Goal: Task Accomplishment & Management: Manage account settings

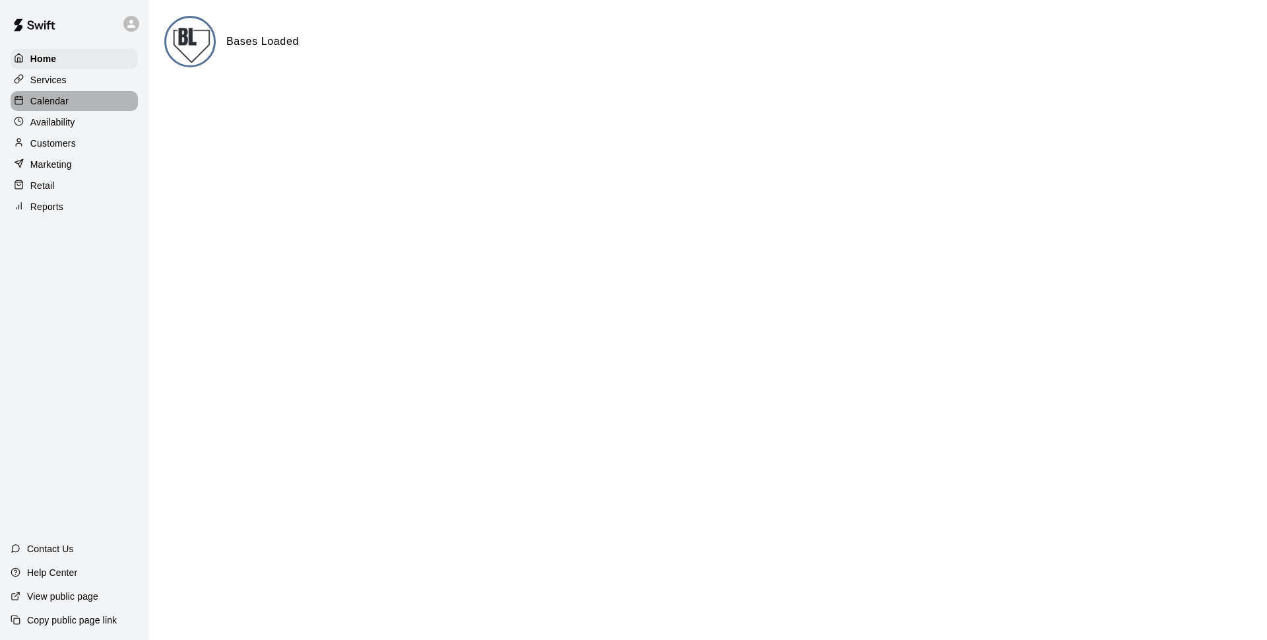
click at [50, 104] on p "Calendar" at bounding box center [49, 100] width 38 height 13
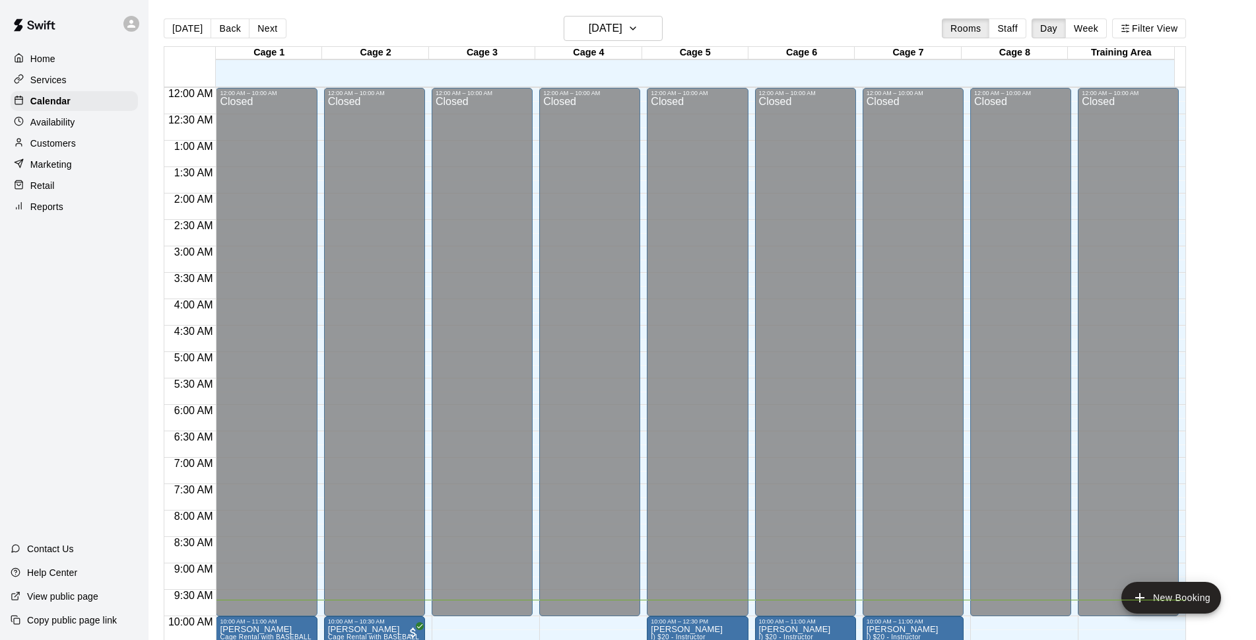
scroll to position [512, 0]
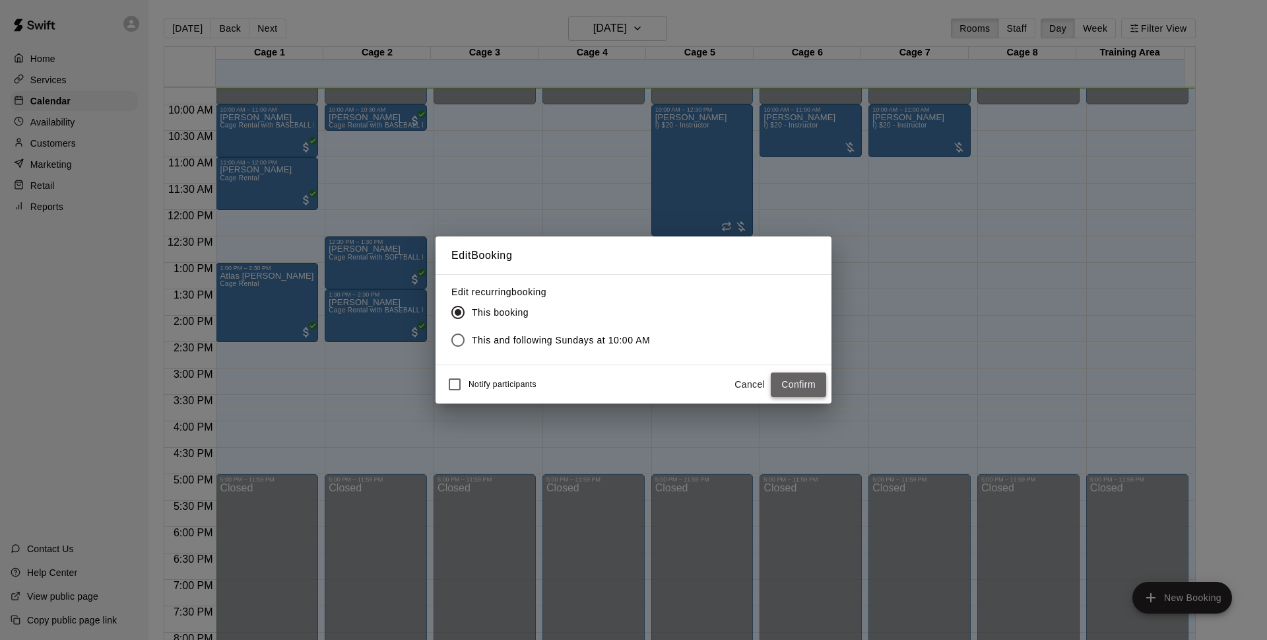
click at [797, 383] on button "Confirm" at bounding box center [798, 384] width 55 height 24
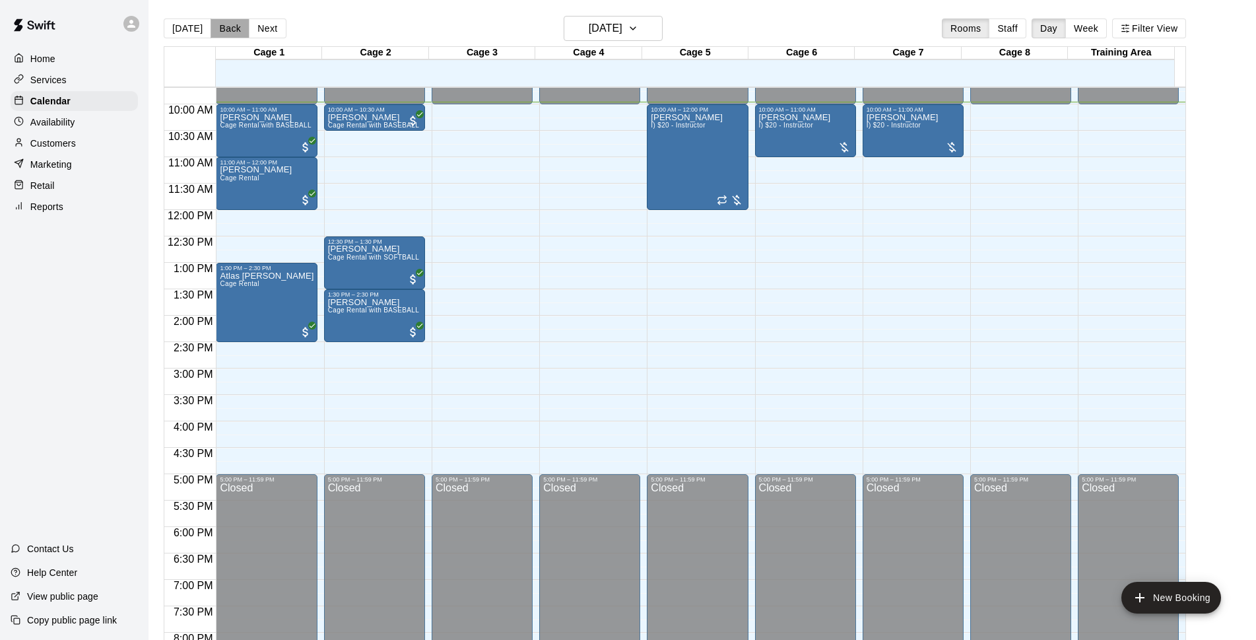
click at [233, 33] on button "Back" at bounding box center [230, 28] width 39 height 20
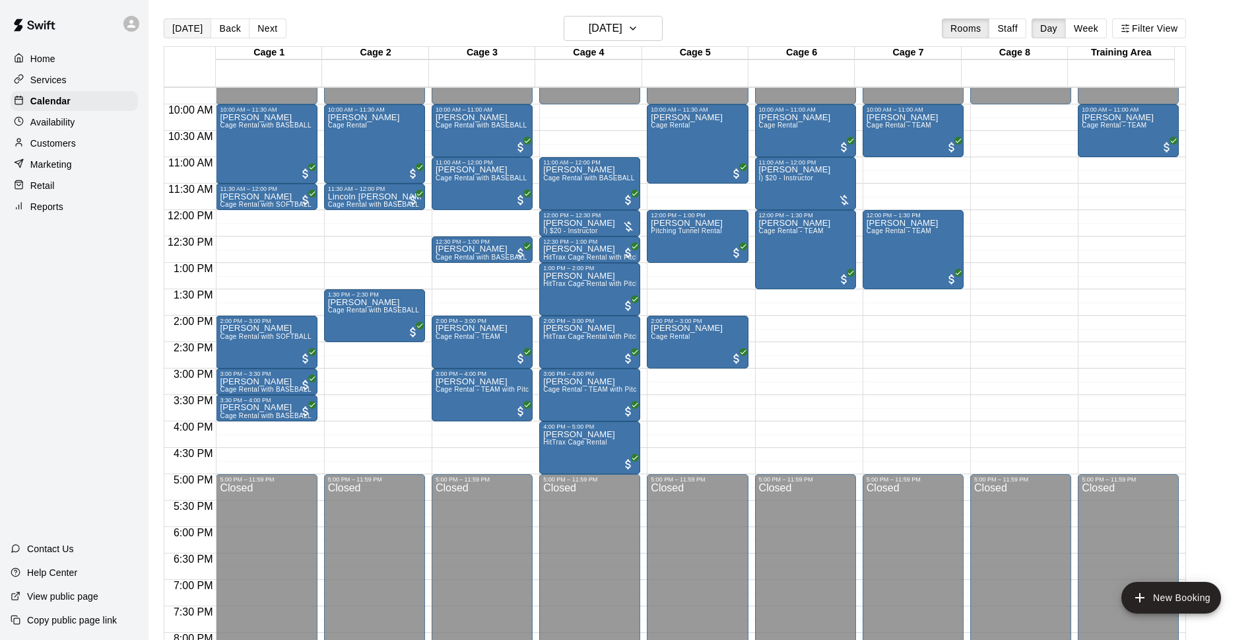
click at [189, 31] on button "[DATE]" at bounding box center [188, 28] width 48 height 20
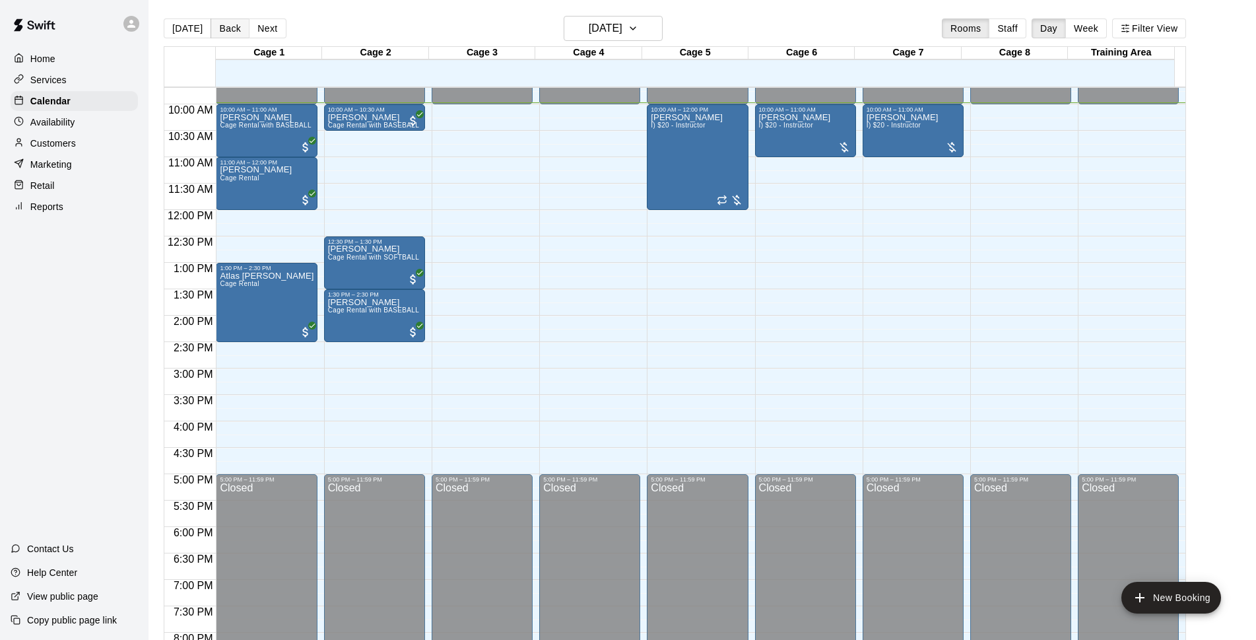
click at [224, 32] on button "Back" at bounding box center [230, 28] width 39 height 20
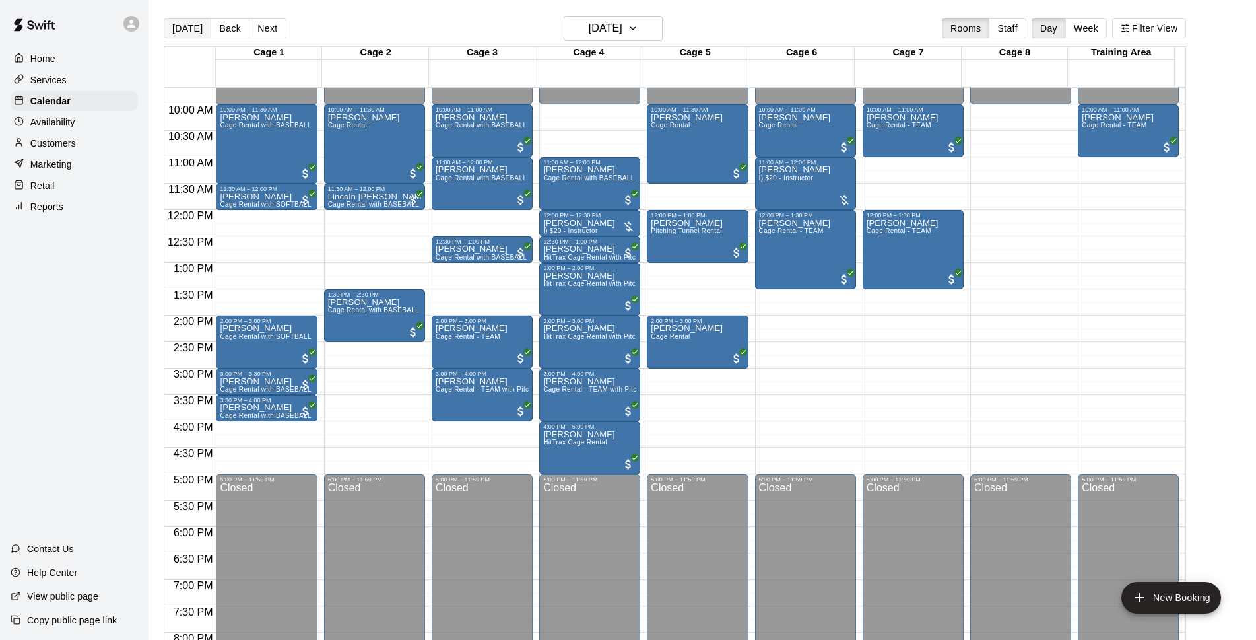
click at [186, 32] on button "[DATE]" at bounding box center [188, 28] width 48 height 20
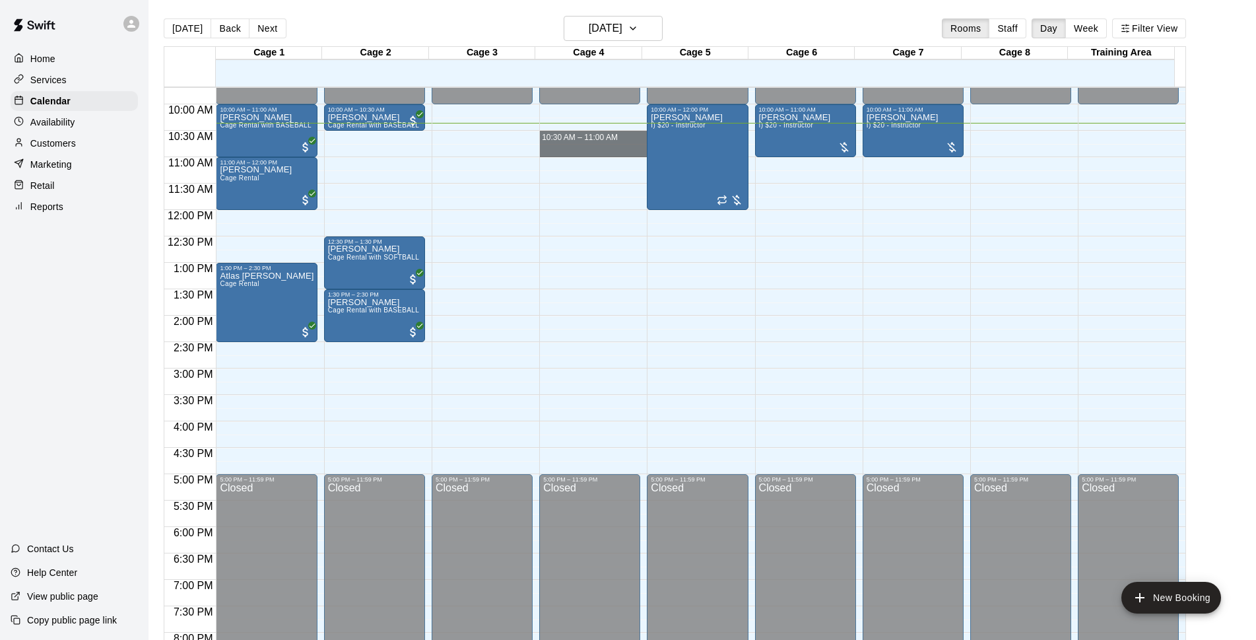
drag, startPoint x: 568, startPoint y: 134, endPoint x: 569, endPoint y: 152, distance: 18.5
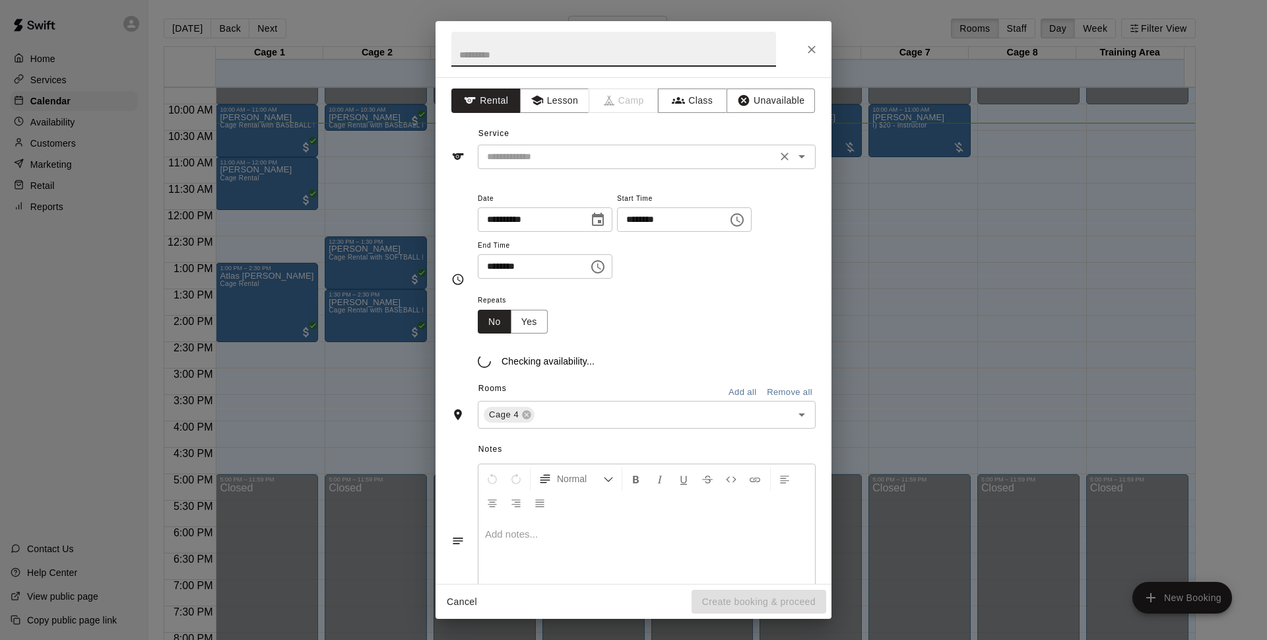
click at [611, 147] on div "​" at bounding box center [647, 157] width 338 height 24
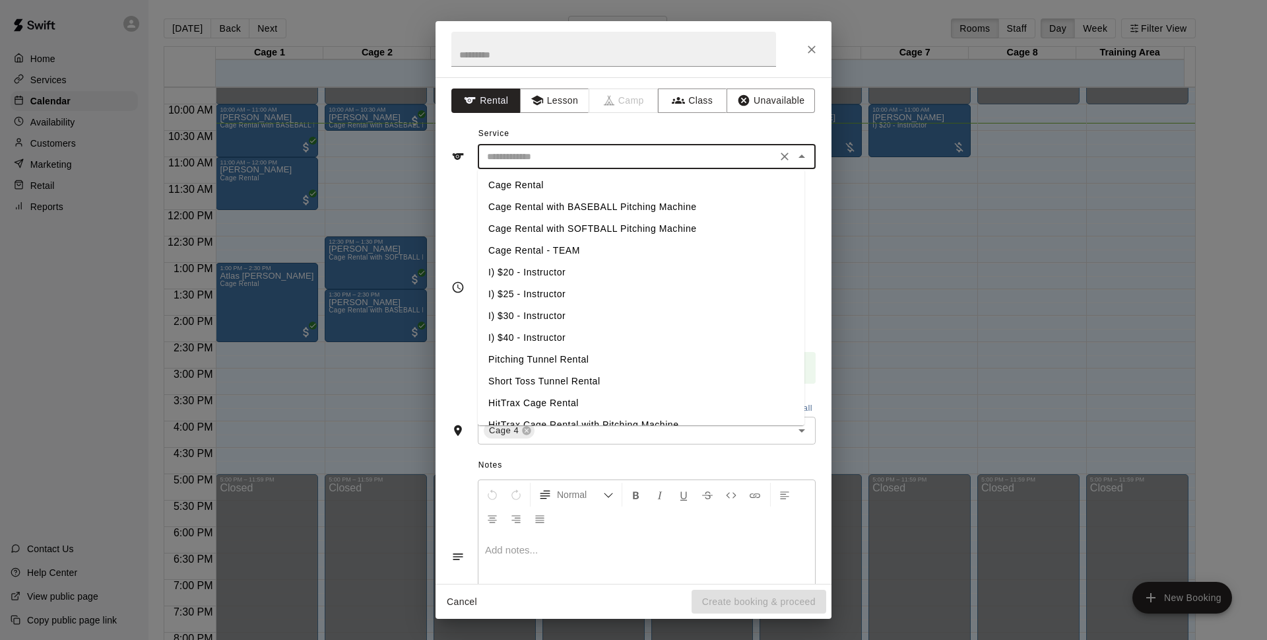
click at [570, 190] on li "Cage Rental" at bounding box center [641, 185] width 327 height 22
type input "**********"
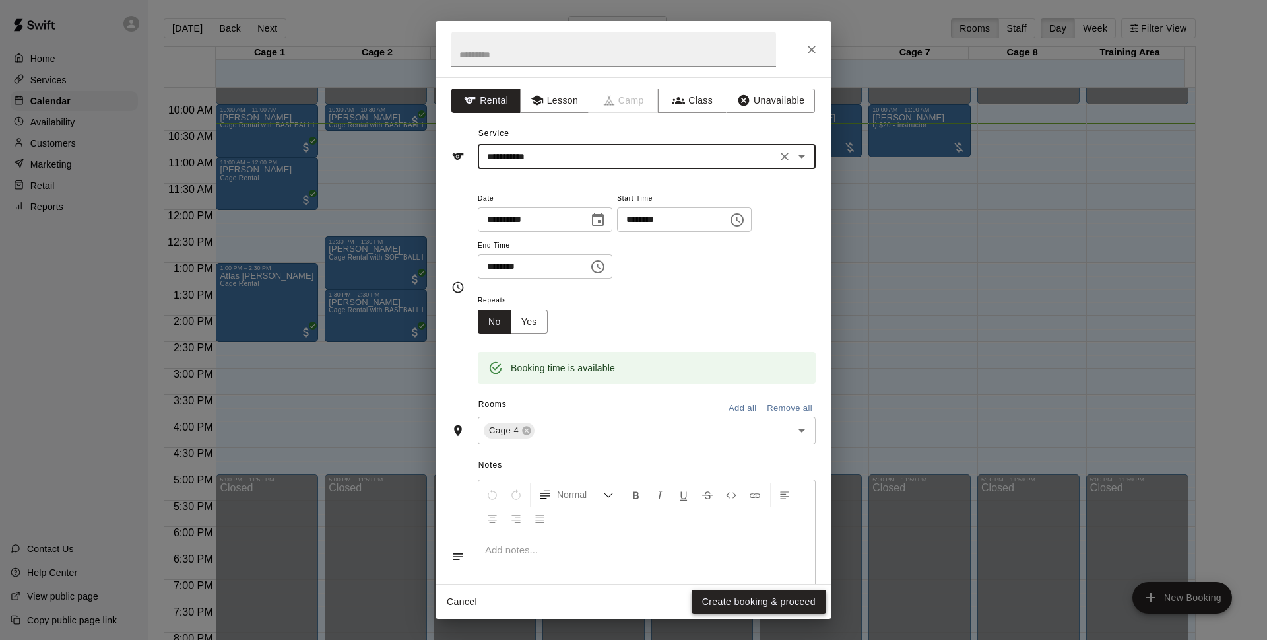
click at [769, 597] on button "Create booking & proceed" at bounding box center [759, 602] width 135 height 24
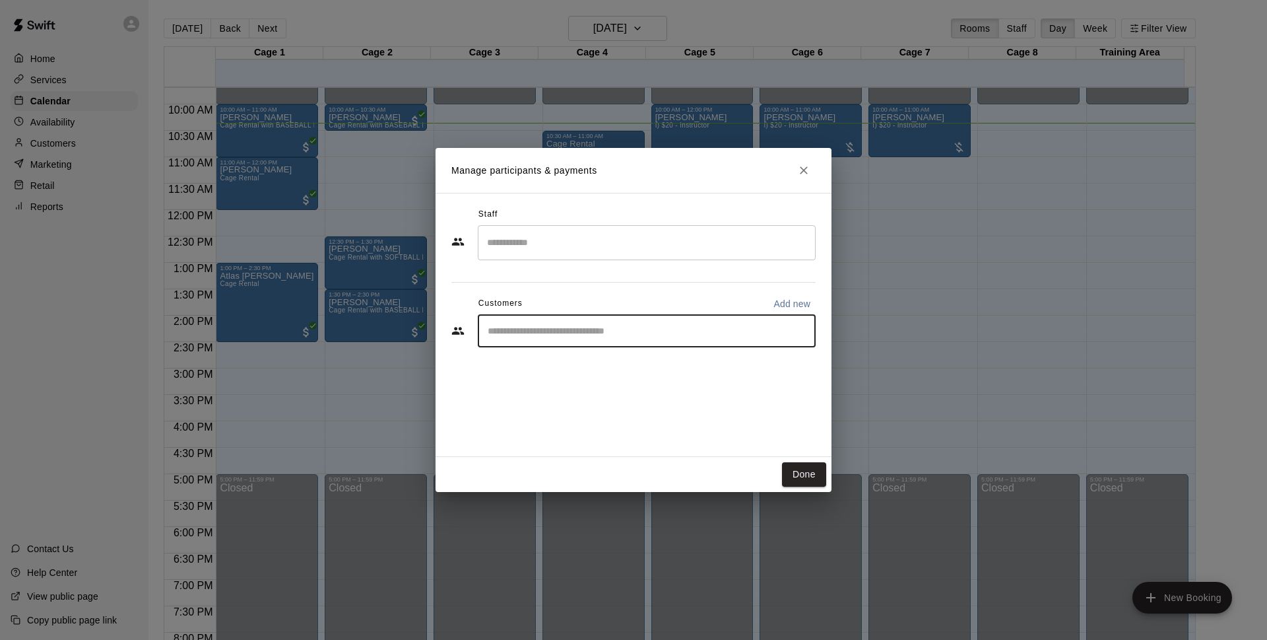
click at [570, 331] on input "Start typing to search customers..." at bounding box center [647, 330] width 326 height 13
type input "***"
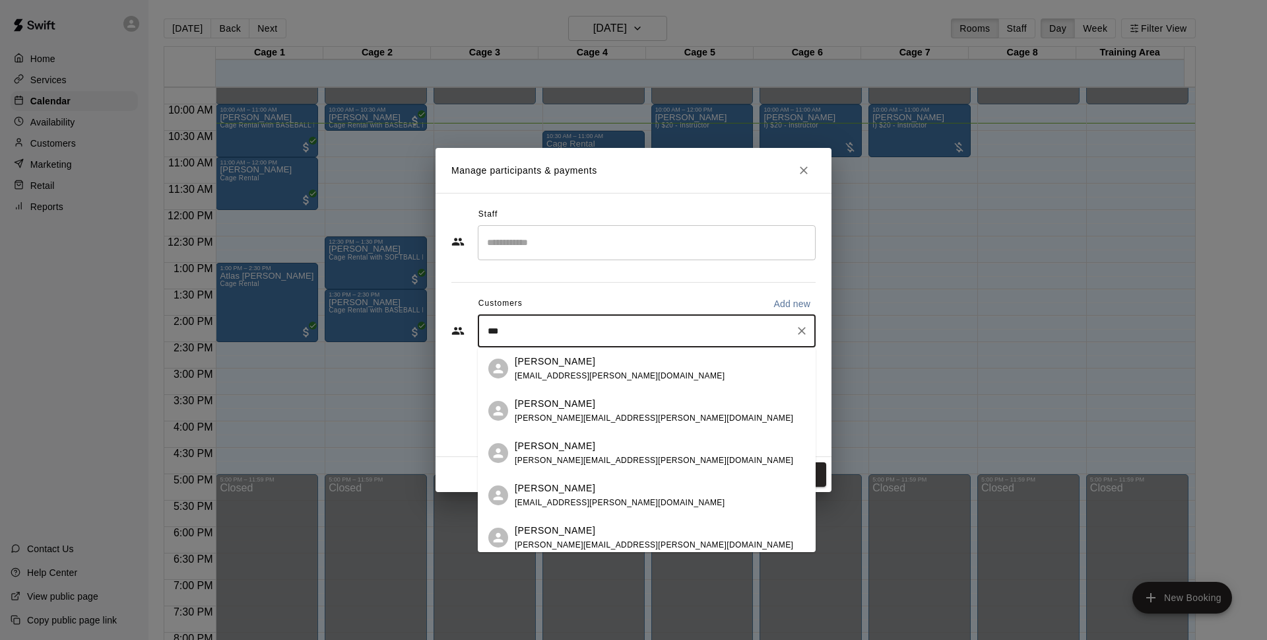
click at [566, 451] on p "[PERSON_NAME]" at bounding box center [555, 446] width 81 height 14
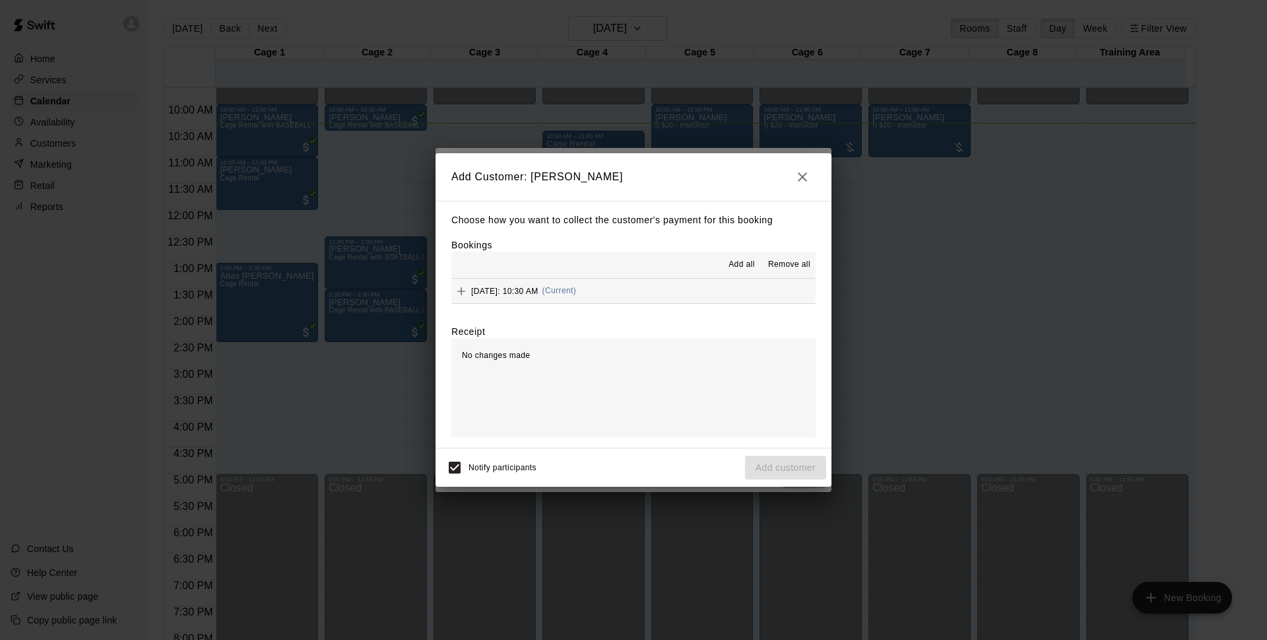
click at [571, 310] on div "Choose how you want to collect the customer's payment for this booking Bookings…" at bounding box center [634, 325] width 396 height 248
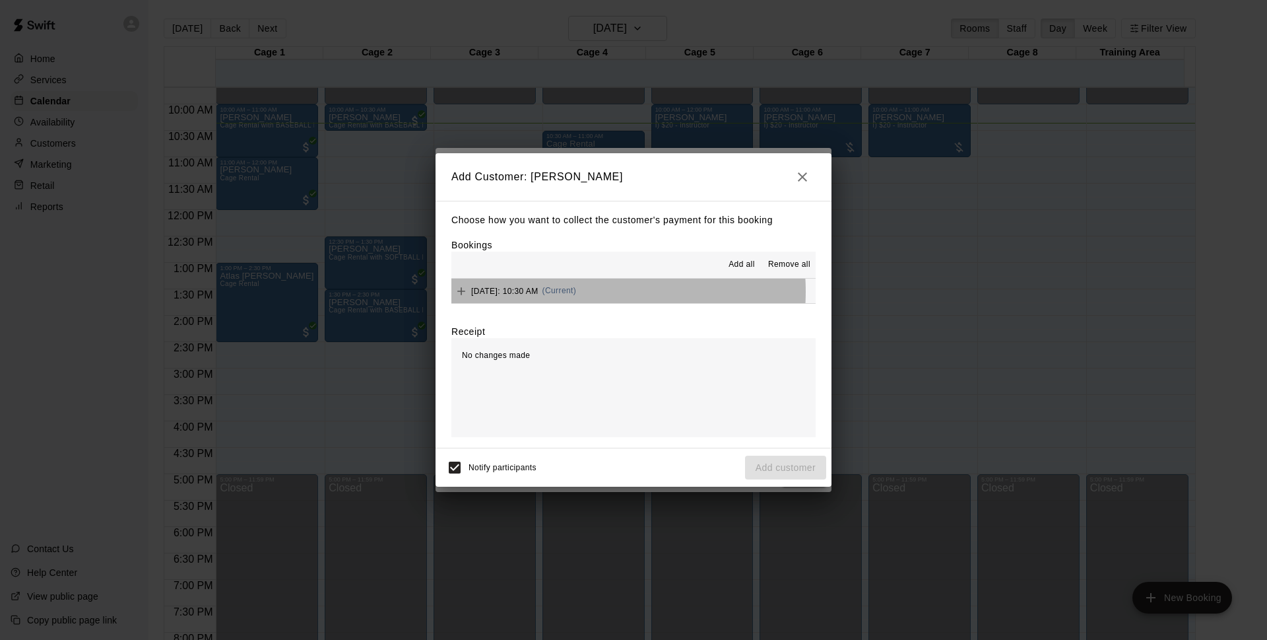
click at [539, 292] on span "[DATE]: 10:30 AM" at bounding box center [504, 290] width 67 height 9
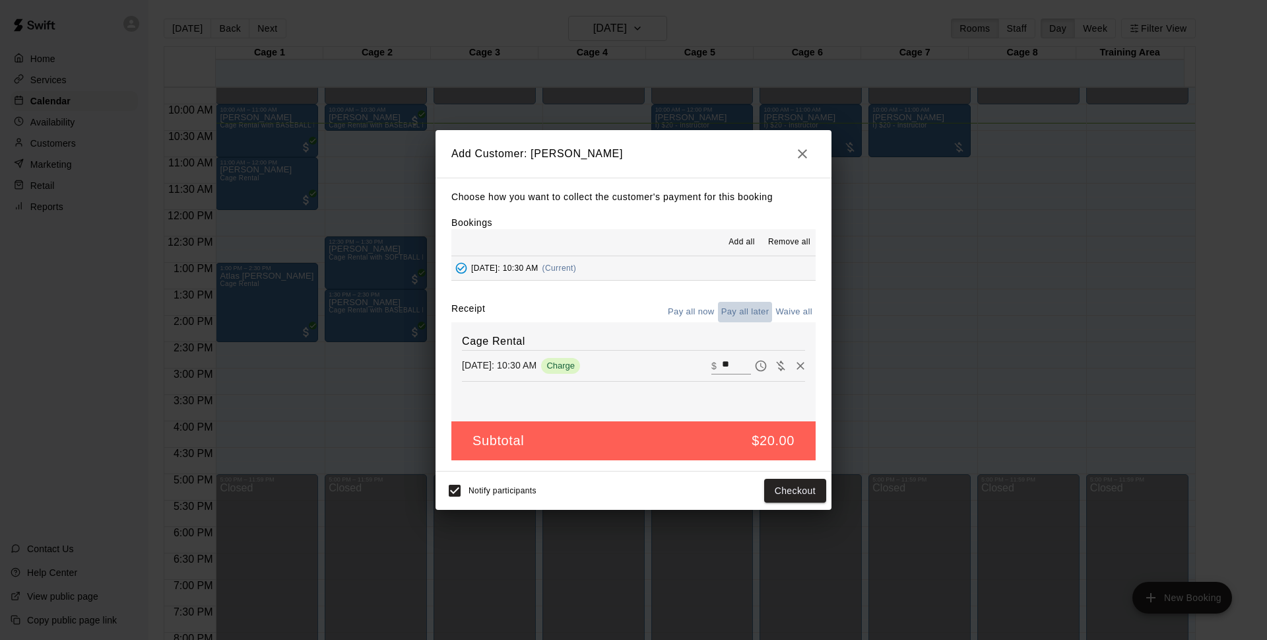
click at [751, 318] on button "Pay all later" at bounding box center [745, 312] width 55 height 20
click at [695, 308] on button "Pay all now" at bounding box center [691, 312] width 53 height 20
click at [768, 486] on button "Checkout" at bounding box center [795, 491] width 62 height 24
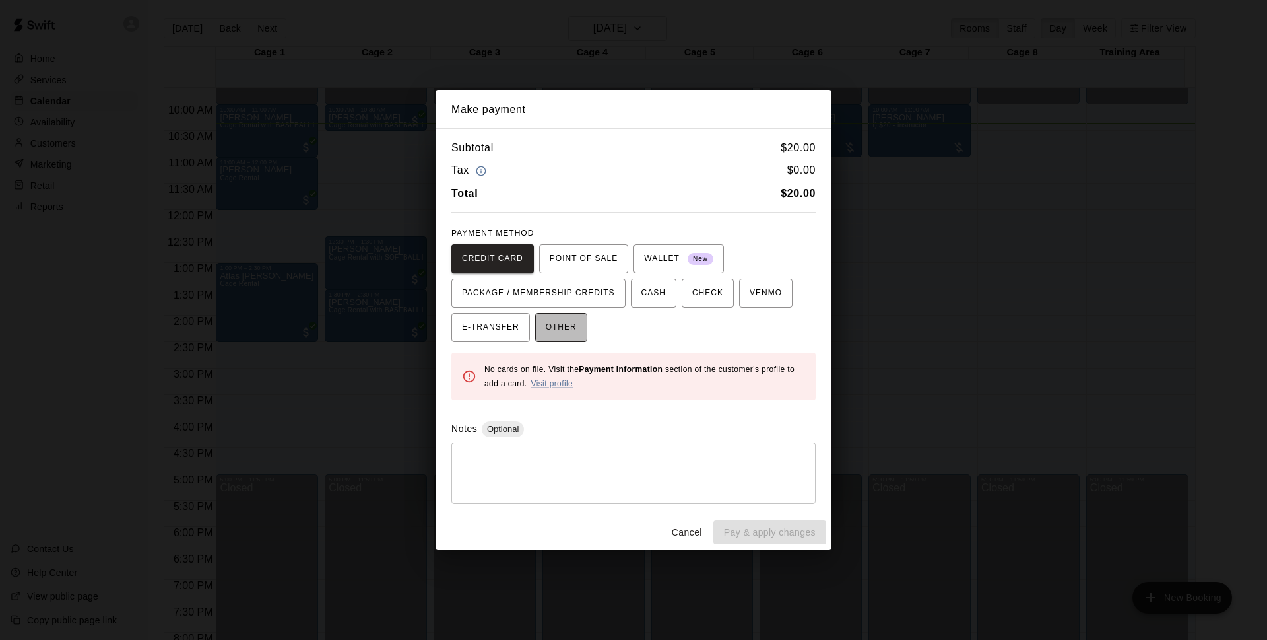
click at [557, 319] on span "OTHER" at bounding box center [561, 327] width 31 height 21
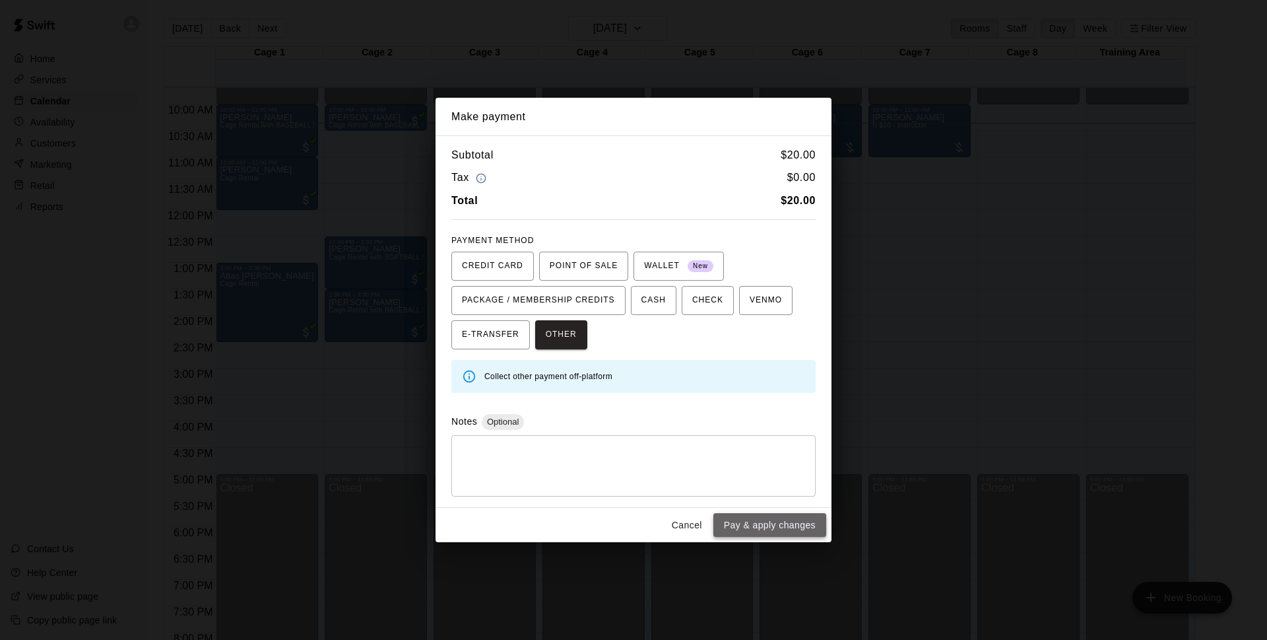
click at [777, 516] on button "Pay & apply changes" at bounding box center [770, 525] width 113 height 24
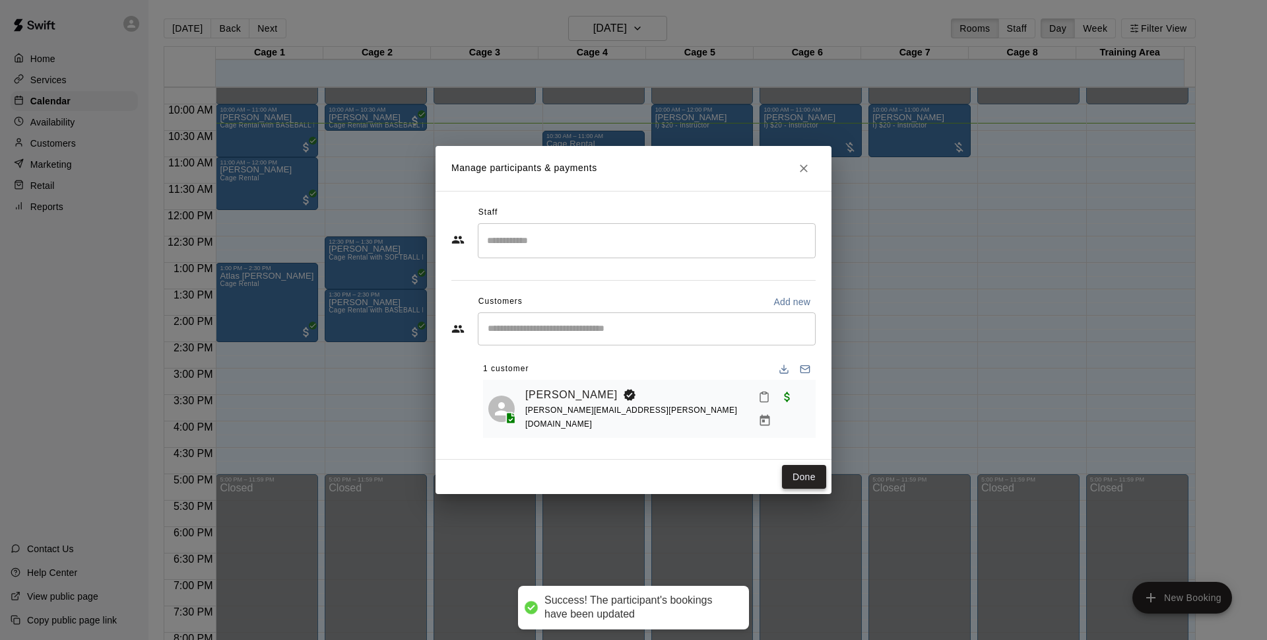
click at [813, 473] on button "Done" at bounding box center [804, 477] width 44 height 24
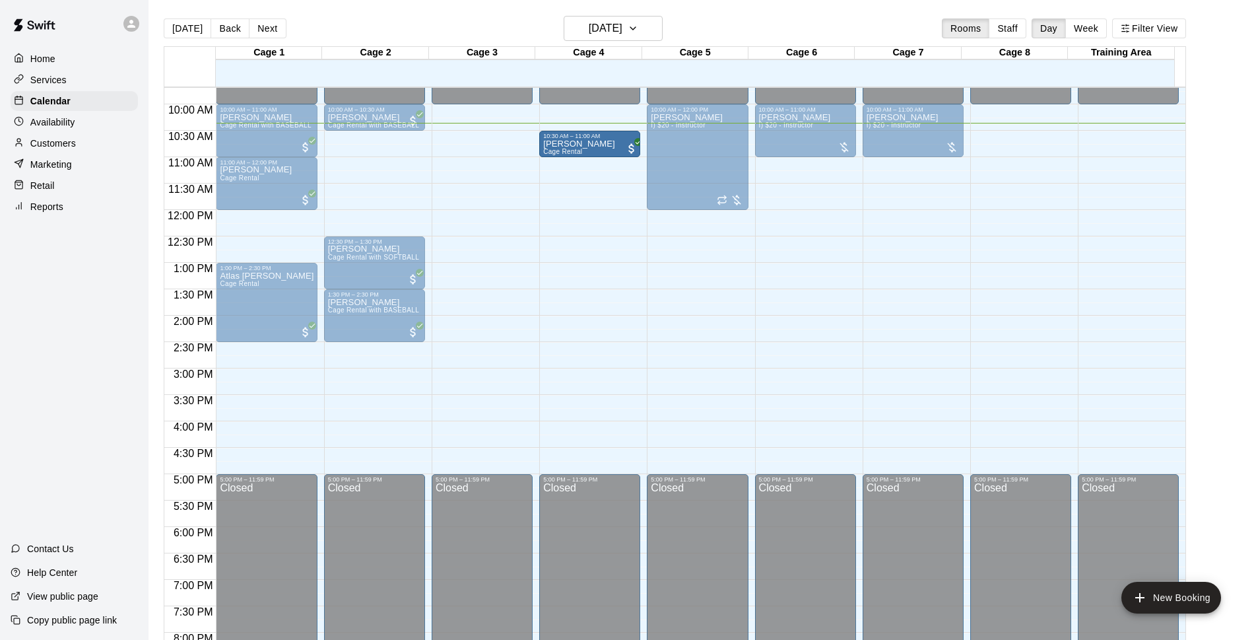
drag, startPoint x: 576, startPoint y: 136, endPoint x: 569, endPoint y: 146, distance: 11.9
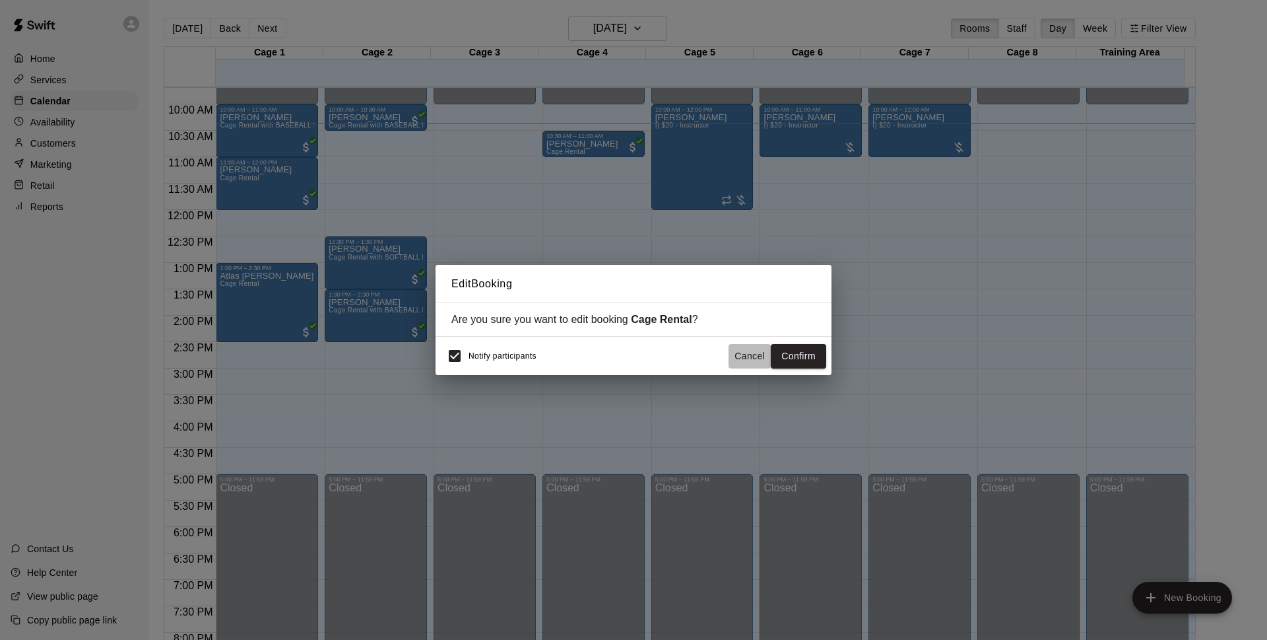
click at [735, 353] on button "Cancel" at bounding box center [750, 356] width 42 height 24
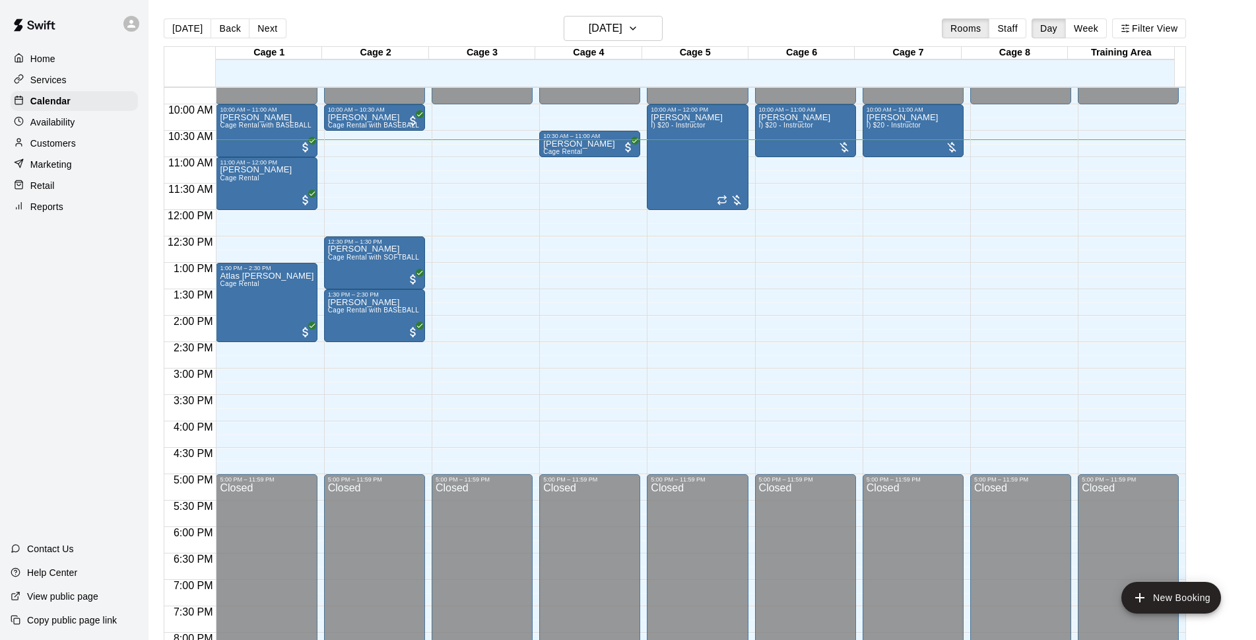
scroll to position [427, 0]
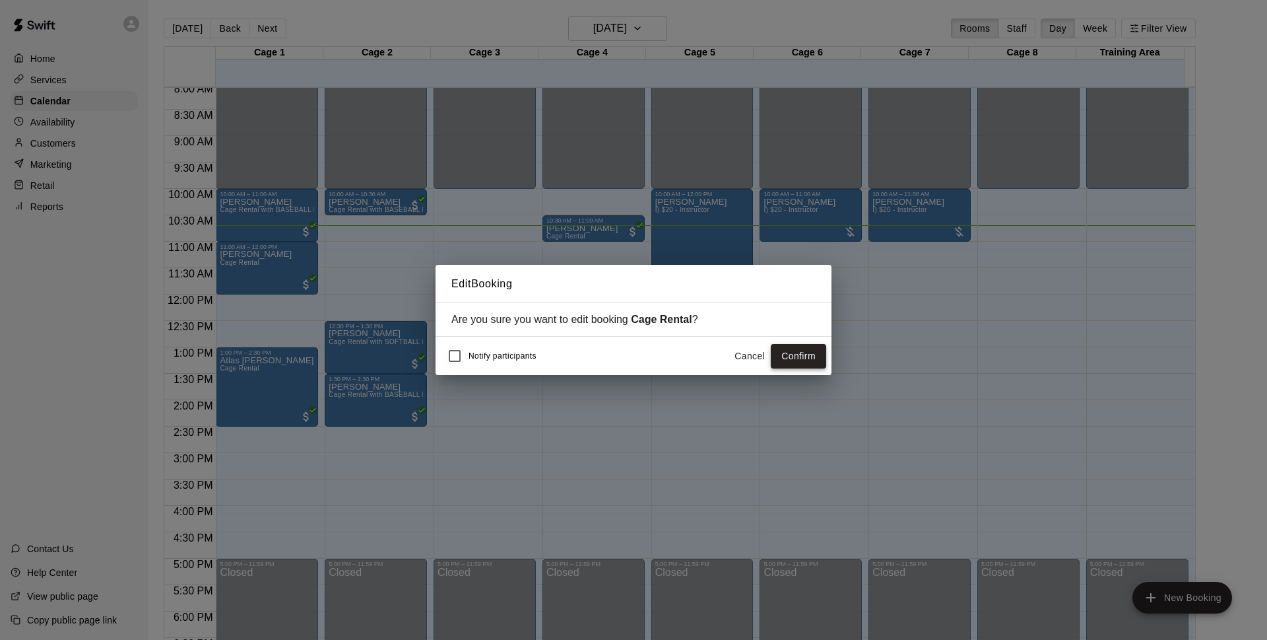
click at [780, 352] on button "Confirm" at bounding box center [798, 356] width 55 height 24
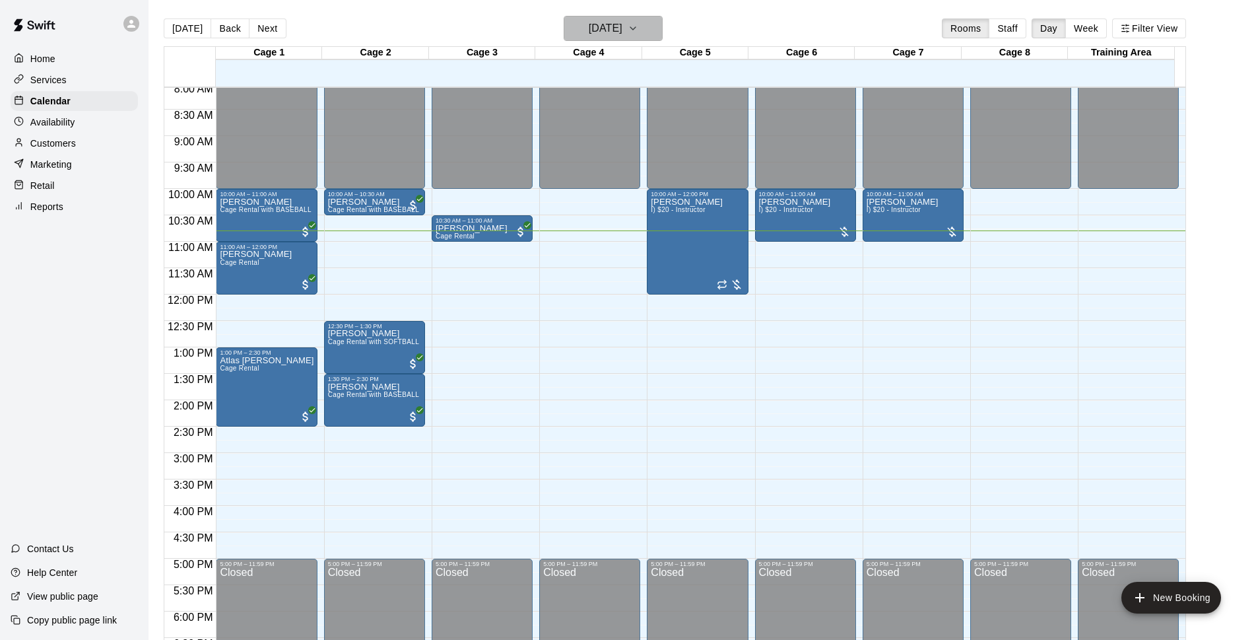
click at [638, 30] on icon "button" at bounding box center [633, 28] width 11 height 16
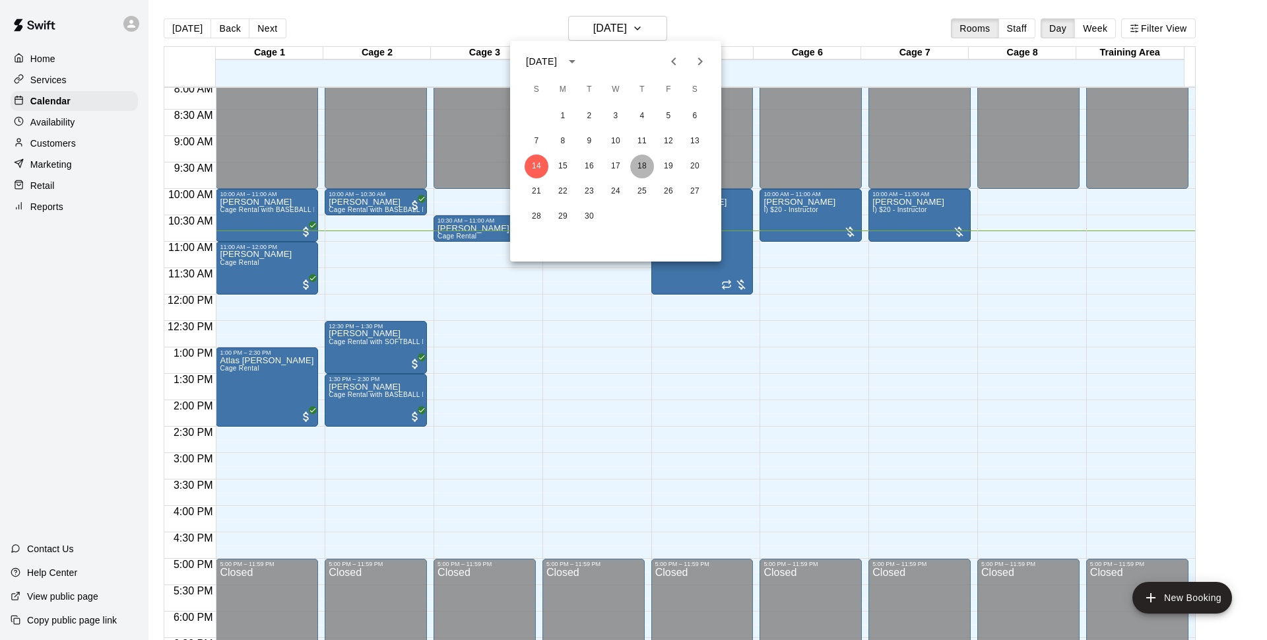
click at [646, 165] on button "18" at bounding box center [642, 166] width 24 height 24
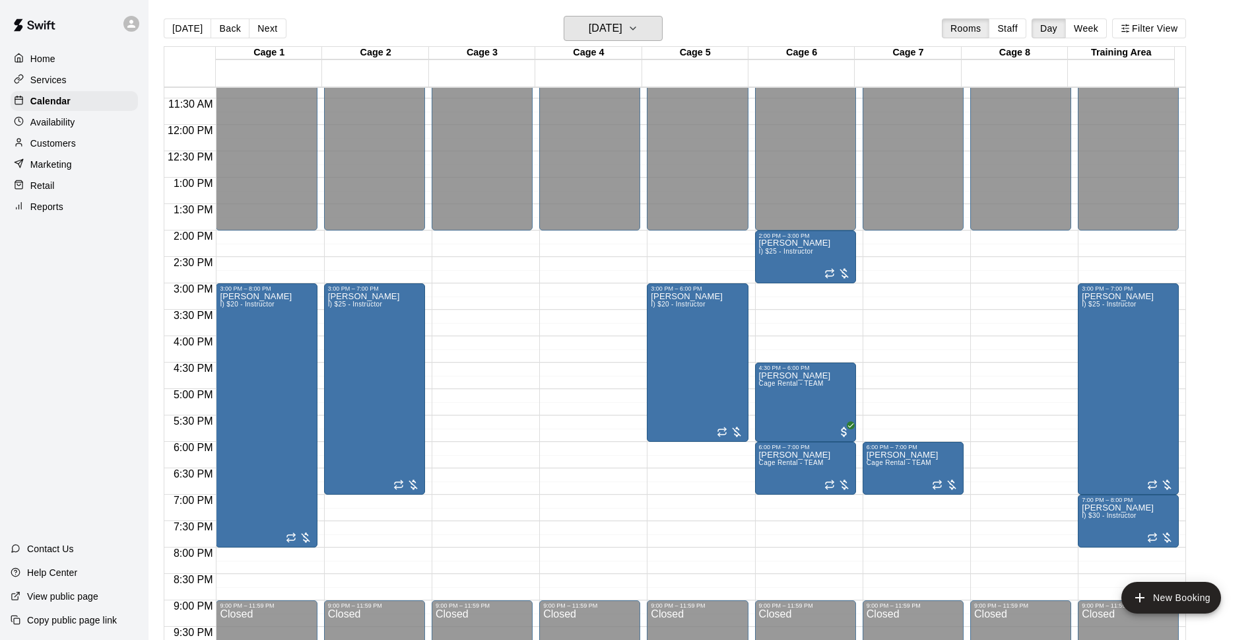
scroll to position [681, 0]
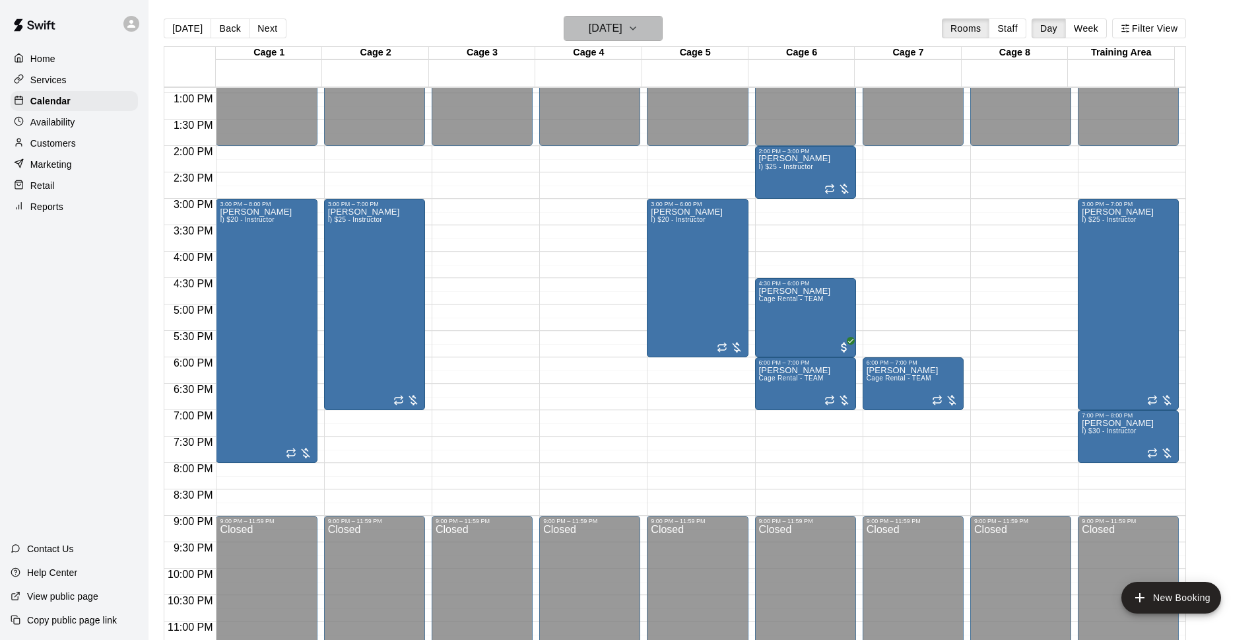
click at [589, 36] on h6 "[DATE]" at bounding box center [606, 28] width 34 height 18
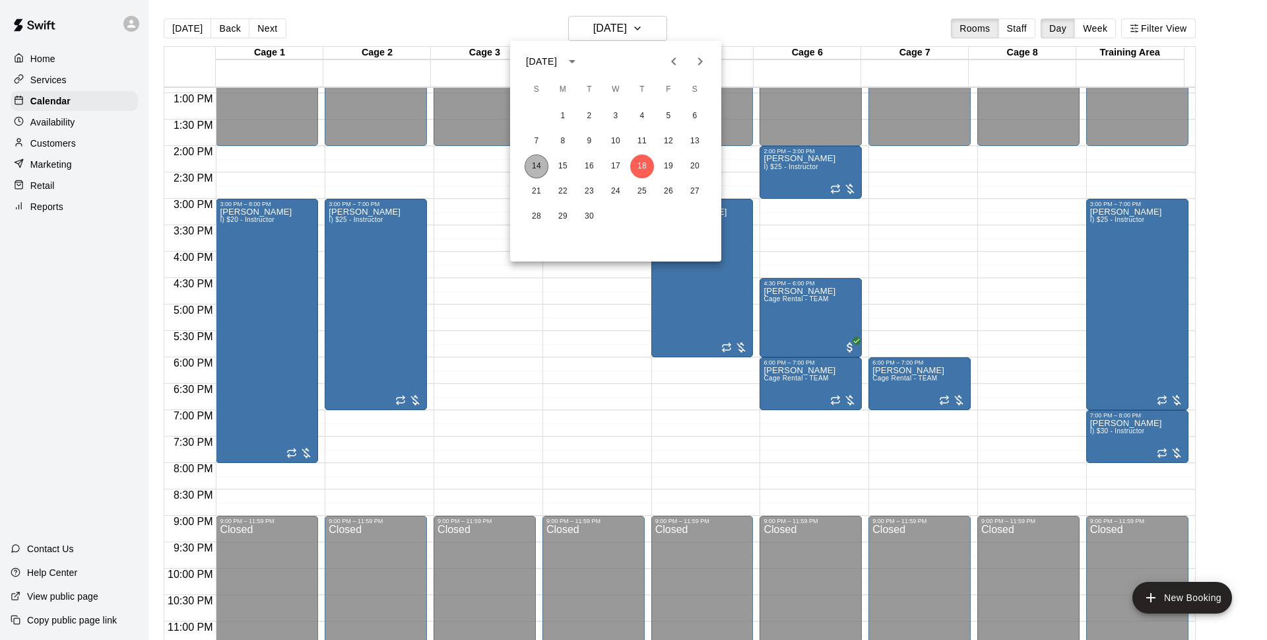
click at [531, 168] on button "14" at bounding box center [537, 166] width 24 height 24
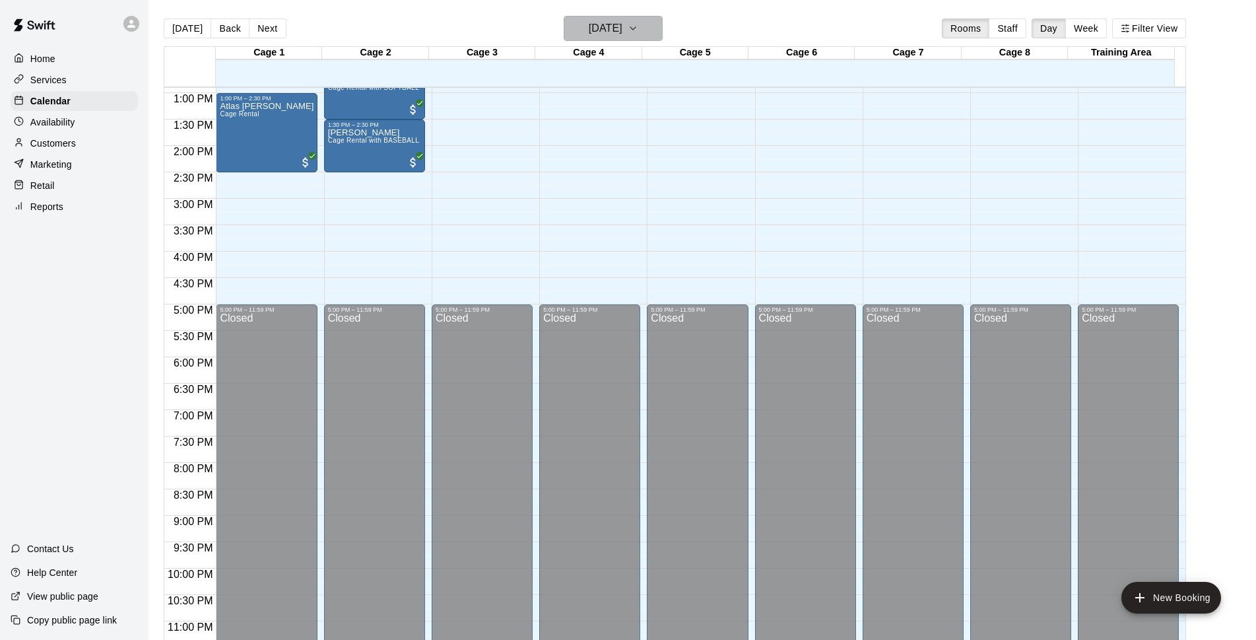
click at [638, 28] on icon "button" at bounding box center [633, 28] width 11 height 16
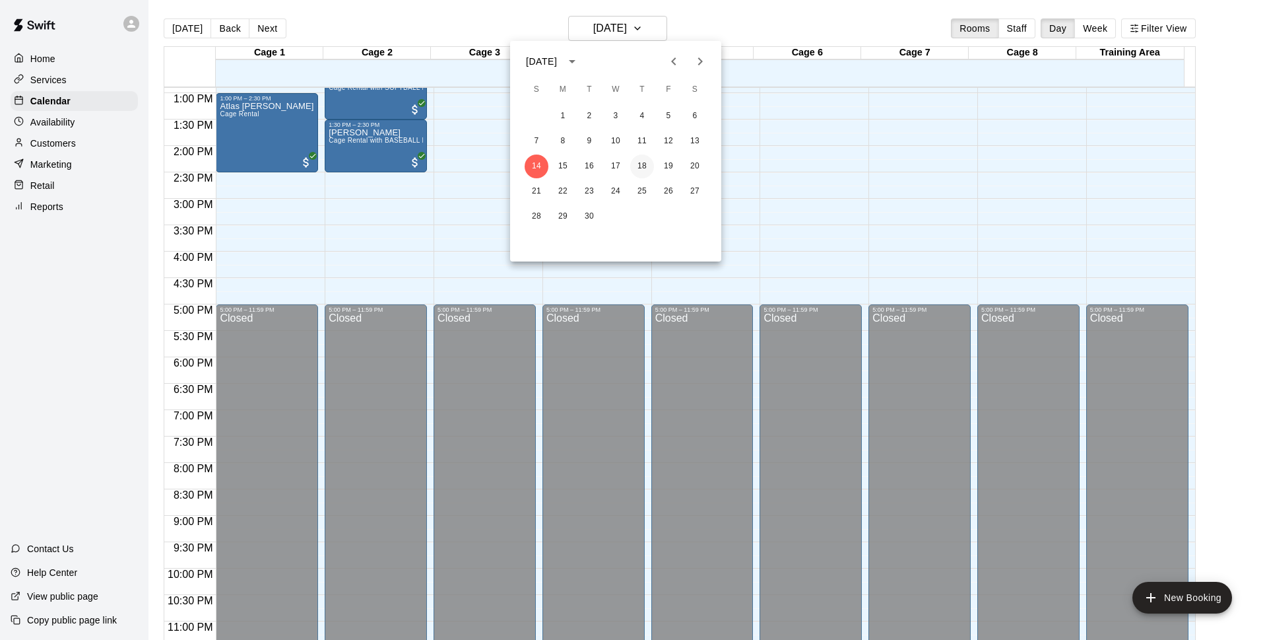
click at [638, 168] on button "18" at bounding box center [642, 166] width 24 height 24
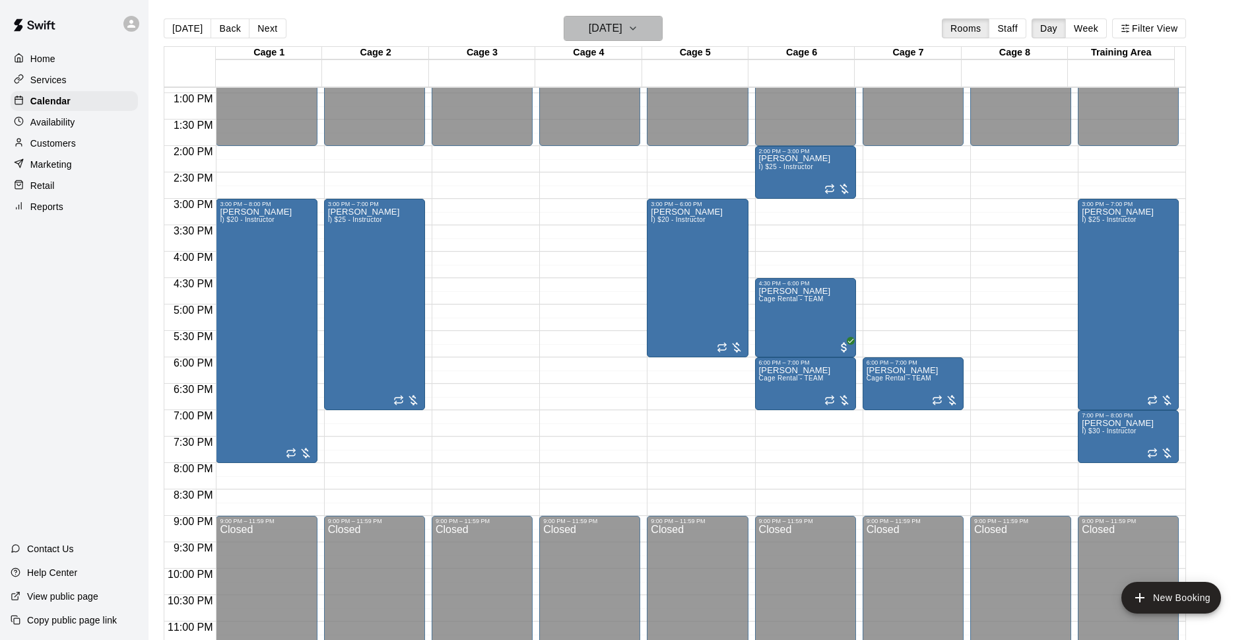
click at [623, 31] on h6 "[DATE]" at bounding box center [606, 28] width 34 height 18
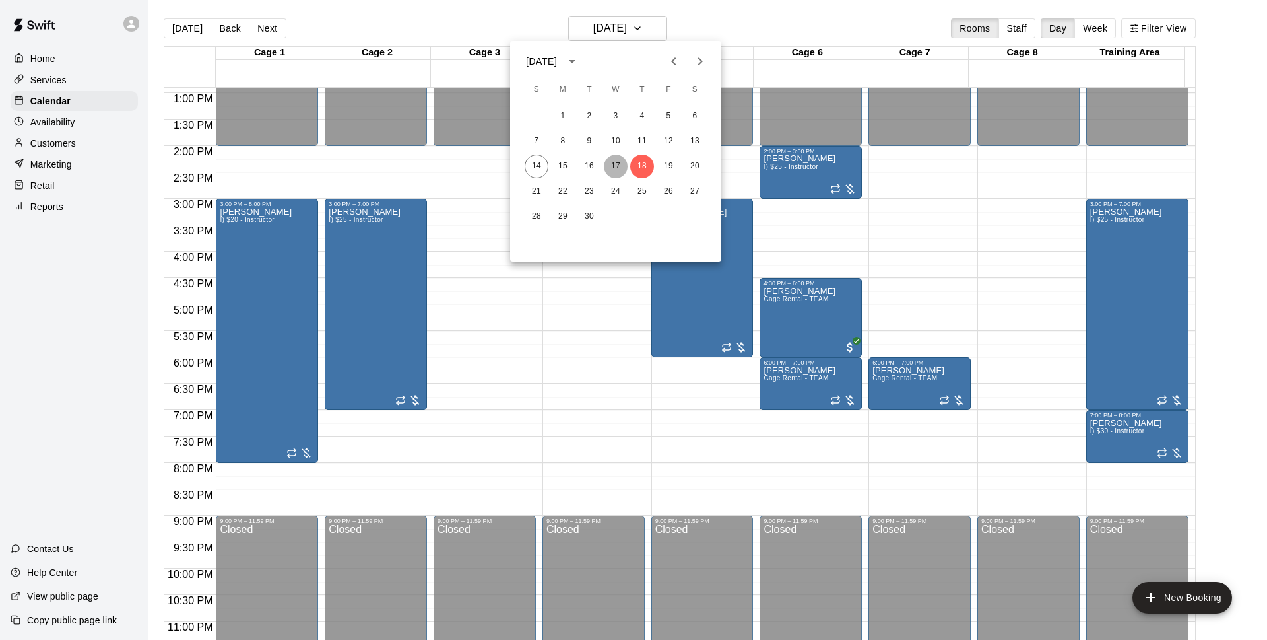
click at [613, 162] on button "17" at bounding box center [616, 166] width 24 height 24
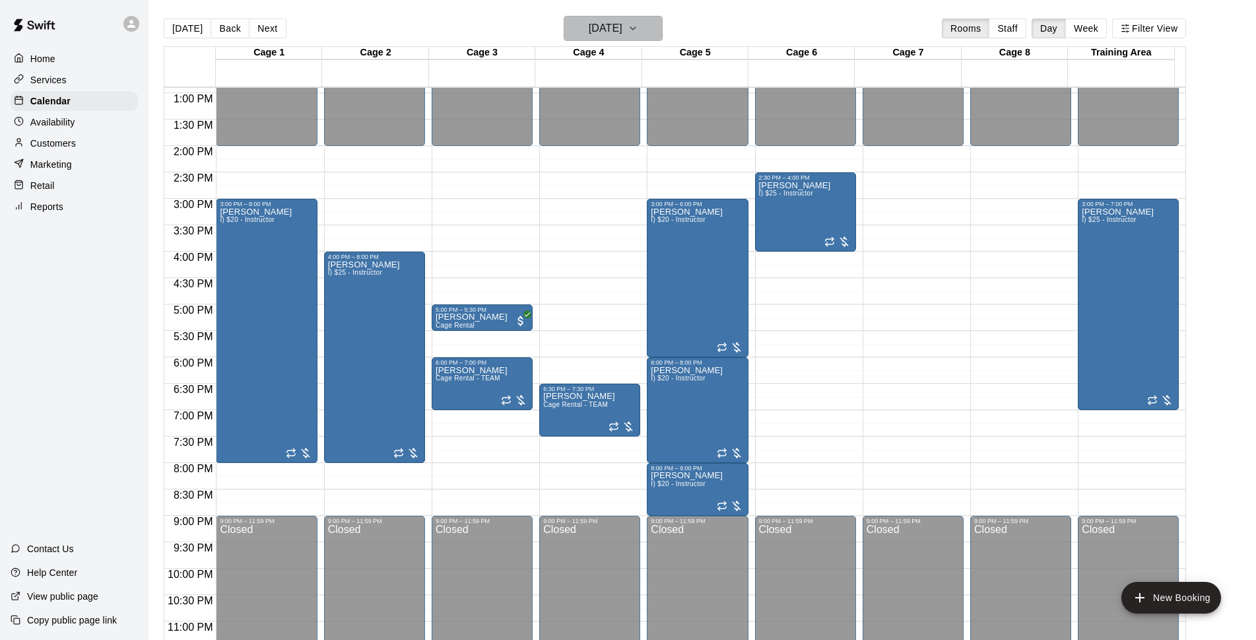
click at [638, 35] on icon "button" at bounding box center [633, 28] width 11 height 16
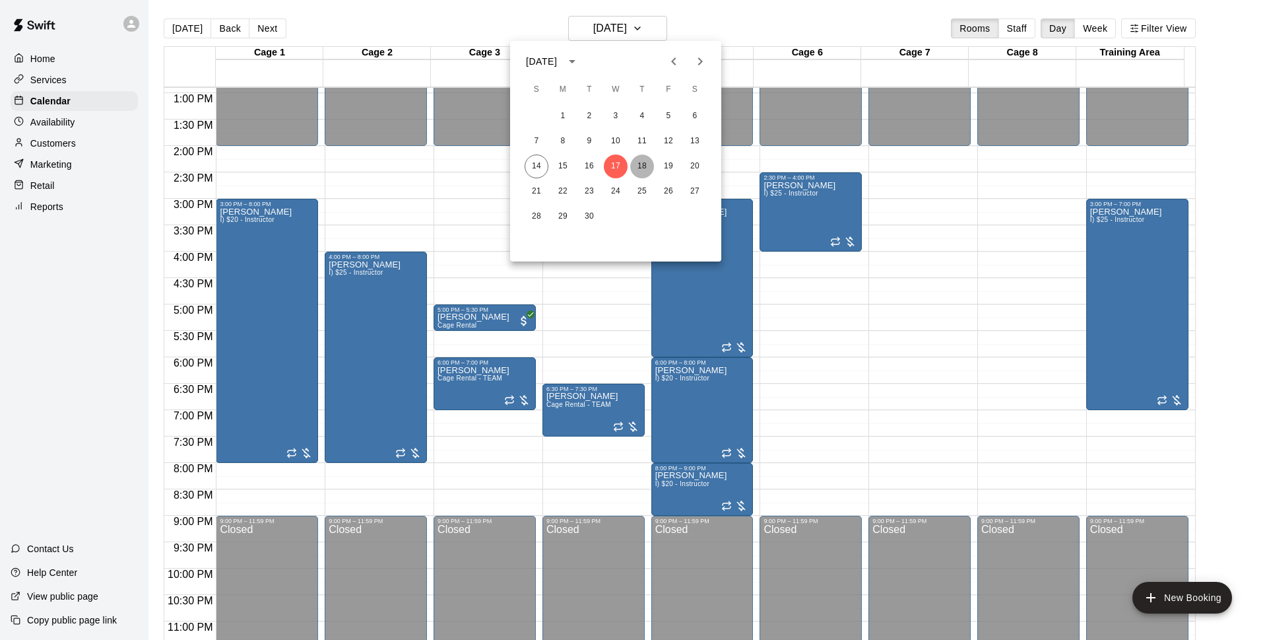
click at [636, 165] on button "18" at bounding box center [642, 166] width 24 height 24
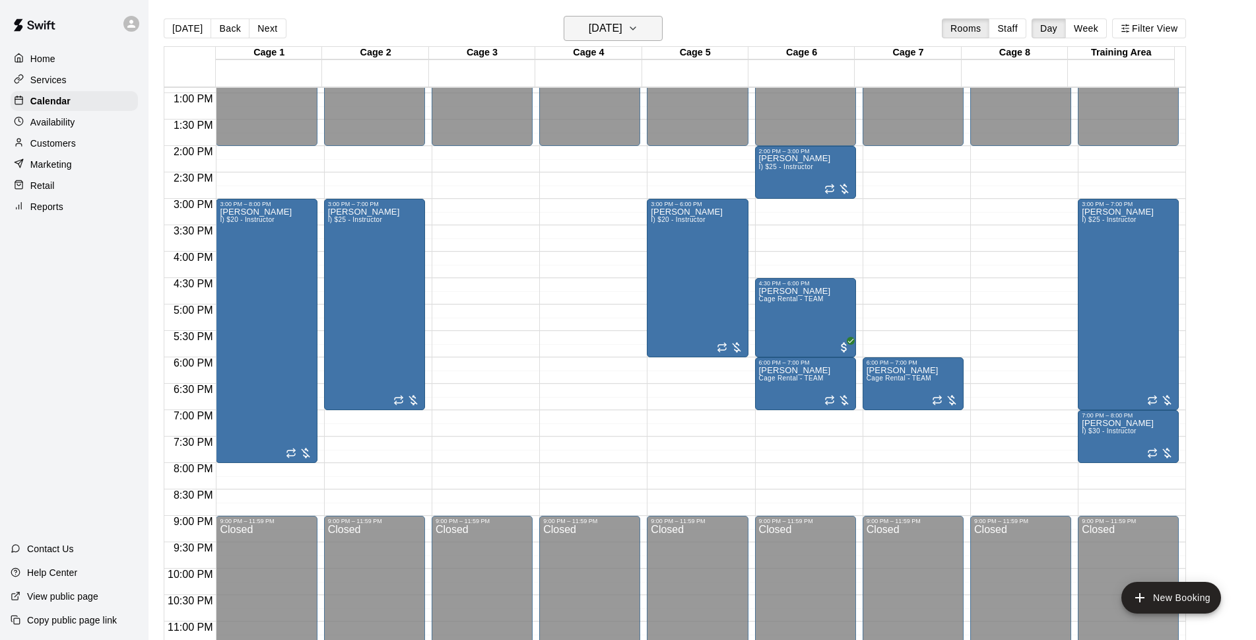
click at [623, 20] on h6 "[DATE]" at bounding box center [606, 28] width 34 height 18
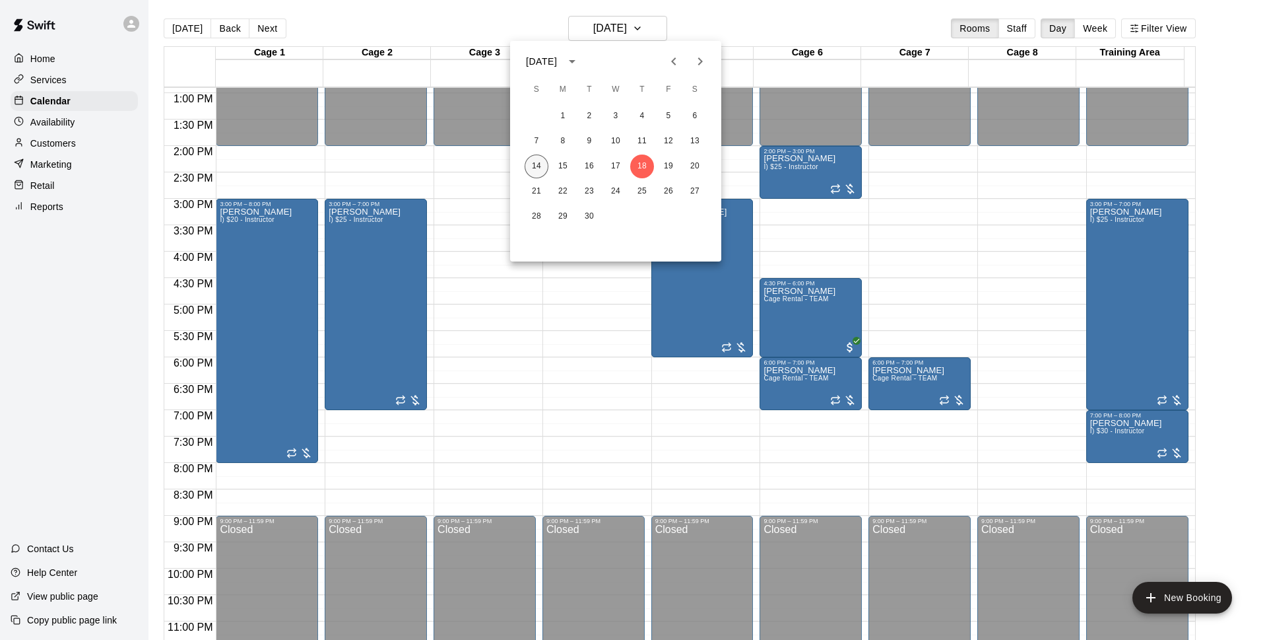
click at [541, 166] on button "14" at bounding box center [537, 166] width 24 height 24
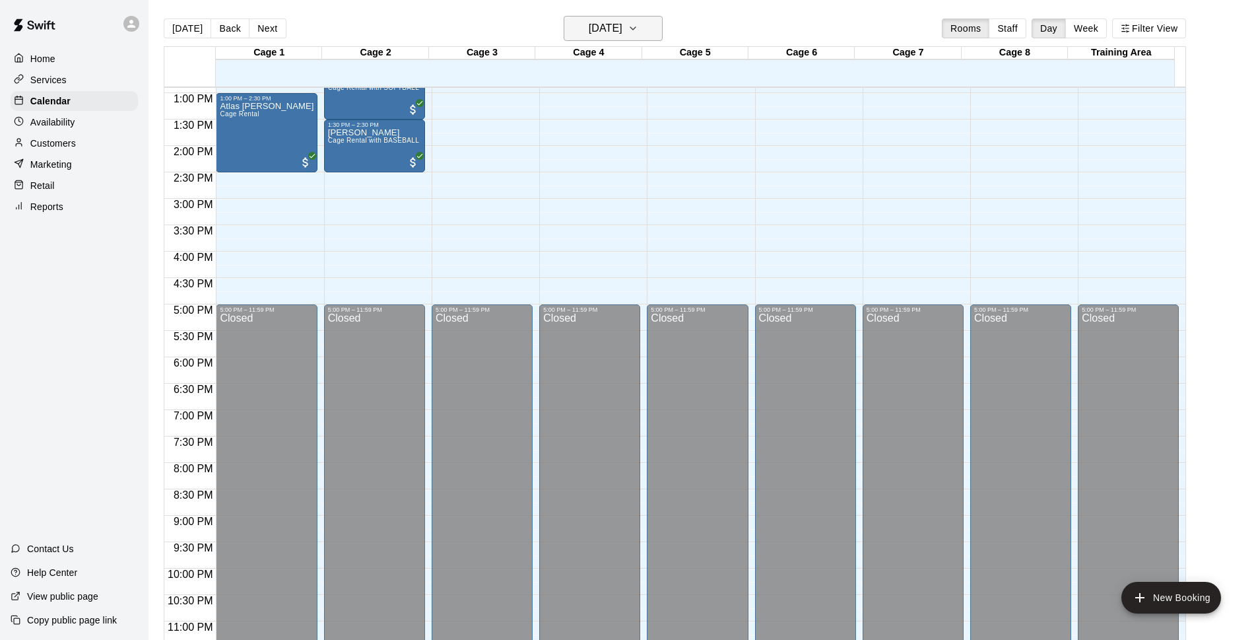
click at [622, 22] on h6 "[DATE]" at bounding box center [606, 28] width 34 height 18
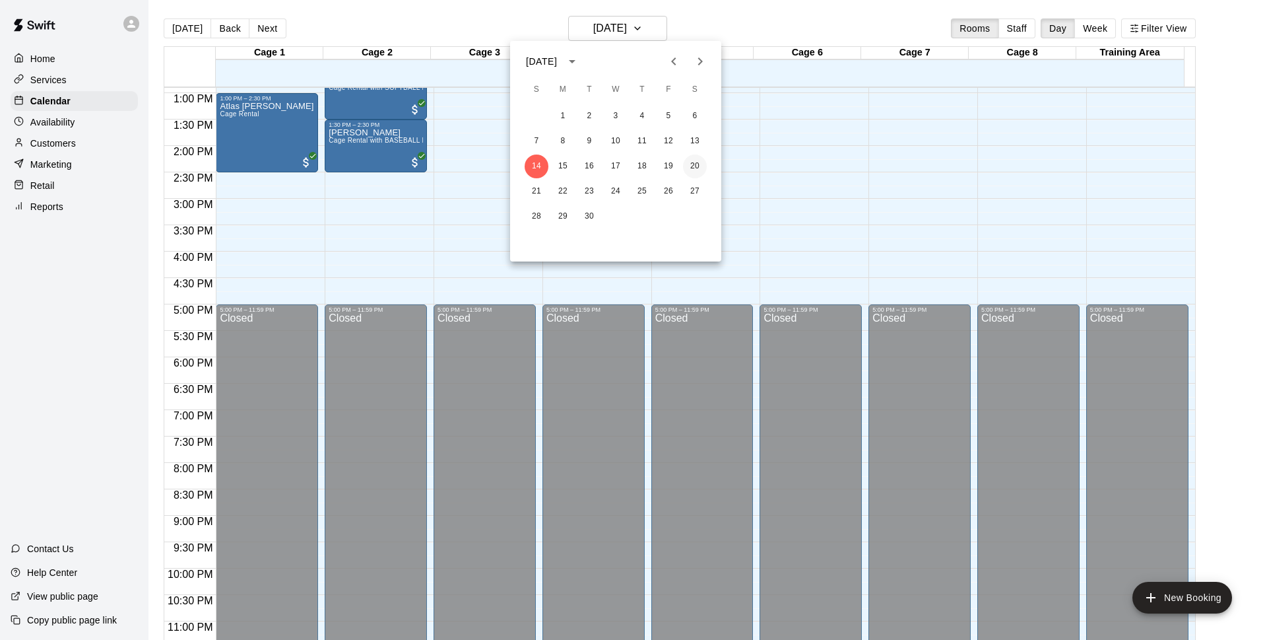
click at [702, 168] on button "20" at bounding box center [695, 166] width 24 height 24
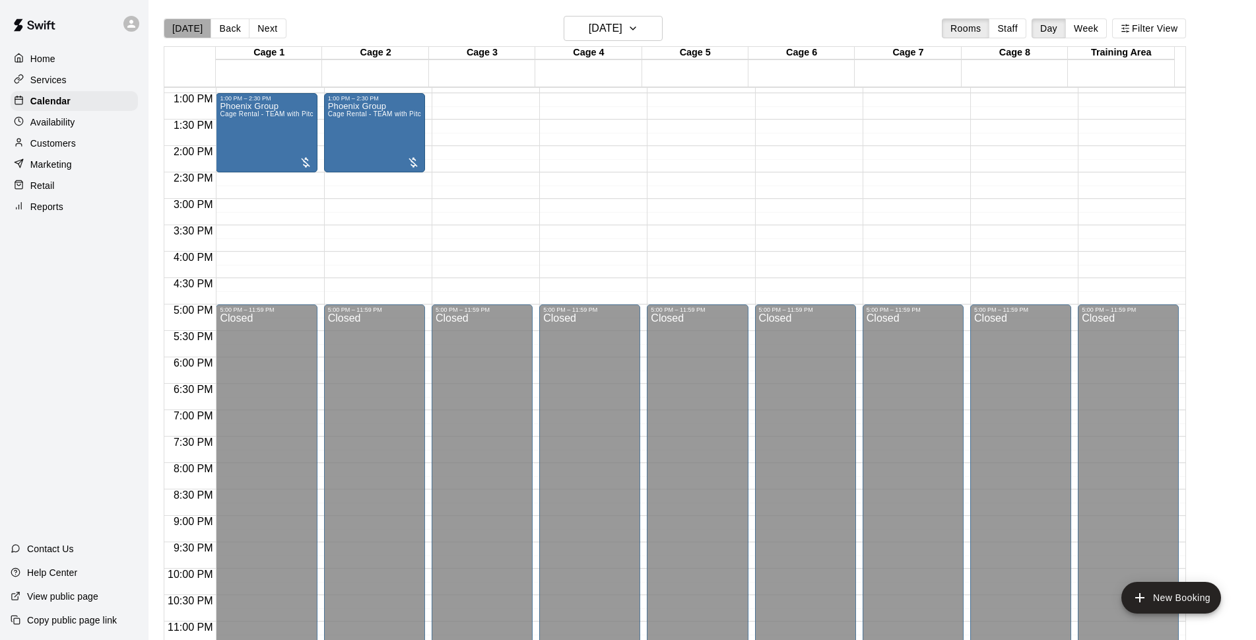
click at [194, 34] on button "[DATE]" at bounding box center [188, 28] width 48 height 20
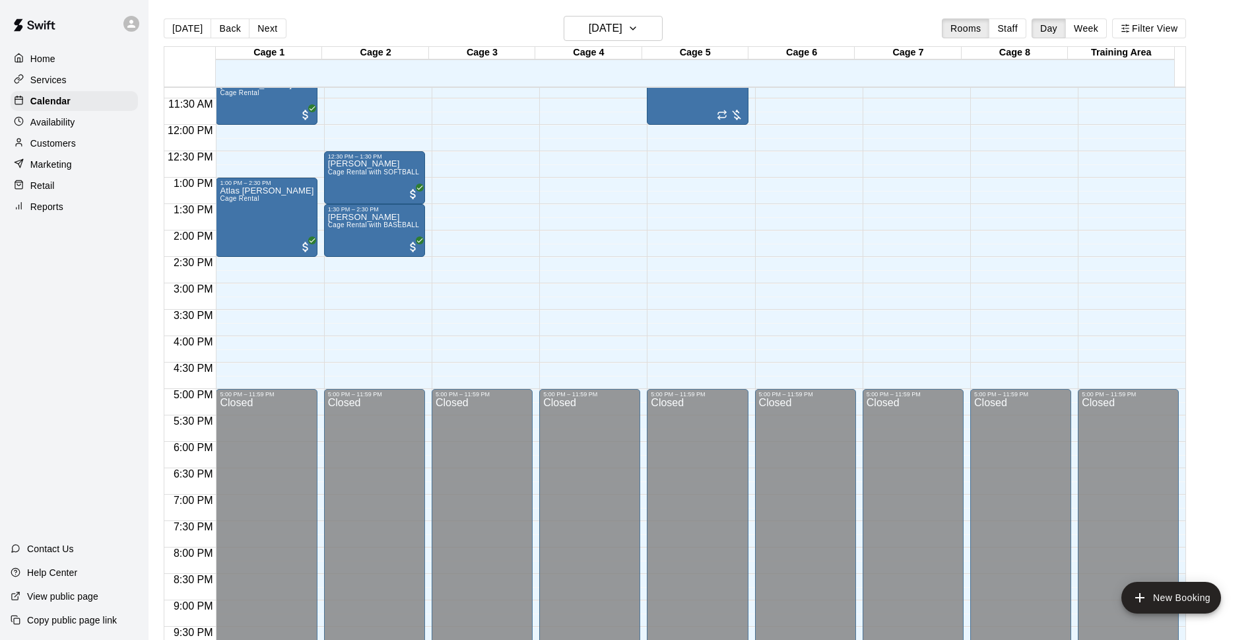
scroll to position [427, 0]
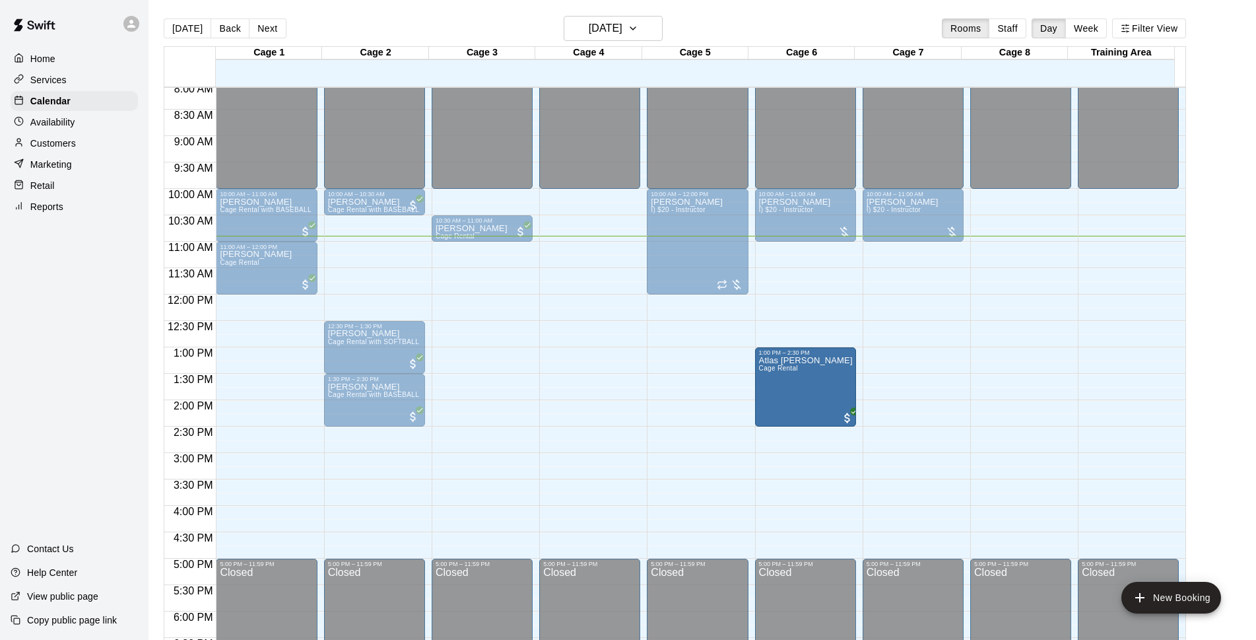
drag, startPoint x: 264, startPoint y: 395, endPoint x: 787, endPoint y: 405, distance: 522.9
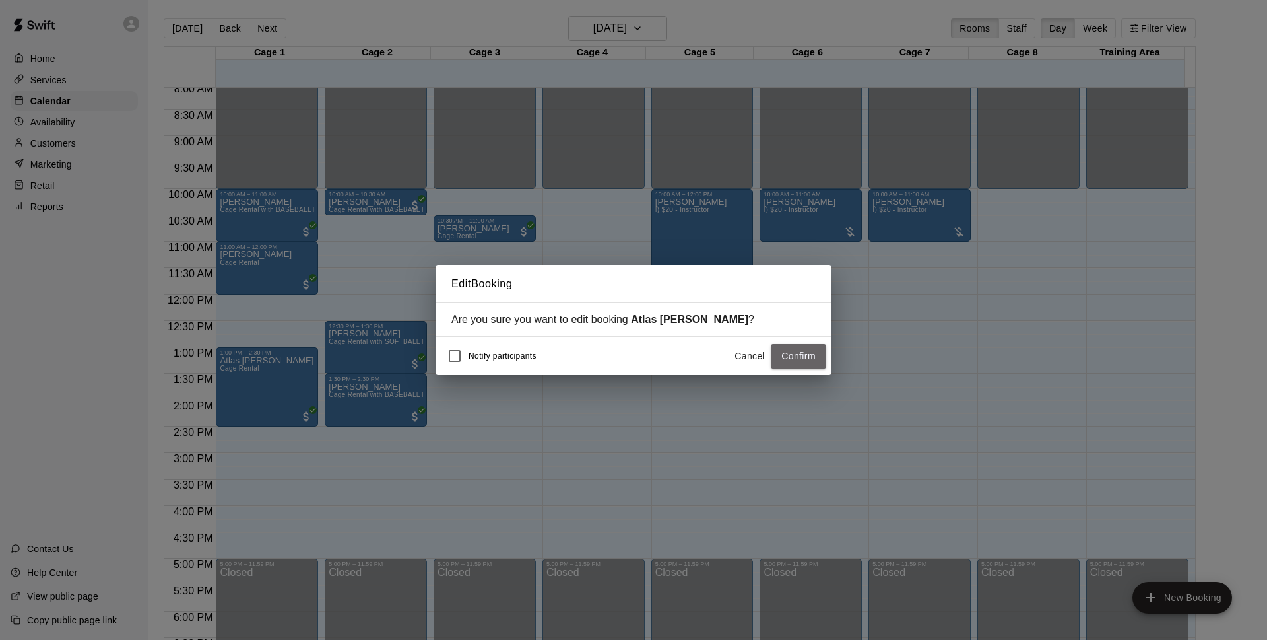
drag, startPoint x: 794, startPoint y: 354, endPoint x: 782, endPoint y: 357, distance: 12.3
click at [795, 355] on button "Confirm" at bounding box center [798, 356] width 55 height 24
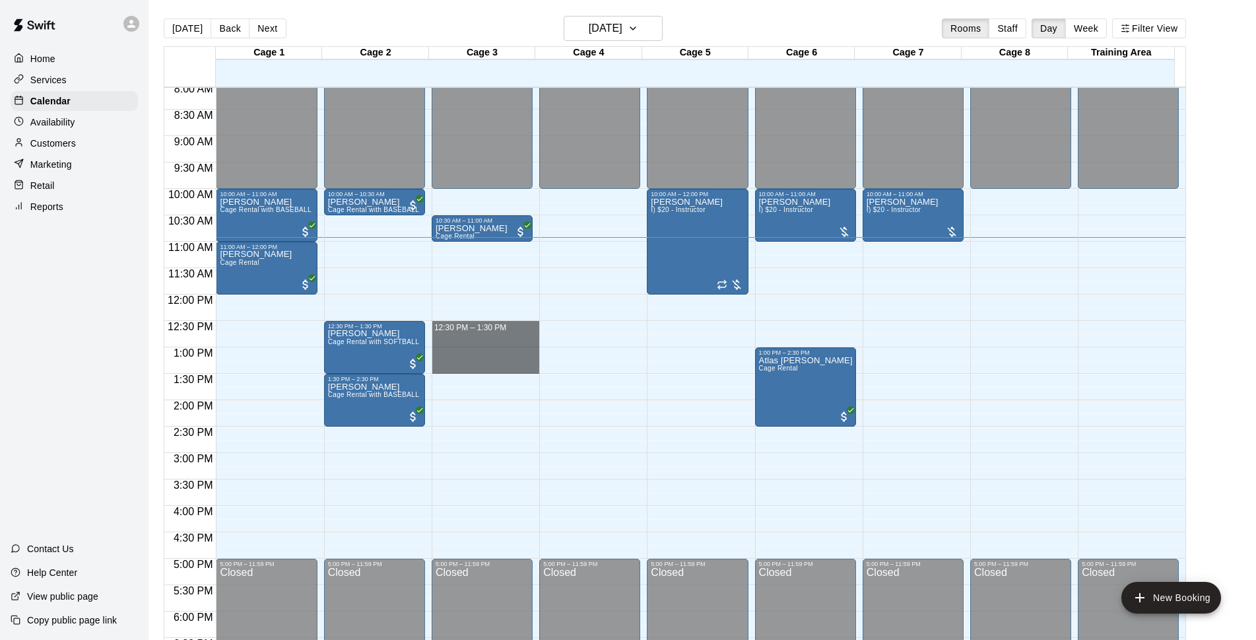
drag, startPoint x: 475, startPoint y: 323, endPoint x: 474, endPoint y: 372, distance: 48.9
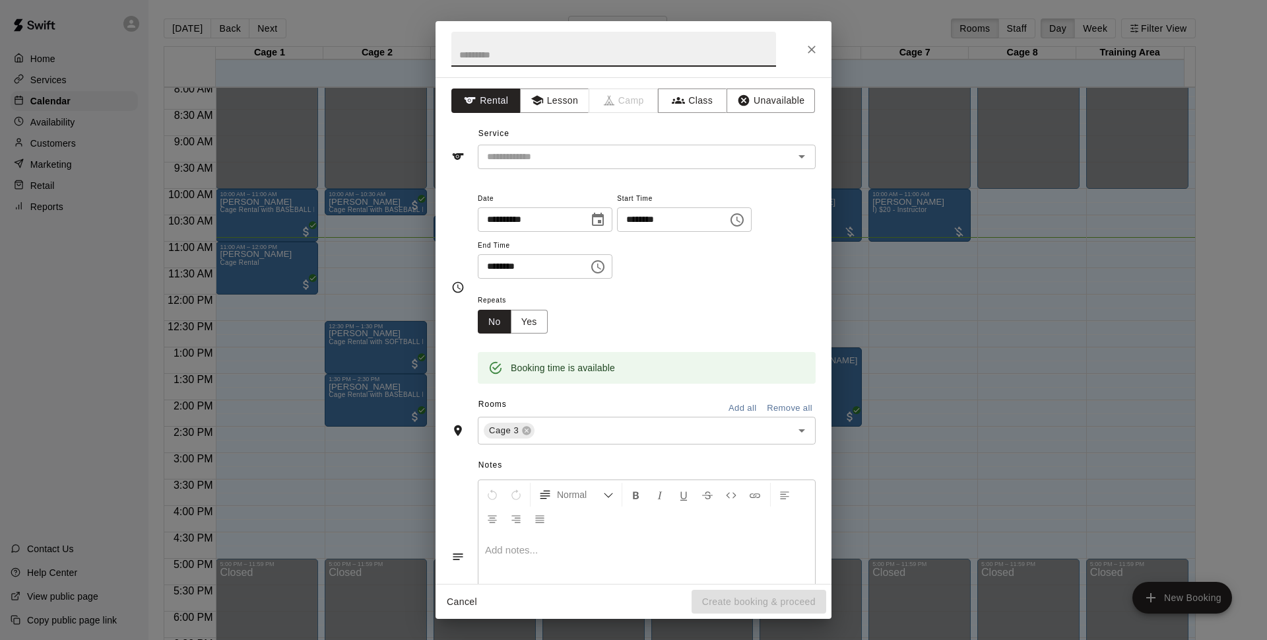
click at [563, 170] on div "**********" at bounding box center [634, 330] width 396 height 506
click at [563, 158] on input "text" at bounding box center [627, 157] width 291 height 17
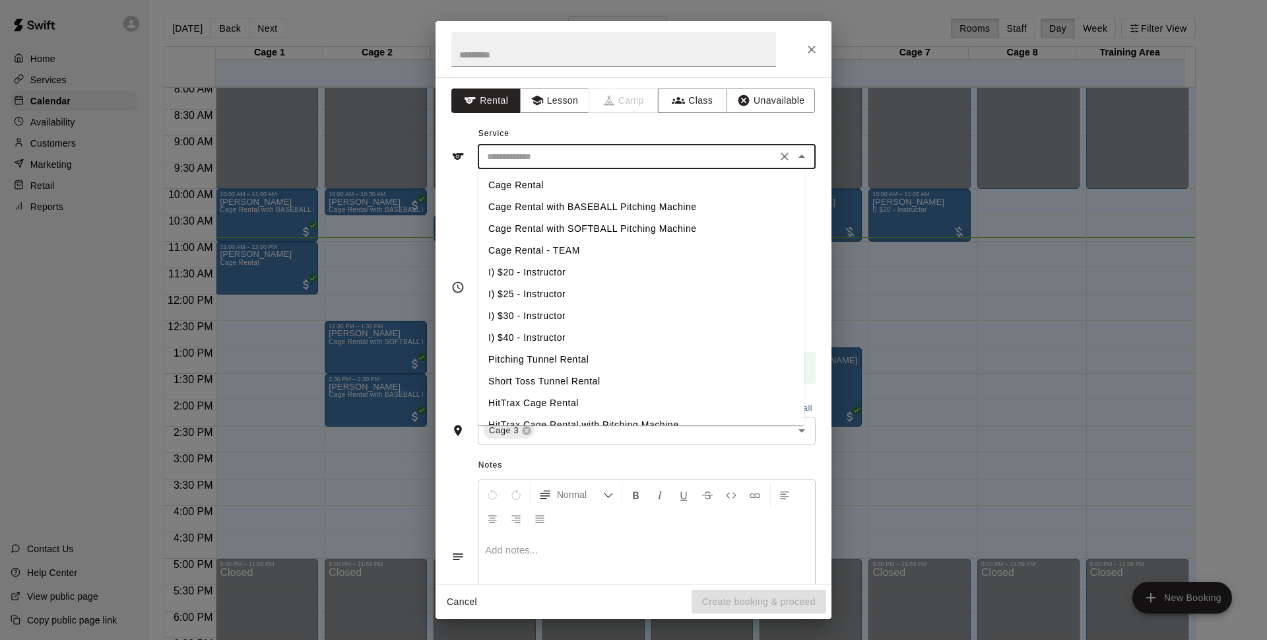
click at [588, 210] on li "Cage Rental with BASEBALL Pitching Machine" at bounding box center [641, 207] width 327 height 22
type input "**********"
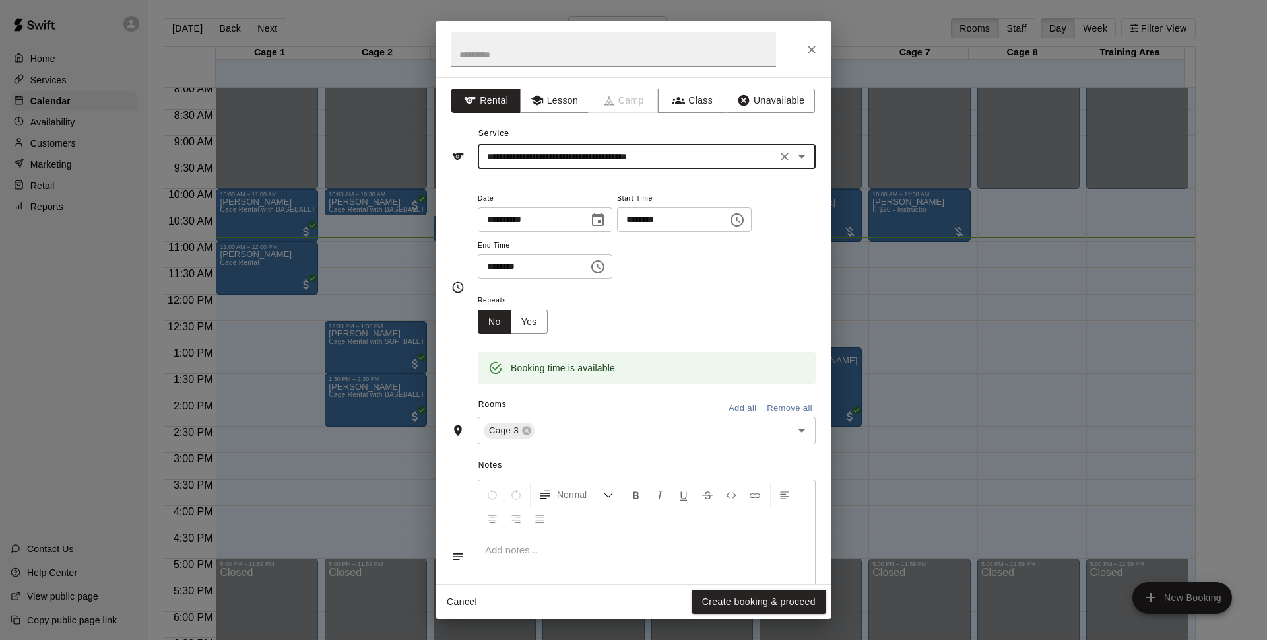
click at [725, 614] on div "Cancel Create booking & proceed" at bounding box center [634, 601] width 396 height 35
click at [723, 599] on button "Create booking & proceed" at bounding box center [759, 602] width 135 height 24
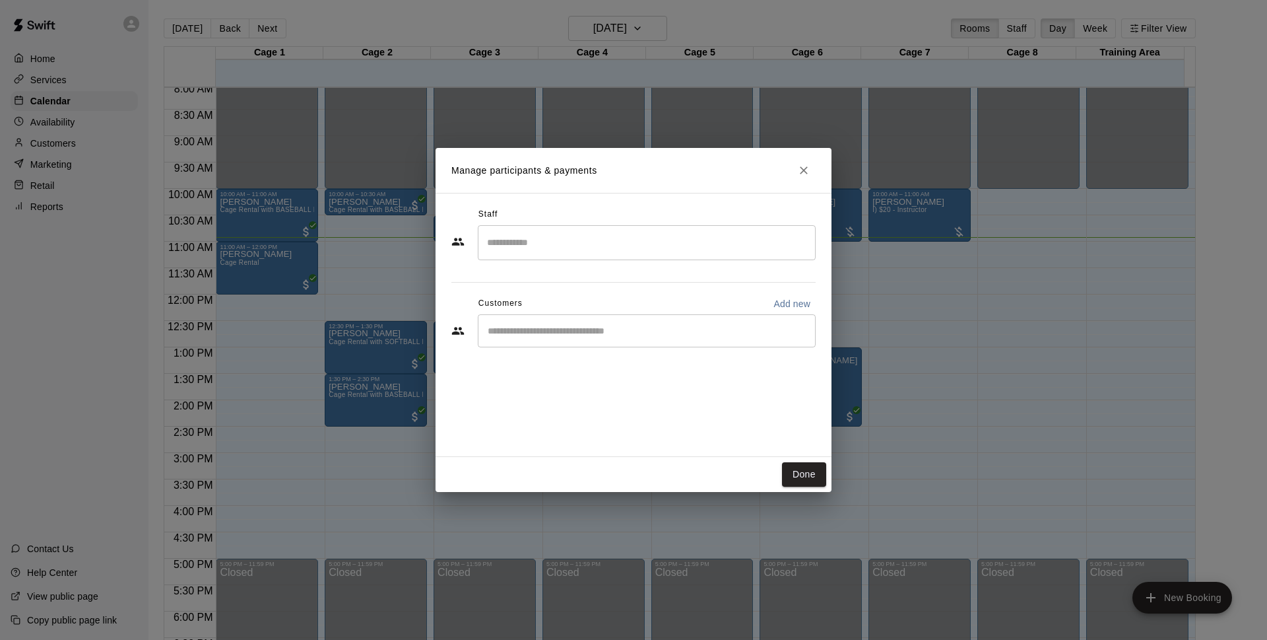
click at [553, 341] on div "​" at bounding box center [647, 330] width 338 height 33
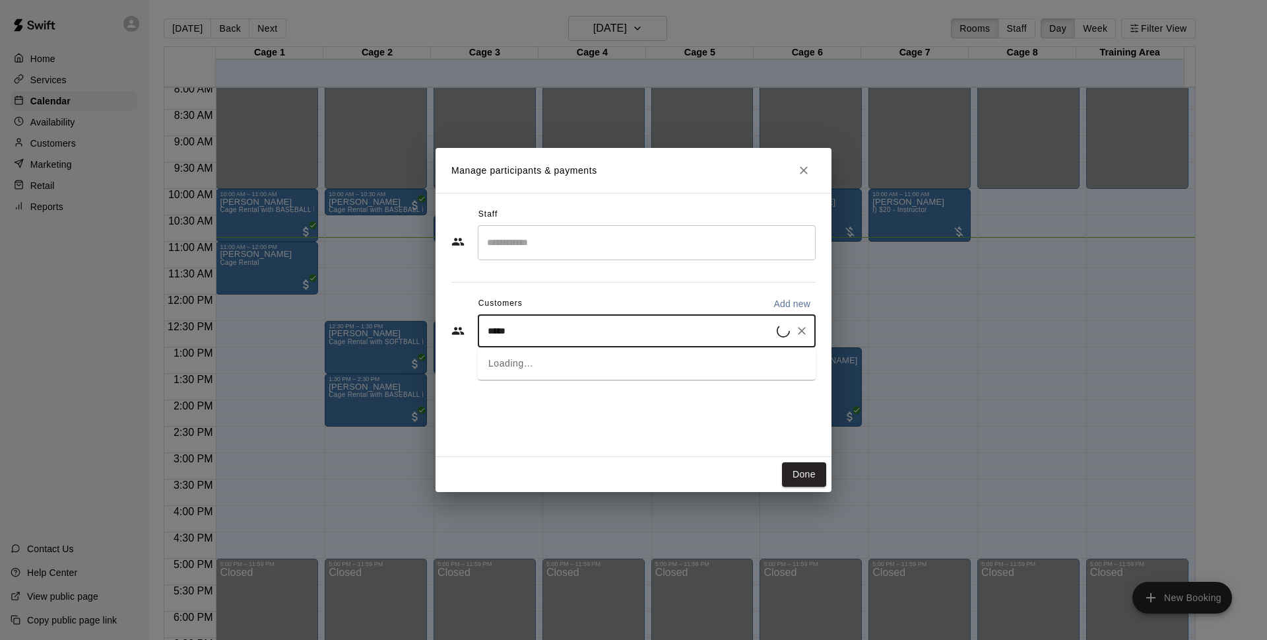
type input "*****"
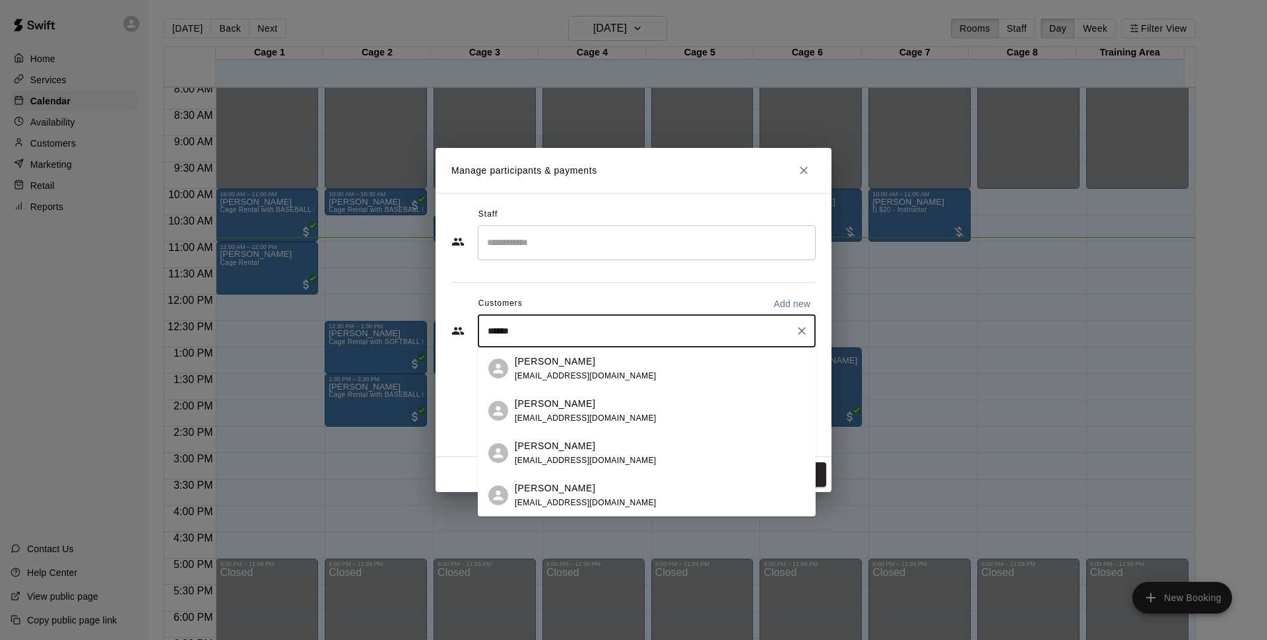
click at [571, 411] on div "[PERSON_NAME] [EMAIL_ADDRESS][DOMAIN_NAME]" at bounding box center [586, 411] width 142 height 28
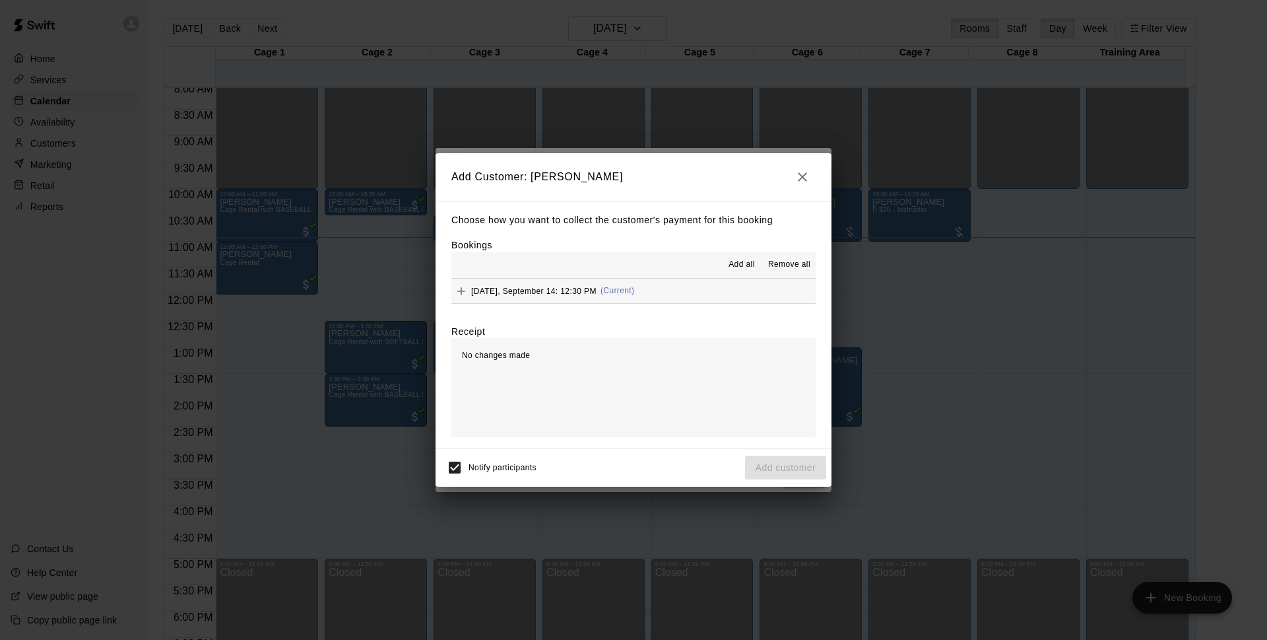
click at [679, 294] on button "[DATE], September 14: 12:30 PM (Current)" at bounding box center [634, 291] width 364 height 24
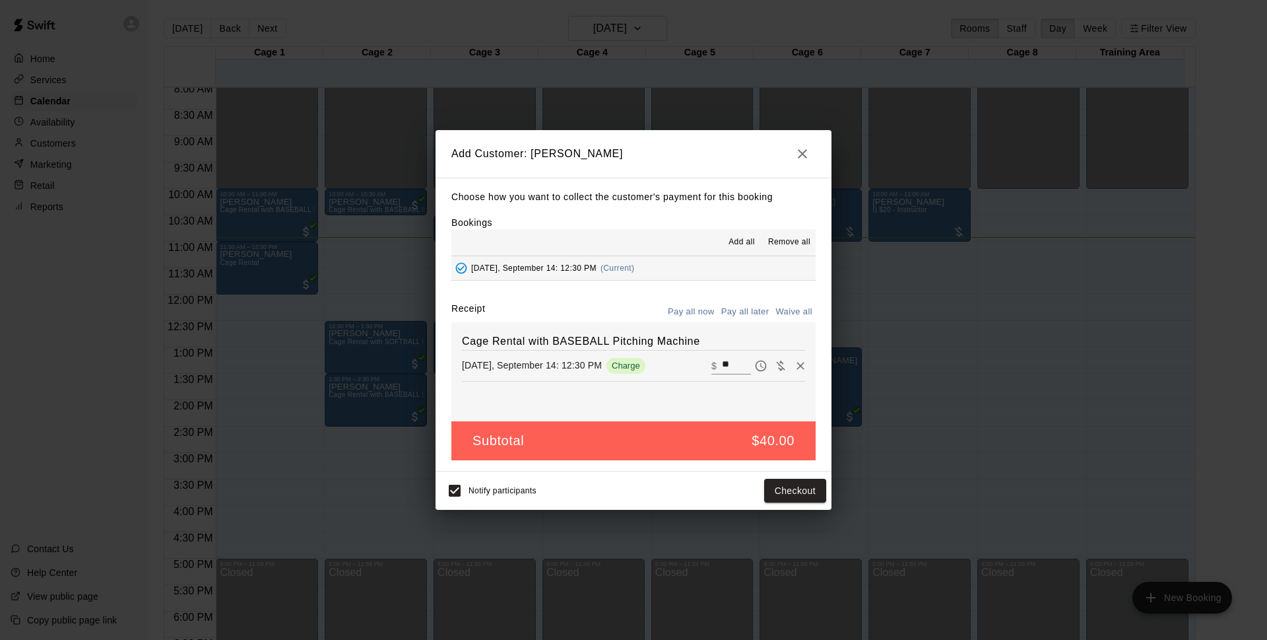
click at [757, 320] on button "Pay all later" at bounding box center [745, 312] width 55 height 20
click at [786, 490] on button "Add customer" at bounding box center [785, 491] width 81 height 24
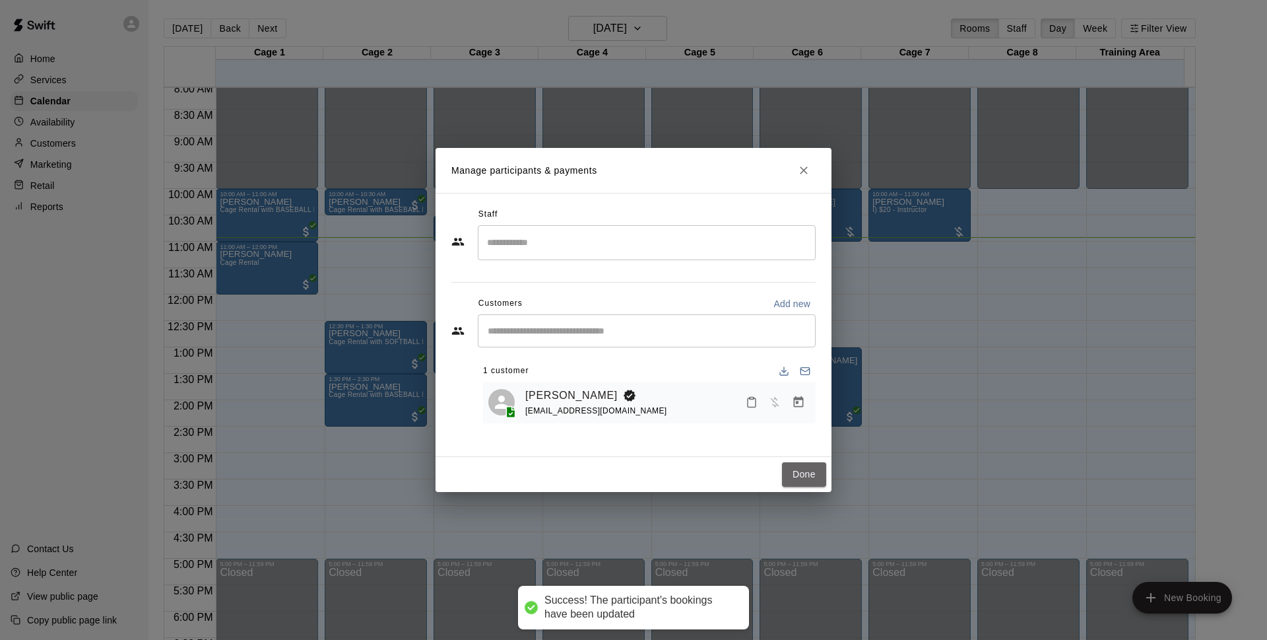
click at [809, 470] on button "Done" at bounding box center [804, 474] width 44 height 24
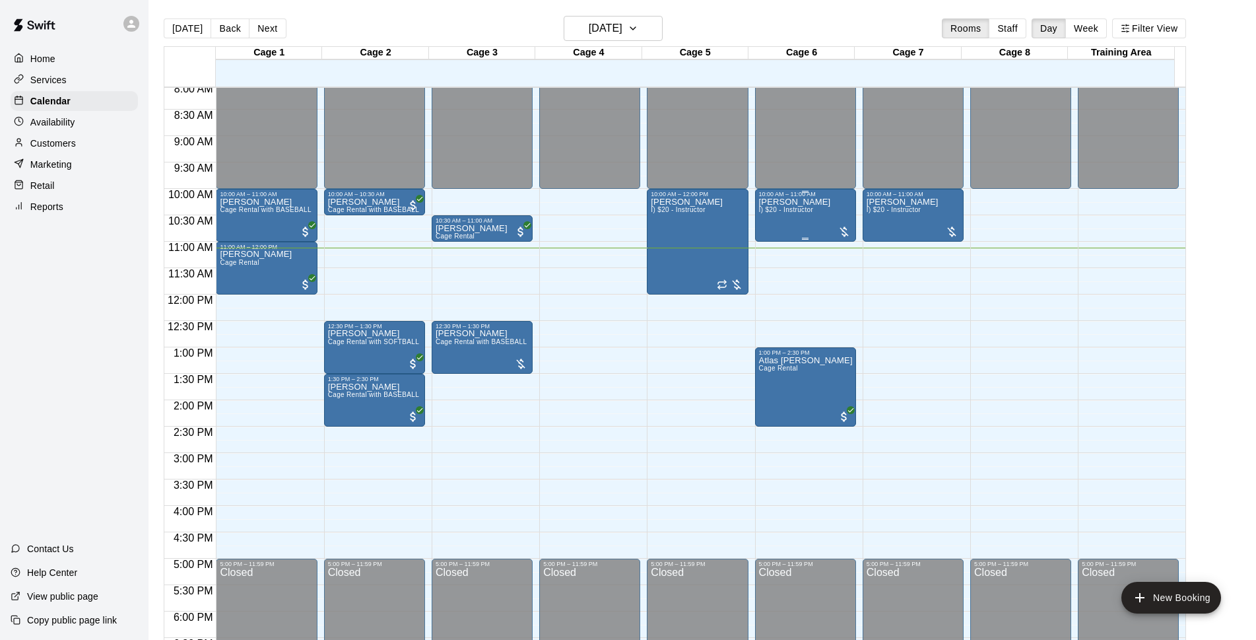
click at [791, 217] on div "[PERSON_NAME] I) $20 - Instructor" at bounding box center [795, 517] width 72 height 640
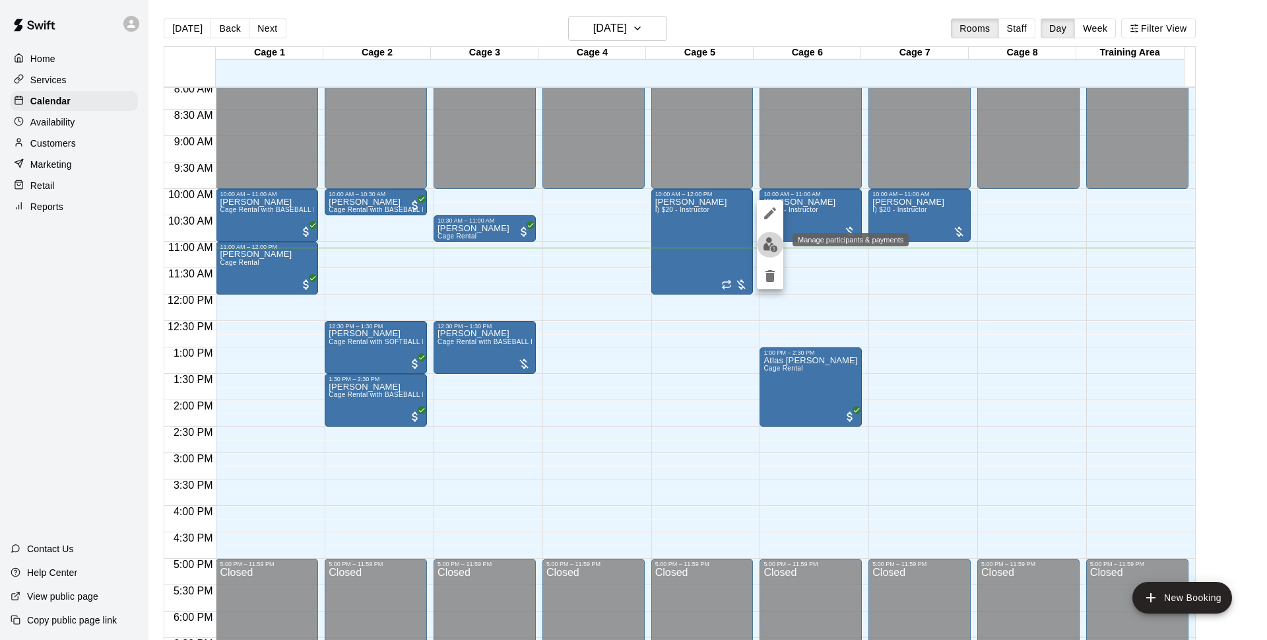
click at [763, 239] on img "edit" at bounding box center [770, 244] width 15 height 15
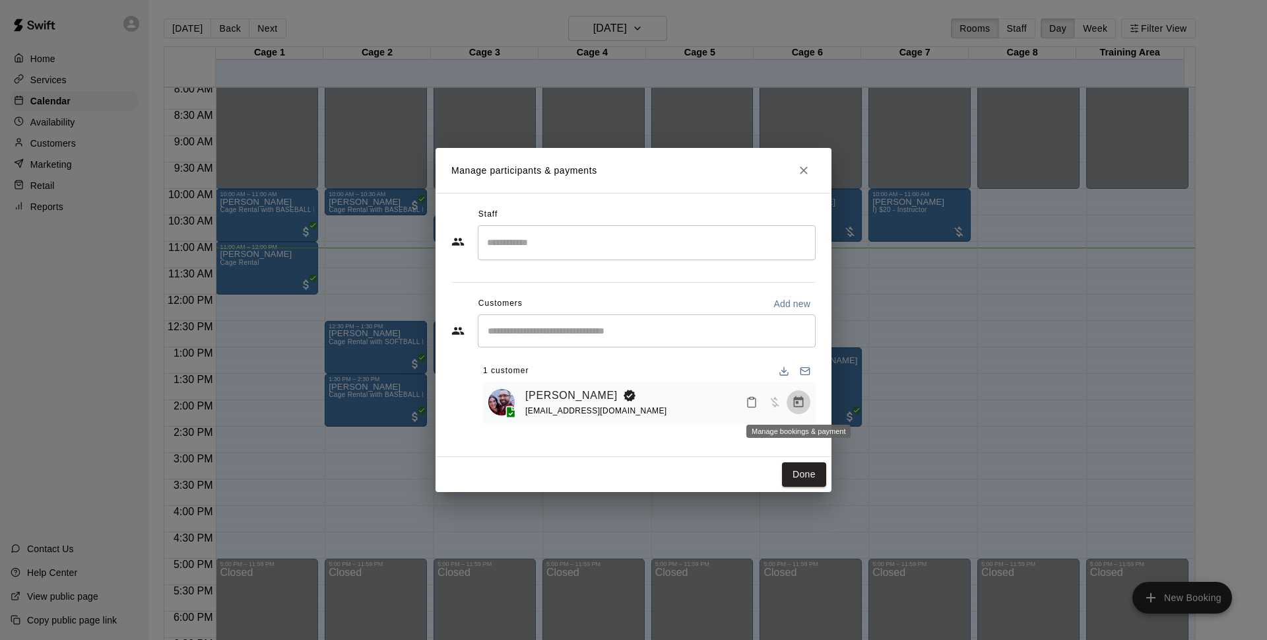
click at [789, 401] on button "Manage bookings & payment" at bounding box center [799, 402] width 24 height 24
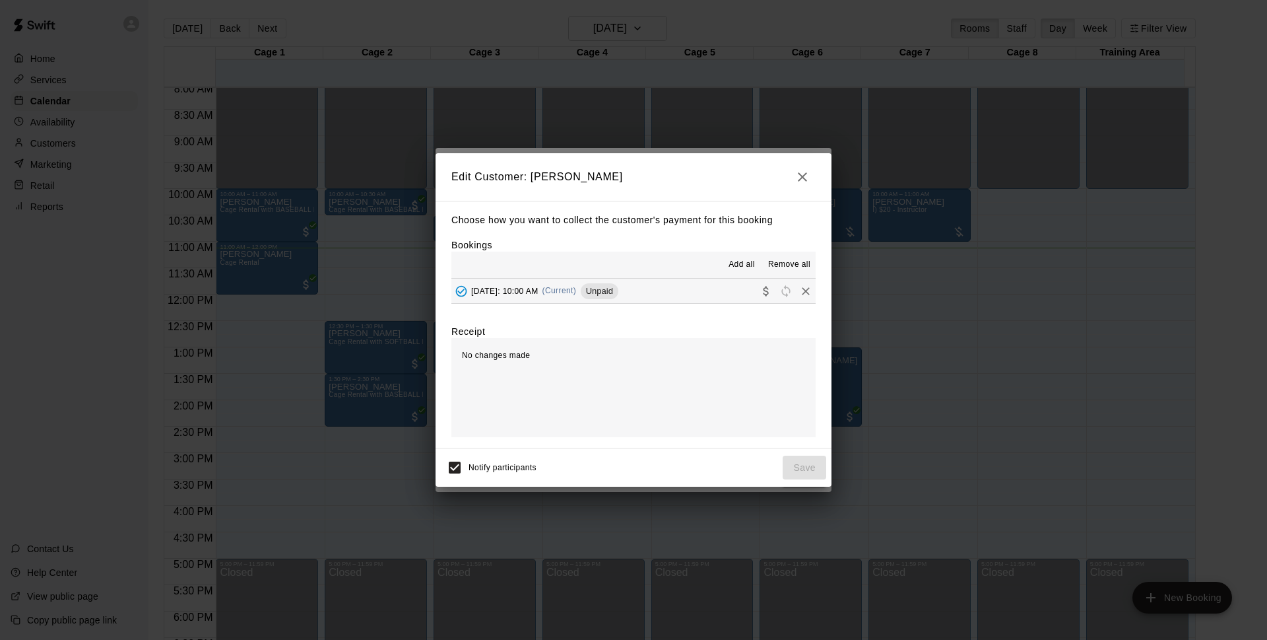
click at [539, 294] on span "[DATE]: 10:00 AM" at bounding box center [504, 290] width 67 height 9
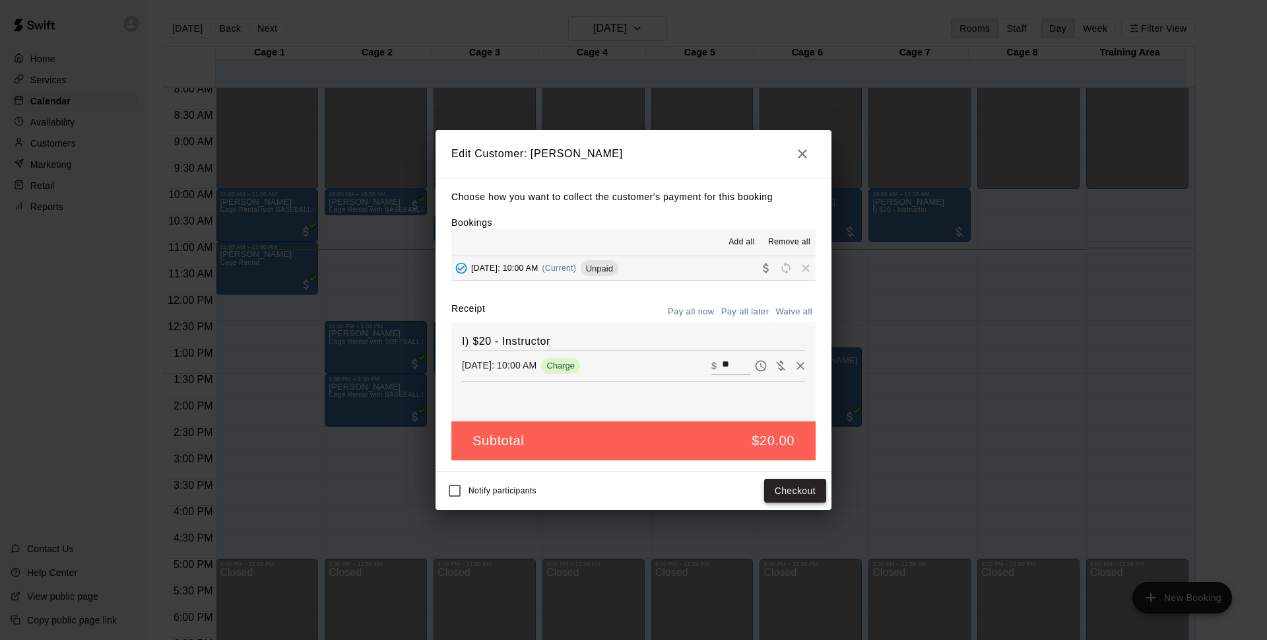
click at [796, 490] on button "Checkout" at bounding box center [795, 491] width 62 height 24
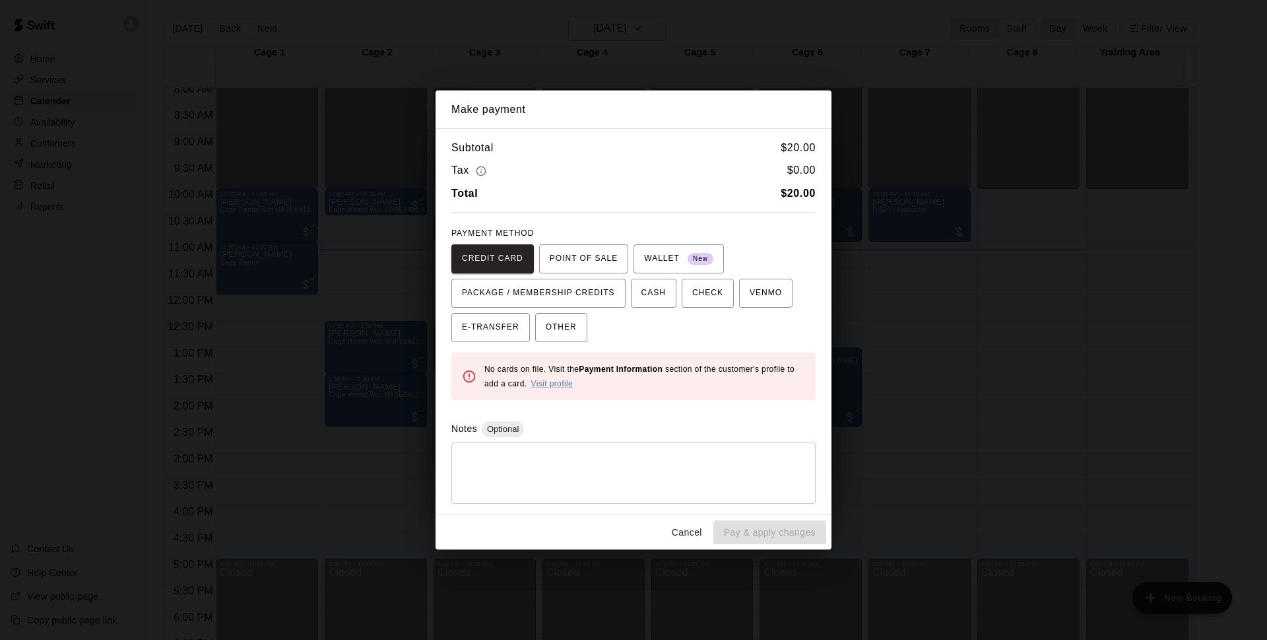
drag, startPoint x: 572, startPoint y: 339, endPoint x: 745, endPoint y: 449, distance: 204.6
click at [578, 350] on div "Subtotal $ 20.00 Tax $ 0.00 Total $ 20.00 PAYMENT METHOD CREDIT CARD POINT OF S…" at bounding box center [634, 321] width 396 height 386
click at [578, 335] on button "OTHER" at bounding box center [561, 327] width 52 height 29
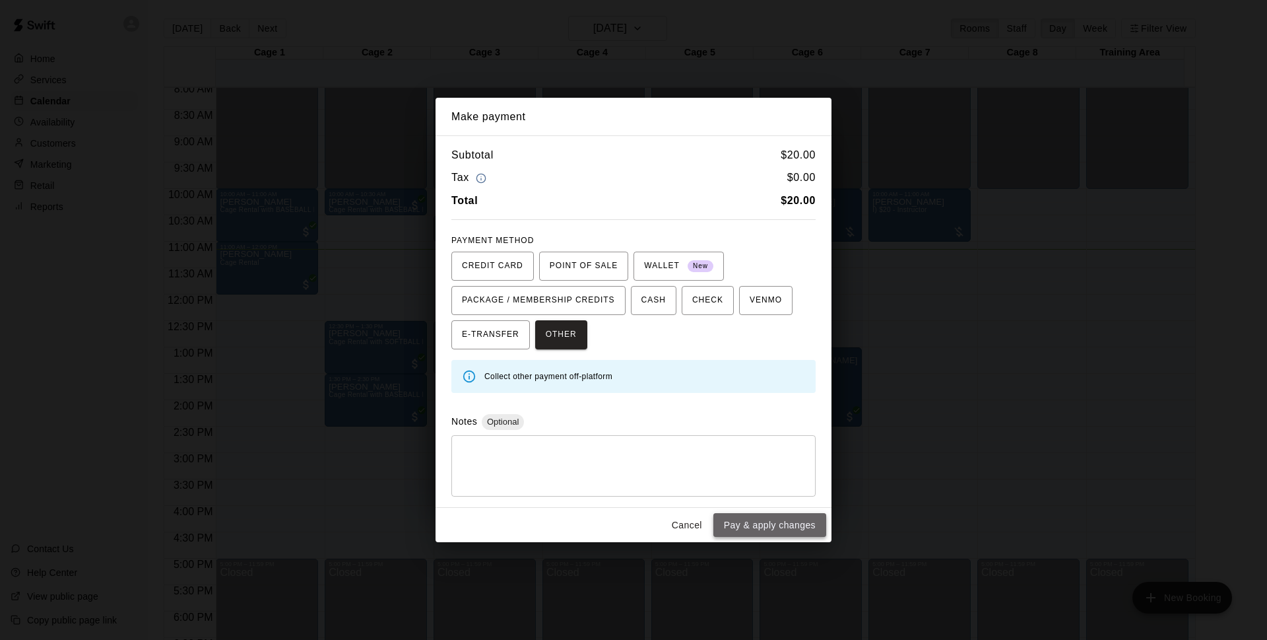
click at [788, 522] on button "Pay & apply changes" at bounding box center [770, 525] width 113 height 24
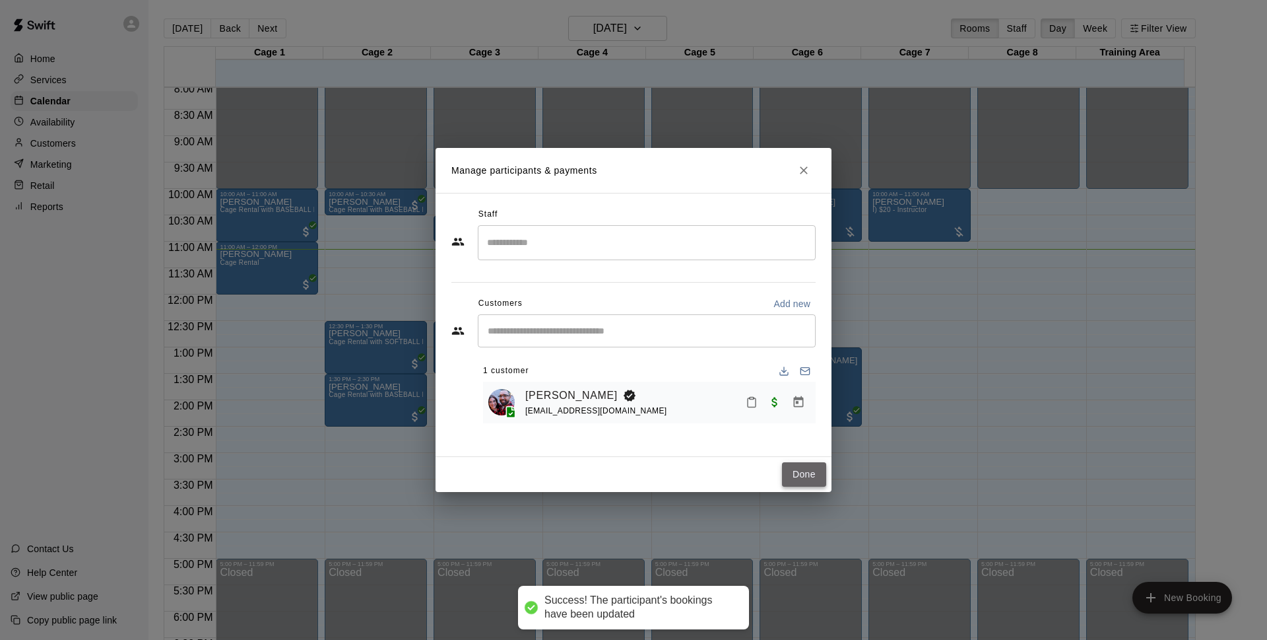
click at [803, 468] on button "Done" at bounding box center [804, 474] width 44 height 24
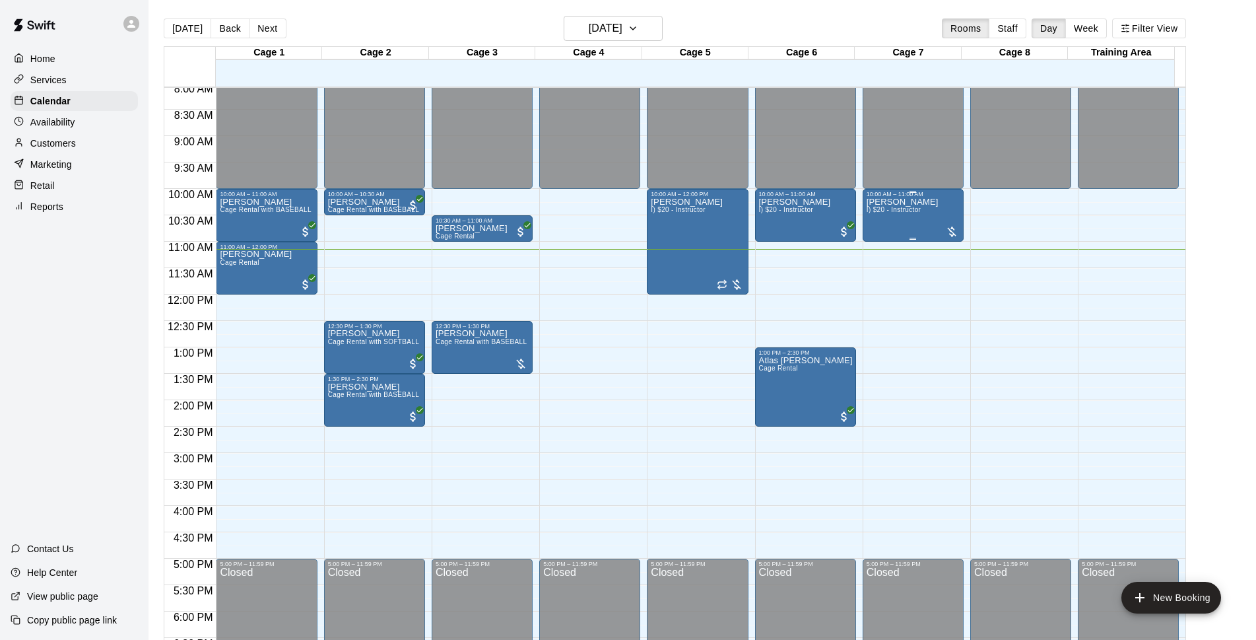
click at [935, 195] on div "10:00 AM – 11:00 AM" at bounding box center [913, 194] width 93 height 7
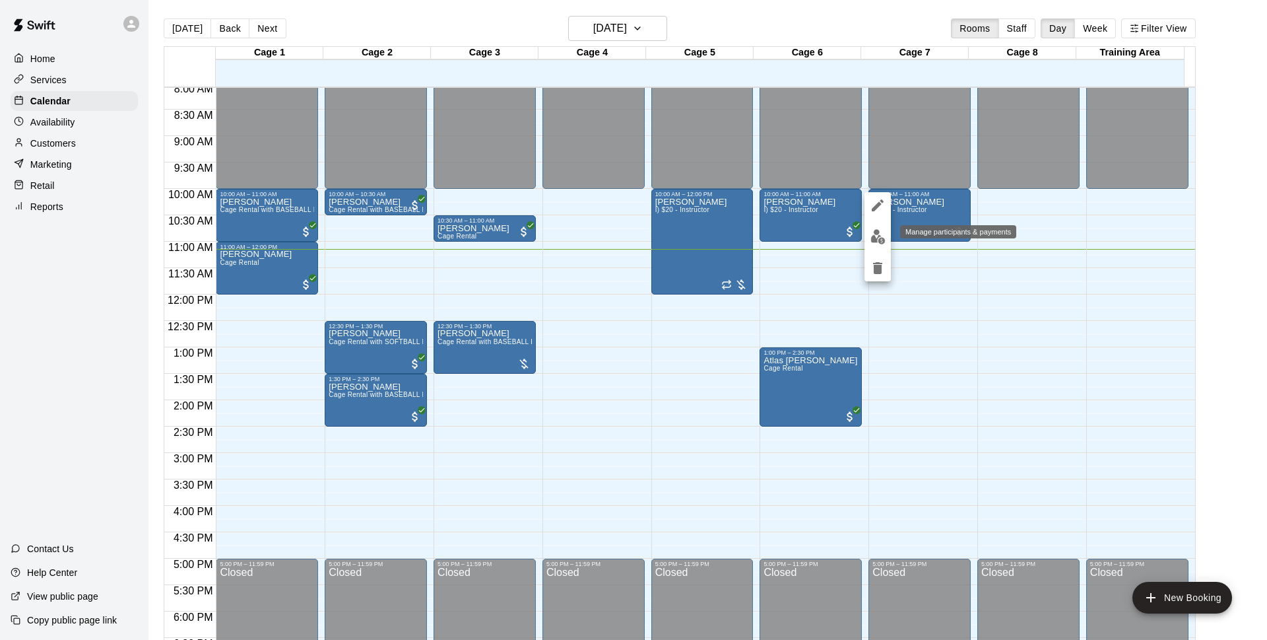
click at [869, 235] on button "edit" at bounding box center [878, 237] width 26 height 26
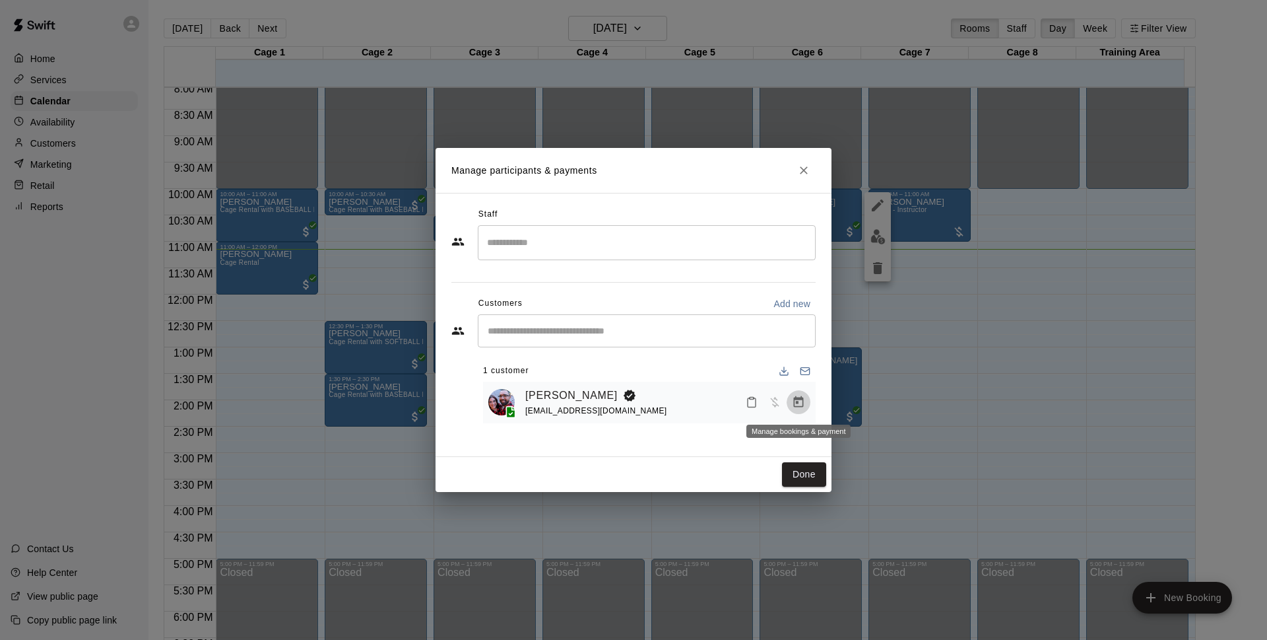
click at [803, 401] on icon "Manage bookings & payment" at bounding box center [799, 401] width 10 height 11
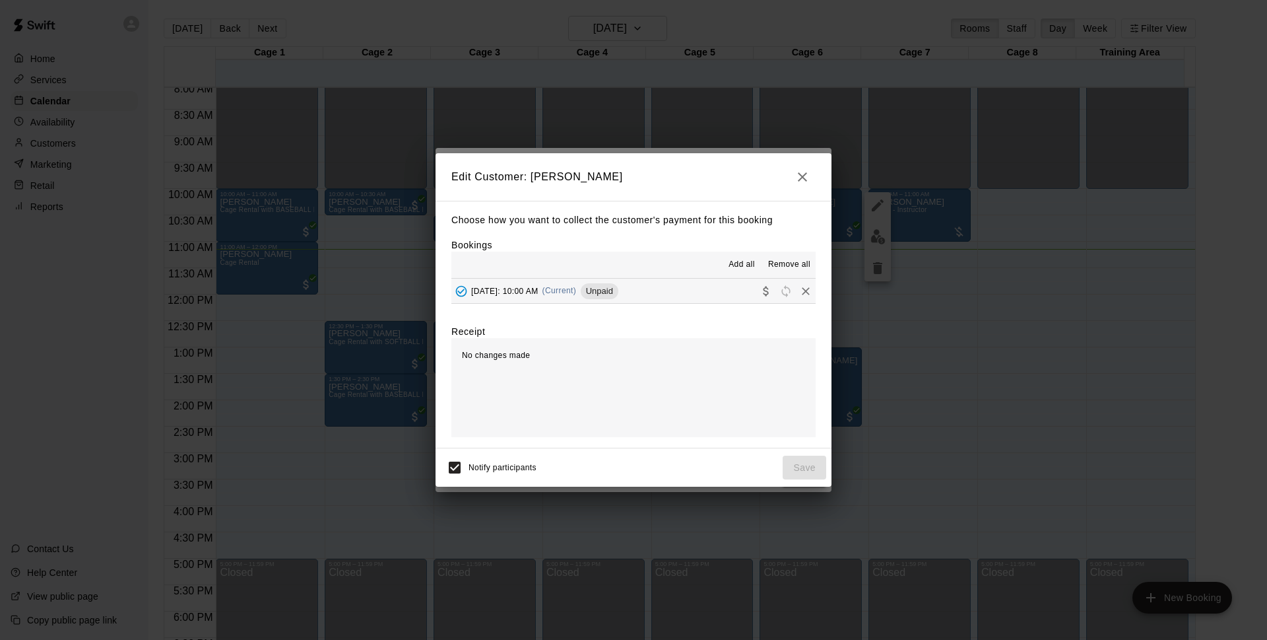
click at [552, 298] on div "[DATE]: 10:00 AM (Current) Unpaid" at bounding box center [535, 291] width 167 height 20
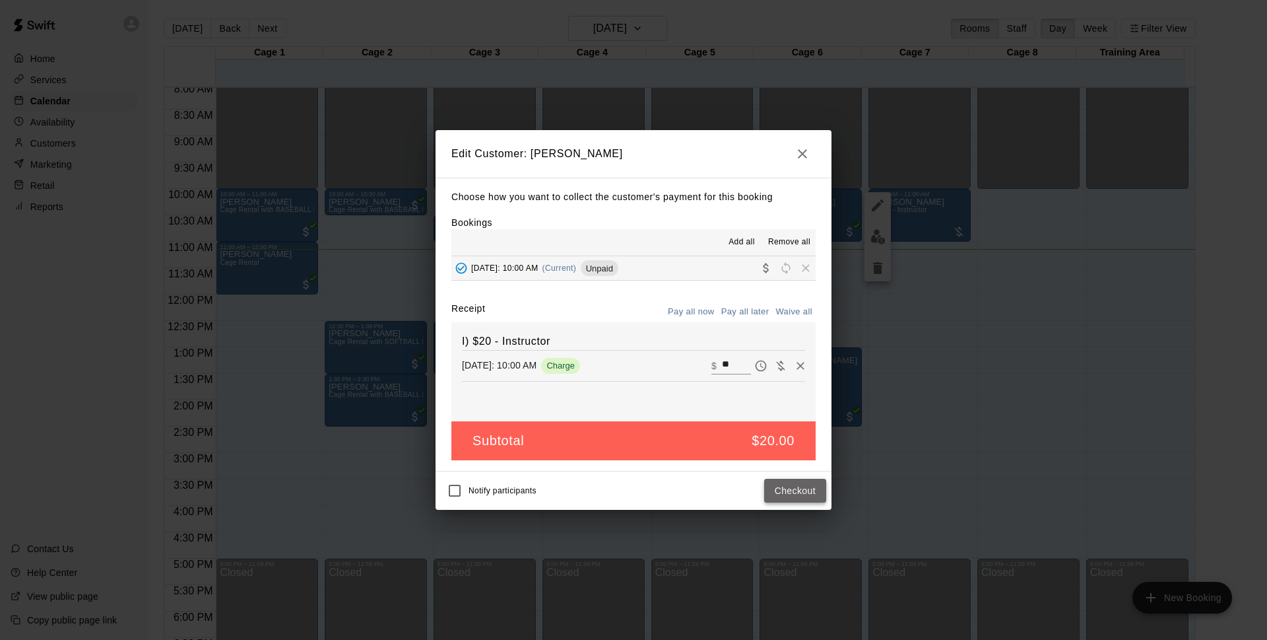
click at [809, 489] on button "Checkout" at bounding box center [795, 491] width 62 height 24
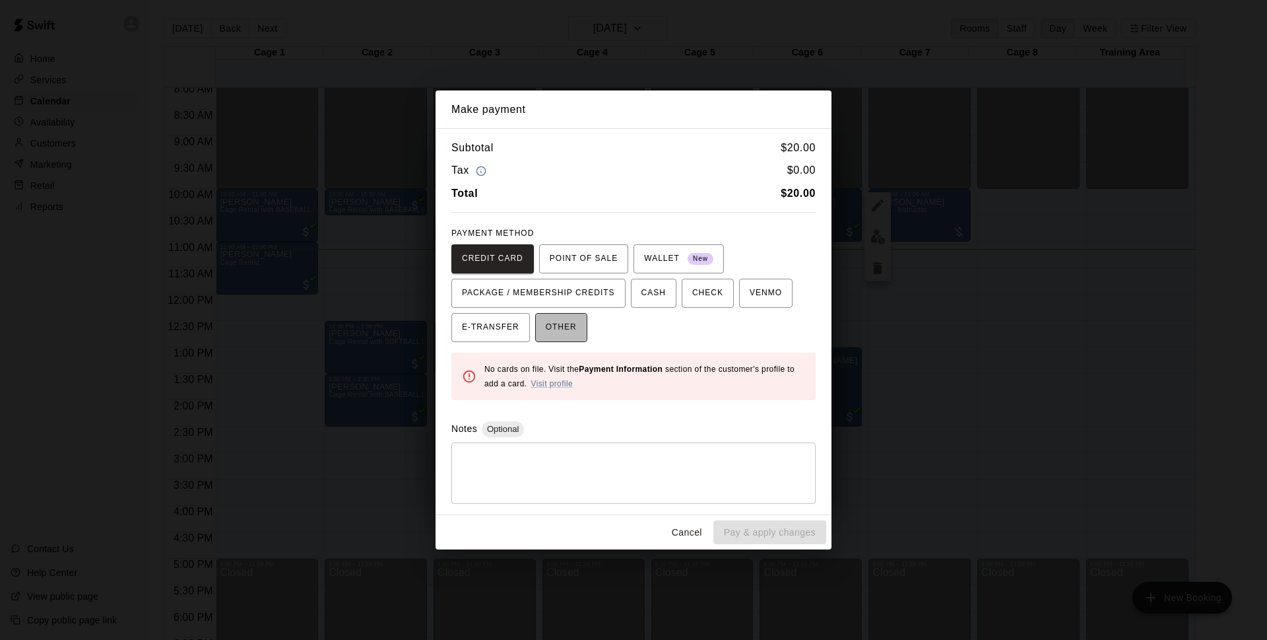
click at [557, 320] on span "OTHER" at bounding box center [561, 327] width 31 height 21
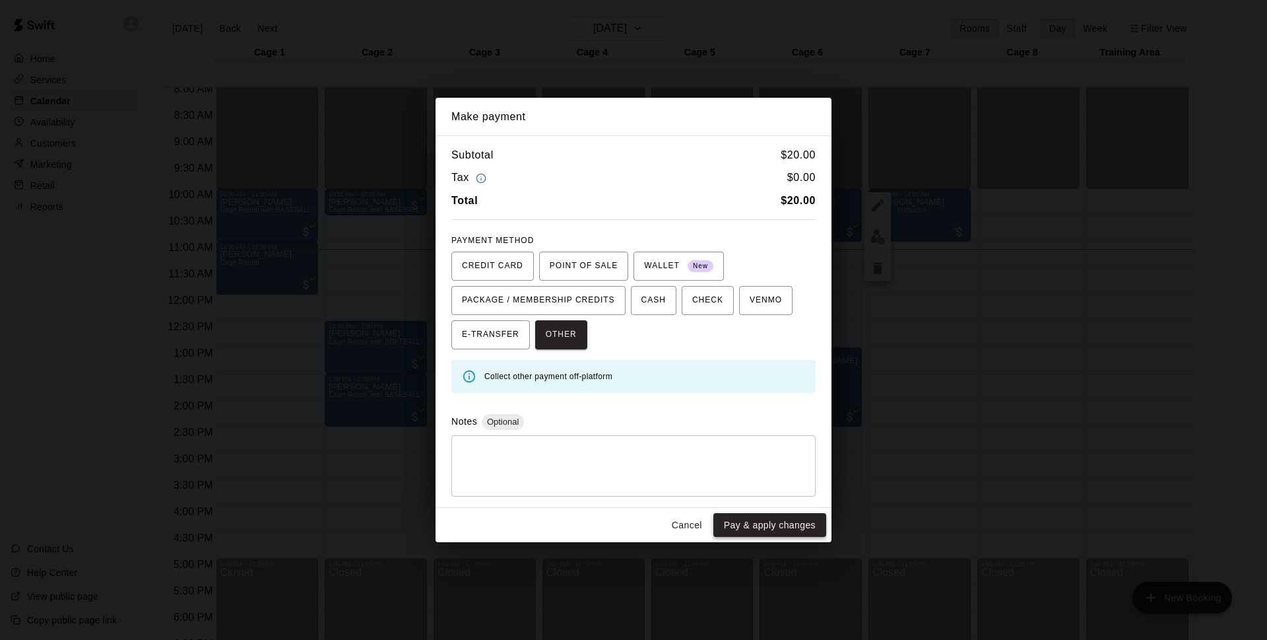
click at [757, 525] on button "Pay & apply changes" at bounding box center [770, 525] width 113 height 24
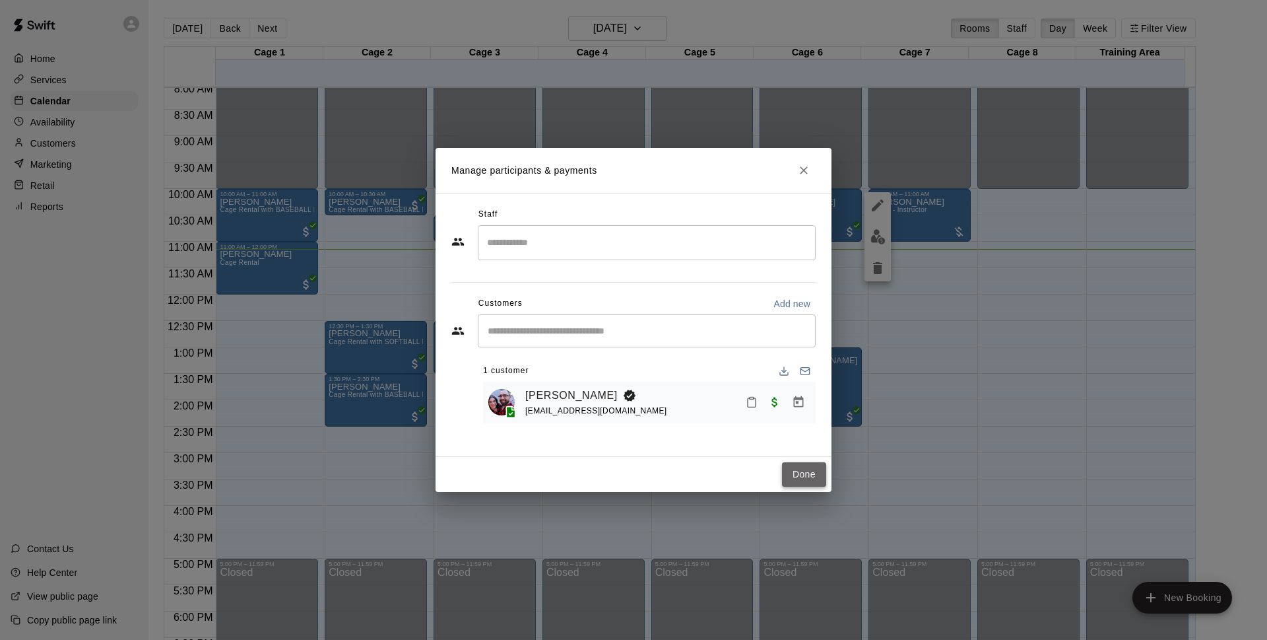
click at [794, 477] on button "Done" at bounding box center [804, 474] width 44 height 24
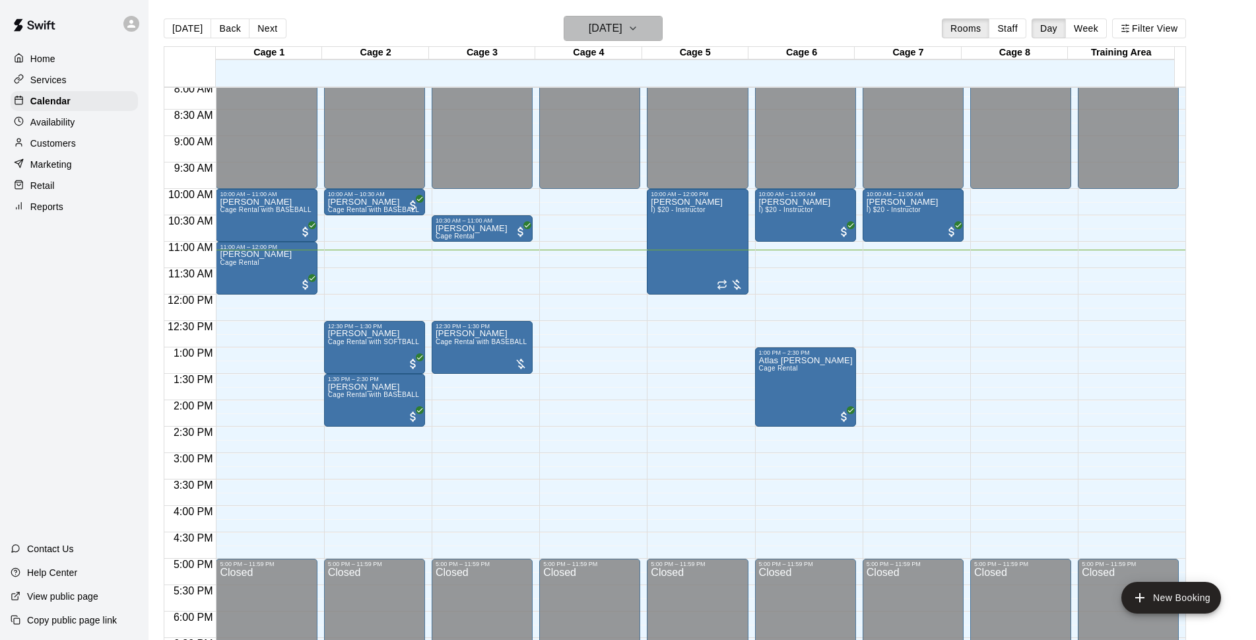
click at [609, 27] on h6 "[DATE]" at bounding box center [606, 28] width 34 height 18
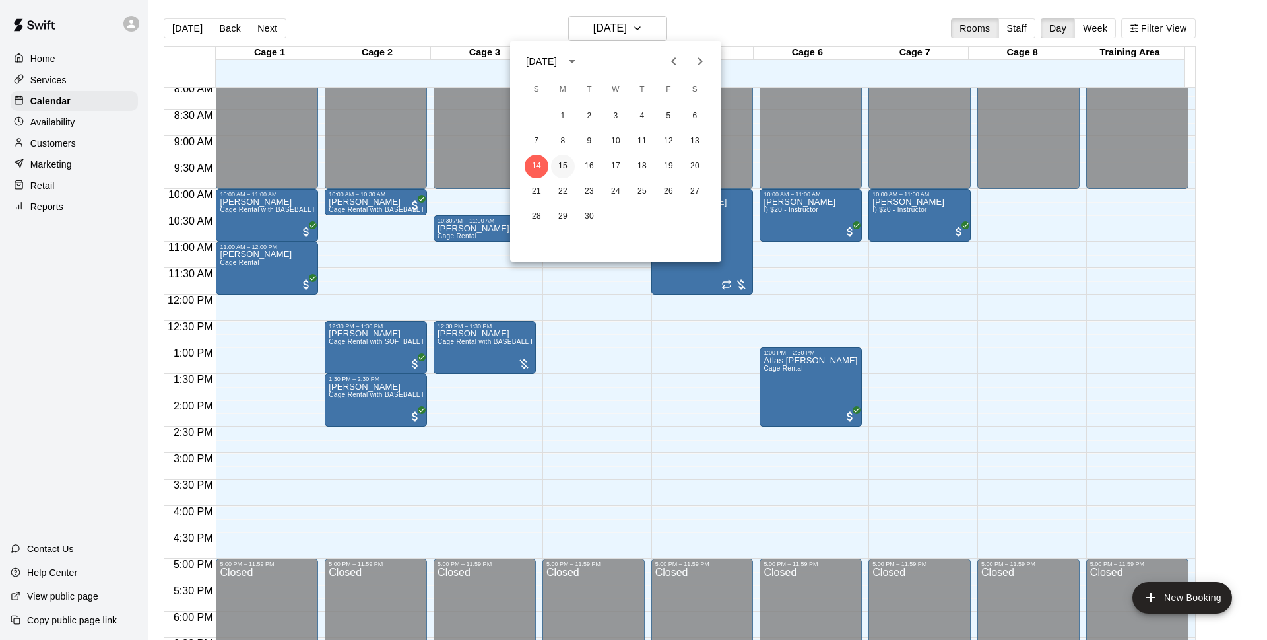
click at [565, 158] on button "15" at bounding box center [563, 166] width 24 height 24
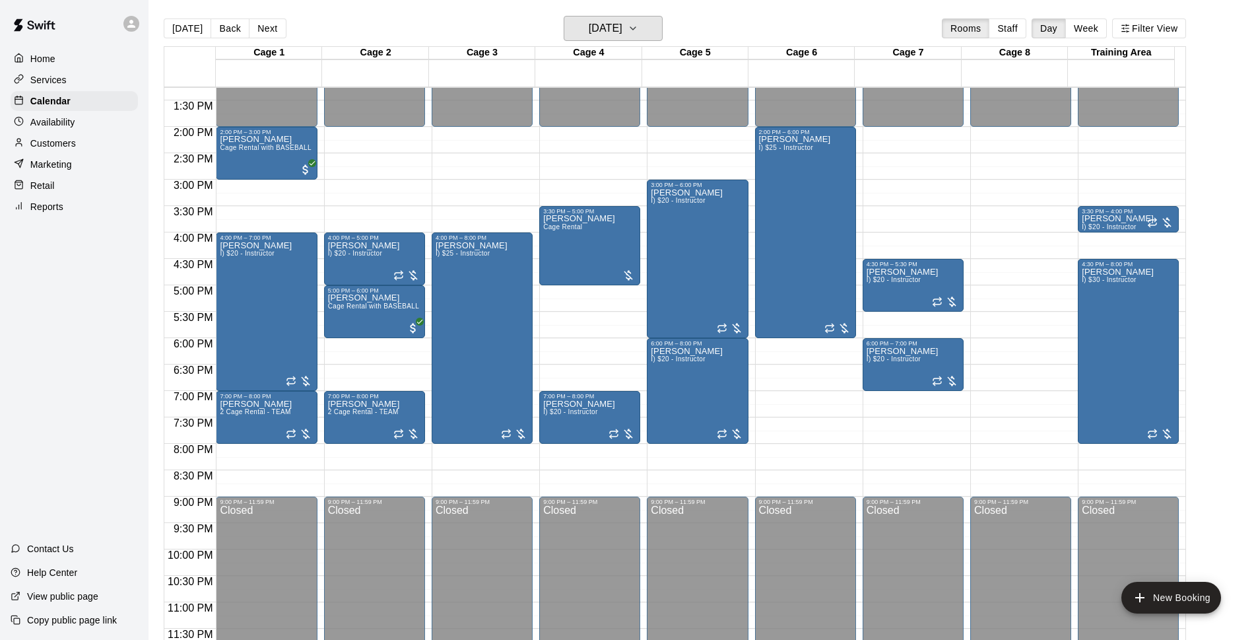
scroll to position [702, 0]
click at [607, 32] on h6 "[DATE]" at bounding box center [606, 28] width 34 height 18
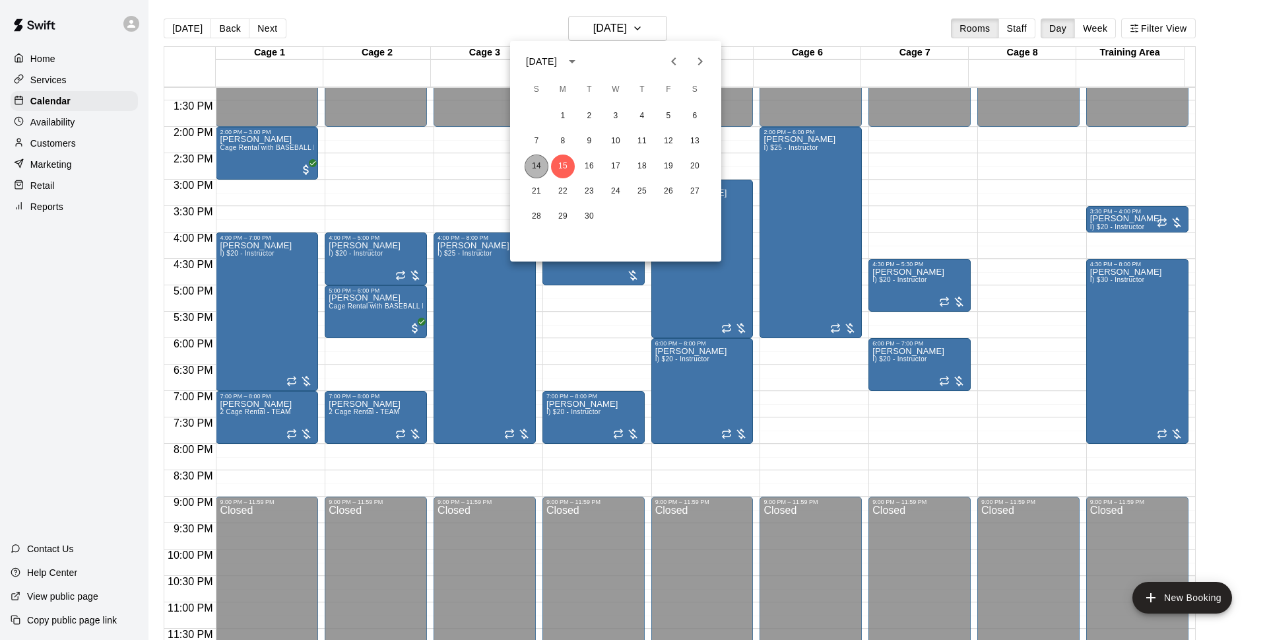
click at [539, 162] on button "14" at bounding box center [537, 166] width 24 height 24
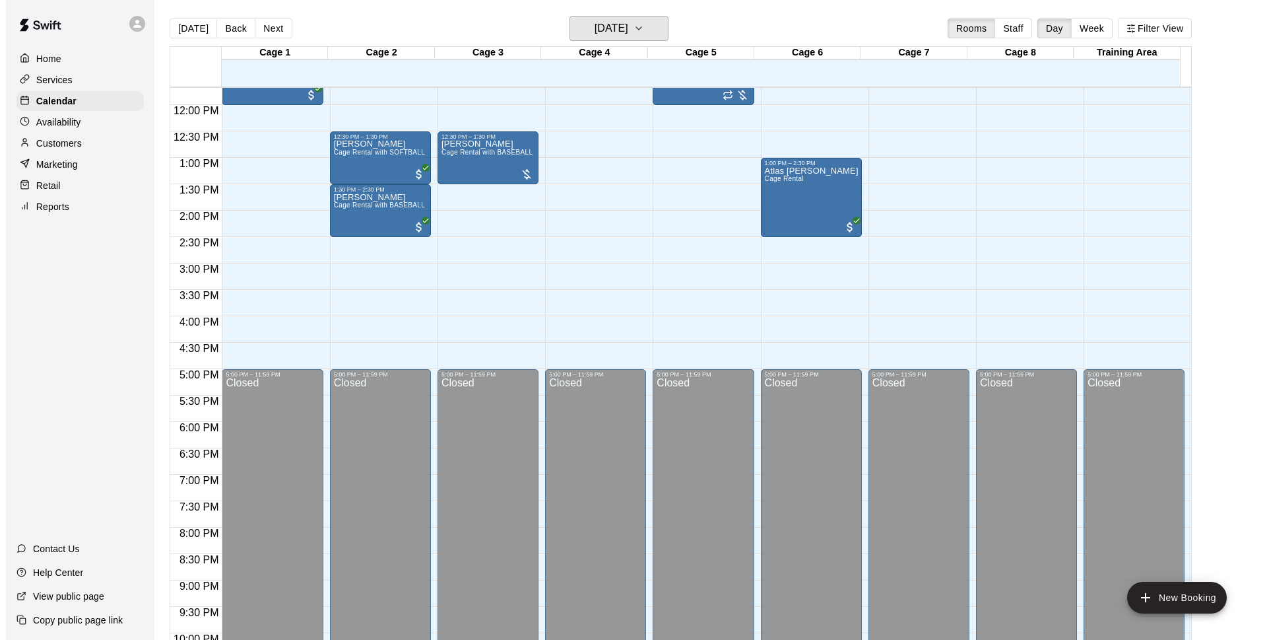
scroll to position [447, 0]
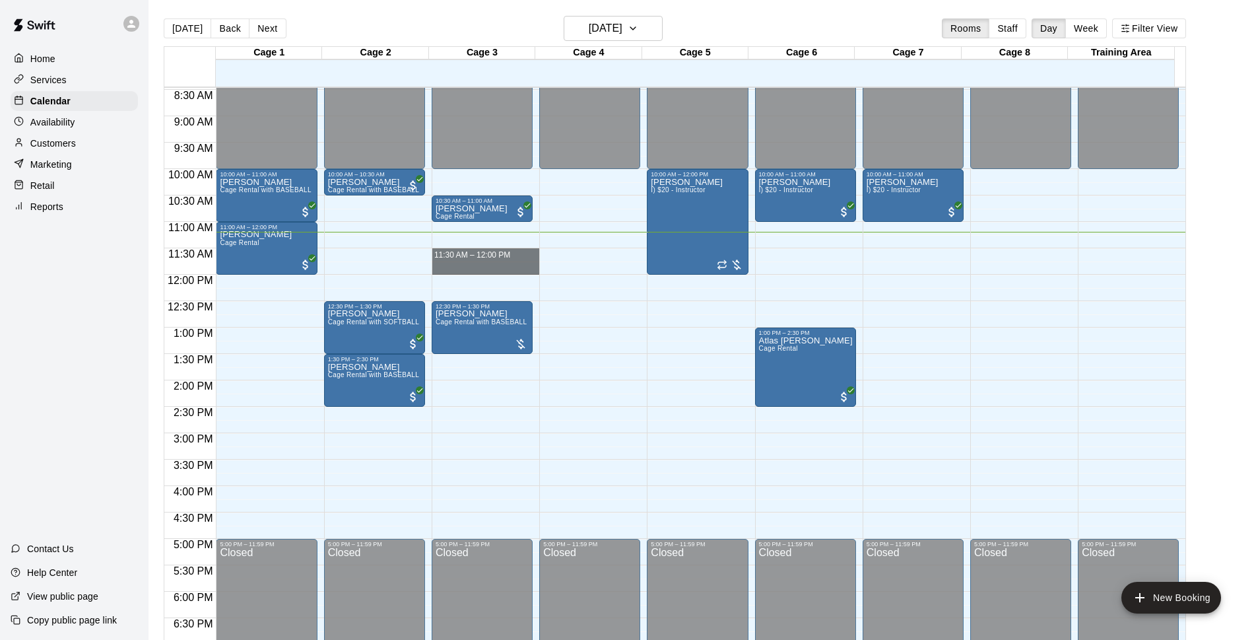
drag, startPoint x: 481, startPoint y: 252, endPoint x: 481, endPoint y: 270, distance: 17.8
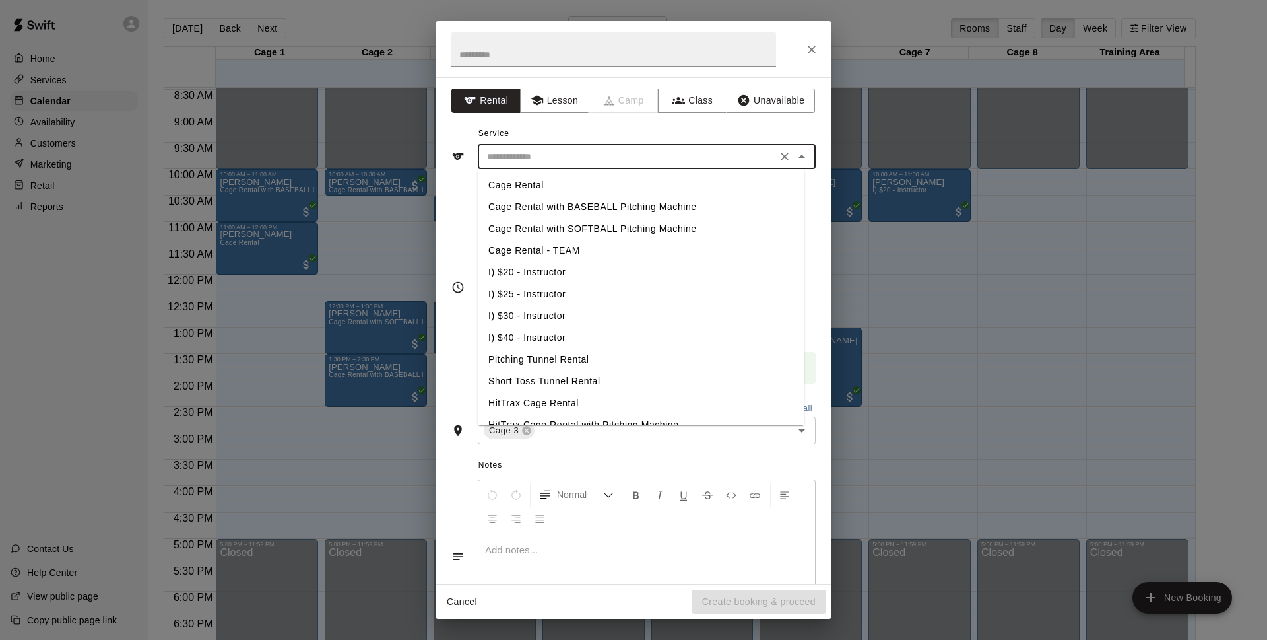
click at [597, 160] on input "text" at bounding box center [627, 157] width 291 height 17
click at [603, 211] on li "Cage Rental with BASEBALL Pitching Machine" at bounding box center [641, 207] width 327 height 22
click at [578, 164] on input "**********" at bounding box center [627, 157] width 291 height 17
click at [603, 222] on li "Cage Rental with SOFTBALL Pitching Machine" at bounding box center [641, 229] width 327 height 22
type input "**********"
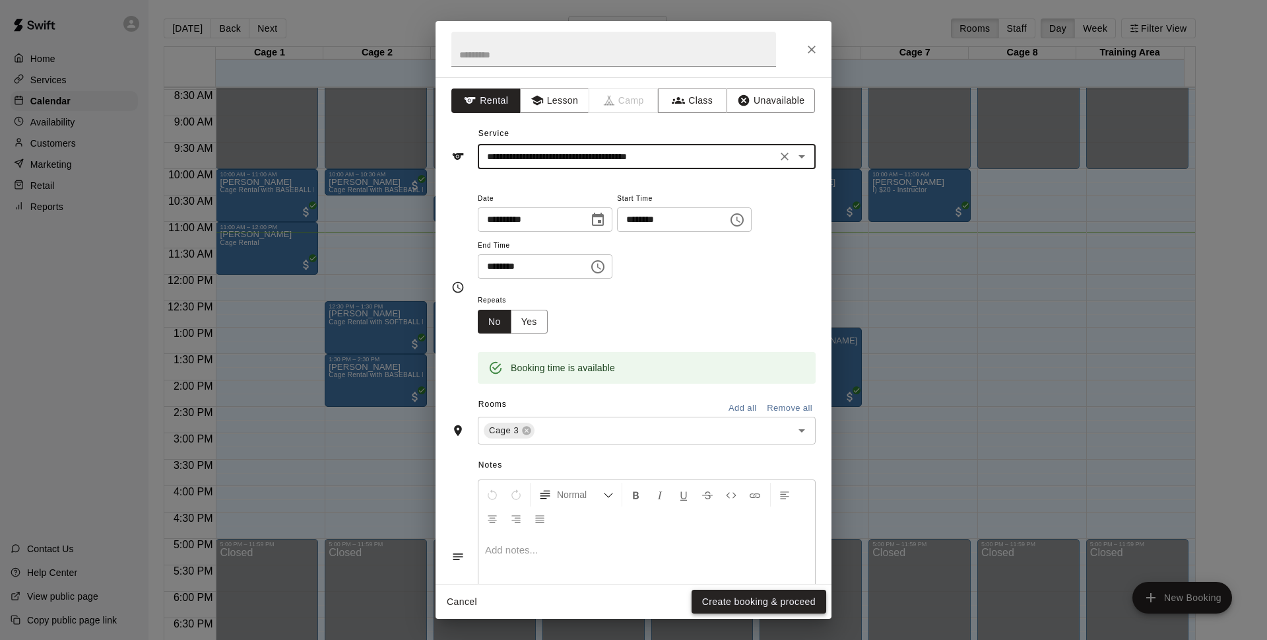
click at [753, 603] on button "Create booking & proceed" at bounding box center [759, 602] width 135 height 24
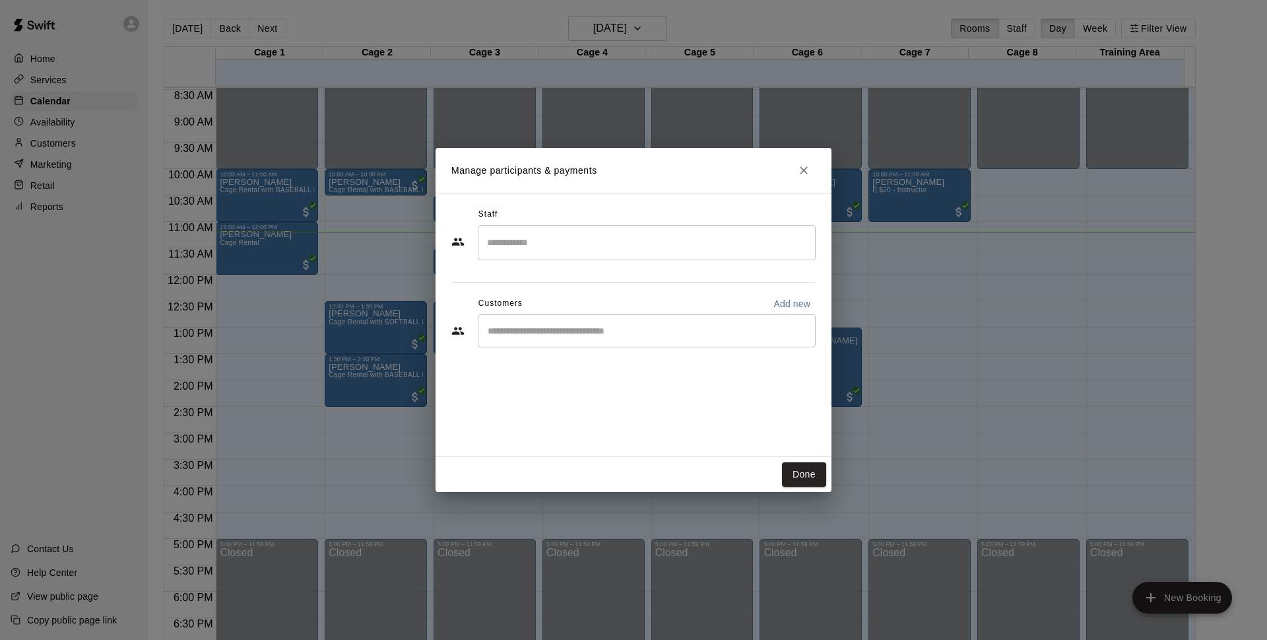
click at [574, 322] on div "​" at bounding box center [647, 330] width 338 height 33
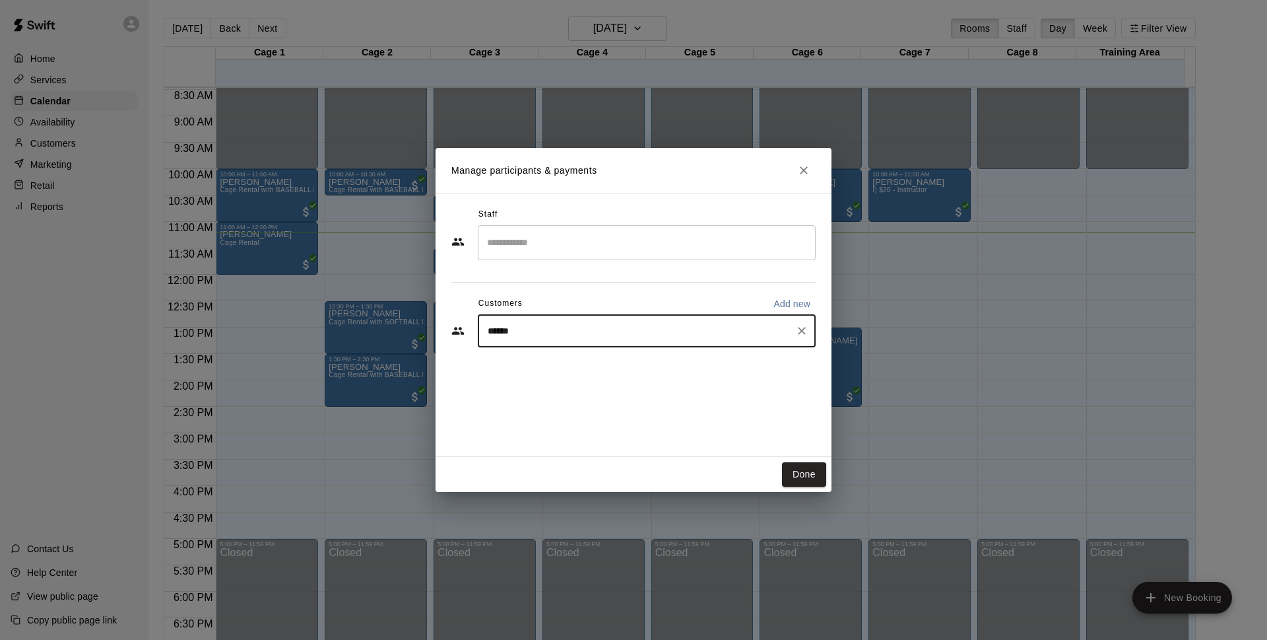
type input "*******"
click at [800, 327] on icon "Clear" at bounding box center [801, 330] width 13 height 13
click at [491, 329] on input "Start typing to search customers..." at bounding box center [647, 330] width 326 height 13
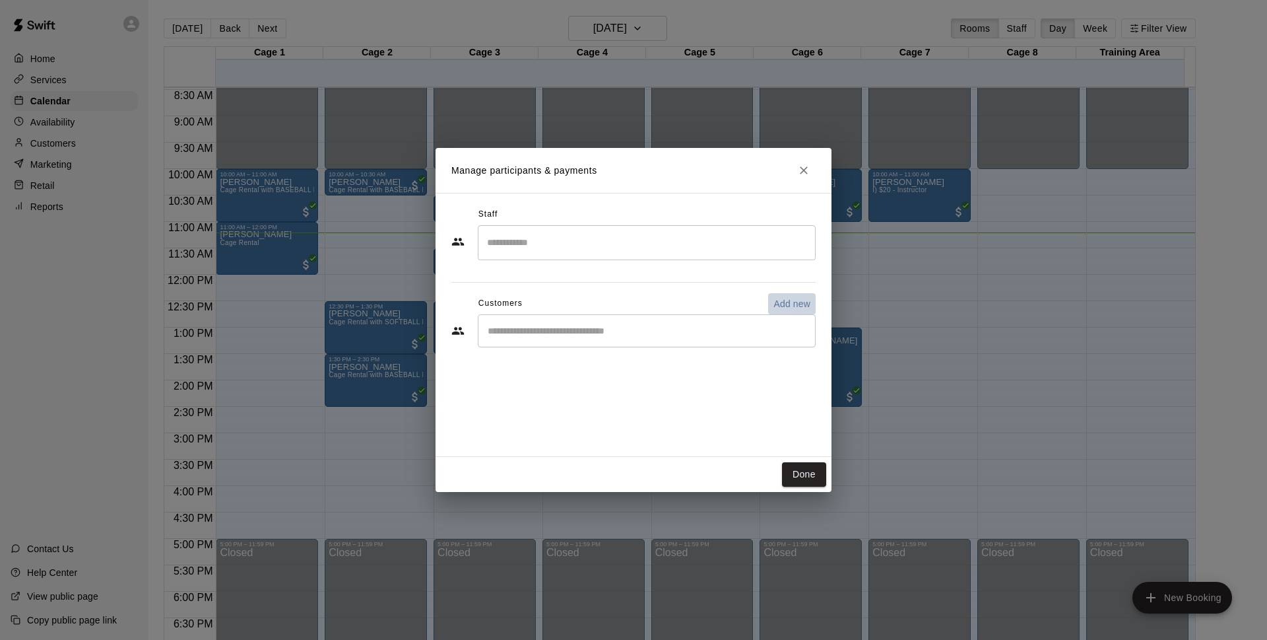
click at [802, 308] on p "Add new" at bounding box center [792, 303] width 37 height 13
select select "**"
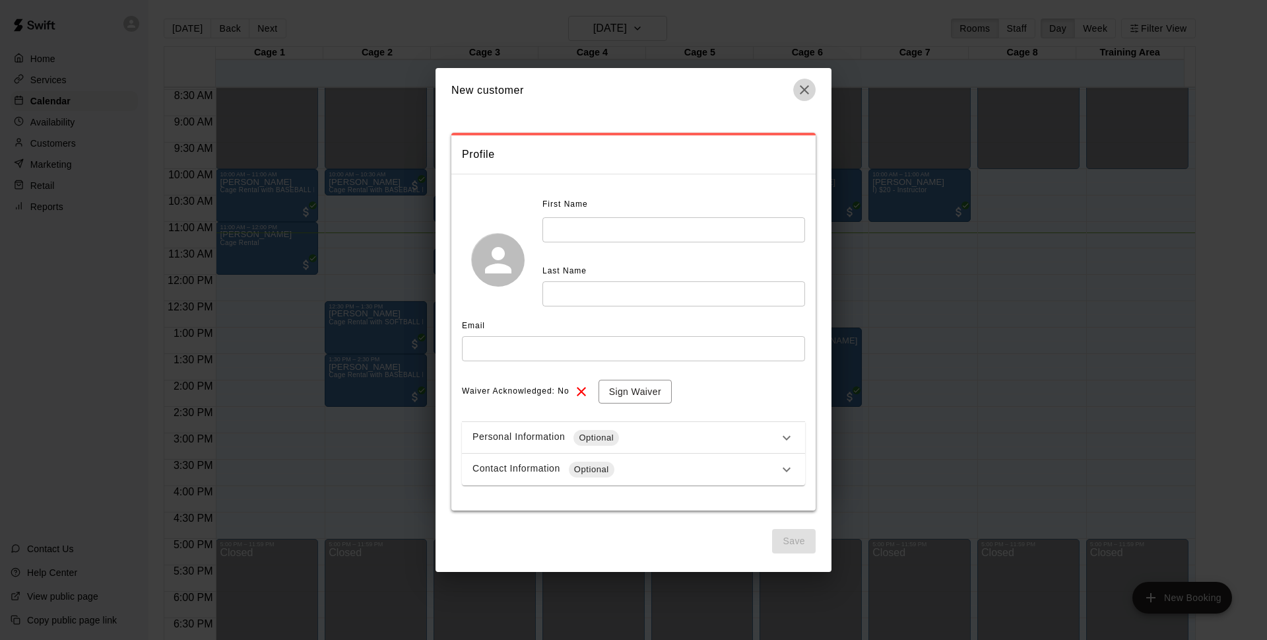
drag, startPoint x: 798, startPoint y: 85, endPoint x: 636, endPoint y: 246, distance: 228.3
click at [799, 85] on icon "button" at bounding box center [805, 90] width 16 height 16
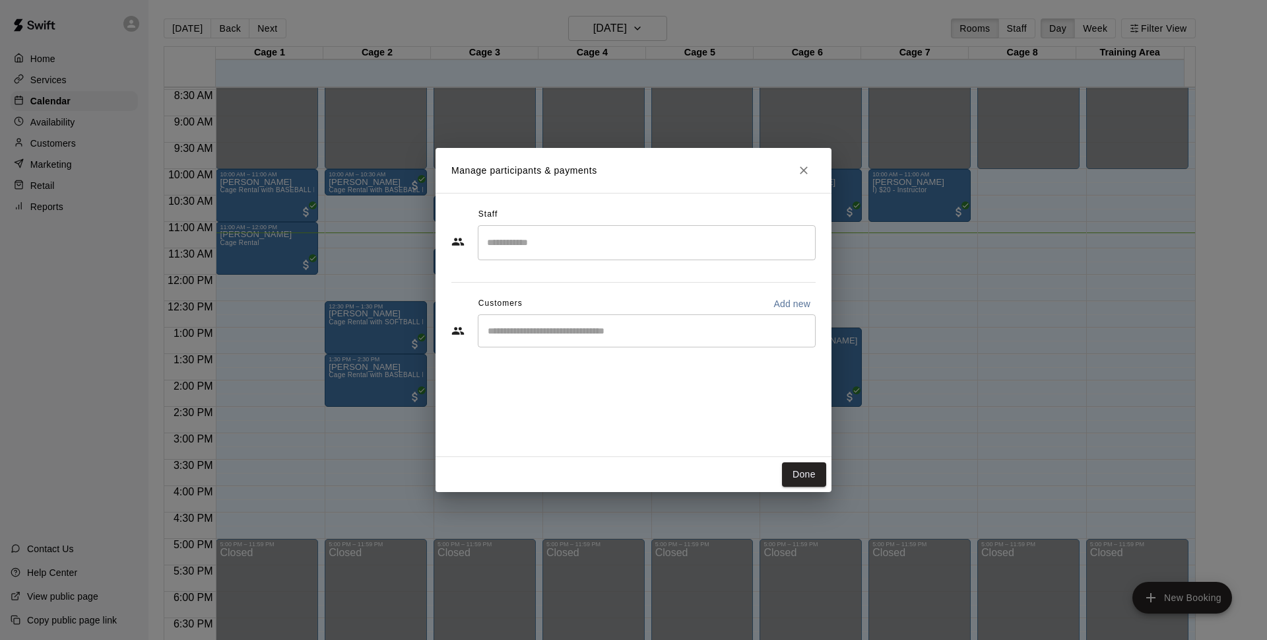
click at [560, 335] on input "Start typing to search customers..." at bounding box center [647, 330] width 326 height 13
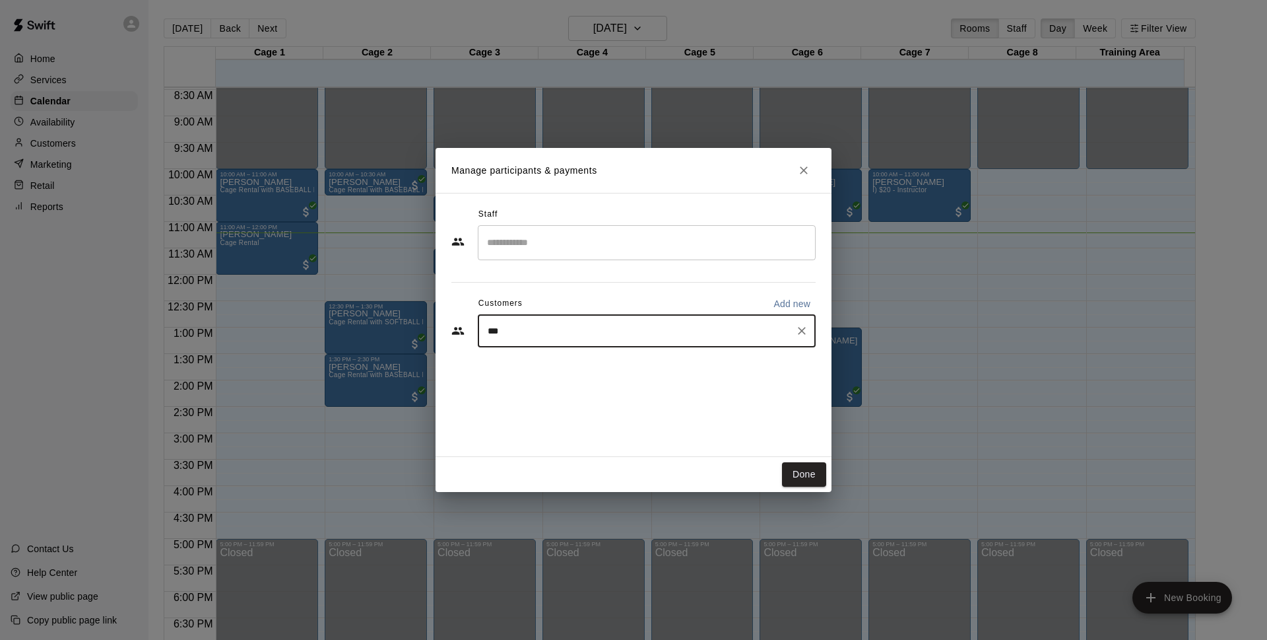
type input "***"
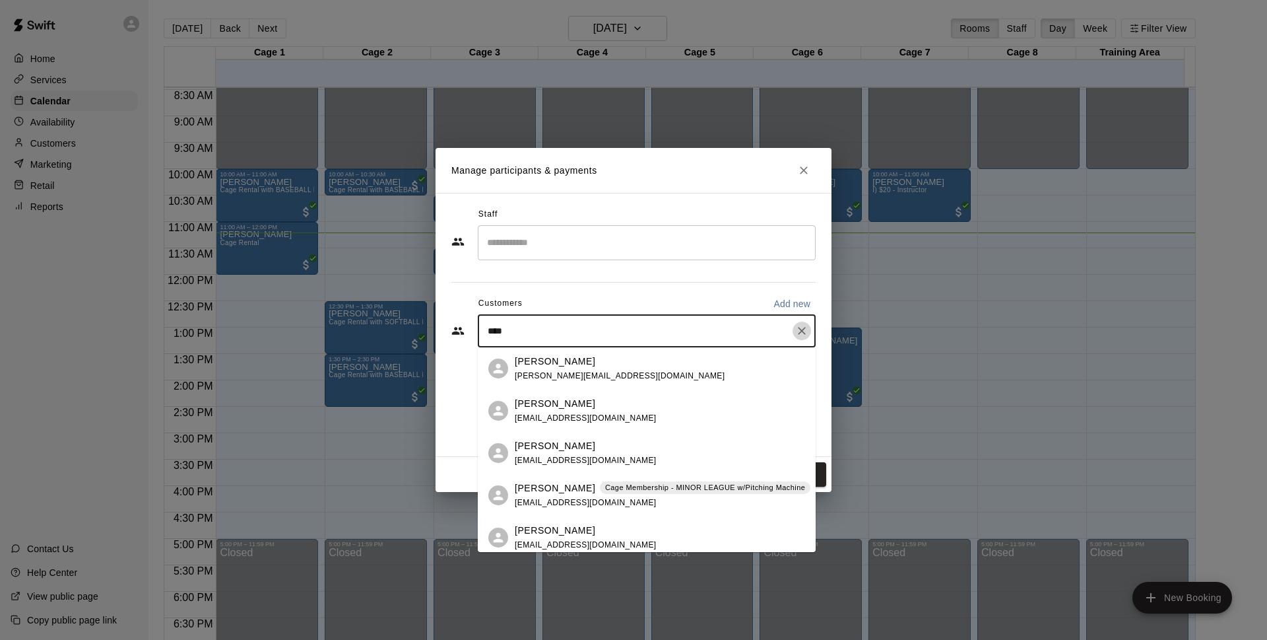
click at [803, 329] on icon "Clear" at bounding box center [802, 331] width 8 height 8
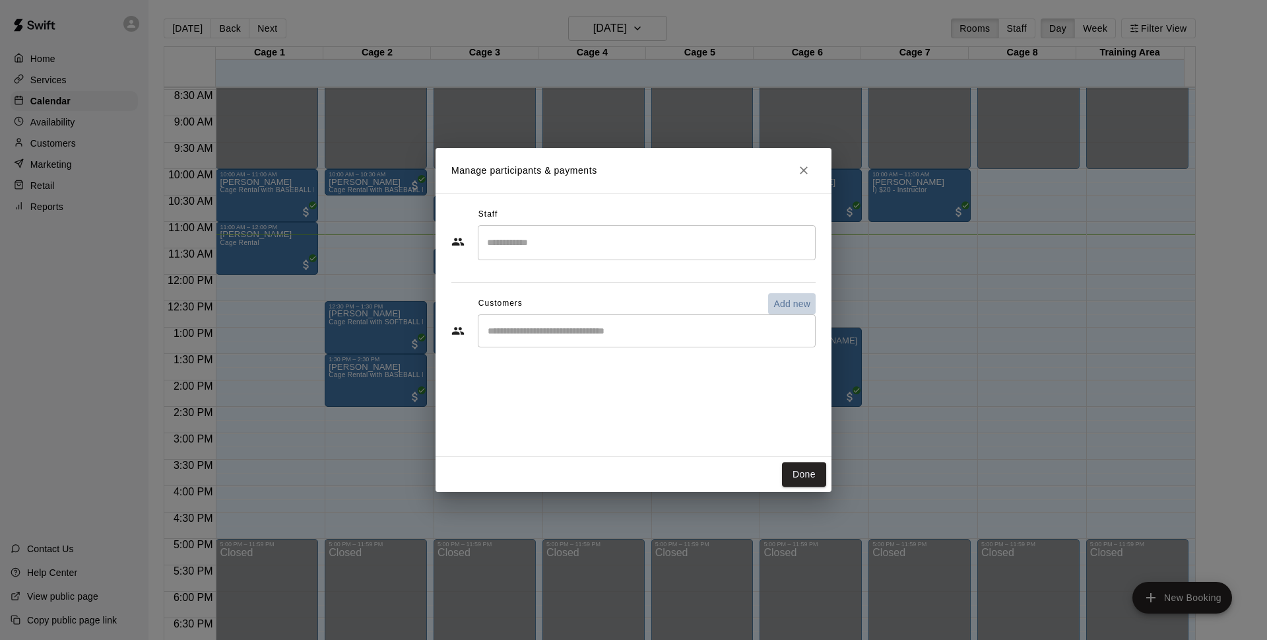
click at [794, 300] on p "Add new" at bounding box center [792, 303] width 37 height 13
select select "**"
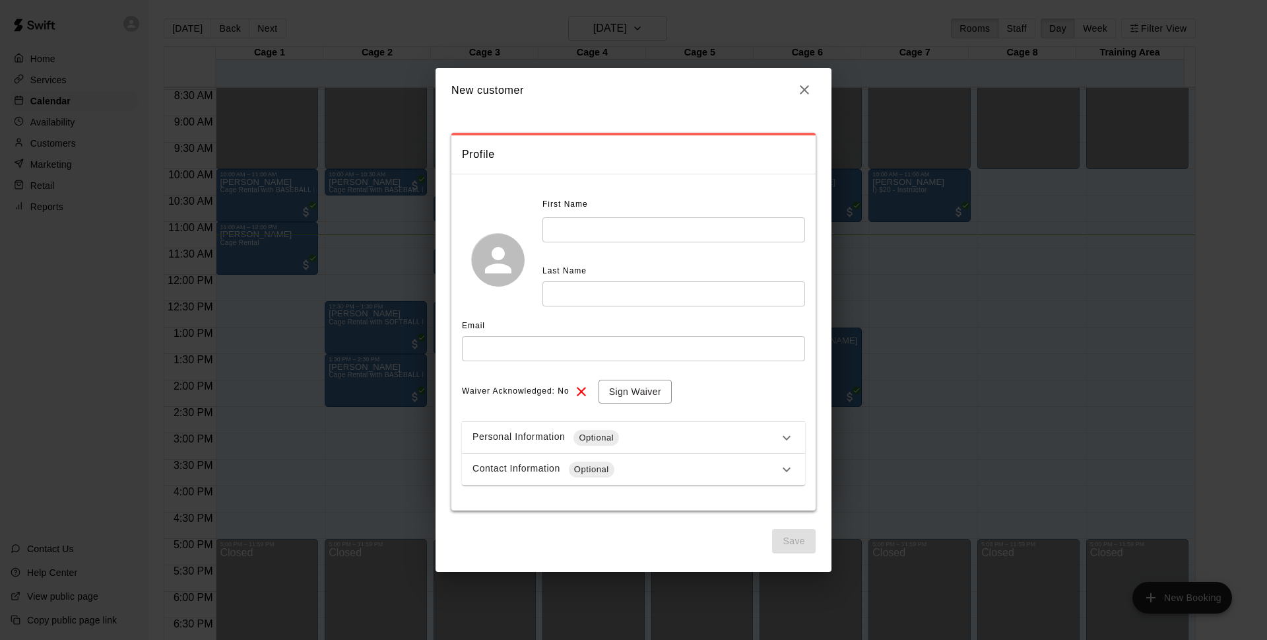
click at [612, 225] on input "text" at bounding box center [674, 229] width 263 height 24
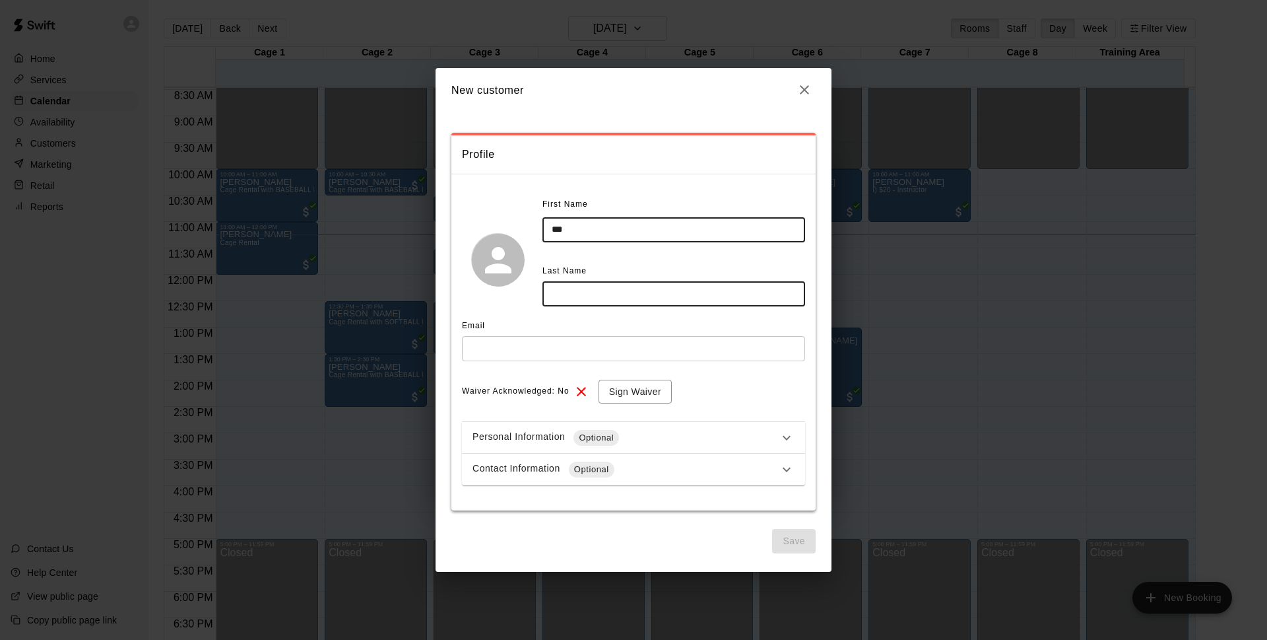
type input "***"
click at [577, 294] on input "text" at bounding box center [674, 293] width 263 height 24
type input "*****"
click at [565, 352] on input "text" at bounding box center [633, 348] width 343 height 24
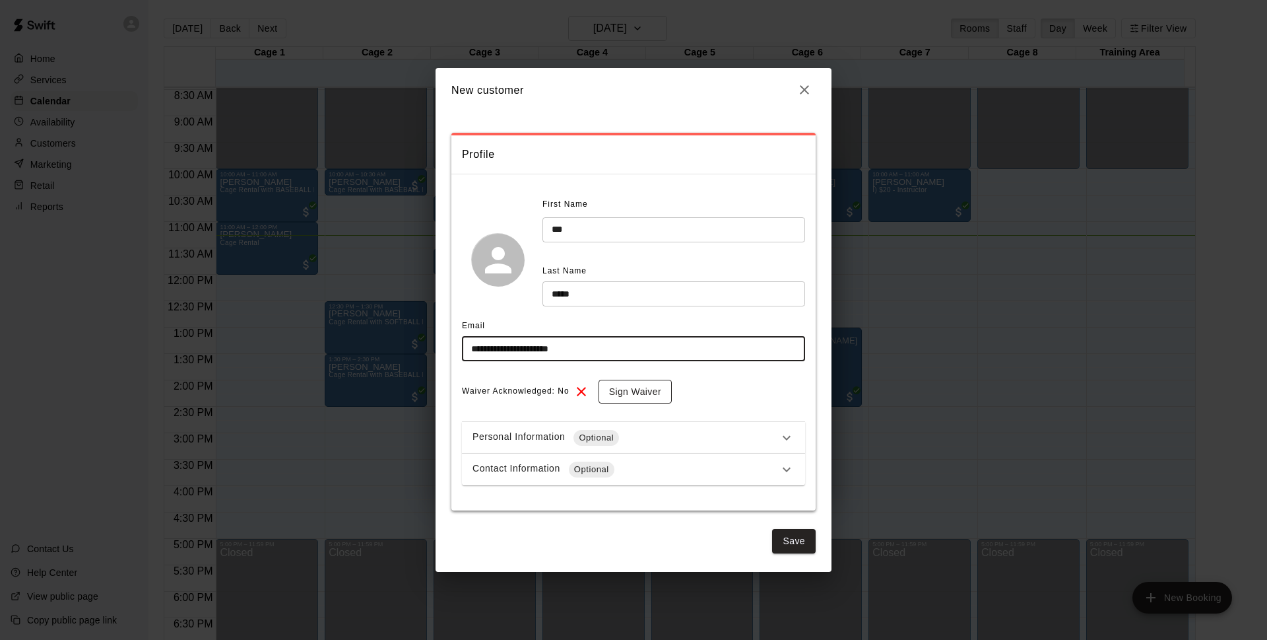
type input "**********"
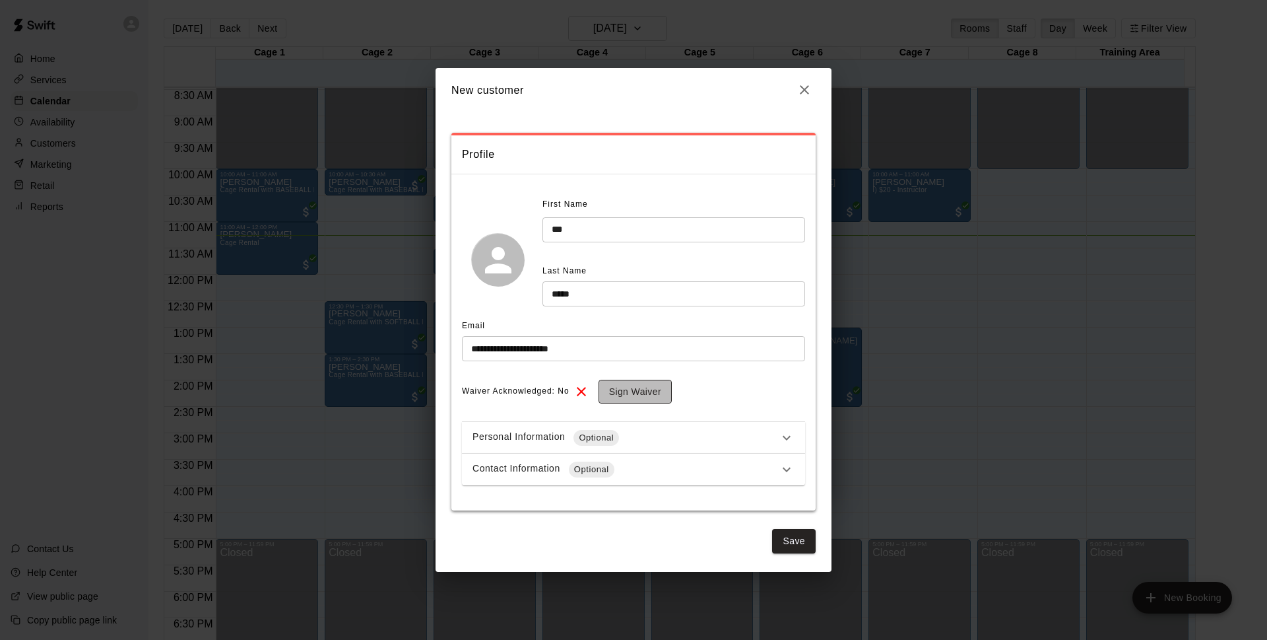
click at [618, 386] on button "Sign Waiver" at bounding box center [635, 392] width 73 height 24
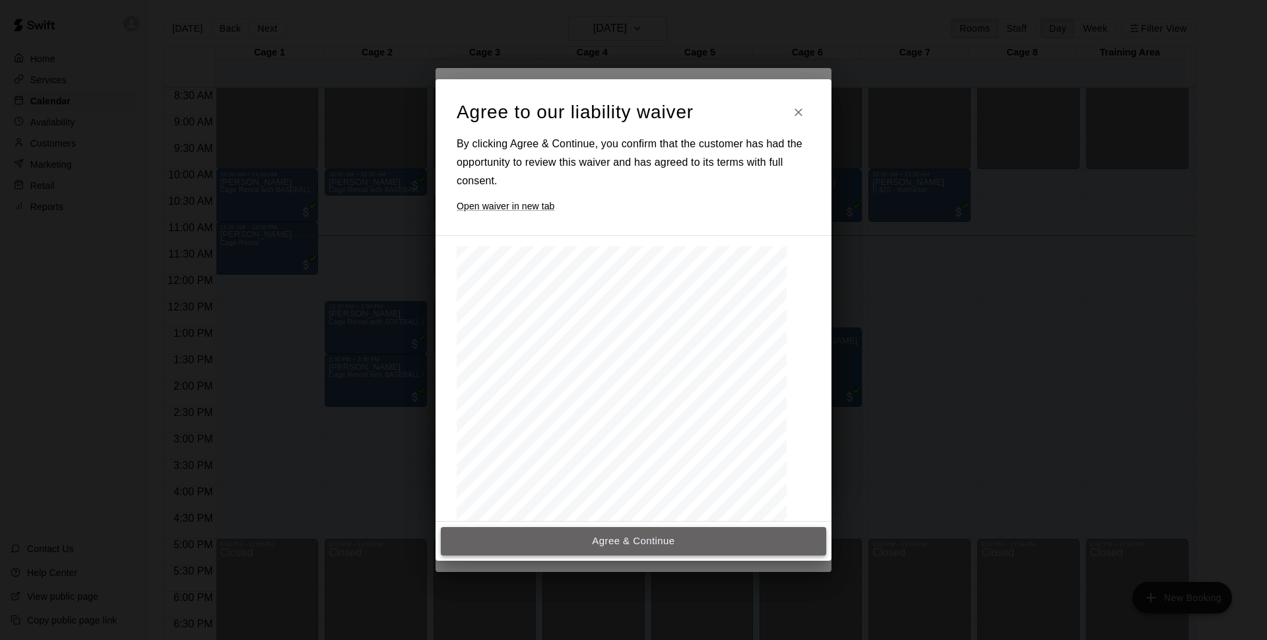
click at [630, 536] on button "Agree & Continue" at bounding box center [634, 541] width 386 height 28
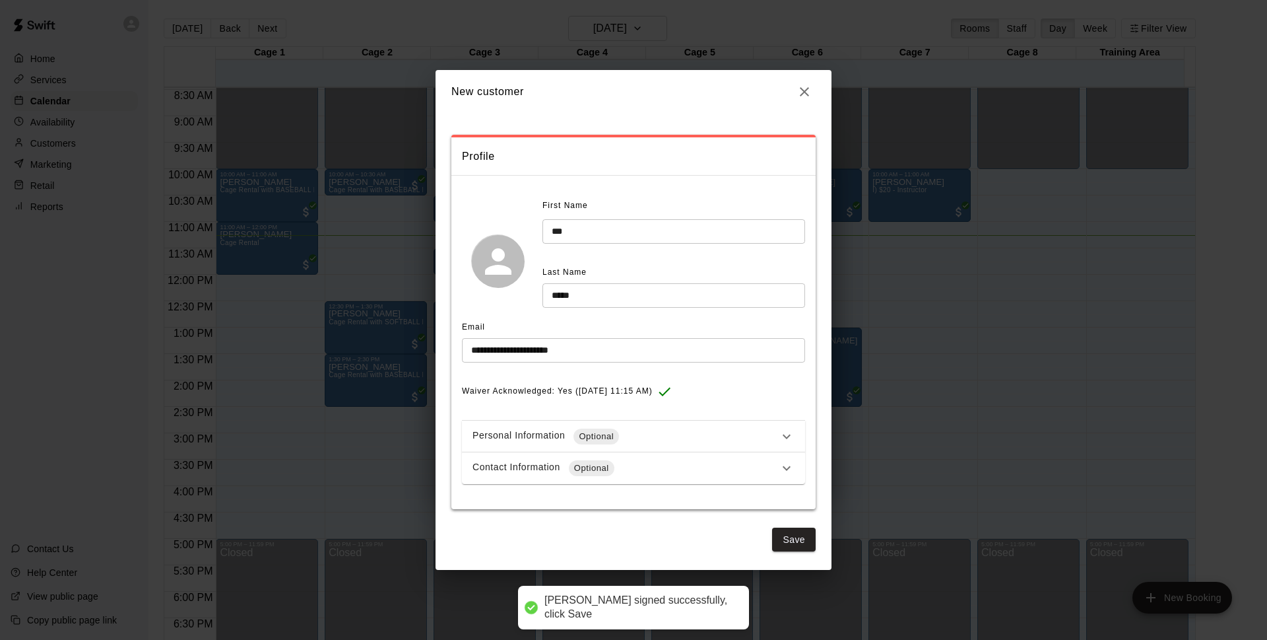
click at [655, 465] on div "Contact Information Optional" at bounding box center [626, 468] width 306 height 16
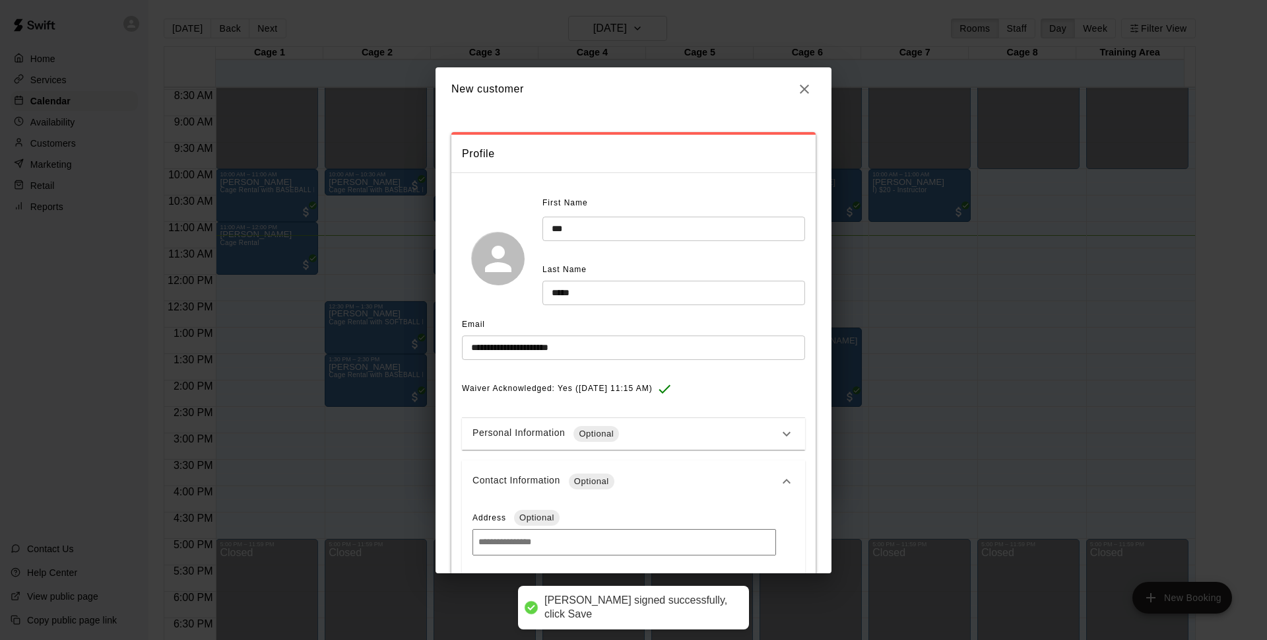
scroll to position [139, 0]
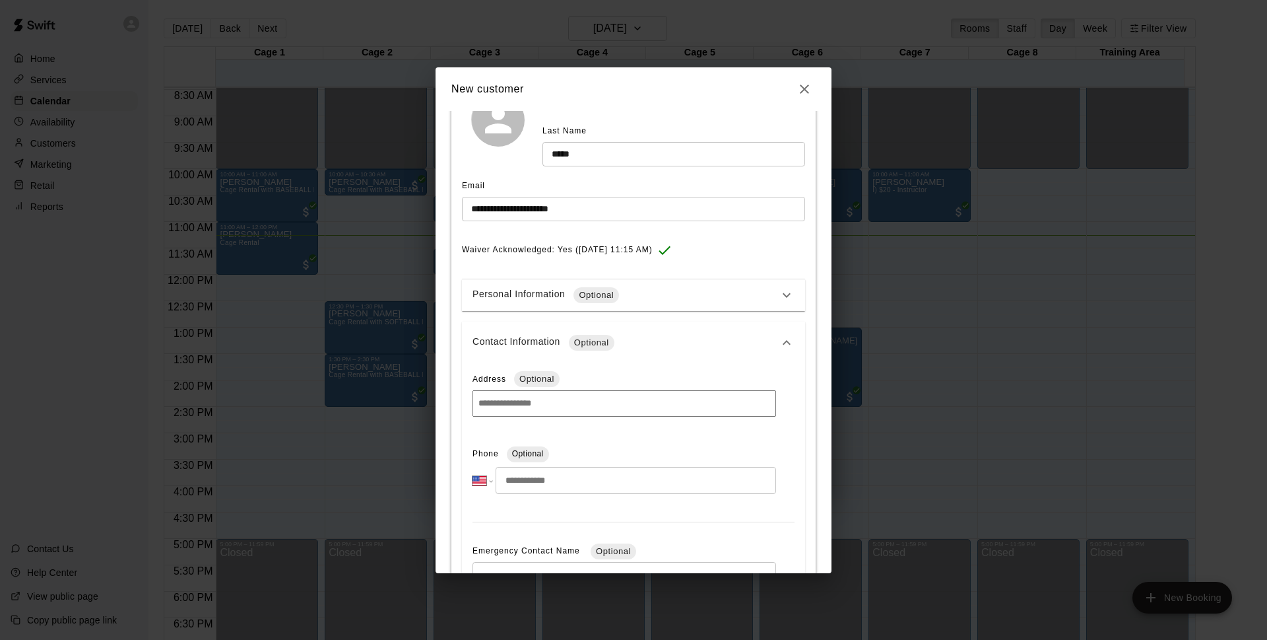
click at [577, 476] on input "tel" at bounding box center [636, 480] width 281 height 27
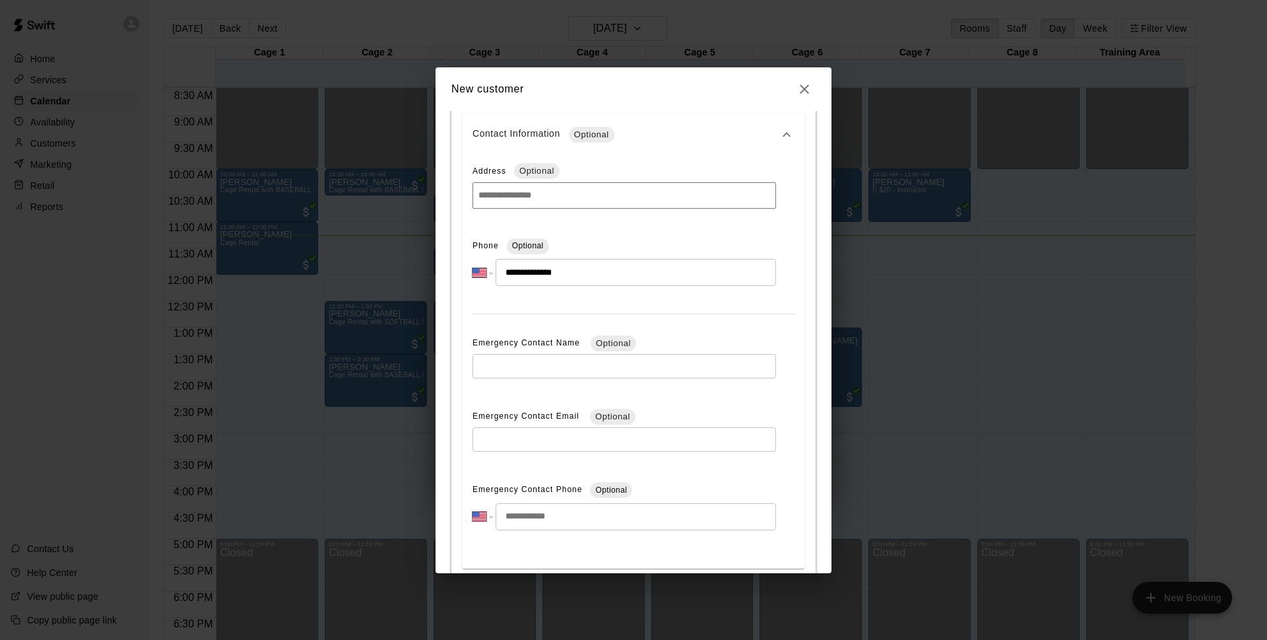
scroll to position [416, 0]
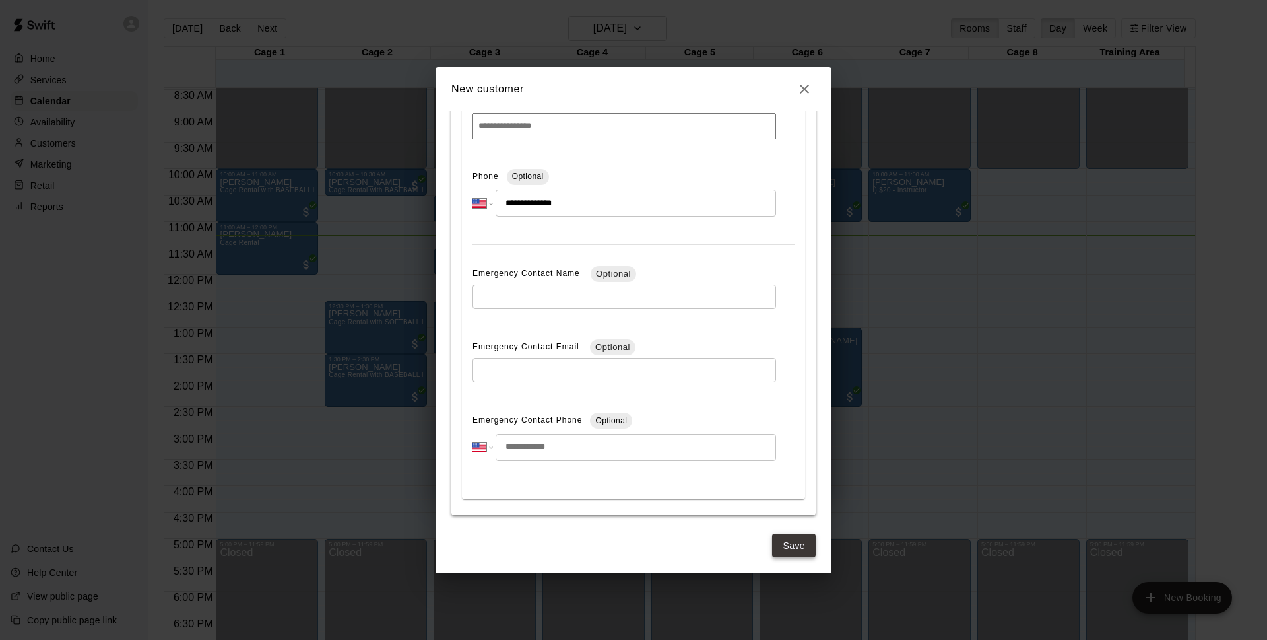
type input "**********"
click at [797, 551] on button "Save" at bounding box center [794, 545] width 44 height 24
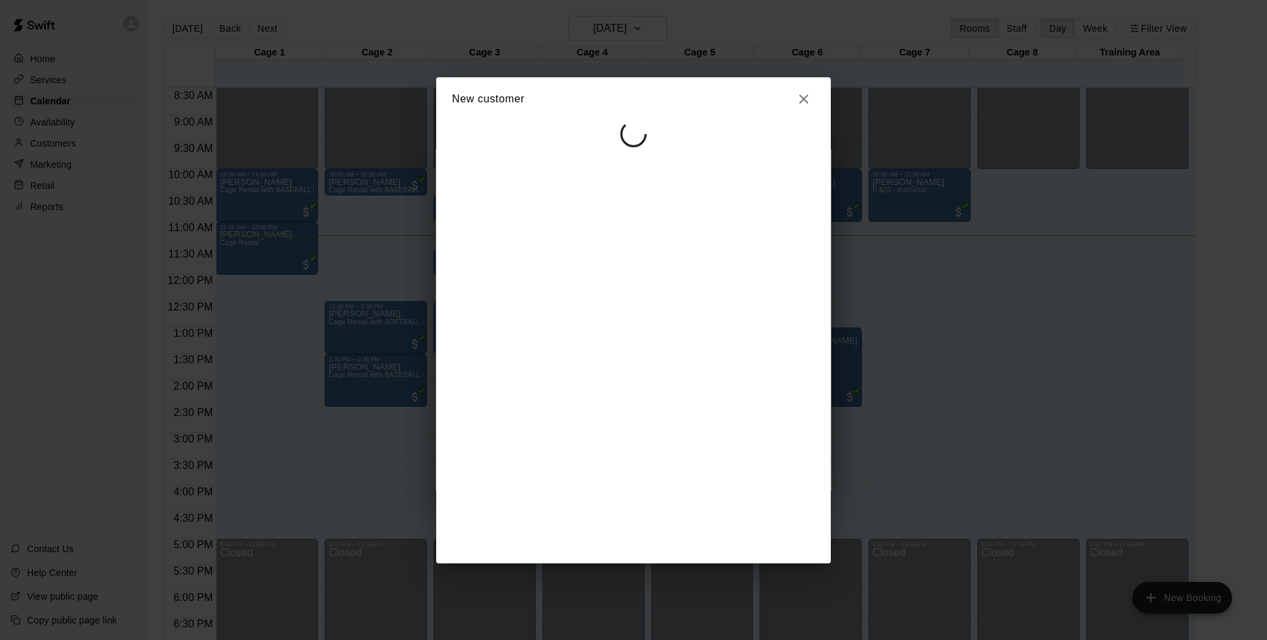
scroll to position [0, 0]
select select "**"
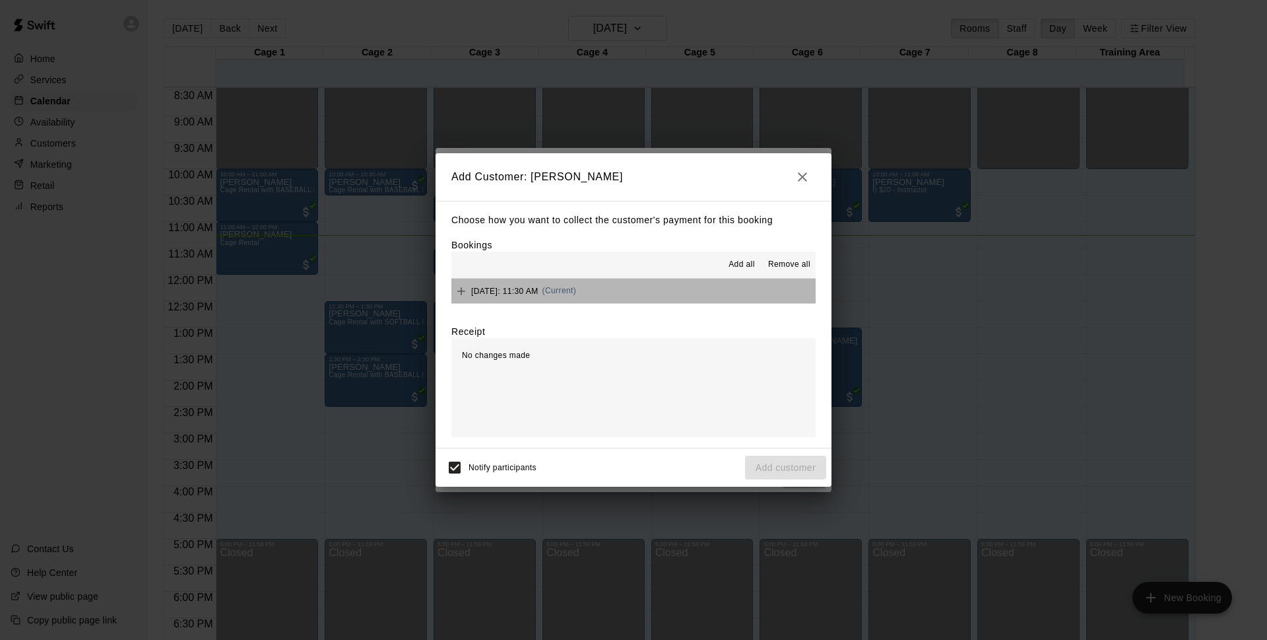
click at [673, 297] on button "[DATE]: 11:30 AM (Current)" at bounding box center [634, 291] width 364 height 24
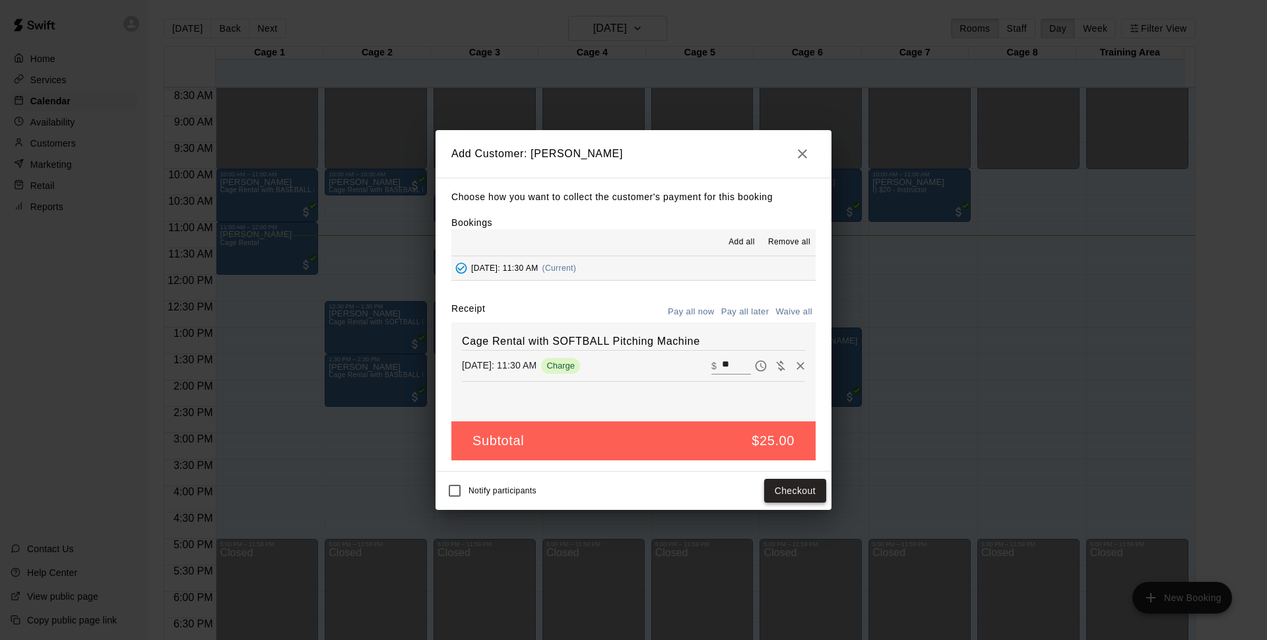
click at [793, 487] on button "Checkout" at bounding box center [795, 491] width 62 height 24
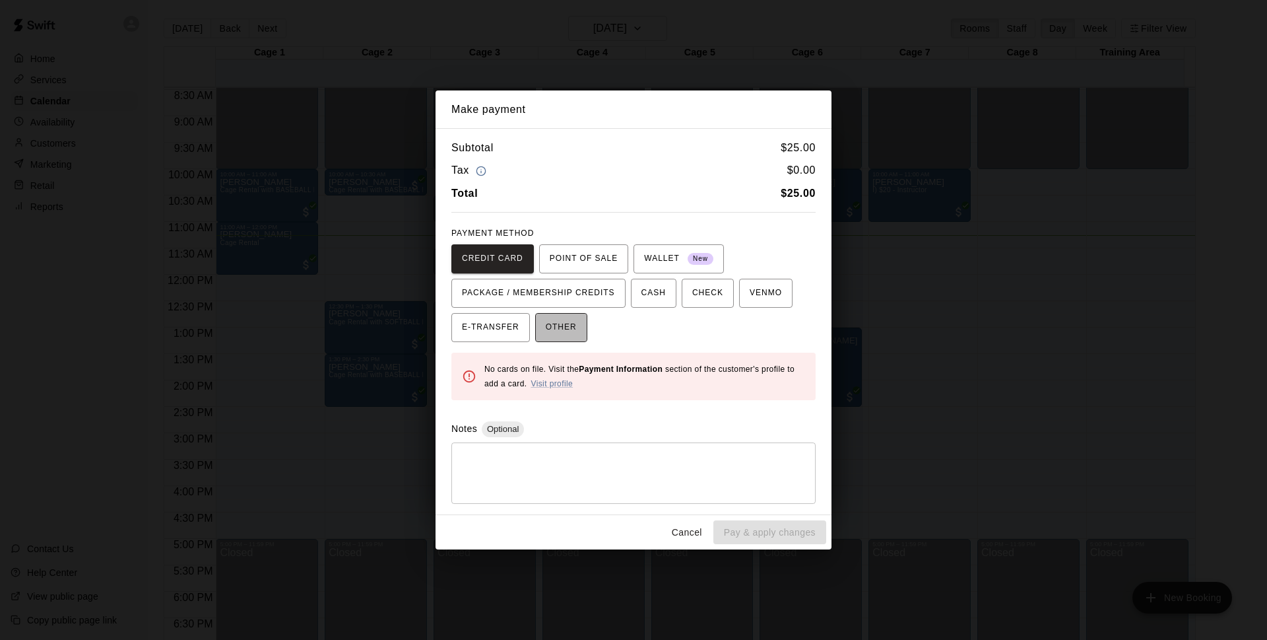
drag, startPoint x: 552, startPoint y: 335, endPoint x: 559, endPoint y: 342, distance: 9.8
click at [550, 336] on span "OTHER" at bounding box center [561, 327] width 31 height 21
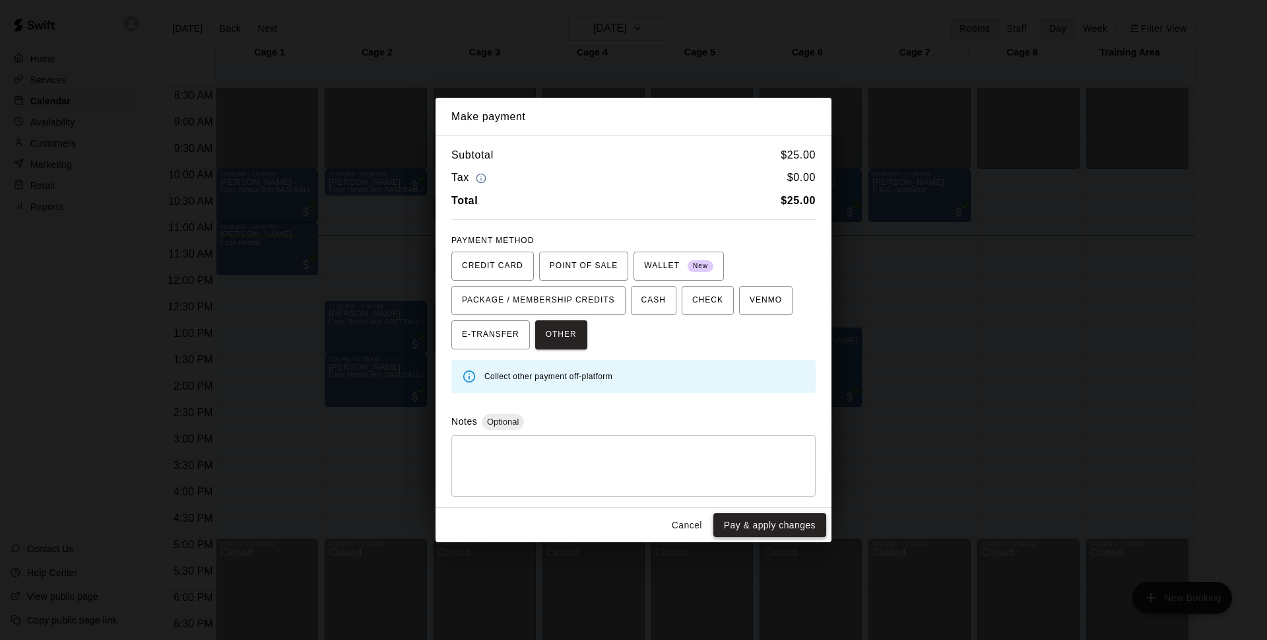
click at [760, 524] on button "Pay & apply changes" at bounding box center [770, 525] width 113 height 24
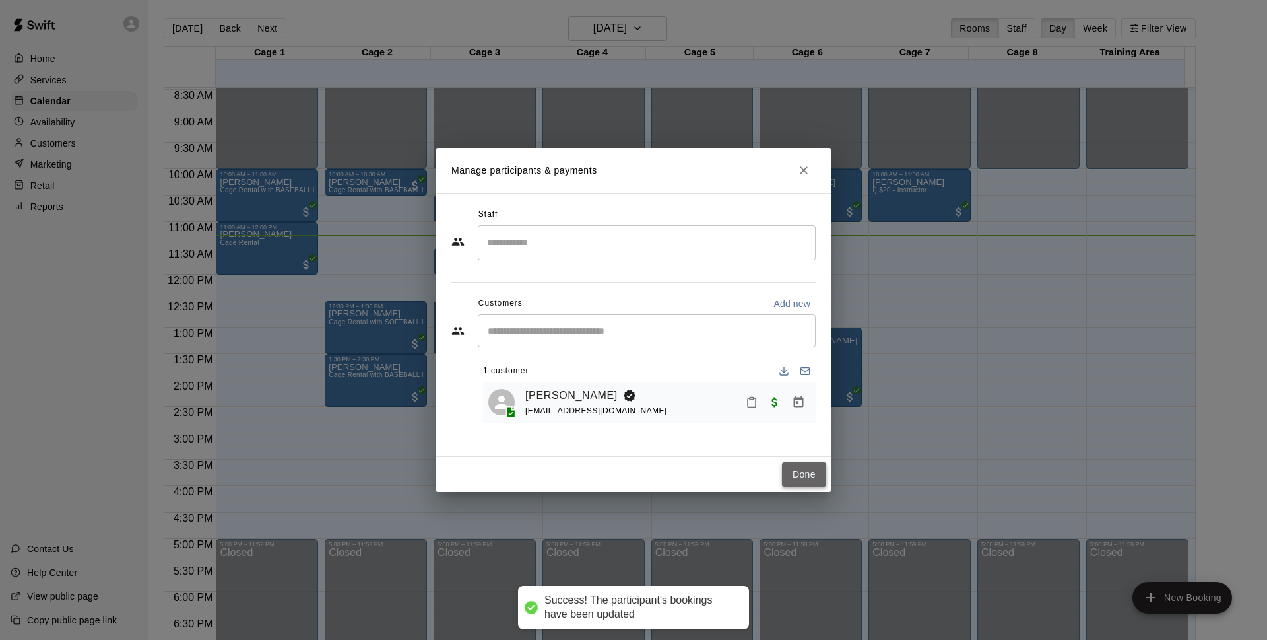
click at [796, 469] on button "Done" at bounding box center [804, 474] width 44 height 24
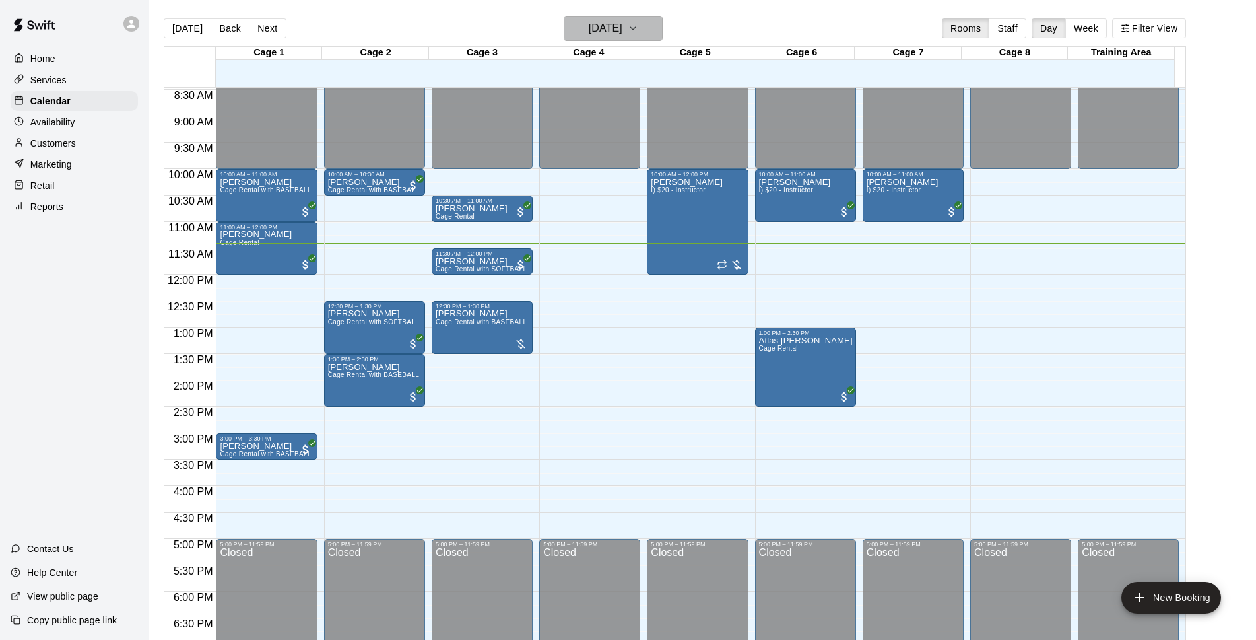
click at [623, 25] on h6 "[DATE]" at bounding box center [606, 28] width 34 height 18
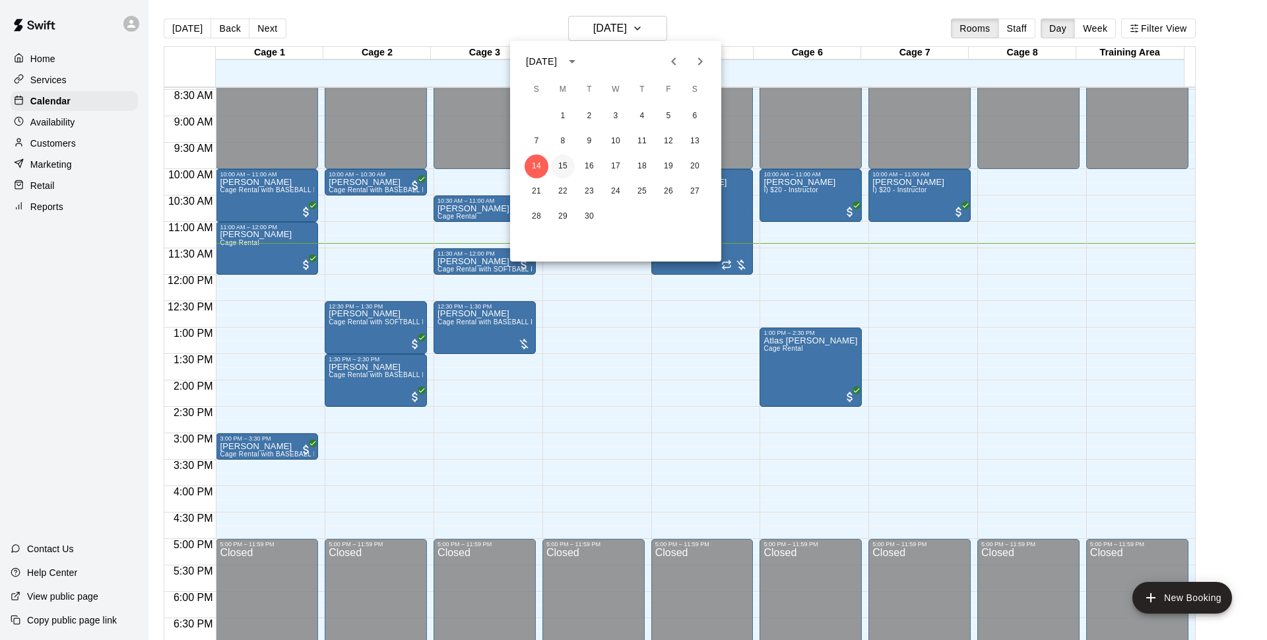
click at [558, 166] on button "15" at bounding box center [563, 166] width 24 height 24
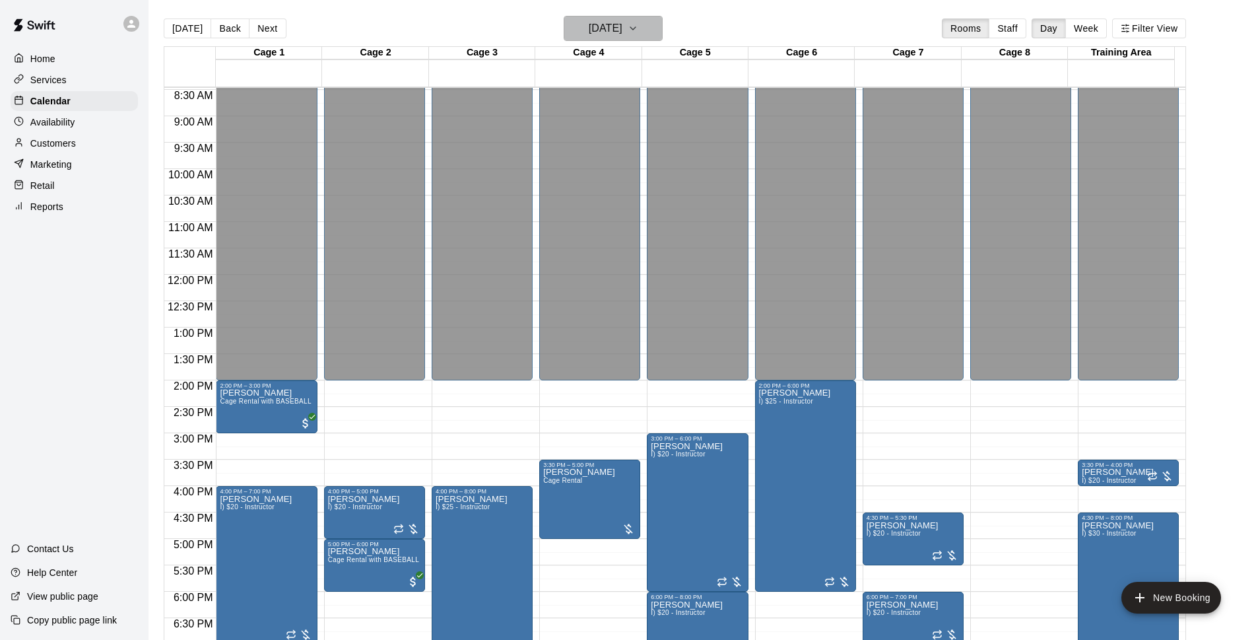
click at [590, 26] on h6 "[DATE]" at bounding box center [606, 28] width 34 height 18
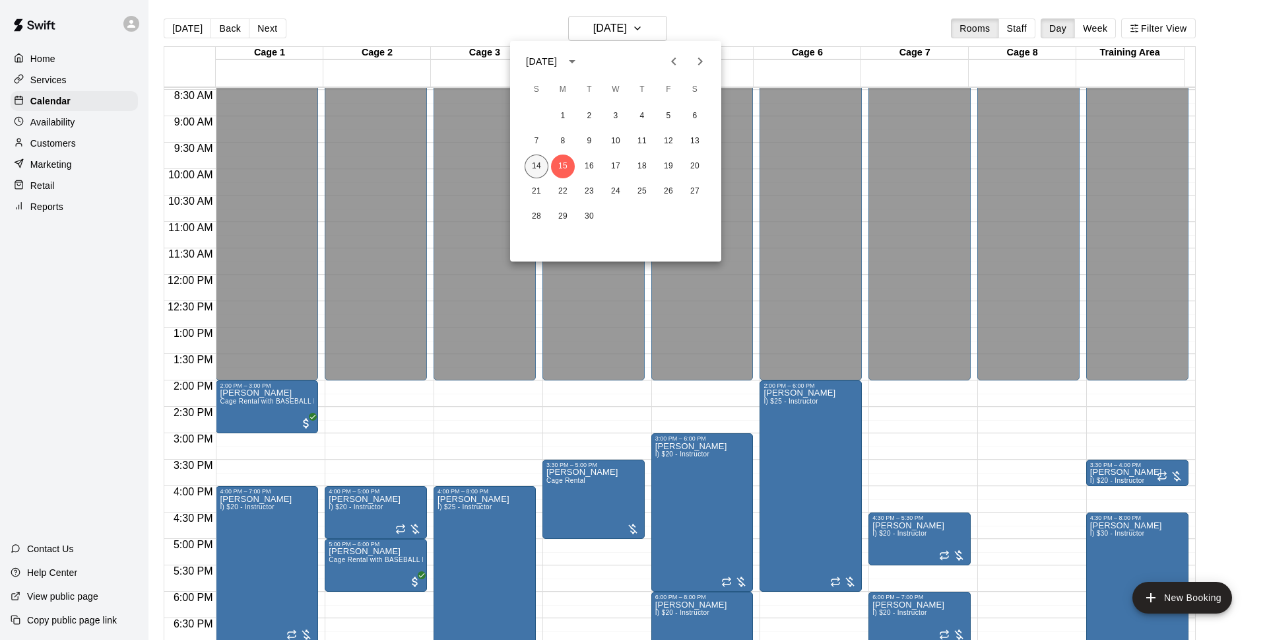
click at [536, 175] on button "14" at bounding box center [537, 166] width 24 height 24
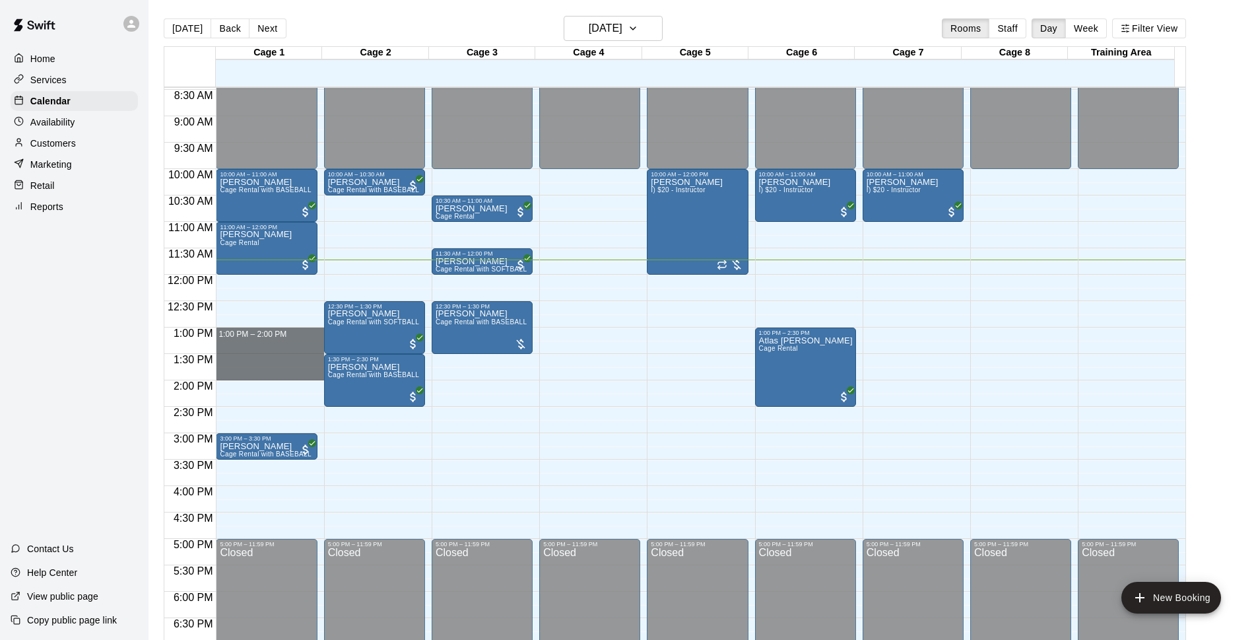
drag, startPoint x: 240, startPoint y: 331, endPoint x: 240, endPoint y: 372, distance: 40.9
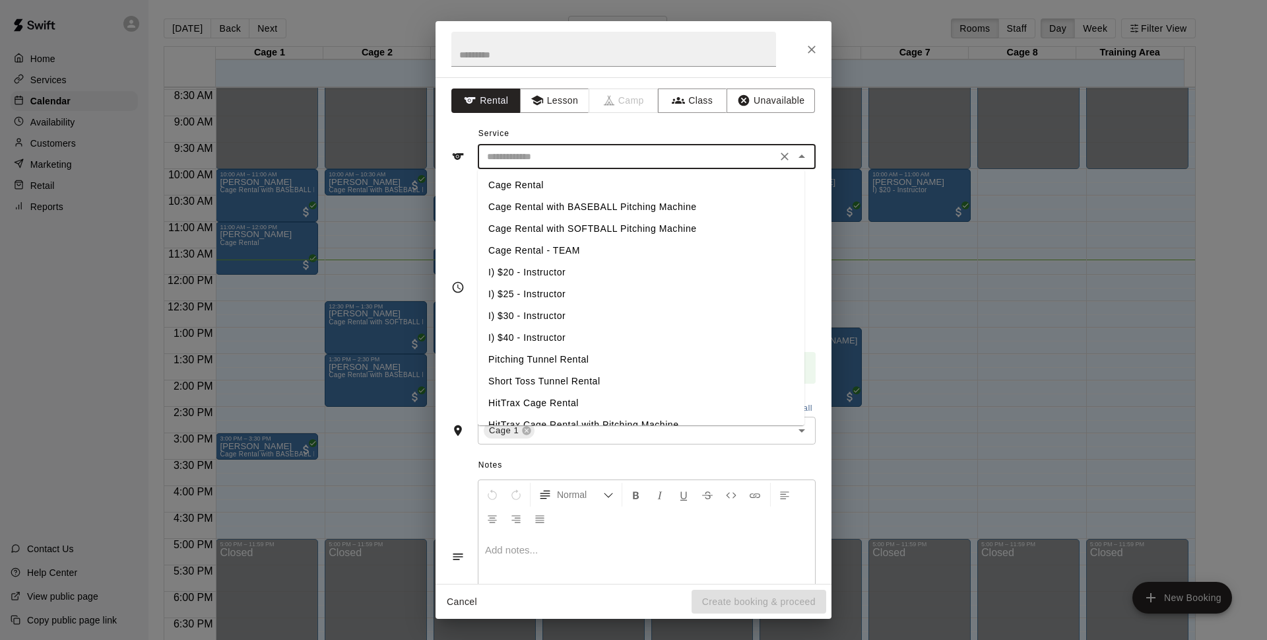
click at [597, 152] on input "text" at bounding box center [627, 157] width 291 height 17
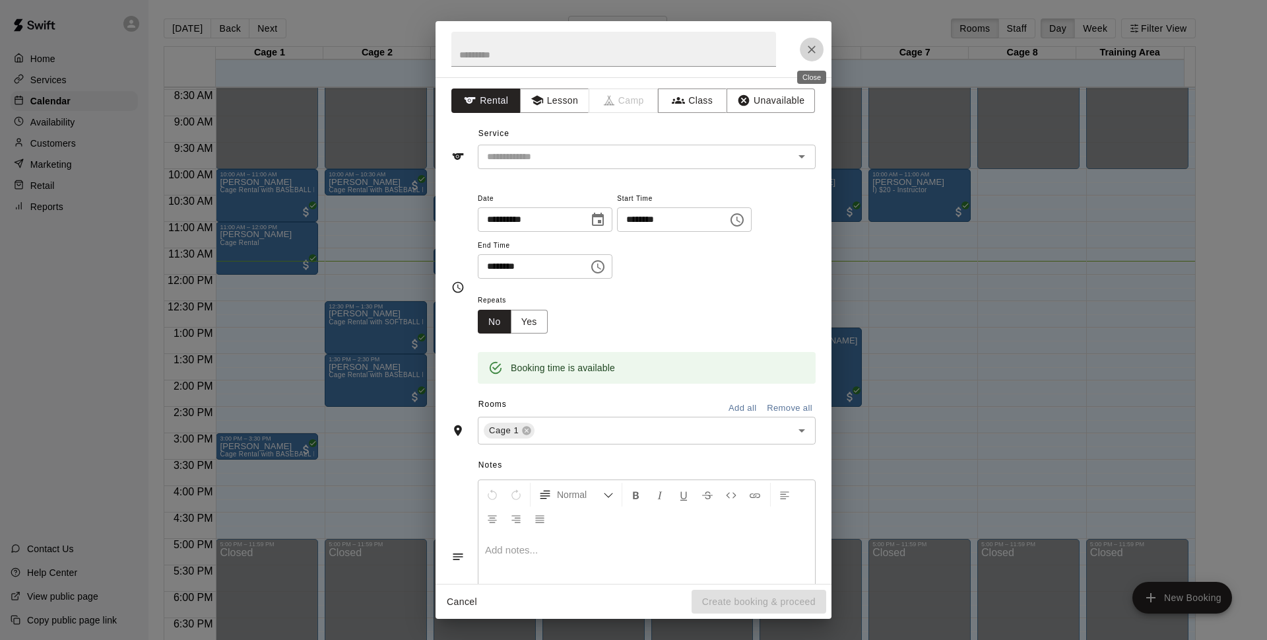
click at [812, 43] on icon "Close" at bounding box center [811, 49] width 13 height 13
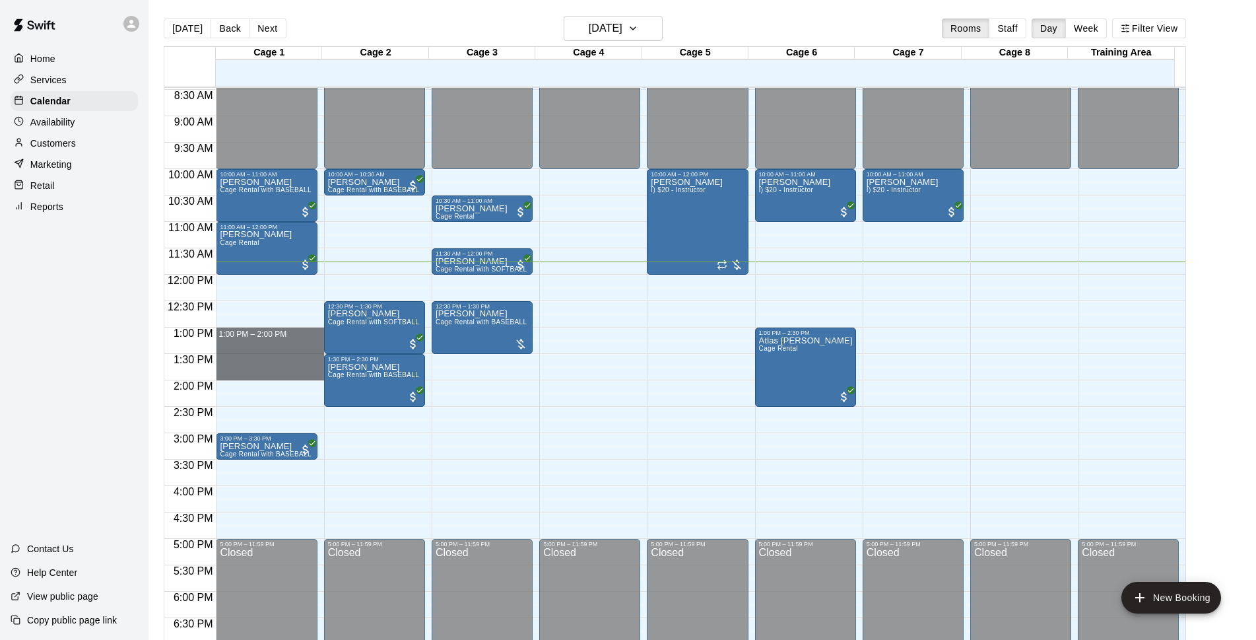
drag, startPoint x: 266, startPoint y: 331, endPoint x: 267, endPoint y: 371, distance: 40.3
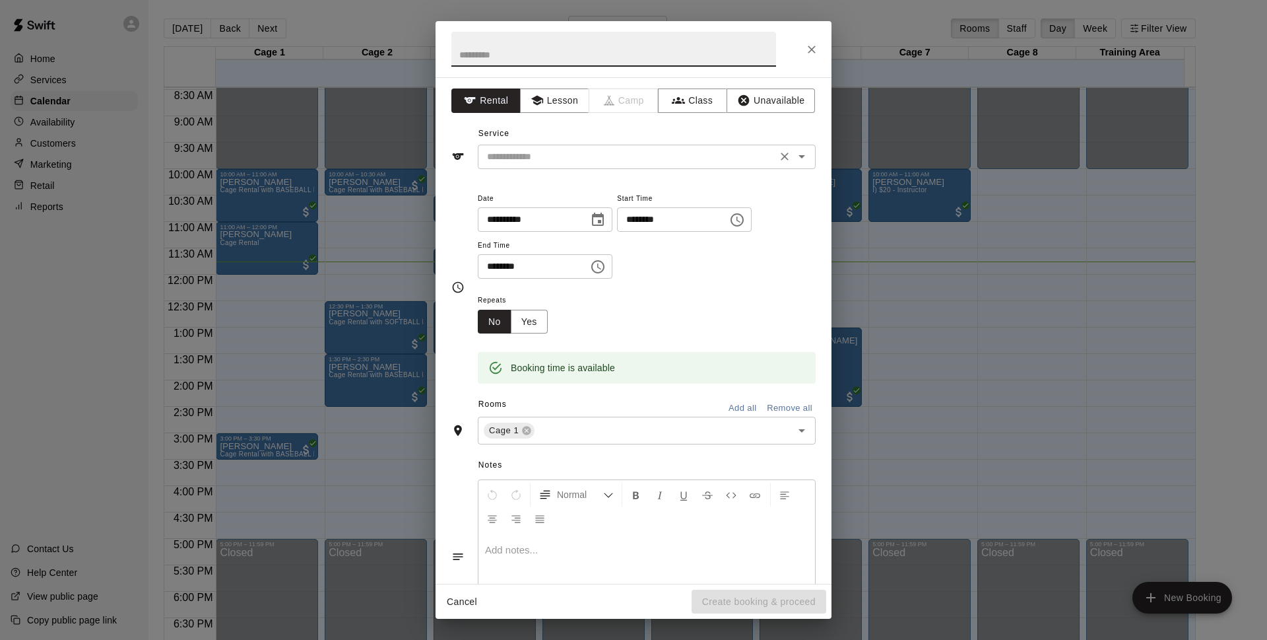
click at [707, 154] on input "text" at bounding box center [627, 157] width 291 height 17
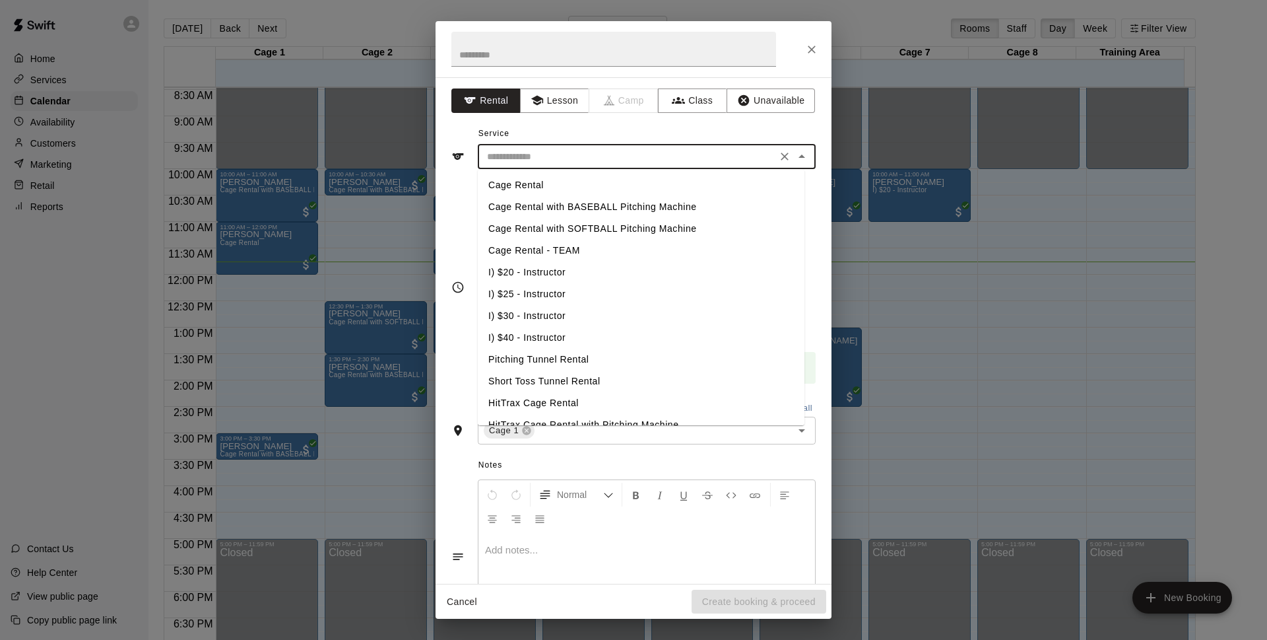
click at [621, 202] on li "Cage Rental with BASEBALL Pitching Machine" at bounding box center [641, 207] width 327 height 22
type input "**********"
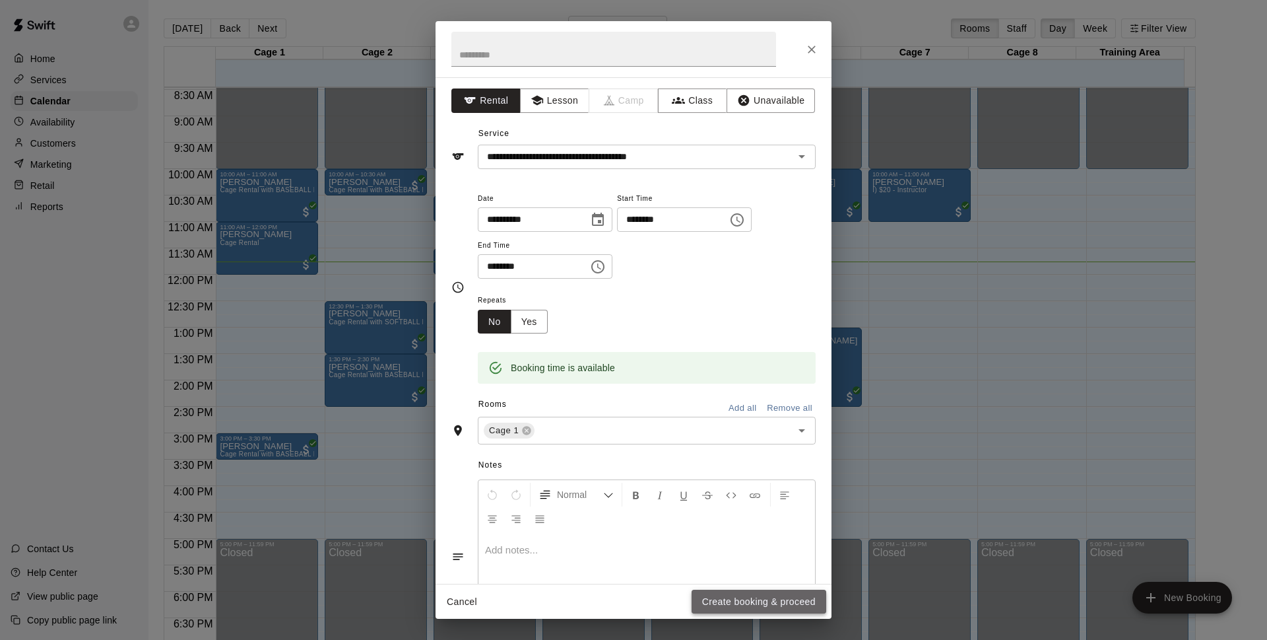
click at [726, 598] on button "Create booking & proceed" at bounding box center [759, 602] width 135 height 24
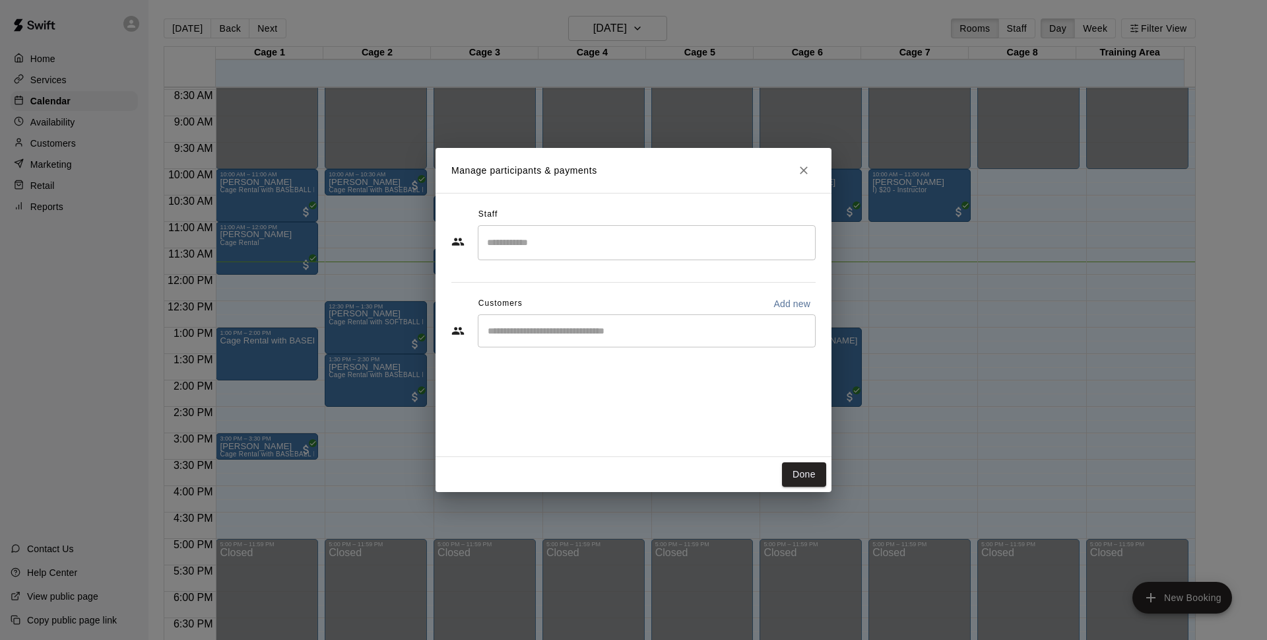
click at [569, 323] on div "​" at bounding box center [647, 330] width 338 height 33
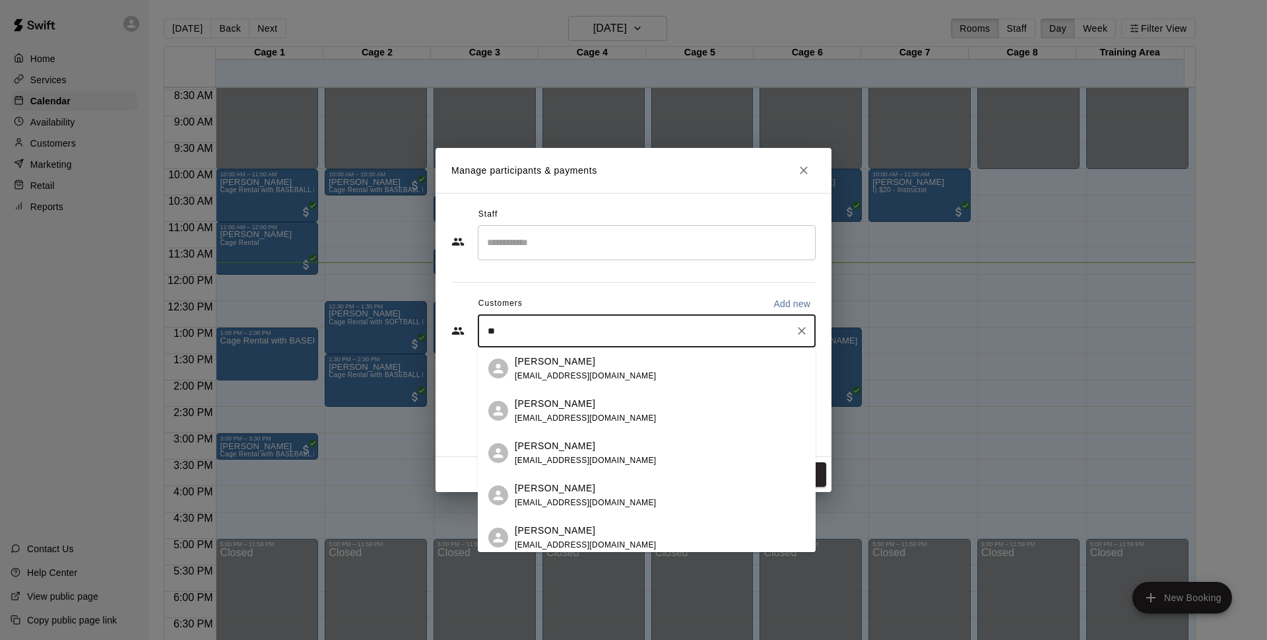
type input "*"
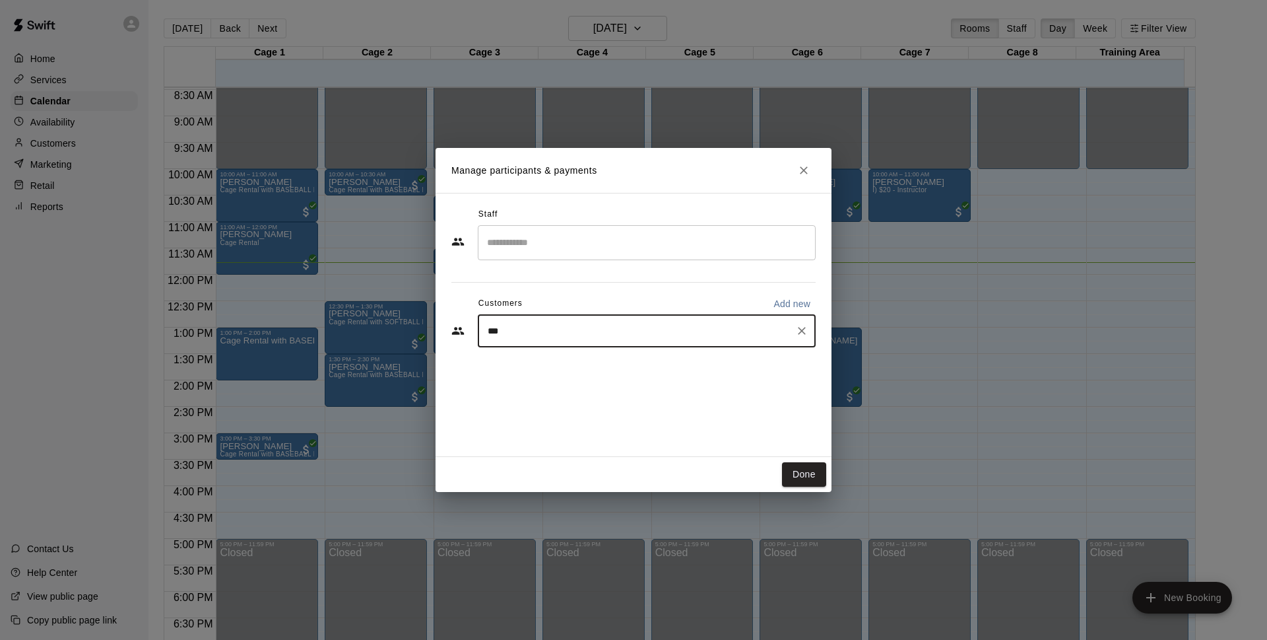
type input "****"
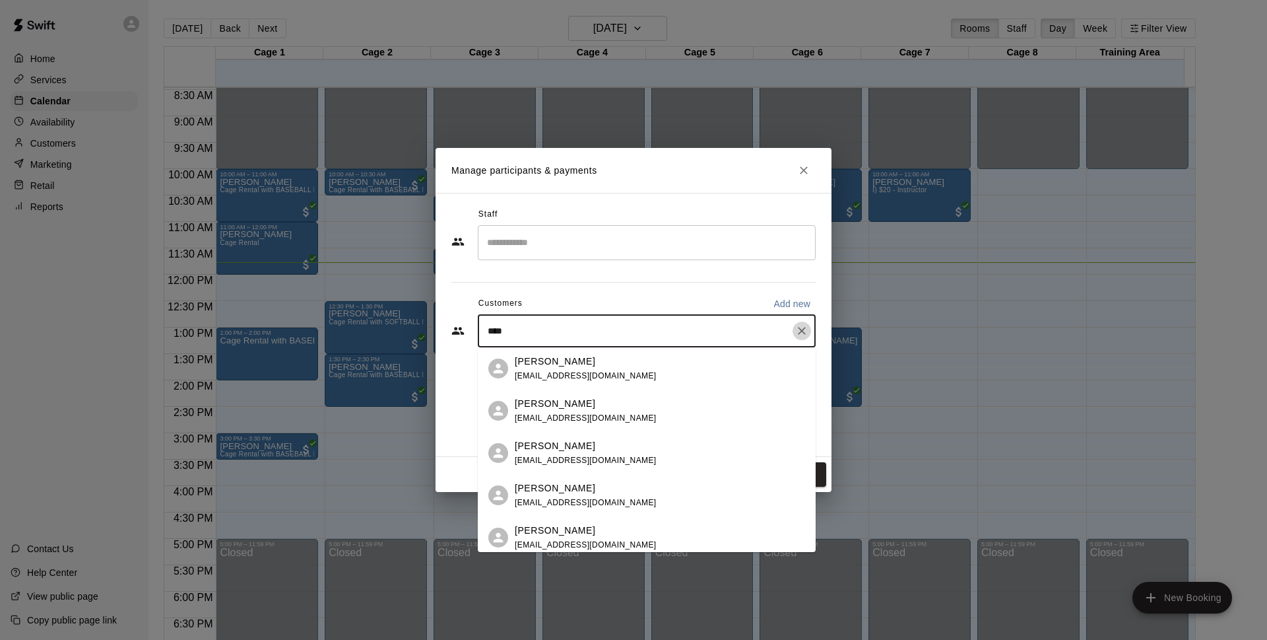
click at [804, 333] on icon "Clear" at bounding box center [802, 331] width 8 height 8
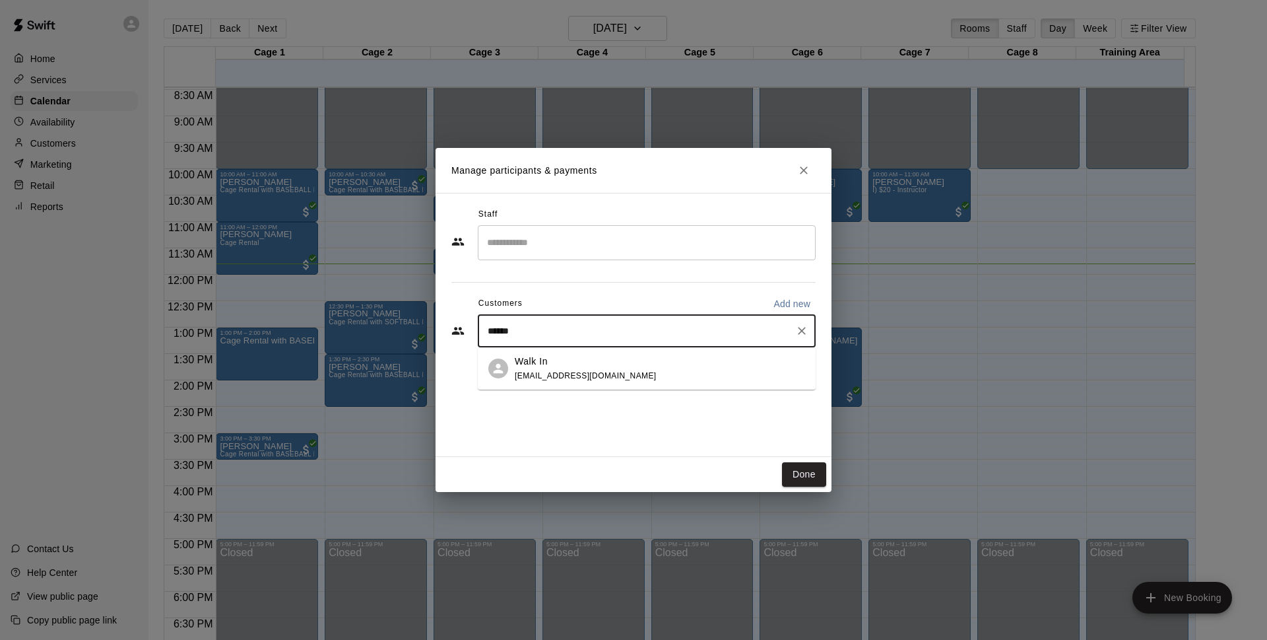
type input "*******"
click at [613, 373] on div "Walk In [EMAIL_ADDRESS][DOMAIN_NAME]" at bounding box center [660, 369] width 290 height 28
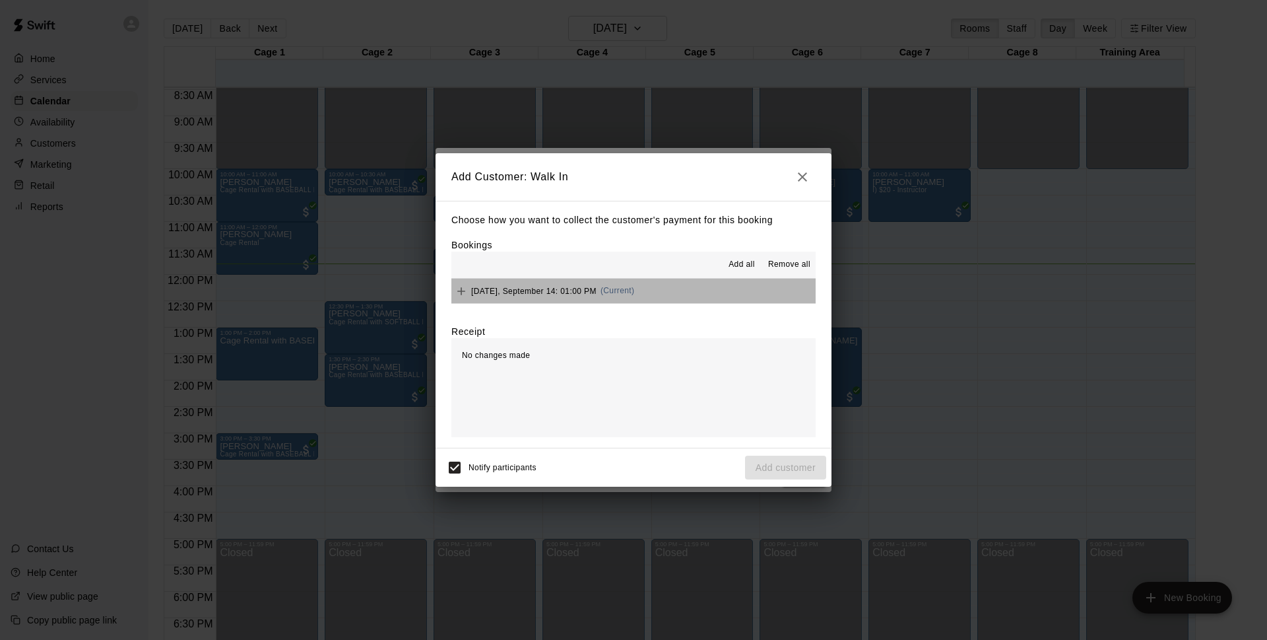
click at [656, 293] on button "[DATE], September 14: 01:00 PM (Current)" at bounding box center [634, 291] width 364 height 24
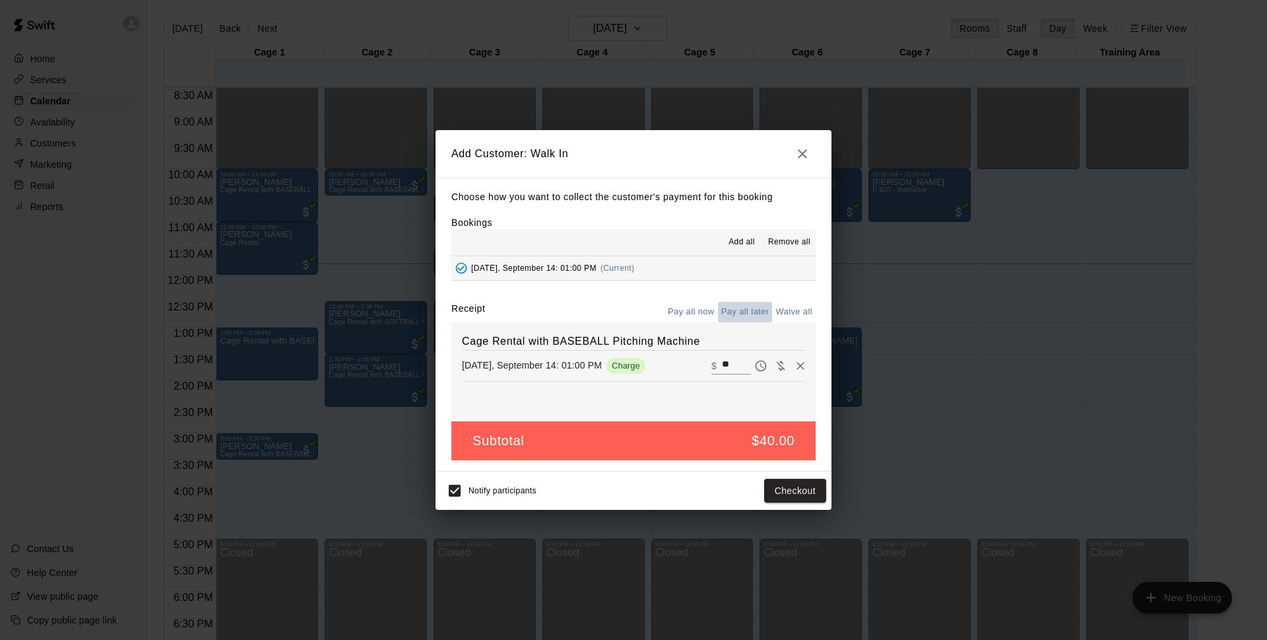
click at [745, 320] on button "Pay all later" at bounding box center [745, 312] width 55 height 20
click at [768, 498] on button "Add customer" at bounding box center [785, 491] width 81 height 24
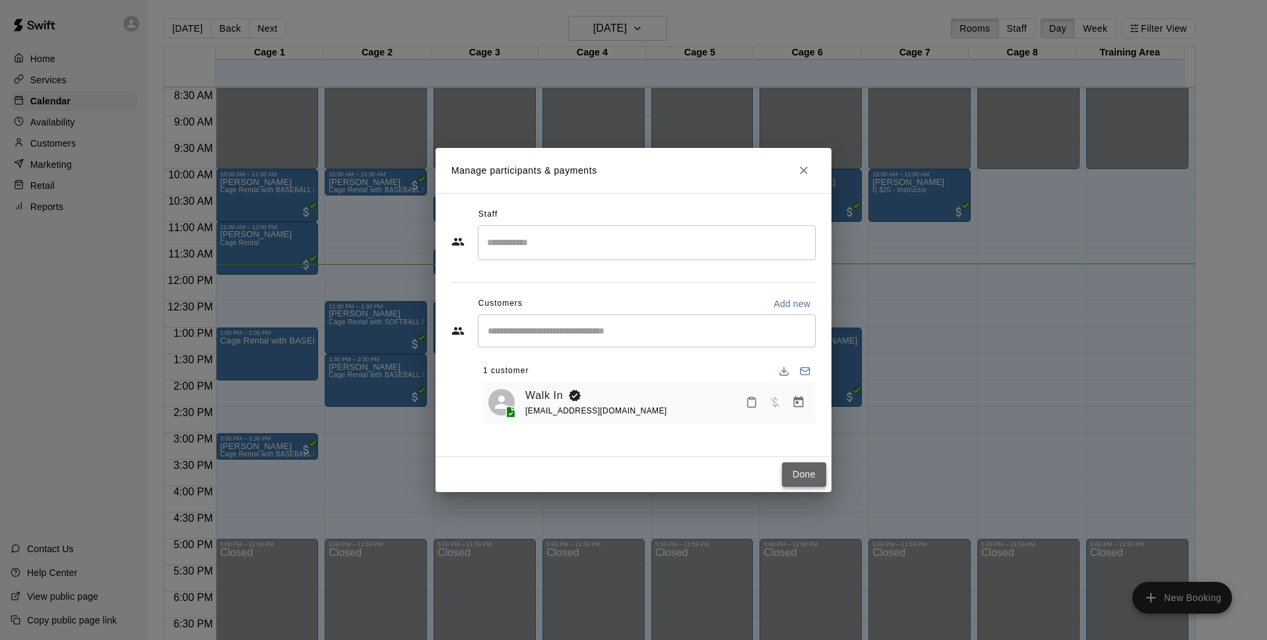
click at [790, 465] on button "Done" at bounding box center [804, 474] width 44 height 24
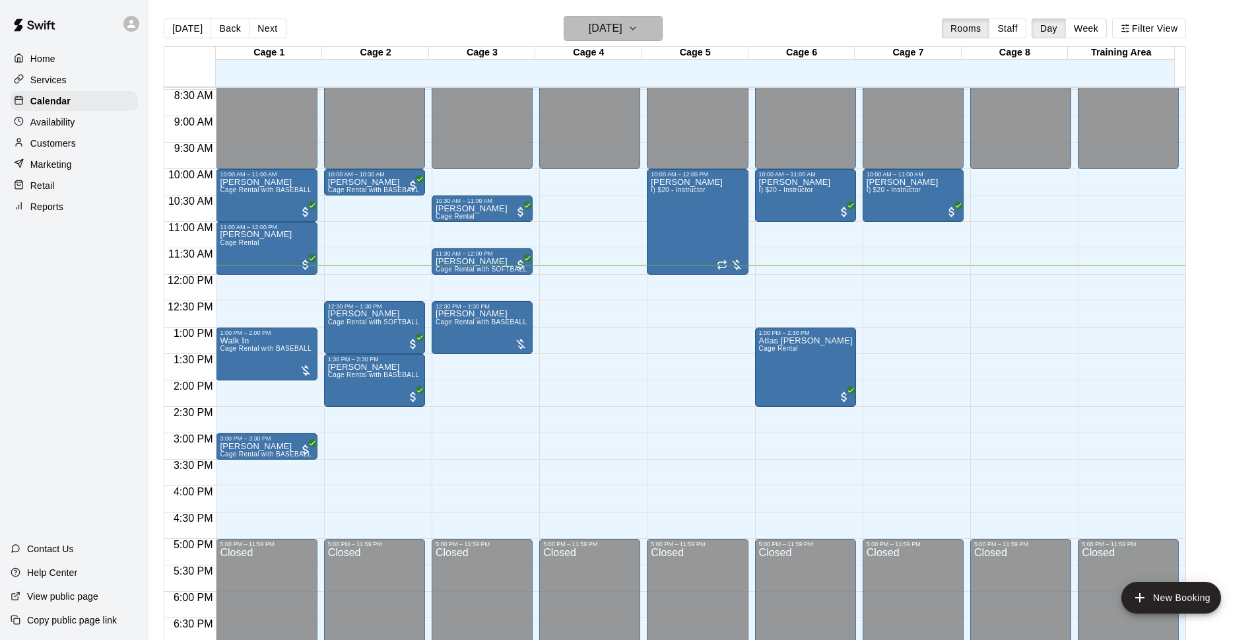
click at [609, 18] on button "[DATE]" at bounding box center [613, 28] width 99 height 25
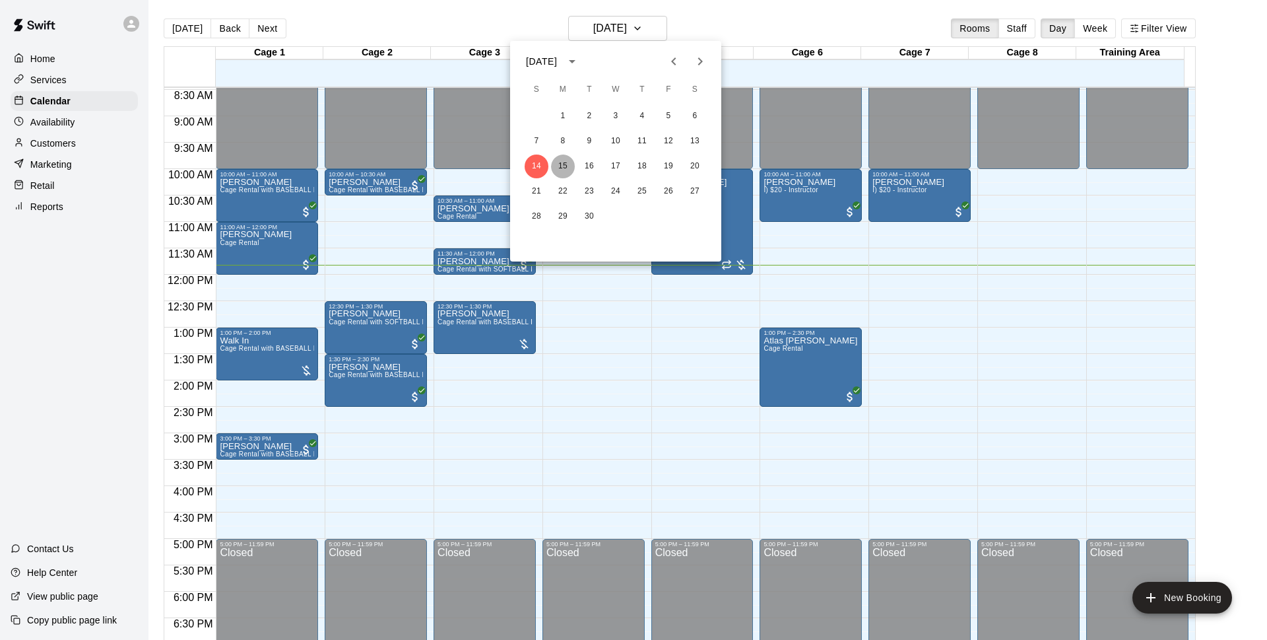
click at [559, 160] on button "15" at bounding box center [563, 166] width 24 height 24
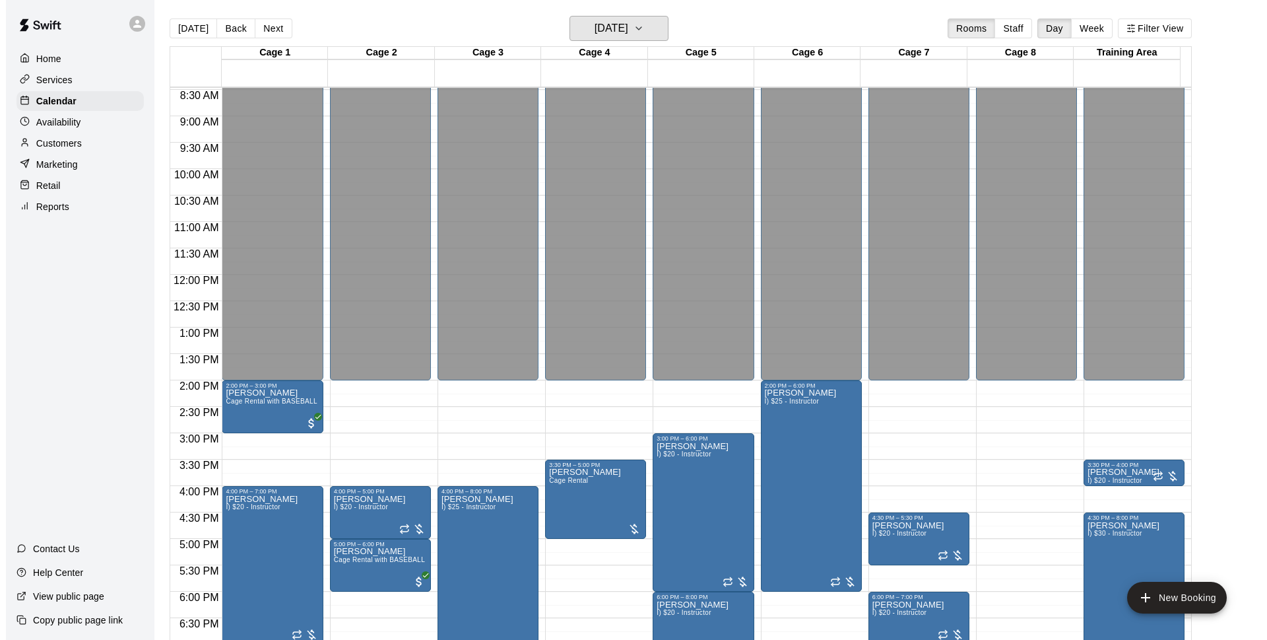
scroll to position [531, 0]
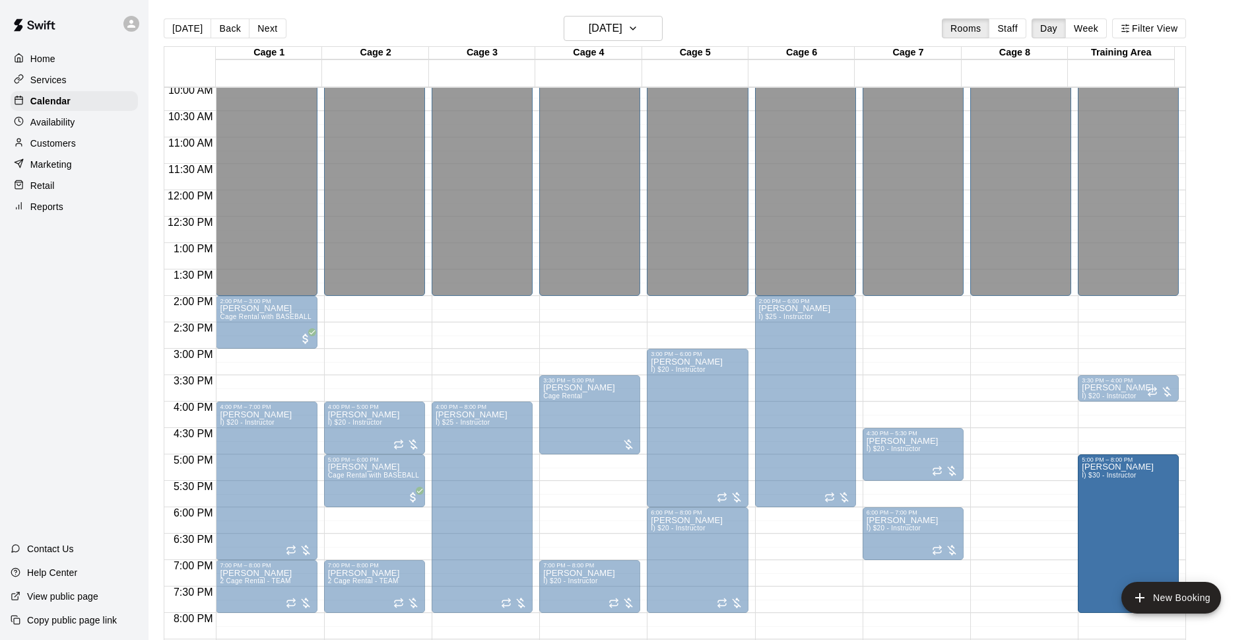
drag, startPoint x: 1126, startPoint y: 432, endPoint x: 1126, endPoint y: 446, distance: 13.9
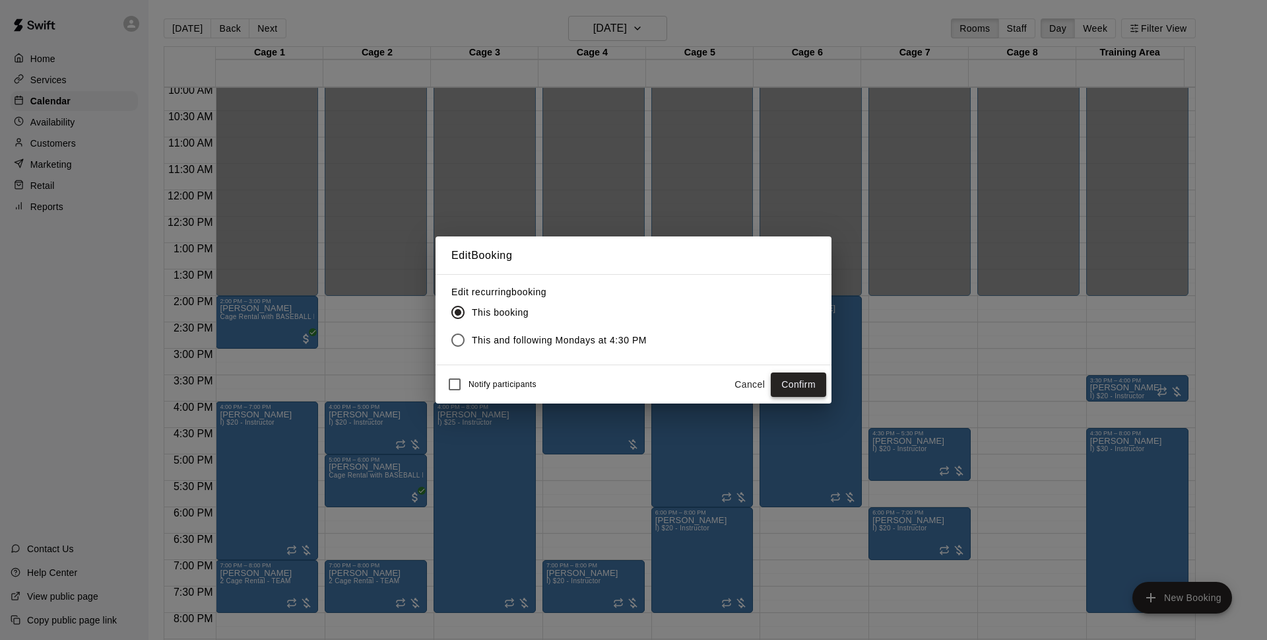
click at [795, 389] on button "Confirm" at bounding box center [798, 384] width 55 height 24
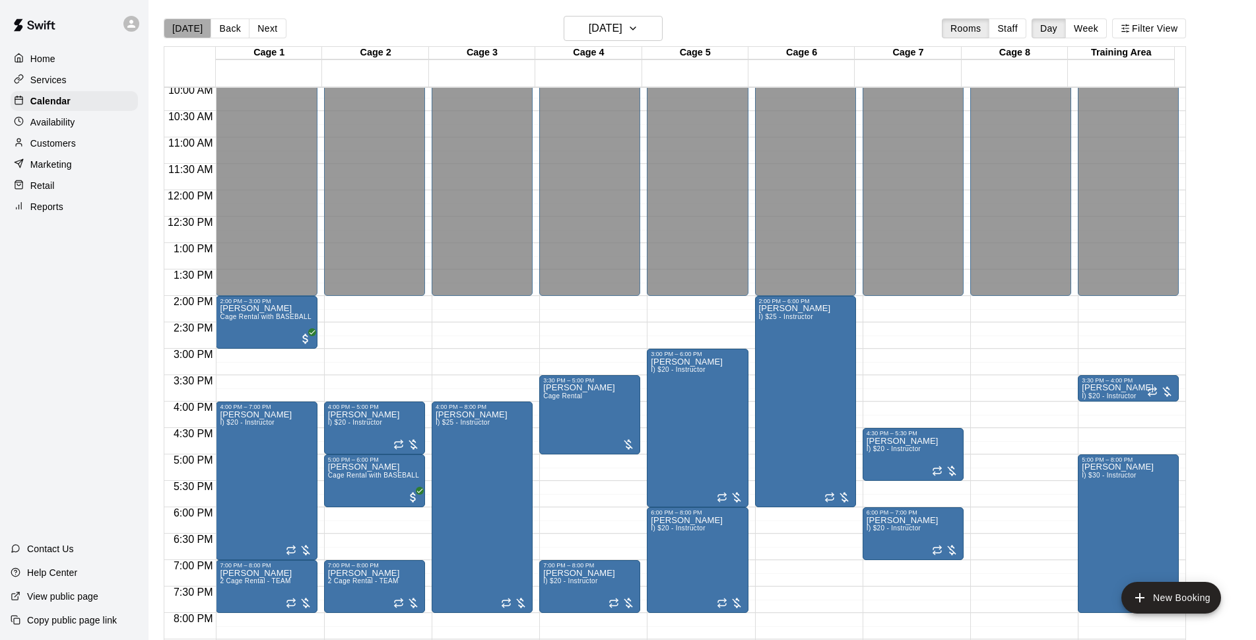
click at [187, 26] on button "[DATE]" at bounding box center [188, 28] width 48 height 20
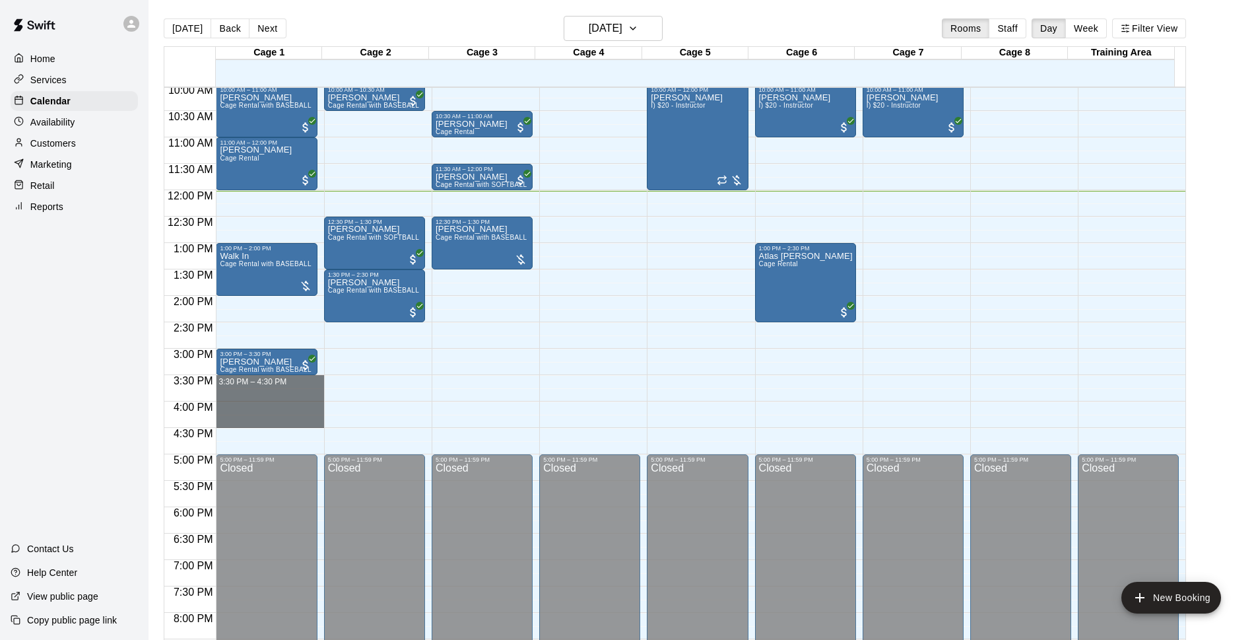
drag, startPoint x: 270, startPoint y: 379, endPoint x: 270, endPoint y: 421, distance: 42.2
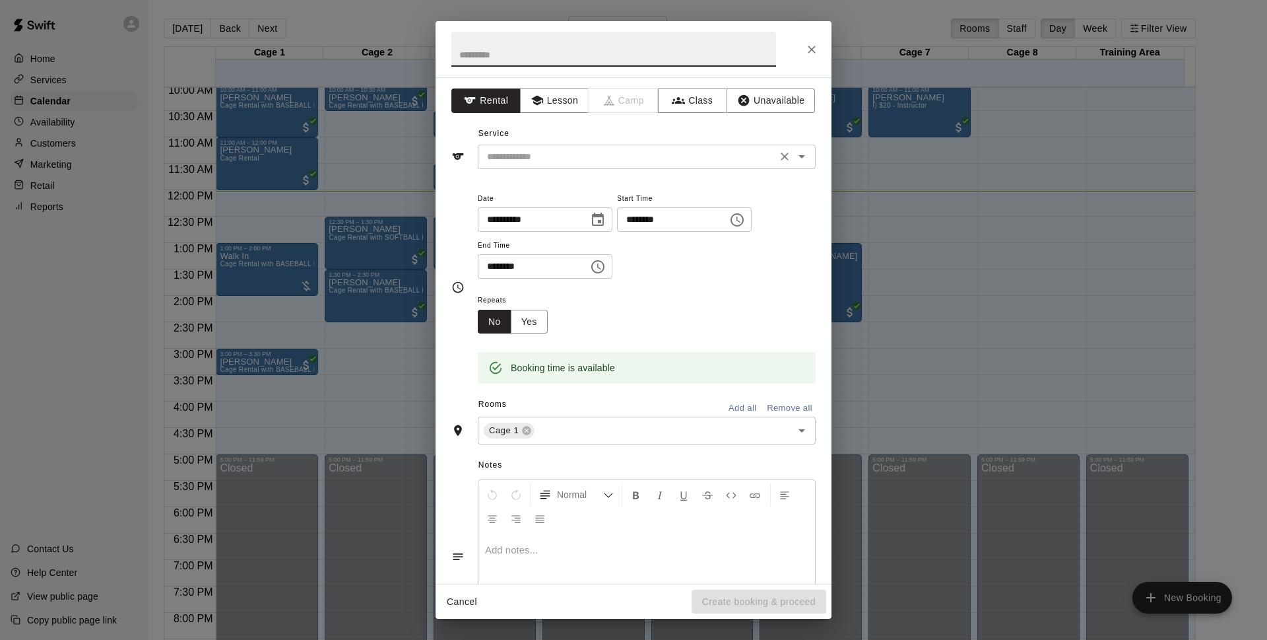
click at [687, 161] on input "text" at bounding box center [627, 157] width 291 height 17
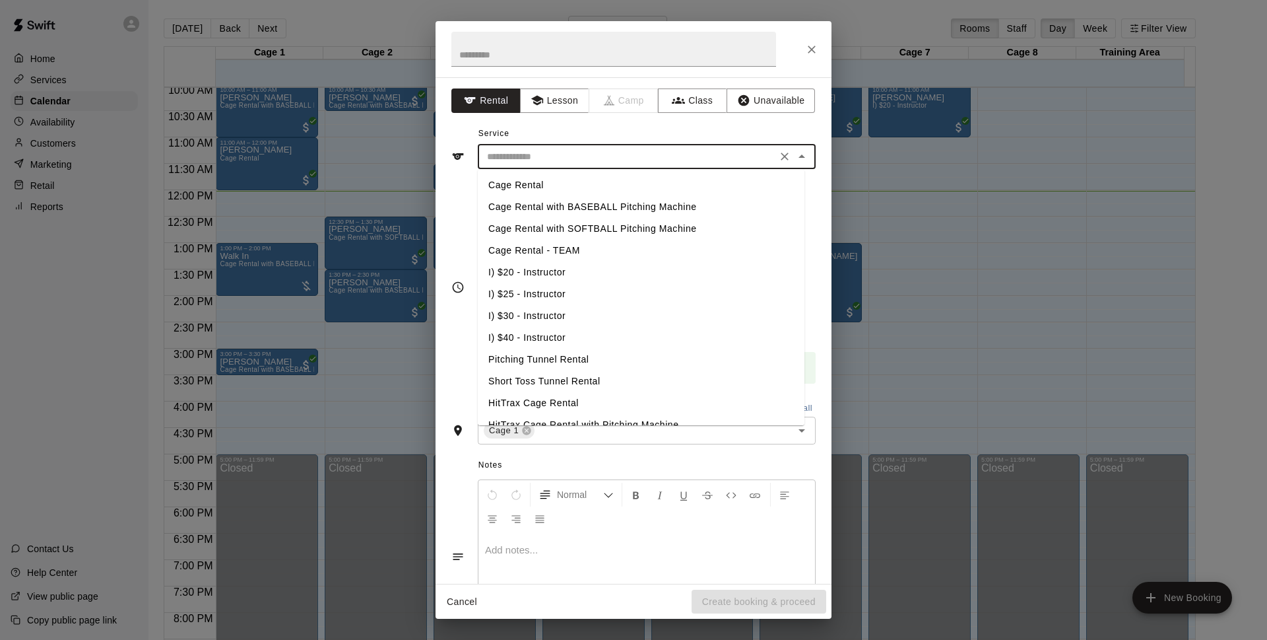
click at [615, 205] on li "Cage Rental with BASEBALL Pitching Machine" at bounding box center [641, 207] width 327 height 22
type input "**********"
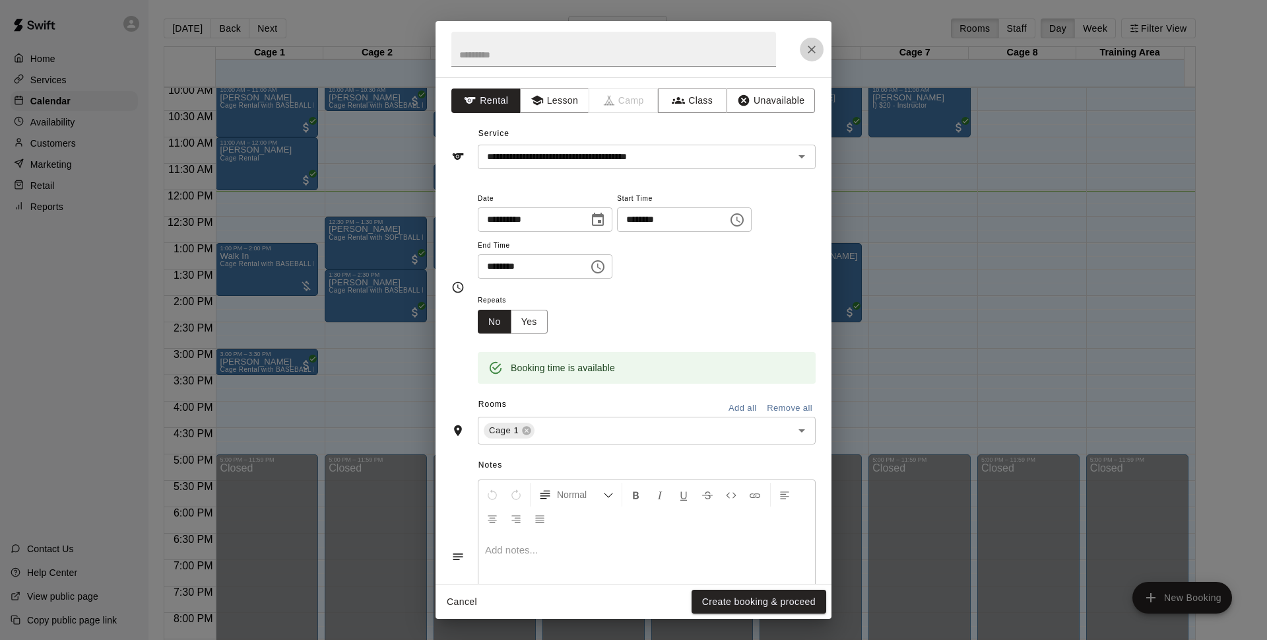
click at [815, 42] on button "Close" at bounding box center [812, 50] width 24 height 24
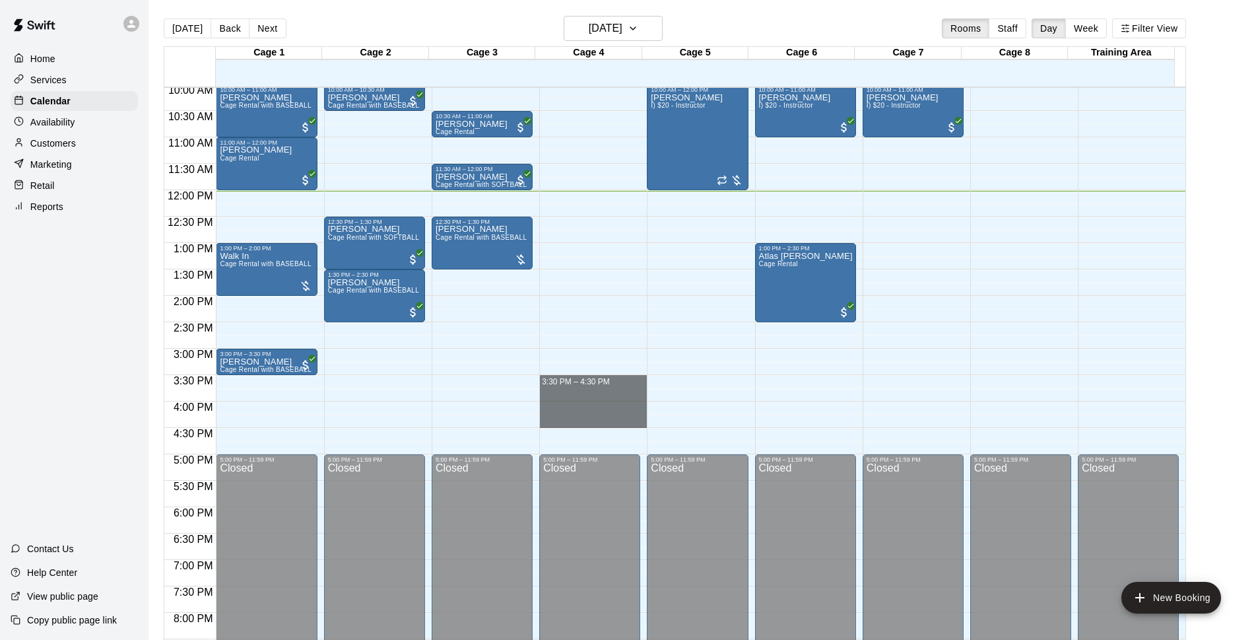
drag, startPoint x: 585, startPoint y: 377, endPoint x: 585, endPoint y: 422, distance: 44.9
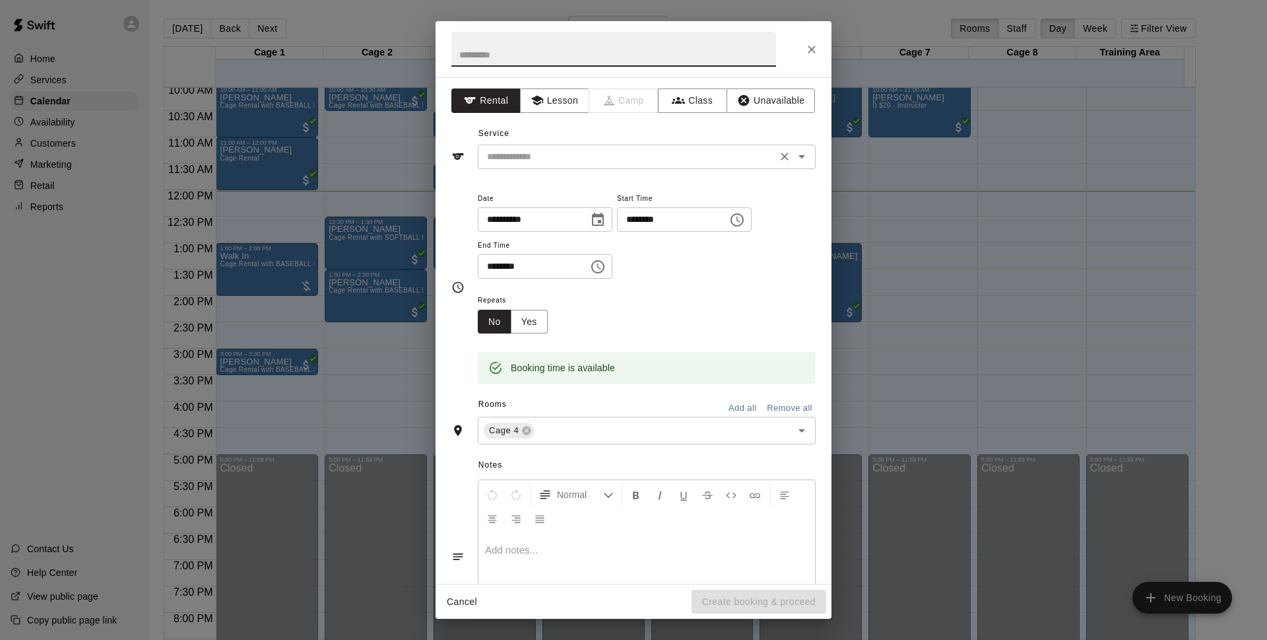
click at [628, 145] on div "​" at bounding box center [647, 157] width 338 height 24
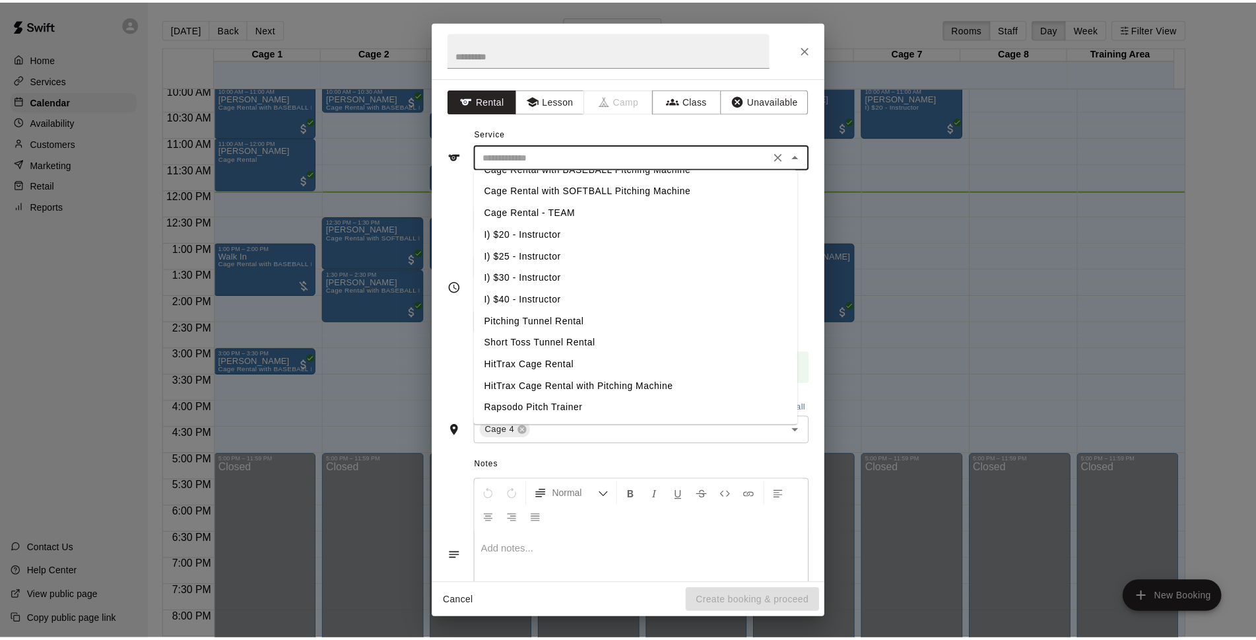
scroll to position [77, 0]
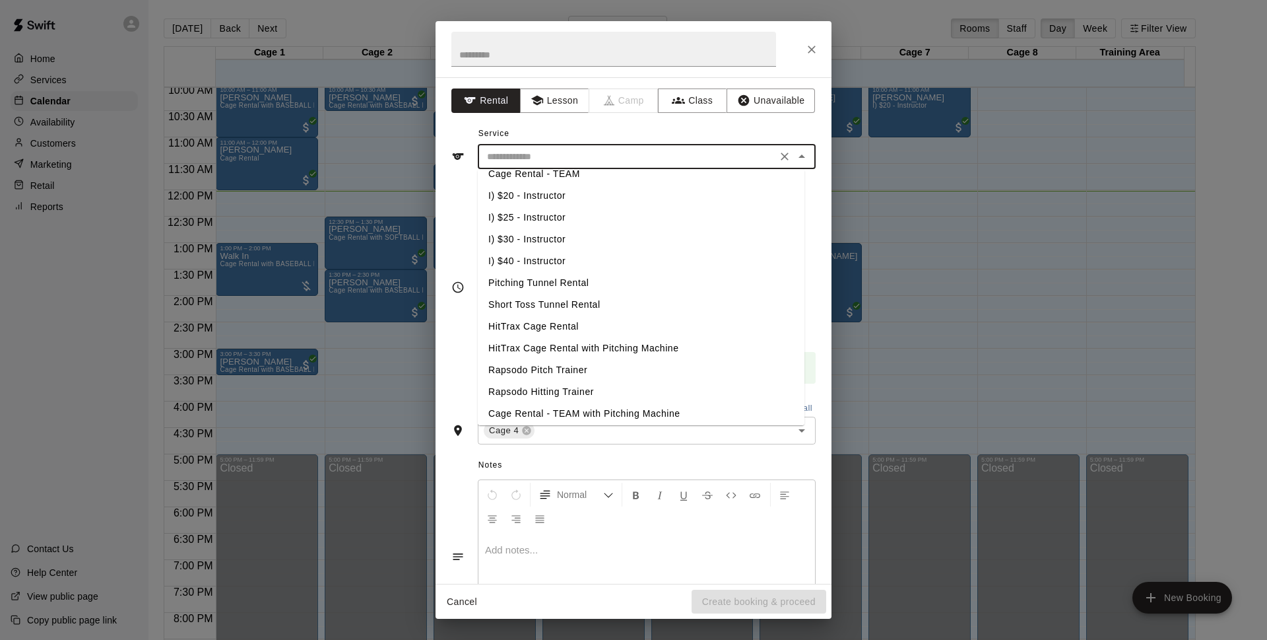
click at [628, 345] on li "HitTrax Cage Rental with Pitching Machine" at bounding box center [641, 348] width 327 height 22
type input "**********"
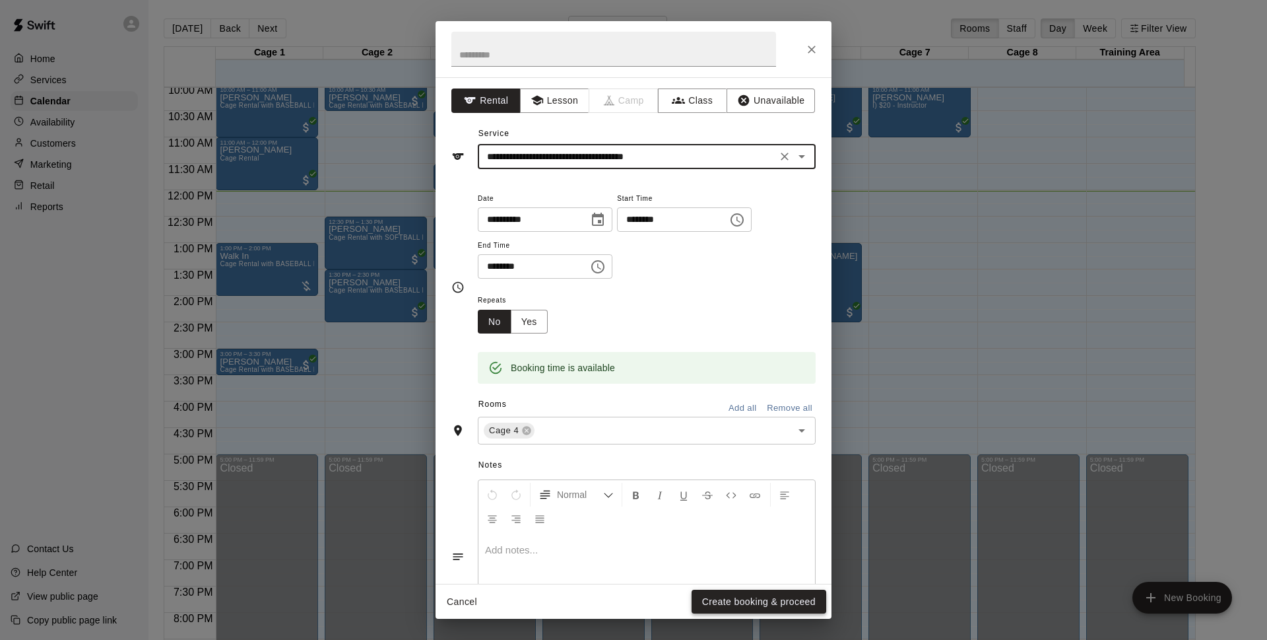
click at [707, 598] on button "Create booking & proceed" at bounding box center [759, 602] width 135 height 24
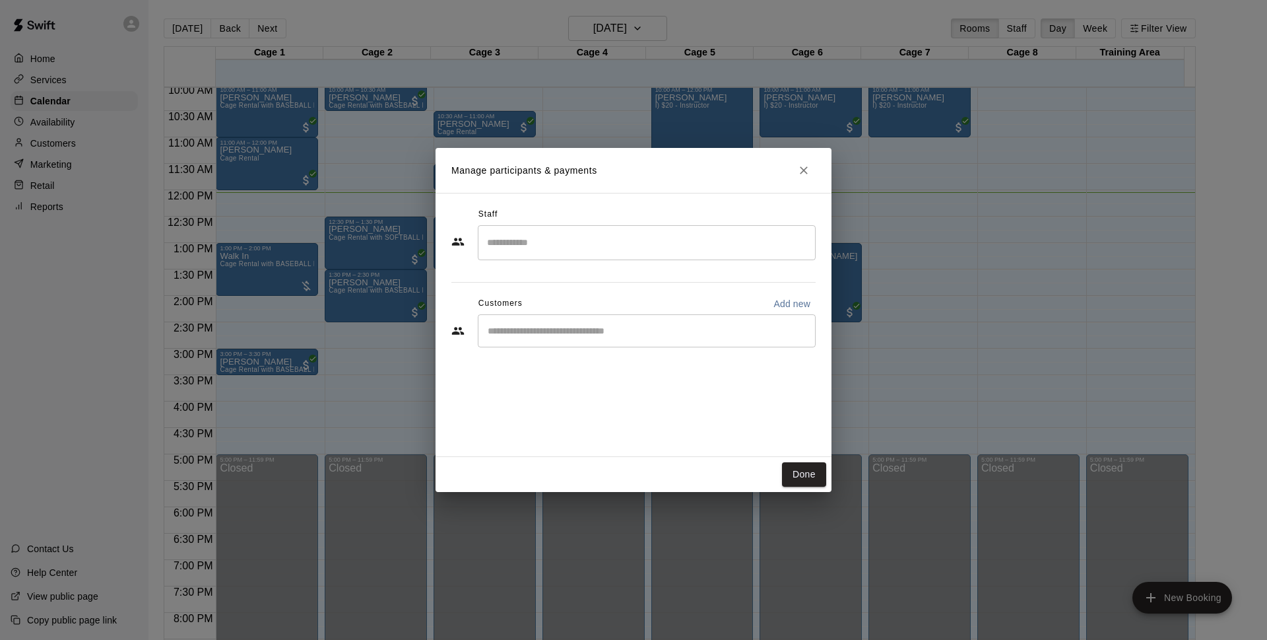
click at [508, 342] on div "​" at bounding box center [647, 330] width 338 height 33
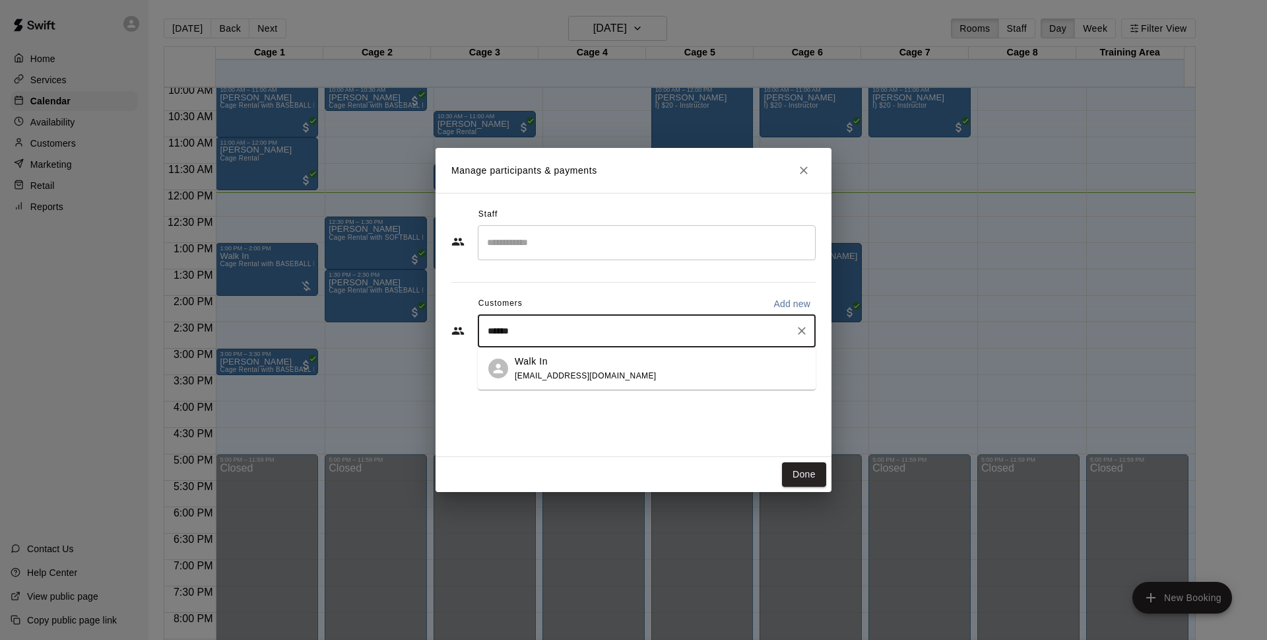
type input "*******"
click at [598, 383] on div "Walk In [EMAIL_ADDRESS][DOMAIN_NAME]" at bounding box center [647, 368] width 338 height 42
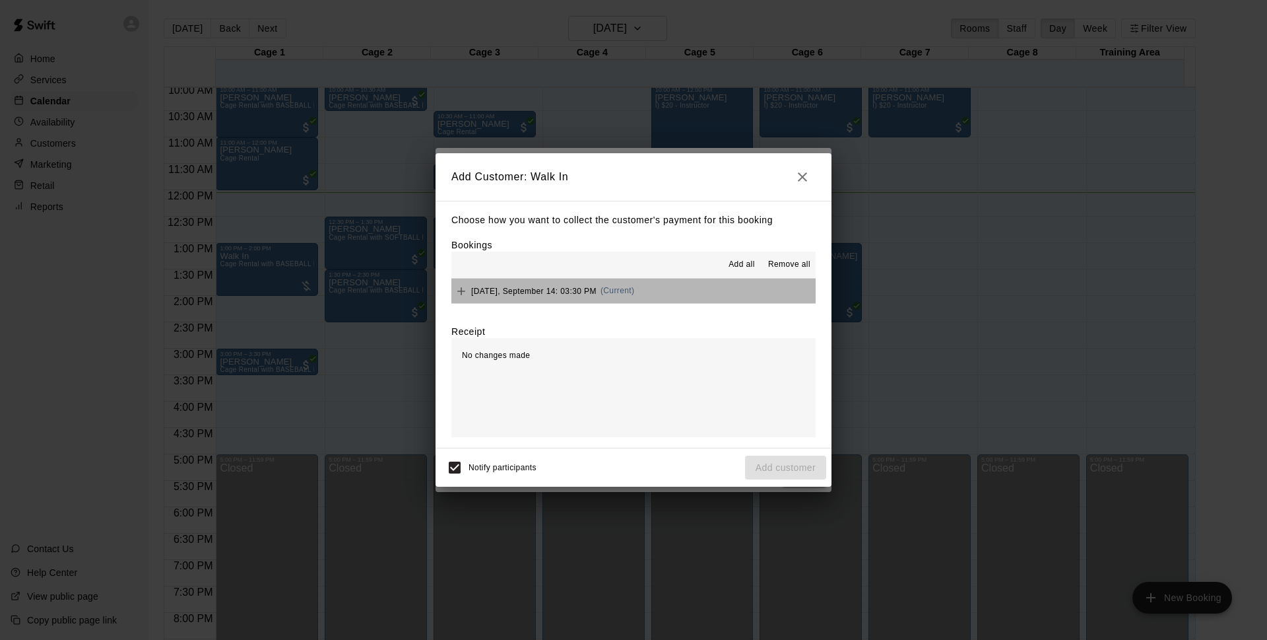
click at [681, 291] on button "[DATE], September 14: 03:30 PM (Current)" at bounding box center [634, 291] width 364 height 24
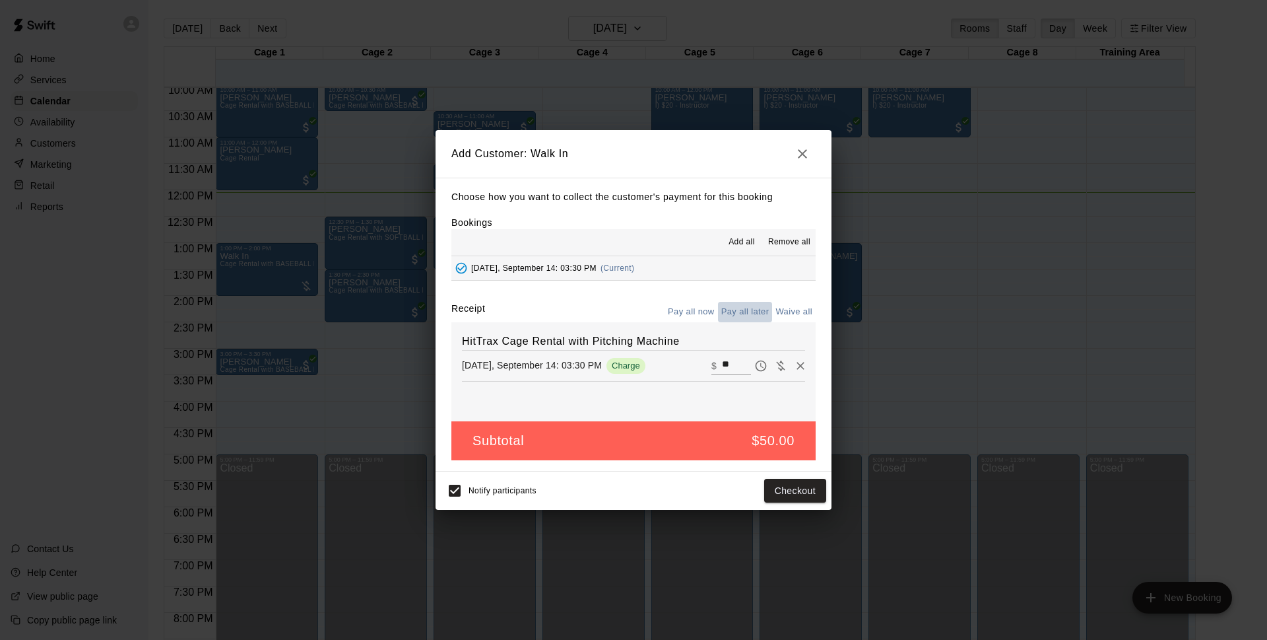
click at [747, 311] on button "Pay all later" at bounding box center [745, 312] width 55 height 20
click at [766, 490] on button "Add customer" at bounding box center [785, 491] width 81 height 24
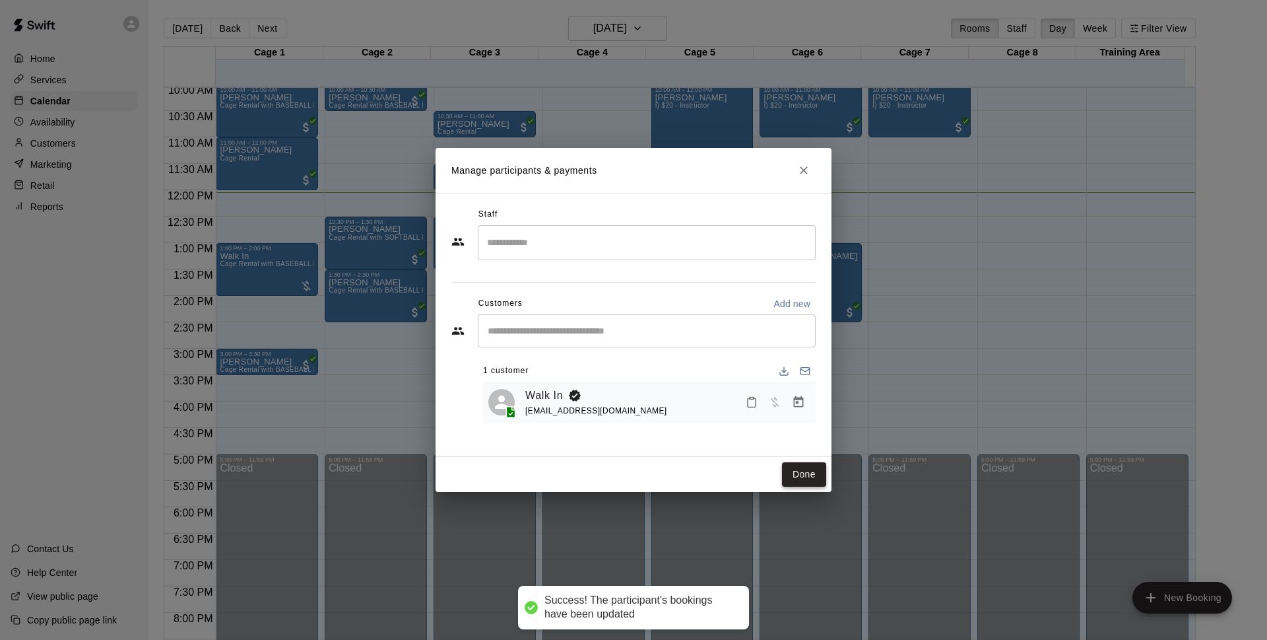
click at [823, 470] on button "Done" at bounding box center [804, 474] width 44 height 24
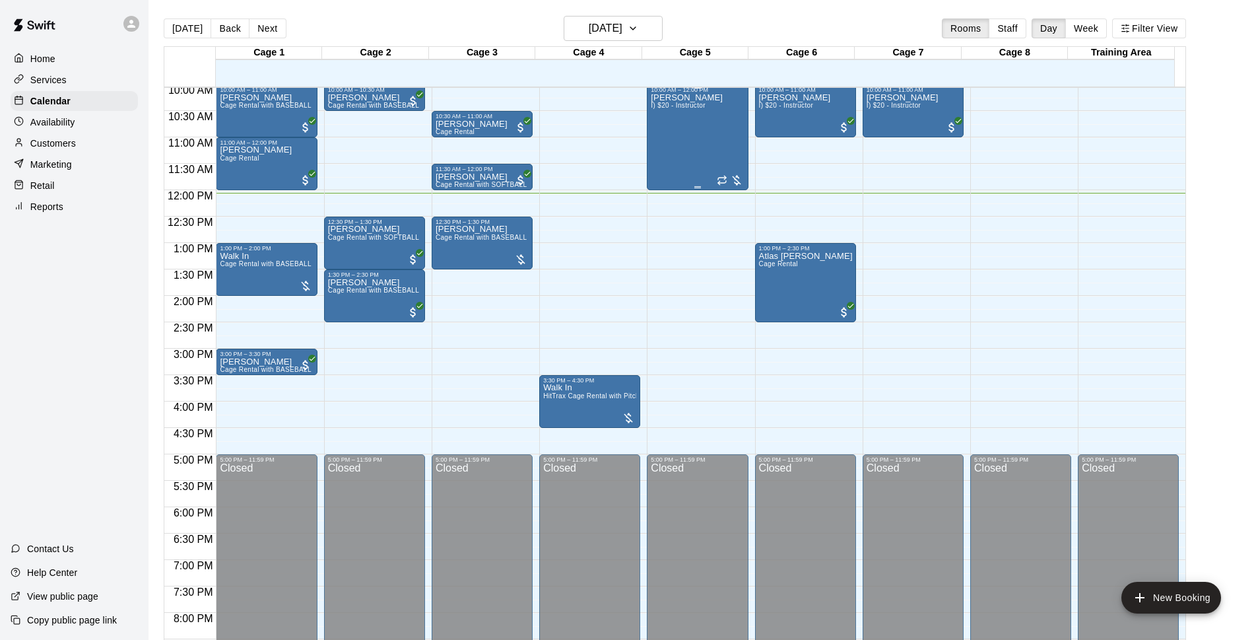
scroll to position [277, 0]
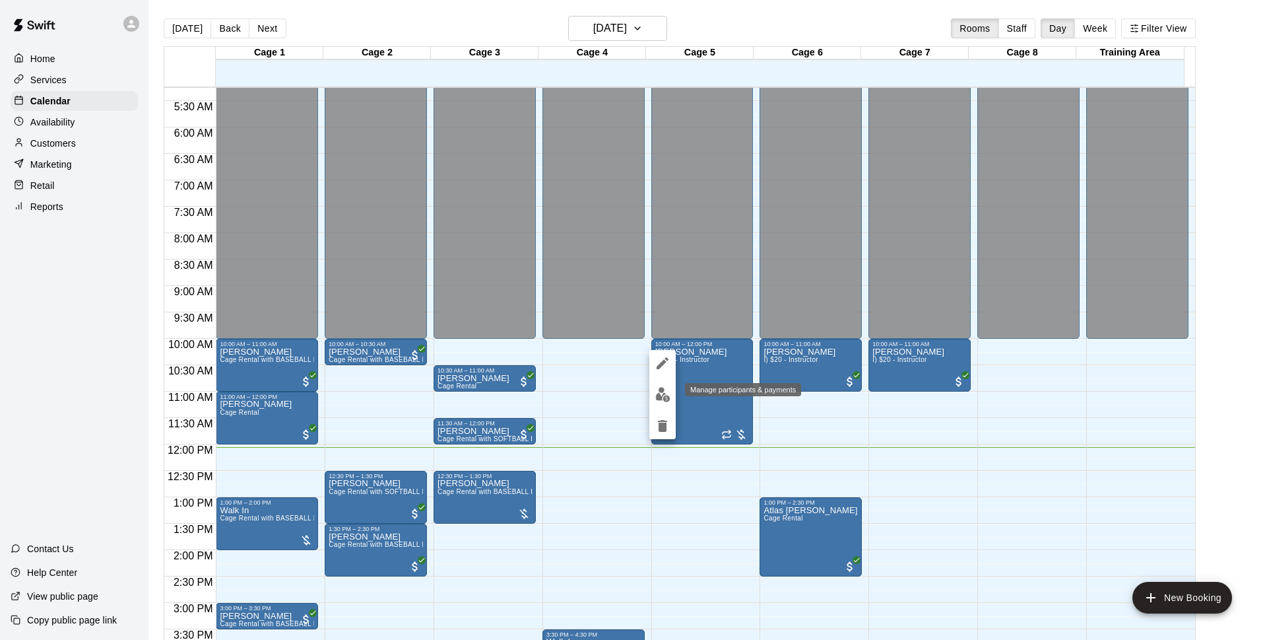
click at [665, 388] on img "edit" at bounding box center [663, 394] width 15 height 15
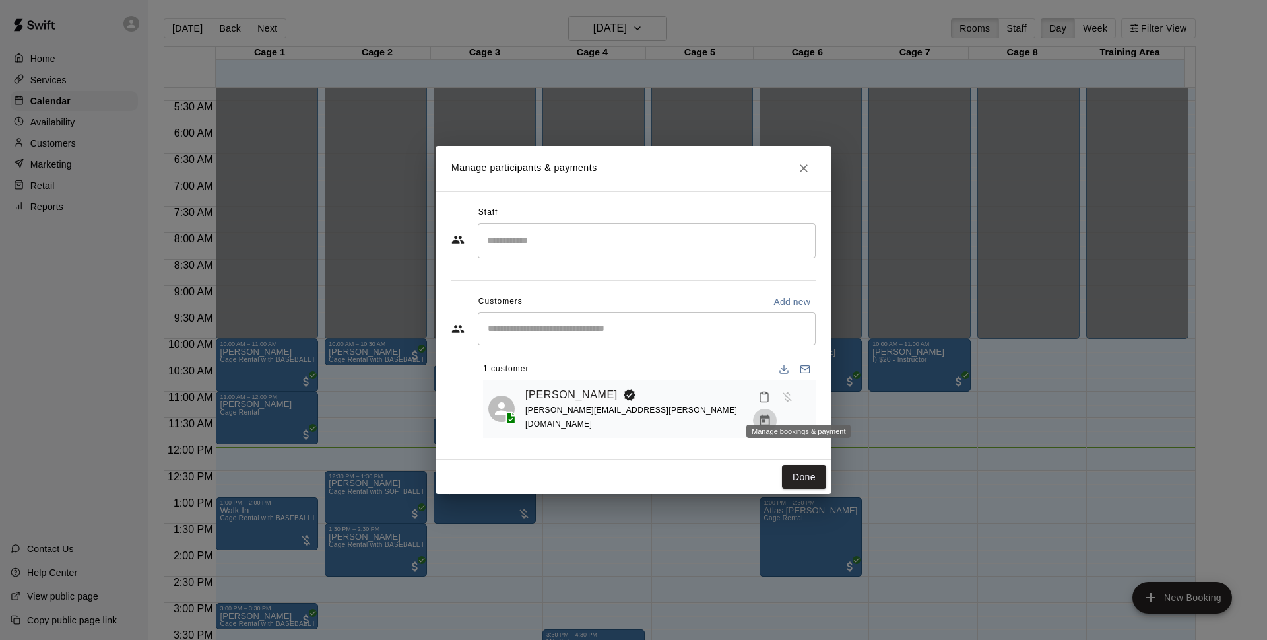
click at [777, 409] on button "Manage bookings & payment" at bounding box center [765, 421] width 24 height 24
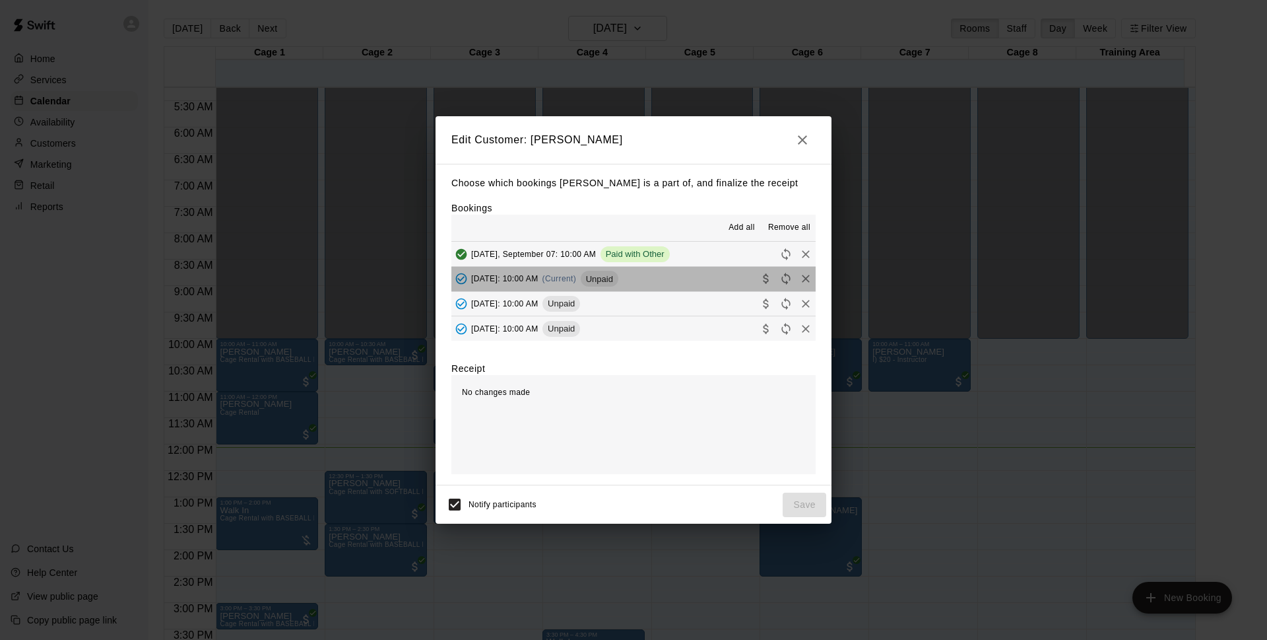
click at [708, 277] on button "[DATE]: 10:00 AM (Current) Unpaid" at bounding box center [634, 279] width 364 height 24
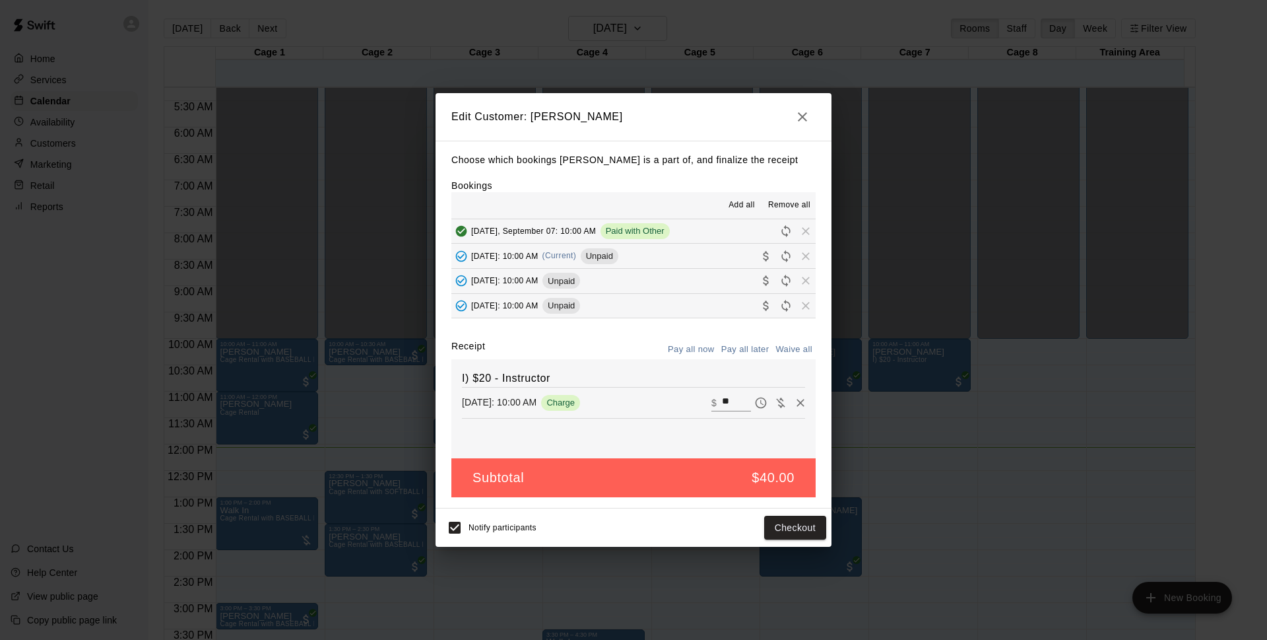
click at [810, 120] on icon "button" at bounding box center [803, 117] width 16 height 16
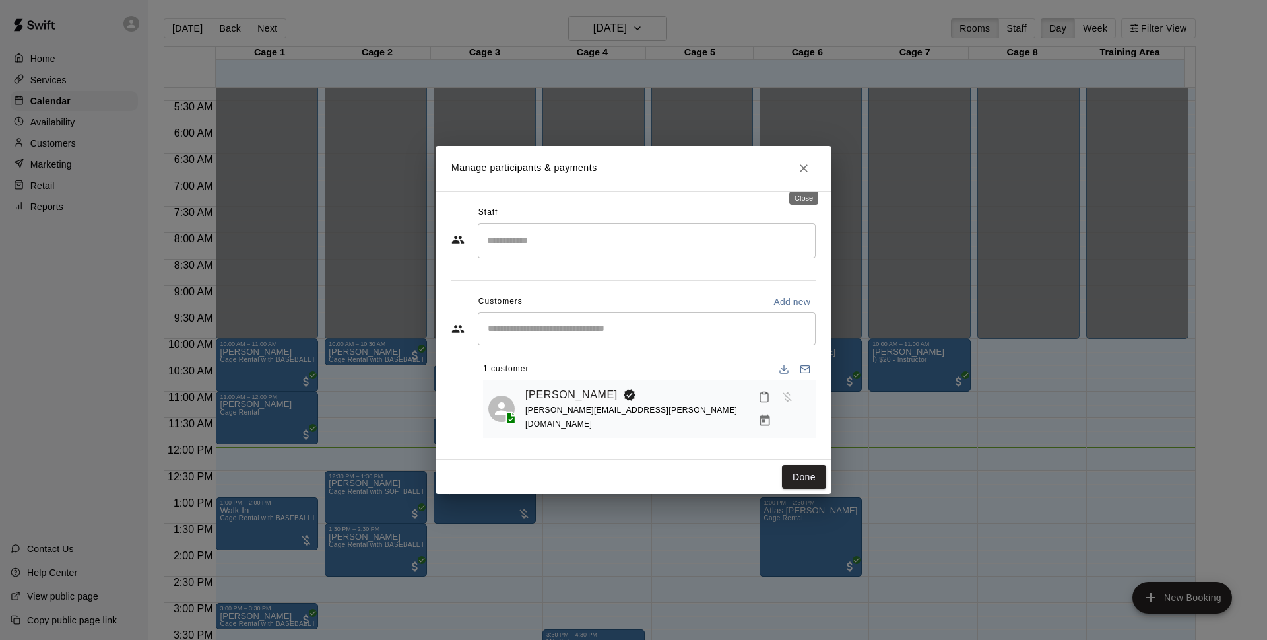
click at [803, 159] on button "Close" at bounding box center [804, 168] width 24 height 24
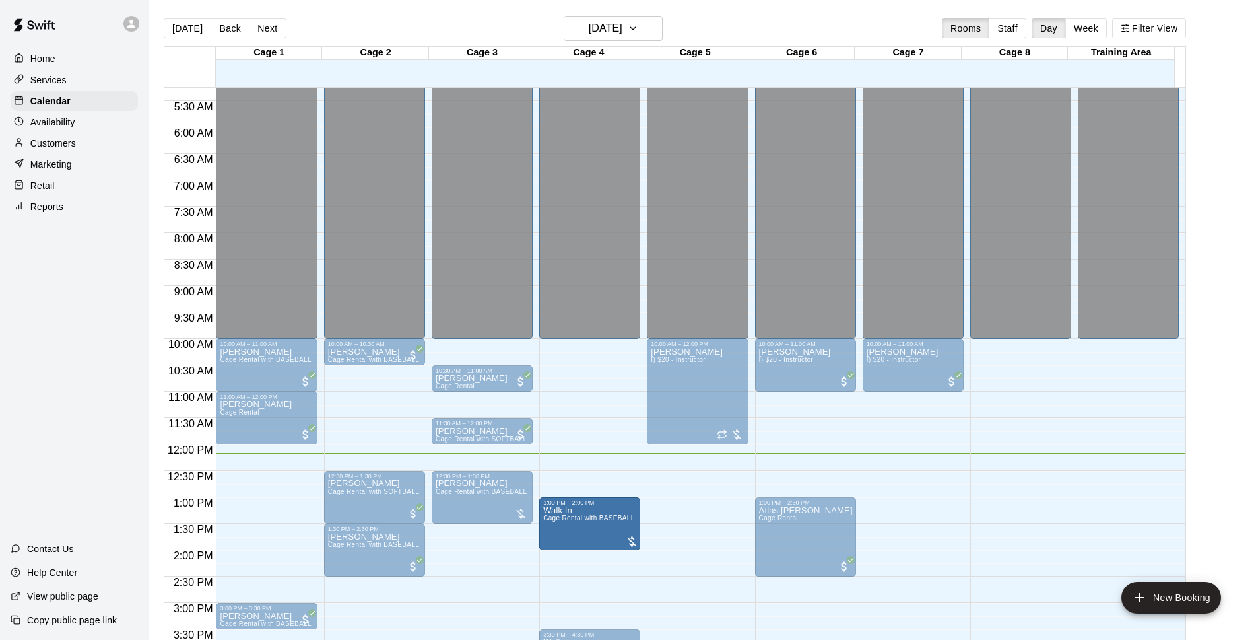
drag, startPoint x: 270, startPoint y: 518, endPoint x: 570, endPoint y: 523, distance: 300.4
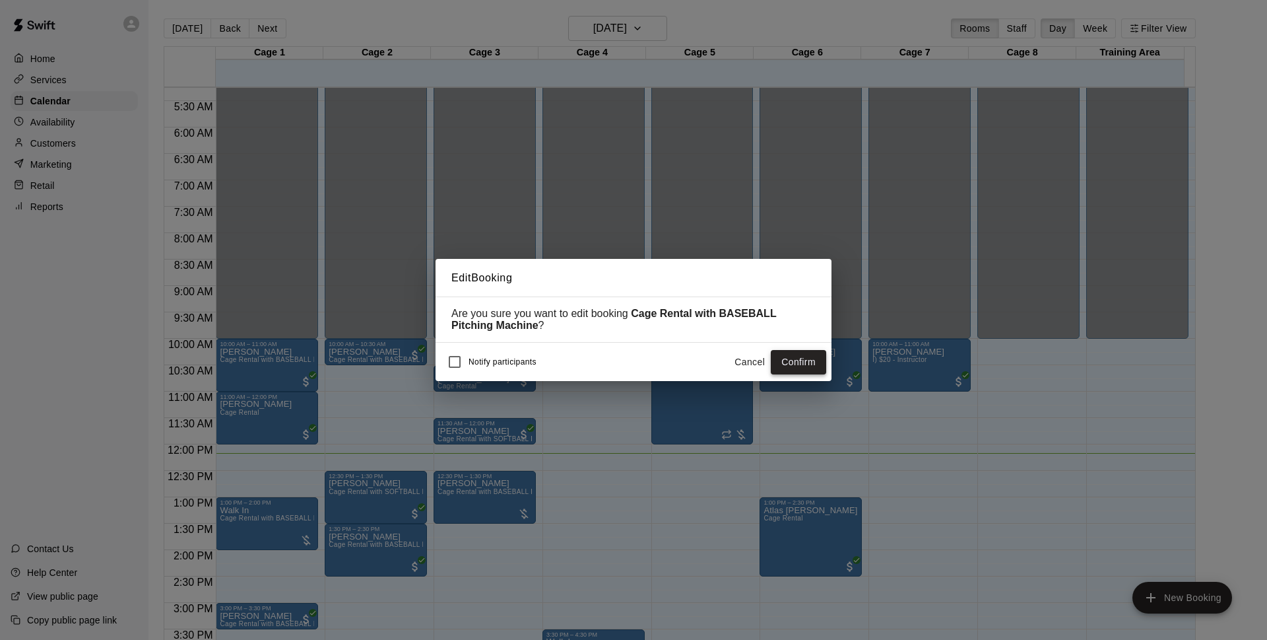
click at [801, 374] on button "Confirm" at bounding box center [798, 362] width 55 height 24
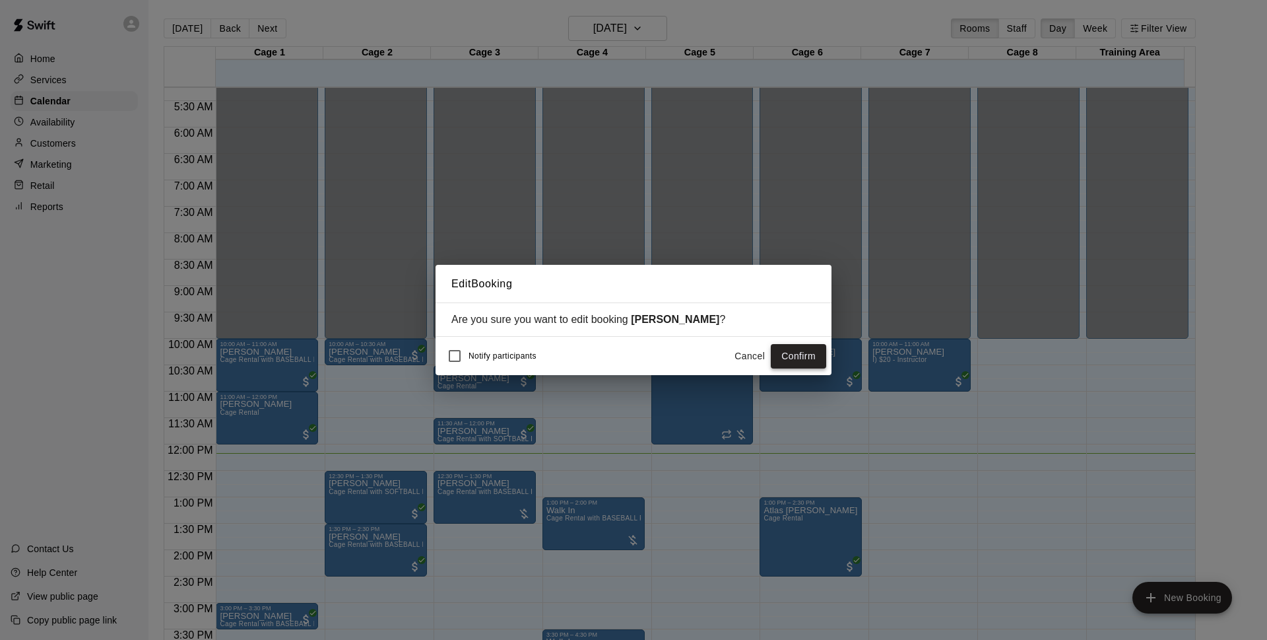
click at [777, 349] on button "Confirm" at bounding box center [798, 356] width 55 height 24
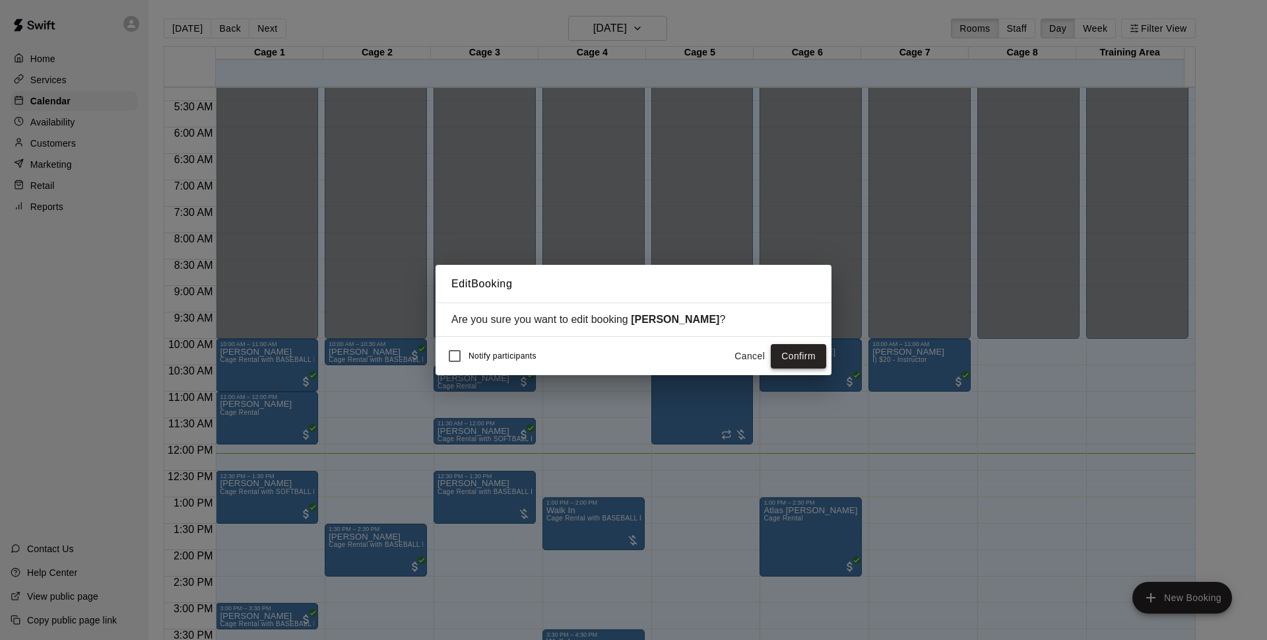
click at [820, 354] on button "Confirm" at bounding box center [798, 356] width 55 height 24
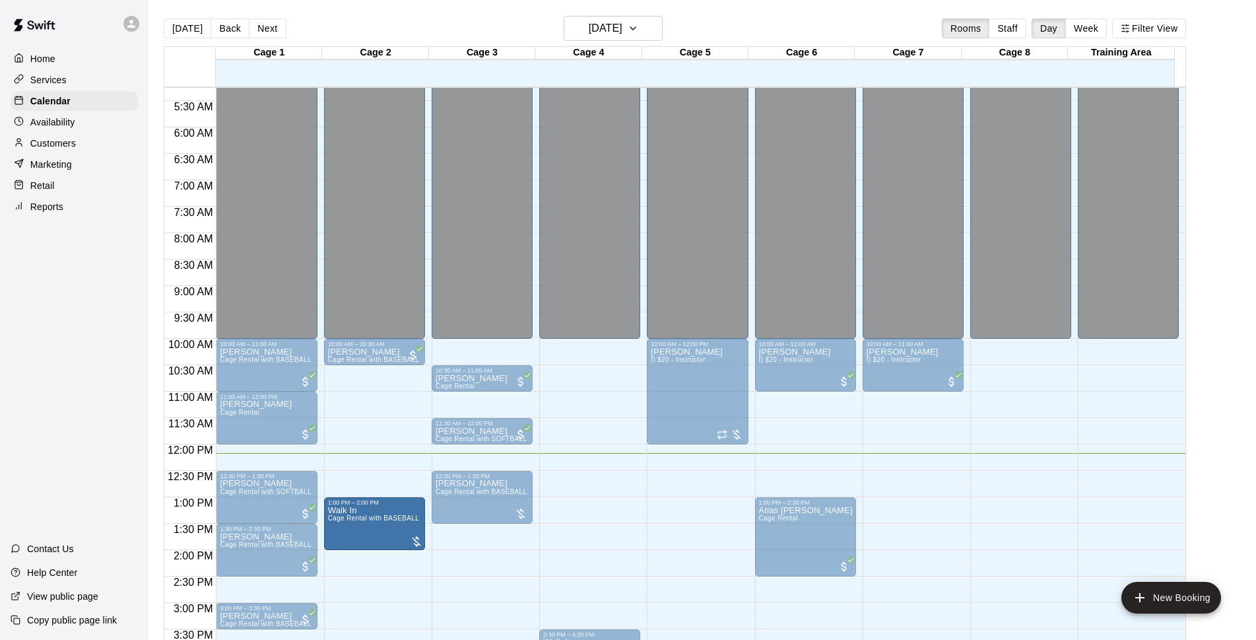
drag, startPoint x: 444, startPoint y: 525, endPoint x: 389, endPoint y: 529, distance: 55.6
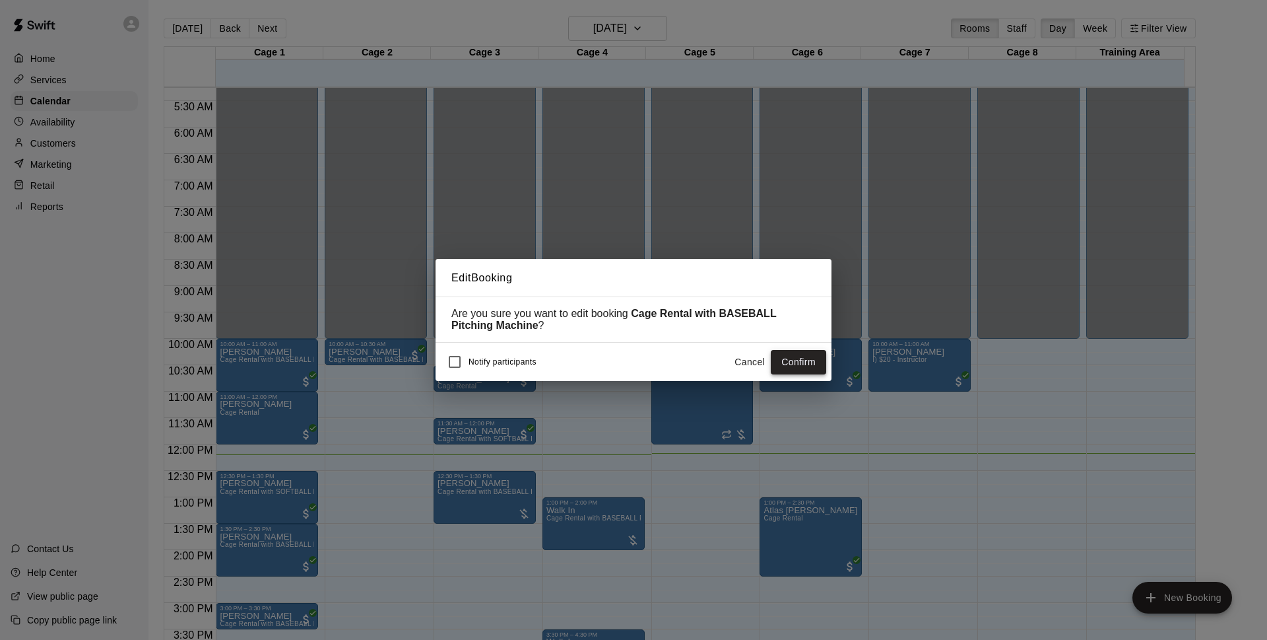
click at [816, 371] on button "Confirm" at bounding box center [798, 362] width 55 height 24
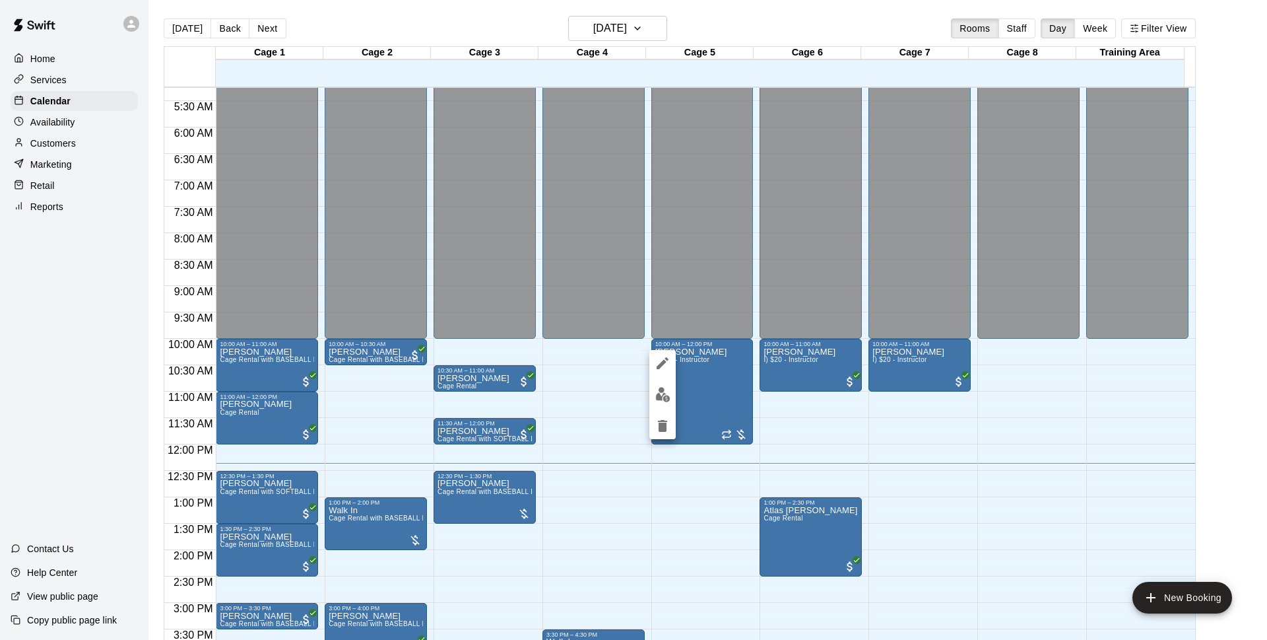
click at [656, 396] on img "edit" at bounding box center [663, 394] width 15 height 15
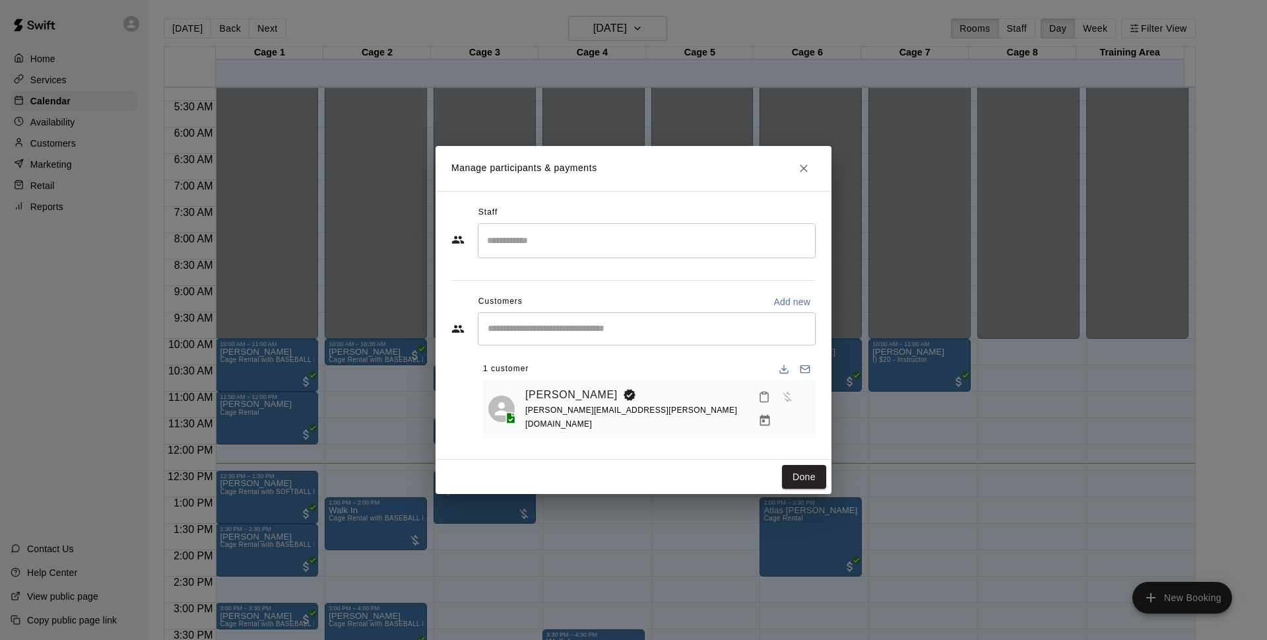
click at [770, 415] on icon "Manage bookings & payment" at bounding box center [765, 420] width 10 height 11
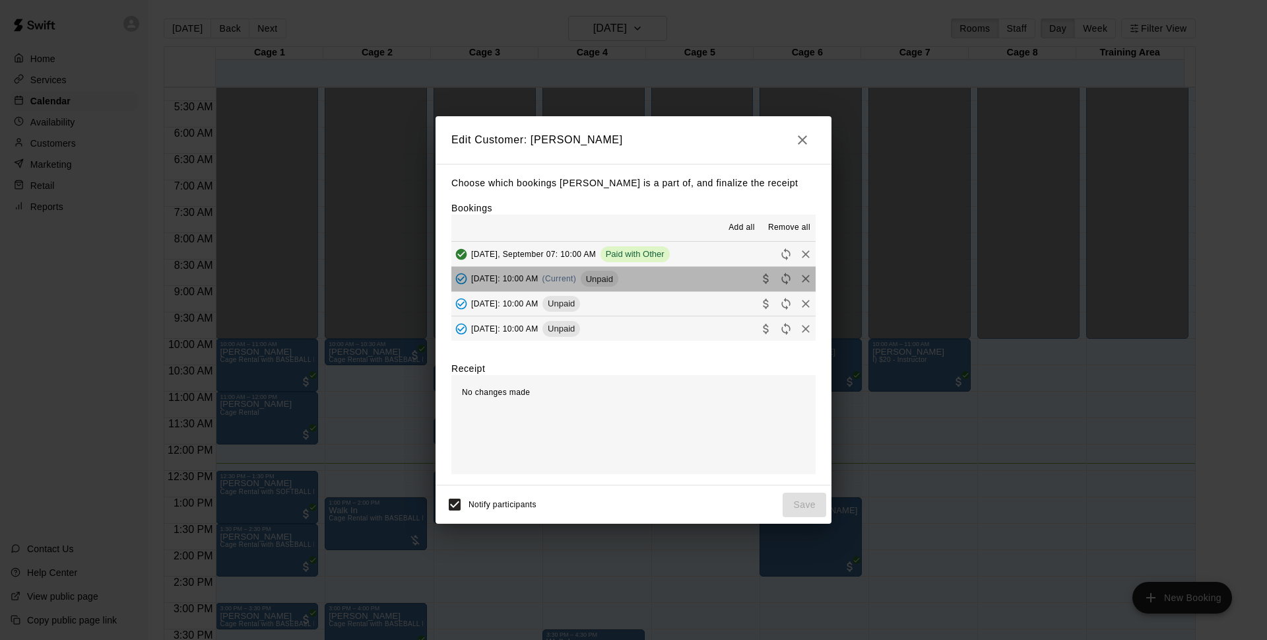
click at [619, 281] on span "Unpaid" at bounding box center [600, 279] width 38 height 10
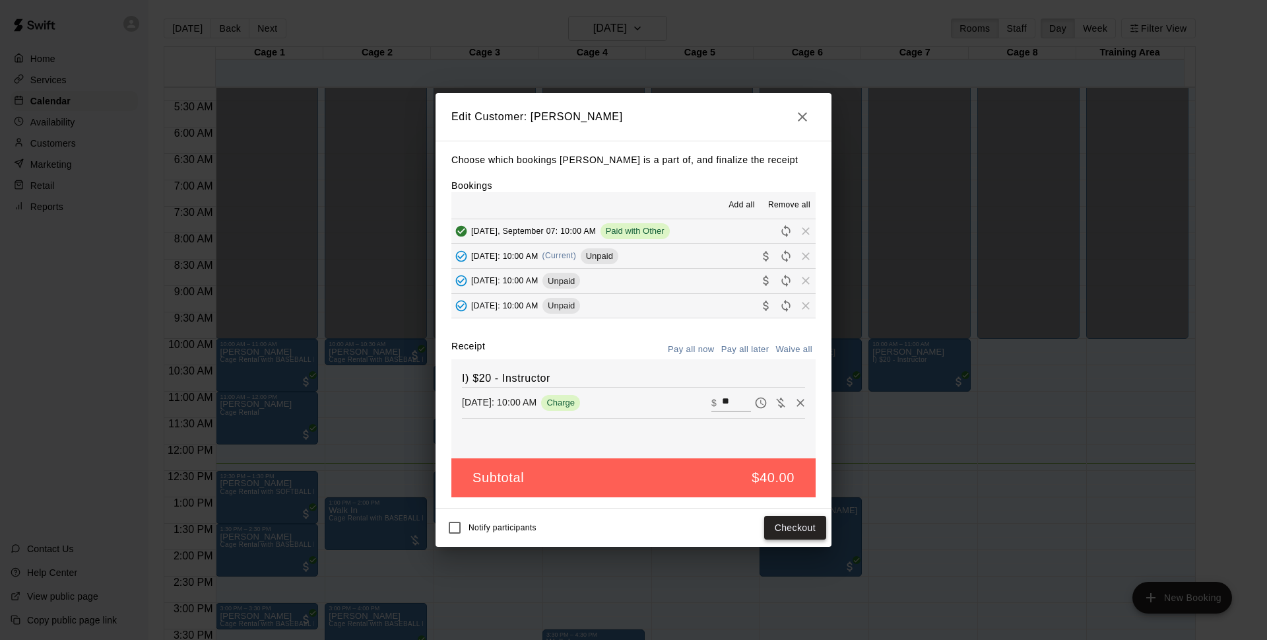
click at [808, 530] on button "Checkout" at bounding box center [795, 528] width 62 height 24
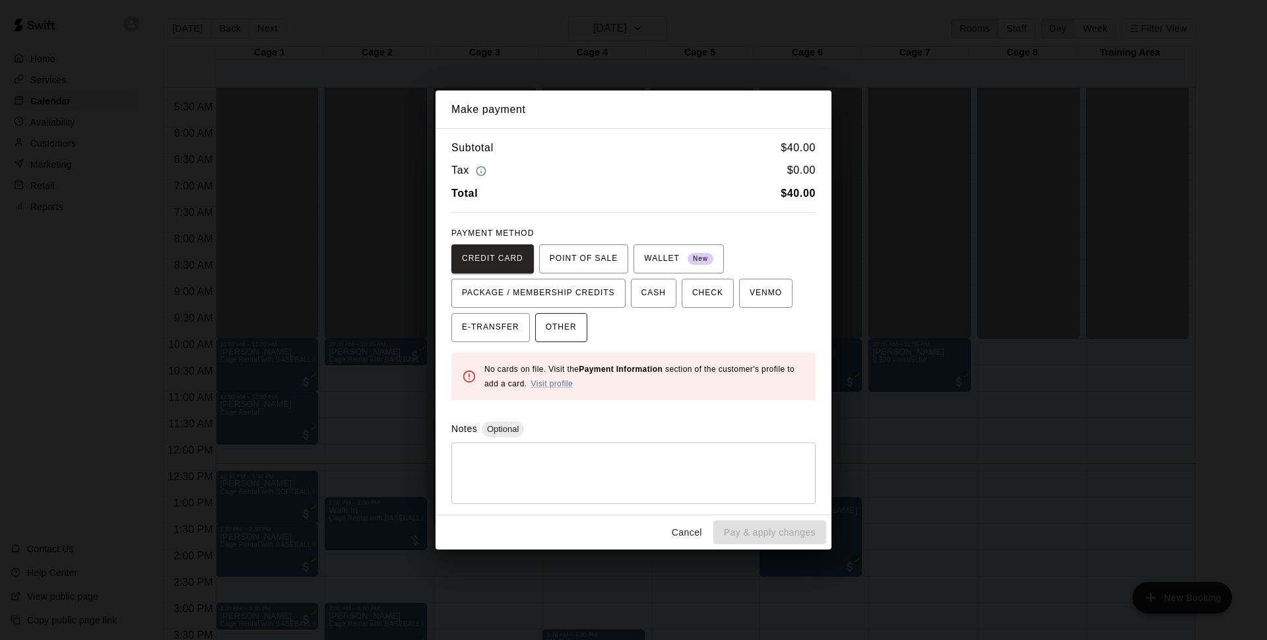
click at [569, 318] on span "OTHER" at bounding box center [561, 327] width 31 height 21
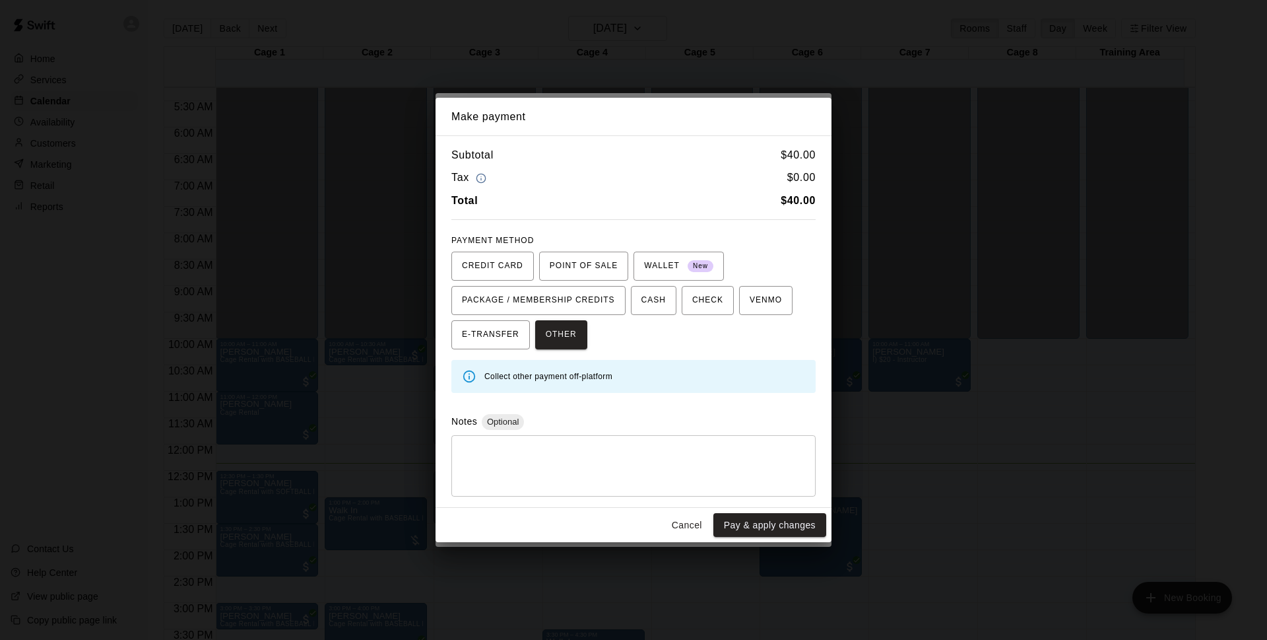
click at [744, 516] on button "Pay & apply changes" at bounding box center [770, 525] width 113 height 24
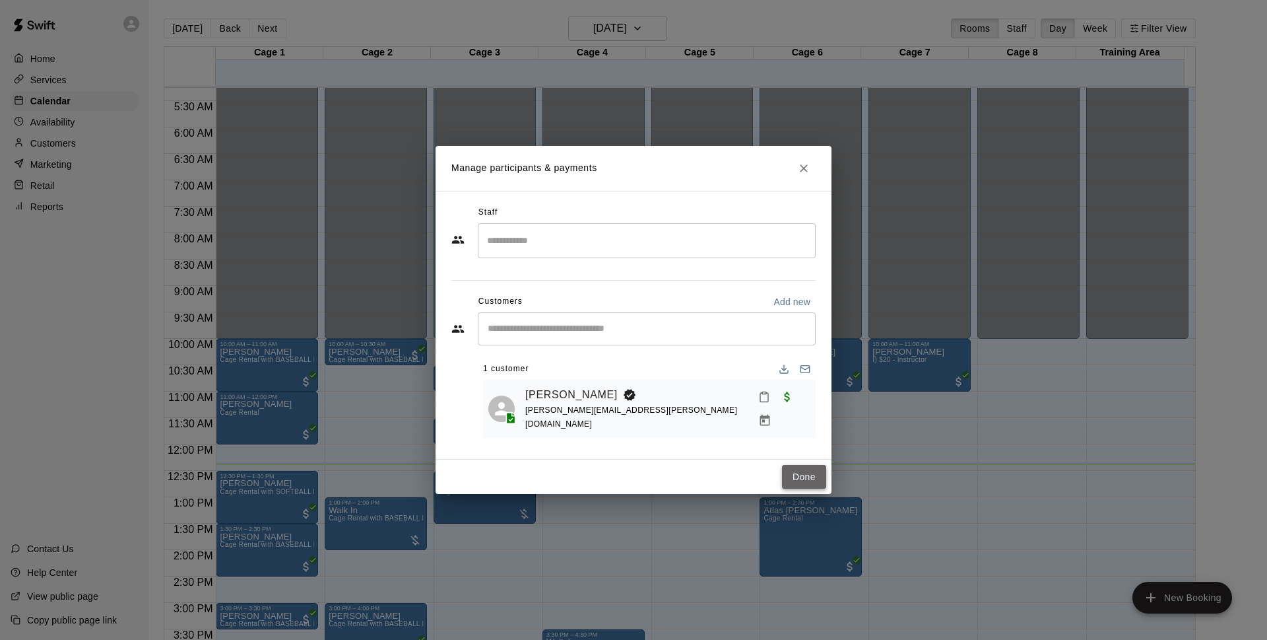
drag, startPoint x: 817, startPoint y: 473, endPoint x: 804, endPoint y: 475, distance: 12.7
click at [817, 472] on button "Done" at bounding box center [804, 477] width 44 height 24
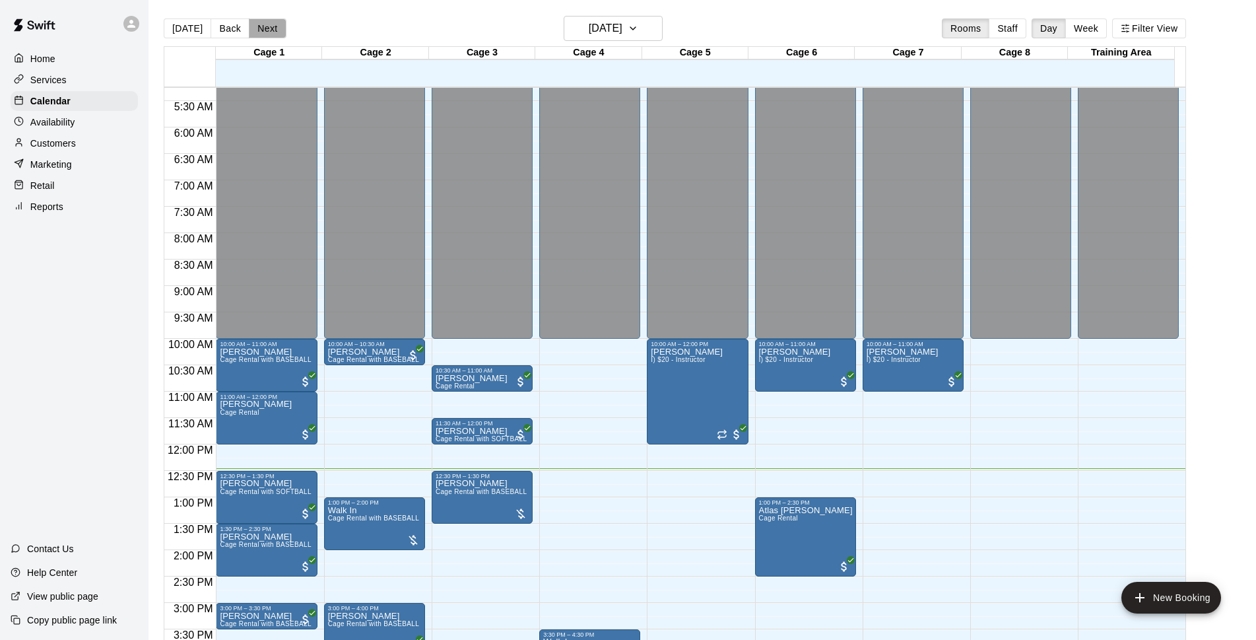
click at [276, 36] on button "Next" at bounding box center [267, 28] width 37 height 20
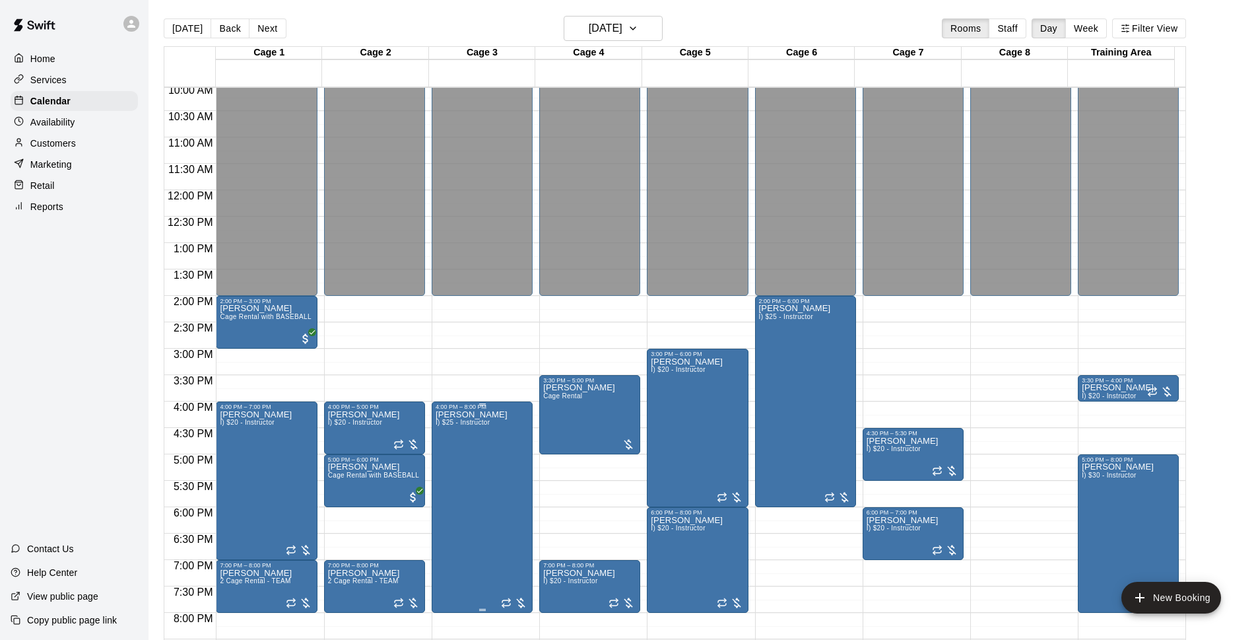
scroll to position [617, 0]
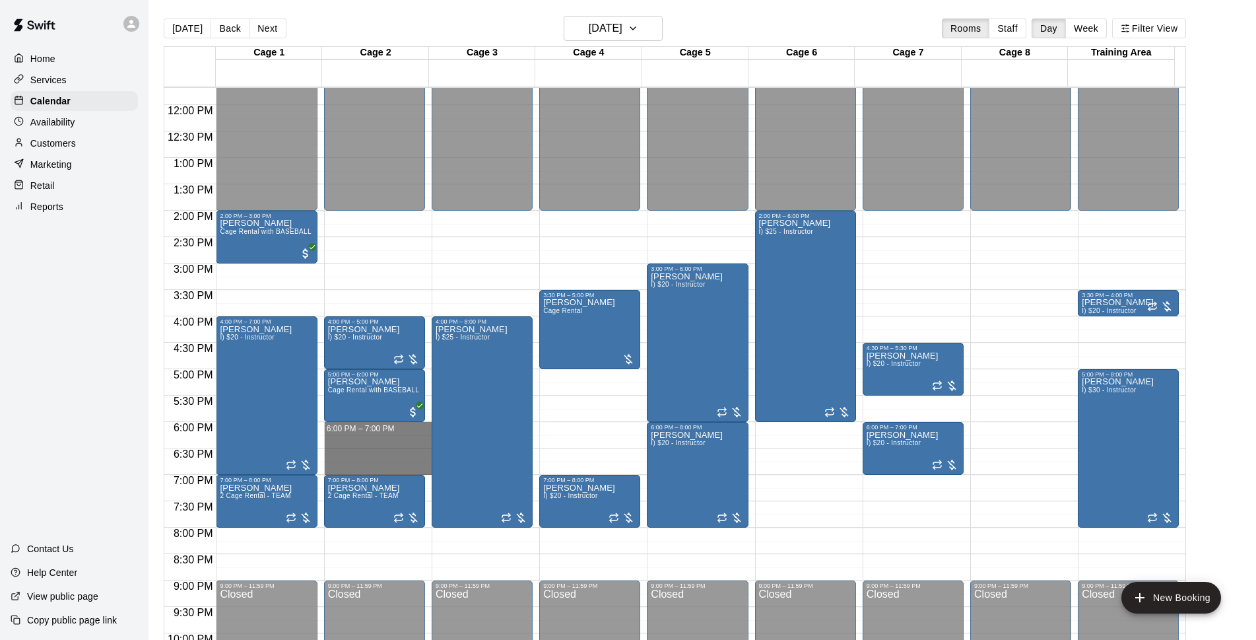
drag, startPoint x: 353, startPoint y: 424, endPoint x: 353, endPoint y: 465, distance: 40.9
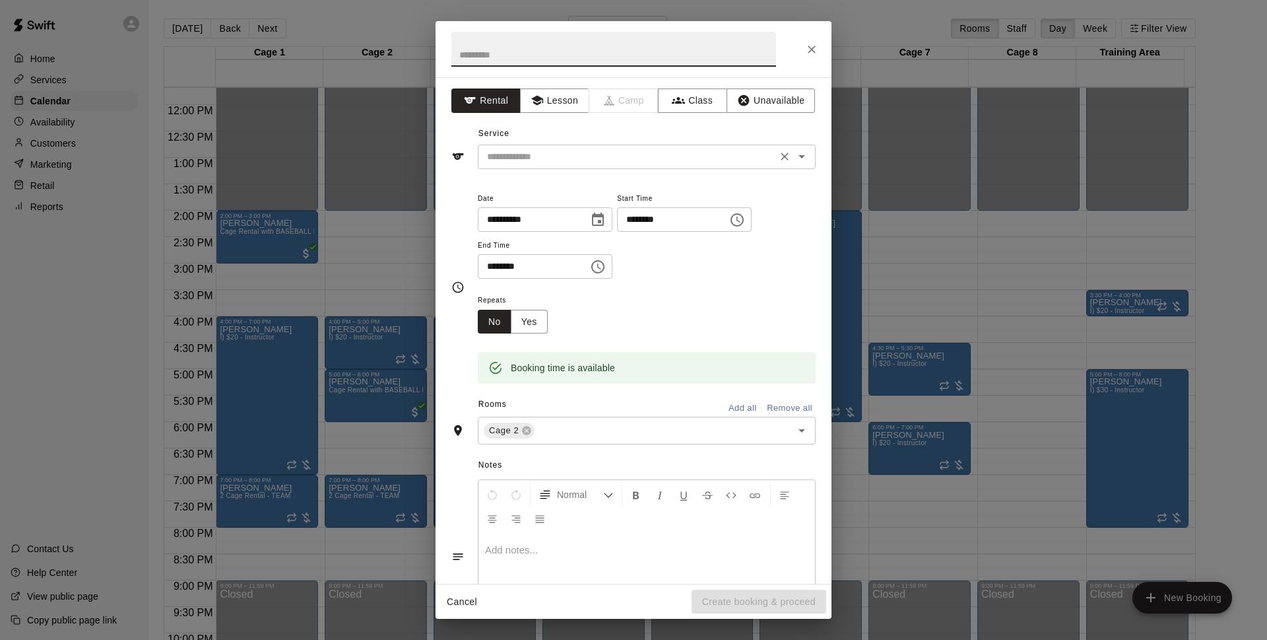
click at [726, 151] on input "text" at bounding box center [627, 157] width 291 height 17
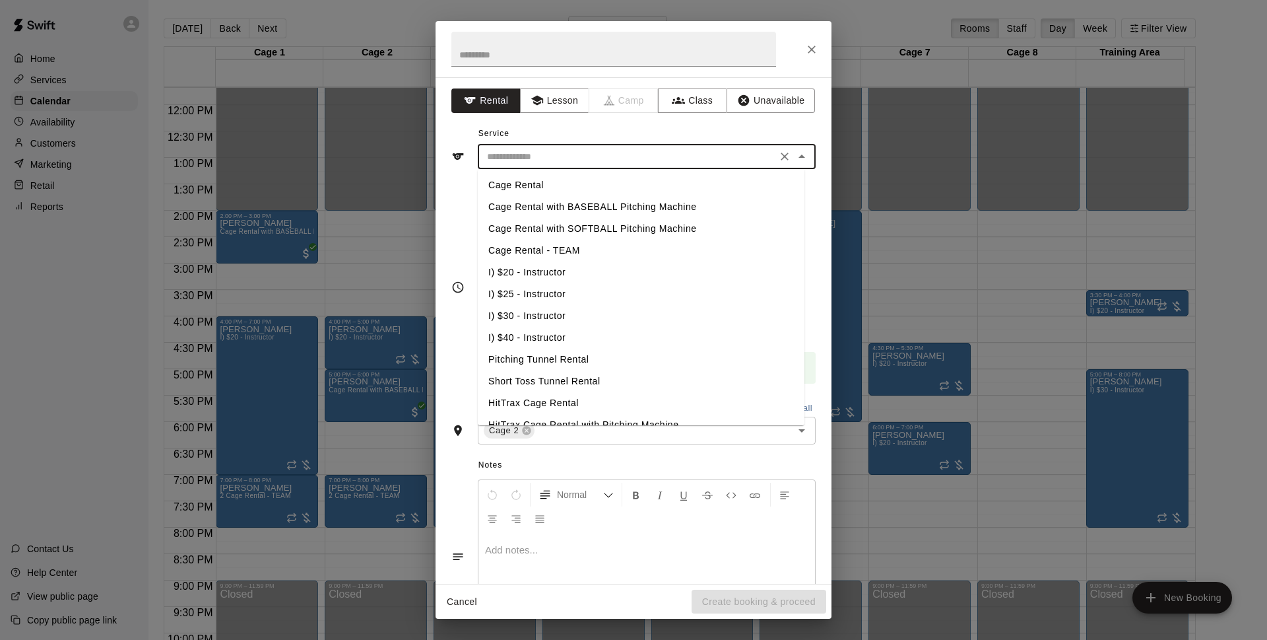
click at [553, 275] on li "I) $20 - Instructor" at bounding box center [641, 272] width 327 height 22
type input "**********"
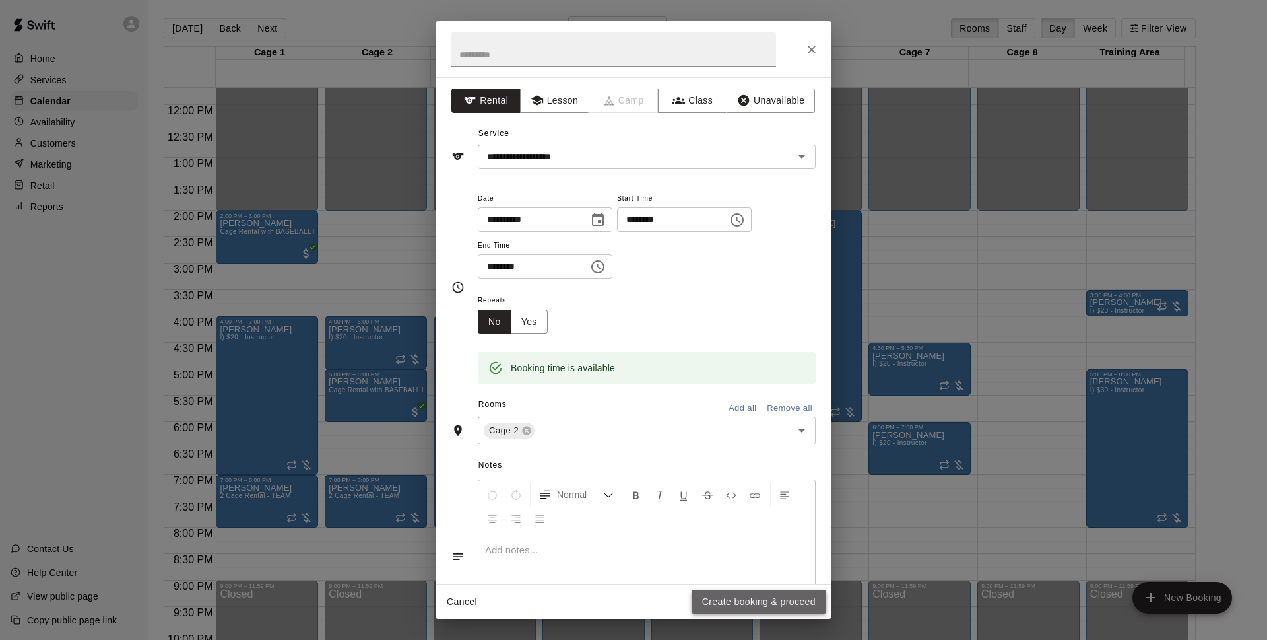
click at [759, 593] on button "Create booking & proceed" at bounding box center [759, 602] width 135 height 24
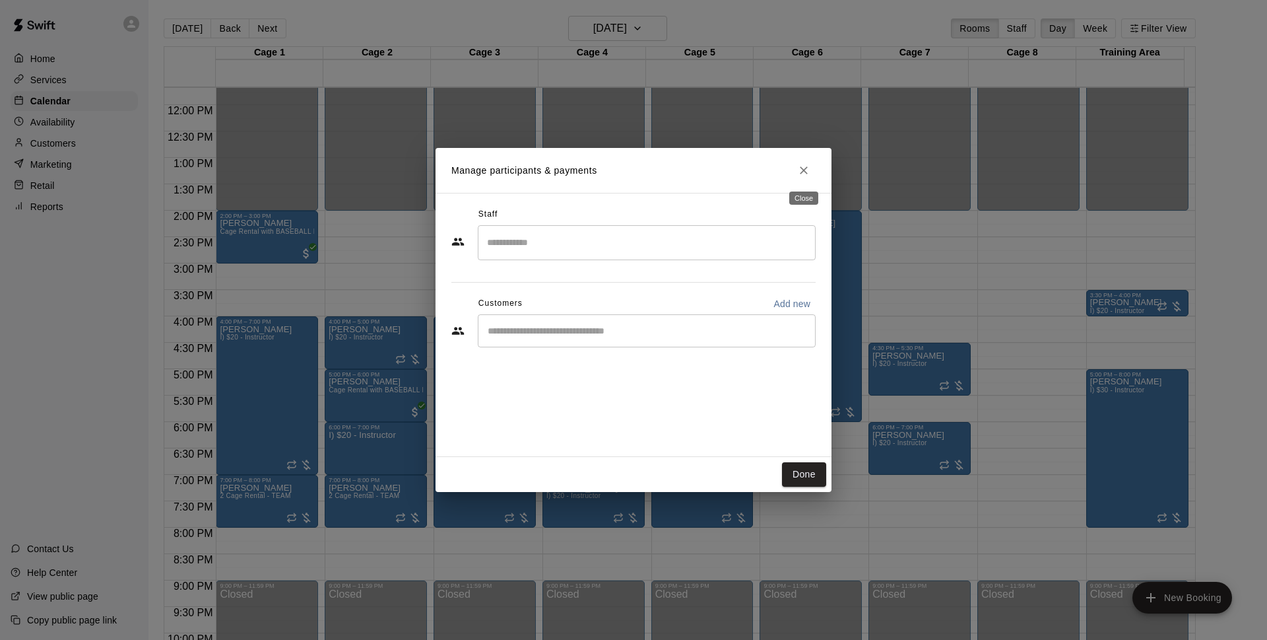
click at [801, 168] on icon "Close" at bounding box center [804, 170] width 8 height 8
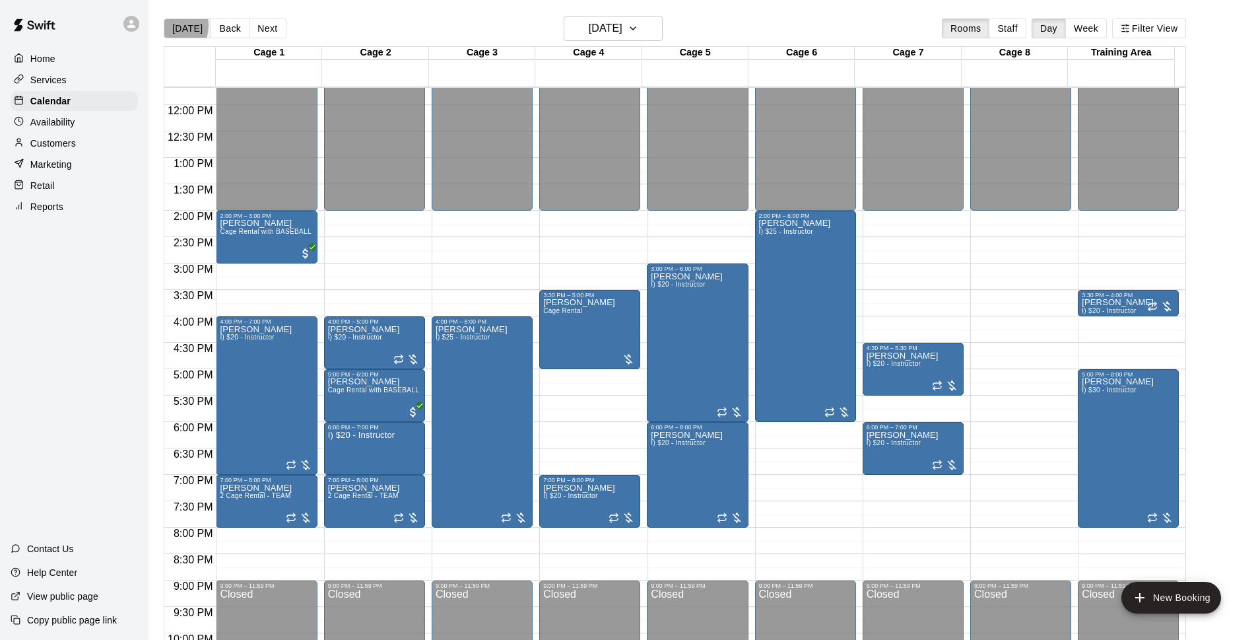
click at [167, 26] on button "[DATE]" at bounding box center [188, 28] width 48 height 20
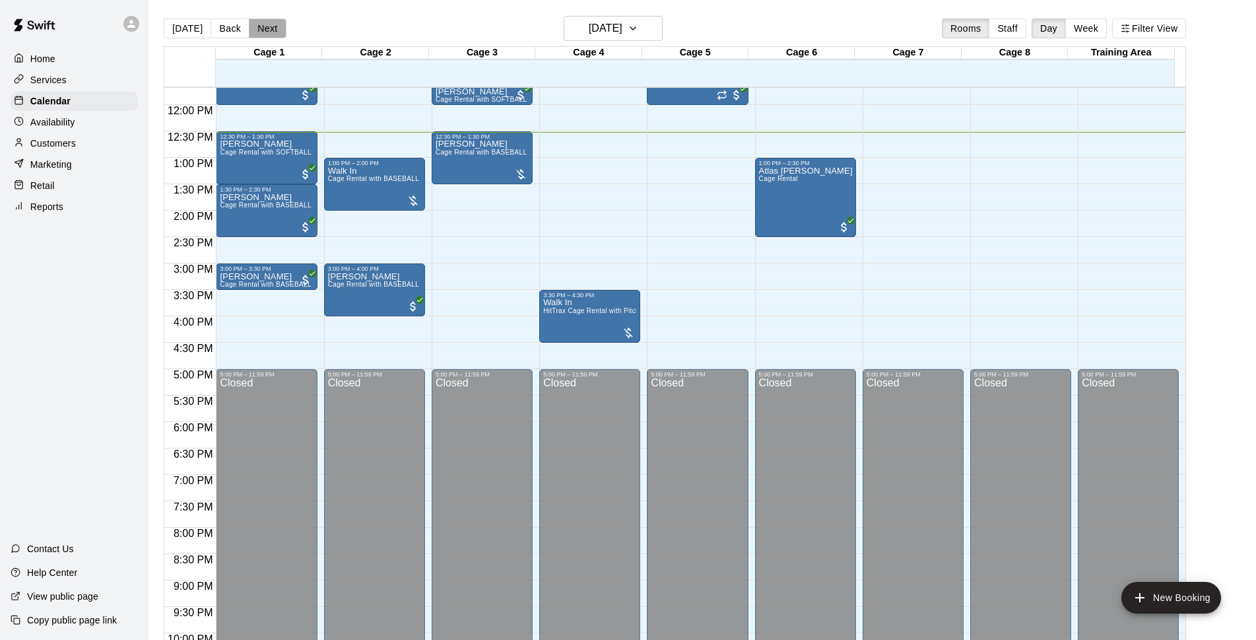
click at [253, 23] on button "Next" at bounding box center [267, 28] width 37 height 20
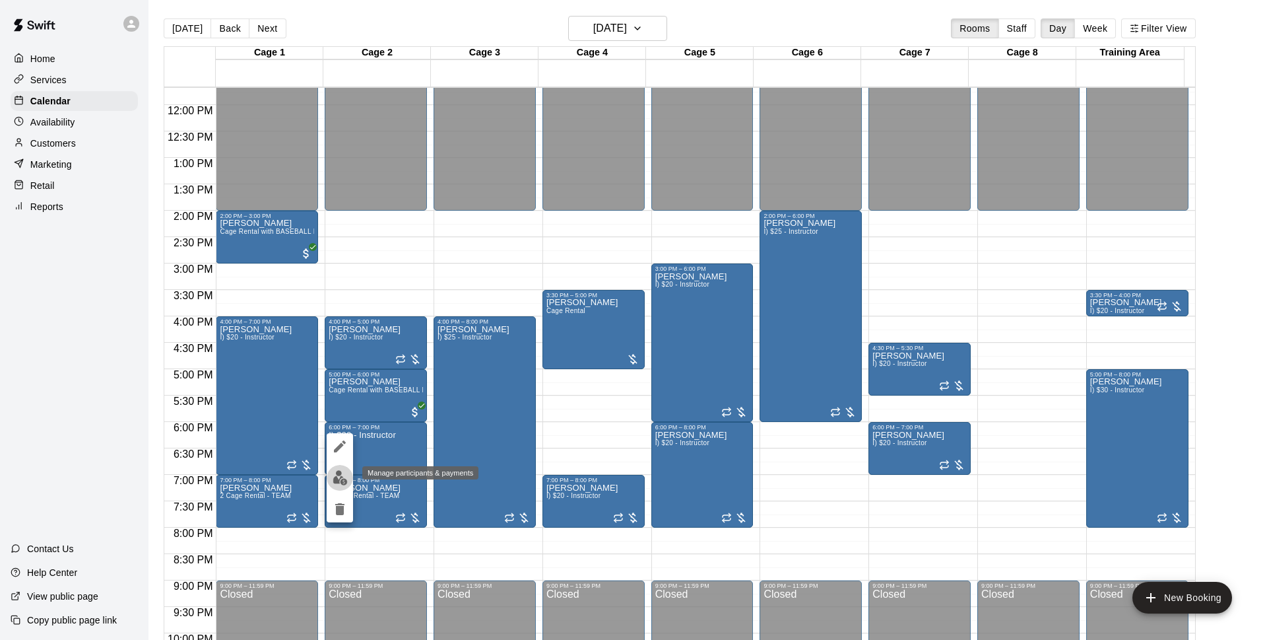
click at [339, 471] on img "edit" at bounding box center [340, 477] width 15 height 15
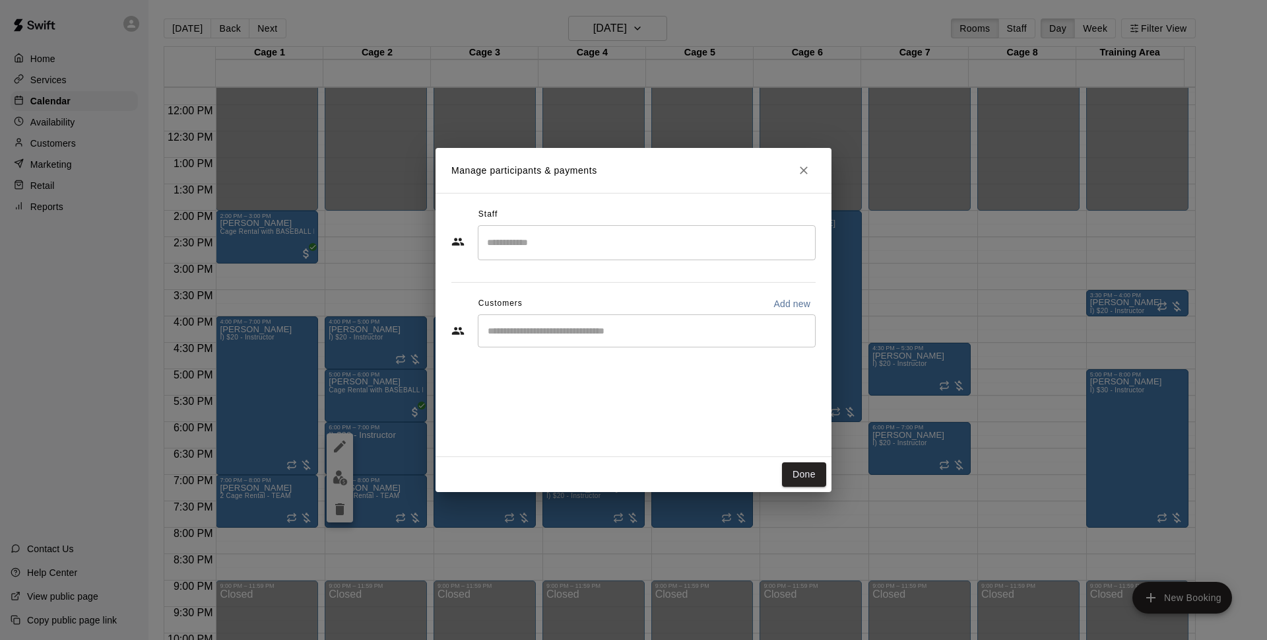
click at [634, 323] on div "​" at bounding box center [647, 330] width 338 height 33
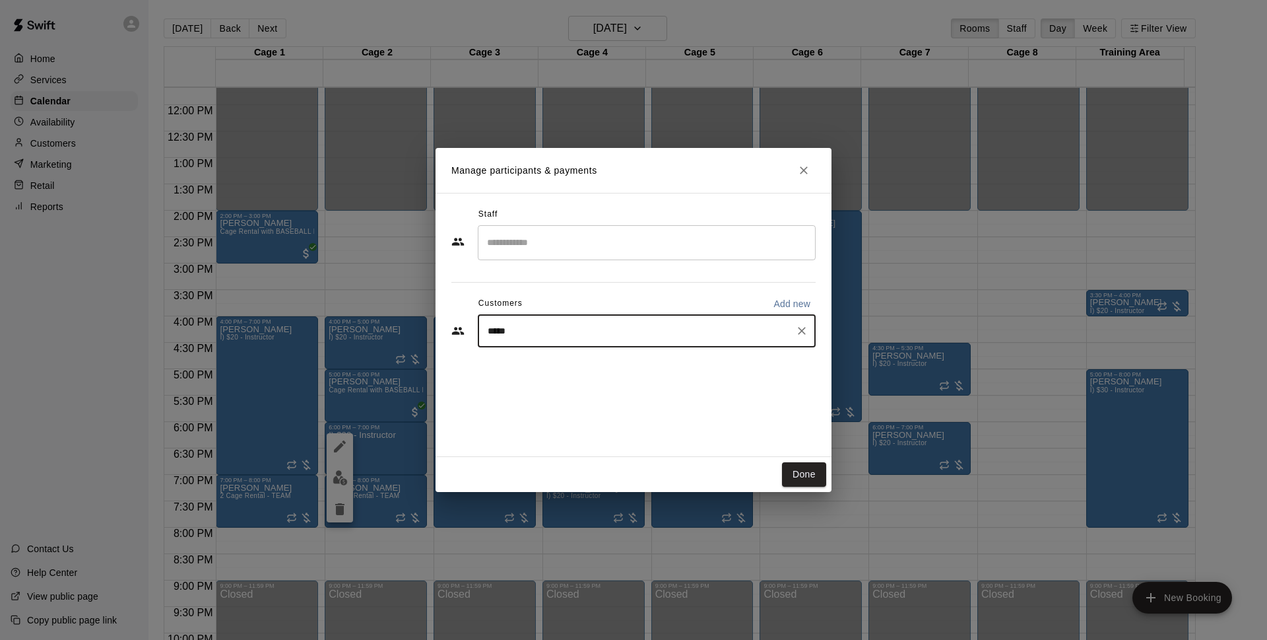
type input "******"
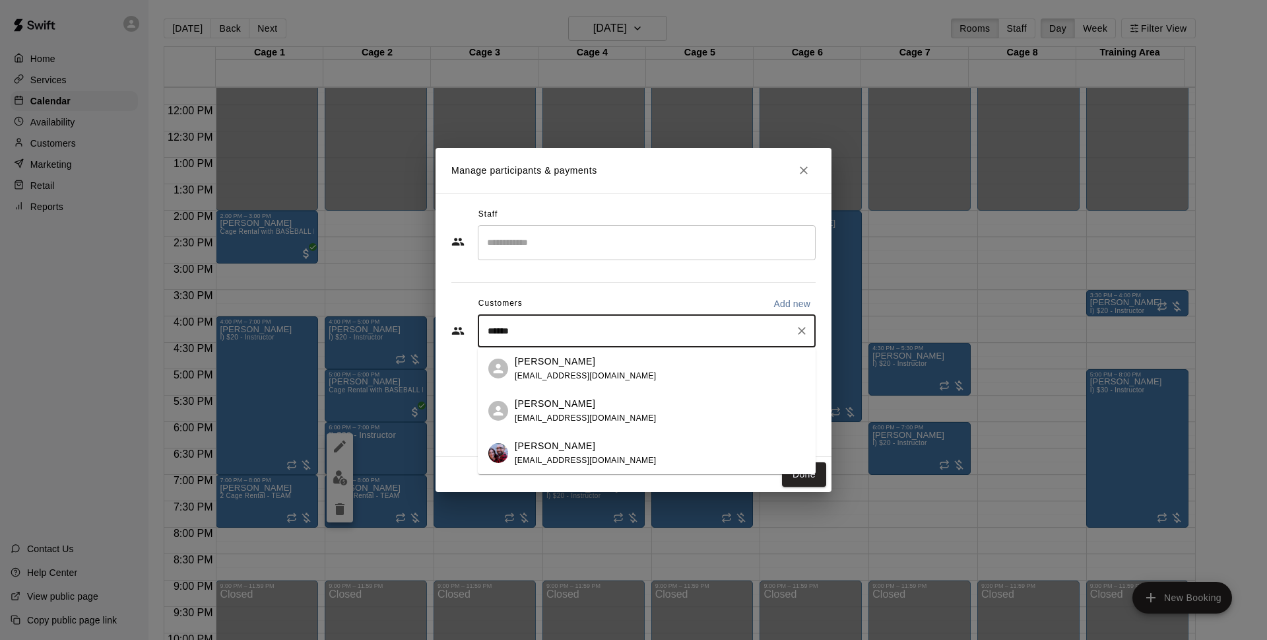
click at [585, 444] on div "[PERSON_NAME]" at bounding box center [586, 446] width 142 height 14
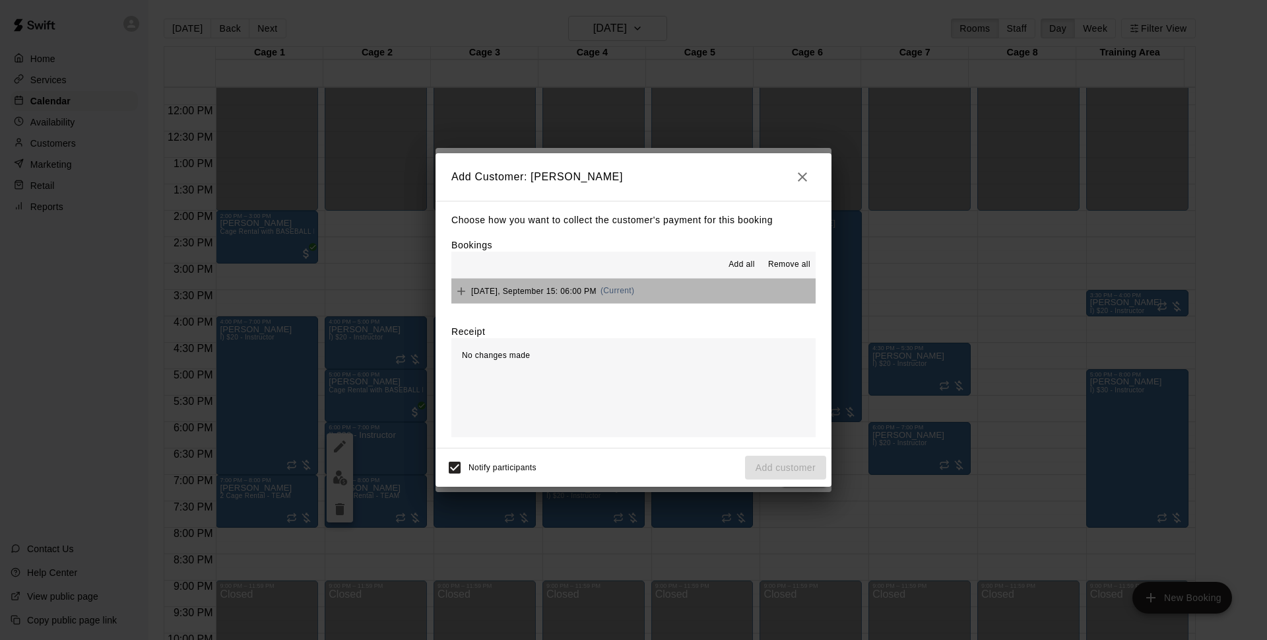
click at [672, 300] on button "[DATE], September 15: 06:00 PM (Current)" at bounding box center [634, 291] width 364 height 24
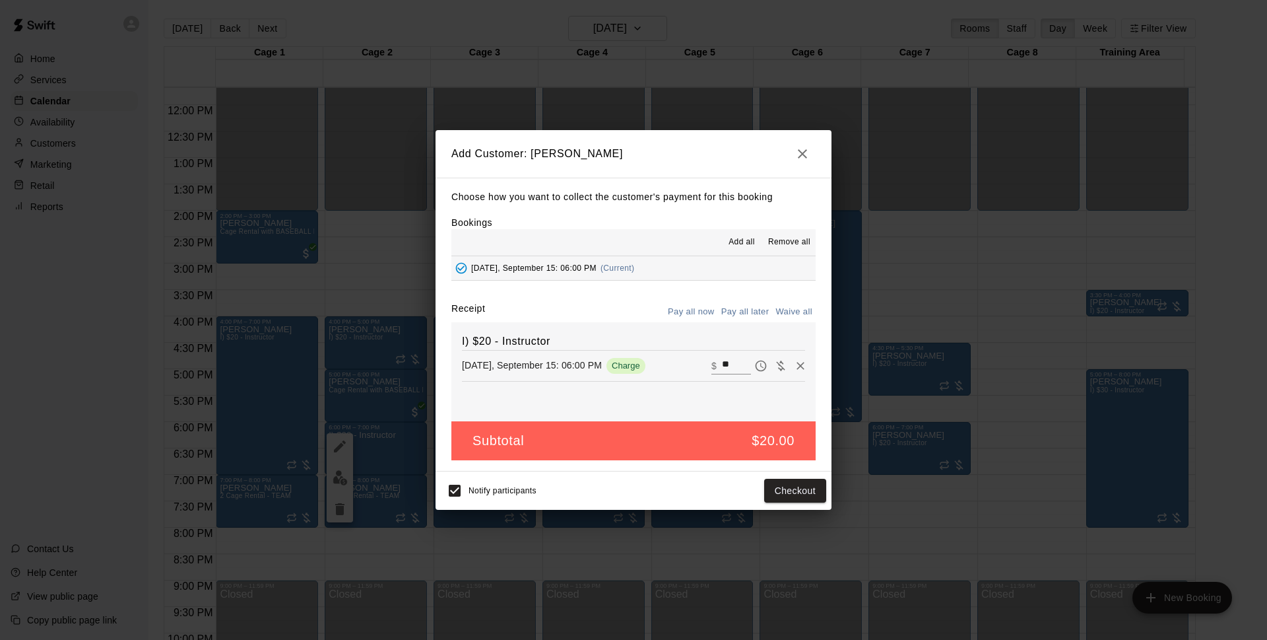
click at [748, 314] on button "Pay all later" at bounding box center [745, 312] width 55 height 20
click at [794, 490] on button "Add customer" at bounding box center [785, 491] width 81 height 24
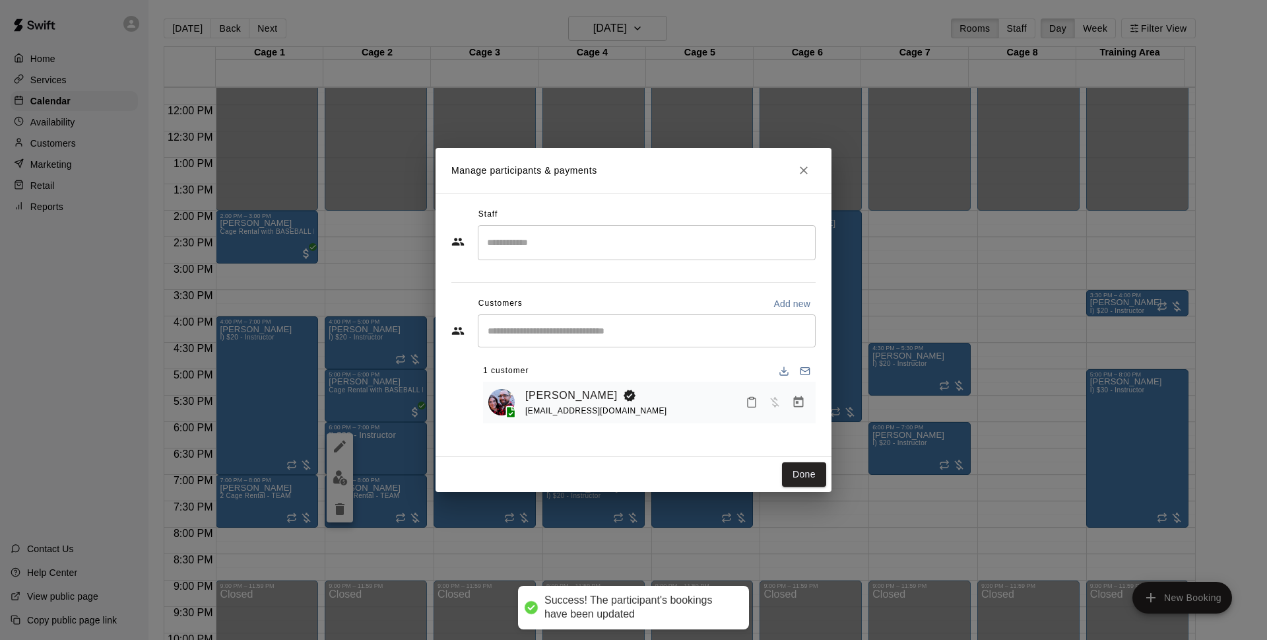
drag, startPoint x: 809, startPoint y: 476, endPoint x: 59, endPoint y: 86, distance: 844.5
click at [809, 475] on button "Done" at bounding box center [804, 474] width 44 height 24
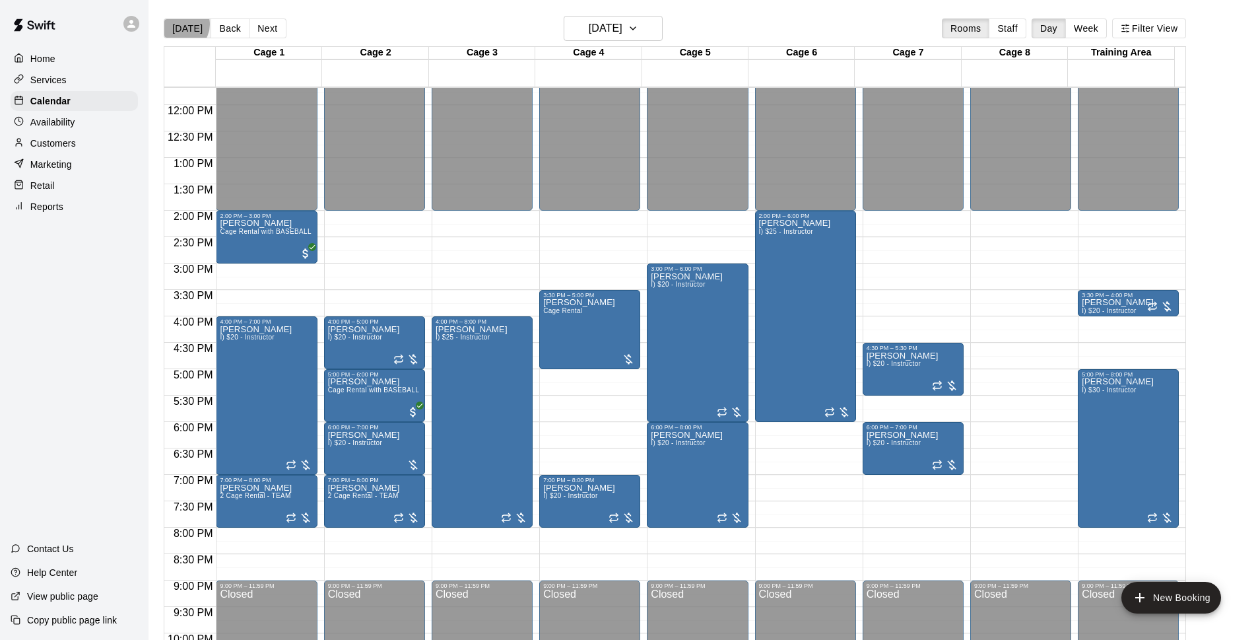
click at [181, 24] on button "[DATE]" at bounding box center [188, 28] width 48 height 20
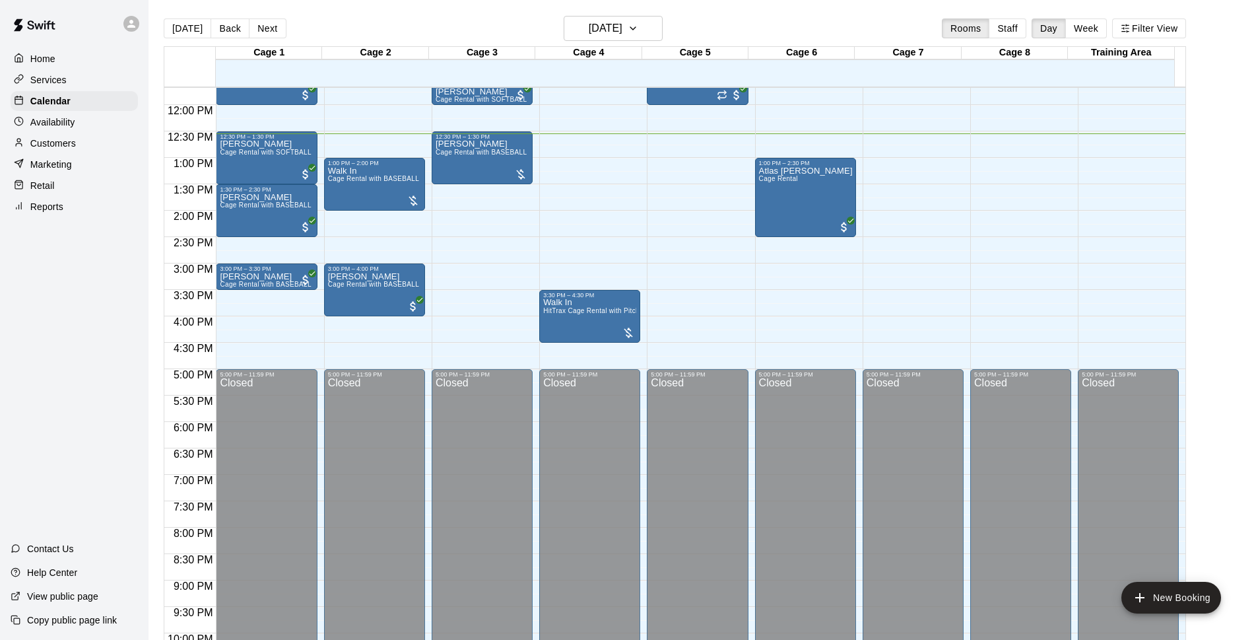
scroll to position [531, 0]
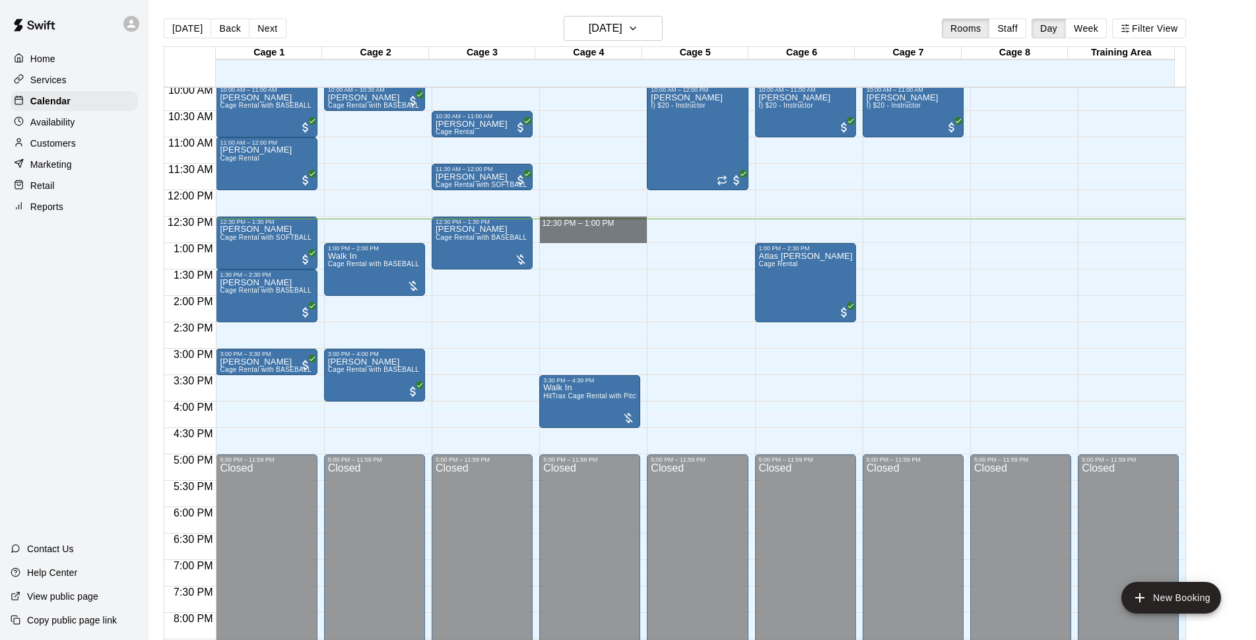
drag, startPoint x: 564, startPoint y: 220, endPoint x: 568, endPoint y: 236, distance: 16.8
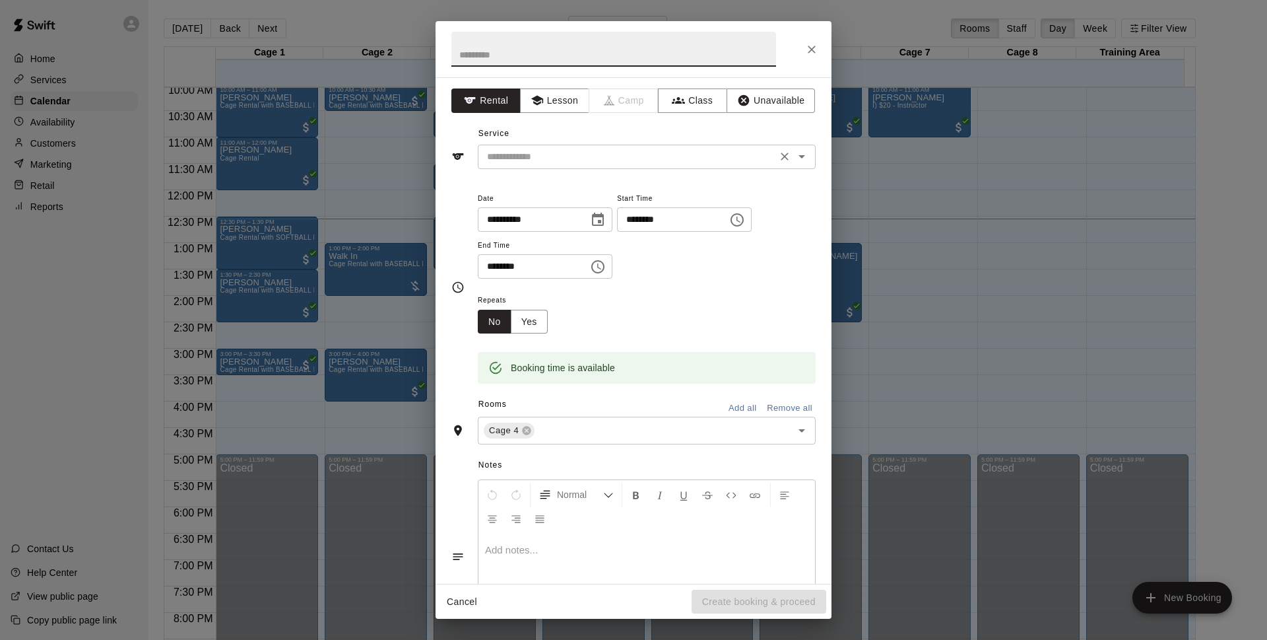
click at [606, 147] on div "​" at bounding box center [647, 157] width 338 height 24
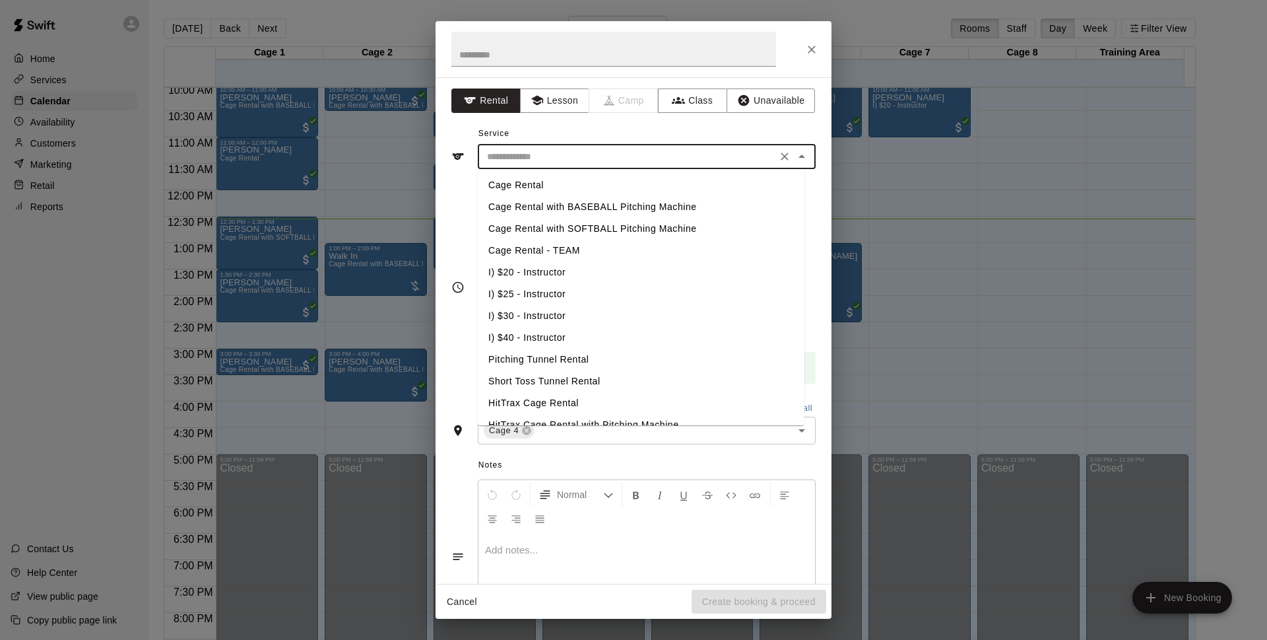
click at [584, 207] on li "Cage Rental with BASEBALL Pitching Machine" at bounding box center [641, 207] width 327 height 22
type input "**********"
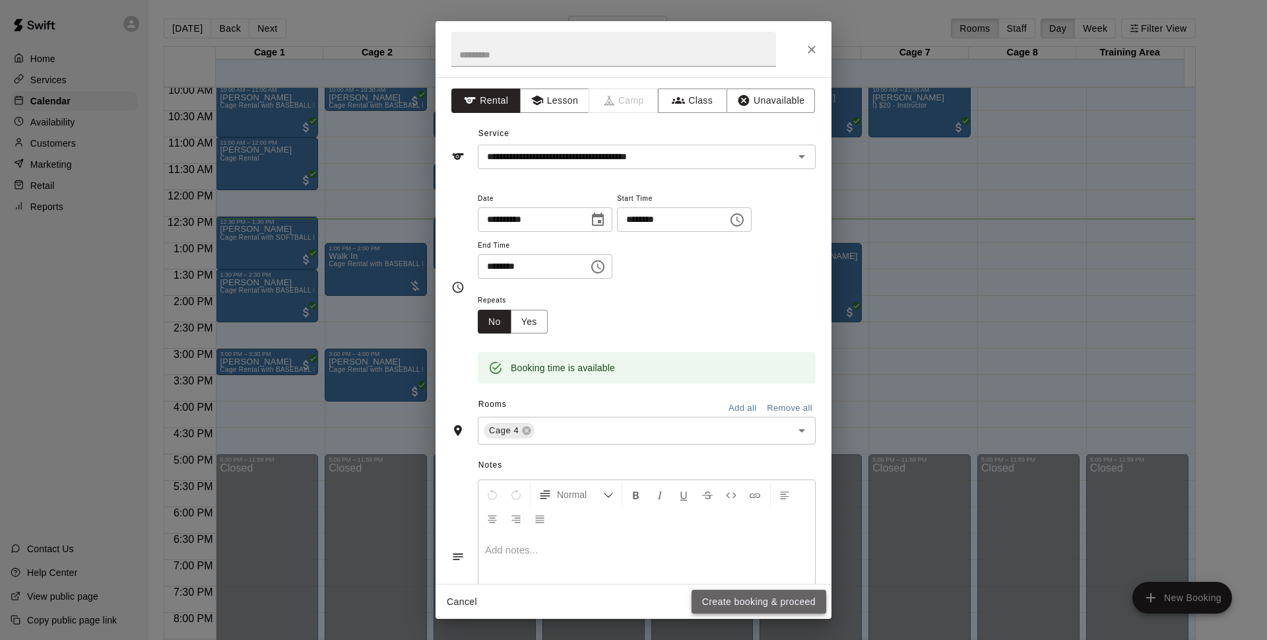
click at [749, 601] on button "Create booking & proceed" at bounding box center [759, 602] width 135 height 24
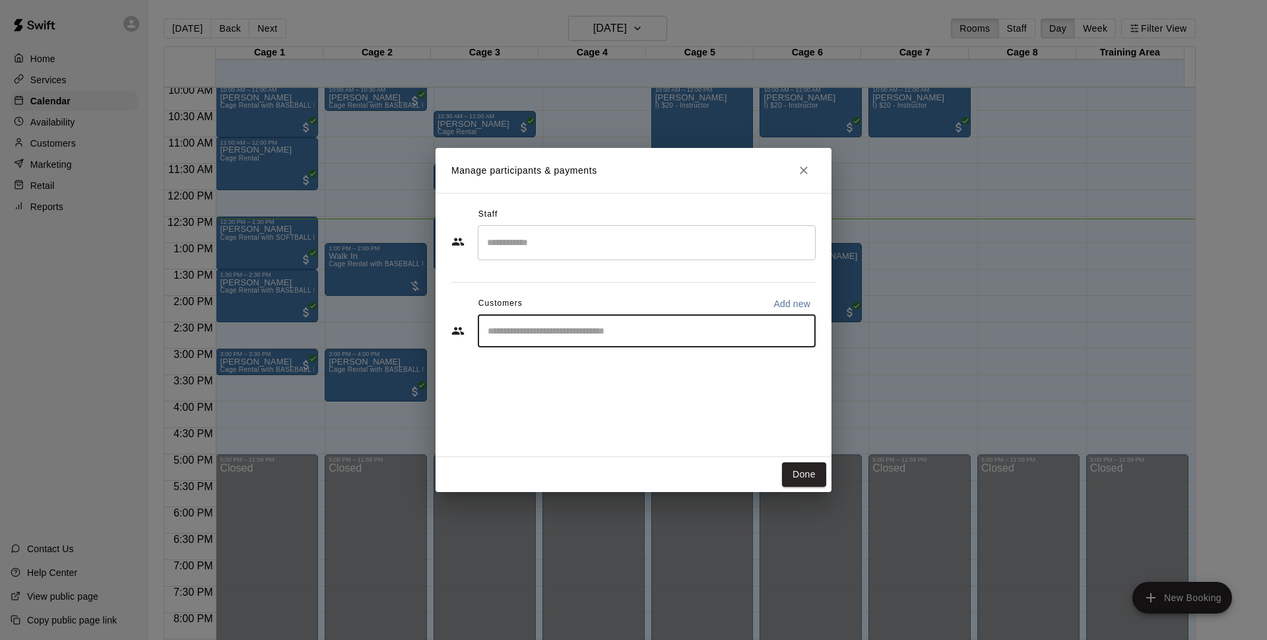
click at [628, 324] on input "Start typing to search customers..." at bounding box center [647, 330] width 326 height 13
type input "*******"
click at [800, 483] on button "Done" at bounding box center [804, 474] width 44 height 24
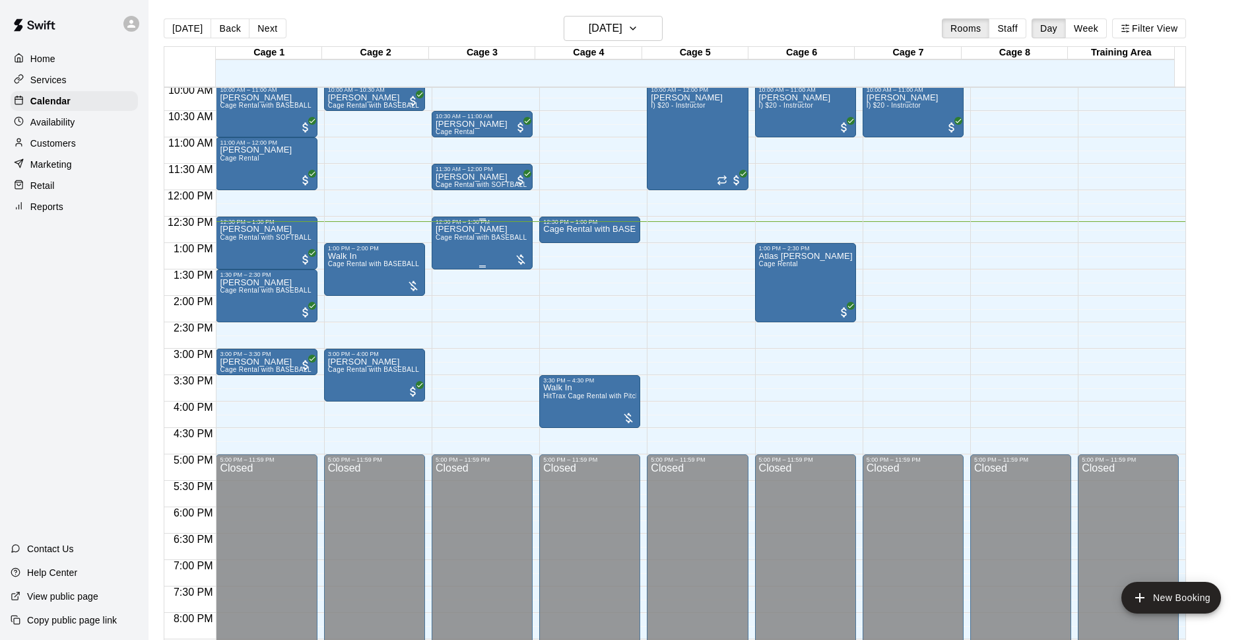
click at [466, 261] on div "[PERSON_NAME] Cage Rental with BASEBALL Pitching Machine" at bounding box center [482, 545] width 93 height 640
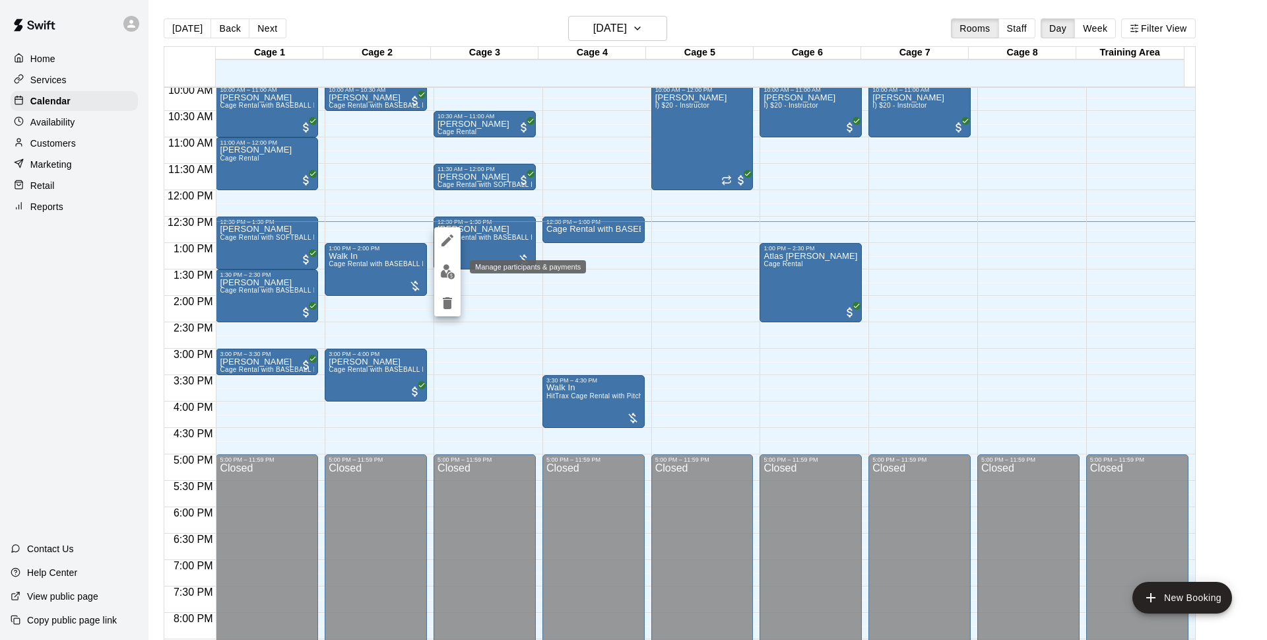
click at [449, 275] on img "edit" at bounding box center [447, 271] width 15 height 15
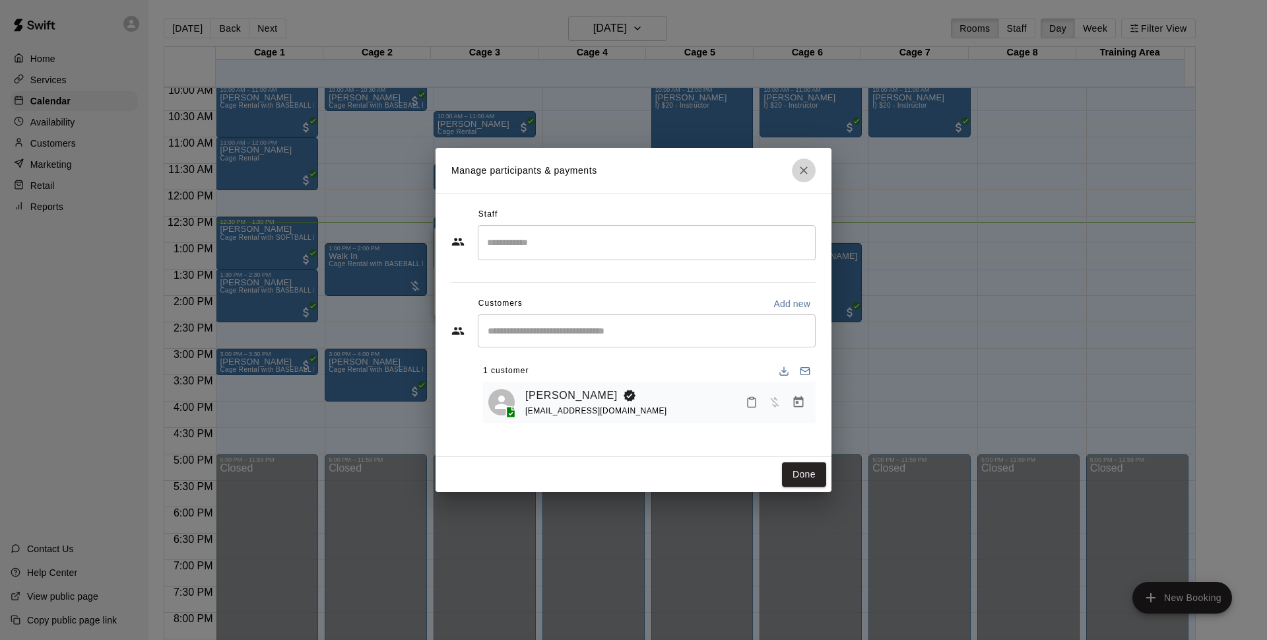
click at [799, 176] on icon "Close" at bounding box center [803, 170] width 13 height 13
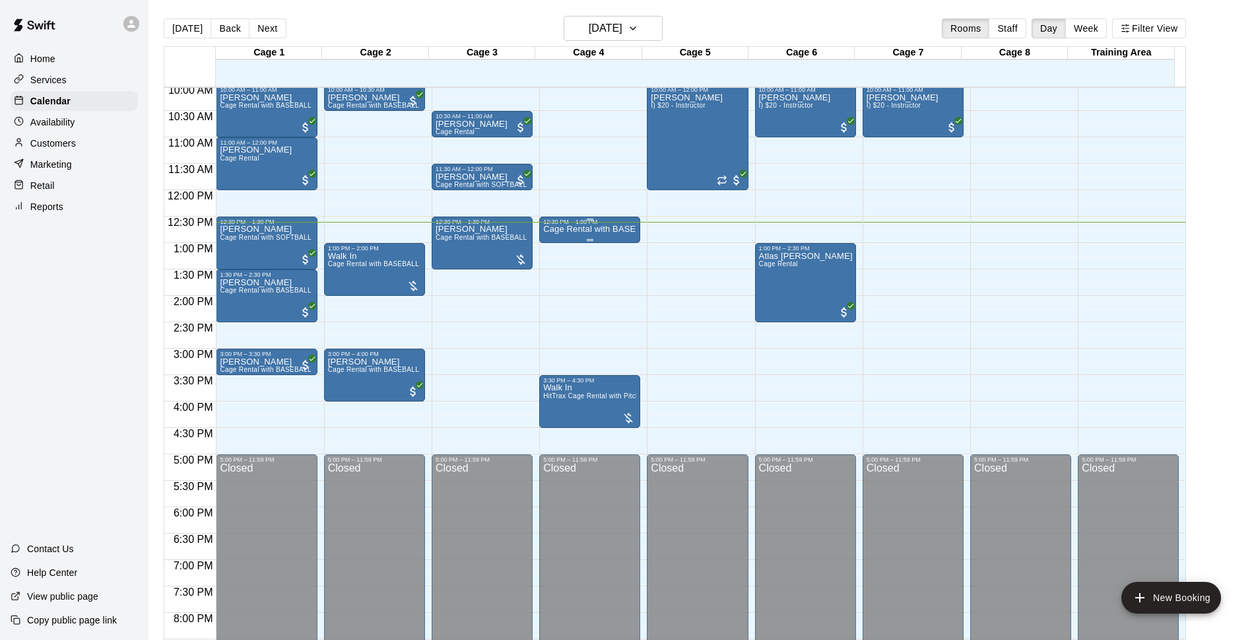
click at [582, 229] on p "Cage Rental with BASEBALL Pitching Machine" at bounding box center [589, 229] width 93 height 0
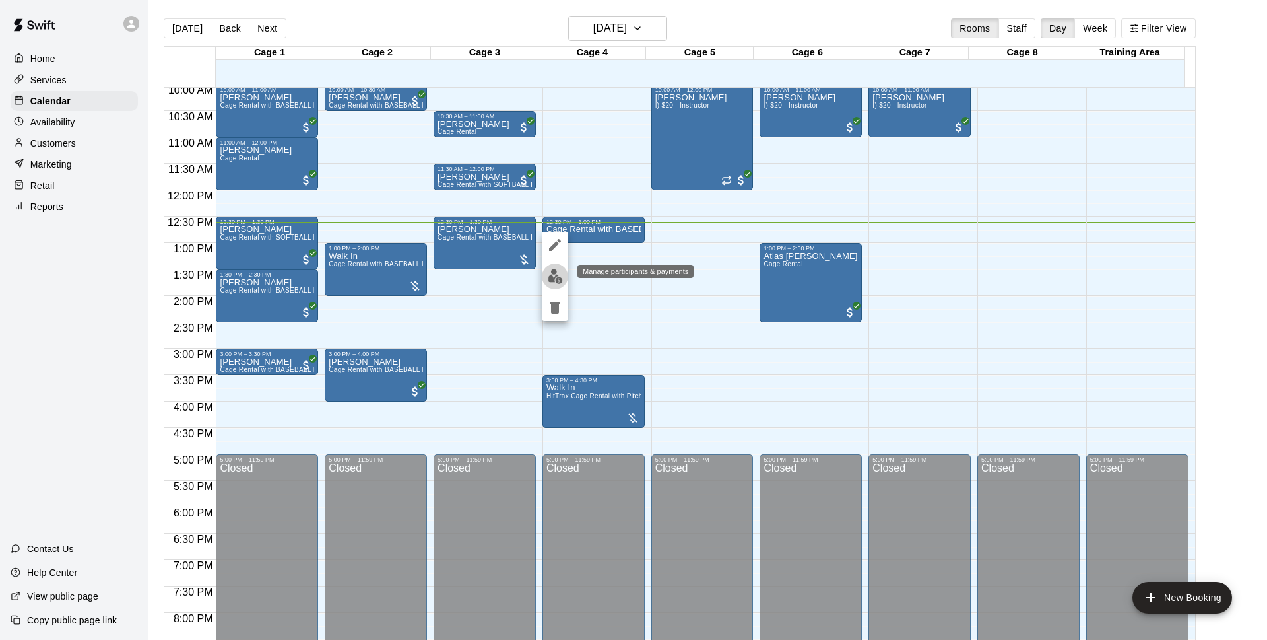
click at [557, 283] on img "edit" at bounding box center [555, 276] width 15 height 15
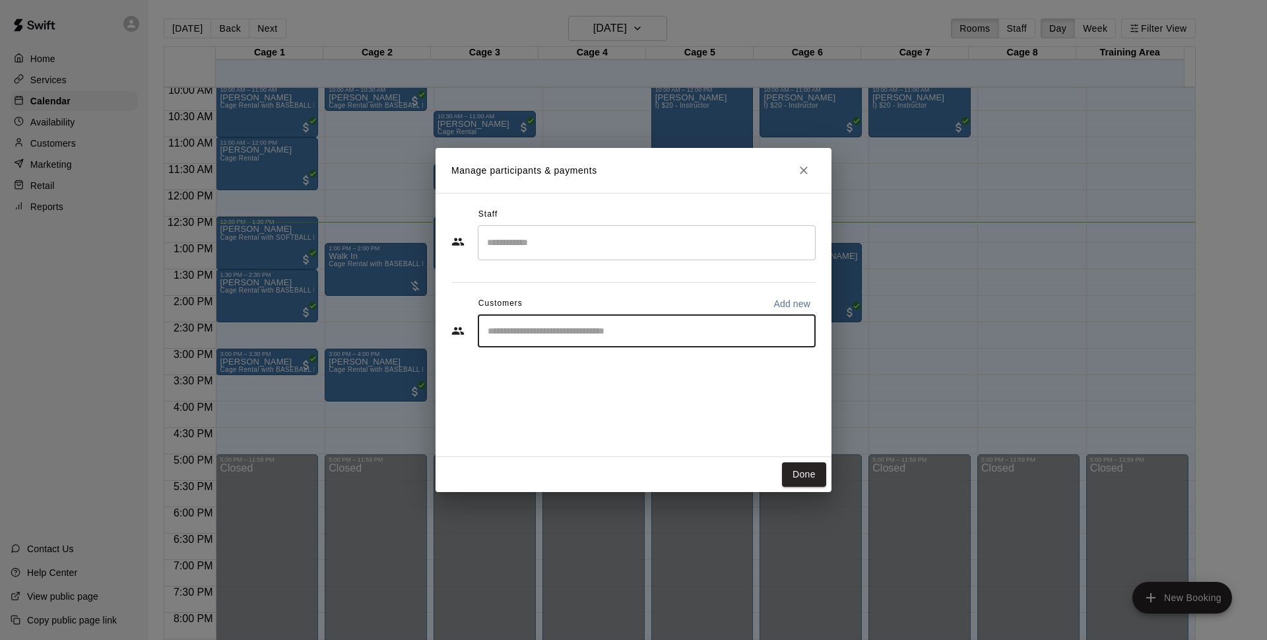
click at [605, 326] on input "Start typing to search customers..." at bounding box center [647, 330] width 326 height 13
type input "*******"
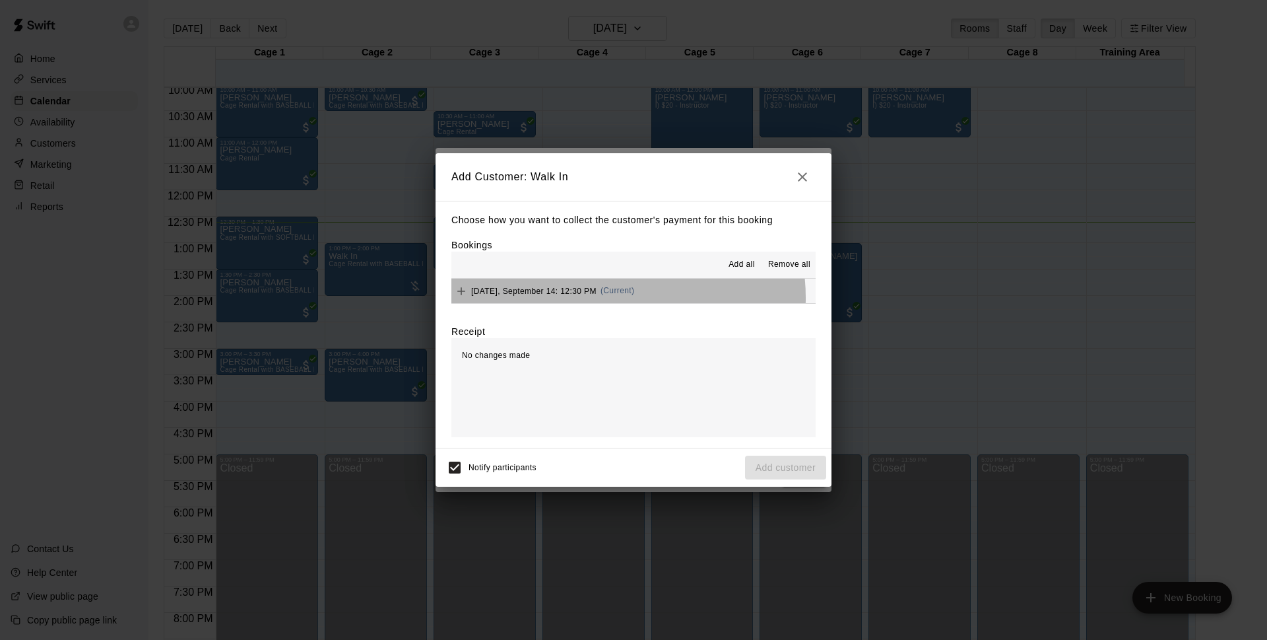
click at [619, 298] on div "[DATE], September 14: 12:30 PM (Current)" at bounding box center [543, 291] width 183 height 20
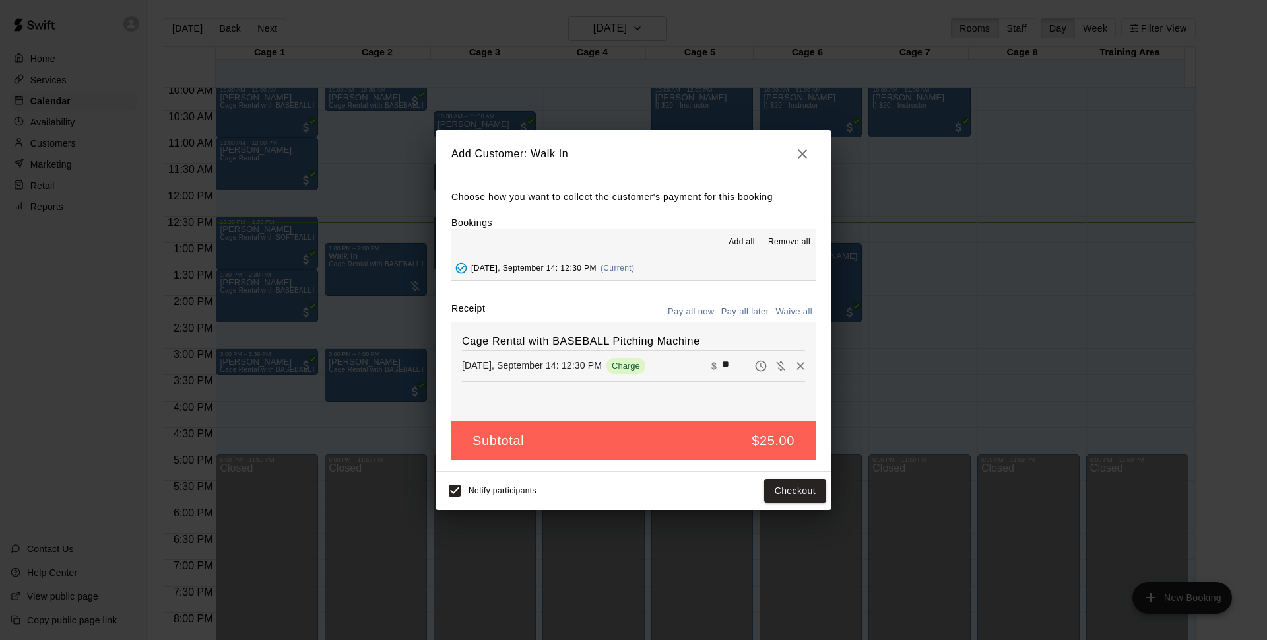
click at [742, 312] on button "Pay all later" at bounding box center [745, 312] width 55 height 20
click at [707, 309] on button "Pay all now" at bounding box center [691, 312] width 53 height 20
click at [784, 493] on button "Checkout" at bounding box center [795, 491] width 62 height 24
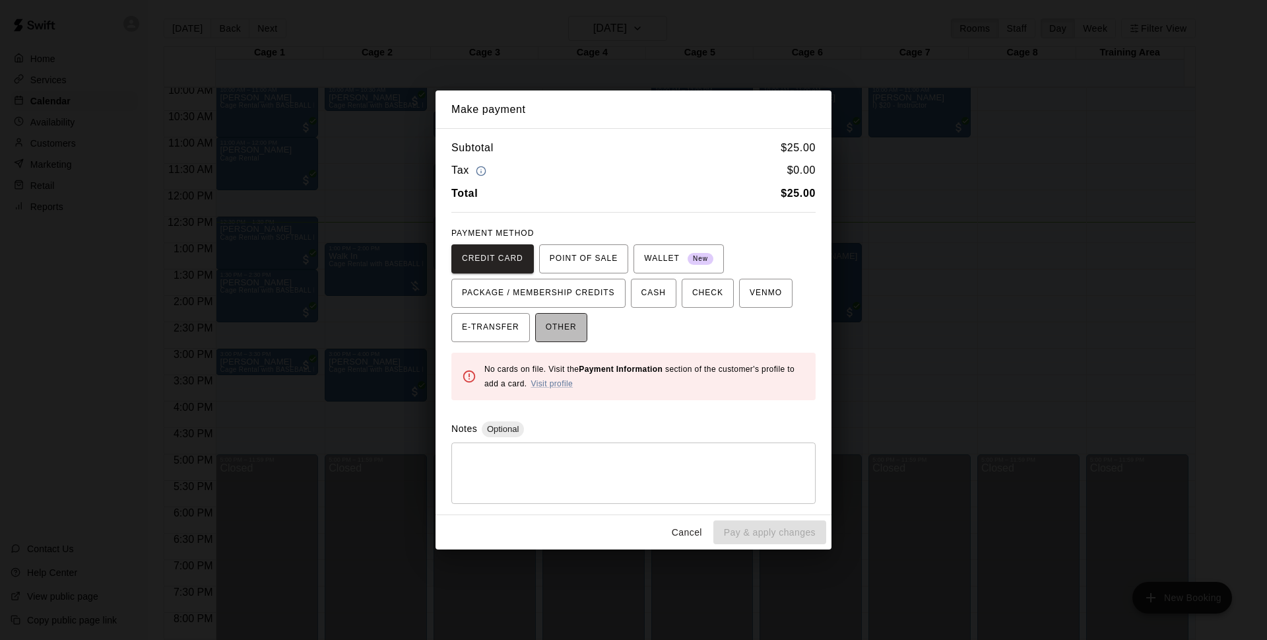
click at [575, 323] on span "OTHER" at bounding box center [561, 327] width 31 height 21
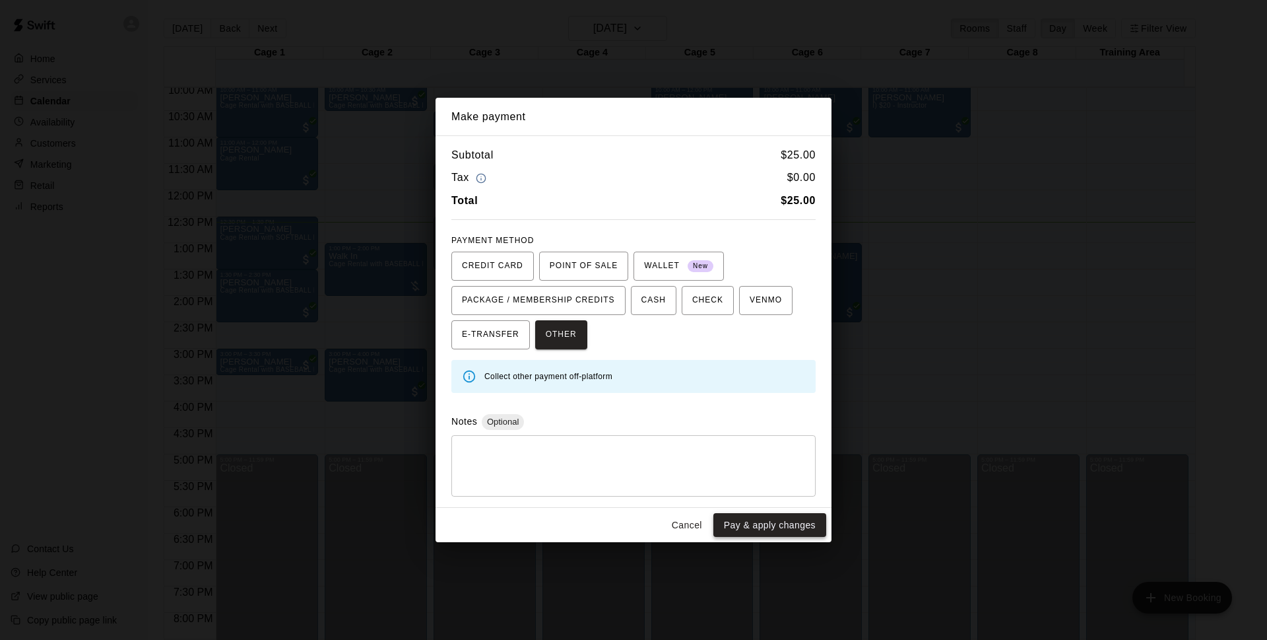
click at [743, 535] on button "Pay & apply changes" at bounding box center [770, 525] width 113 height 24
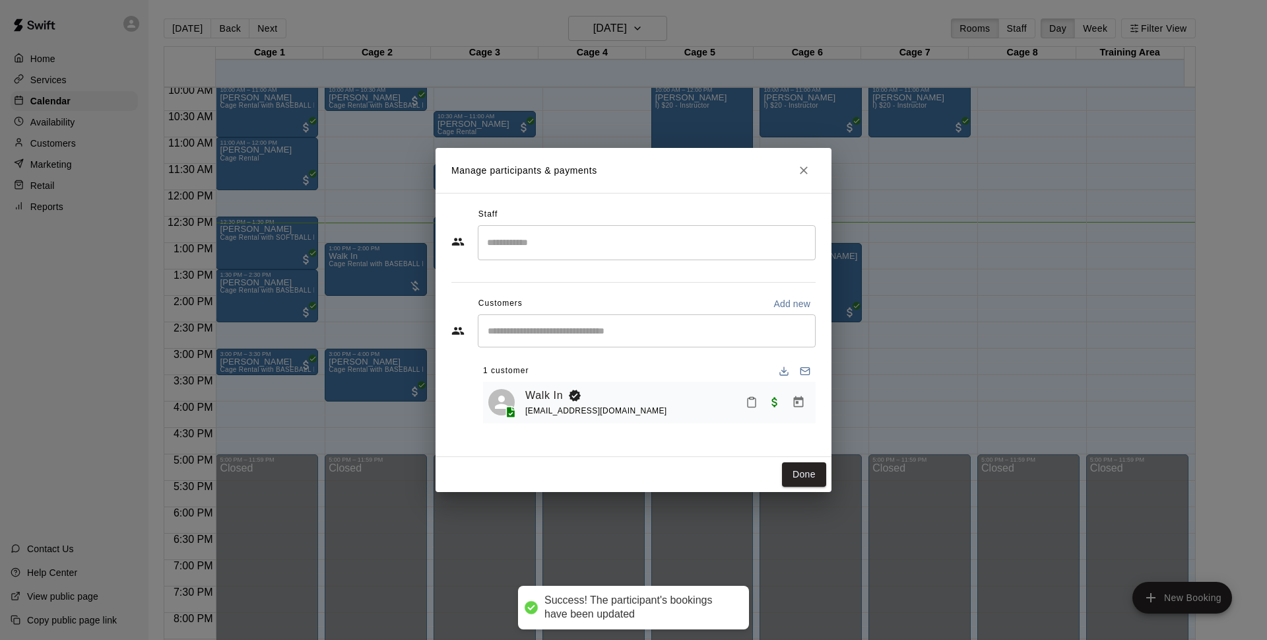
click at [799, 470] on button "Done" at bounding box center [804, 474] width 44 height 24
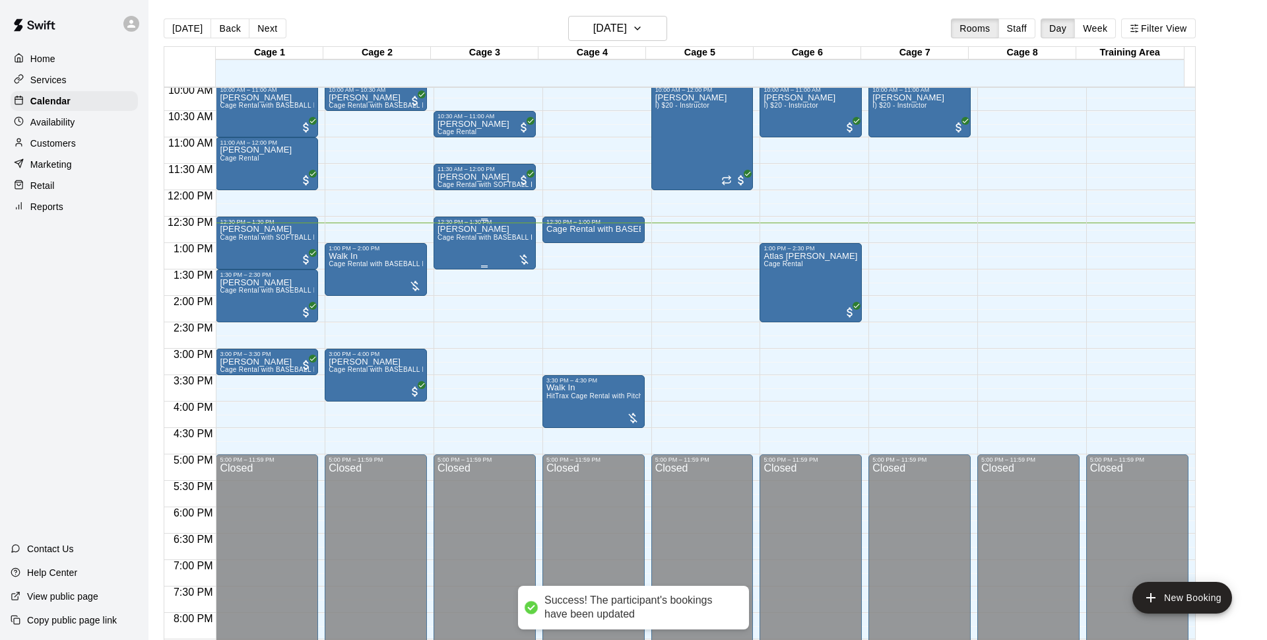
click at [461, 249] on div "[PERSON_NAME] Cage Rental with BASEBALL Pitching Machine" at bounding box center [485, 545] width 94 height 640
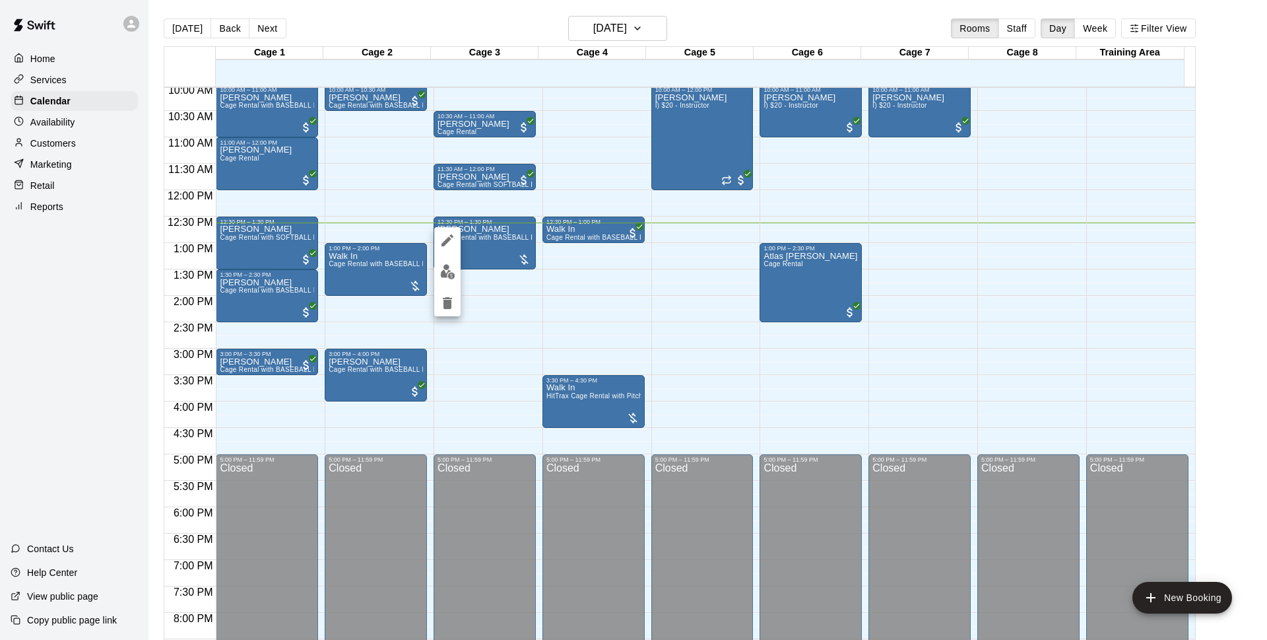
click at [447, 278] on img "edit" at bounding box center [447, 271] width 15 height 15
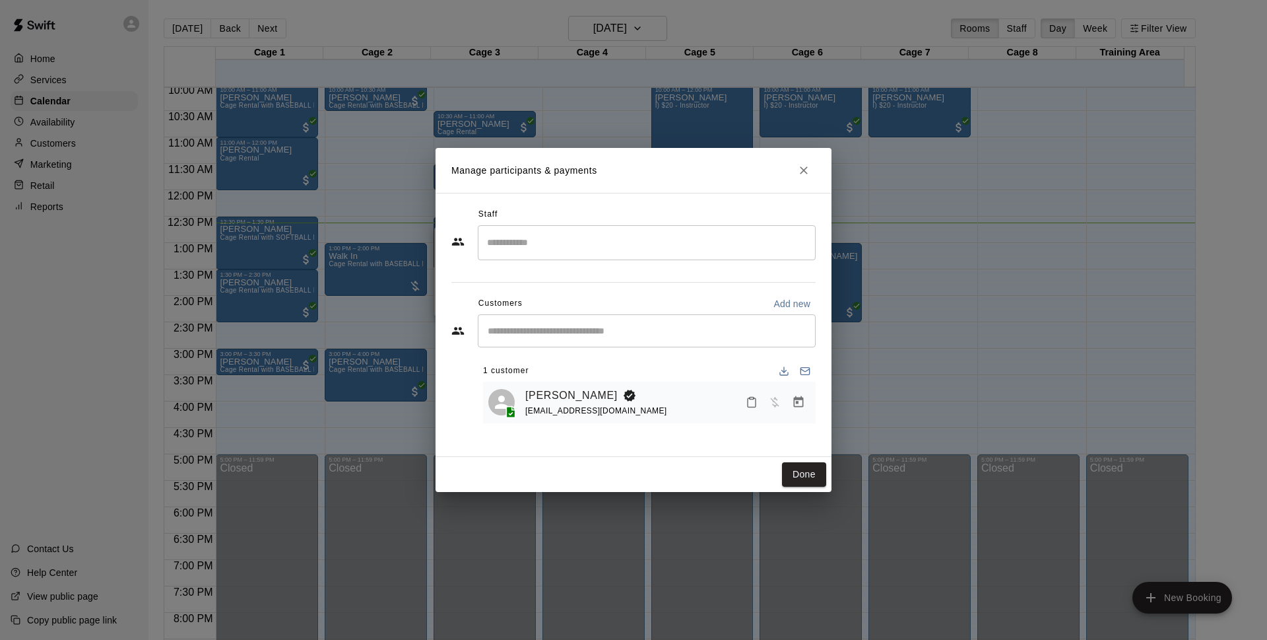
click at [802, 405] on icon "Manage bookings & payment" at bounding box center [798, 401] width 13 height 13
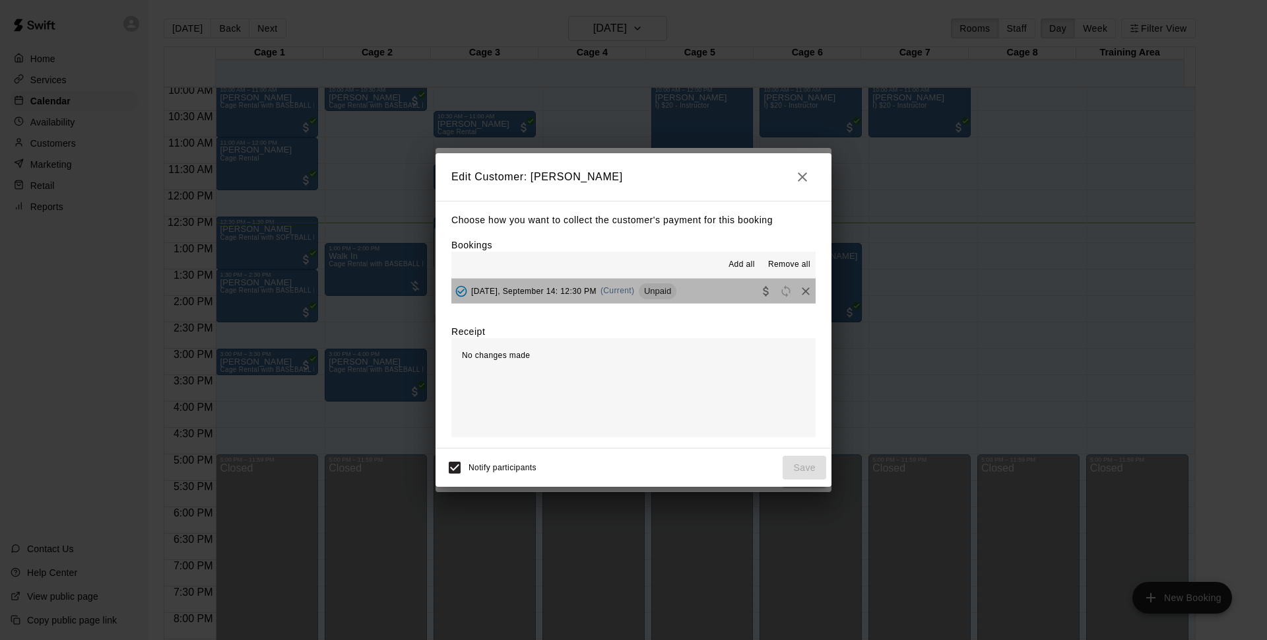
click at [712, 301] on button "[DATE], September 14: 12:30 PM (Current) Unpaid" at bounding box center [634, 291] width 364 height 24
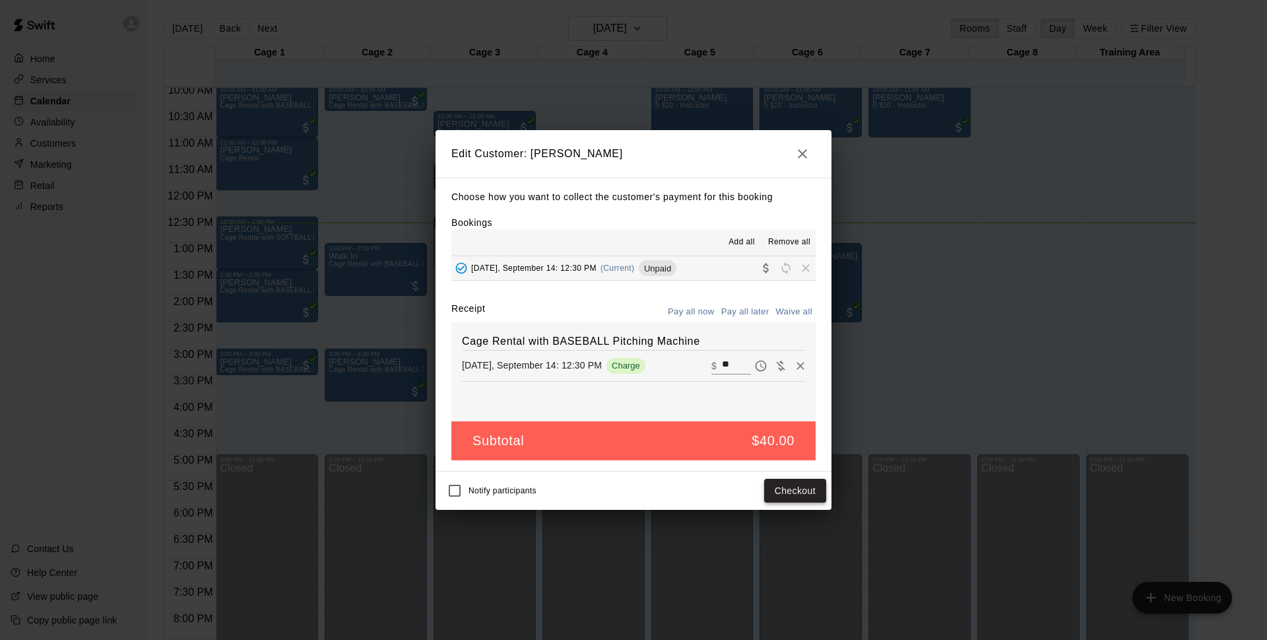
click at [784, 497] on button "Checkout" at bounding box center [795, 491] width 62 height 24
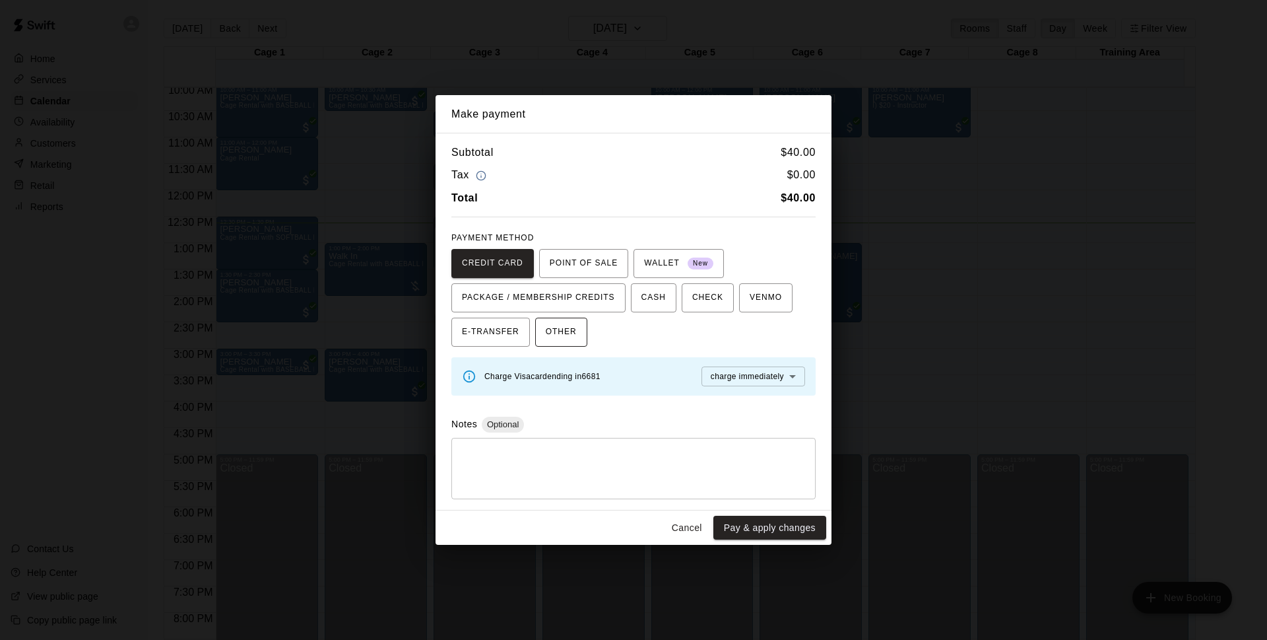
click at [578, 320] on button "OTHER" at bounding box center [561, 332] width 52 height 29
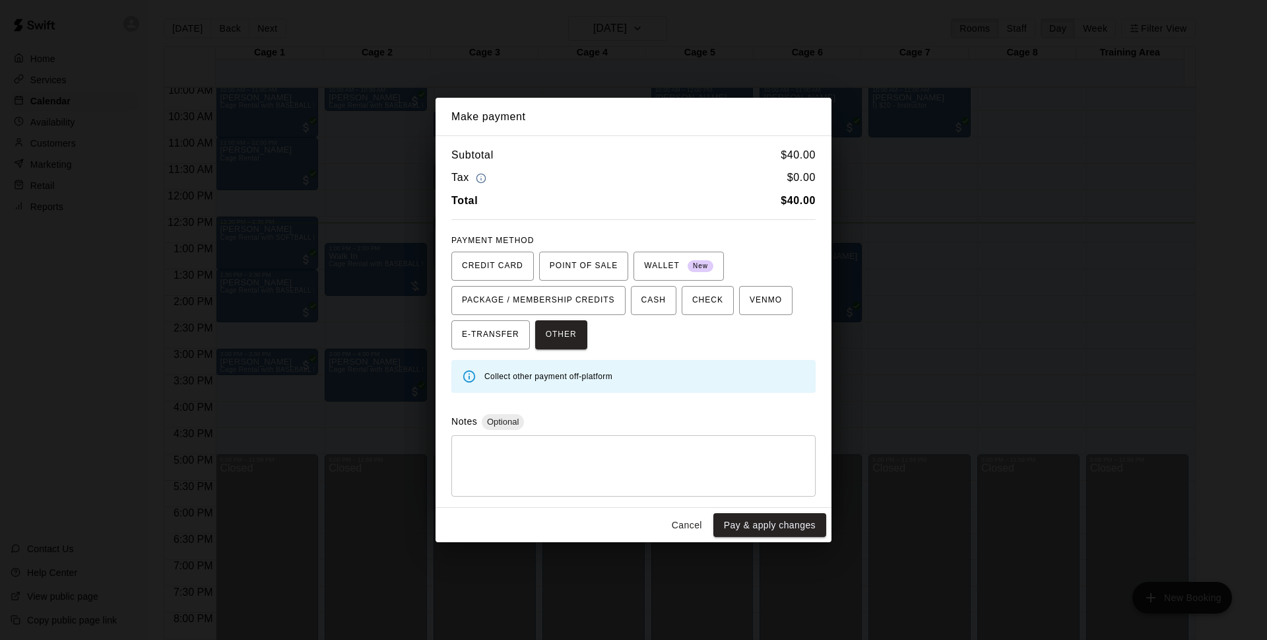
click at [605, 465] on textarea at bounding box center [634, 466] width 346 height 40
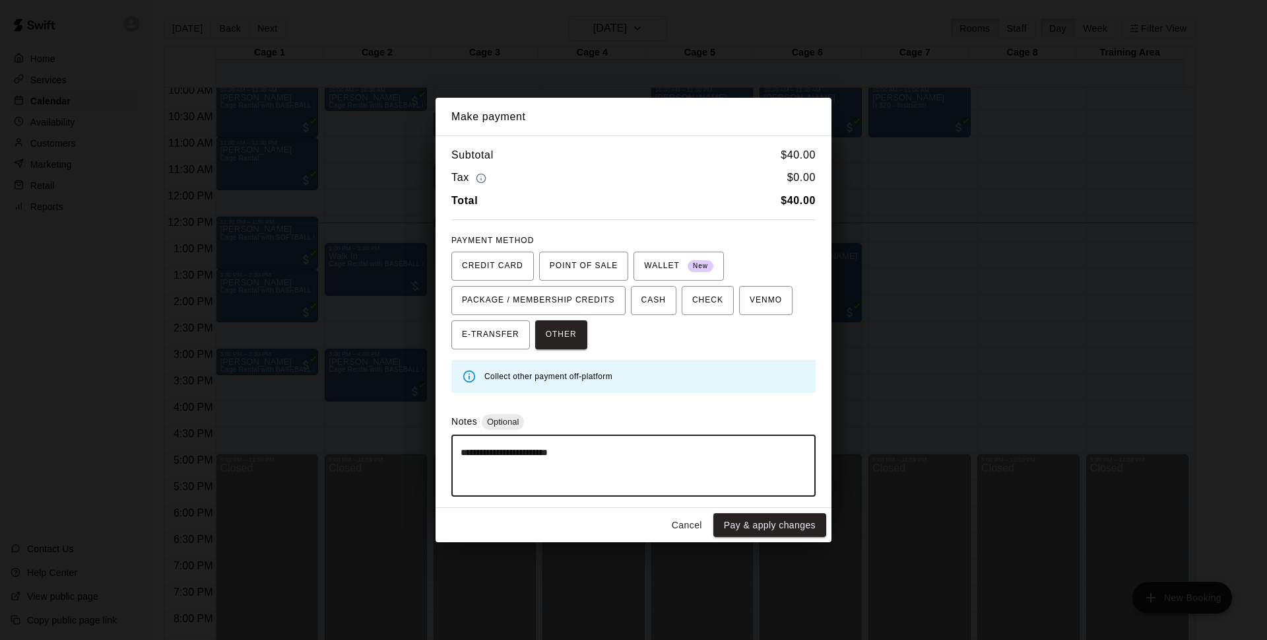
click at [556, 457] on textarea "**********" at bounding box center [634, 466] width 346 height 40
type textarea "**********"
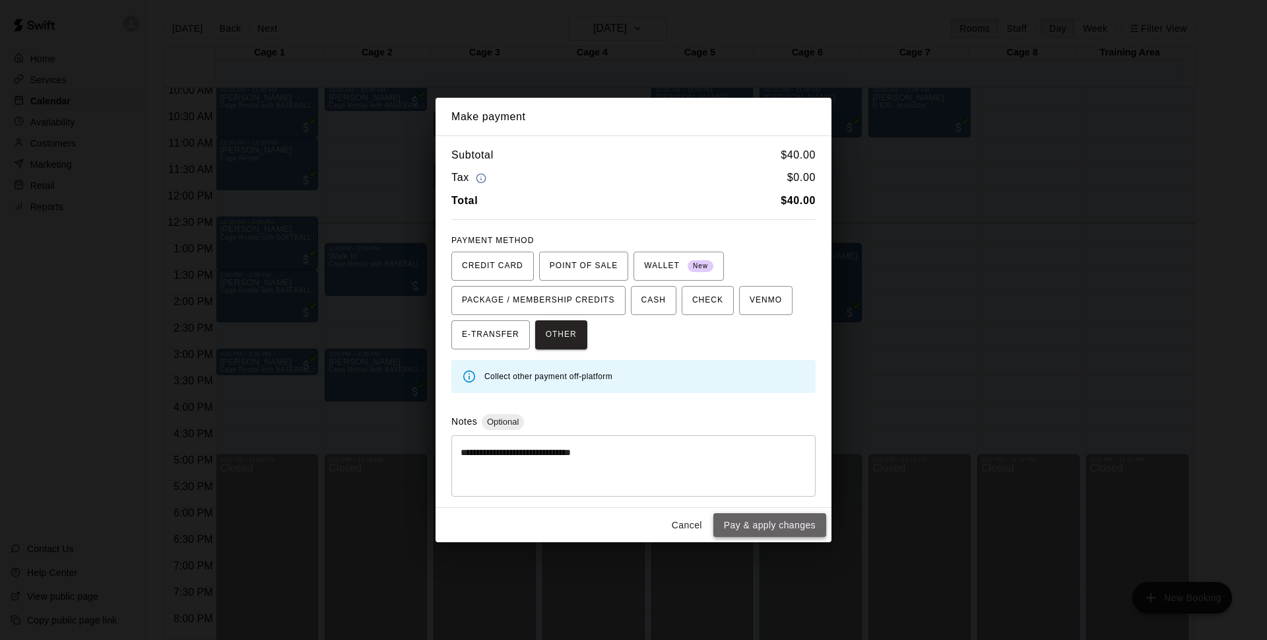
click at [741, 524] on button "Pay & apply changes" at bounding box center [770, 525] width 113 height 24
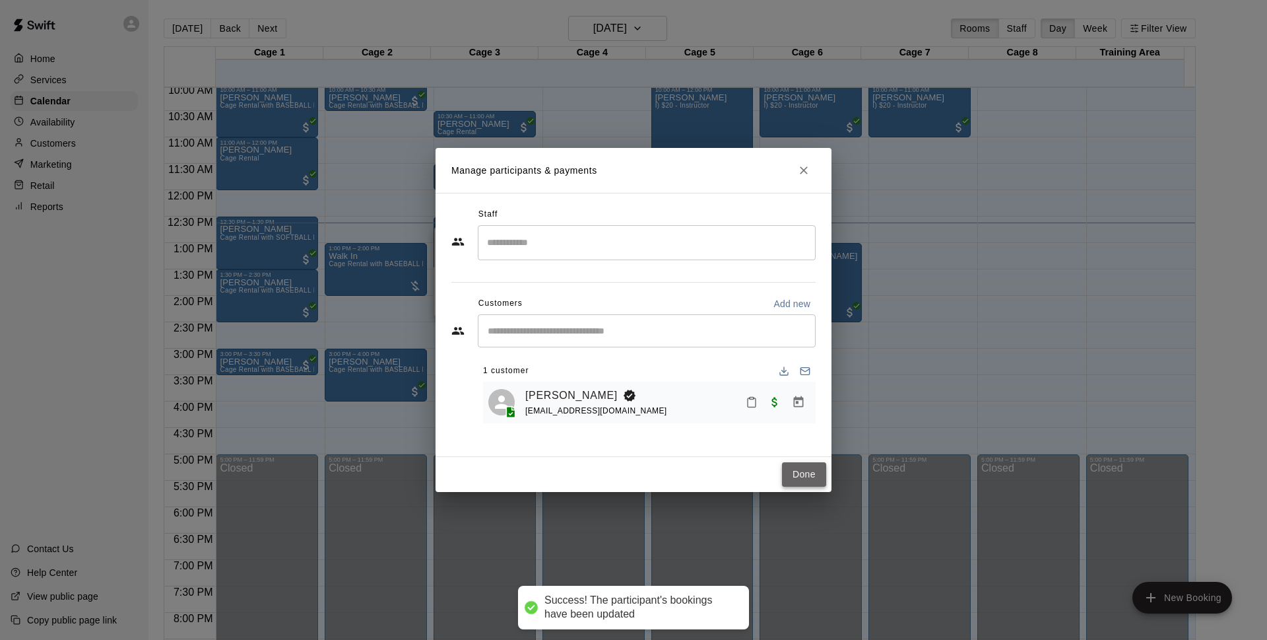
click at [807, 479] on button "Done" at bounding box center [804, 474] width 44 height 24
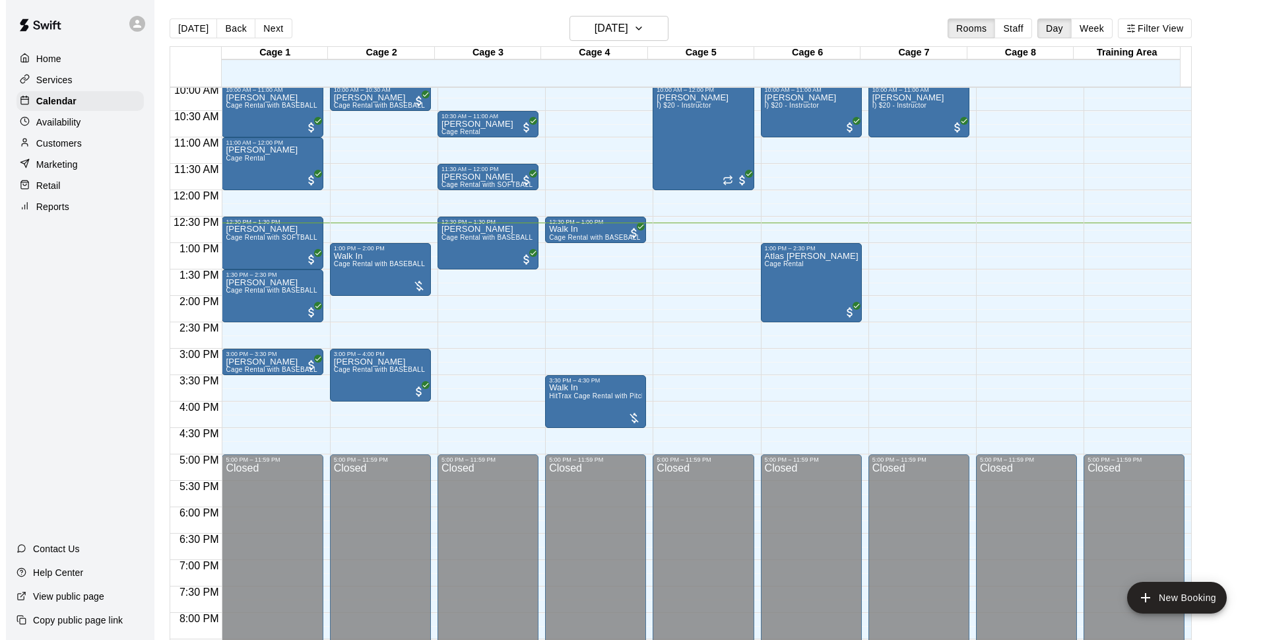
scroll to position [447, 0]
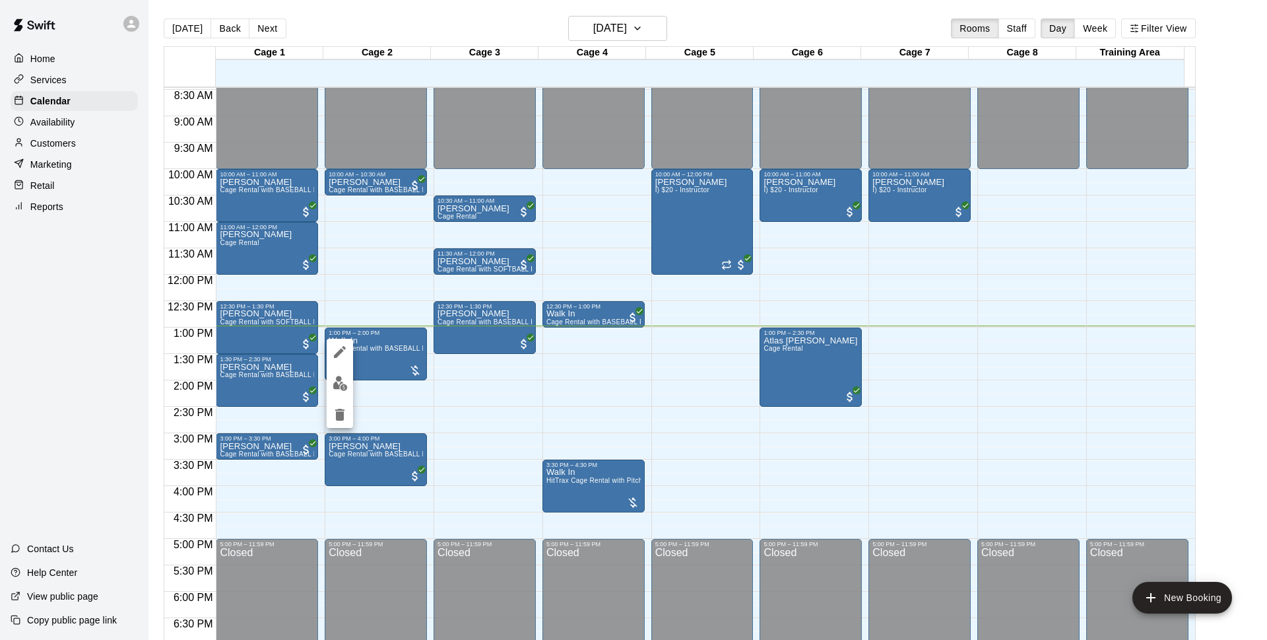
click at [340, 381] on img "edit" at bounding box center [340, 383] width 15 height 15
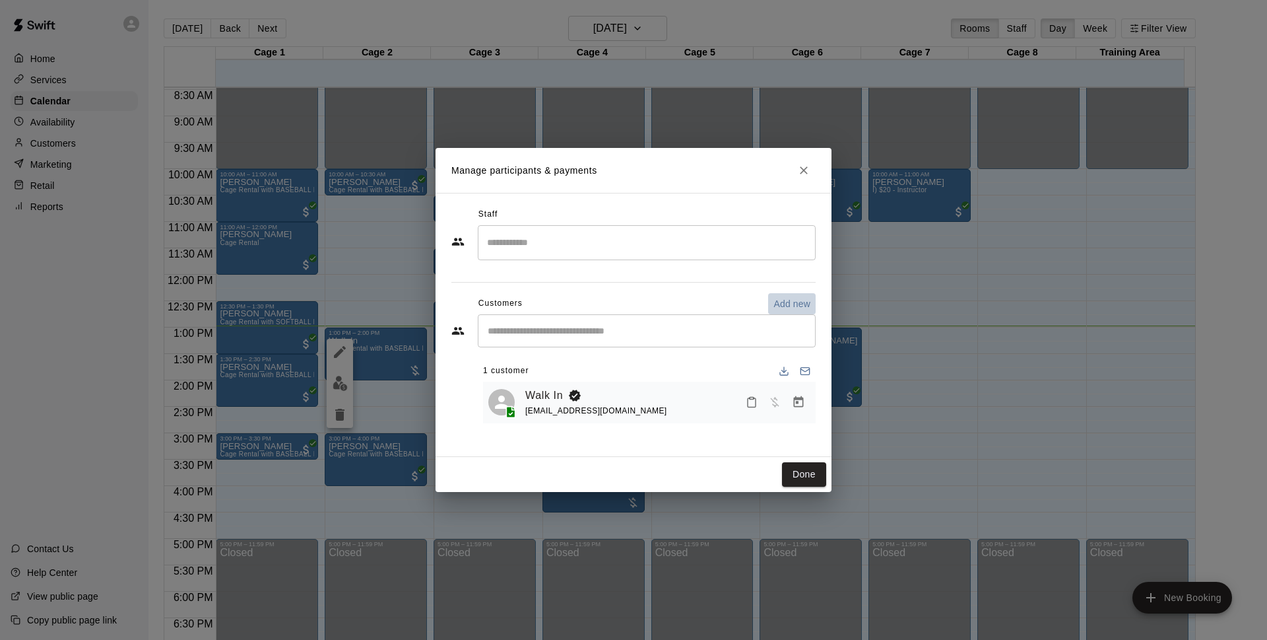
click at [790, 308] on p "Add new" at bounding box center [792, 303] width 37 height 13
select select "**"
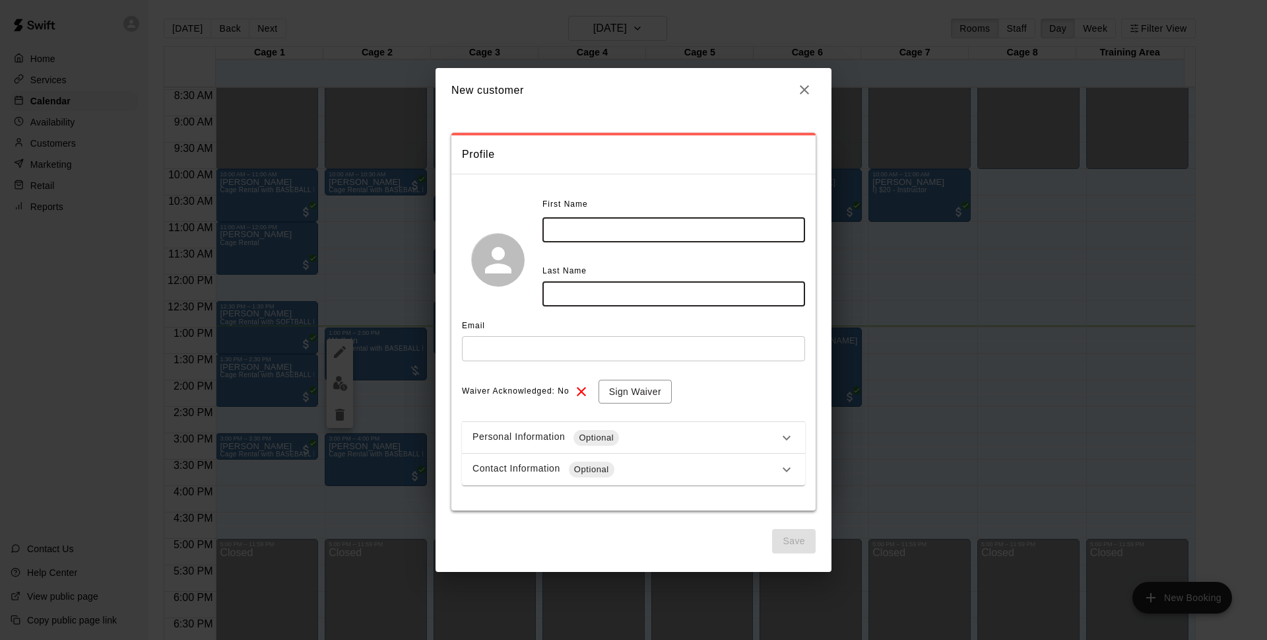
click at [571, 228] on input "text" at bounding box center [674, 229] width 263 height 24
type input "****"
click at [687, 299] on input "text" at bounding box center [674, 293] width 263 height 24
type input "*******"
click at [590, 358] on input "text" at bounding box center [633, 348] width 343 height 24
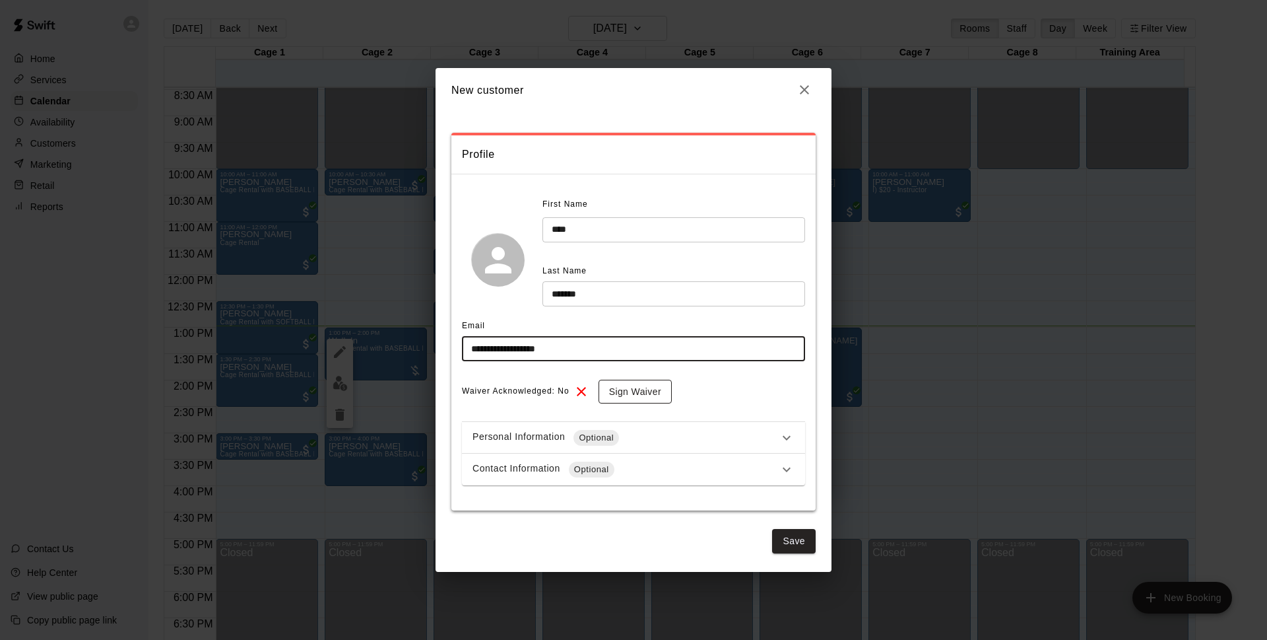
type input "**********"
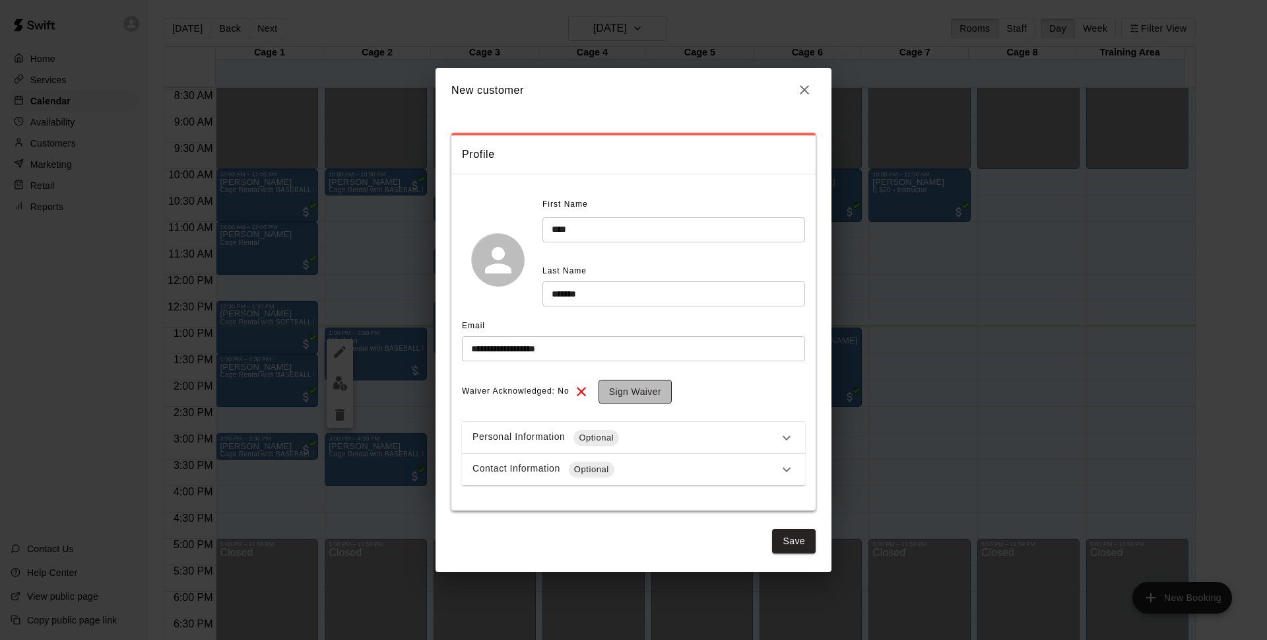
click at [638, 392] on button "Sign Waiver" at bounding box center [635, 392] width 73 height 24
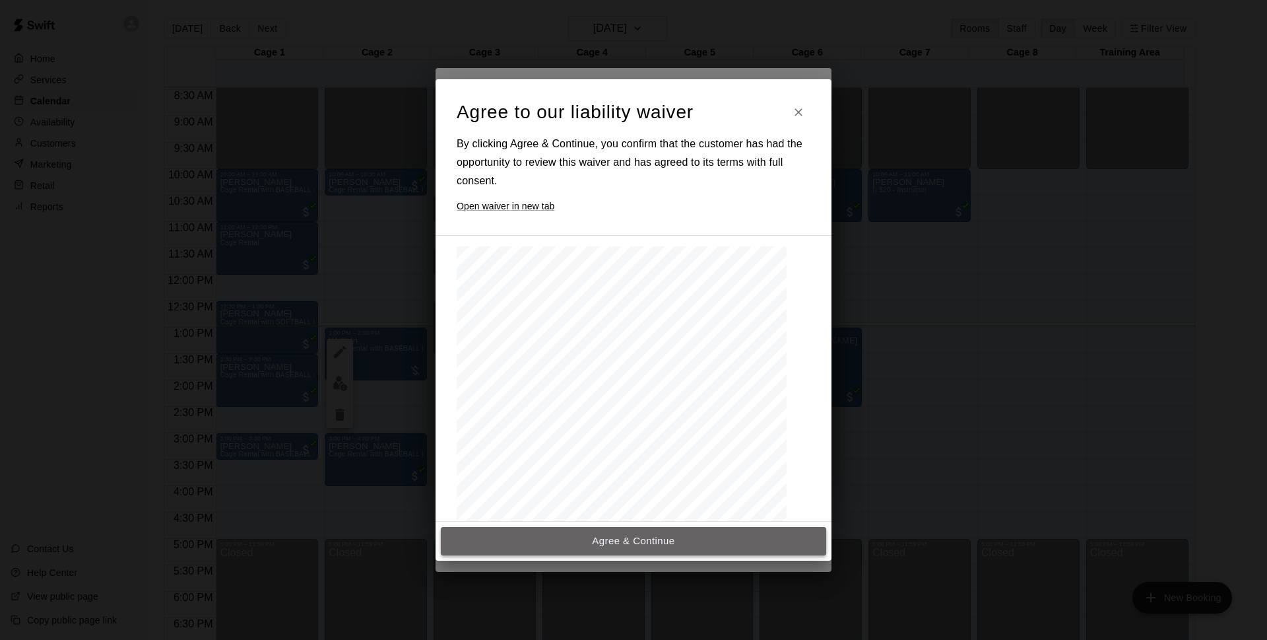
click at [584, 529] on button "Agree & Continue" at bounding box center [634, 541] width 386 height 28
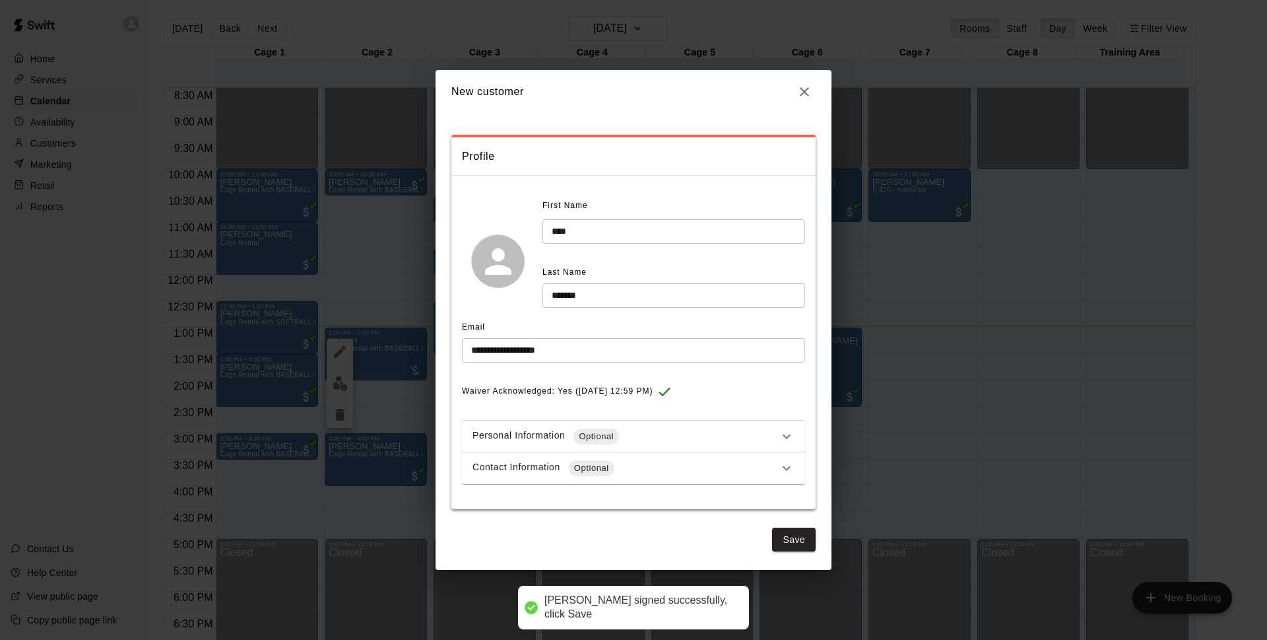
click at [642, 462] on div "Contact Information Optional" at bounding box center [626, 468] width 306 height 16
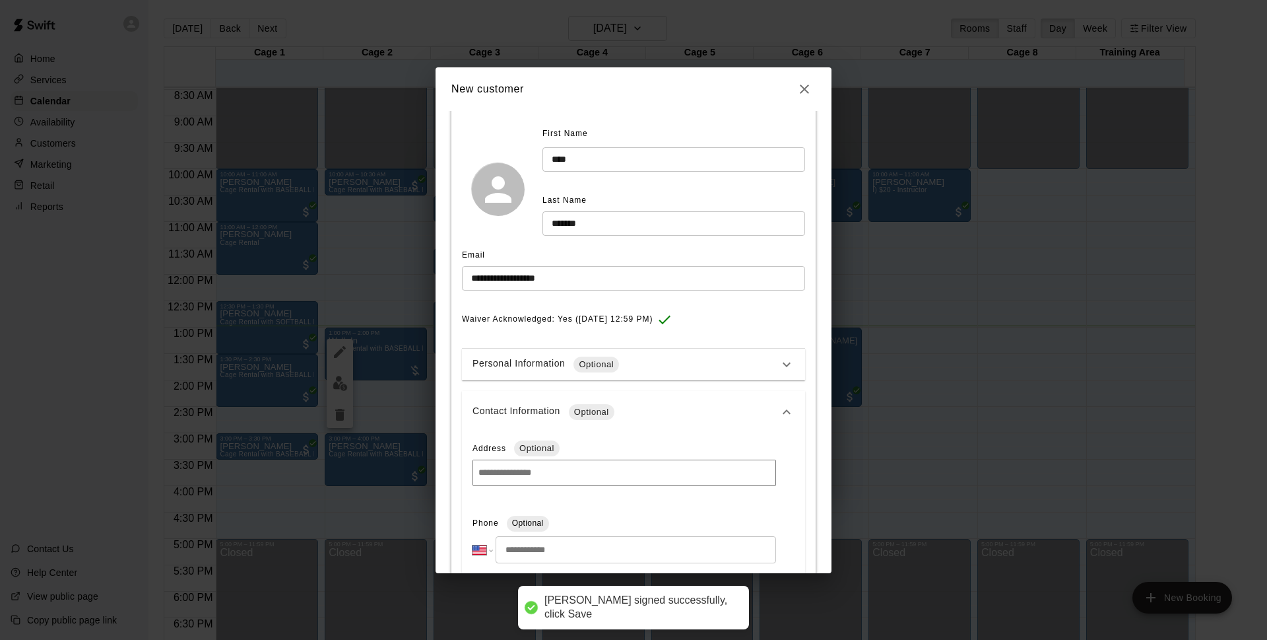
scroll to position [139, 0]
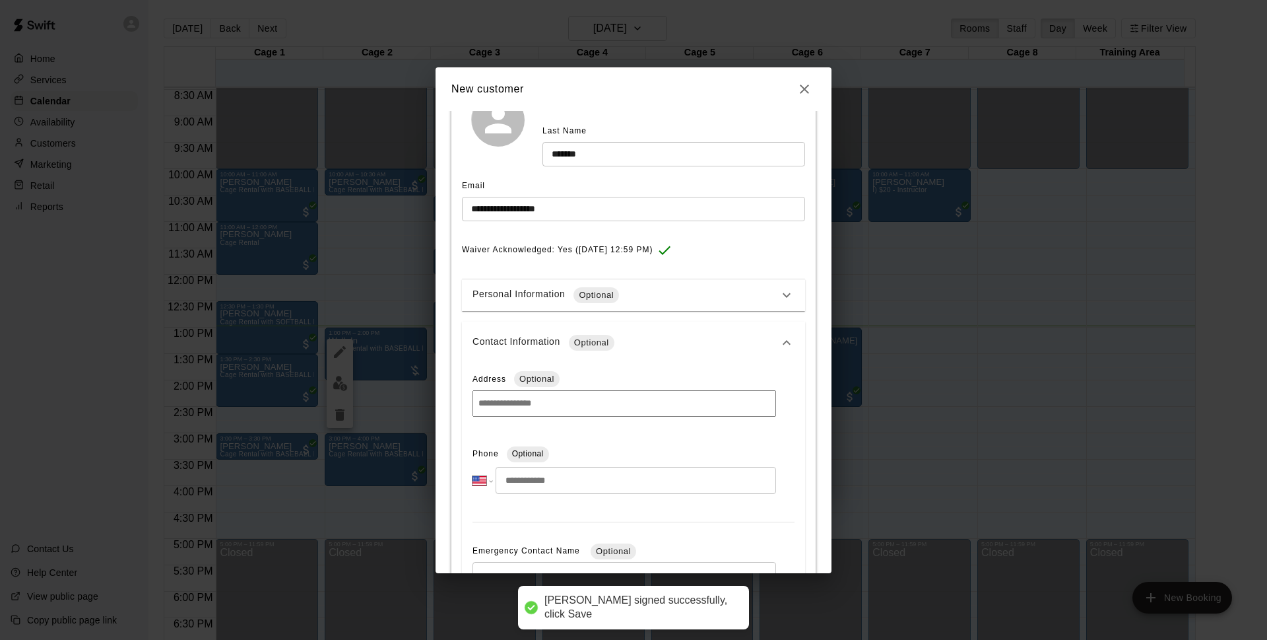
click at [555, 473] on input "tel" at bounding box center [636, 480] width 281 height 27
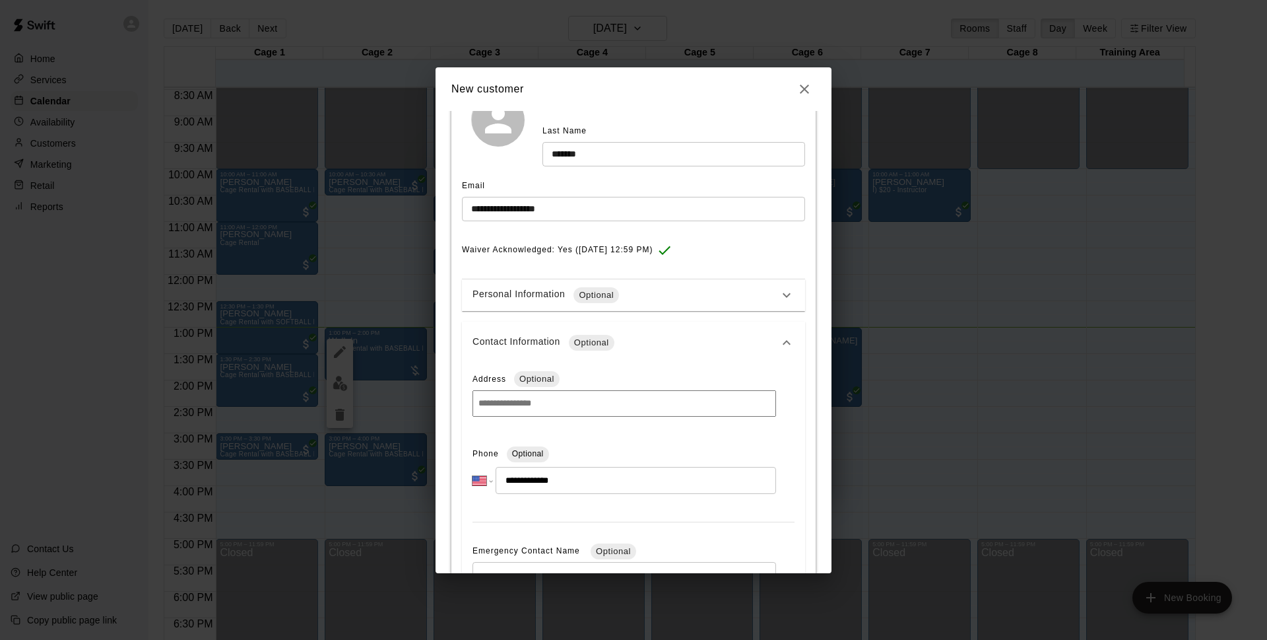
type input "**********"
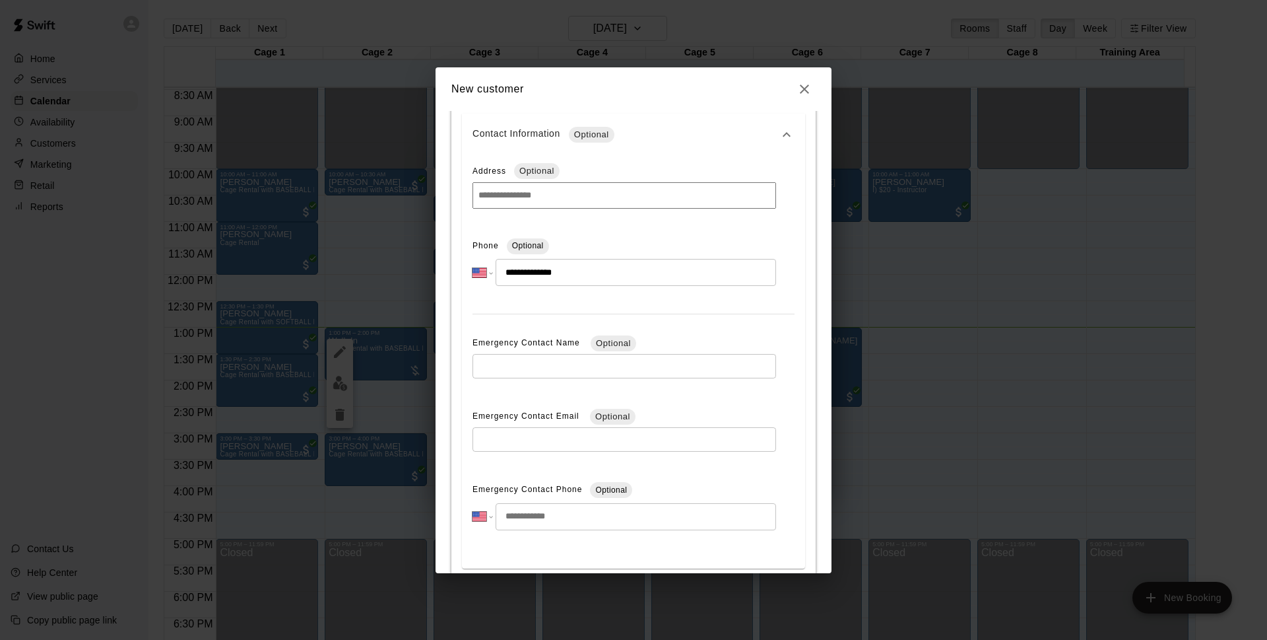
scroll to position [416, 0]
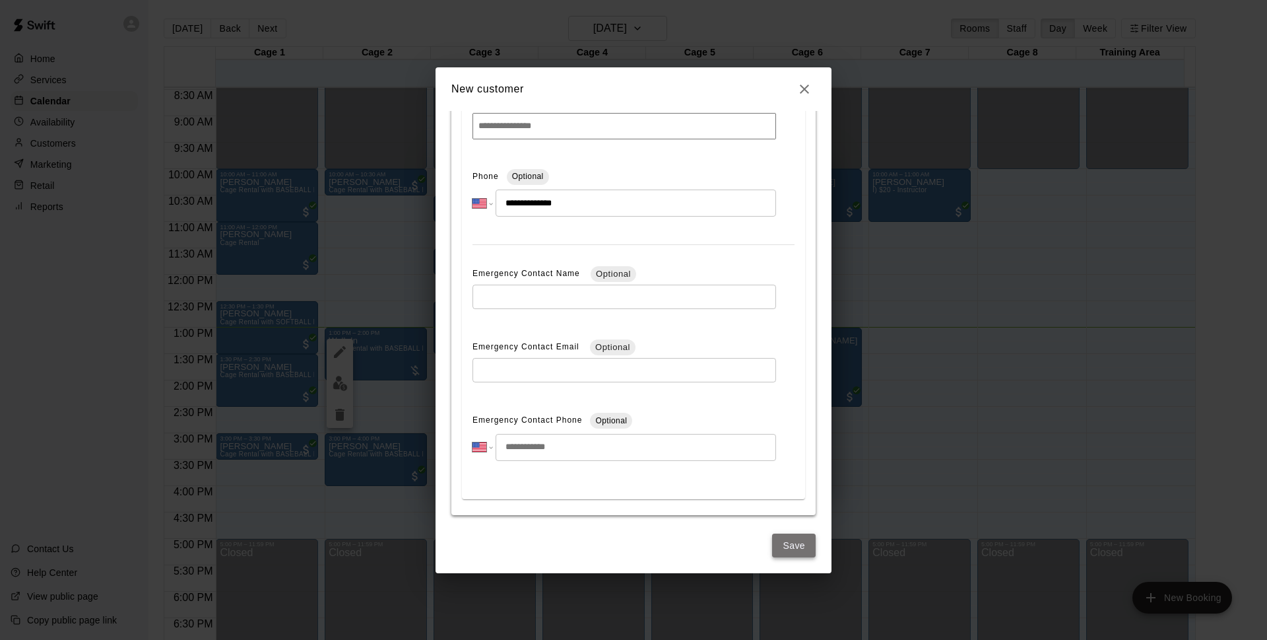
click at [777, 545] on button "Save" at bounding box center [794, 545] width 44 height 24
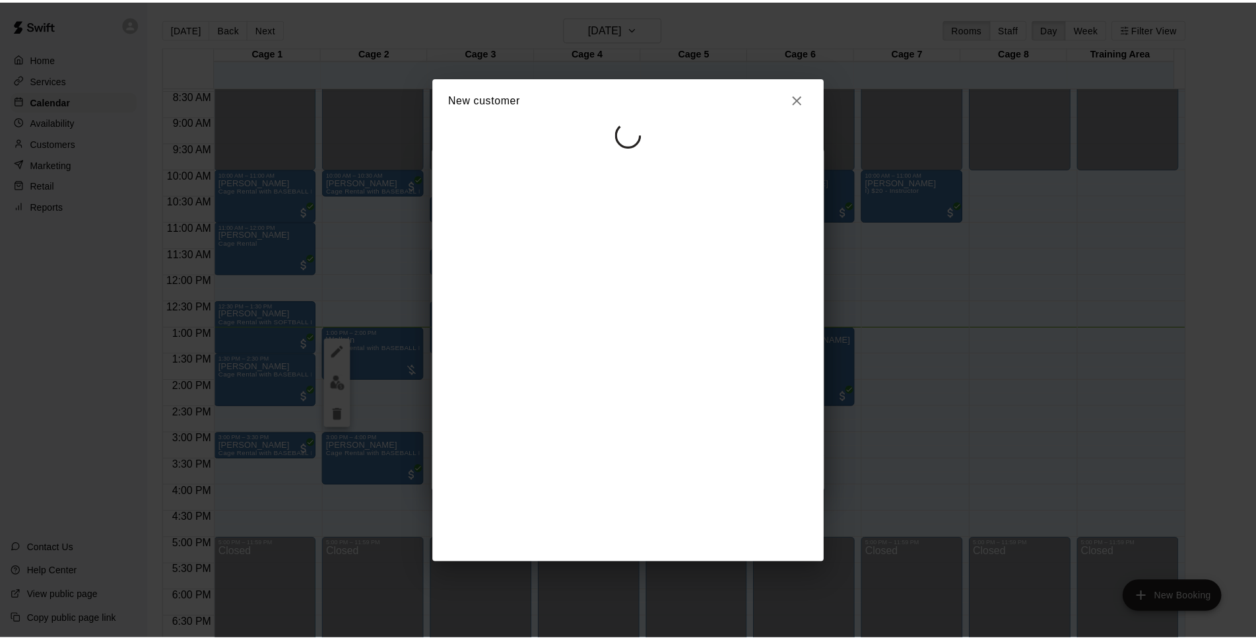
scroll to position [0, 0]
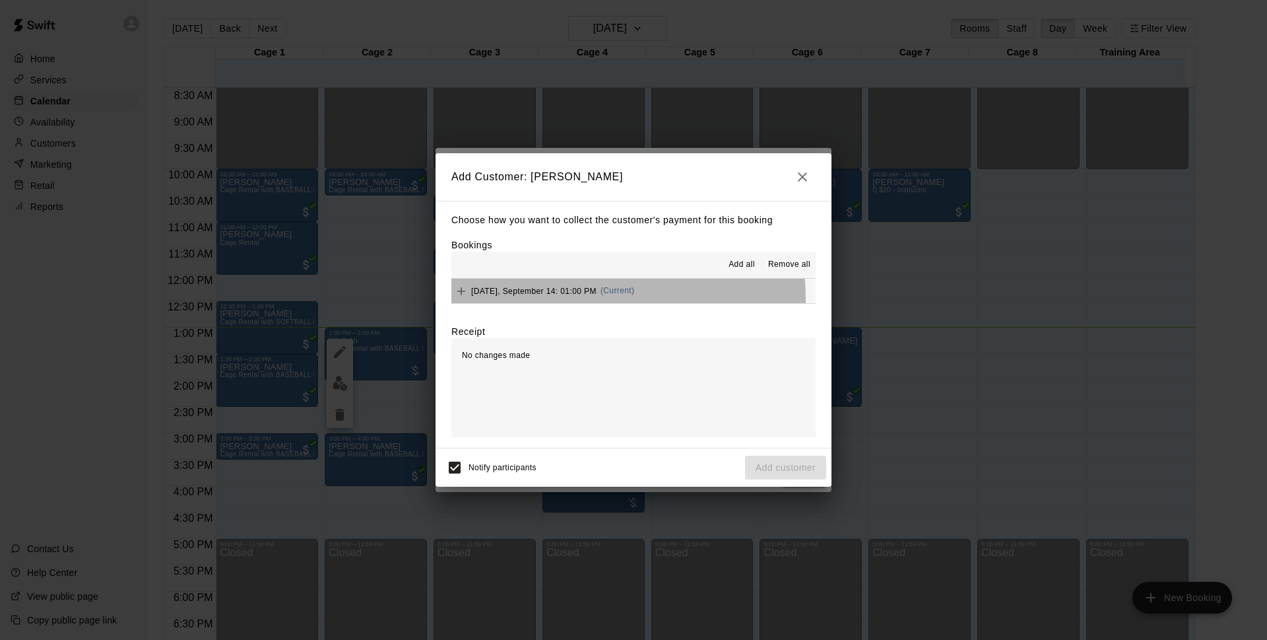
click at [601, 298] on div "[DATE], September 14: 01:00 PM (Current)" at bounding box center [543, 291] width 183 height 20
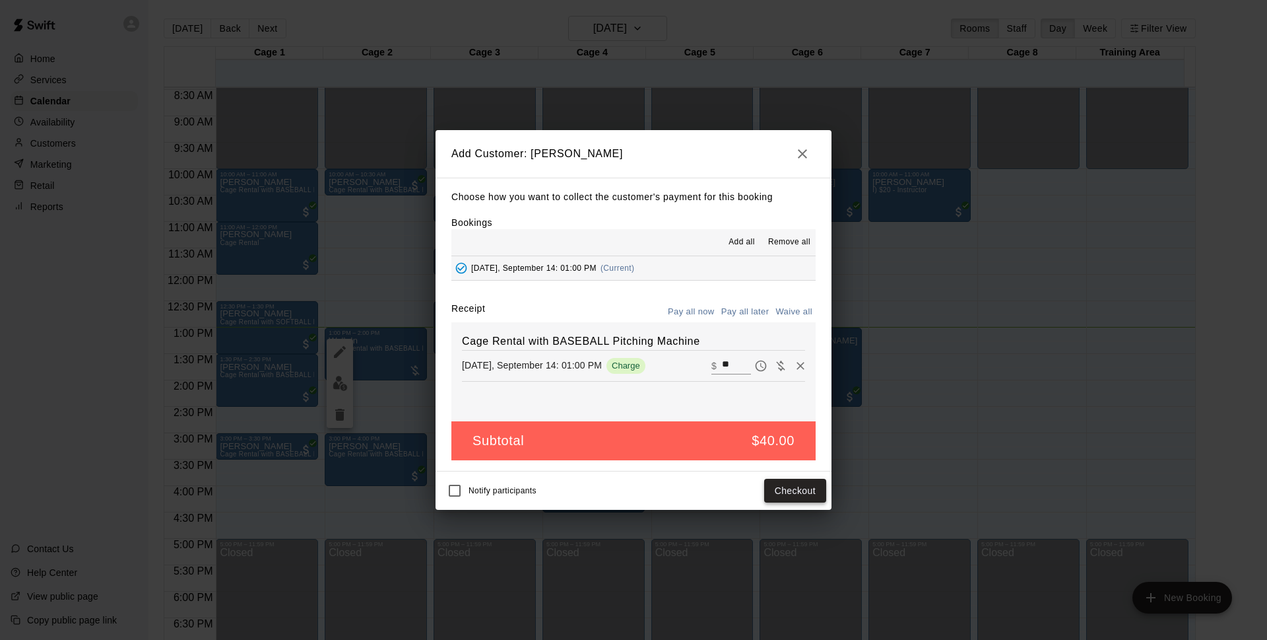
click at [795, 492] on button "Checkout" at bounding box center [795, 491] width 62 height 24
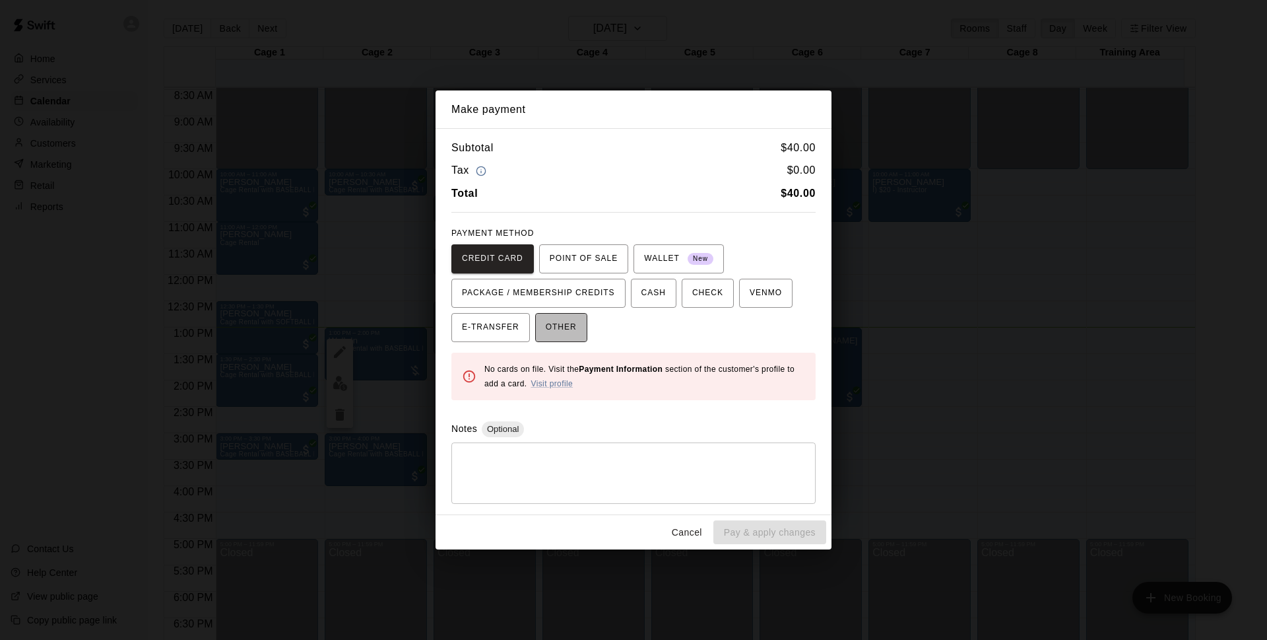
click at [576, 320] on span "OTHER" at bounding box center [561, 327] width 31 height 21
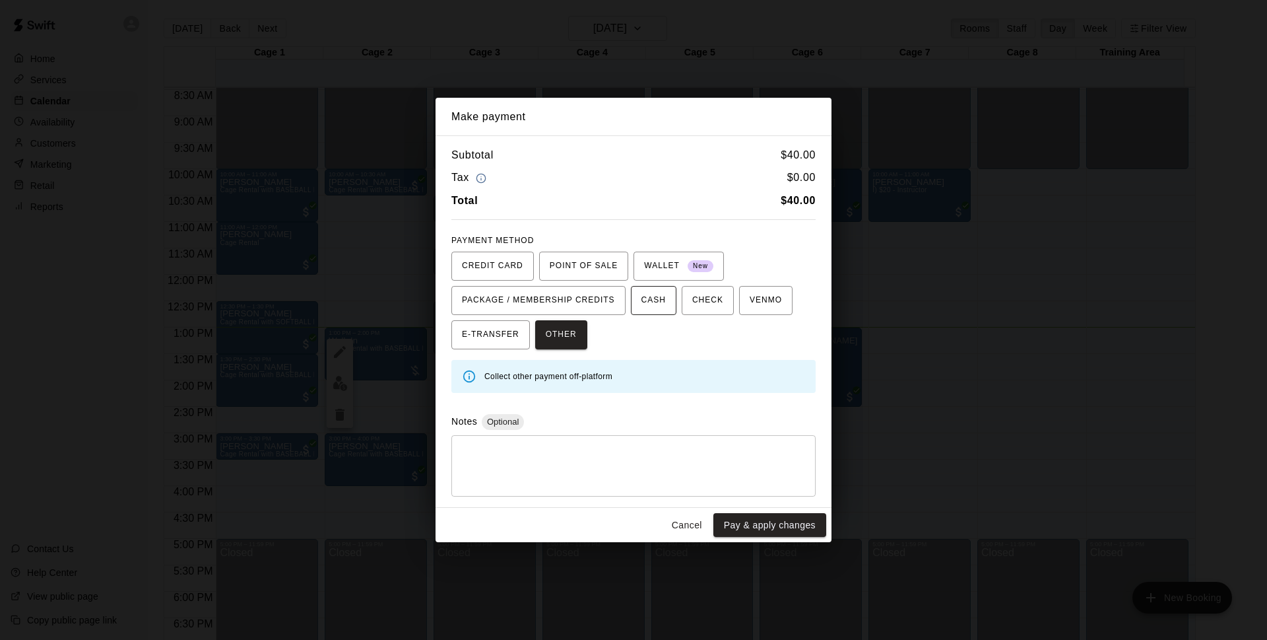
click at [663, 312] on button "CASH" at bounding box center [654, 300] width 46 height 29
click at [750, 519] on button "Pay & apply changes" at bounding box center [770, 525] width 113 height 24
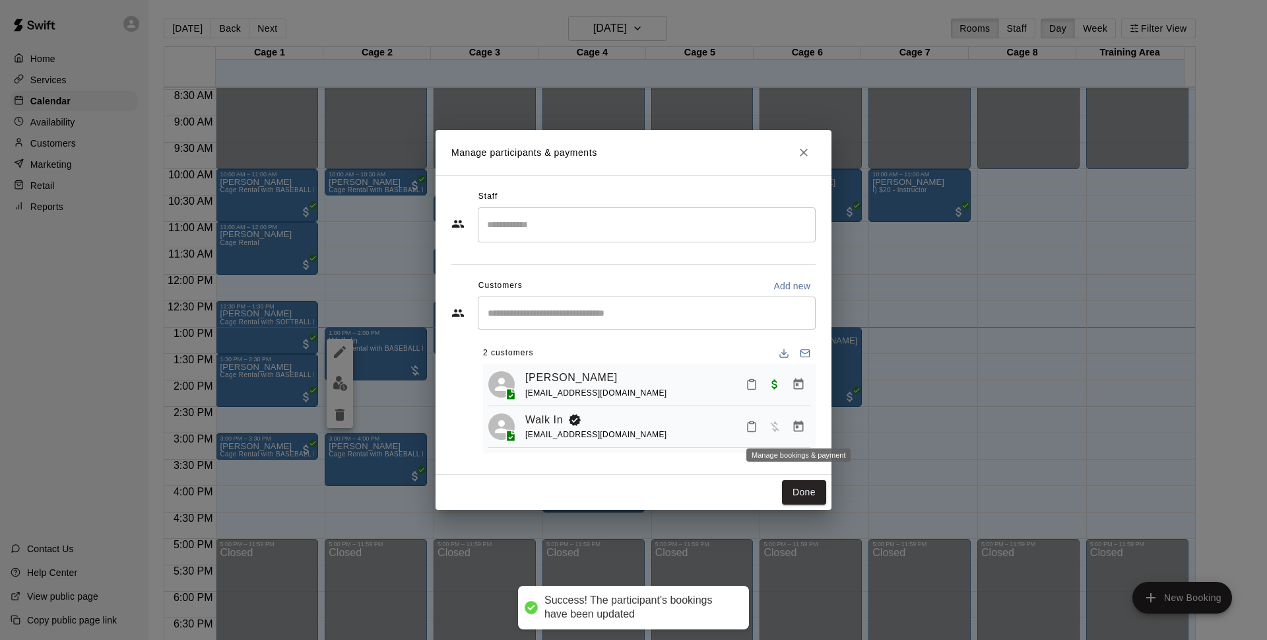
click at [795, 424] on icon "Manage bookings & payment" at bounding box center [799, 426] width 10 height 11
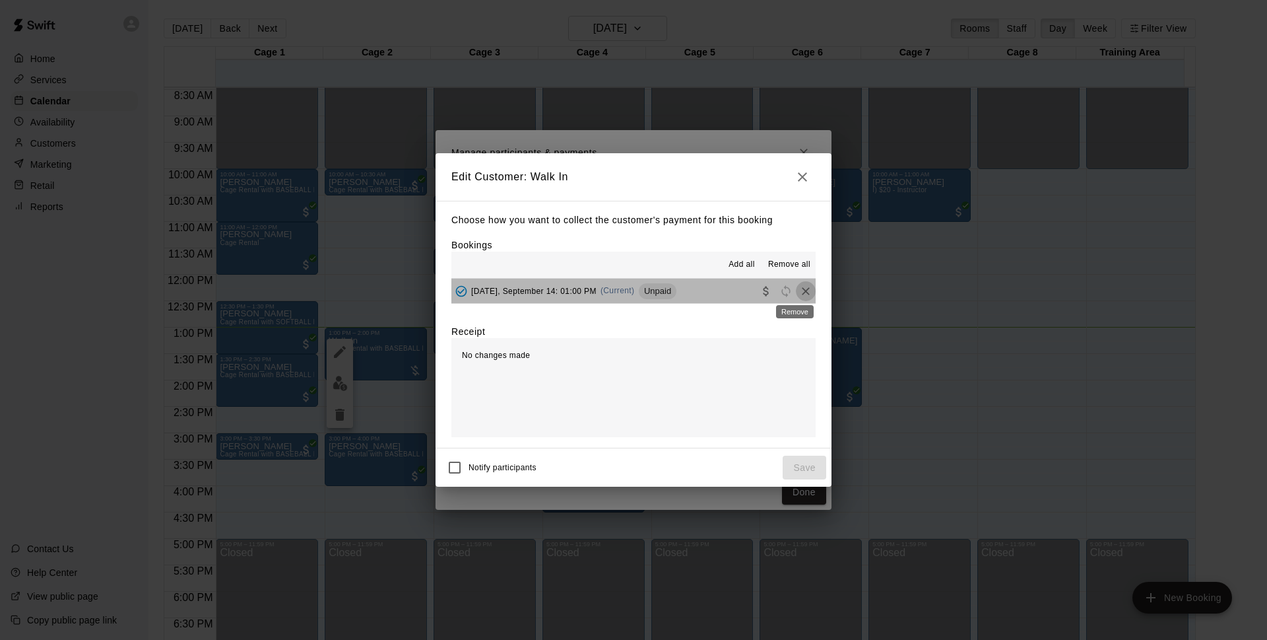
click at [799, 291] on icon "Remove" at bounding box center [805, 291] width 13 height 13
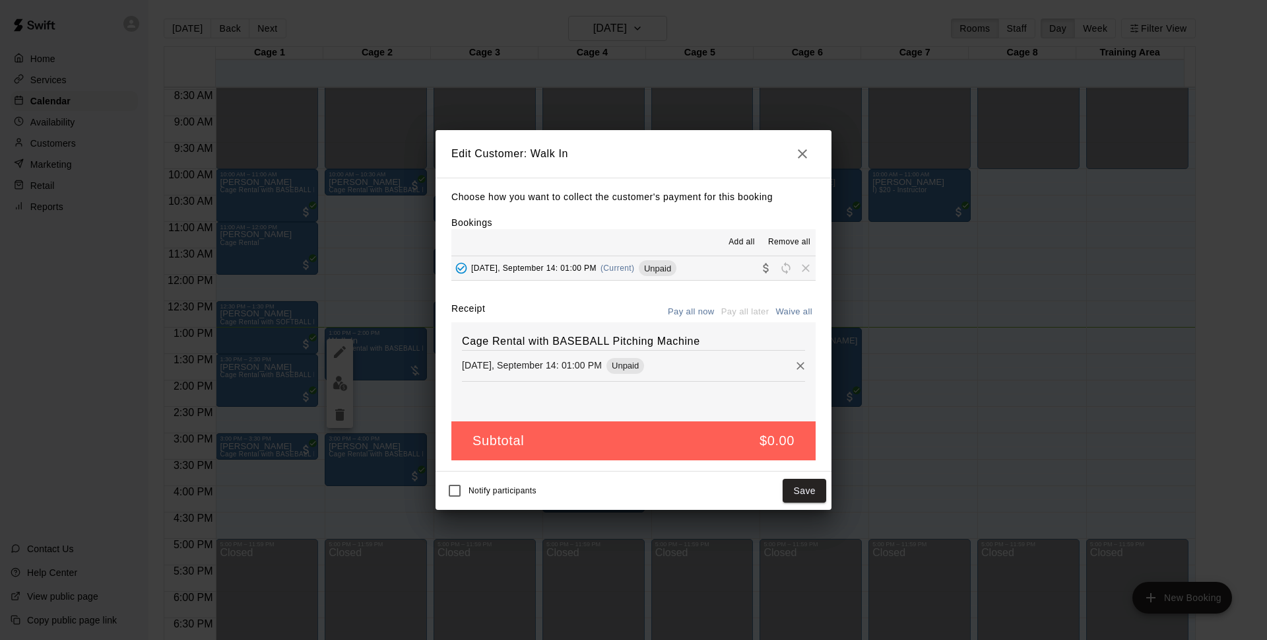
click at [799, 486] on button "Save" at bounding box center [805, 491] width 44 height 24
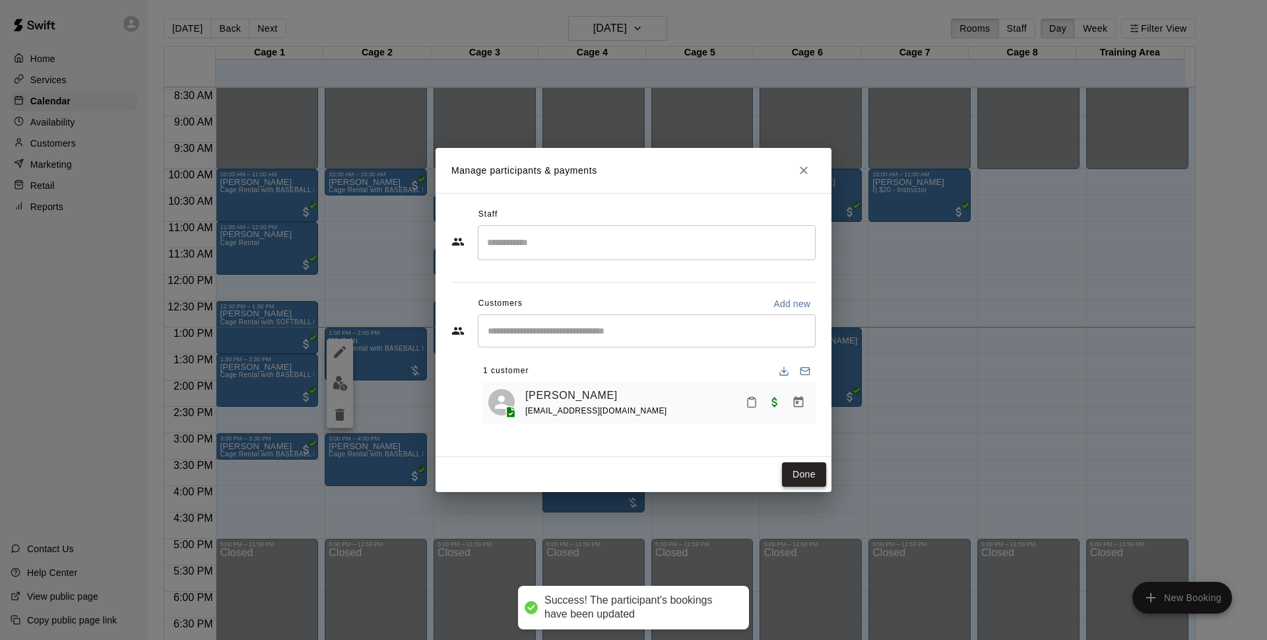
click at [799, 473] on button "Done" at bounding box center [804, 474] width 44 height 24
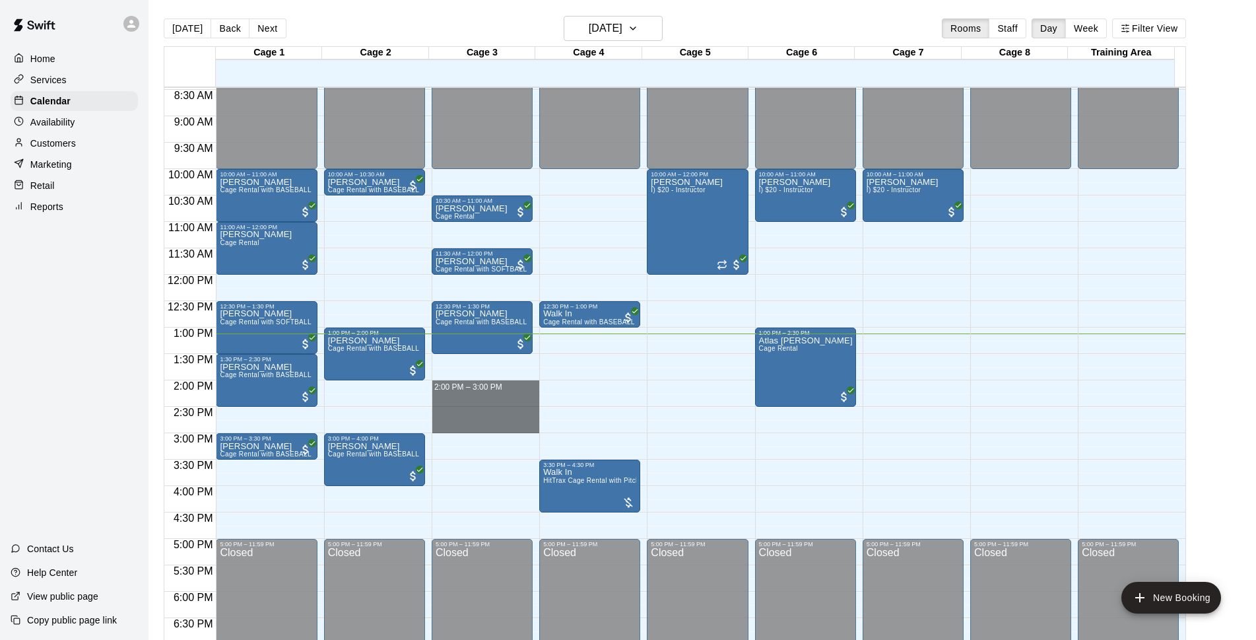
drag, startPoint x: 473, startPoint y: 383, endPoint x: 618, endPoint y: 417, distance: 148.4
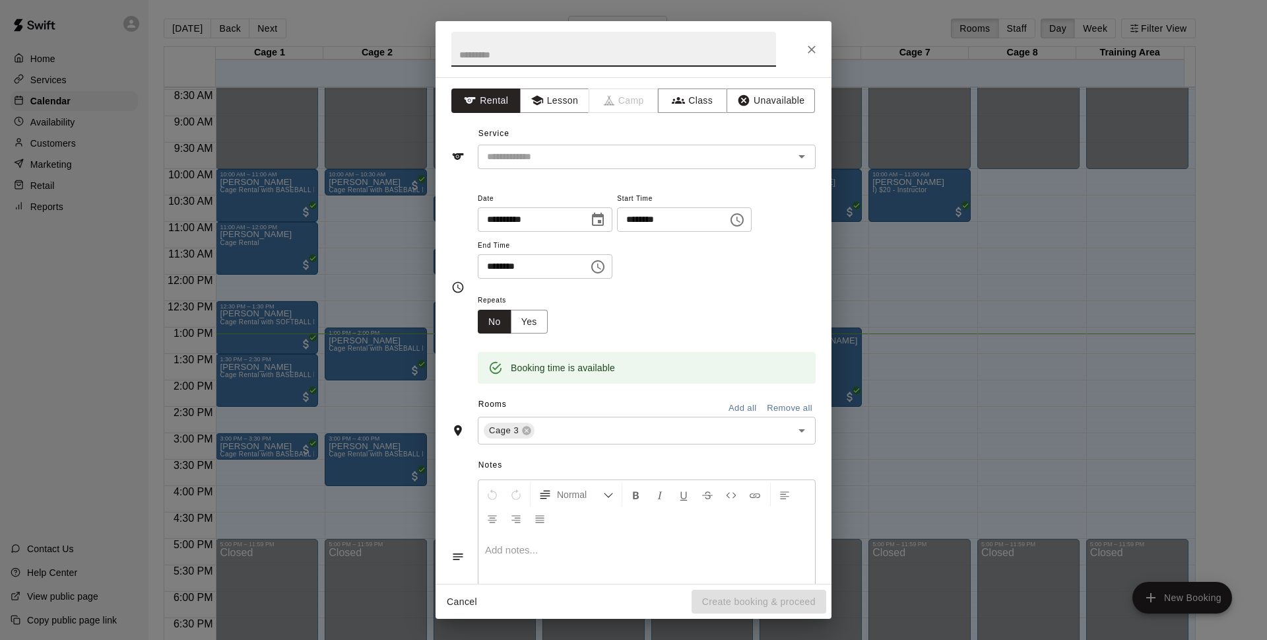
click at [593, 178] on div "**********" at bounding box center [634, 330] width 396 height 506
click at [584, 151] on input "text" at bounding box center [627, 157] width 291 height 17
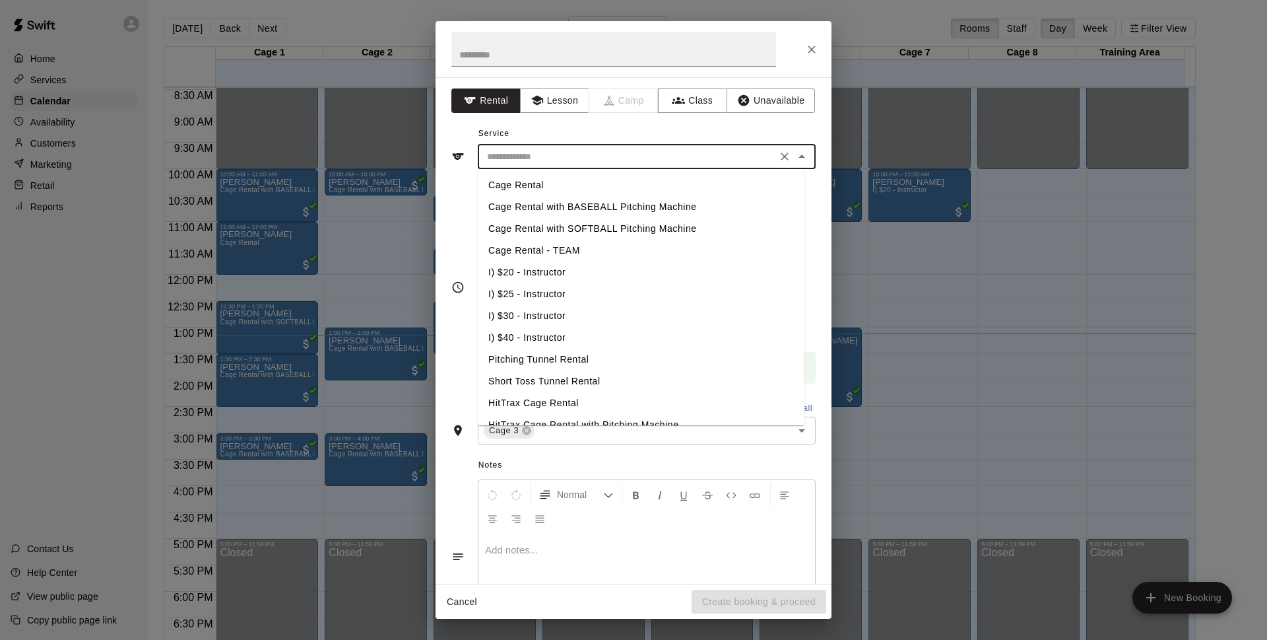
click at [607, 201] on li "Cage Rental with BASEBALL Pitching Machine" at bounding box center [641, 207] width 327 height 22
type input "**********"
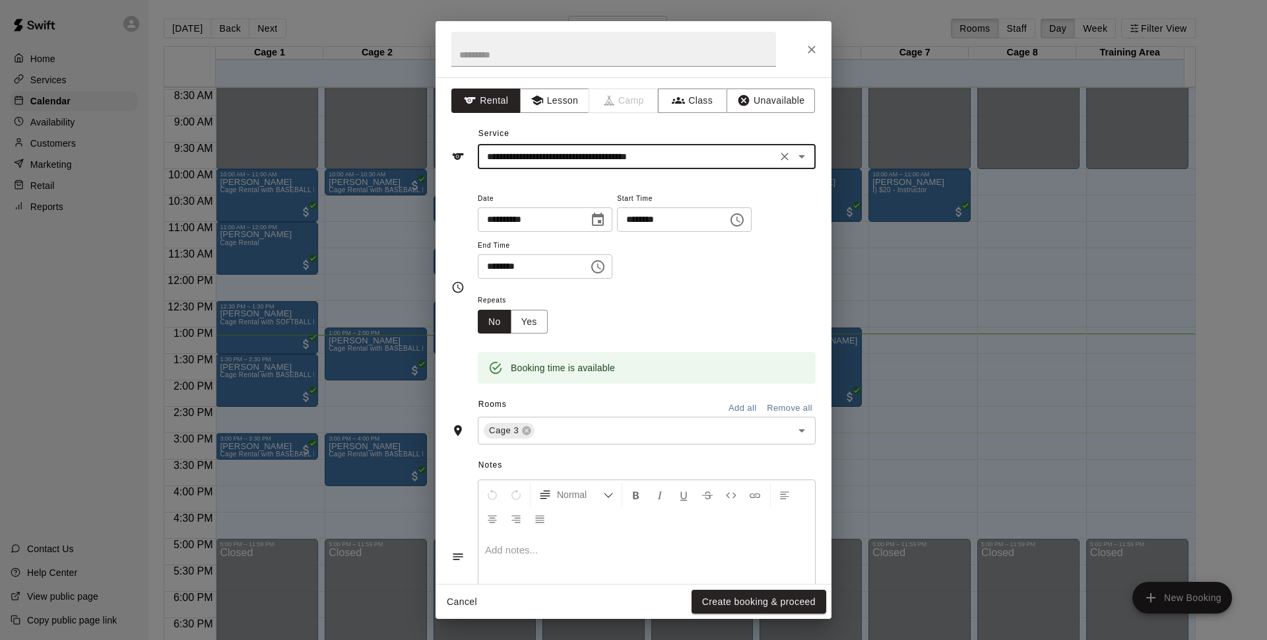
click at [706, 610] on button "Create booking & proceed" at bounding box center [759, 602] width 135 height 24
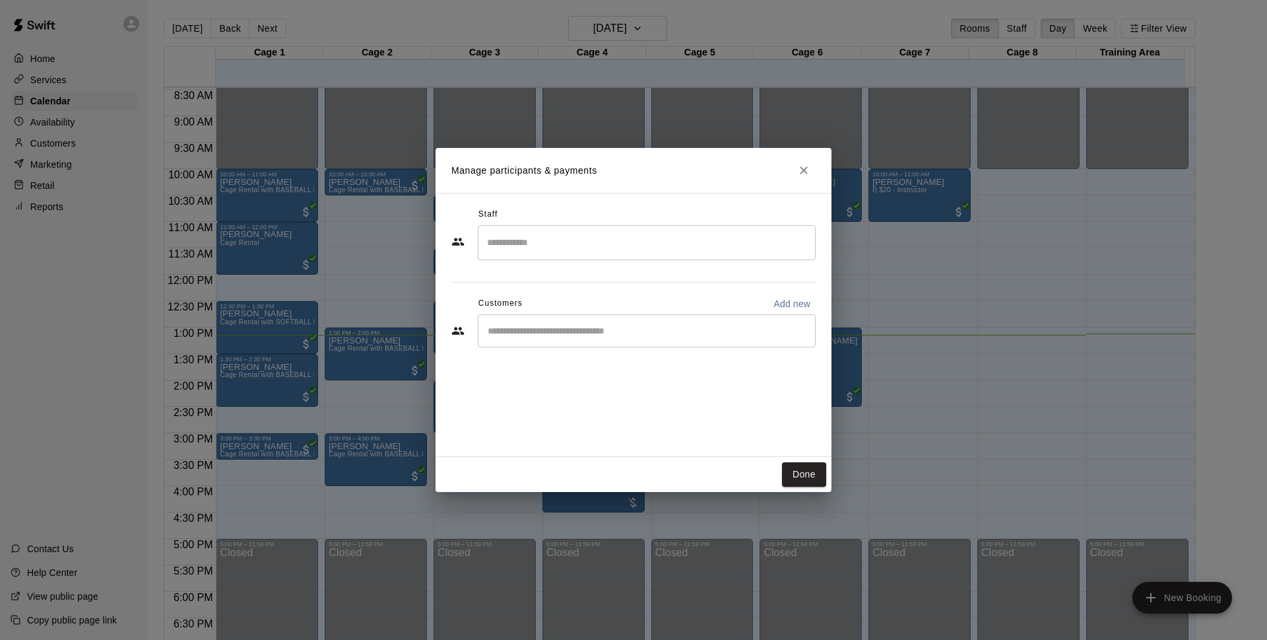
click at [549, 341] on div "​" at bounding box center [647, 330] width 338 height 33
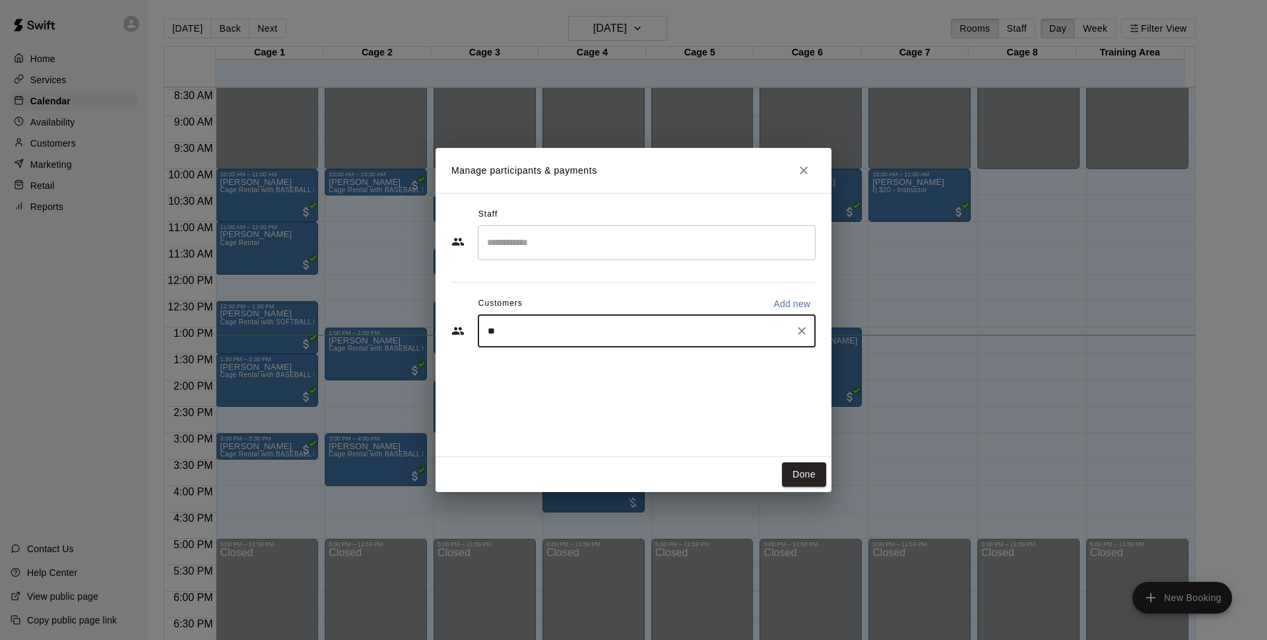
type input "*"
type input "******"
click at [568, 376] on span "[EMAIL_ADDRESS][DOMAIN_NAME]" at bounding box center [586, 375] width 142 height 9
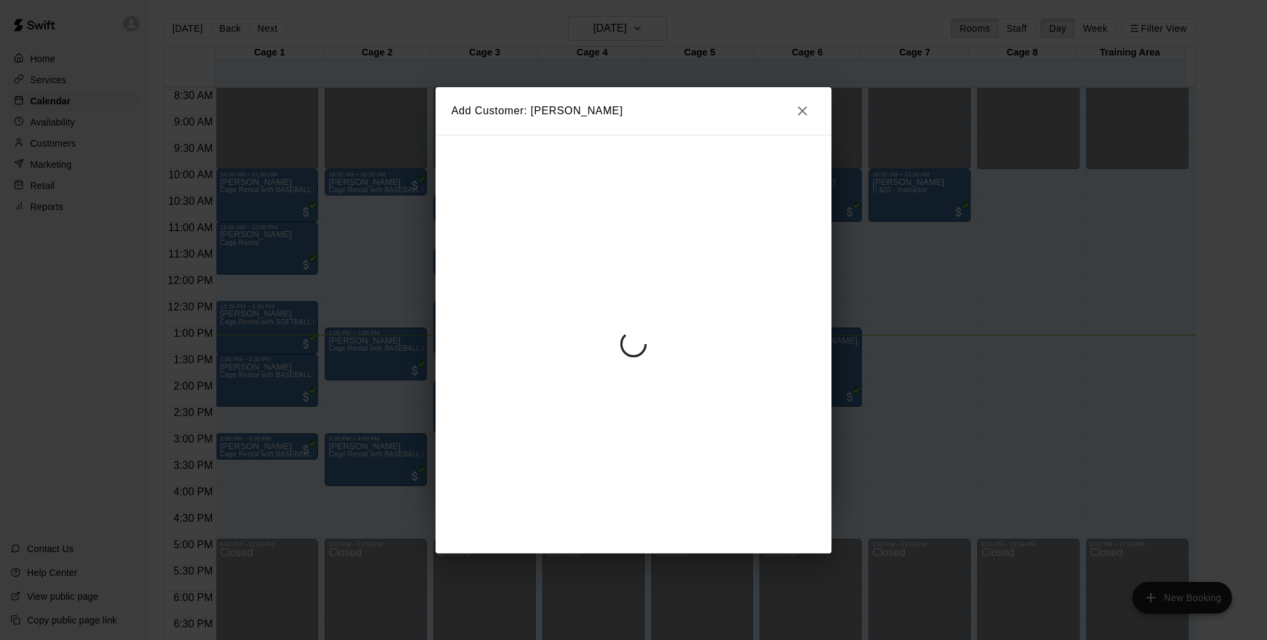
click at [576, 339] on div at bounding box center [634, 344] width 396 height 419
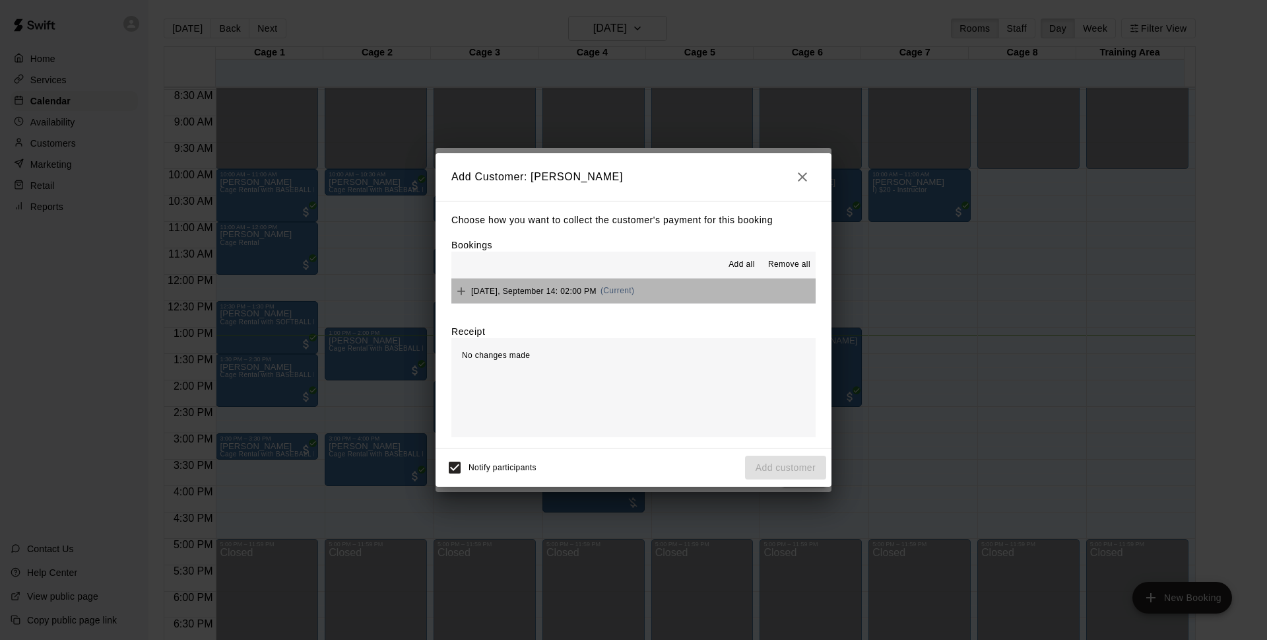
click at [645, 300] on button "[DATE], September 14: 02:00 PM (Current)" at bounding box center [634, 291] width 364 height 24
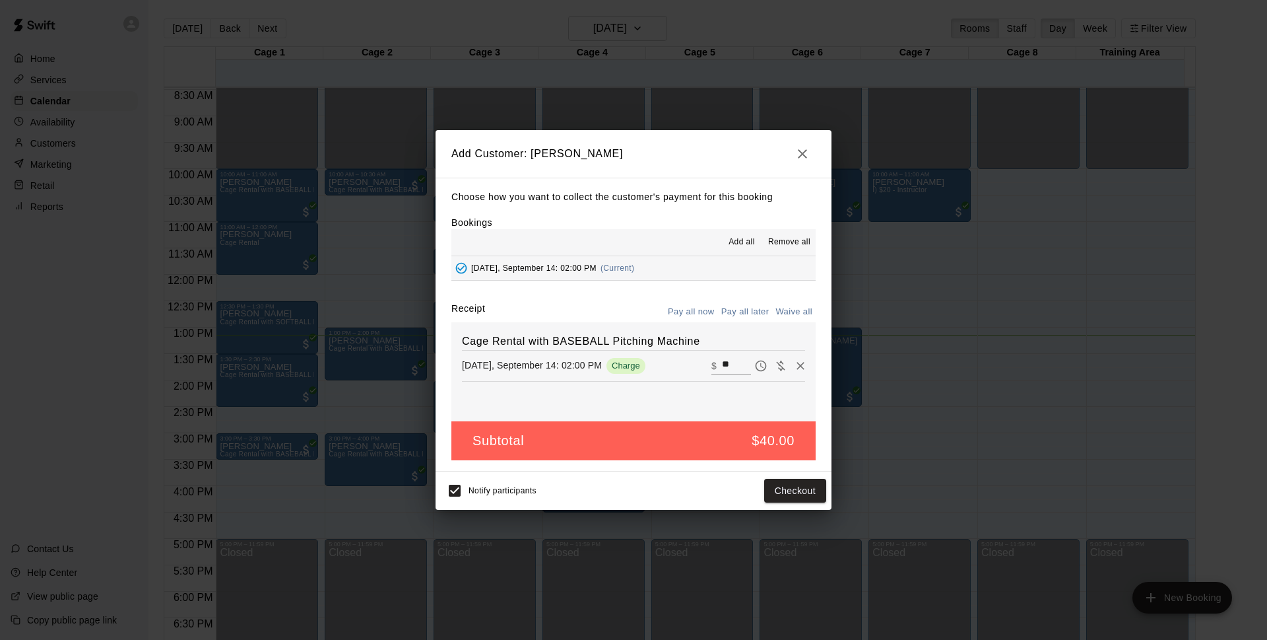
click at [739, 312] on button "Pay all later" at bounding box center [745, 312] width 55 height 20
click at [797, 487] on button "Add customer" at bounding box center [785, 491] width 81 height 24
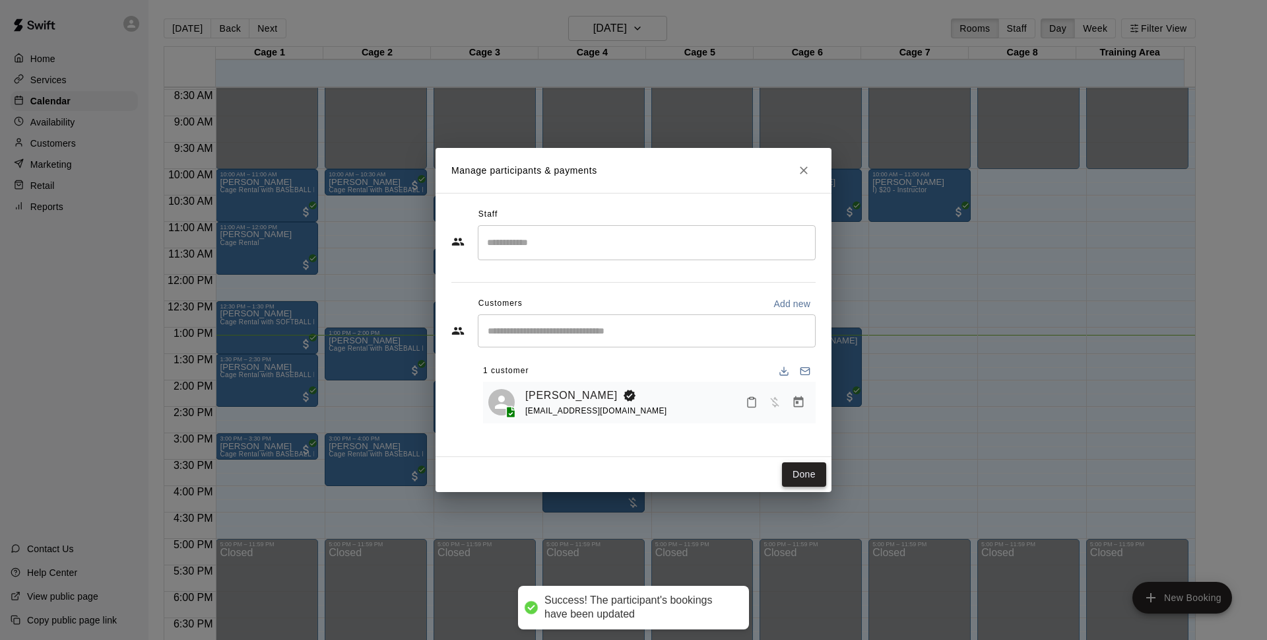
click at [806, 464] on button "Done" at bounding box center [804, 474] width 44 height 24
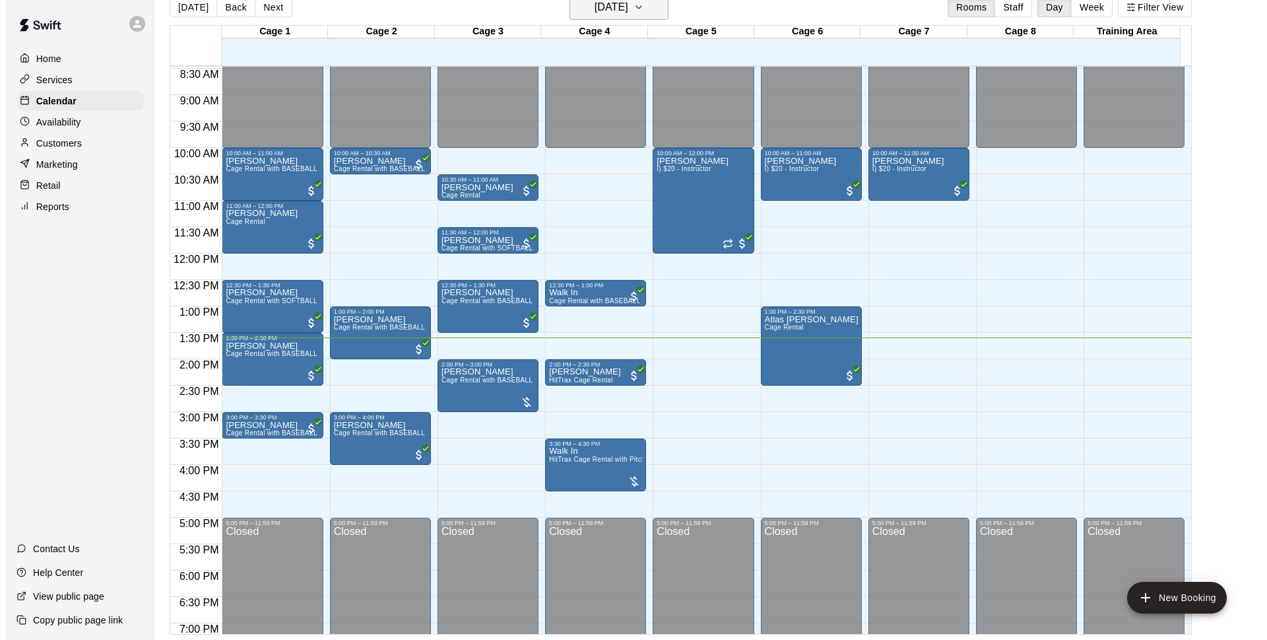
scroll to position [362, 0]
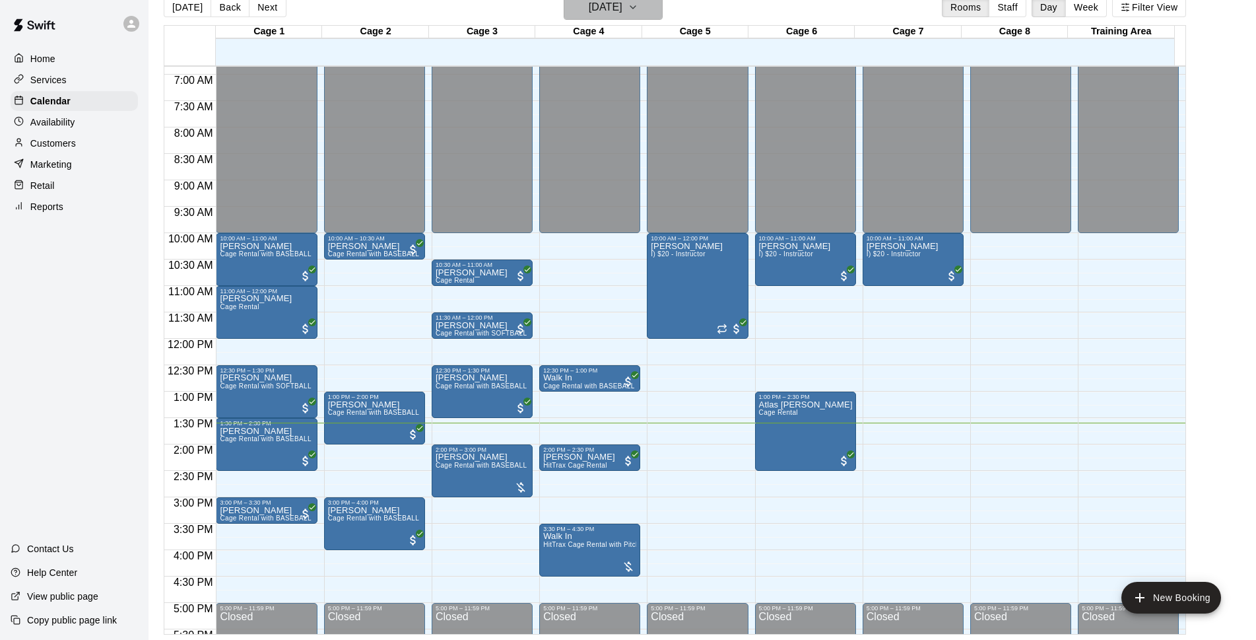
click at [590, 12] on h6 "[DATE]" at bounding box center [606, 7] width 34 height 18
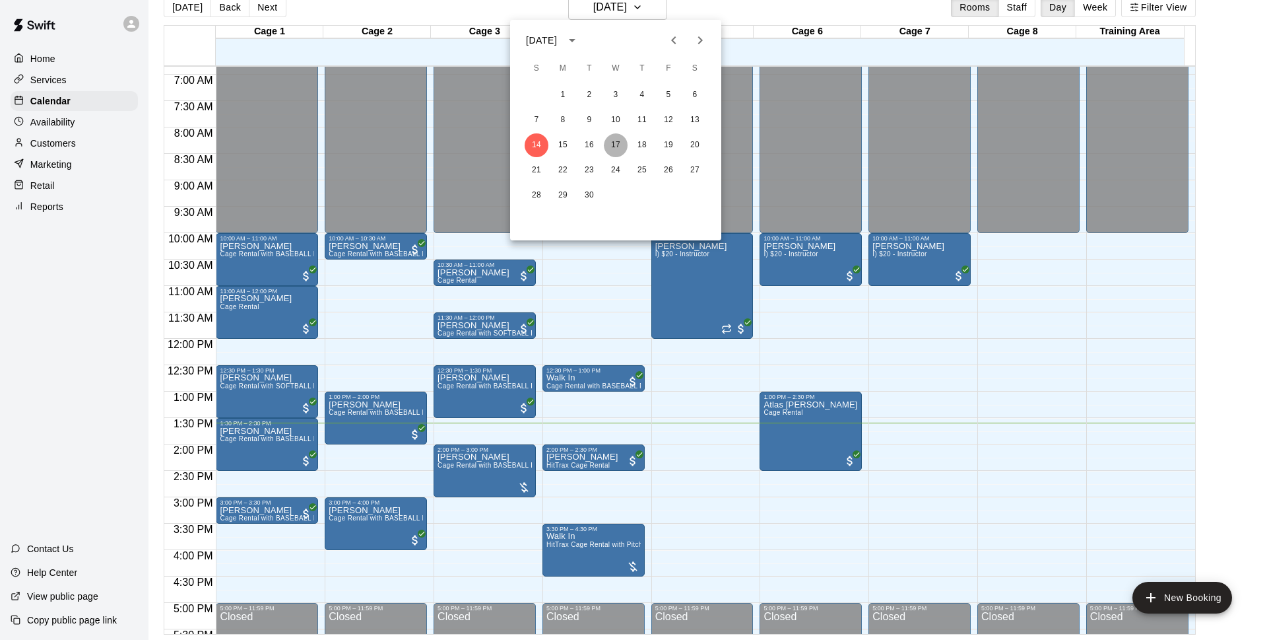
click at [620, 145] on button "17" at bounding box center [616, 145] width 24 height 24
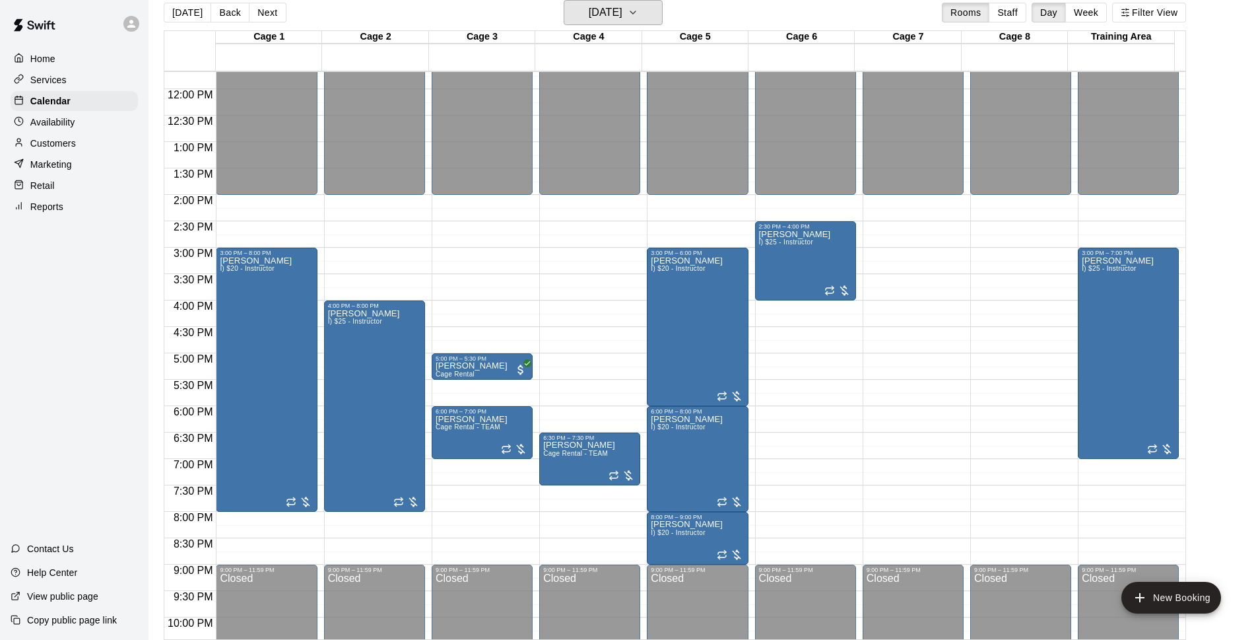
scroll to position [702, 0]
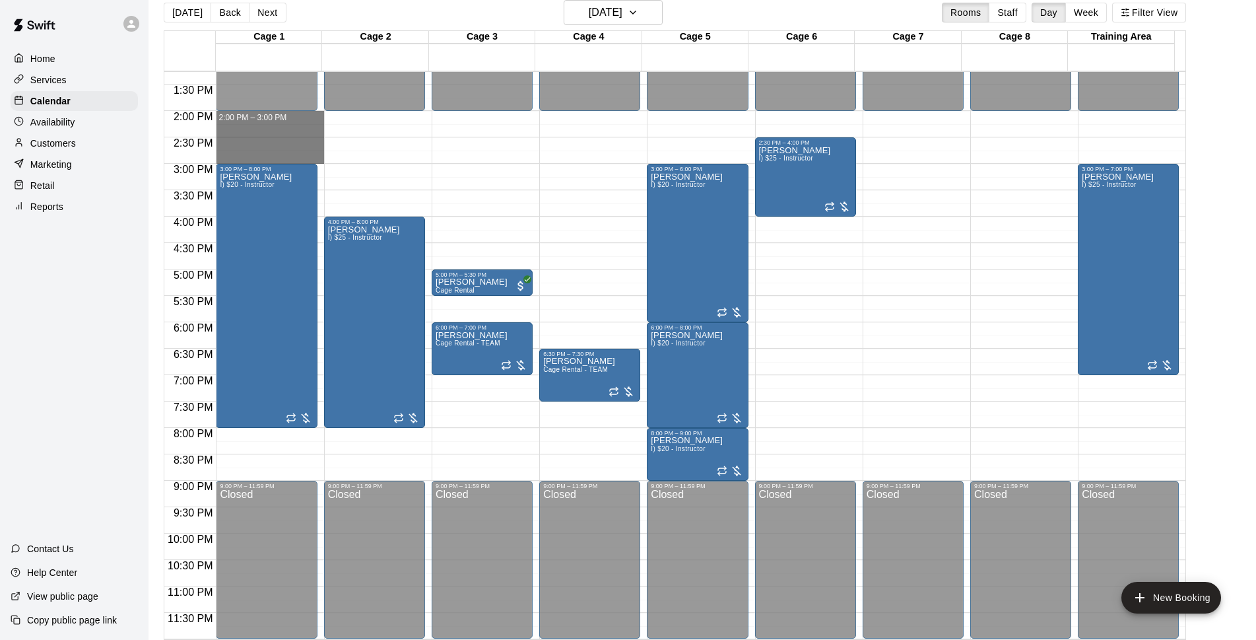
drag, startPoint x: 290, startPoint y: 115, endPoint x: 285, endPoint y: 156, distance: 41.4
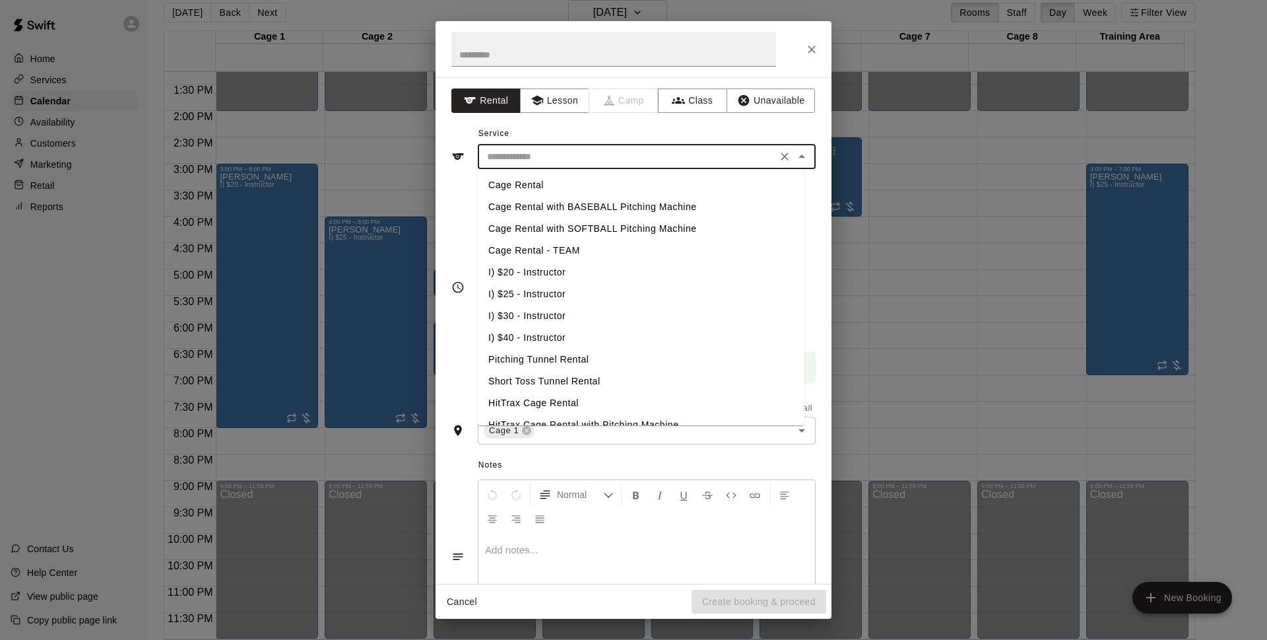
click at [659, 154] on input "text" at bounding box center [627, 157] width 291 height 17
click at [625, 221] on li "Cage Rental with SOFTBALL Pitching Machine" at bounding box center [641, 229] width 327 height 22
type input "**********"
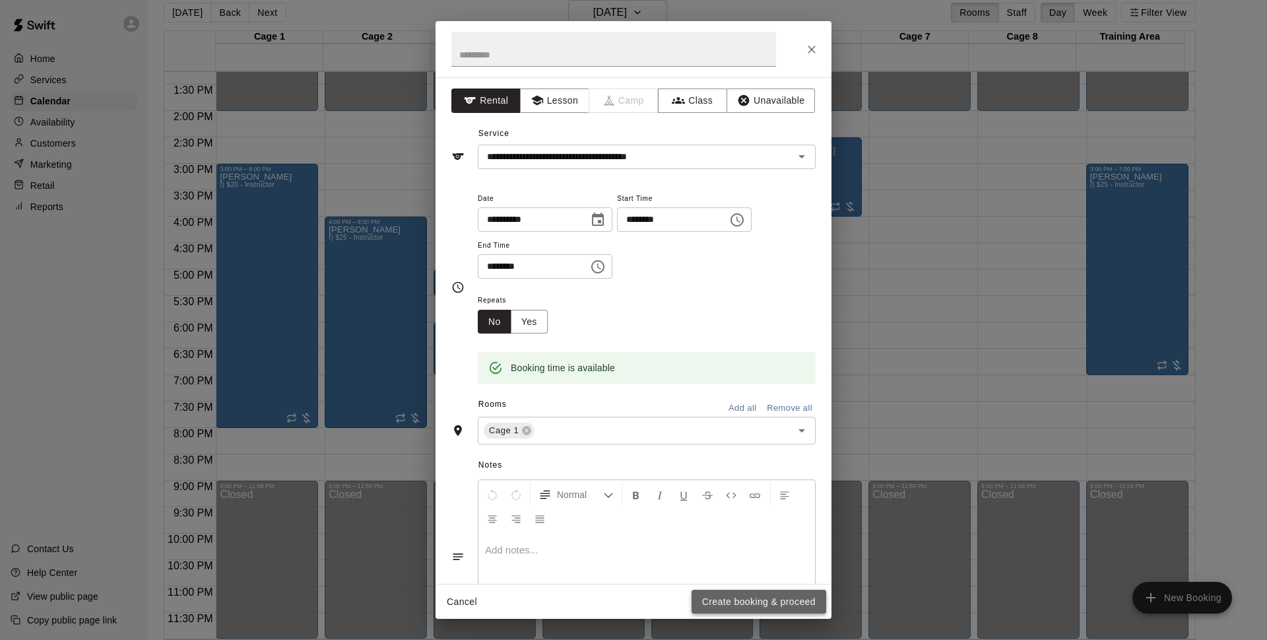
click at [730, 610] on button "Create booking & proceed" at bounding box center [759, 602] width 135 height 24
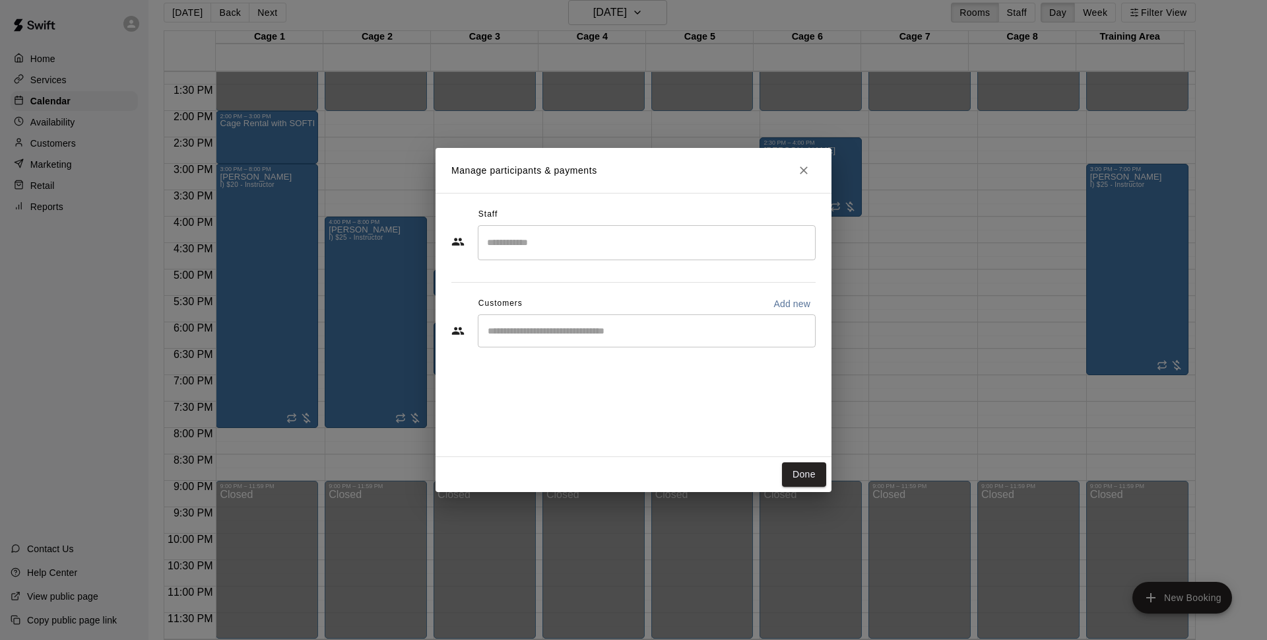
click at [549, 339] on div "​" at bounding box center [647, 330] width 338 height 33
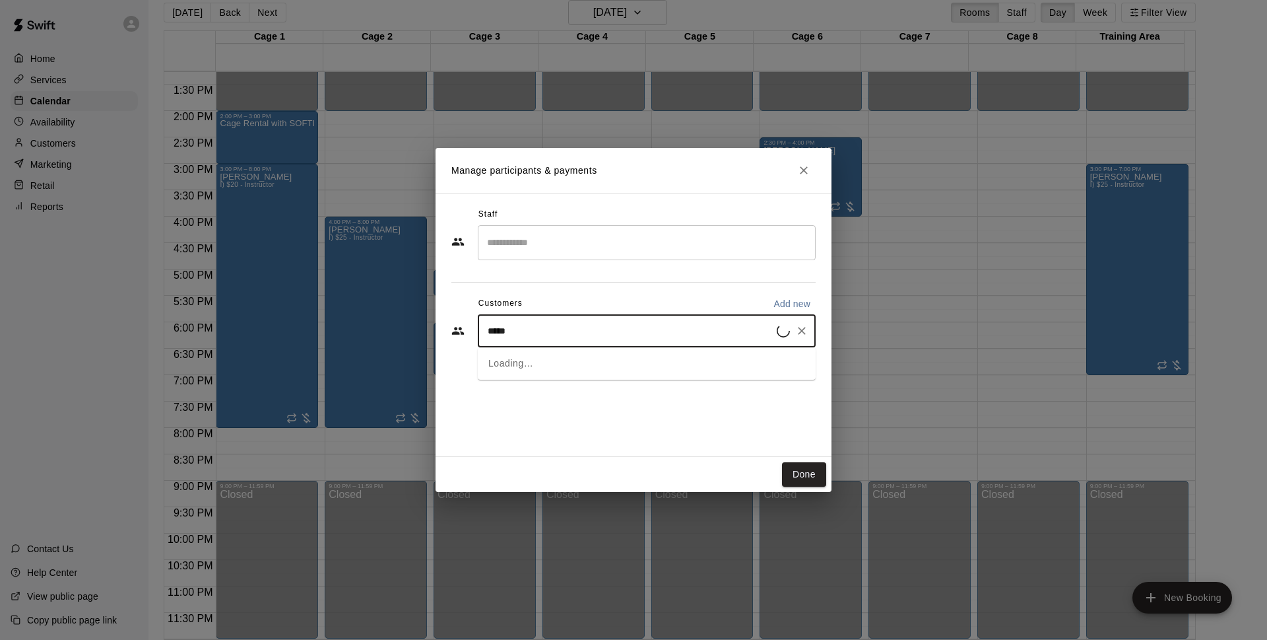
type input "*****"
click at [600, 371] on span "[EMAIL_ADDRESS][DOMAIN_NAME]" at bounding box center [586, 375] width 142 height 9
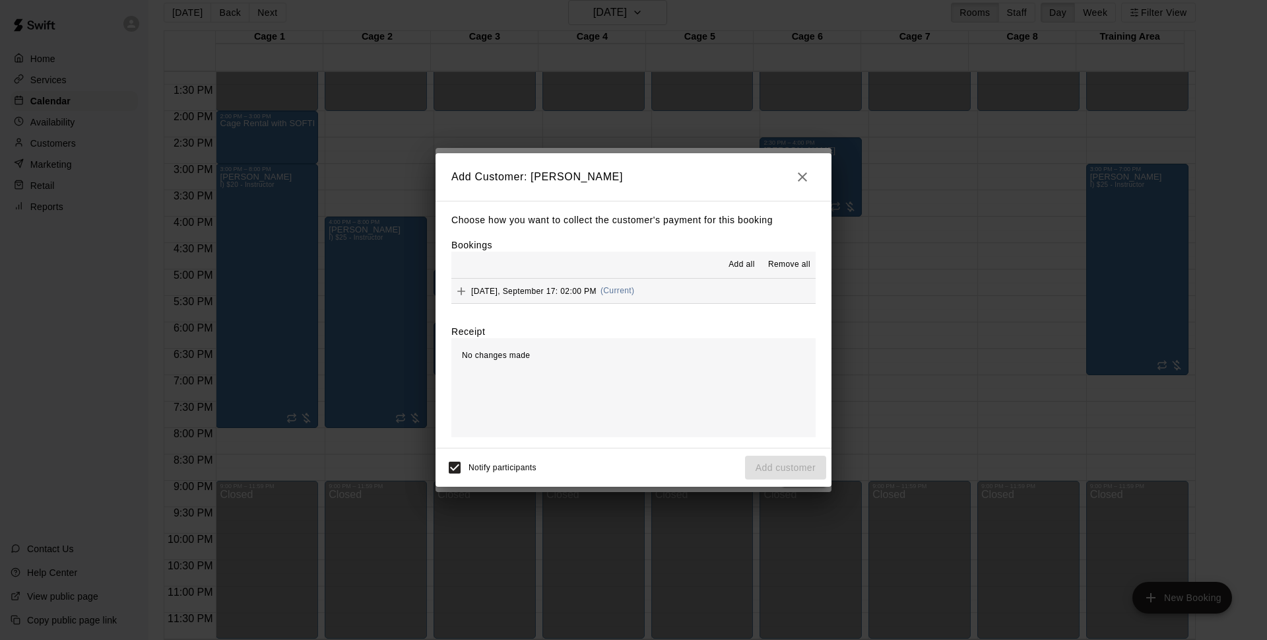
click at [663, 288] on button "[DATE], September 17: 02:00 PM (Current)" at bounding box center [634, 291] width 364 height 24
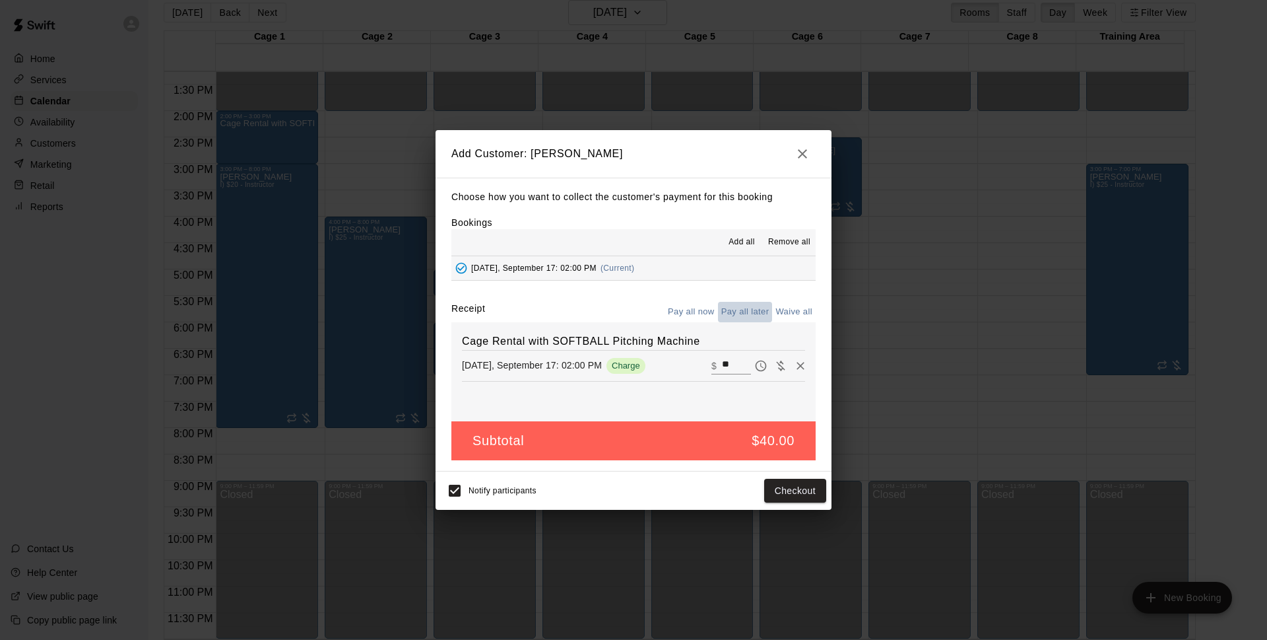
click at [743, 305] on button "Pay all later" at bounding box center [745, 312] width 55 height 20
click at [776, 490] on button "Add customer" at bounding box center [785, 491] width 81 height 24
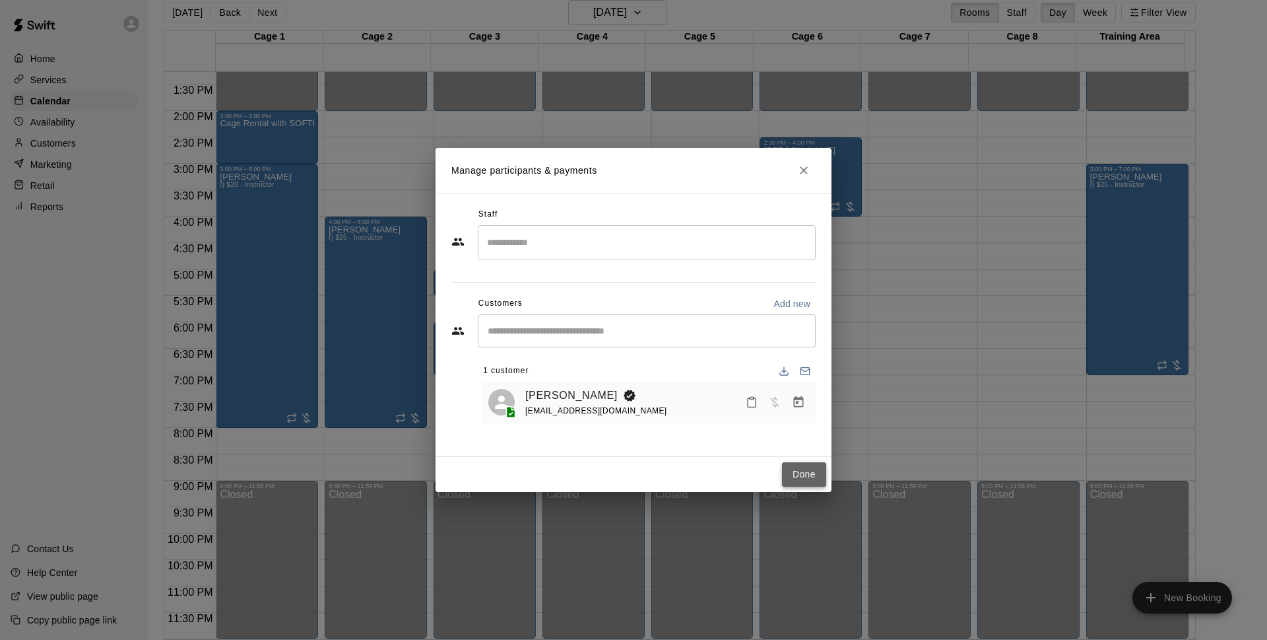
click at [794, 479] on button "Done" at bounding box center [804, 474] width 44 height 24
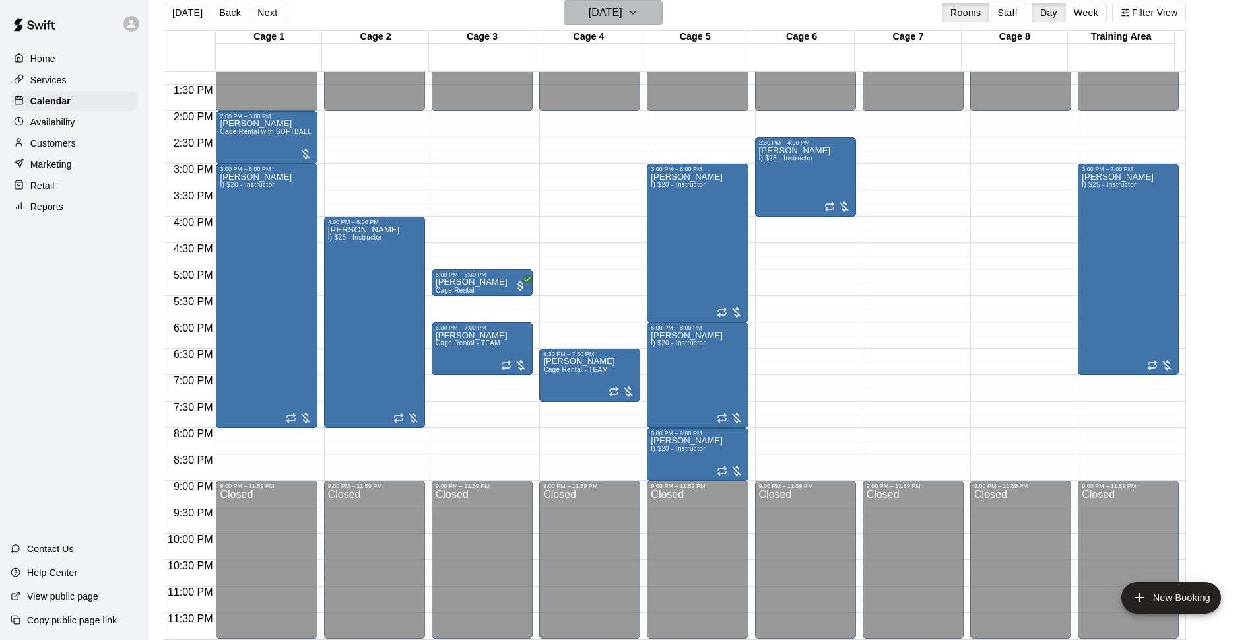
click at [623, 11] on h6 "[DATE]" at bounding box center [606, 12] width 34 height 18
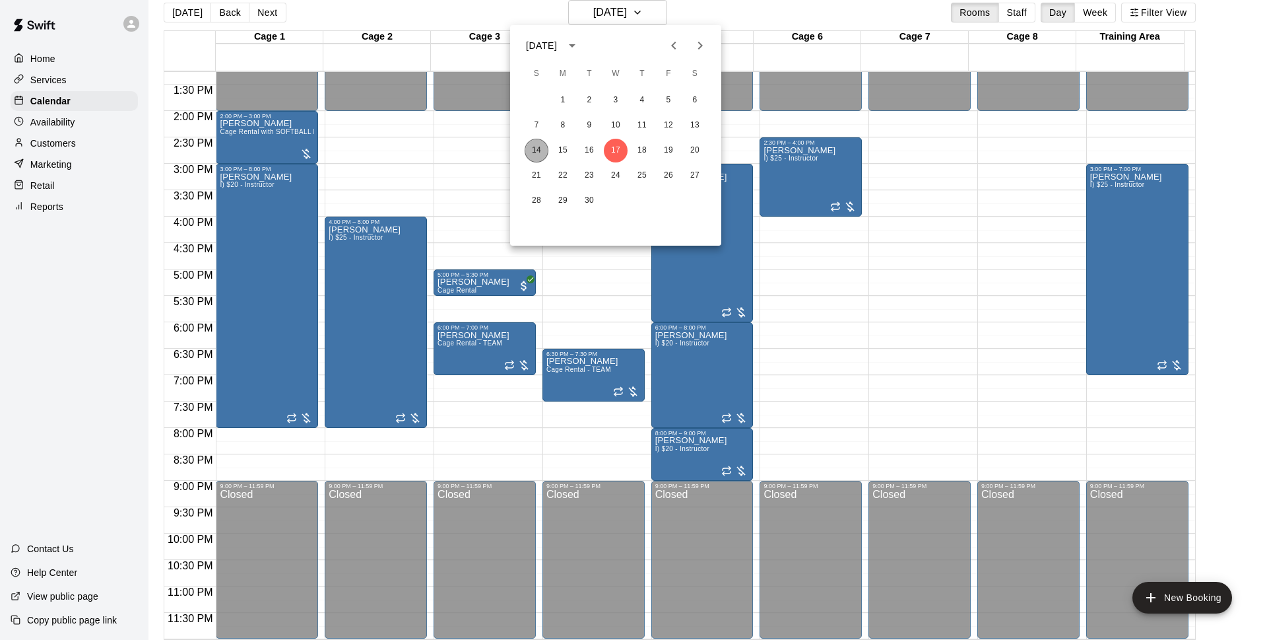
click at [532, 148] on button "14" at bounding box center [537, 151] width 24 height 24
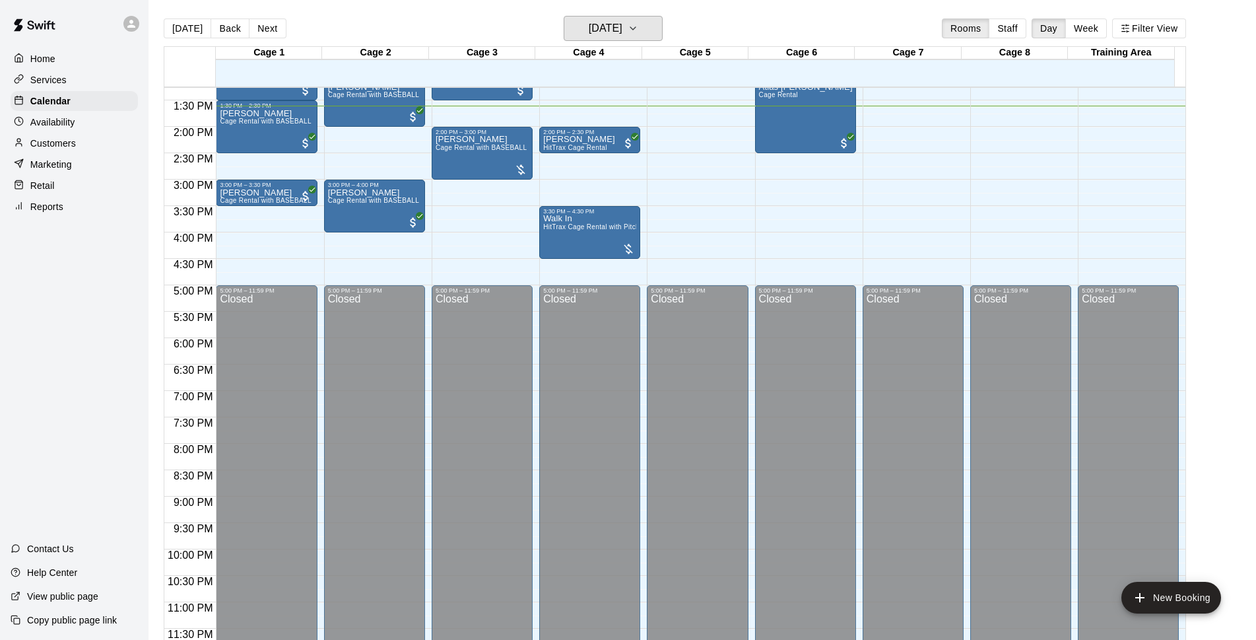
scroll to position [531, 0]
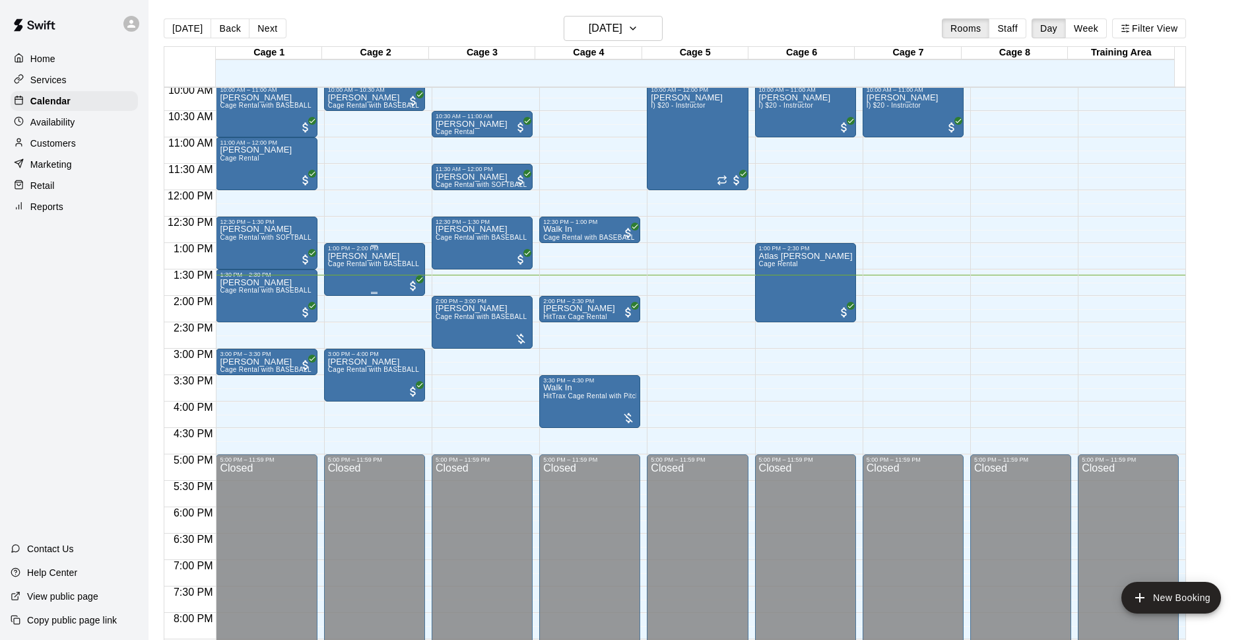
click at [350, 263] on span "Cage Rental with BASEBALL Pitching Machine" at bounding box center [401, 263] width 147 height 7
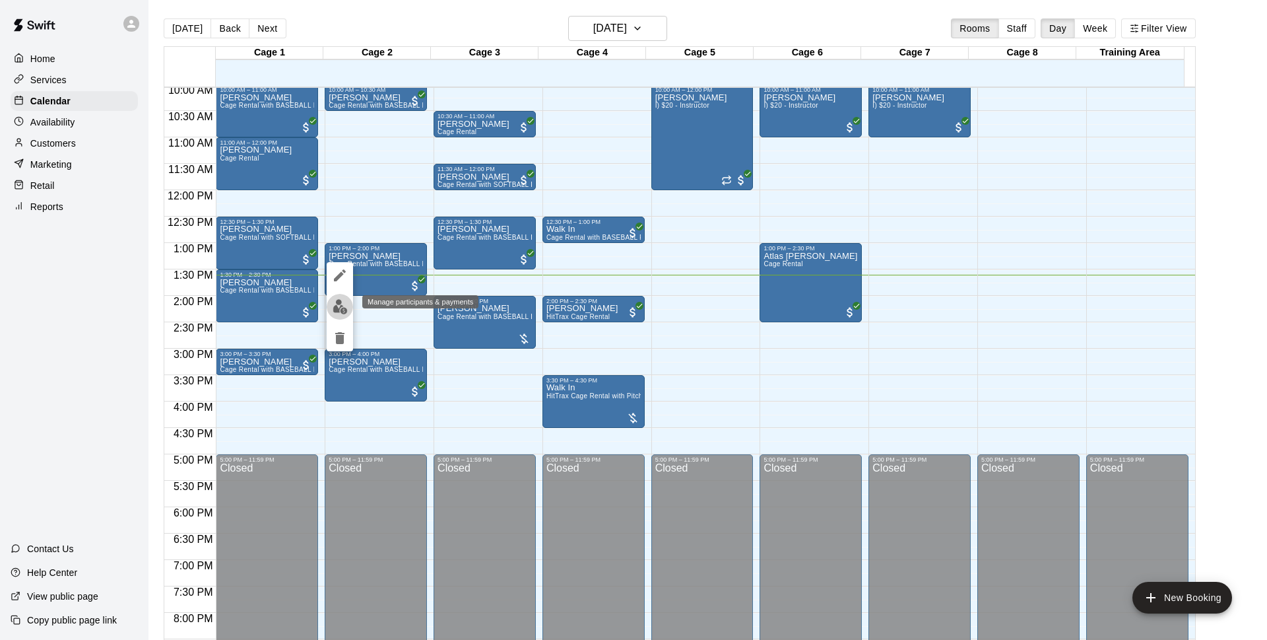
click at [339, 314] on img "edit" at bounding box center [340, 306] width 15 height 15
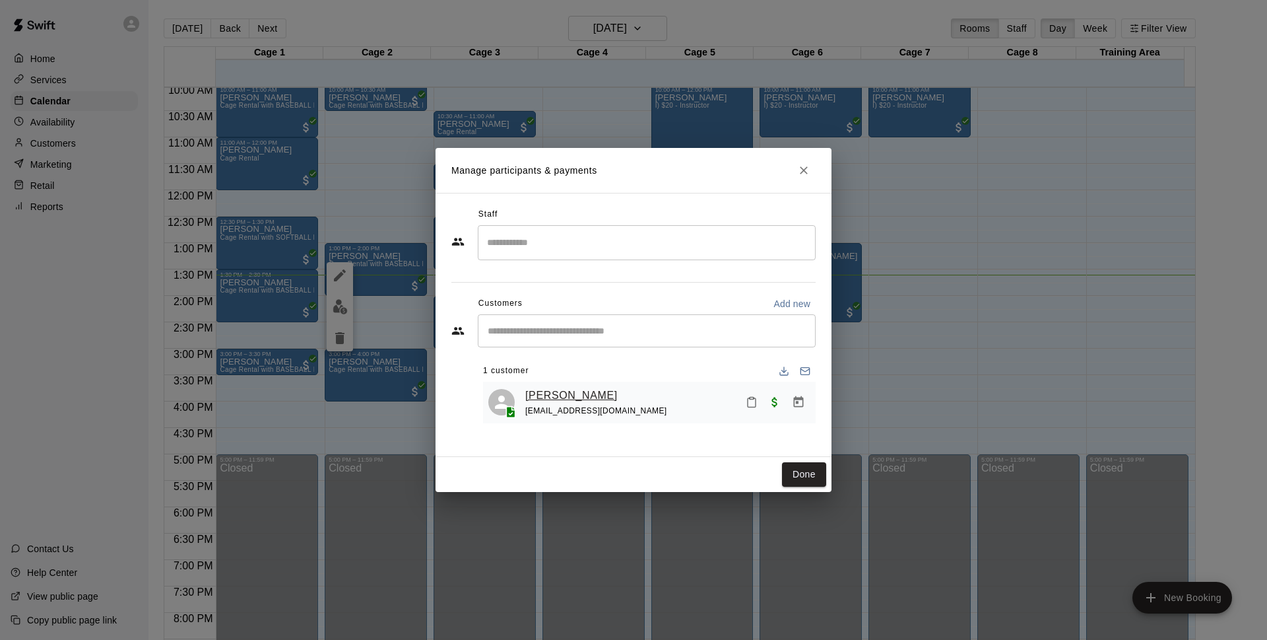
click at [557, 397] on link "[PERSON_NAME]" at bounding box center [571, 395] width 92 height 17
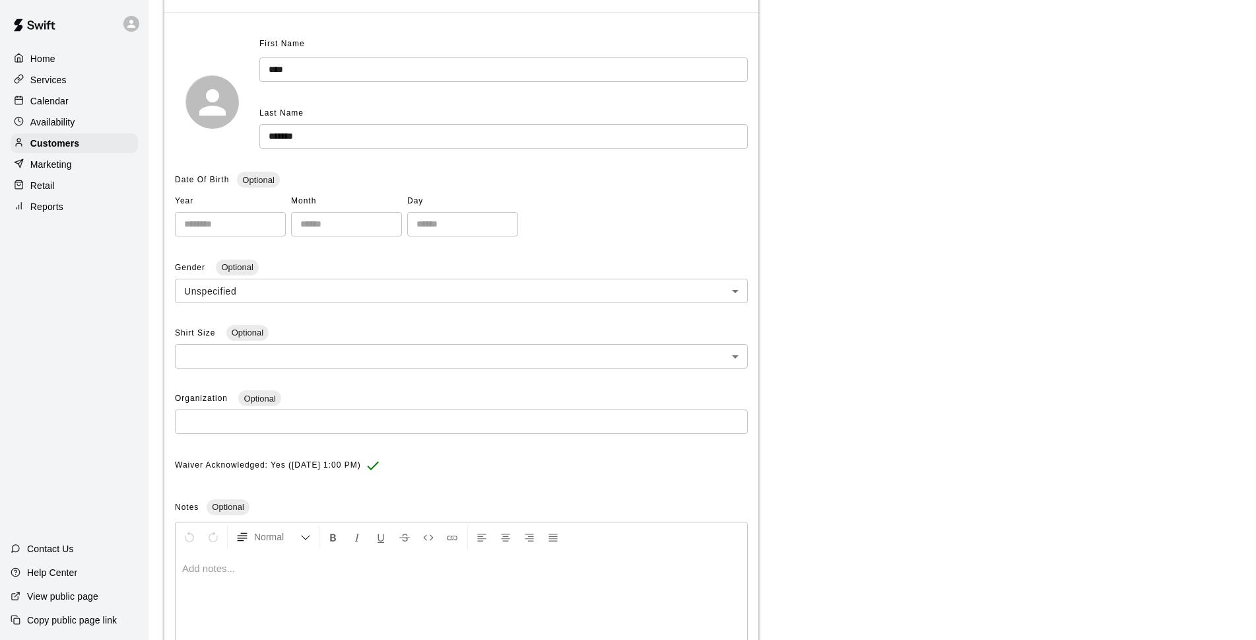
scroll to position [191, 0]
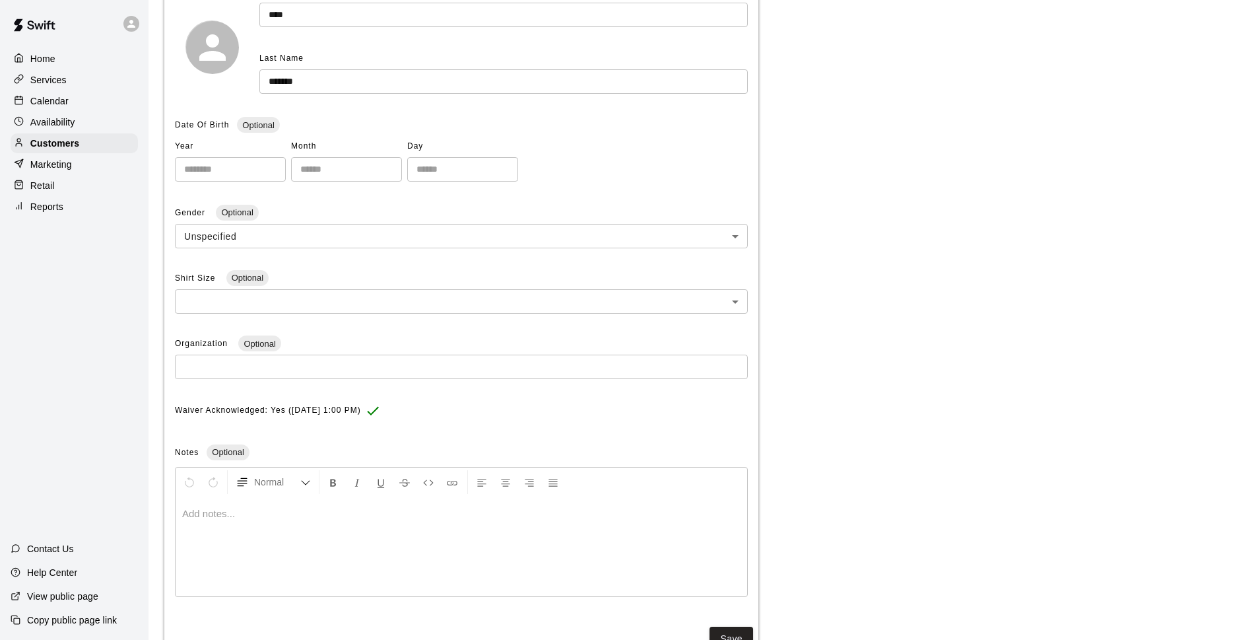
click at [273, 502] on div at bounding box center [462, 546] width 572 height 99
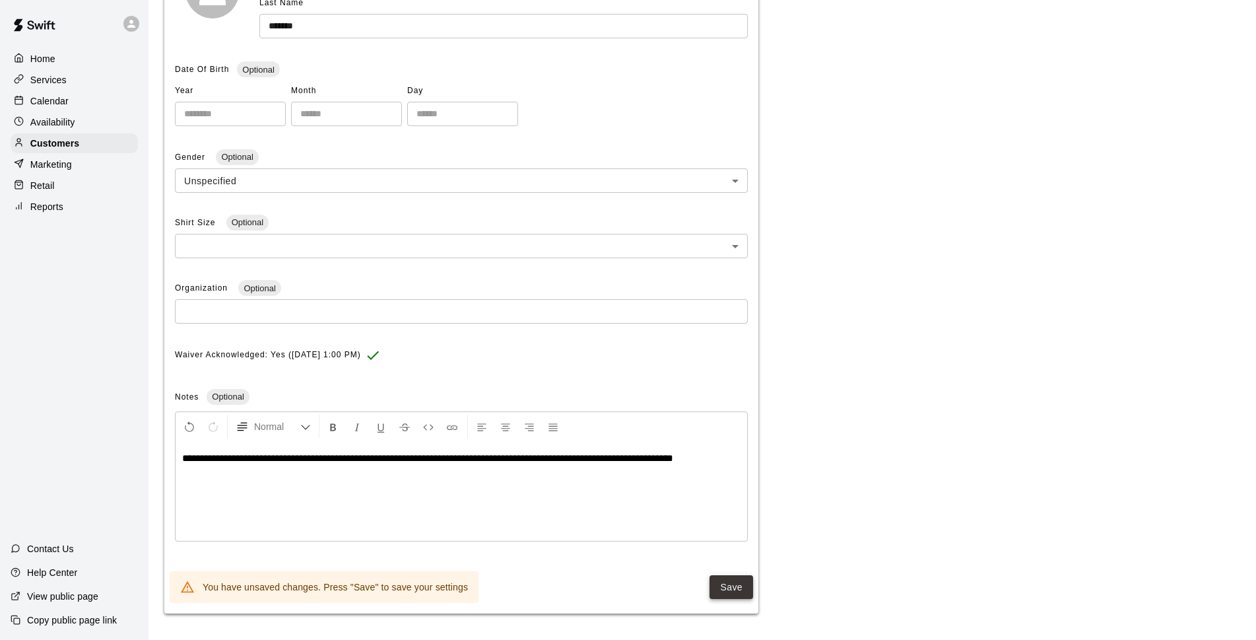
click at [730, 581] on button "Save" at bounding box center [732, 587] width 44 height 24
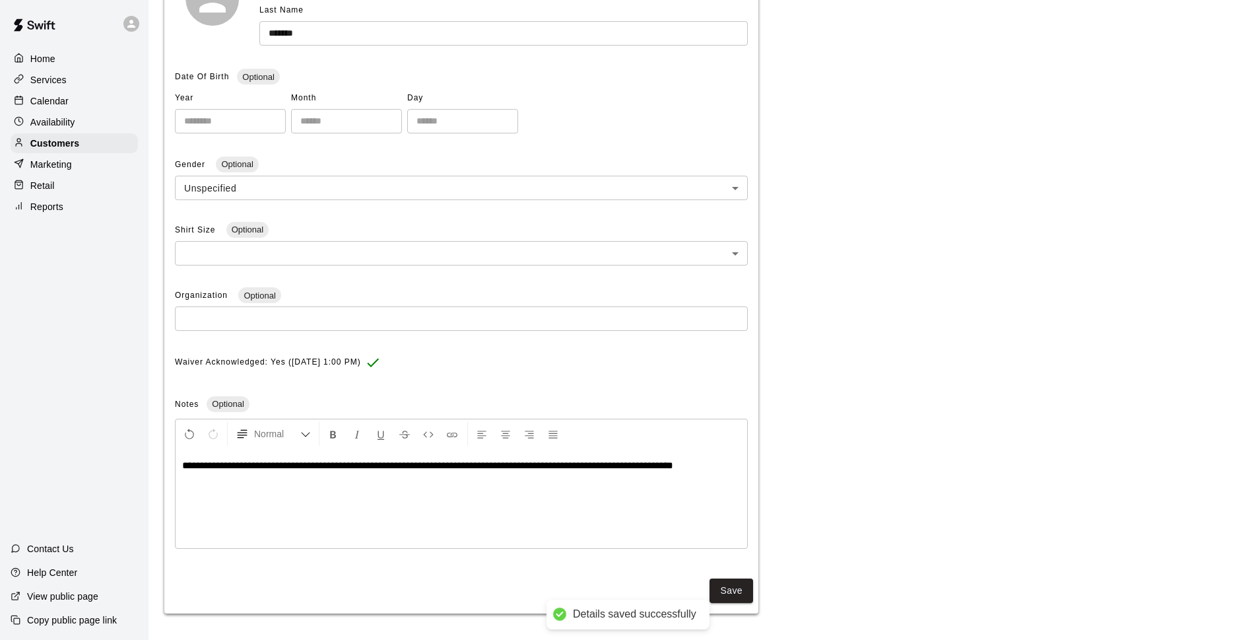
scroll to position [48, 0]
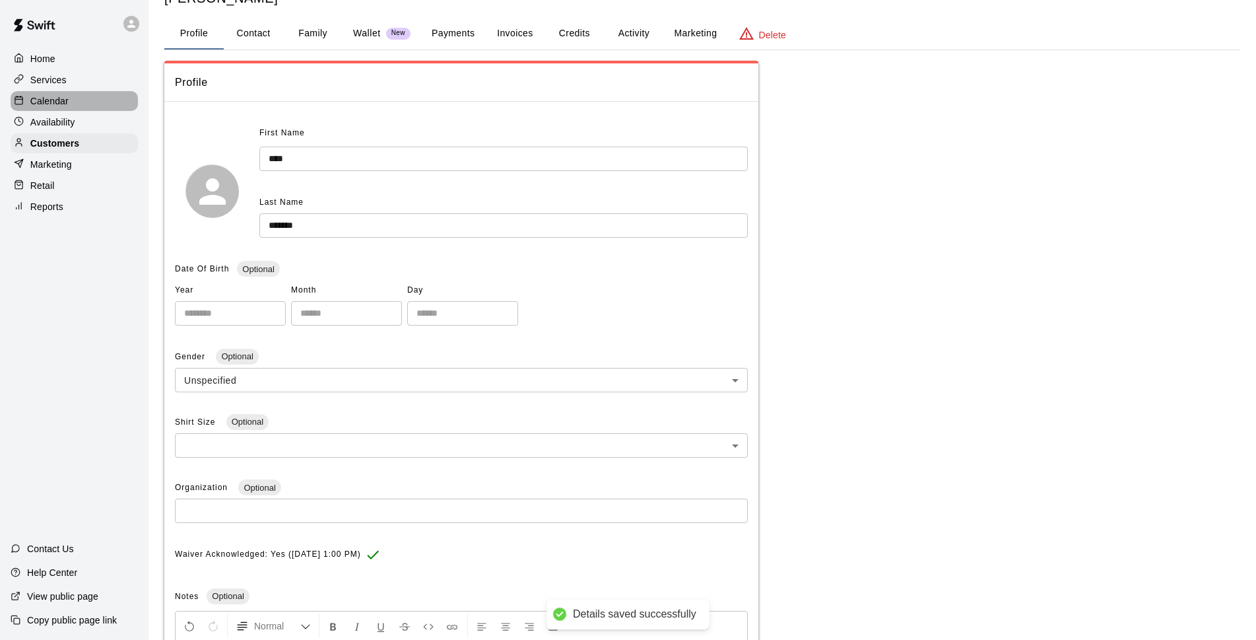
click at [68, 107] on div "Calendar" at bounding box center [74, 101] width 127 height 20
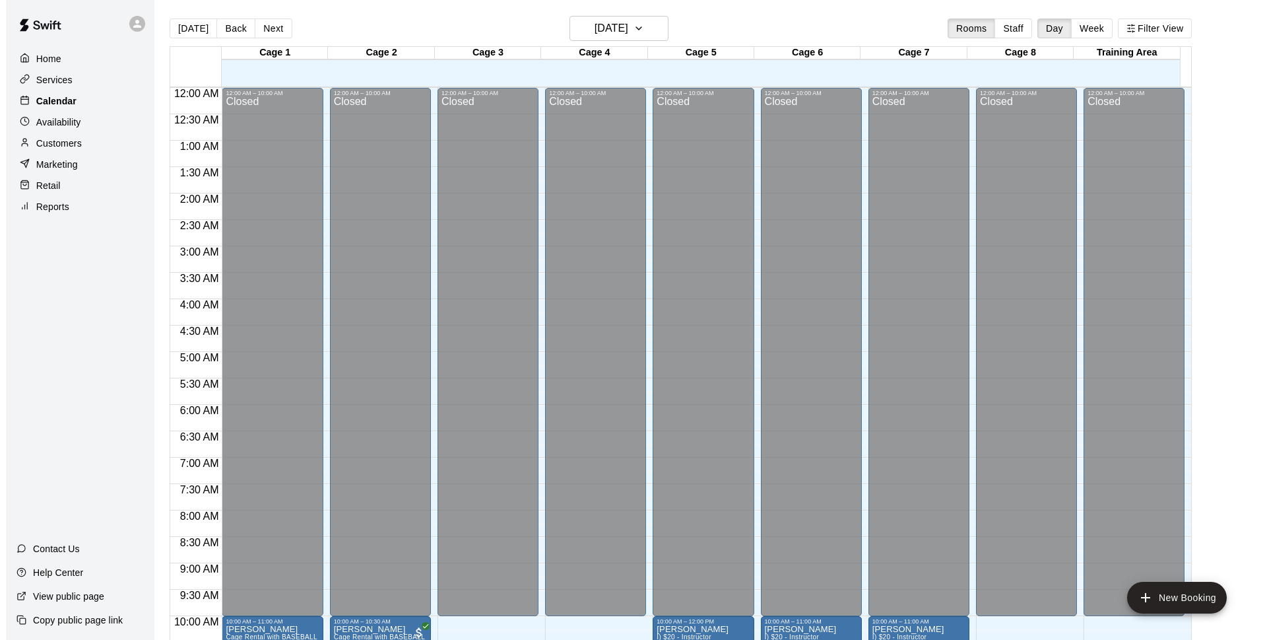
scroll to position [661, 0]
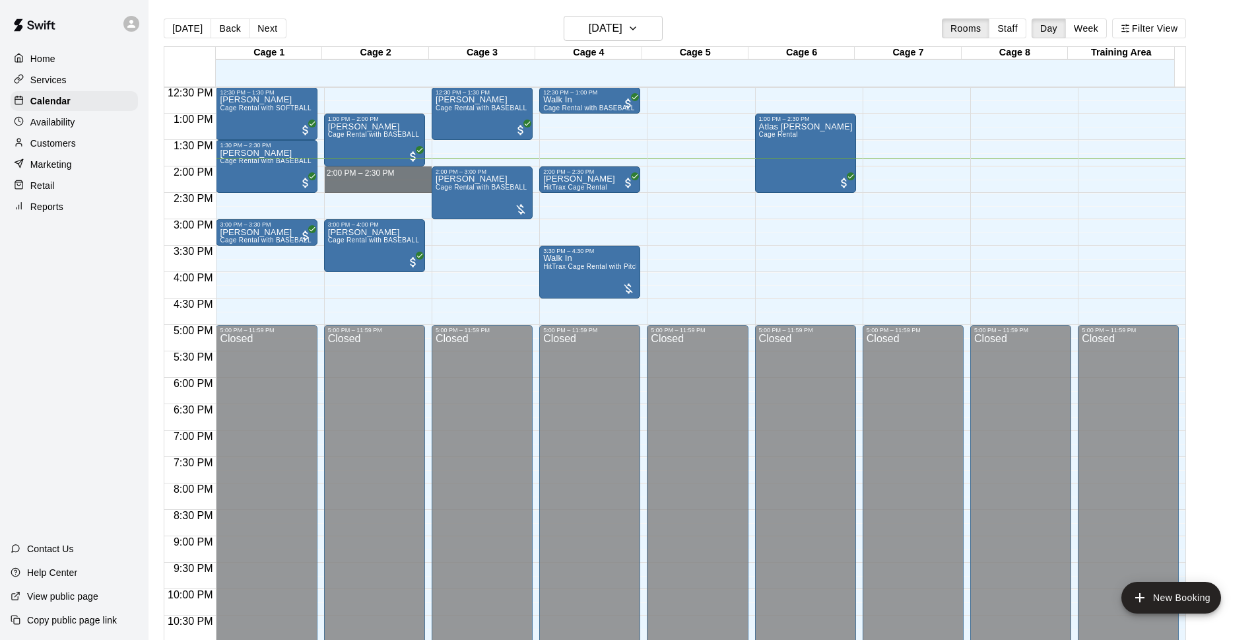
drag, startPoint x: 346, startPoint y: 172, endPoint x: 349, endPoint y: 187, distance: 16.1
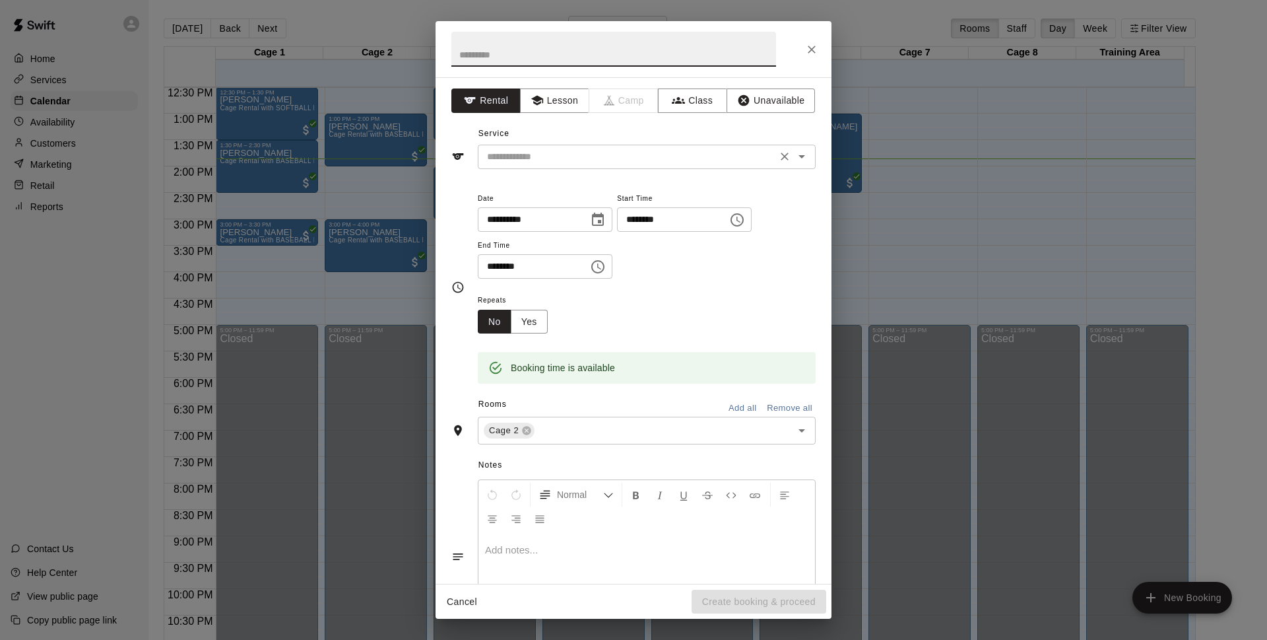
click at [609, 158] on input "text" at bounding box center [627, 157] width 291 height 17
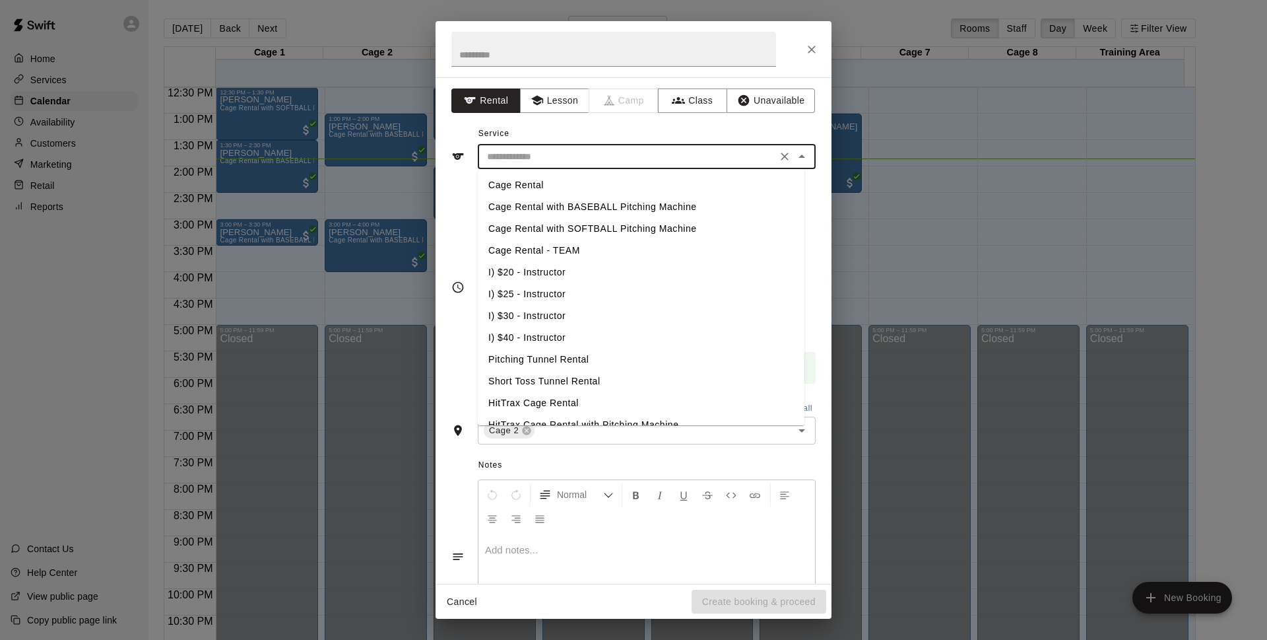
click at [588, 209] on li "Cage Rental with BASEBALL Pitching Machine" at bounding box center [641, 207] width 327 height 22
click at [742, 157] on input "**********" at bounding box center [627, 157] width 291 height 17
click at [565, 226] on li "Cage Rental with SOFTBALL Pitching Machine" at bounding box center [641, 229] width 327 height 22
type input "**********"
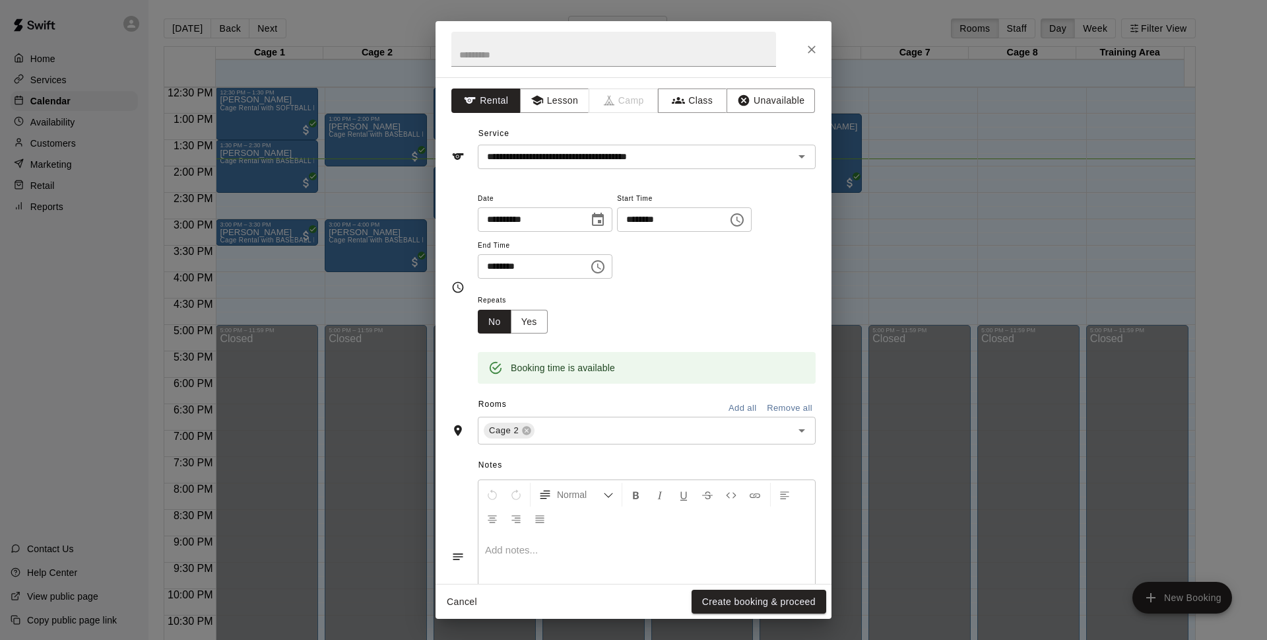
click at [716, 613] on div "Cancel Create booking & proceed" at bounding box center [634, 601] width 396 height 35
click at [750, 605] on button "Create booking & proceed" at bounding box center [759, 602] width 135 height 24
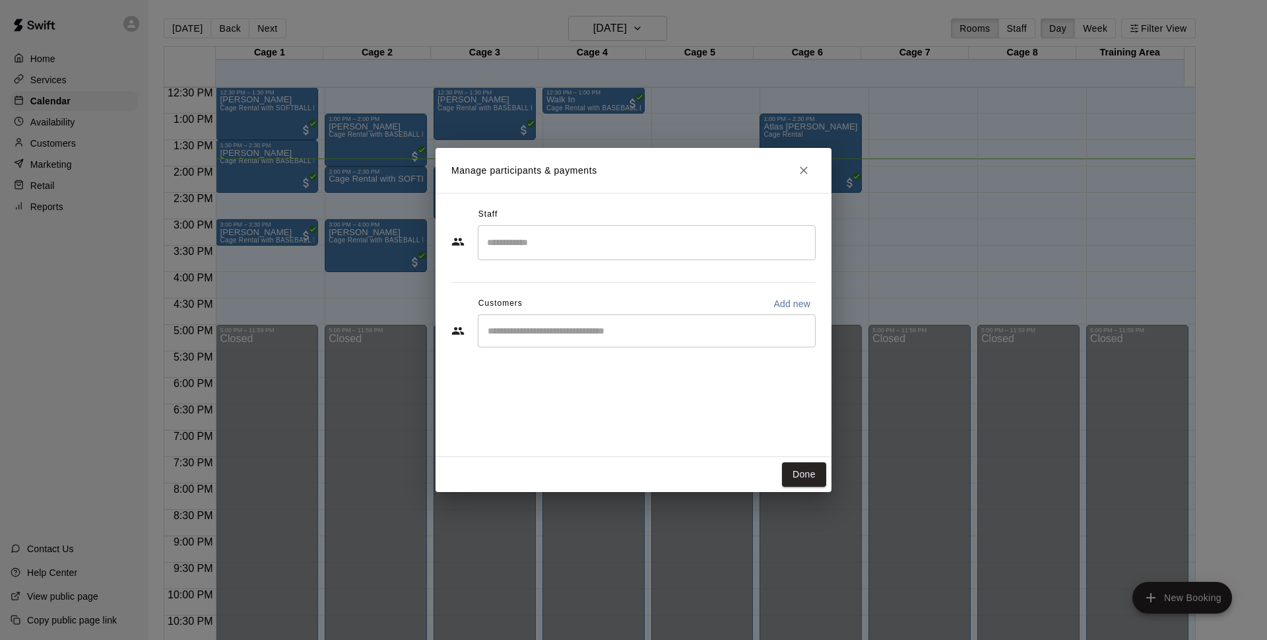
click at [541, 330] on input "Start typing to search customers..." at bounding box center [647, 330] width 326 height 13
click at [780, 306] on p "Add new" at bounding box center [792, 303] width 37 height 13
select select "**"
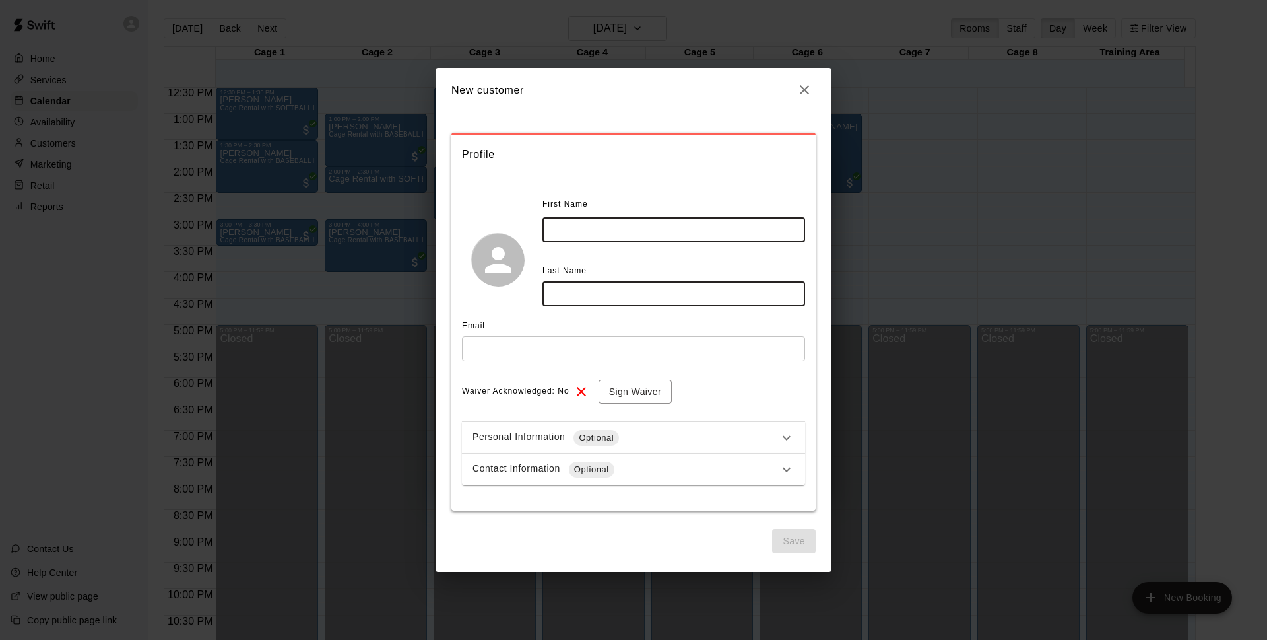
click at [645, 234] on input "text" at bounding box center [674, 229] width 263 height 24
type input "*"
type input "****"
click at [641, 296] on input "text" at bounding box center [674, 293] width 263 height 24
type input "********"
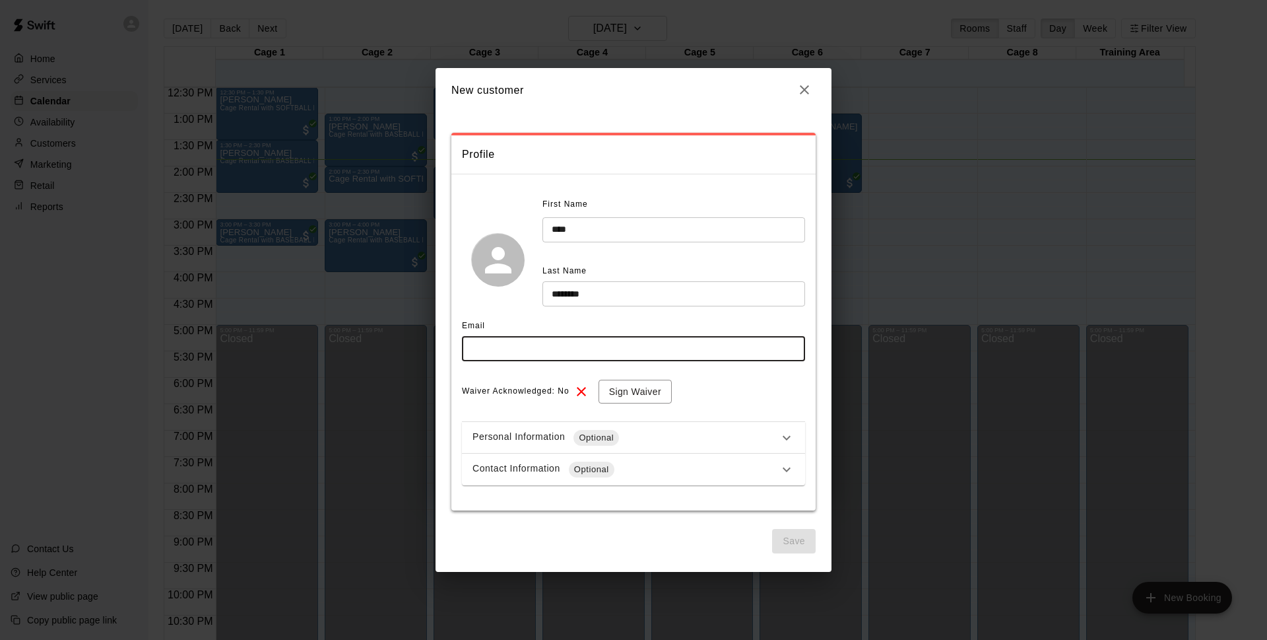
click at [605, 340] on input "text" at bounding box center [633, 348] width 343 height 24
type input "**********"
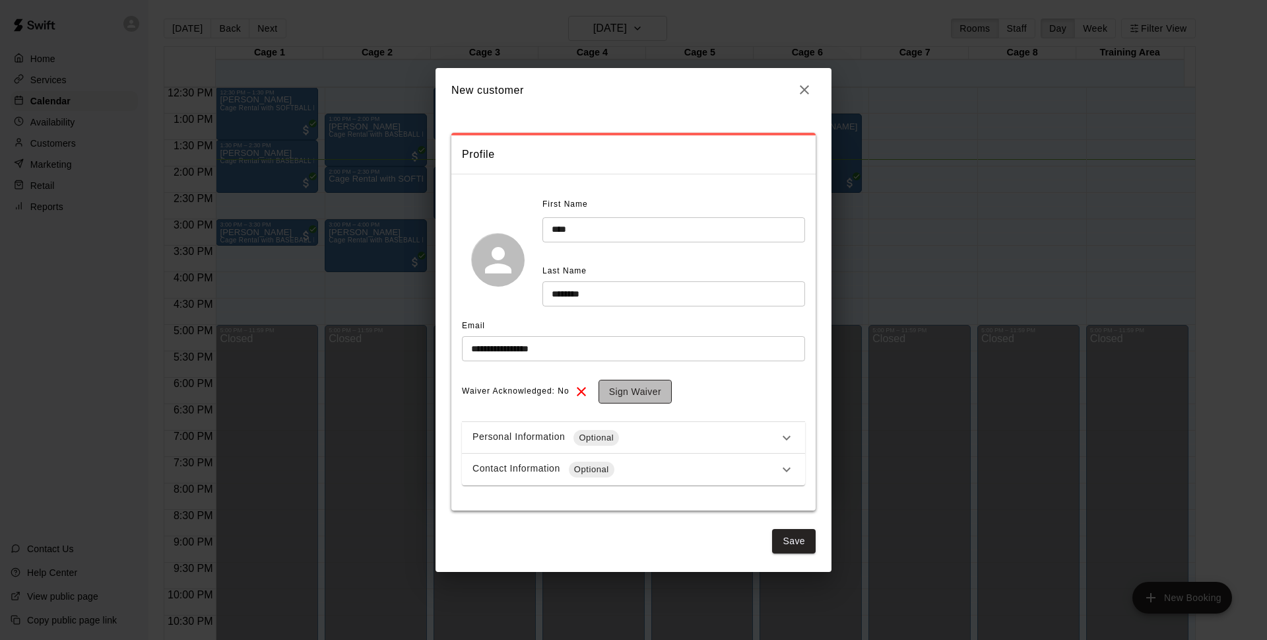
click at [636, 388] on button "Sign Waiver" at bounding box center [635, 392] width 73 height 24
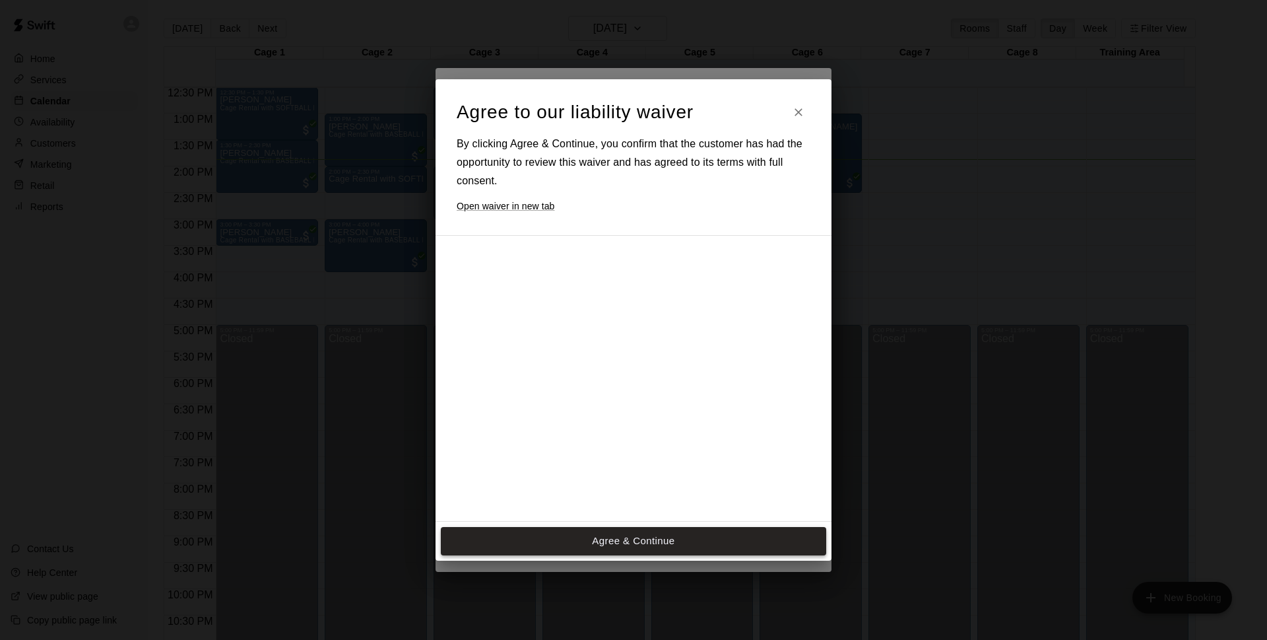
click at [596, 539] on button "Agree & Continue" at bounding box center [634, 541] width 386 height 28
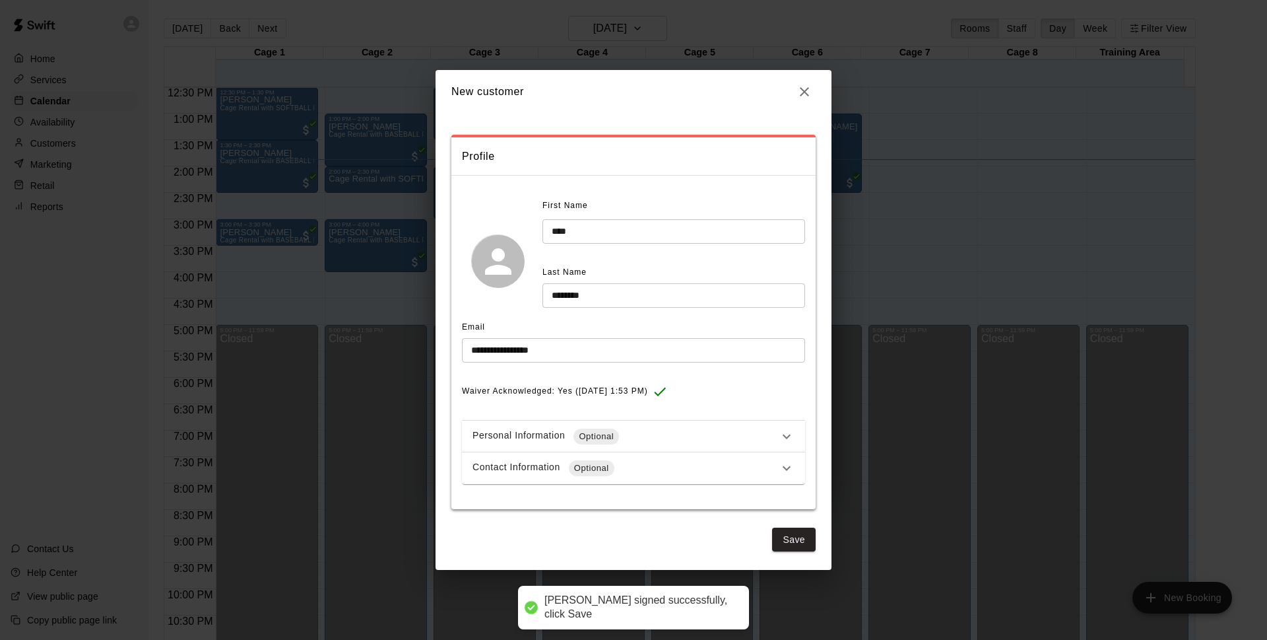
click at [637, 468] on div "Contact Information Optional" at bounding box center [626, 468] width 306 height 16
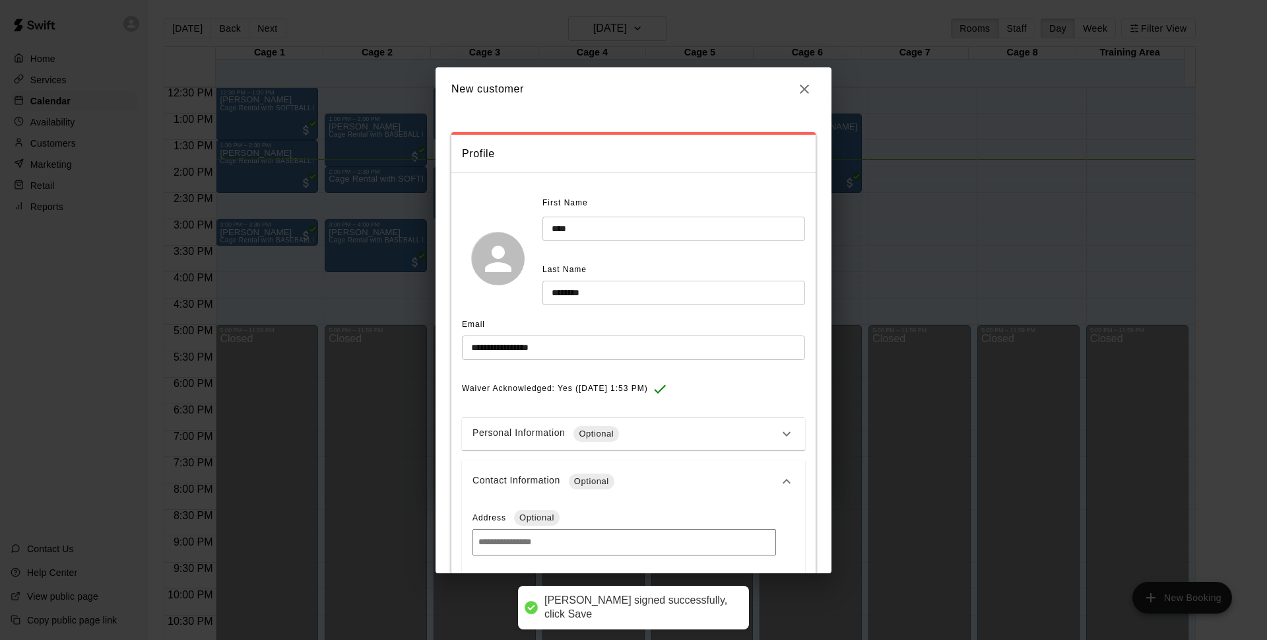
scroll to position [139, 0]
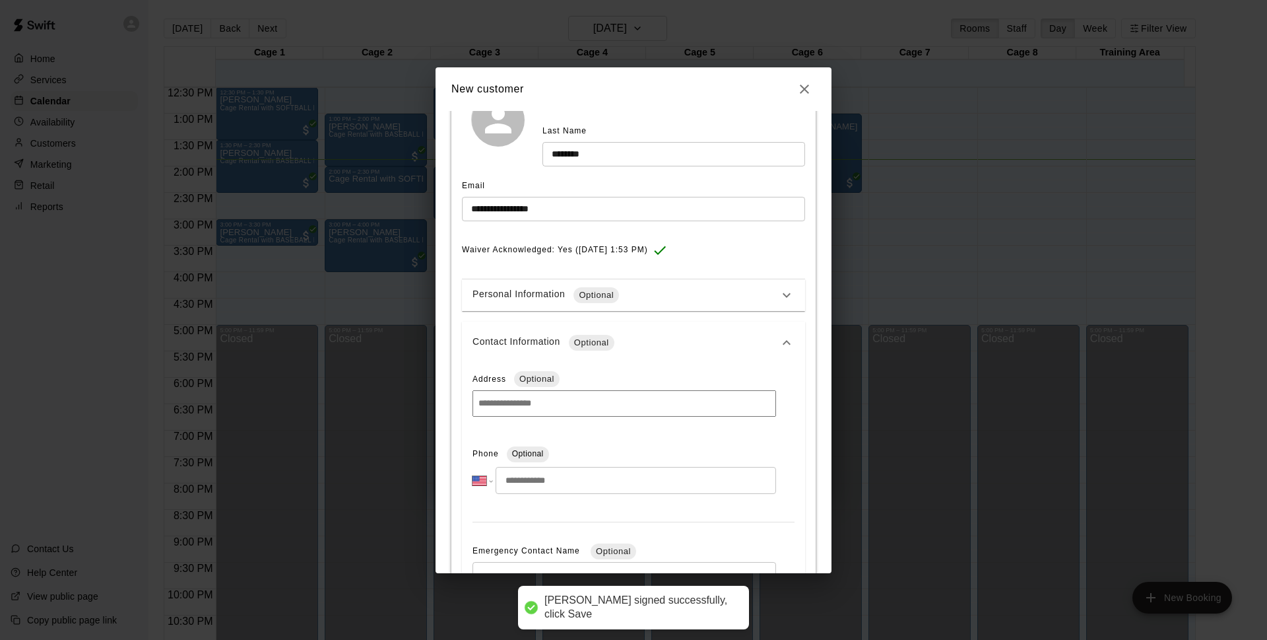
click at [562, 479] on input "tel" at bounding box center [636, 480] width 281 height 27
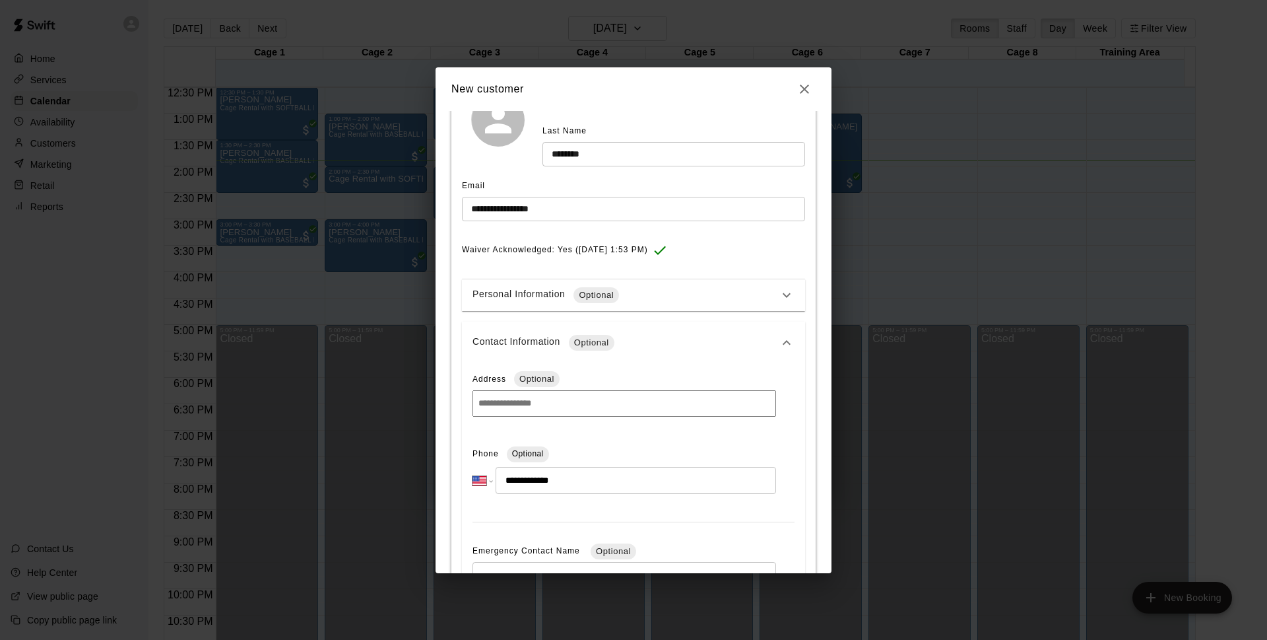
type input "**********"
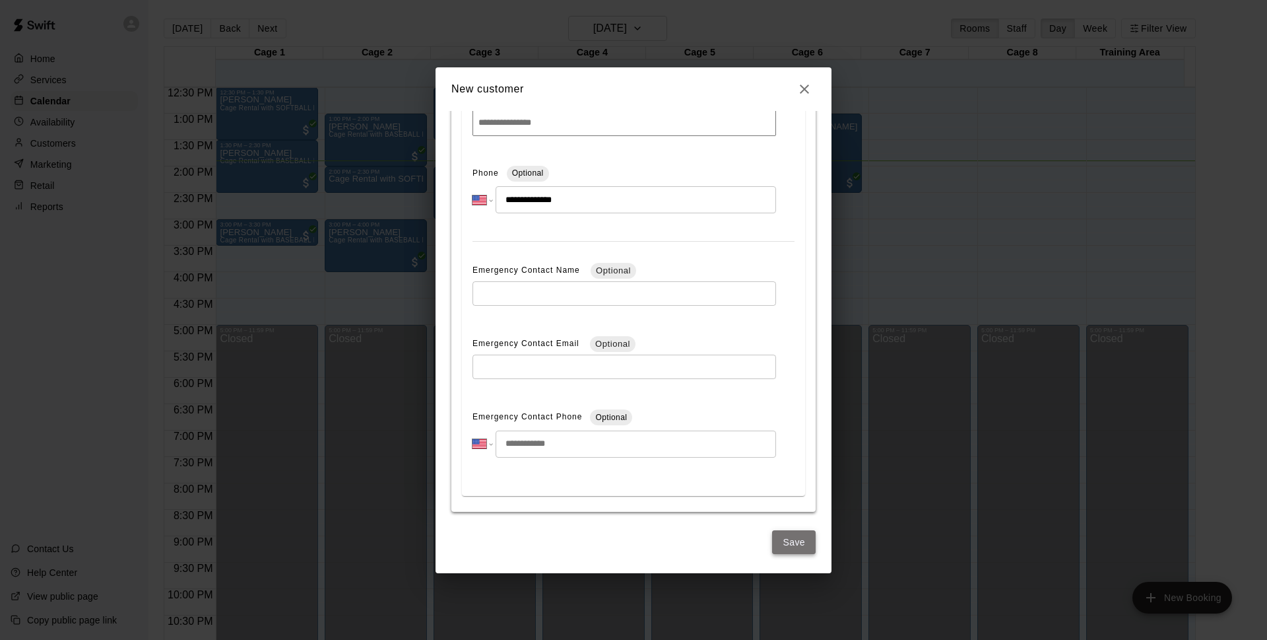
click at [772, 547] on button "Save" at bounding box center [794, 542] width 44 height 24
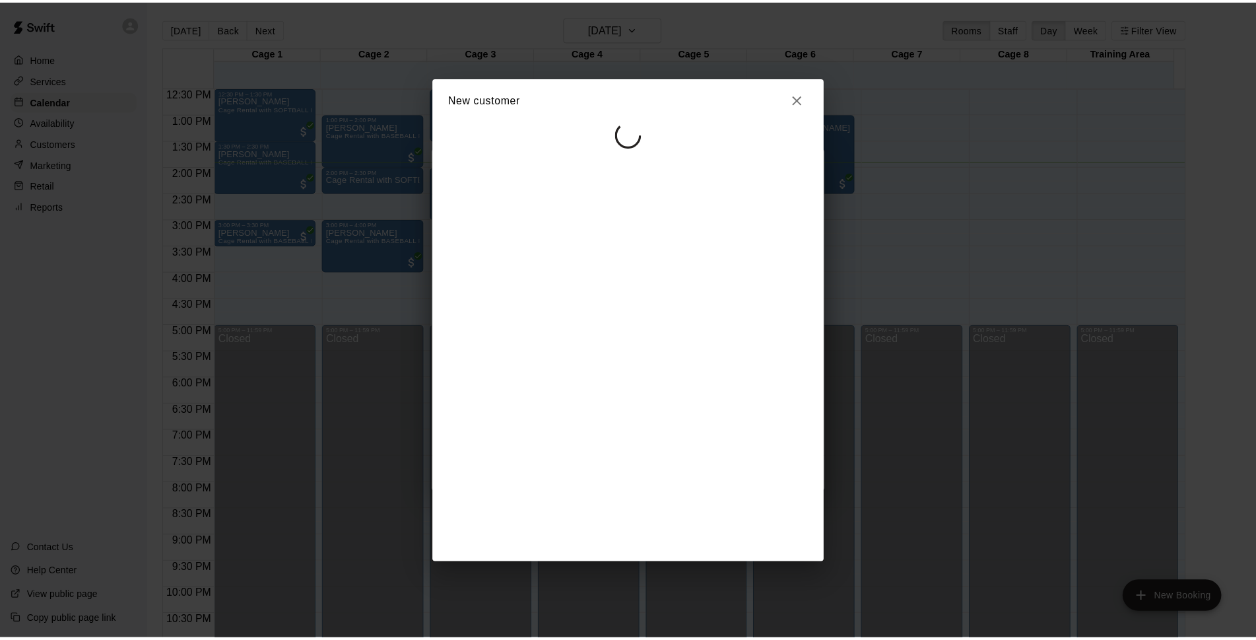
scroll to position [0, 0]
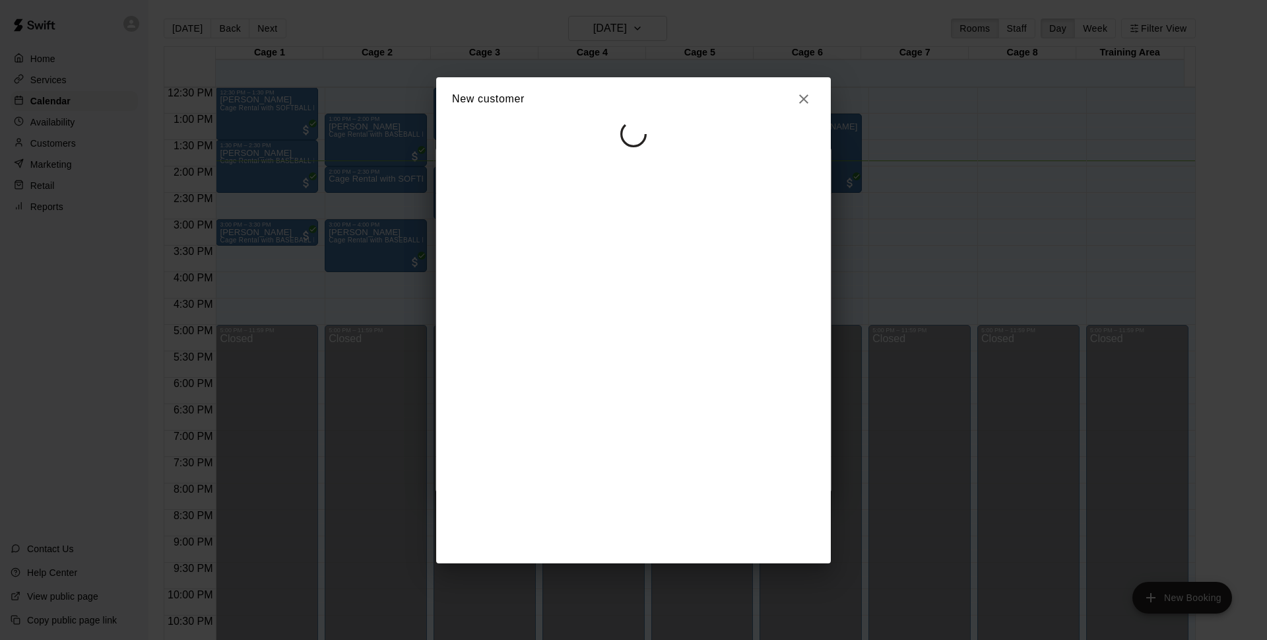
select select "**"
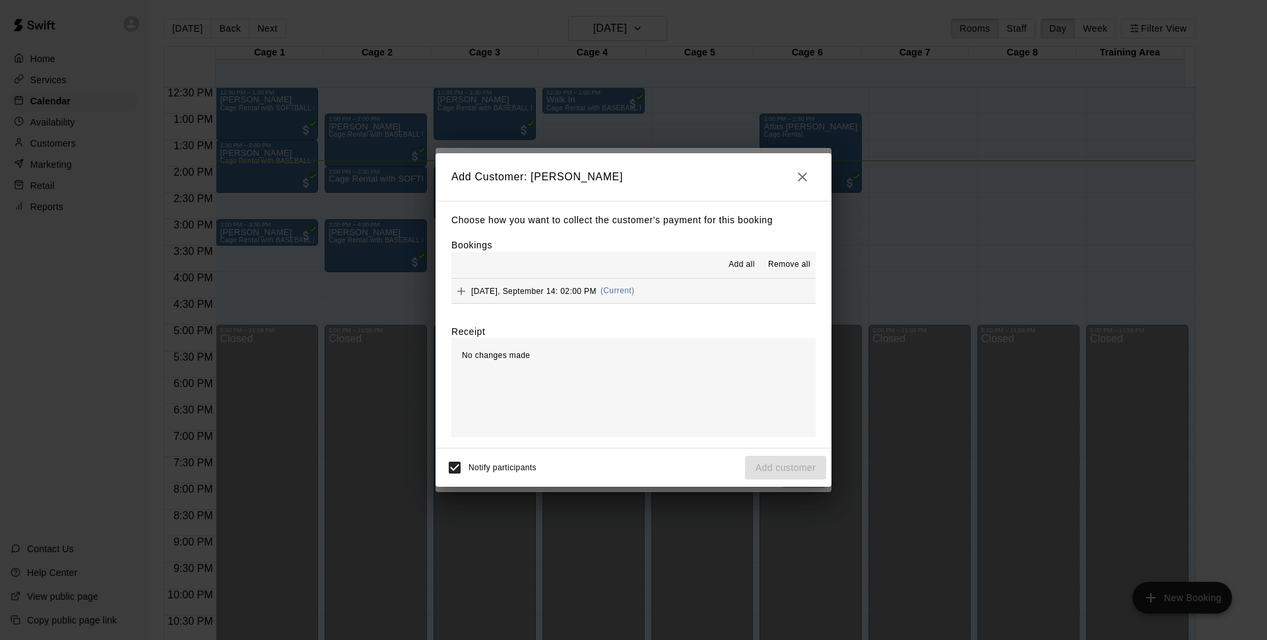
click at [651, 302] on button "[DATE], September 14: 02:00 PM (Current)" at bounding box center [634, 291] width 364 height 24
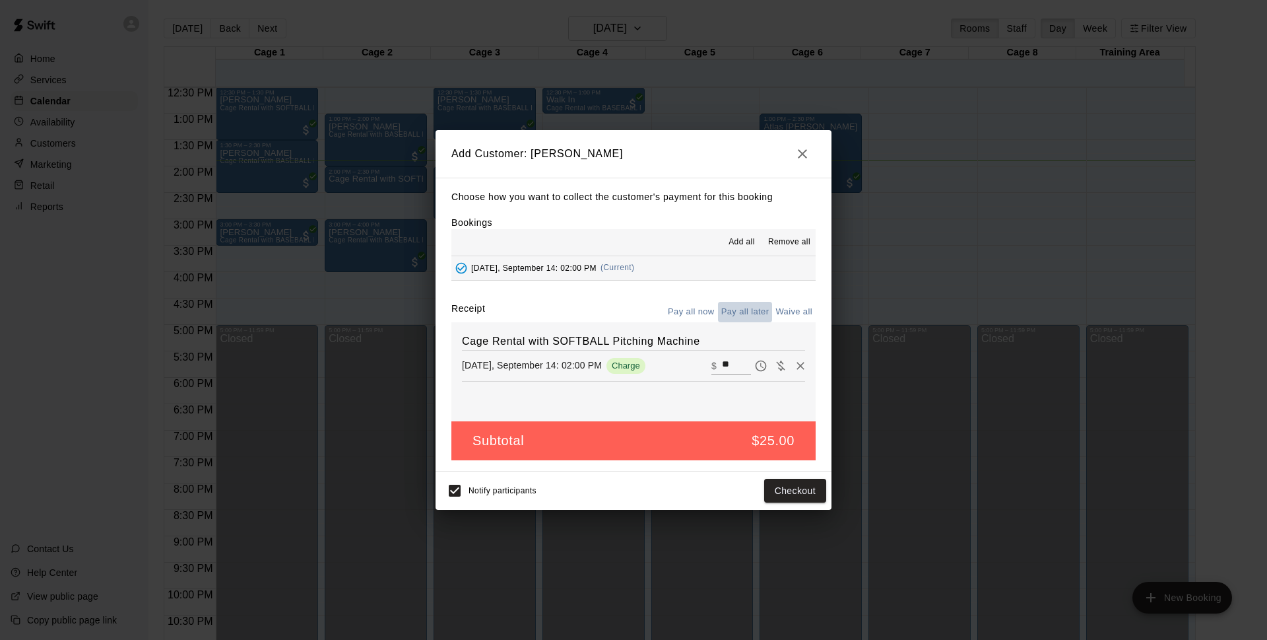
click at [750, 319] on button "Pay all later" at bounding box center [745, 312] width 55 height 20
click at [675, 315] on button "Pay all now" at bounding box center [691, 312] width 53 height 20
click at [801, 490] on button "Checkout" at bounding box center [795, 491] width 62 height 24
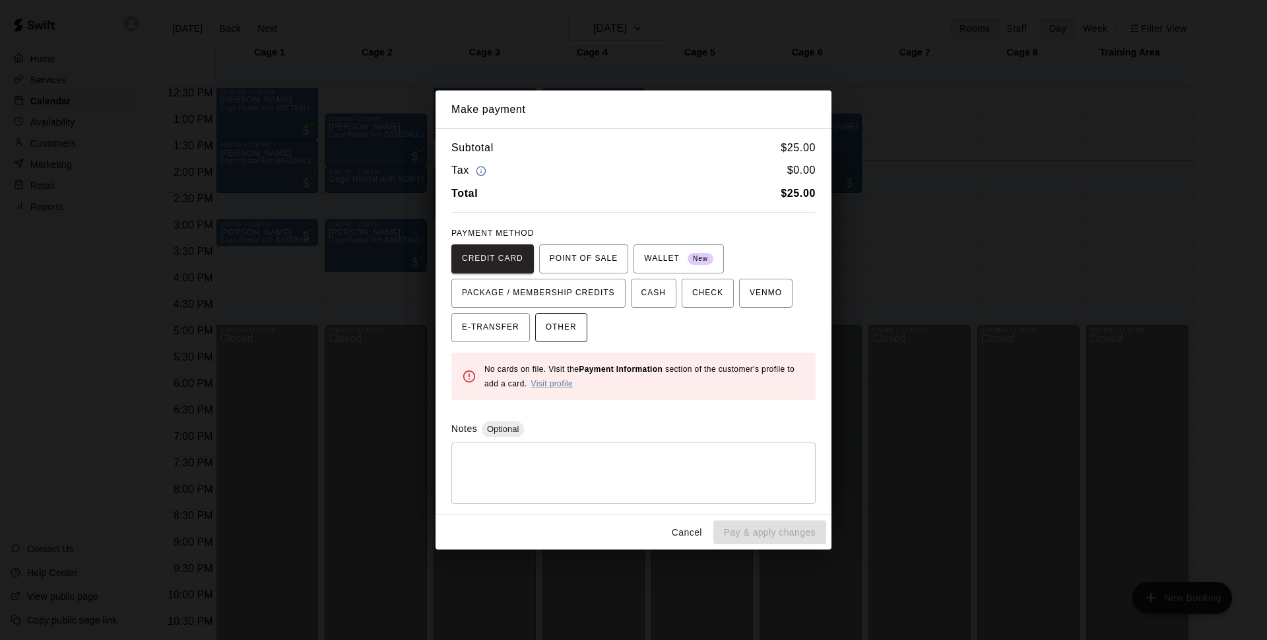
click at [557, 329] on span "OTHER" at bounding box center [561, 327] width 31 height 21
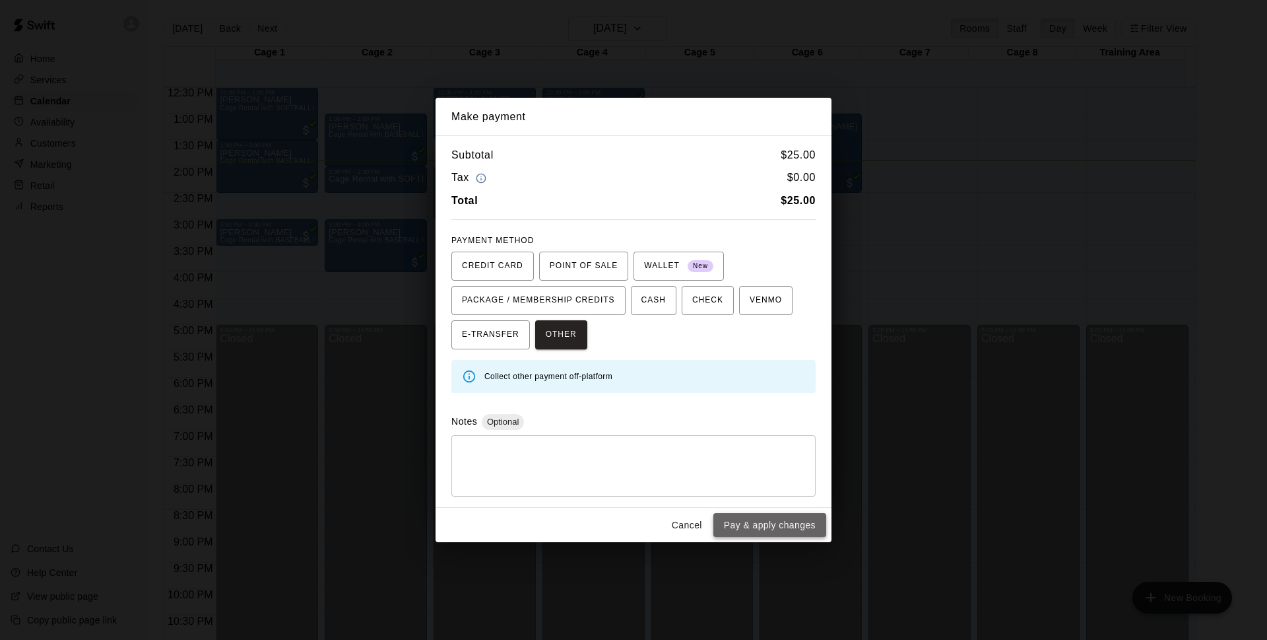
click at [766, 522] on button "Pay & apply changes" at bounding box center [770, 525] width 113 height 24
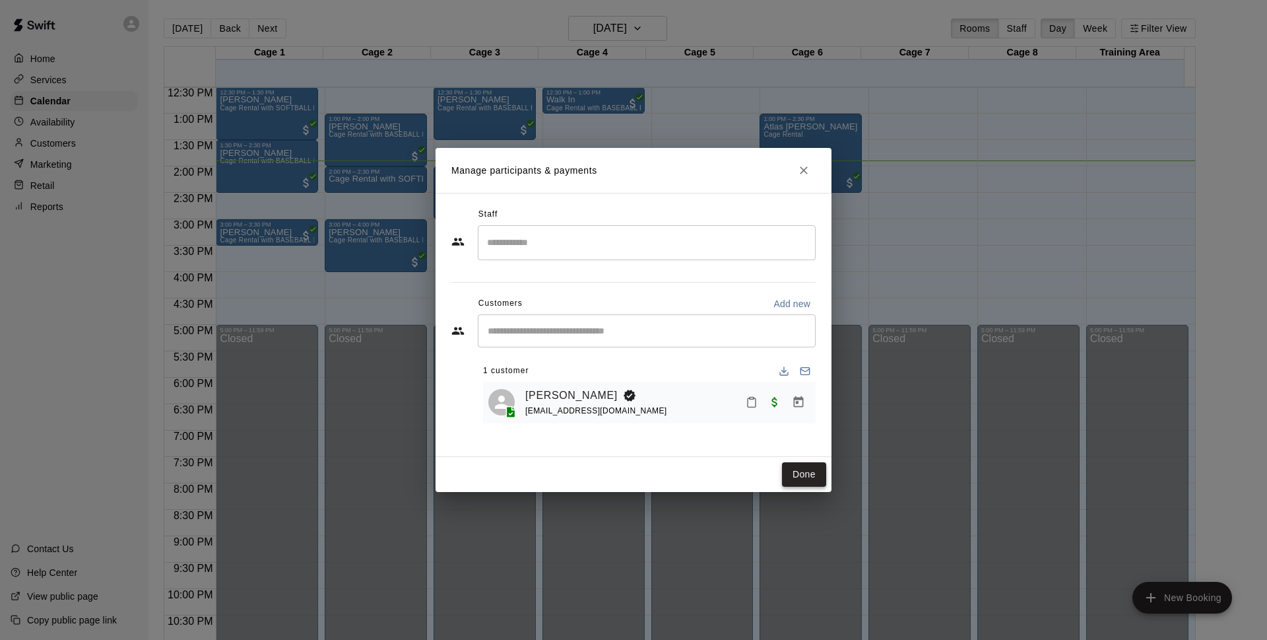
click at [813, 469] on button "Done" at bounding box center [804, 474] width 44 height 24
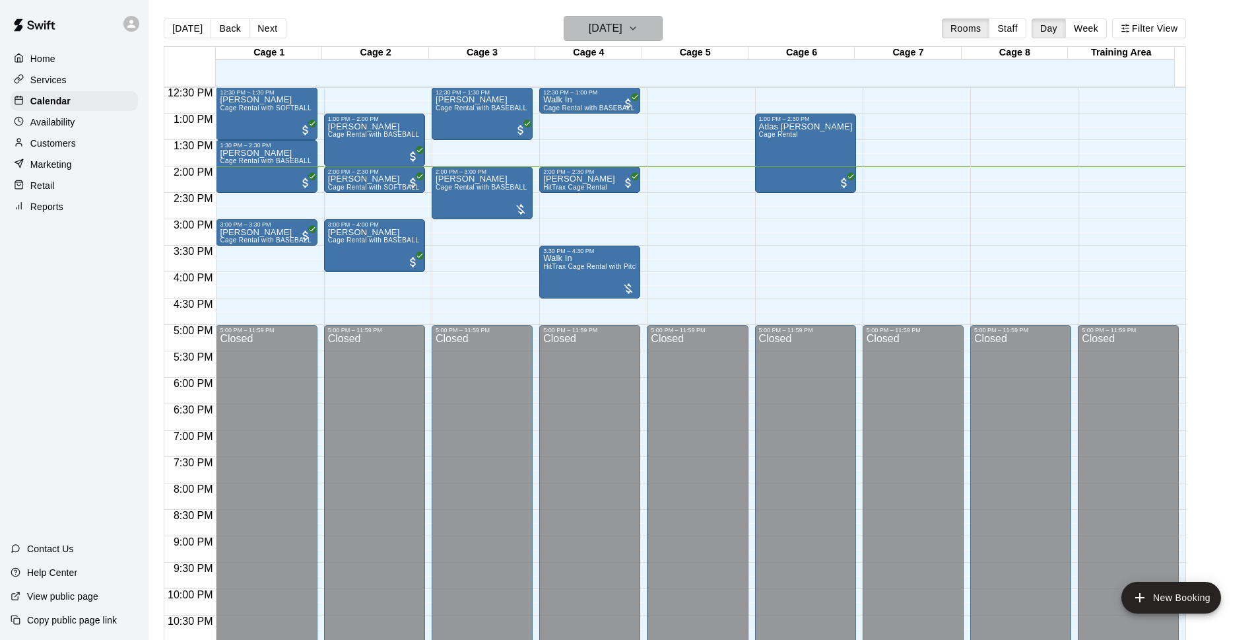
click at [589, 30] on h6 "[DATE]" at bounding box center [606, 28] width 34 height 18
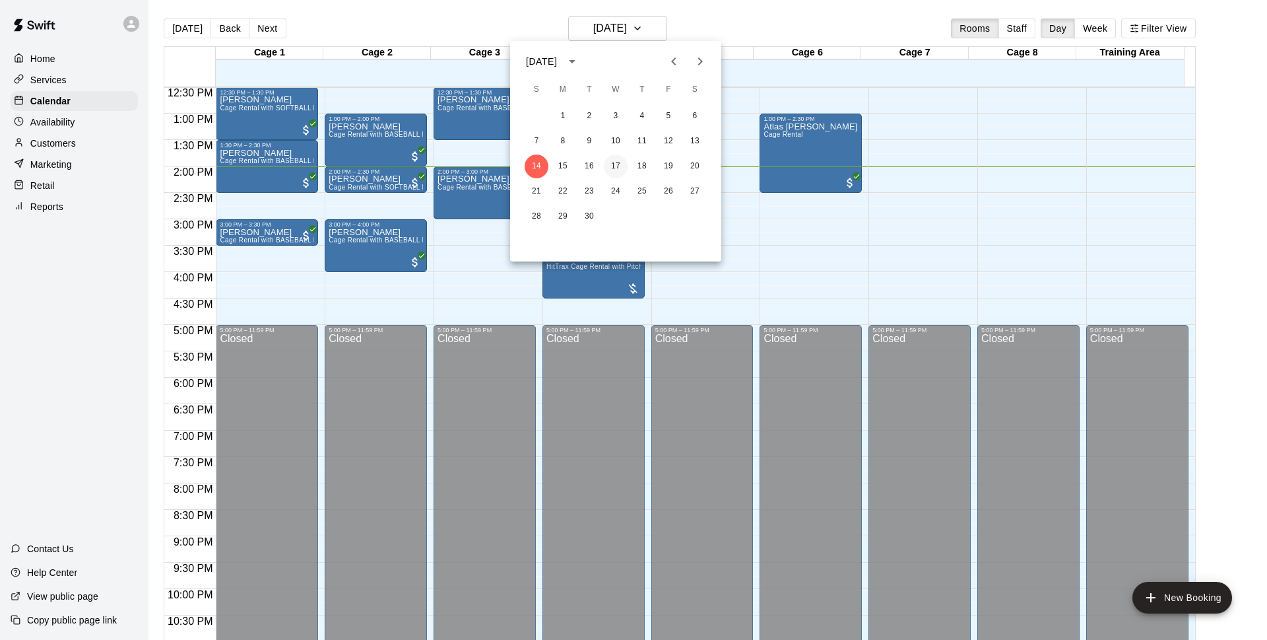
click at [619, 168] on button "17" at bounding box center [616, 166] width 24 height 24
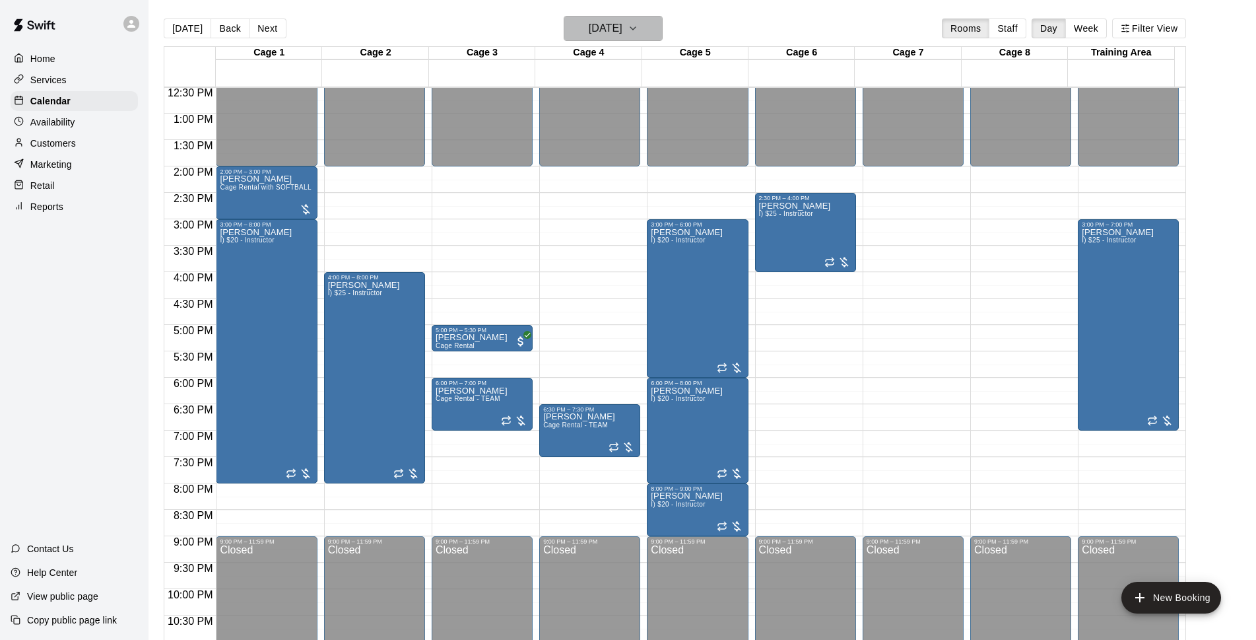
click at [623, 22] on h6 "[DATE]" at bounding box center [606, 28] width 34 height 18
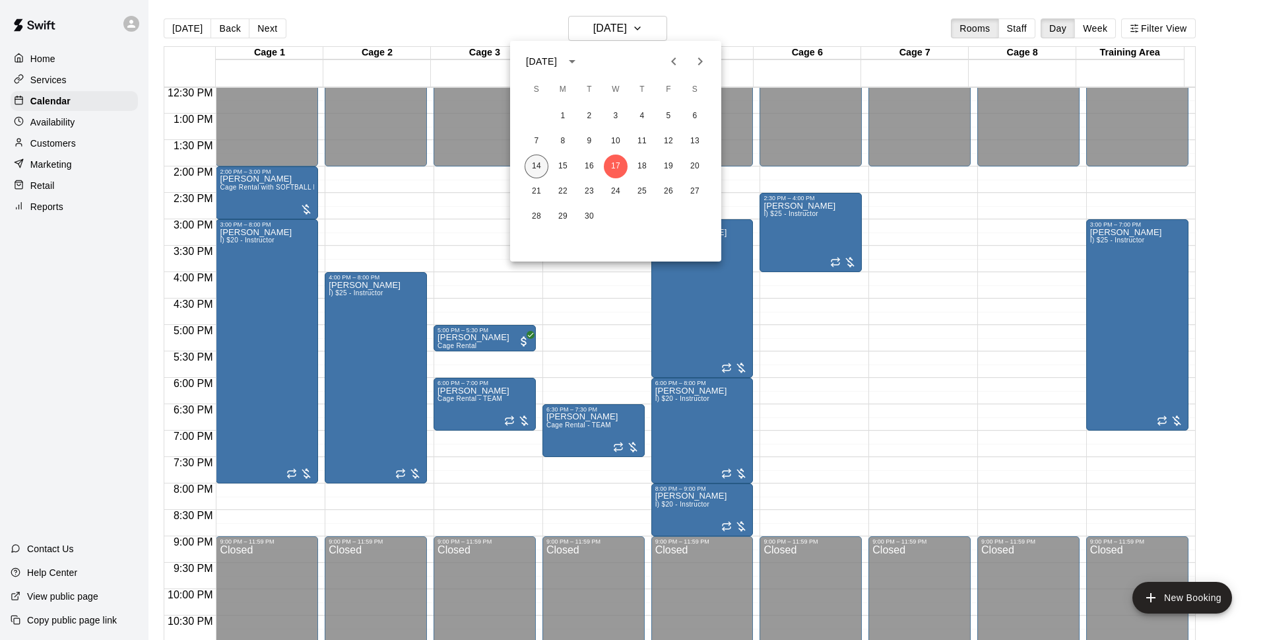
click at [539, 172] on button "14" at bounding box center [537, 166] width 24 height 24
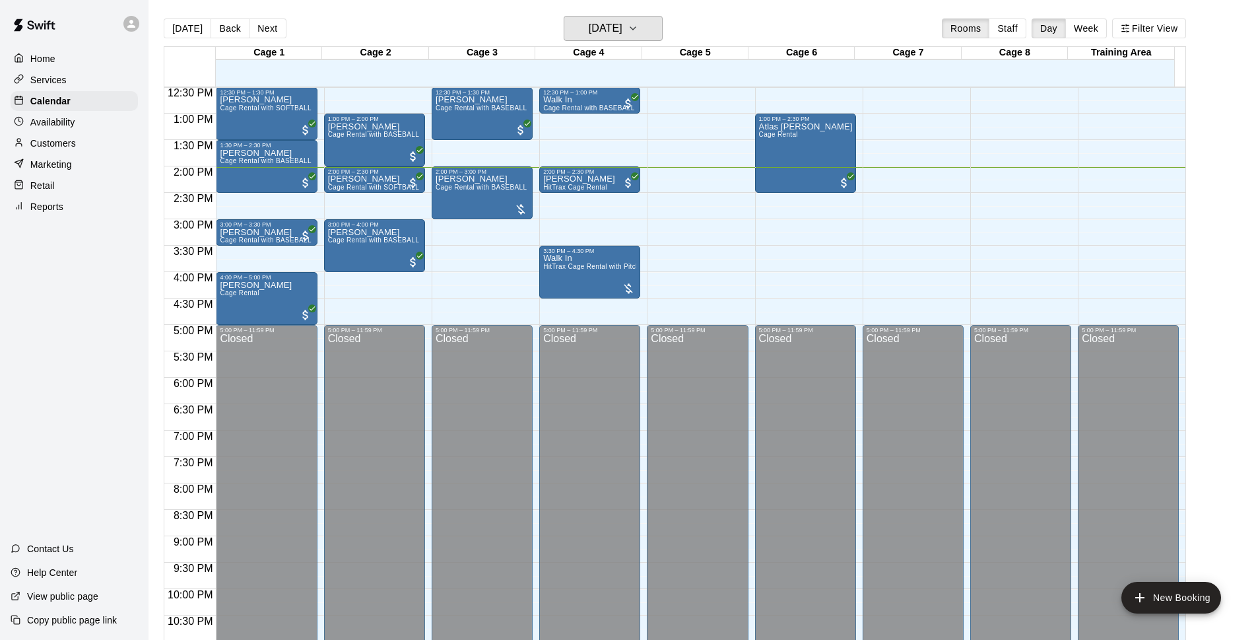
scroll to position [490, 0]
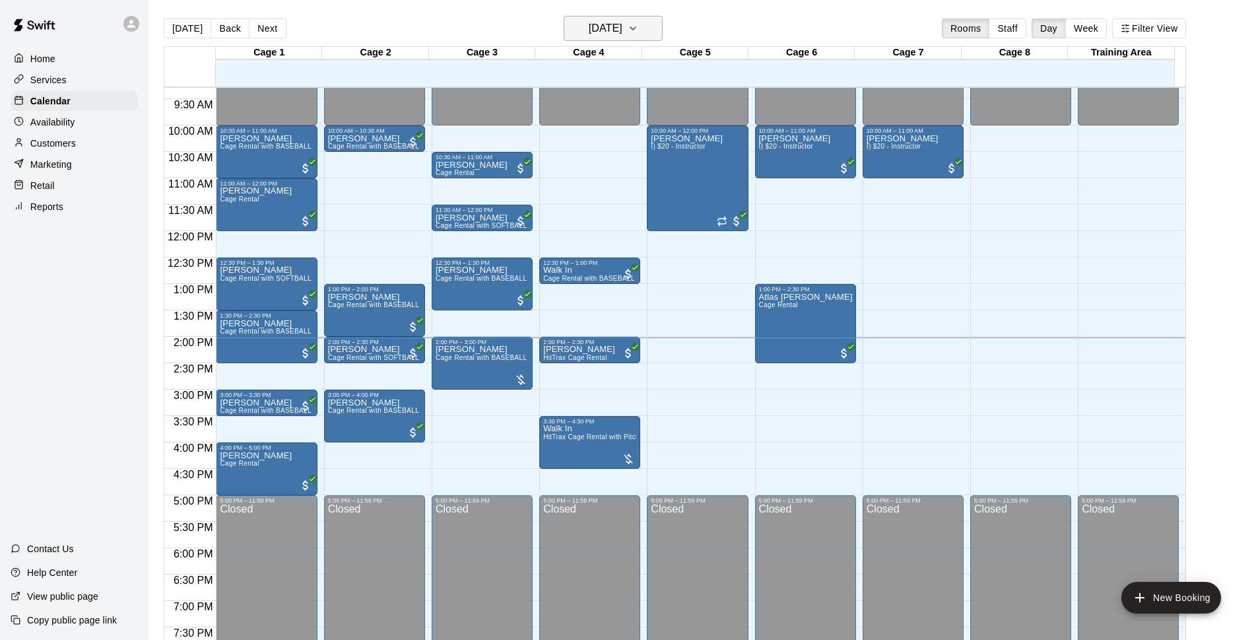
click at [589, 30] on h6 "[DATE]" at bounding box center [606, 28] width 34 height 18
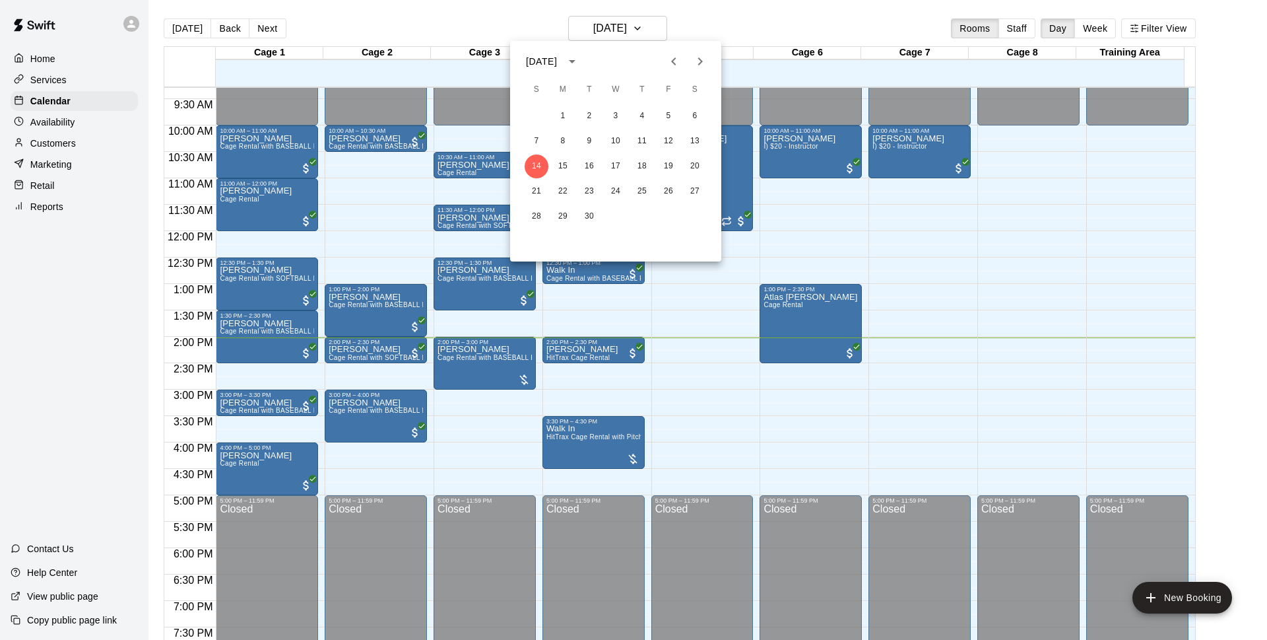
click at [230, 24] on div at bounding box center [633, 320] width 1267 height 640
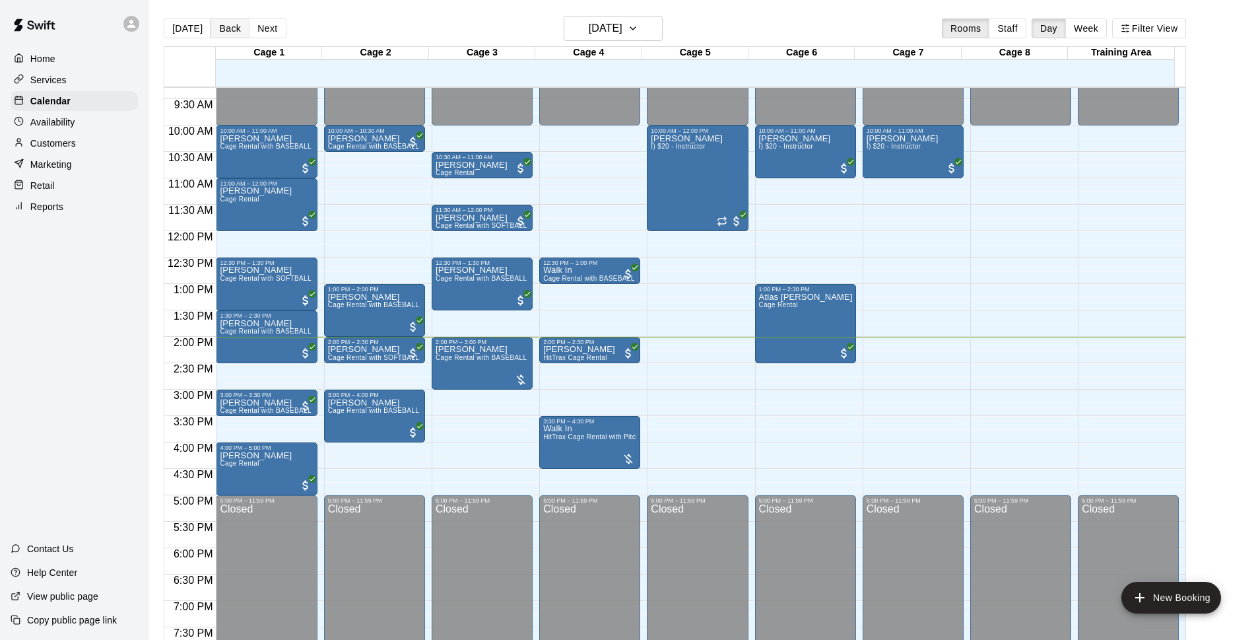
click at [227, 26] on button "Back" at bounding box center [230, 28] width 39 height 20
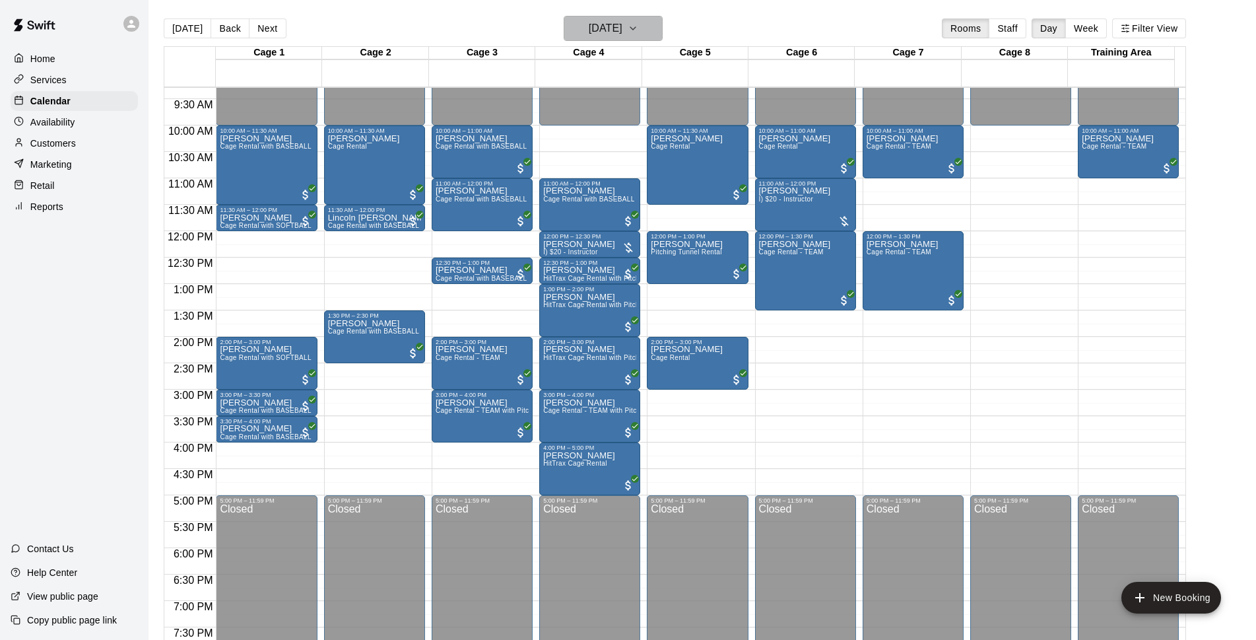
click at [623, 22] on h6 "[DATE]" at bounding box center [606, 28] width 34 height 18
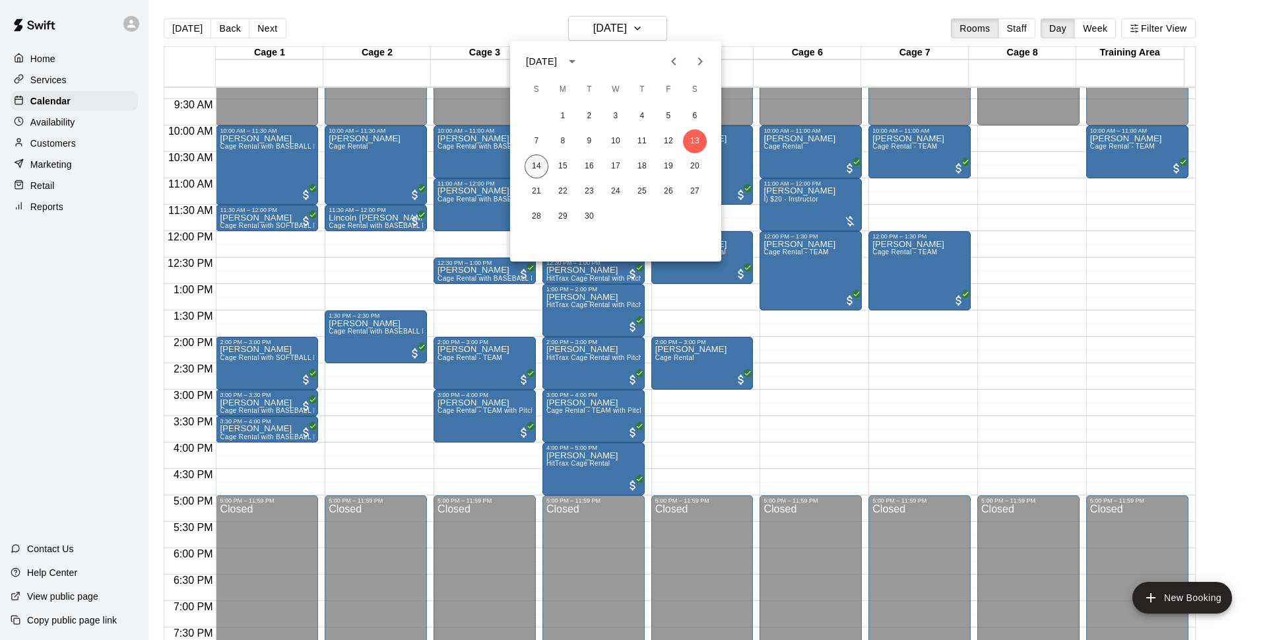
click at [545, 165] on button "14" at bounding box center [537, 166] width 24 height 24
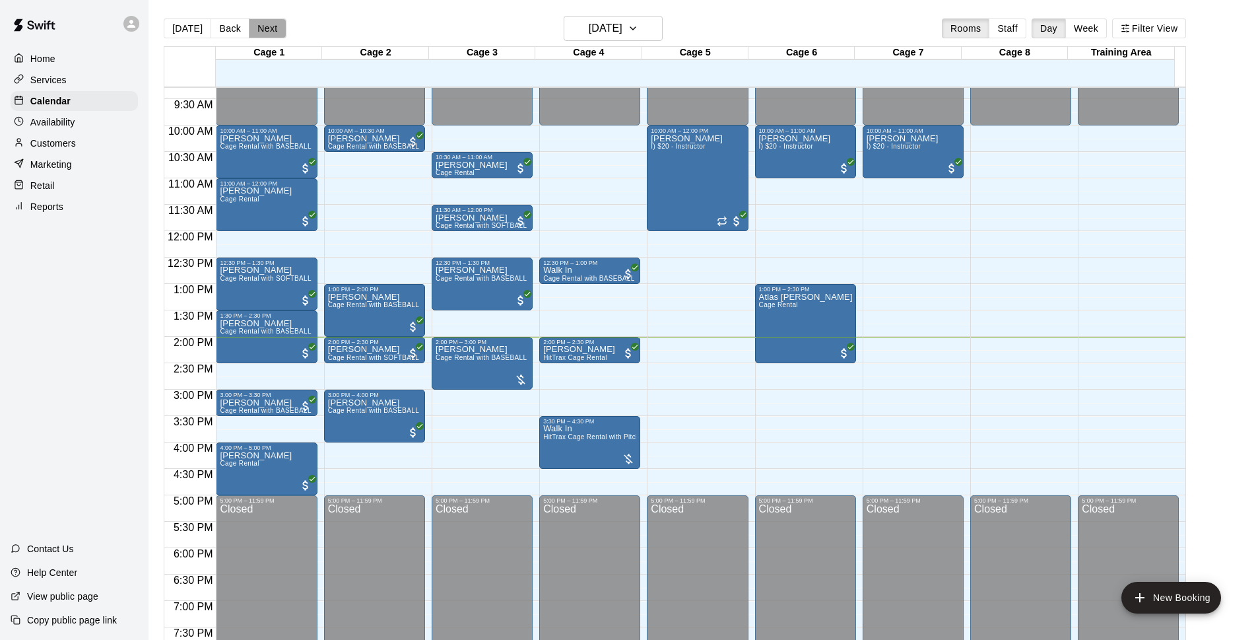
click at [257, 36] on button "Next" at bounding box center [267, 28] width 37 height 20
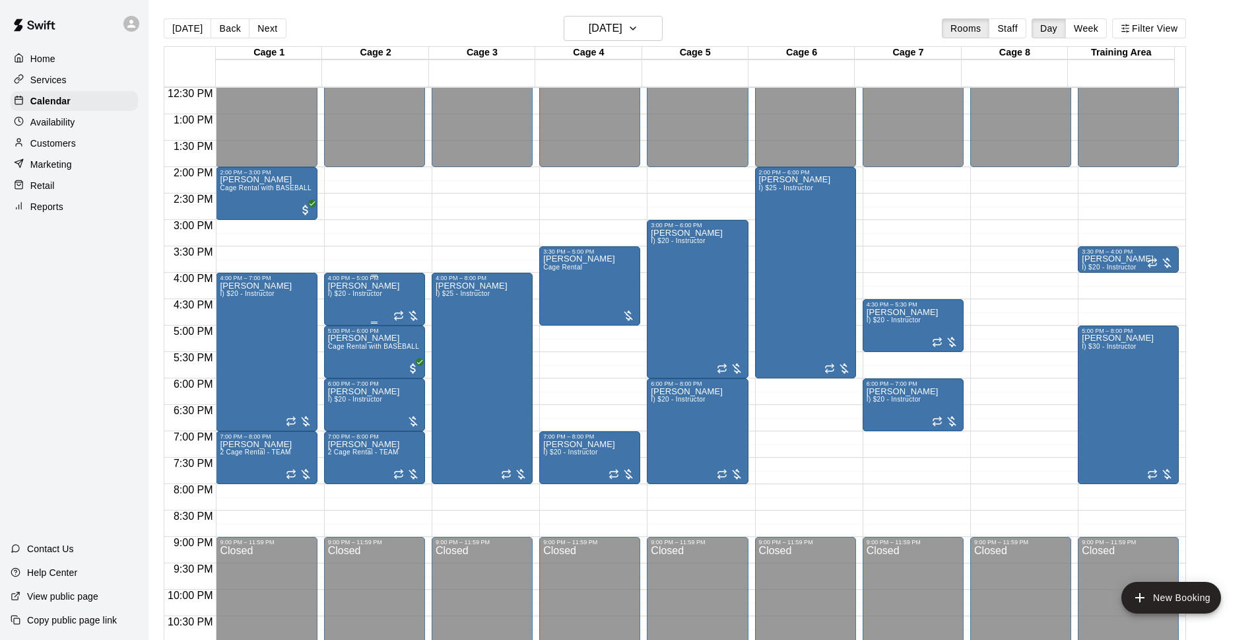
scroll to position [661, 0]
click at [215, 28] on button "Back" at bounding box center [230, 28] width 39 height 20
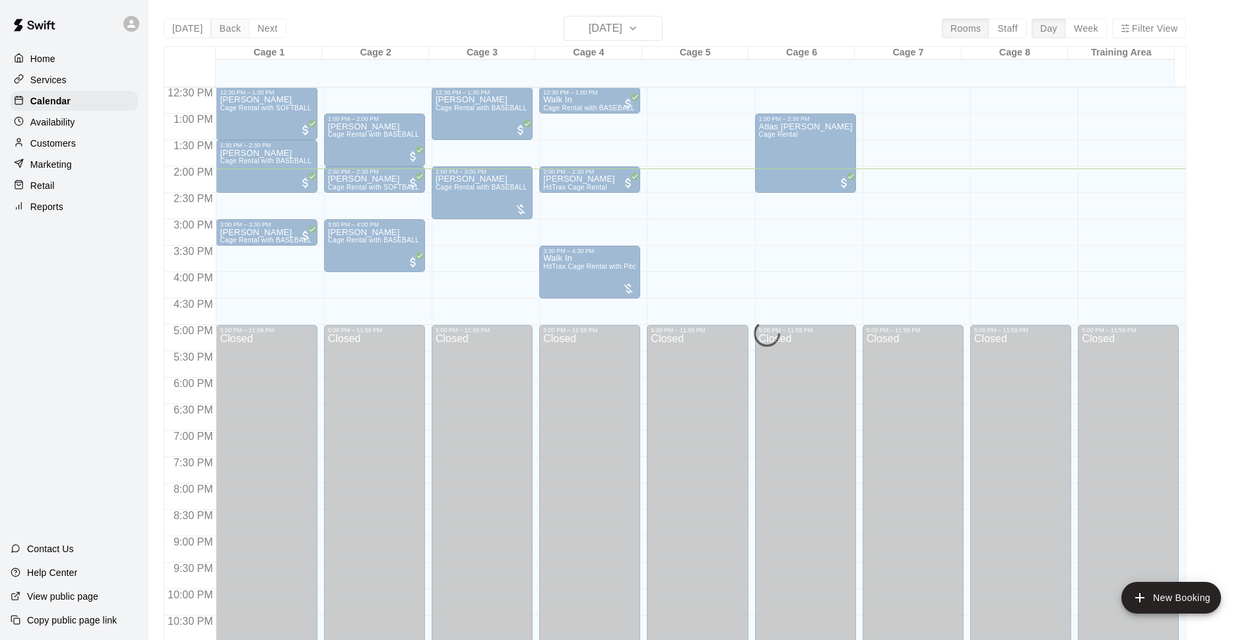
click at [224, 30] on button "Back" at bounding box center [230, 28] width 39 height 20
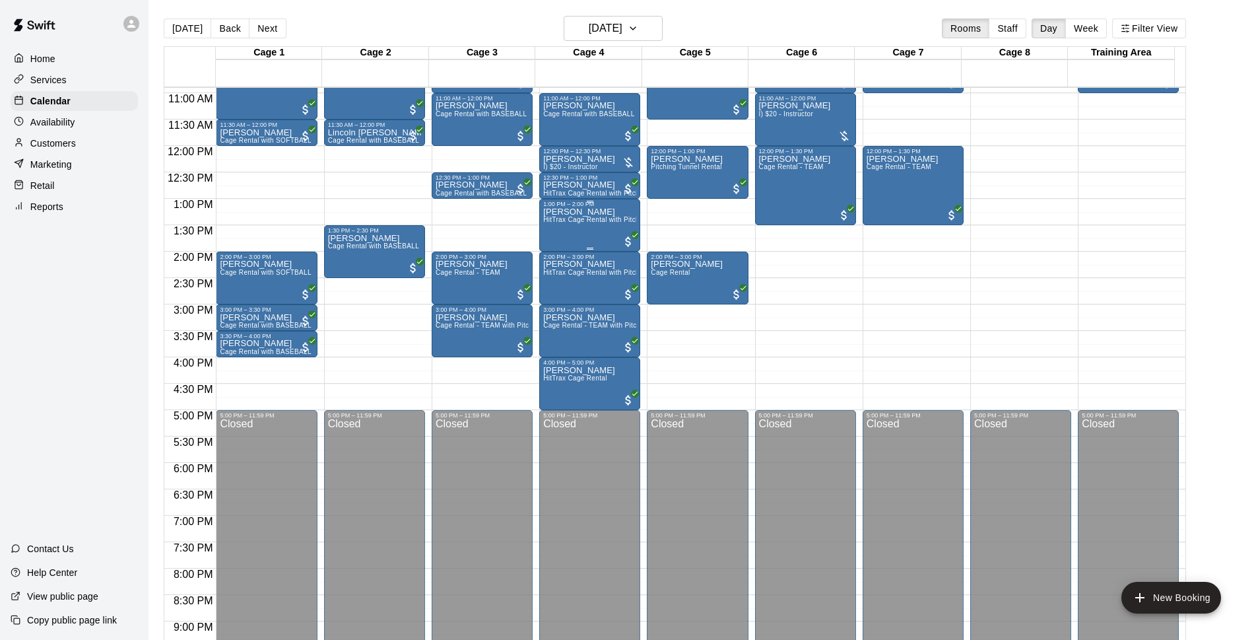
scroll to position [490, 0]
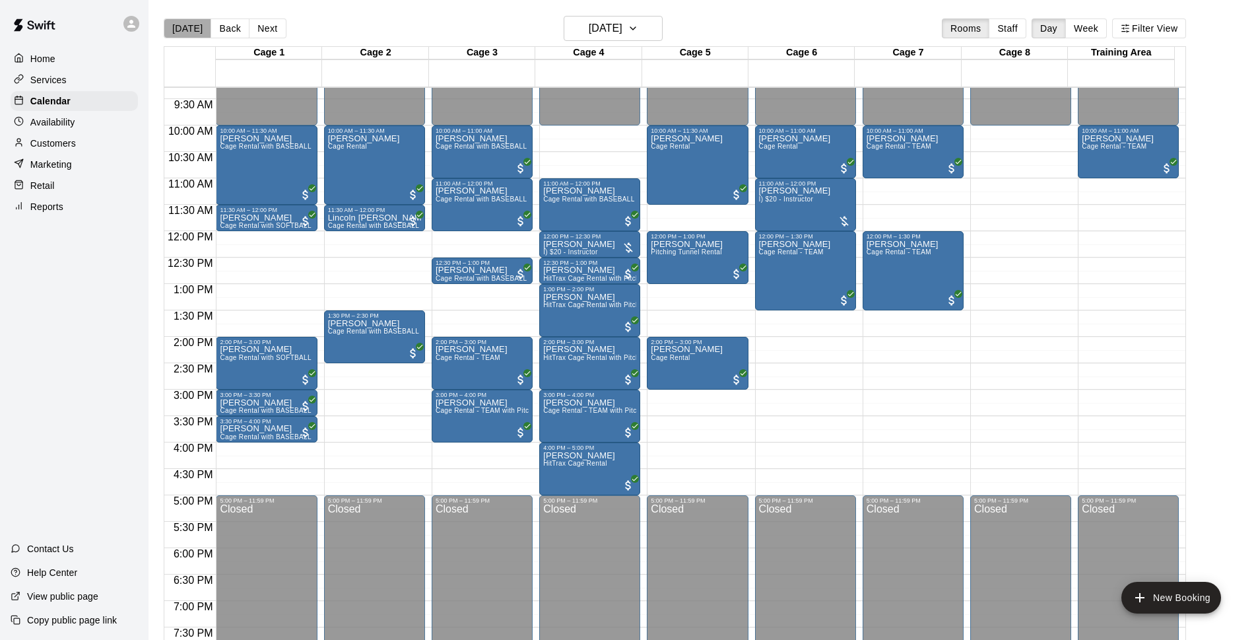
click at [204, 22] on button "[DATE]" at bounding box center [188, 28] width 48 height 20
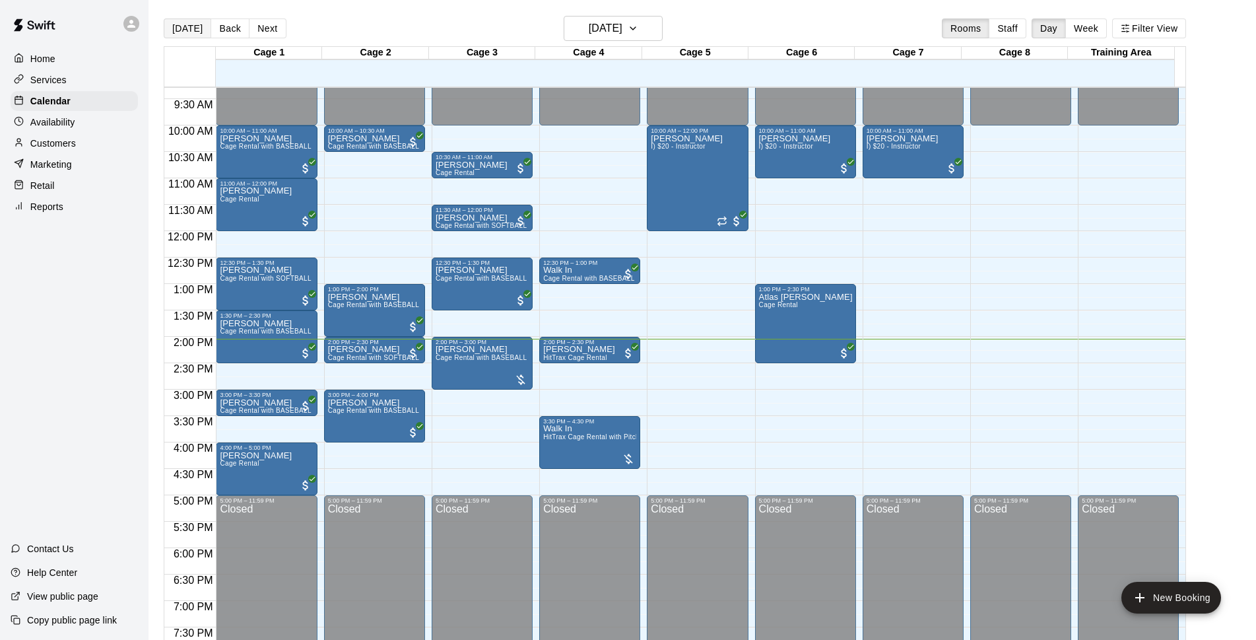
click at [252, 24] on button "Next" at bounding box center [267, 28] width 37 height 20
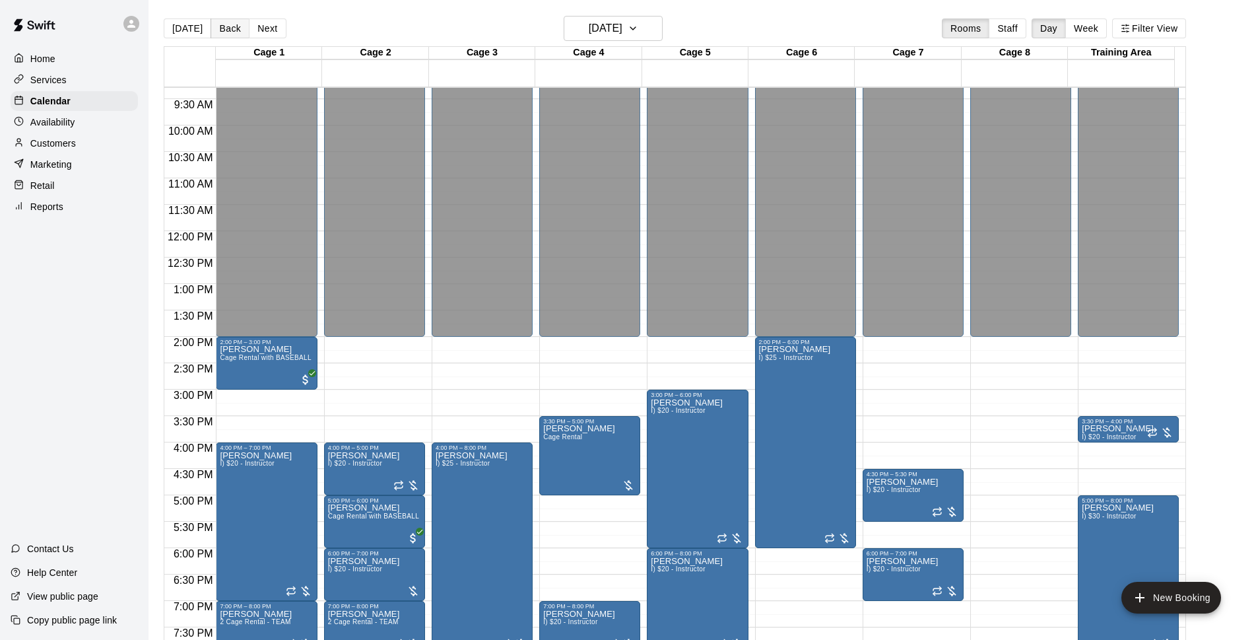
click at [225, 28] on button "Back" at bounding box center [230, 28] width 39 height 20
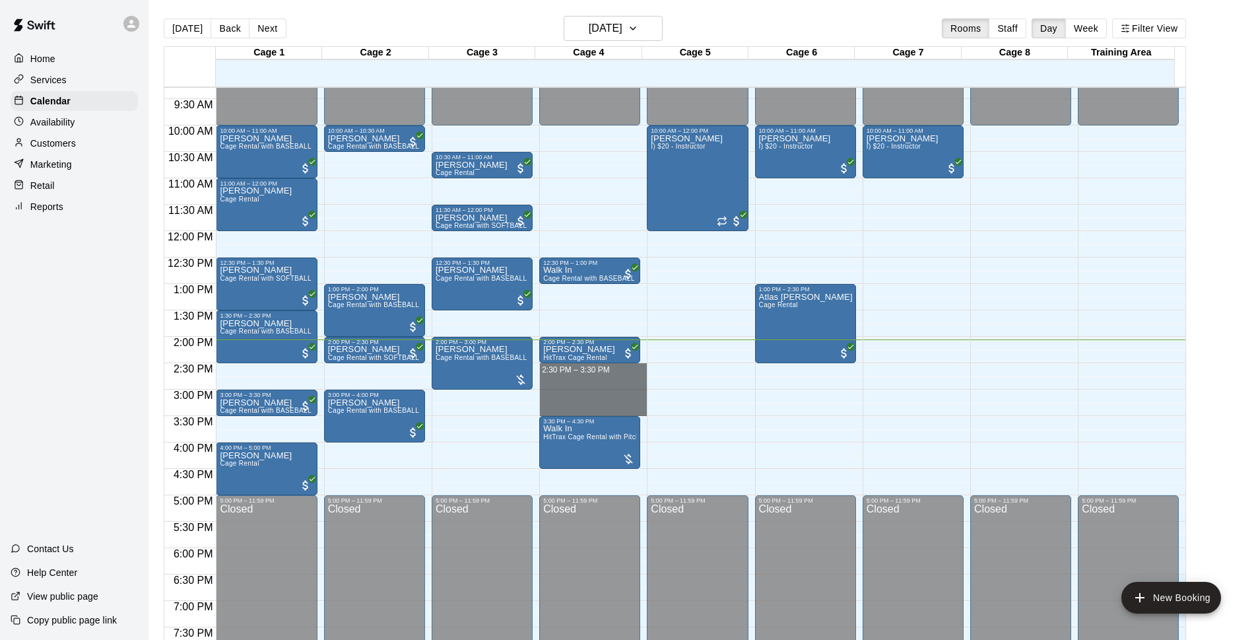
drag, startPoint x: 569, startPoint y: 367, endPoint x: 566, endPoint y: 407, distance: 40.4
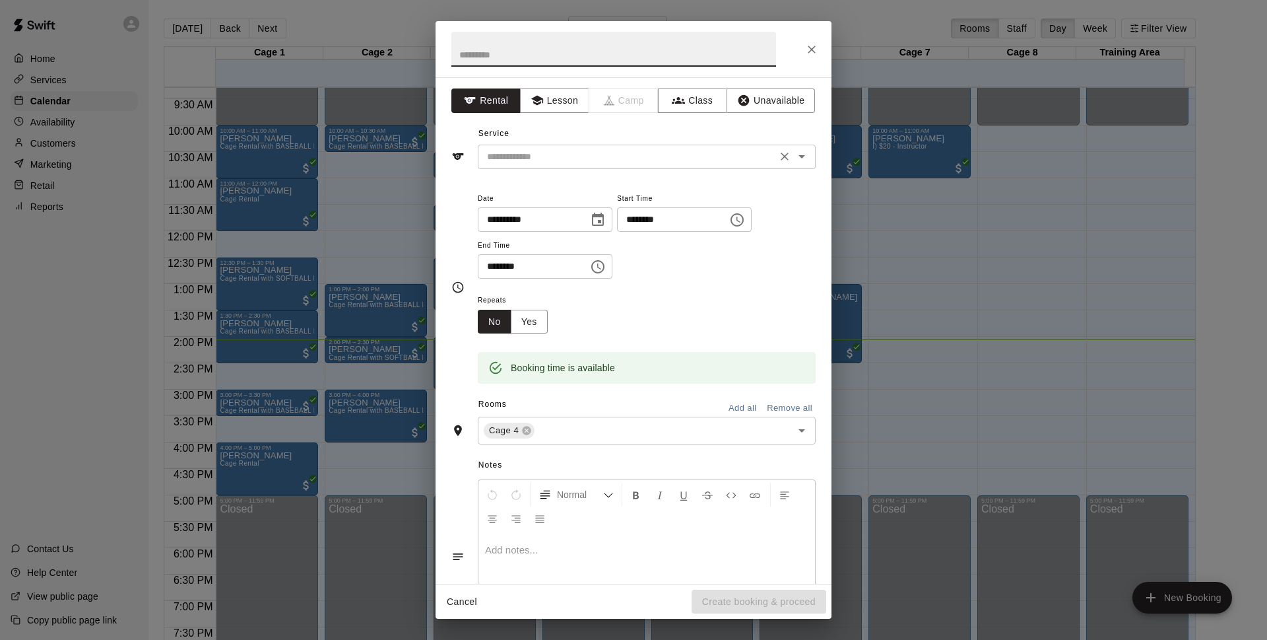
click at [566, 163] on input "text" at bounding box center [627, 157] width 291 height 17
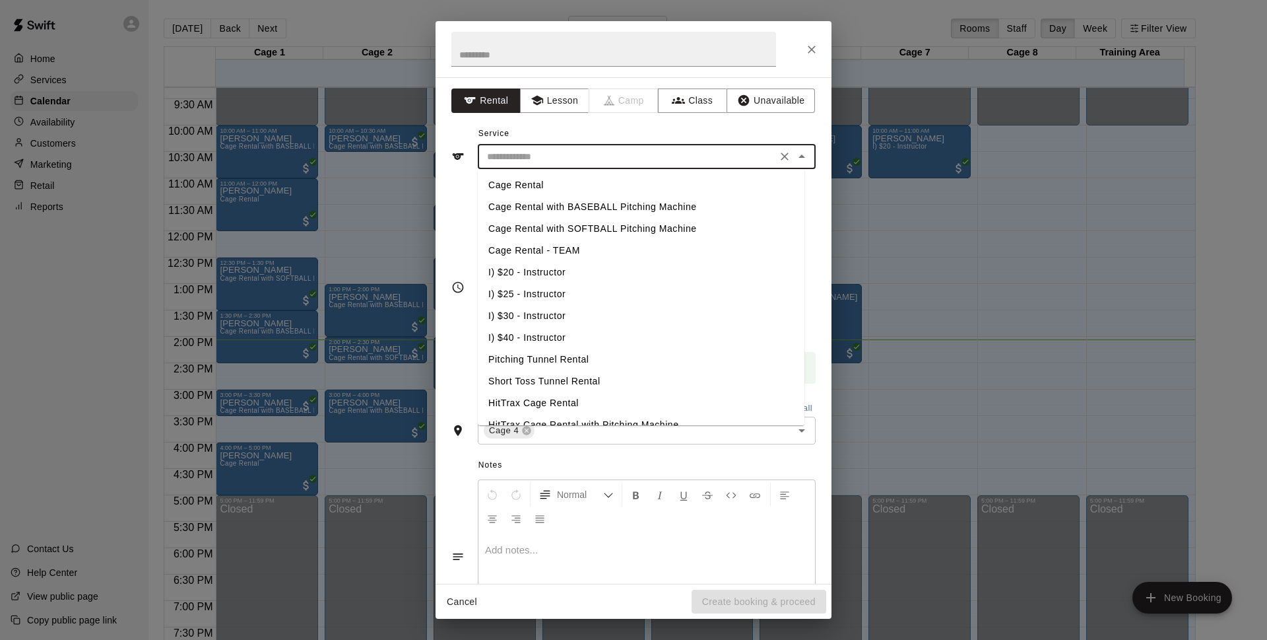
click at [591, 223] on li "Cage Rental with SOFTBALL Pitching Machine" at bounding box center [641, 229] width 327 height 22
type input "**********"
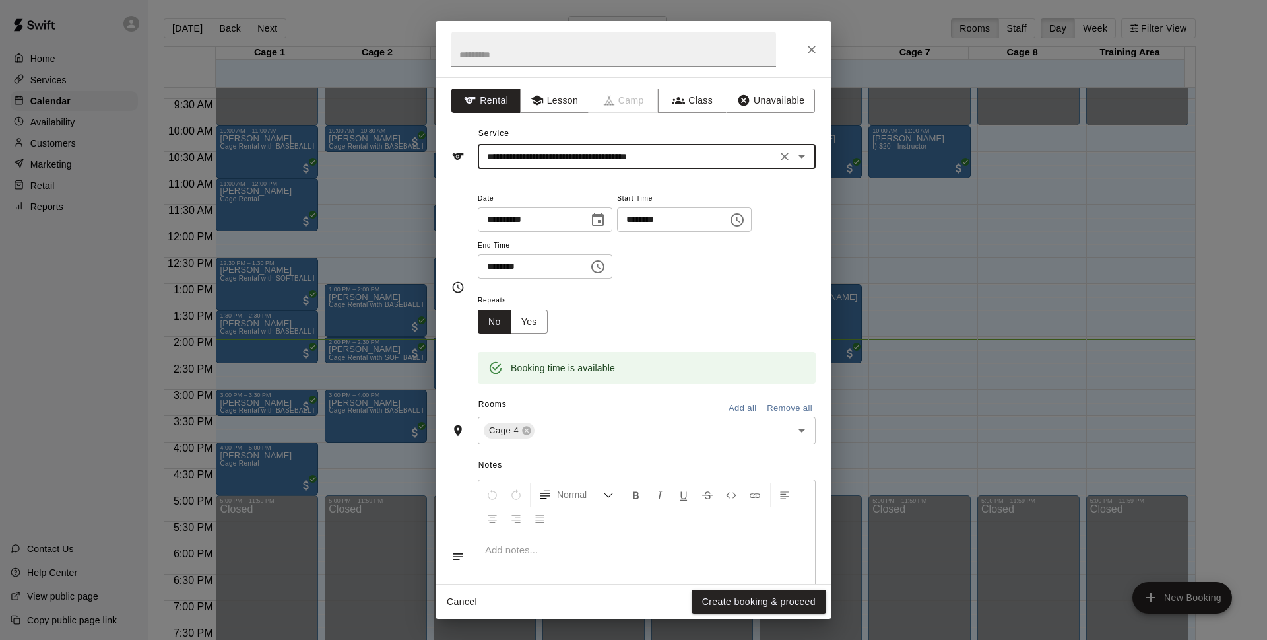
drag, startPoint x: 775, startPoint y: 602, endPoint x: 724, endPoint y: 392, distance: 216.0
click at [774, 602] on button "Create booking & proceed" at bounding box center [759, 602] width 135 height 24
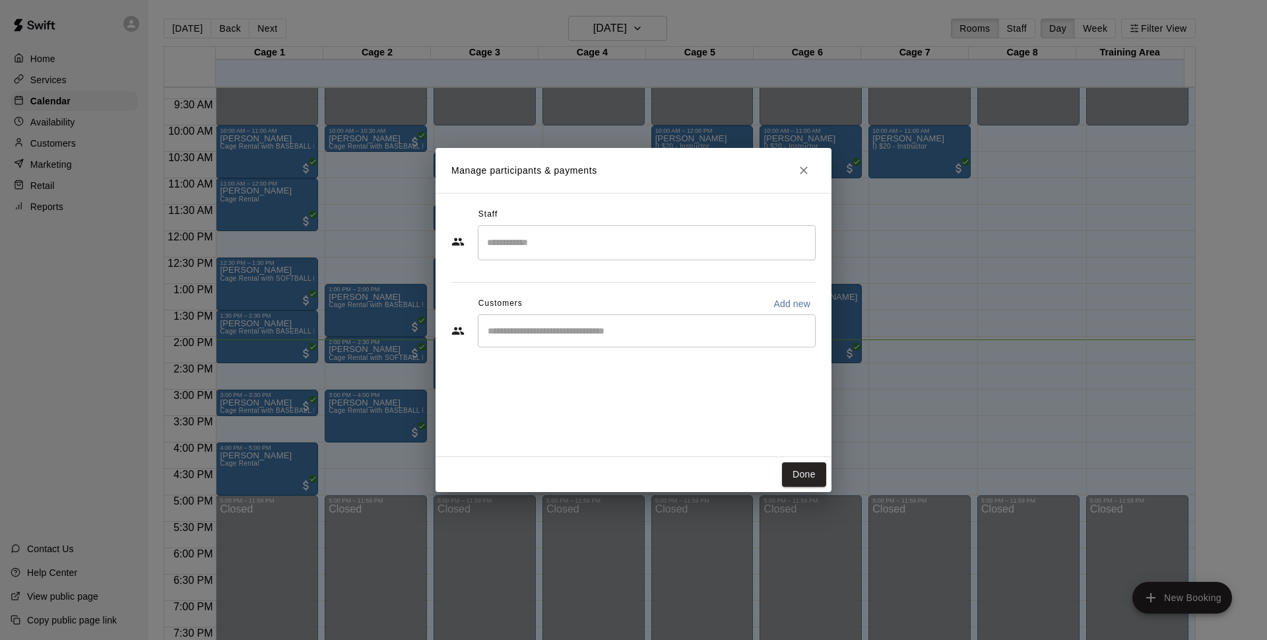
click at [531, 323] on div "​" at bounding box center [647, 330] width 338 height 33
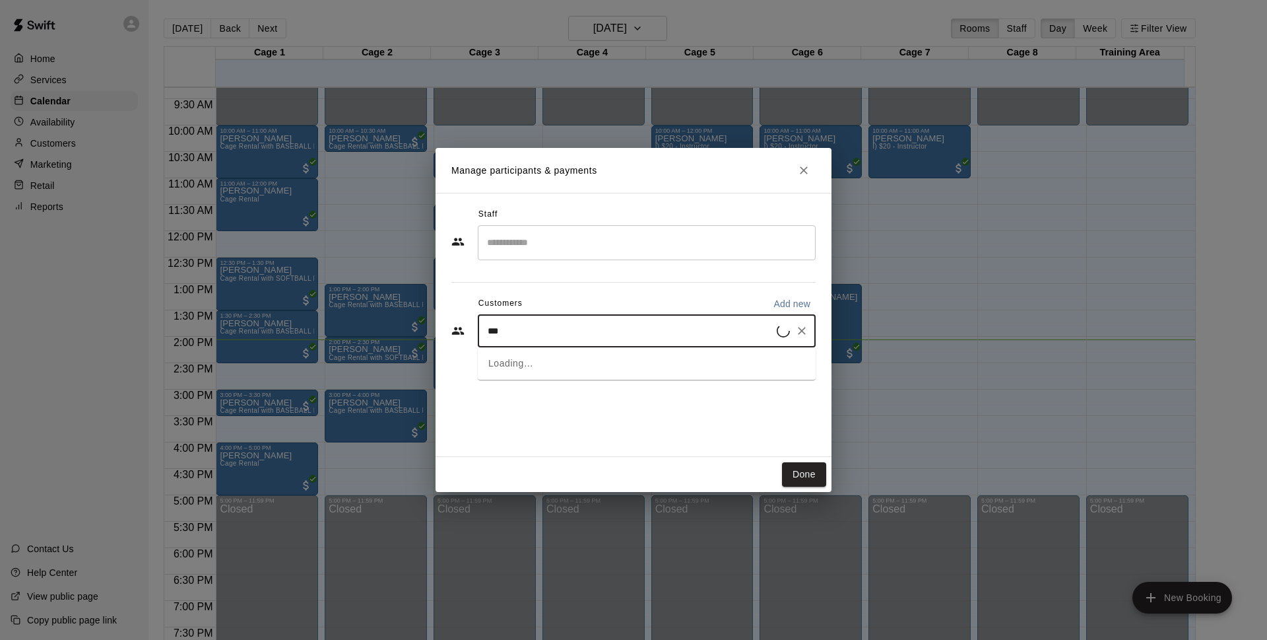
type input "****"
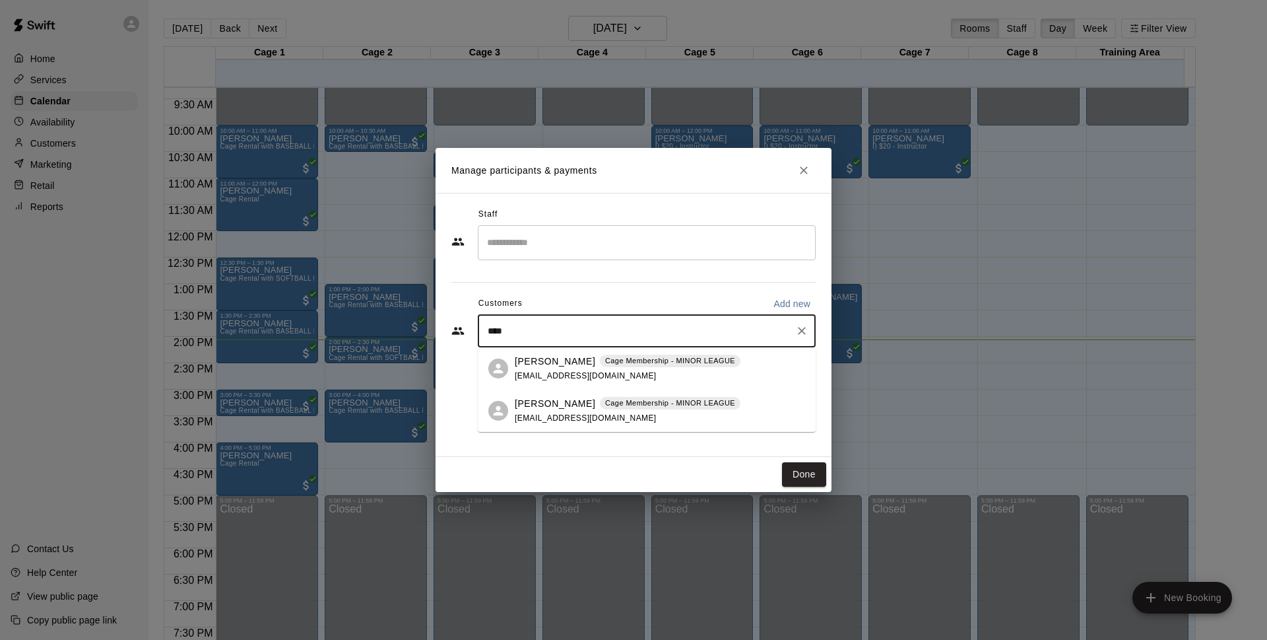
click at [621, 368] on div "[PERSON_NAME] Cage Membership - MINOR LEAGUE [EMAIL_ADDRESS][DOMAIN_NAME]" at bounding box center [628, 369] width 226 height 28
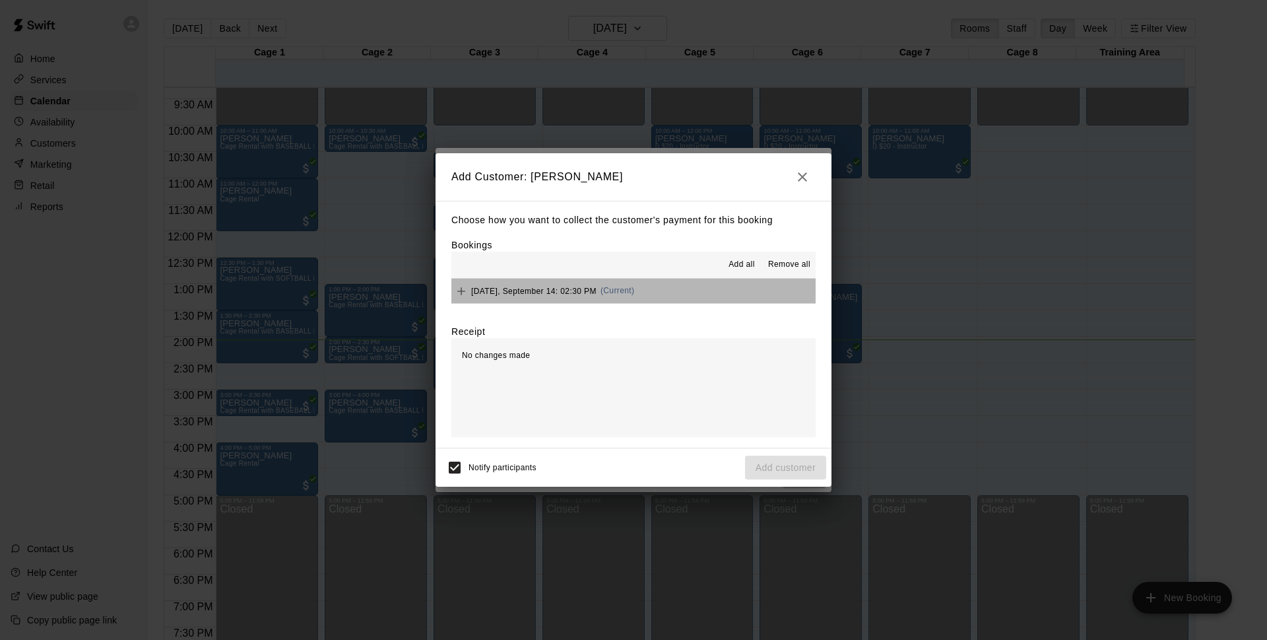
click at [665, 297] on button "[DATE], September 14: 02:30 PM (Current)" at bounding box center [634, 291] width 364 height 24
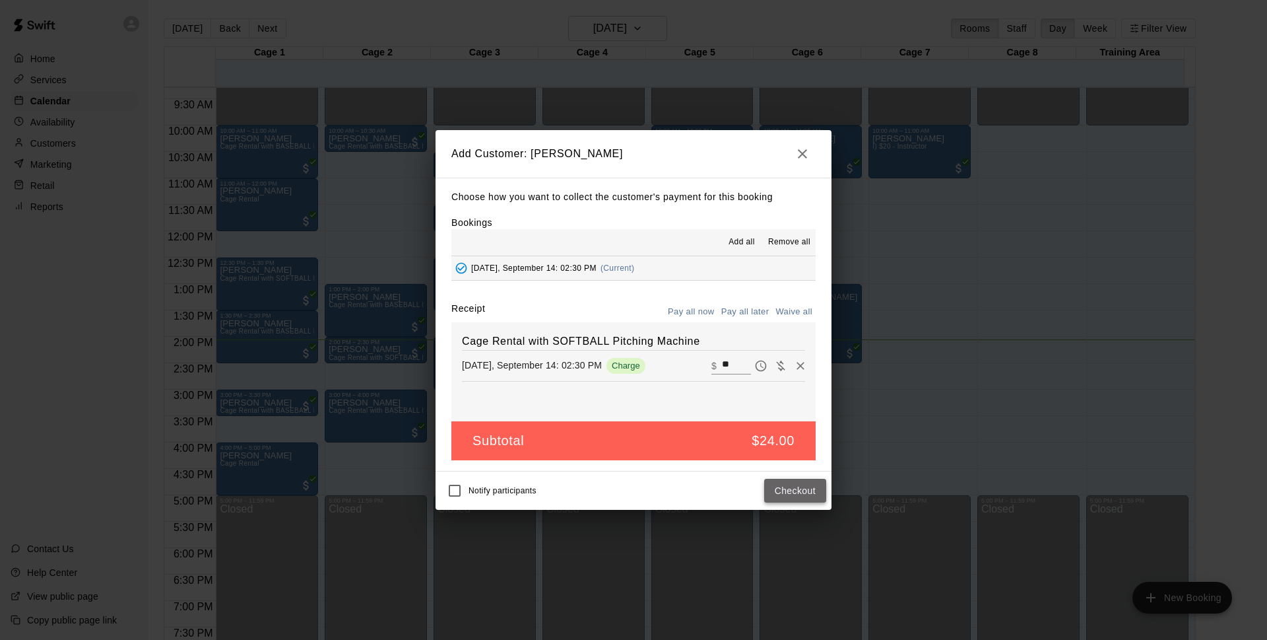
click at [786, 487] on button "Checkout" at bounding box center [795, 491] width 62 height 24
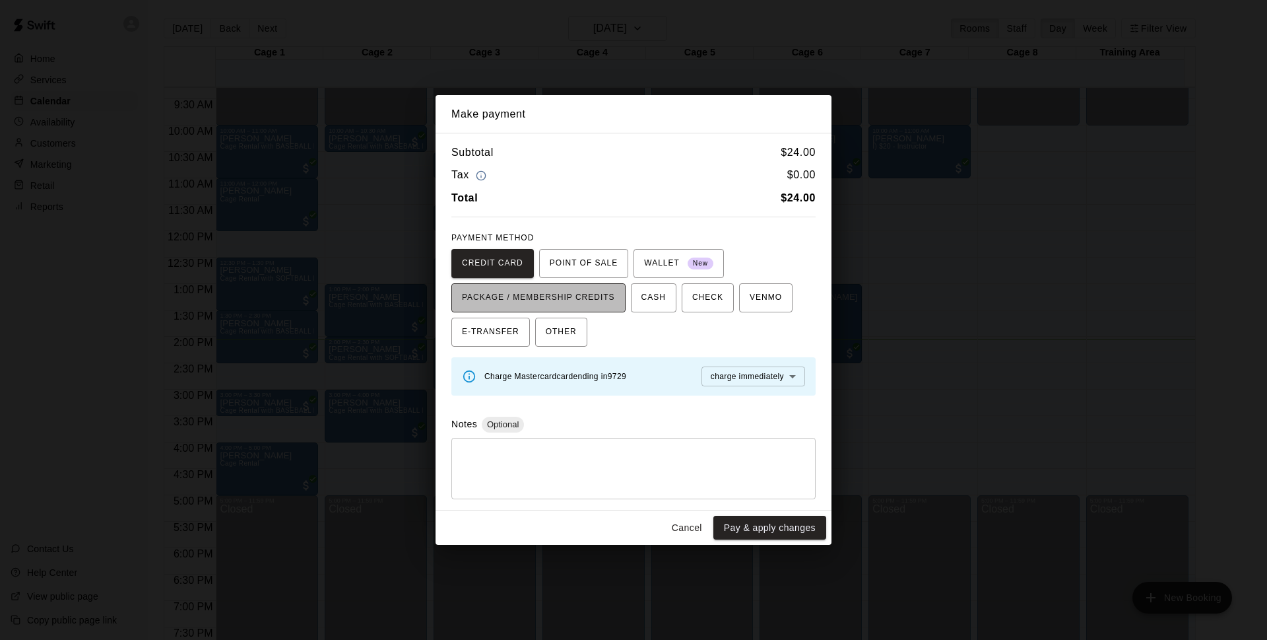
click at [591, 294] on span "PACKAGE / MEMBERSHIP CREDITS" at bounding box center [538, 297] width 153 height 21
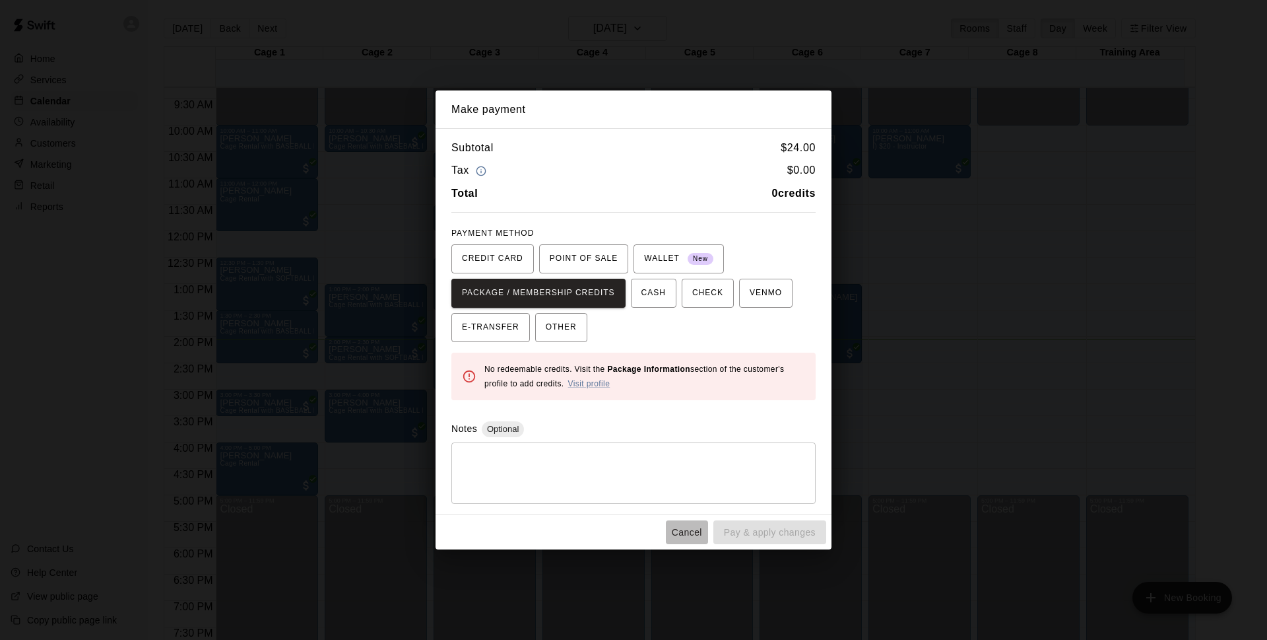
click at [687, 534] on button "Cancel" at bounding box center [687, 532] width 42 height 24
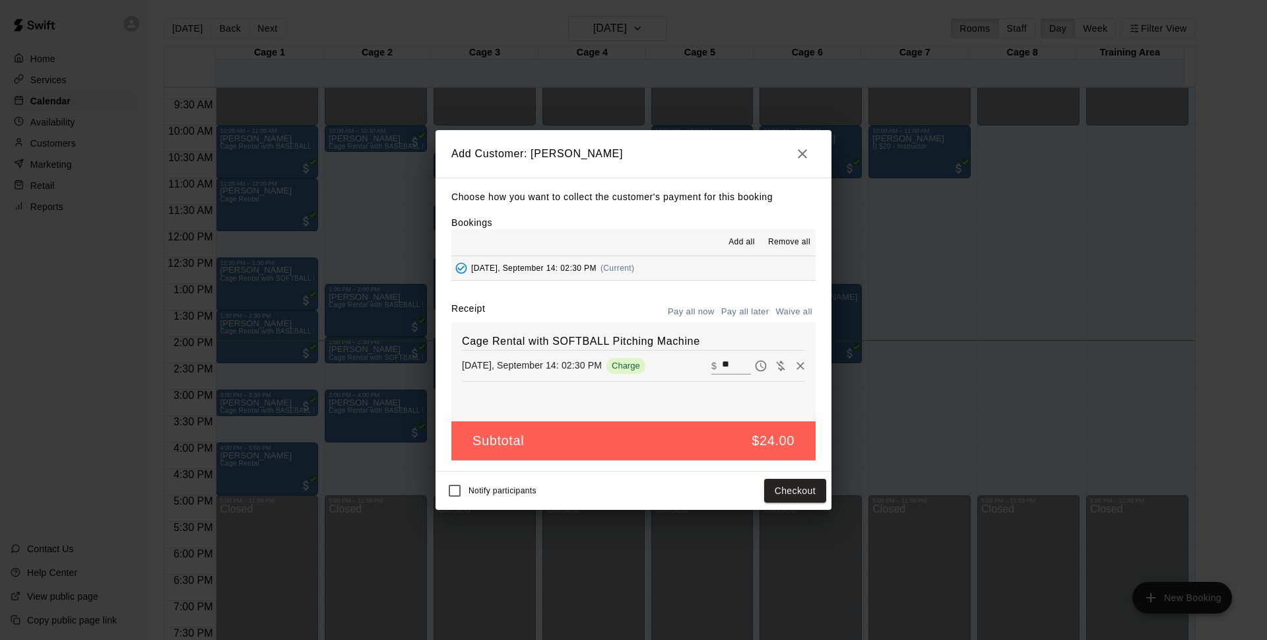
click at [805, 149] on icon "button" at bounding box center [803, 154] width 16 height 16
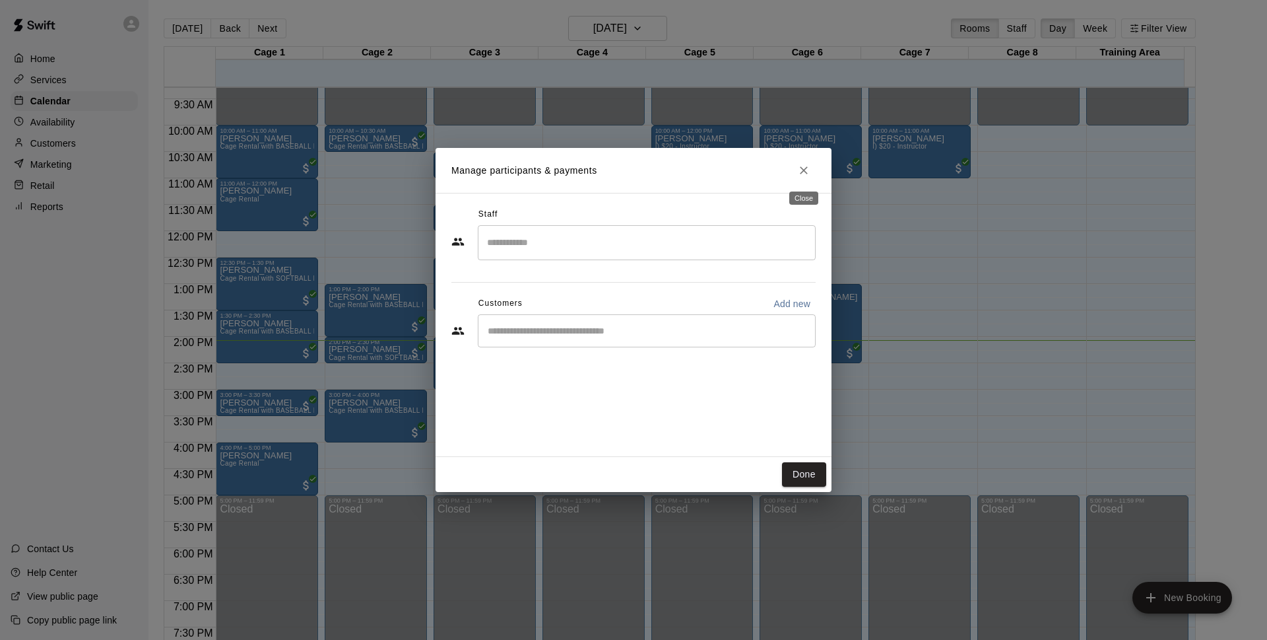
click at [804, 167] on icon "Close" at bounding box center [803, 170] width 13 height 13
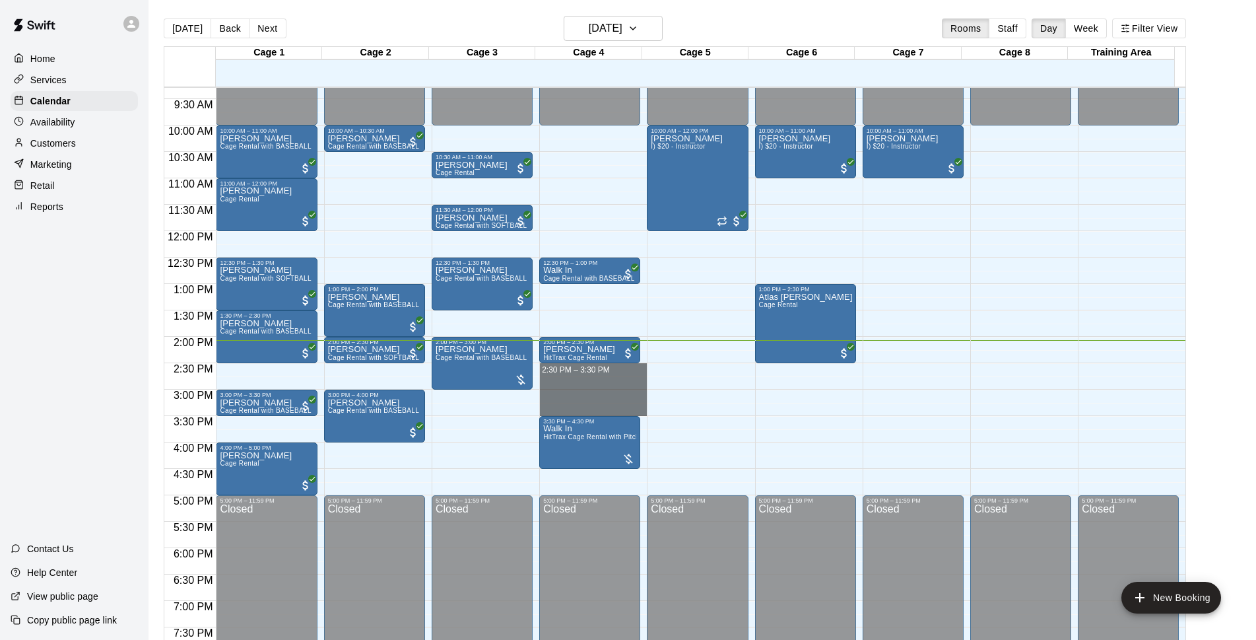
drag, startPoint x: 577, startPoint y: 366, endPoint x: 582, endPoint y: 410, distance: 44.5
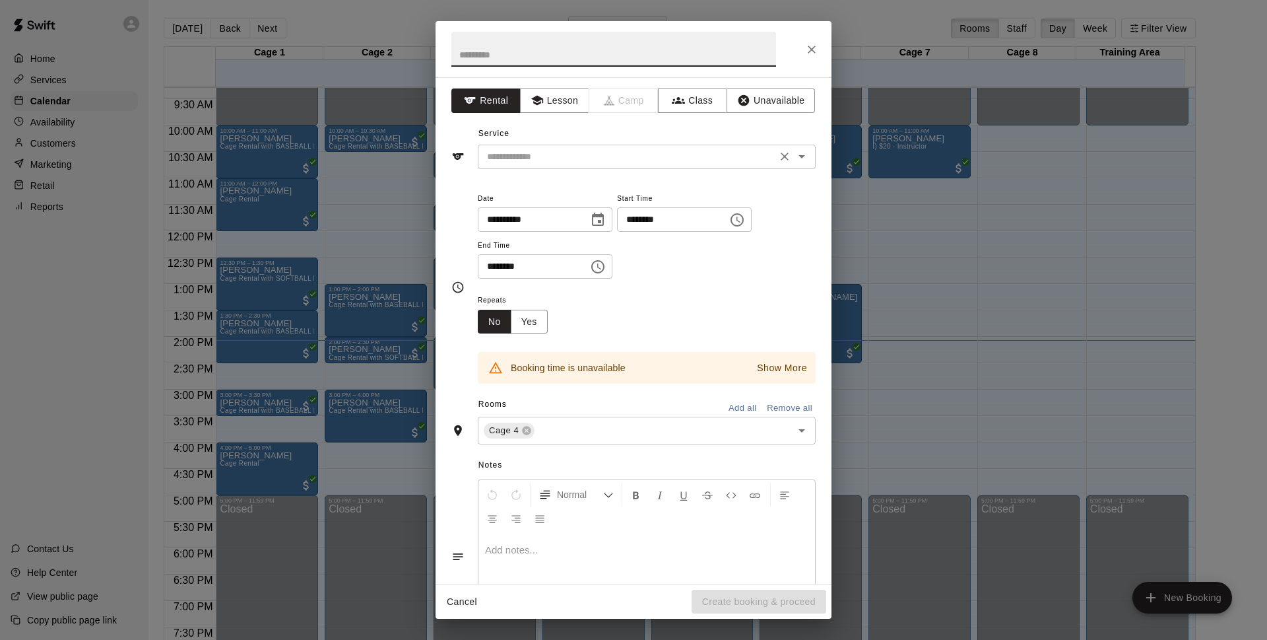
click at [640, 167] on div "​" at bounding box center [647, 157] width 338 height 24
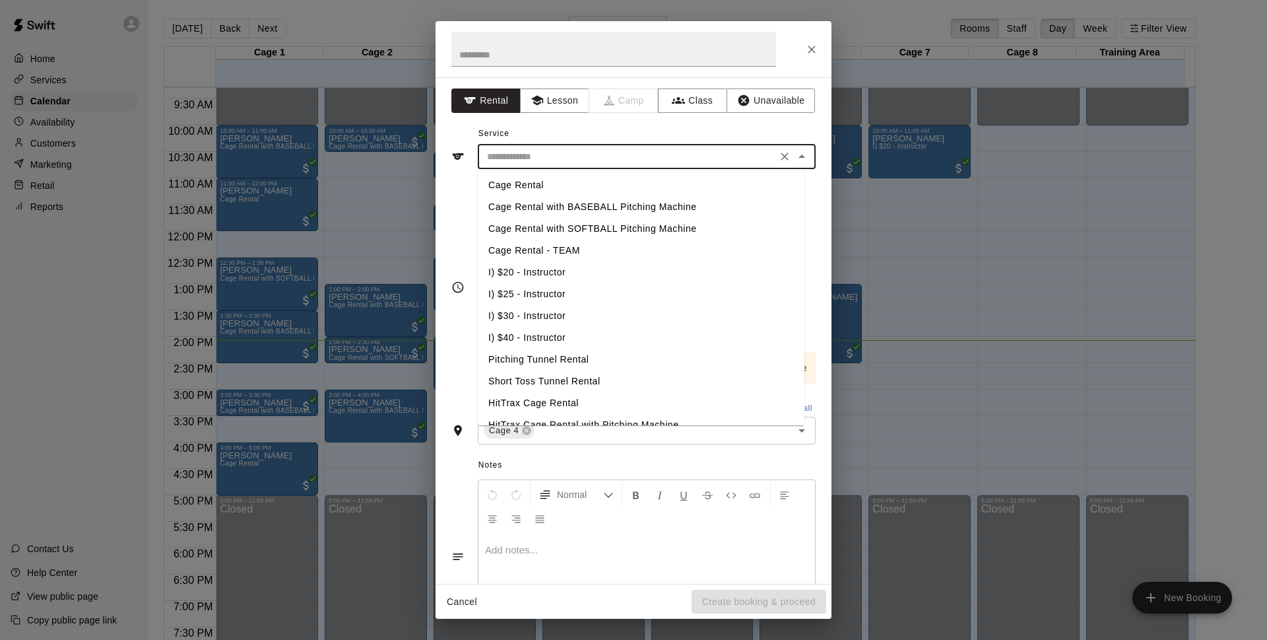
click at [580, 184] on li "Cage Rental" at bounding box center [641, 185] width 327 height 22
type input "**********"
click at [704, 160] on input "**********" at bounding box center [627, 157] width 291 height 17
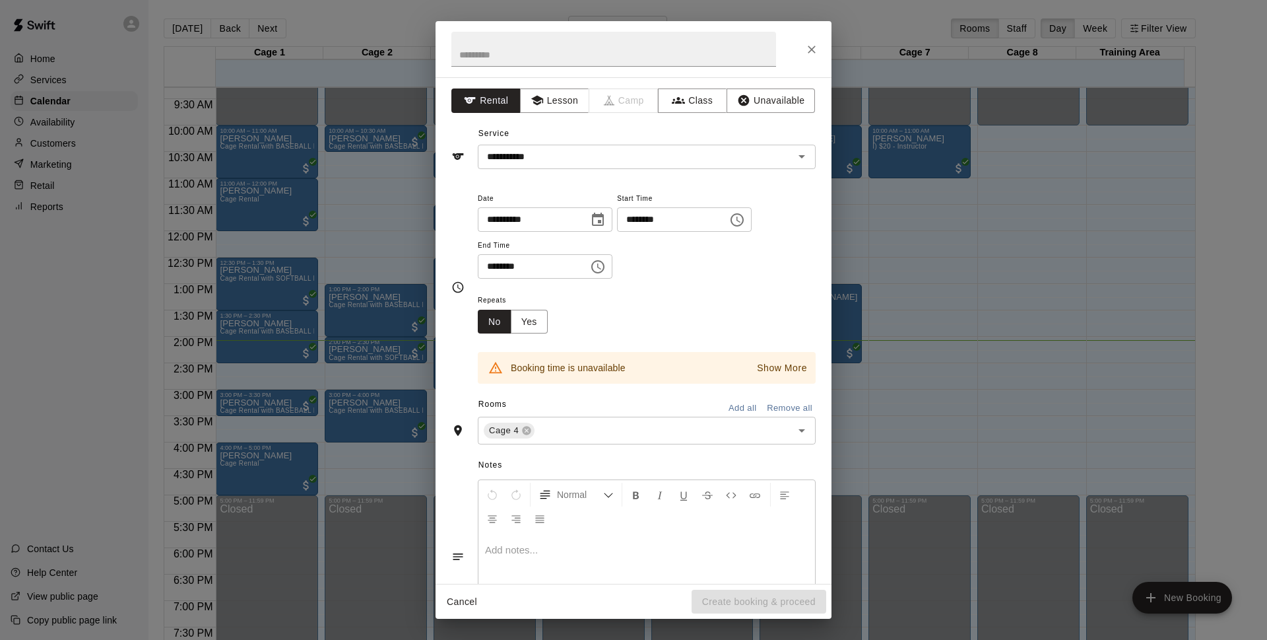
click at [661, 133] on div "**********" at bounding box center [634, 146] width 364 height 46
click at [808, 55] on icon "Close" at bounding box center [811, 49] width 13 height 13
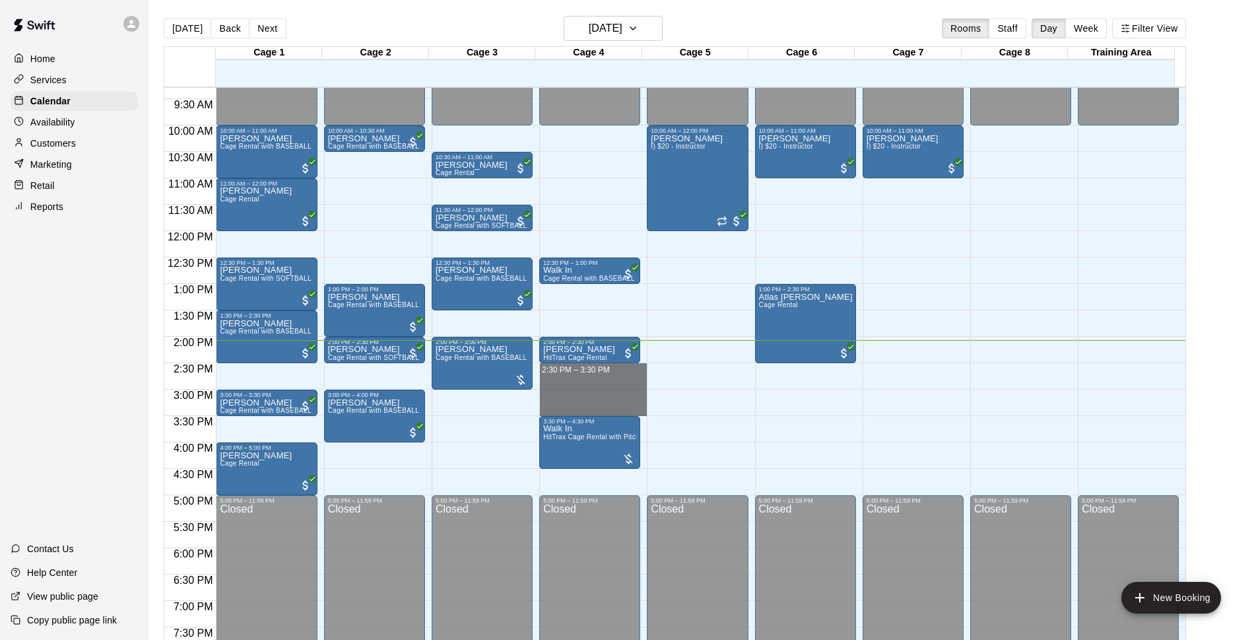
drag, startPoint x: 556, startPoint y: 366, endPoint x: 557, endPoint y: 406, distance: 39.6
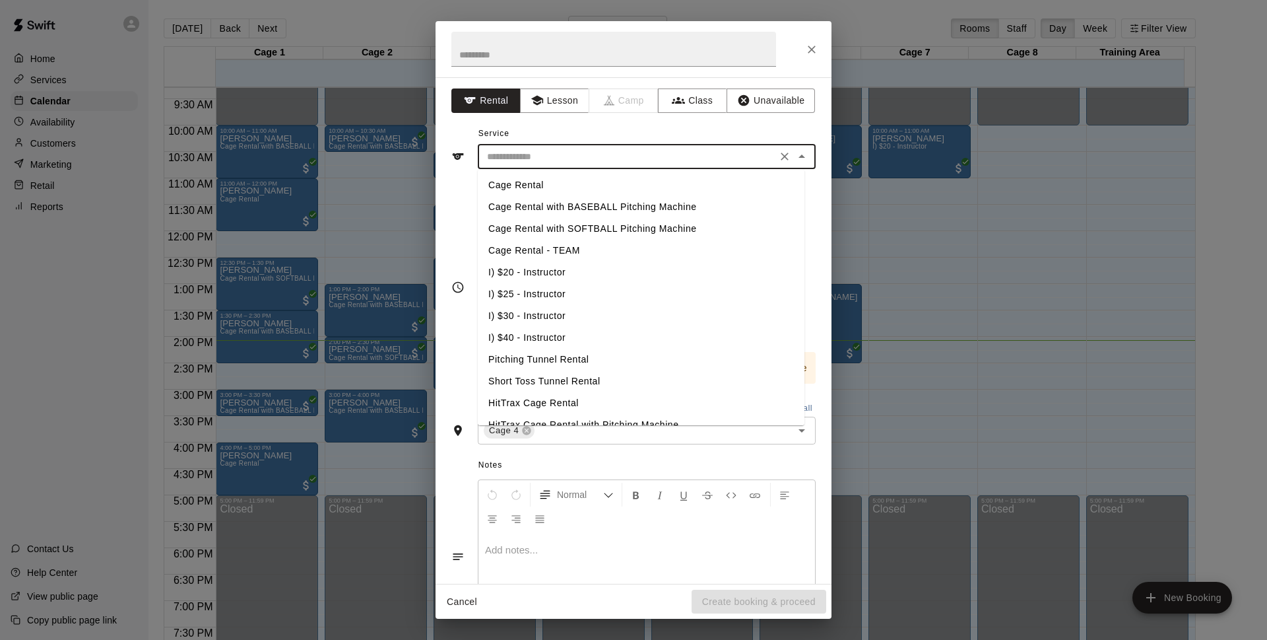
click at [621, 162] on input "text" at bounding box center [627, 157] width 291 height 17
click at [525, 180] on li "Cage Rental" at bounding box center [641, 185] width 327 height 22
type input "**********"
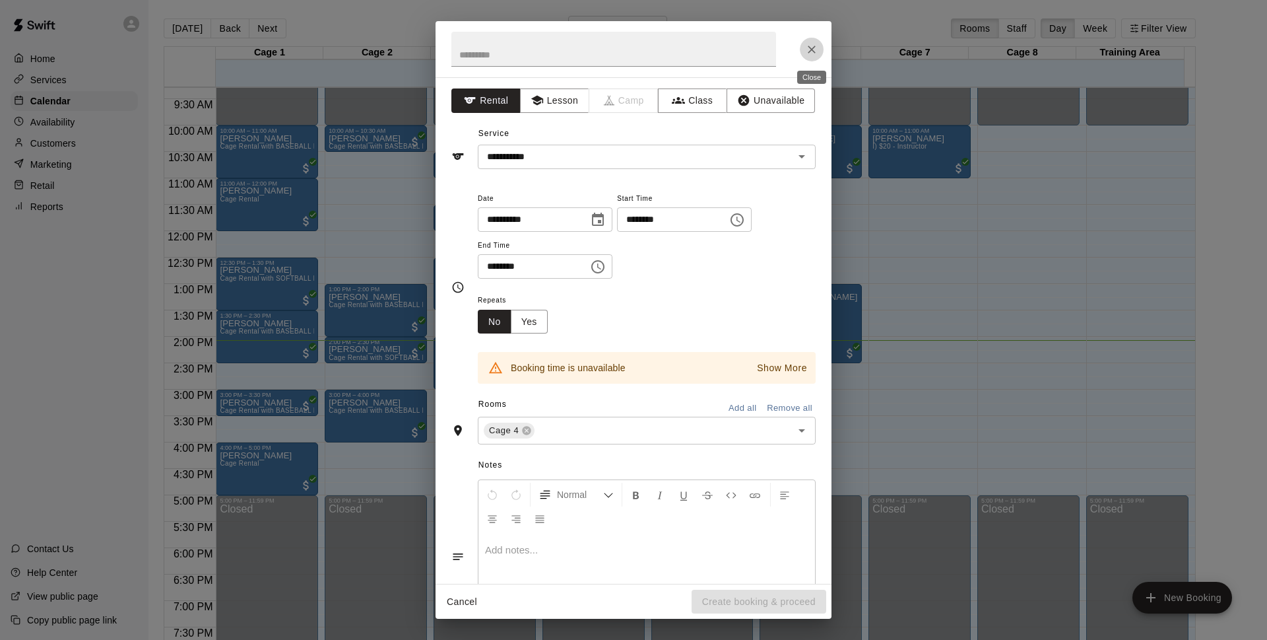
click at [814, 42] on button "Close" at bounding box center [812, 50] width 24 height 24
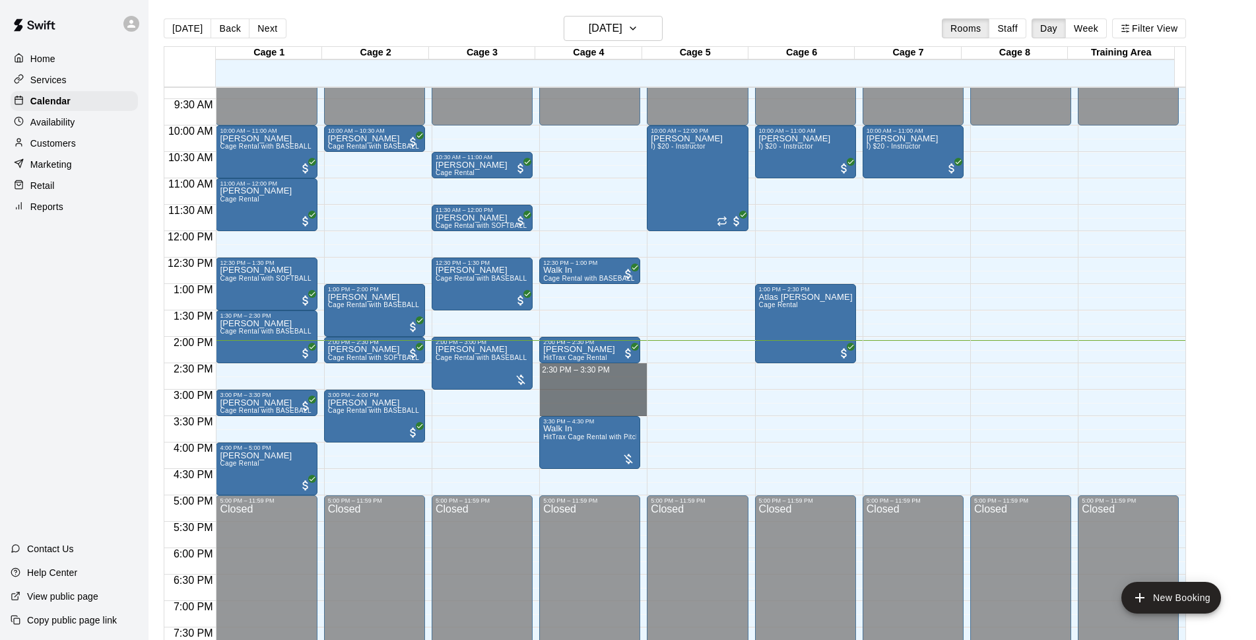
drag, startPoint x: 565, startPoint y: 368, endPoint x: 562, endPoint y: 404, distance: 36.4
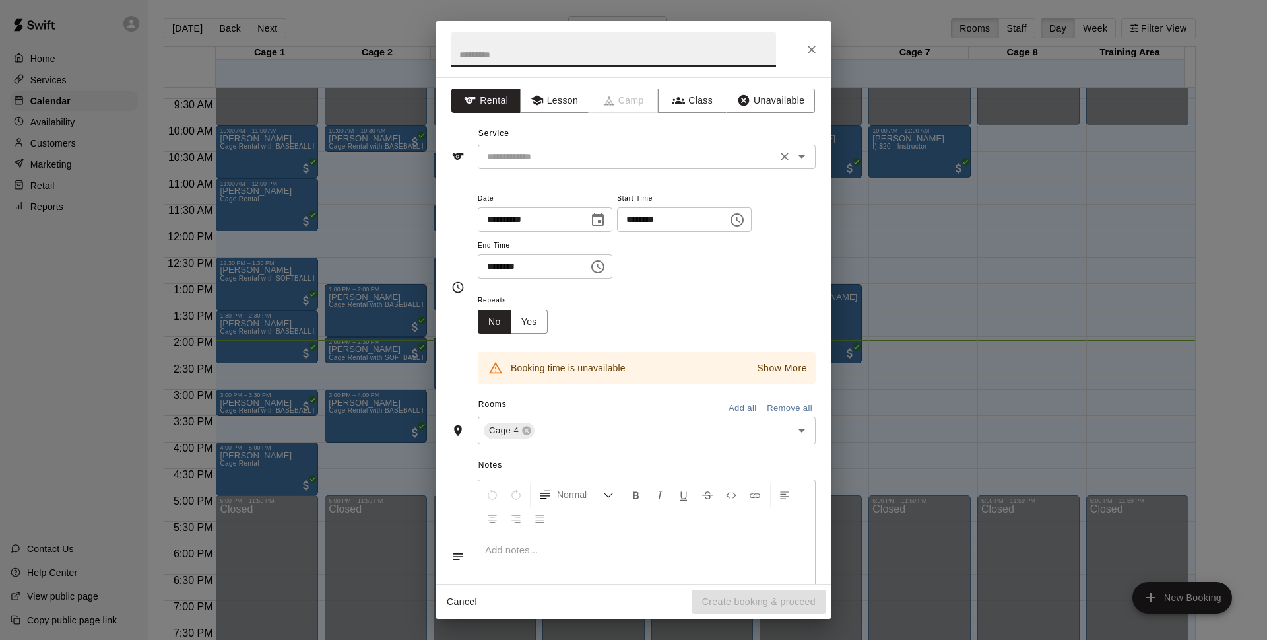
click at [609, 158] on input "text" at bounding box center [627, 157] width 291 height 17
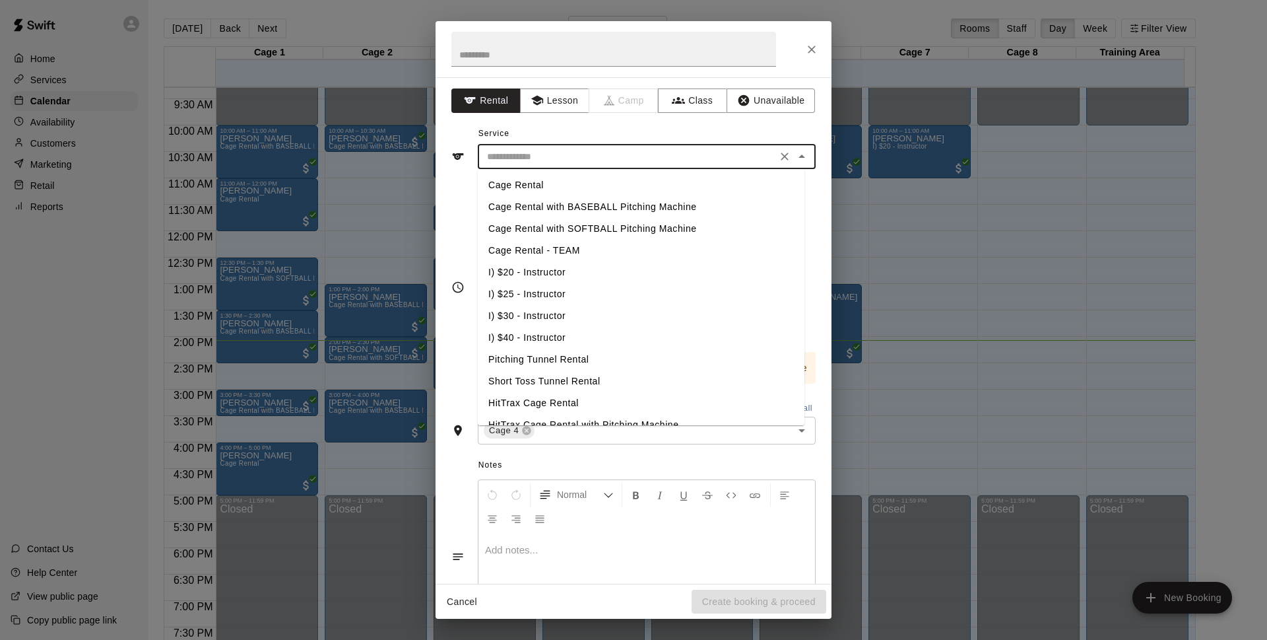
click at [539, 185] on li "Cage Rental" at bounding box center [641, 185] width 327 height 22
type input "**********"
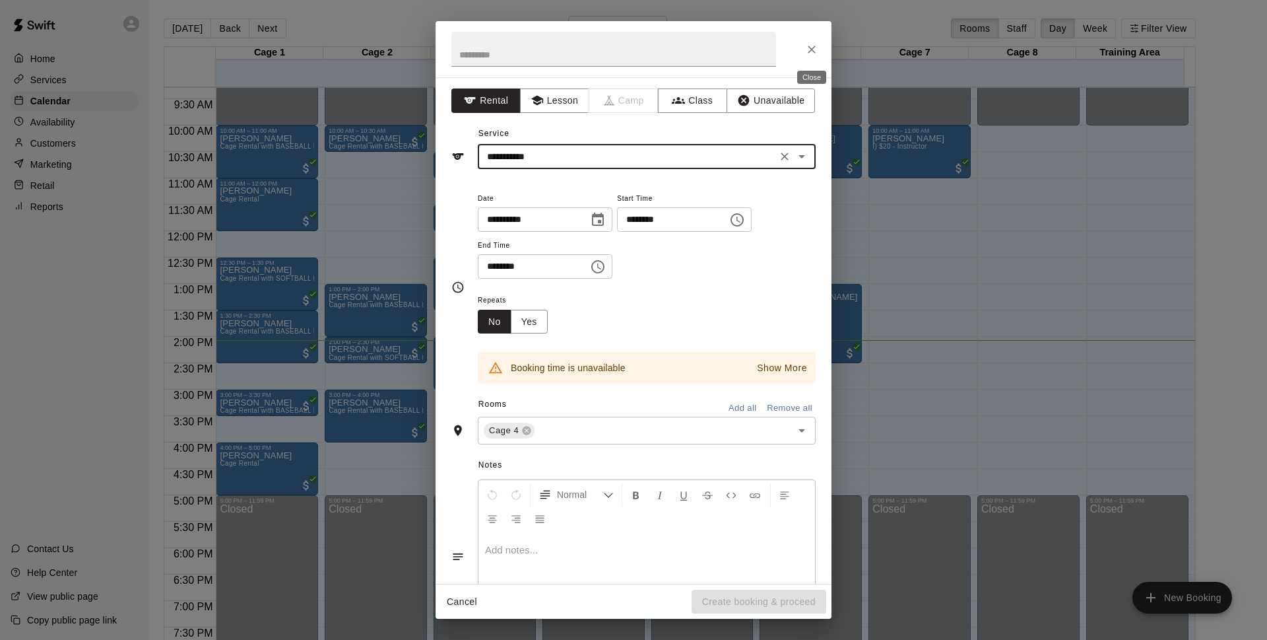
click at [815, 55] on icon "Close" at bounding box center [811, 49] width 13 height 13
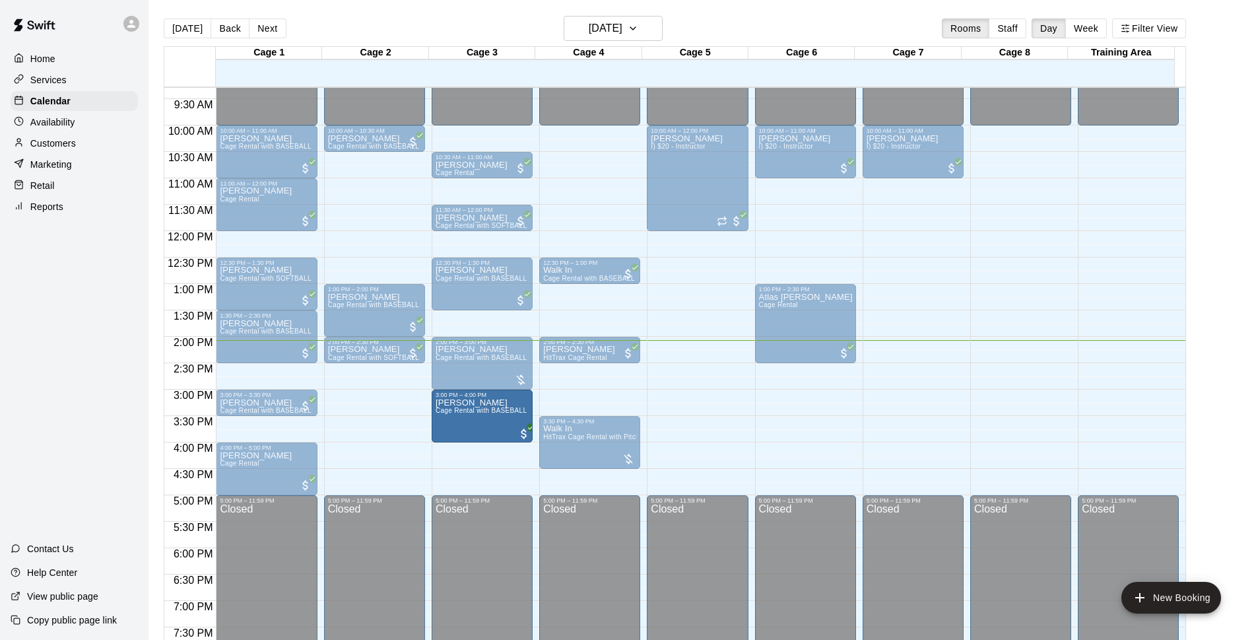
drag, startPoint x: 374, startPoint y: 422, endPoint x: 463, endPoint y: 430, distance: 90.1
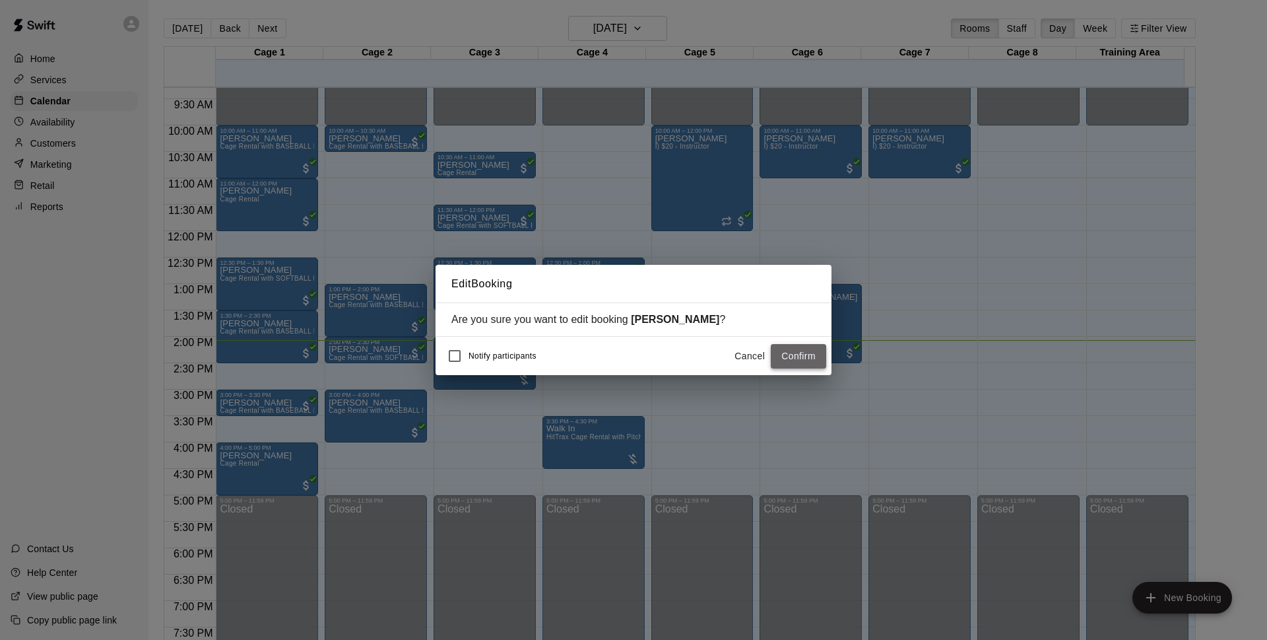
click at [799, 355] on button "Confirm" at bounding box center [798, 356] width 55 height 24
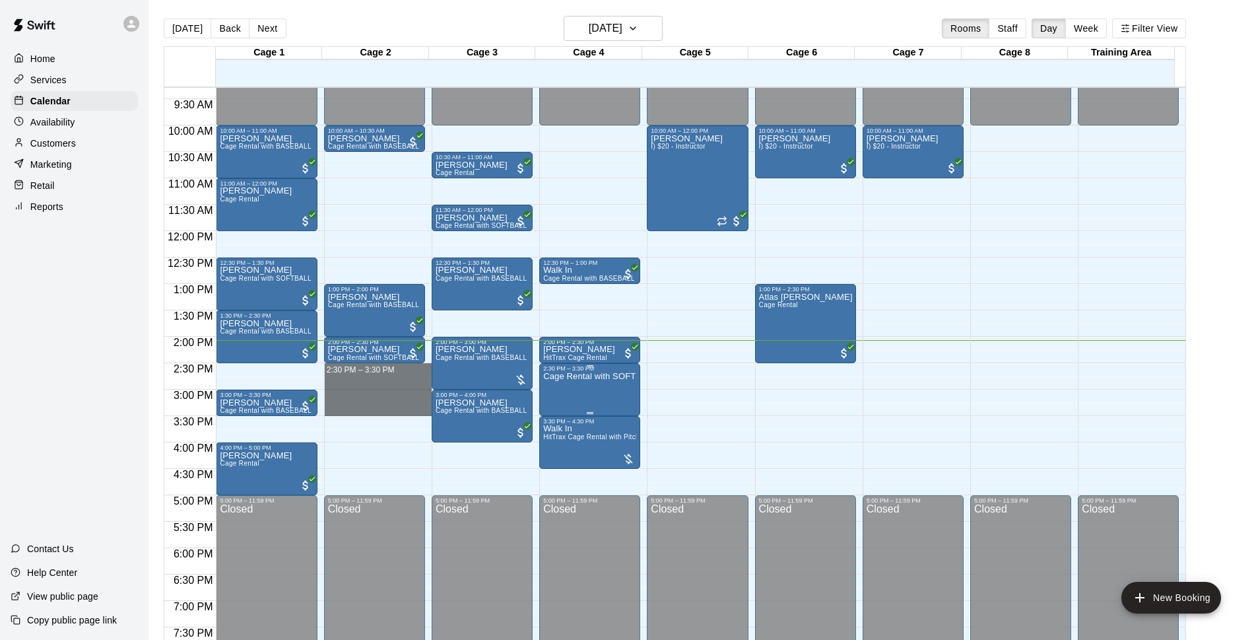
drag, startPoint x: 345, startPoint y: 366, endPoint x: 632, endPoint y: 410, distance: 289.9
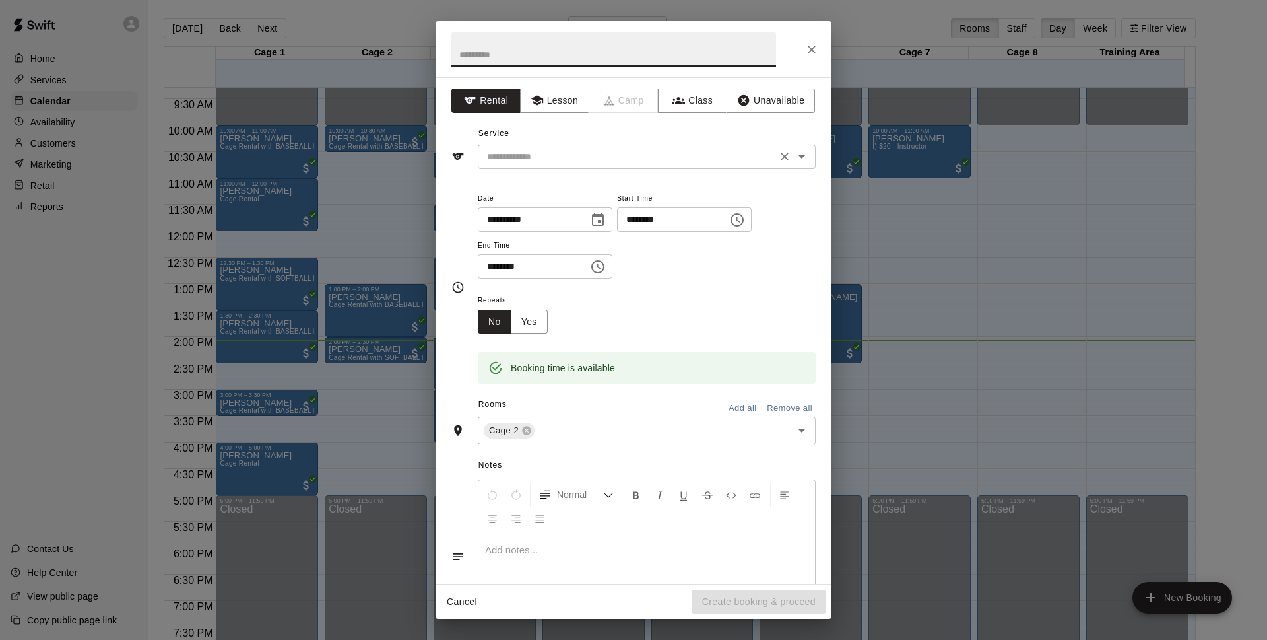
click at [597, 168] on div "​" at bounding box center [647, 157] width 338 height 24
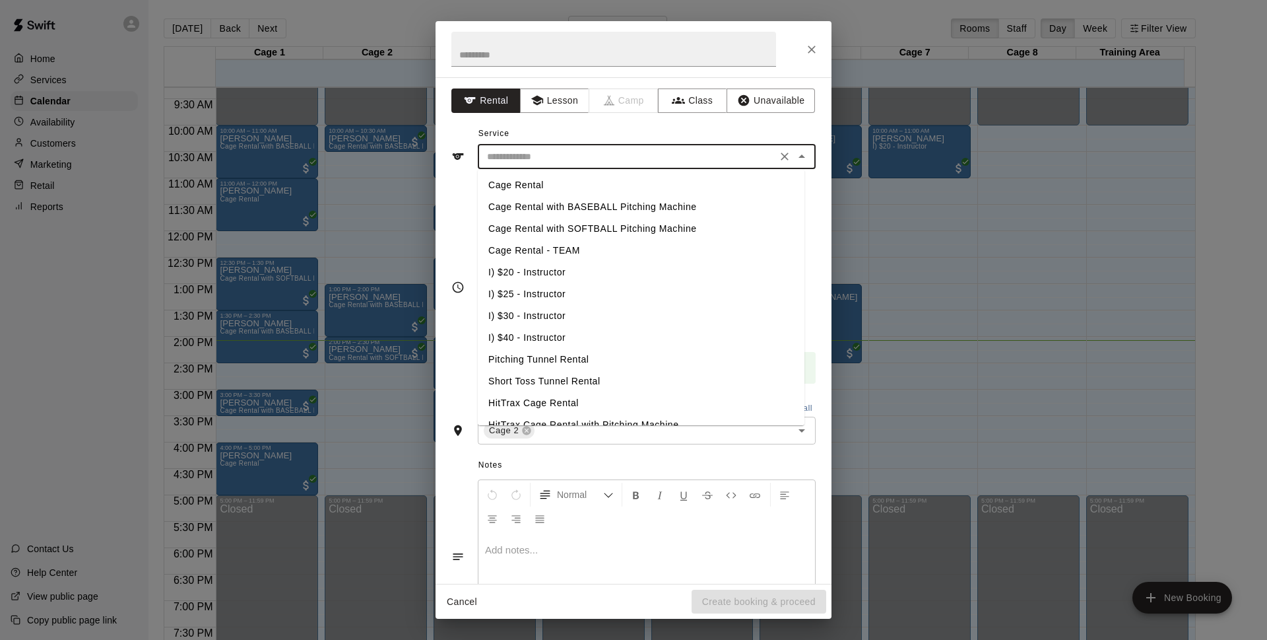
click at [567, 189] on li "Cage Rental" at bounding box center [641, 185] width 327 height 22
type input "**********"
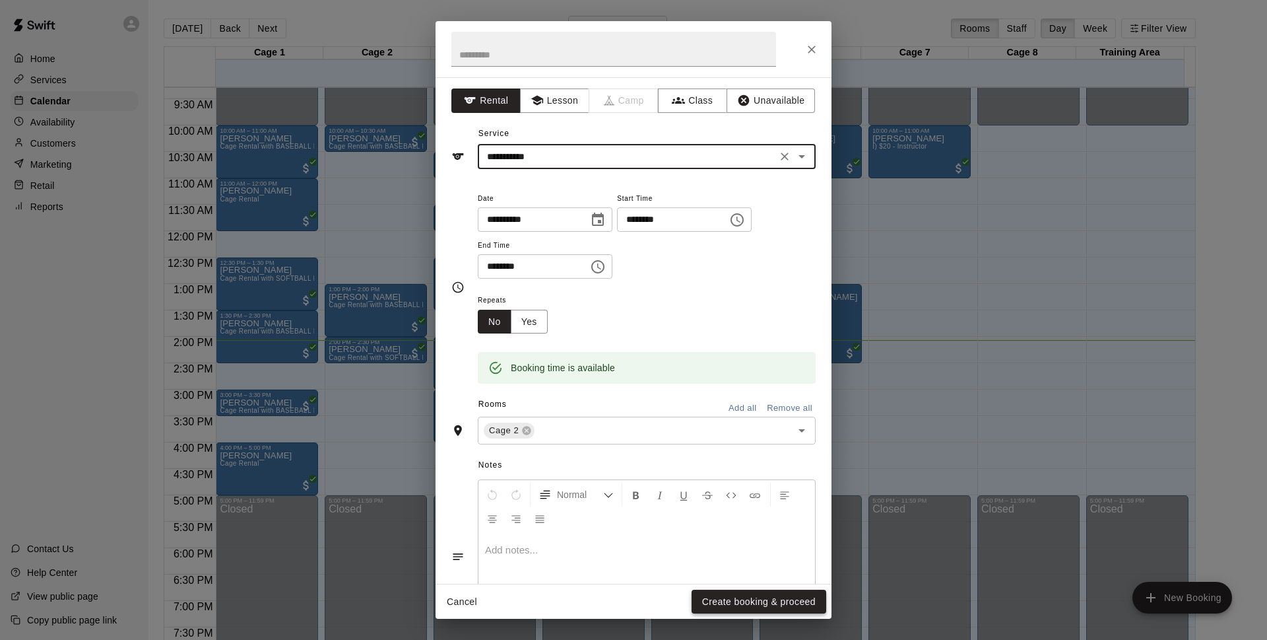
click at [719, 607] on button "Create booking & proceed" at bounding box center [759, 602] width 135 height 24
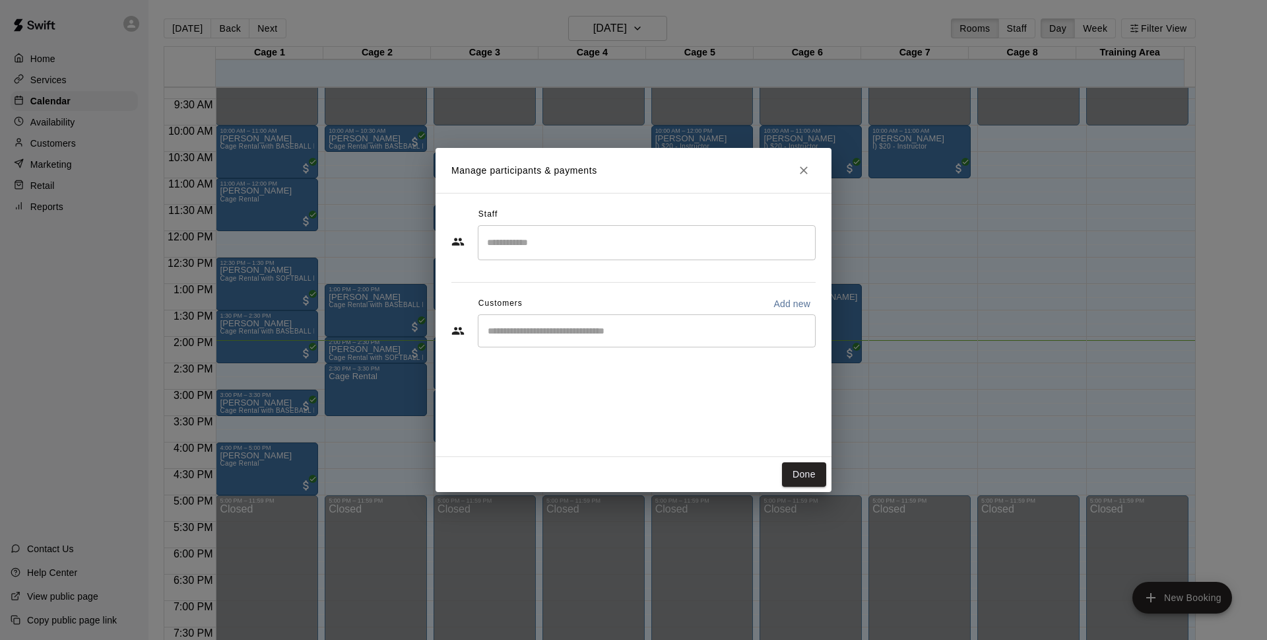
click at [562, 320] on div "​" at bounding box center [647, 330] width 338 height 33
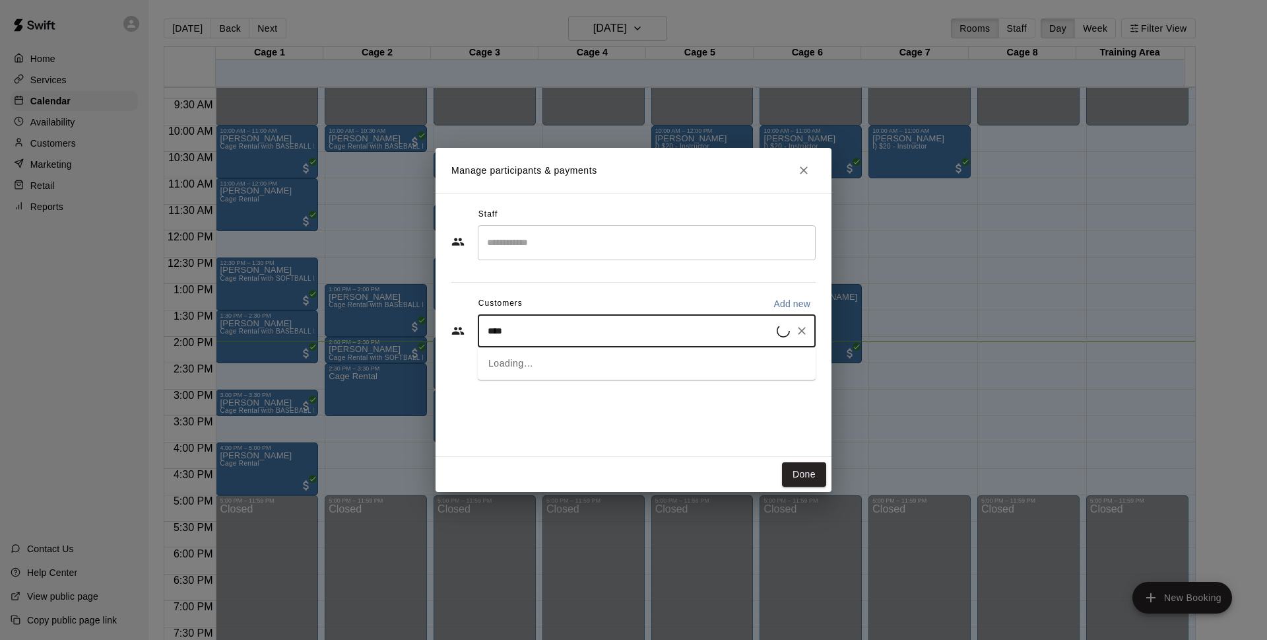
type input "*****"
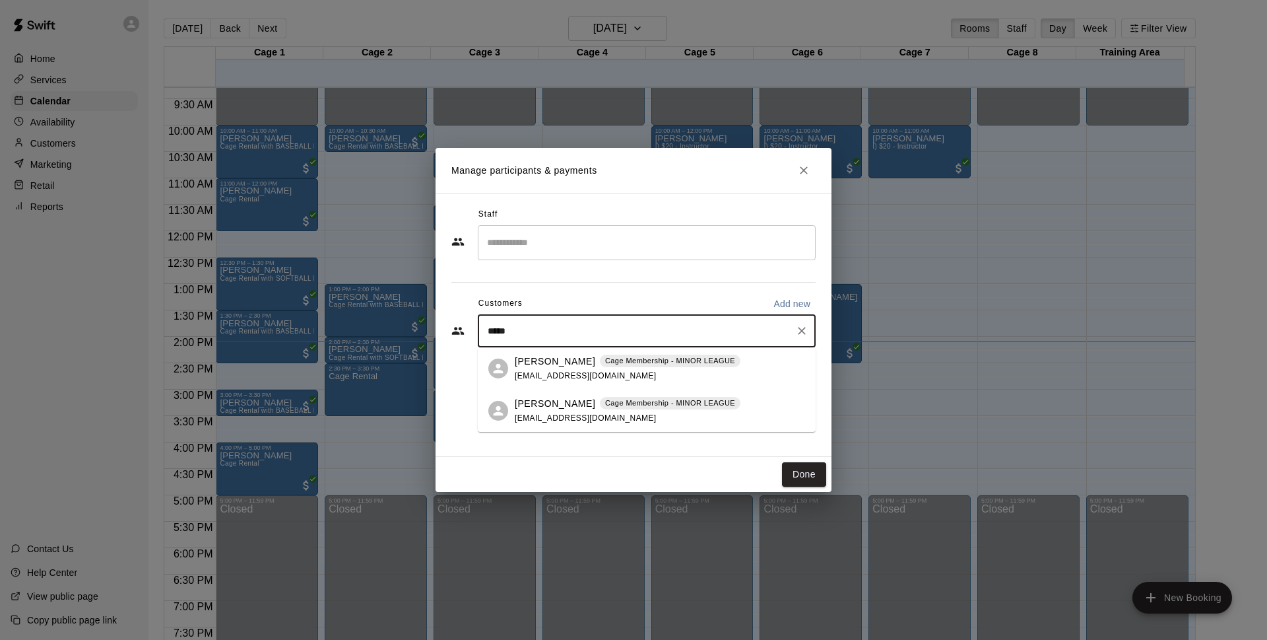
click at [648, 367] on div "Cage Membership - MINOR LEAGUE" at bounding box center [670, 361] width 141 height 13
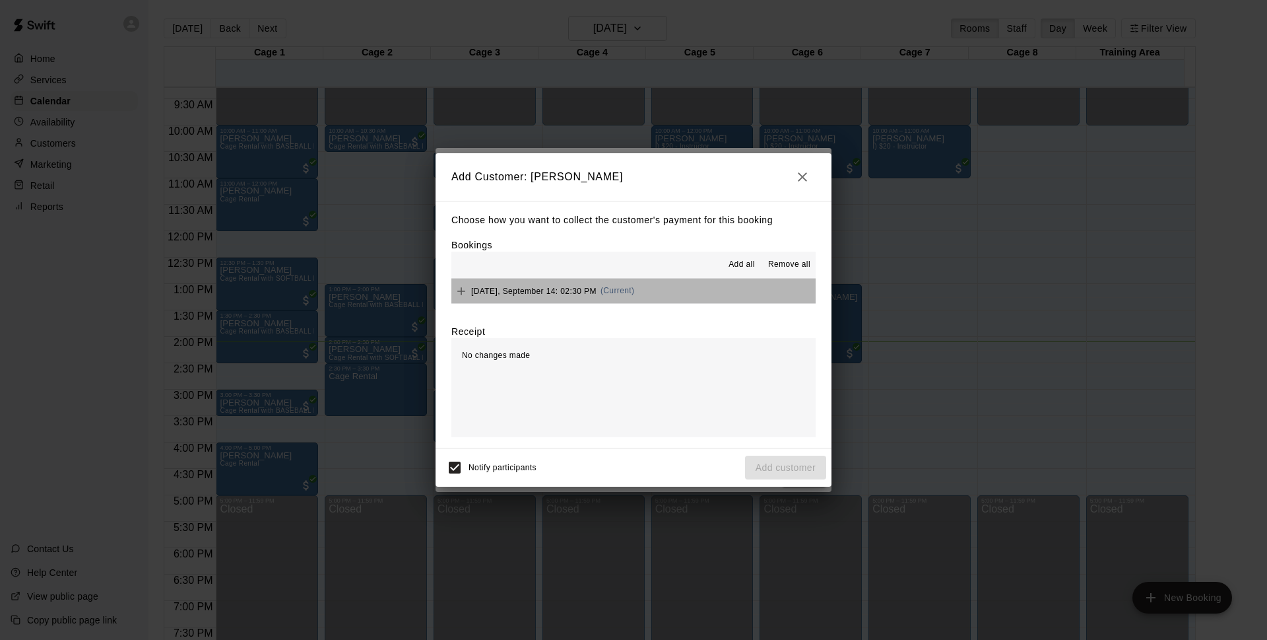
click at [644, 291] on button "[DATE], September 14: 02:30 PM (Current)" at bounding box center [634, 291] width 364 height 24
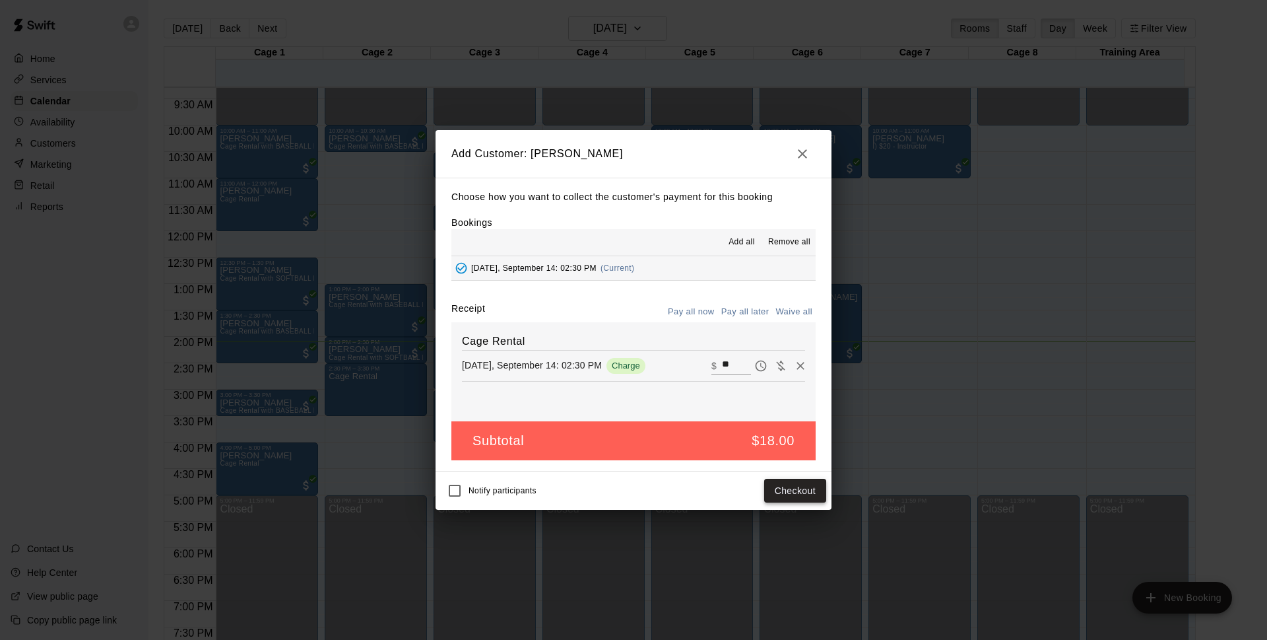
click at [804, 496] on button "Checkout" at bounding box center [795, 491] width 62 height 24
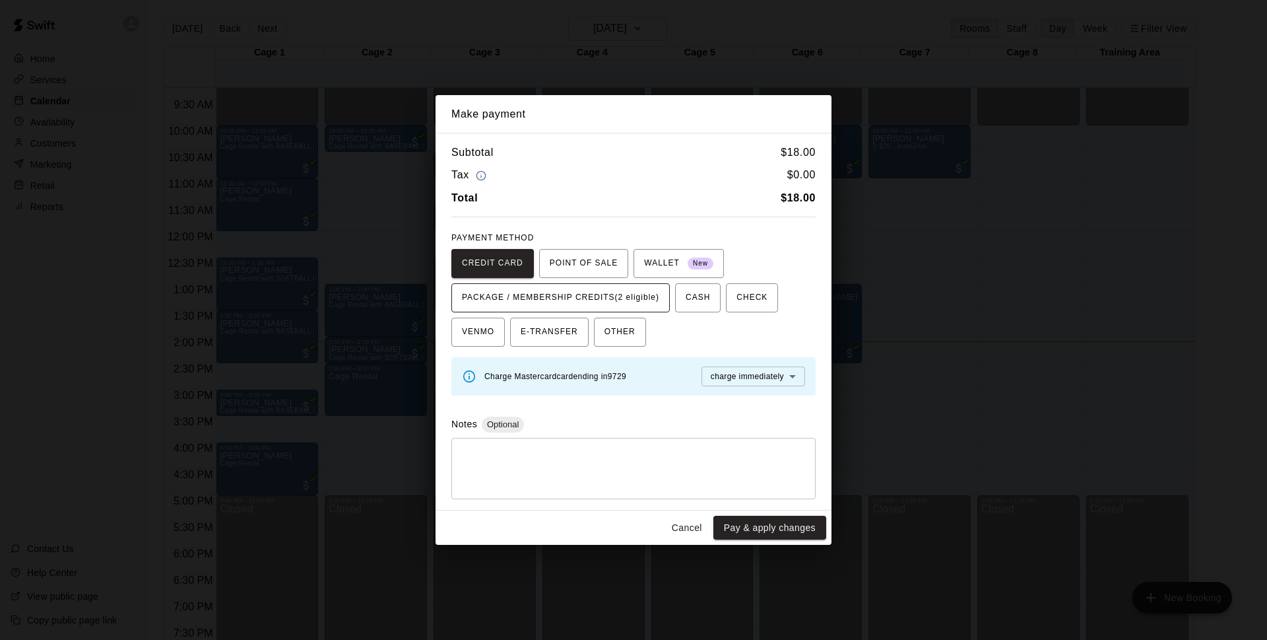
click at [568, 292] on span "PACKAGE / MEMBERSHIP CREDITS (2 eligible)" at bounding box center [560, 297] width 197 height 21
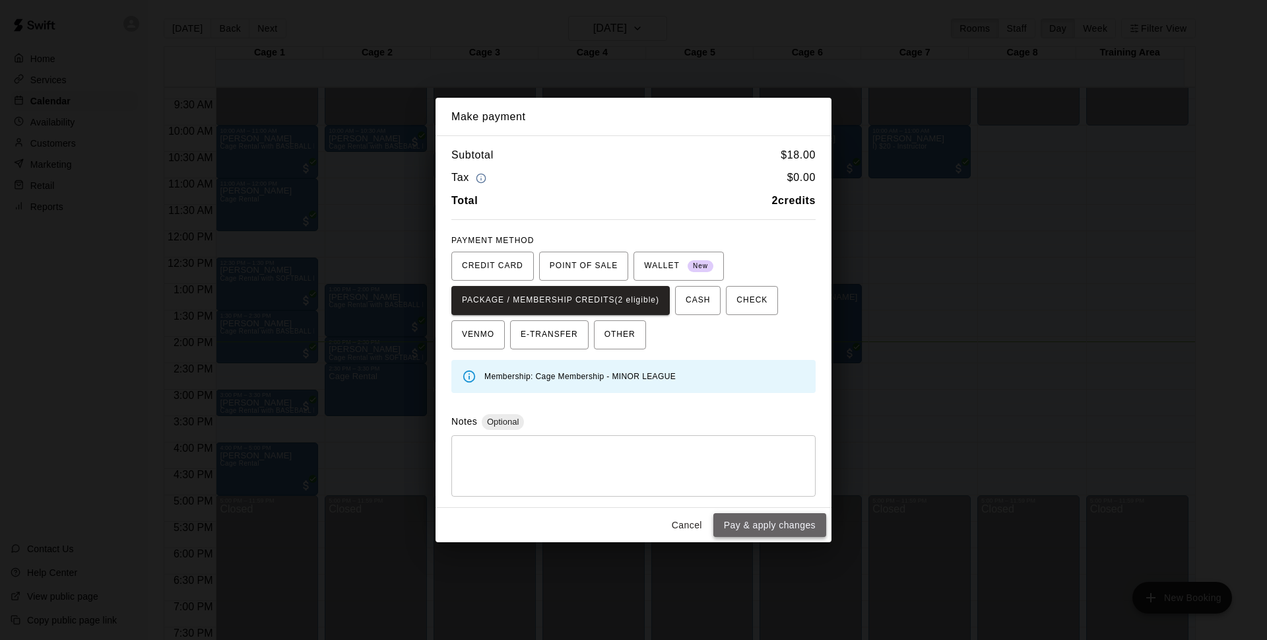
click at [764, 529] on button "Pay & apply changes" at bounding box center [770, 525] width 113 height 24
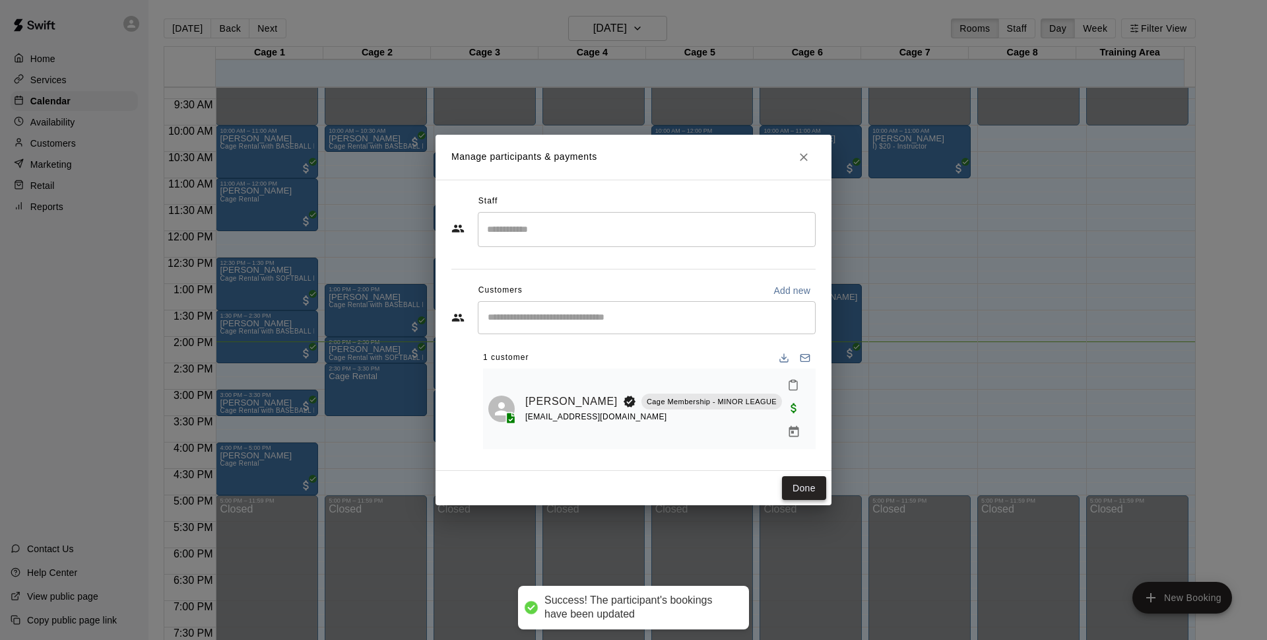
click at [790, 476] on button "Done" at bounding box center [804, 488] width 44 height 24
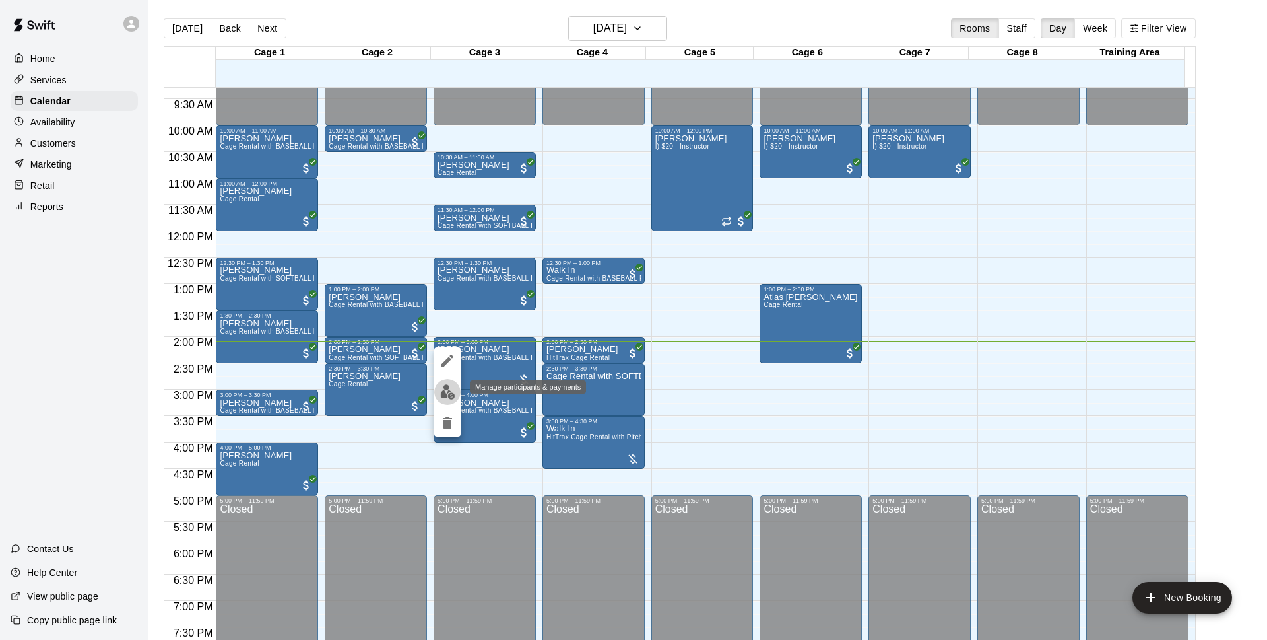
click at [452, 388] on img "edit" at bounding box center [447, 391] width 15 height 15
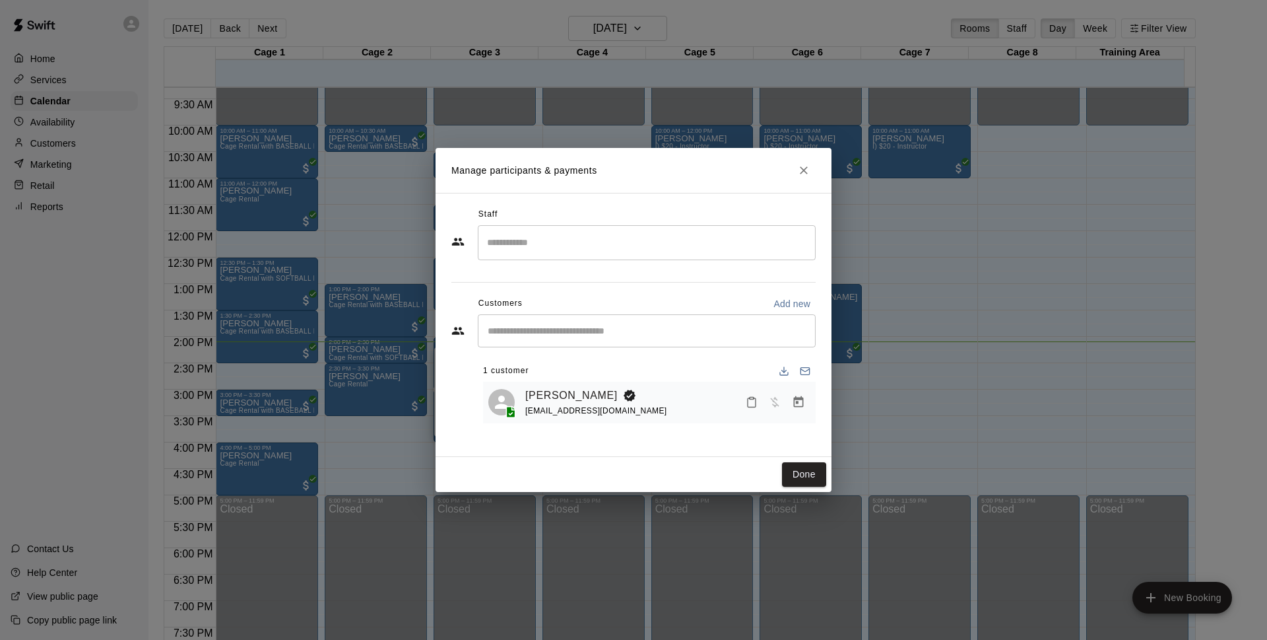
click at [805, 409] on button "Manage bookings & payment" at bounding box center [799, 402] width 24 height 24
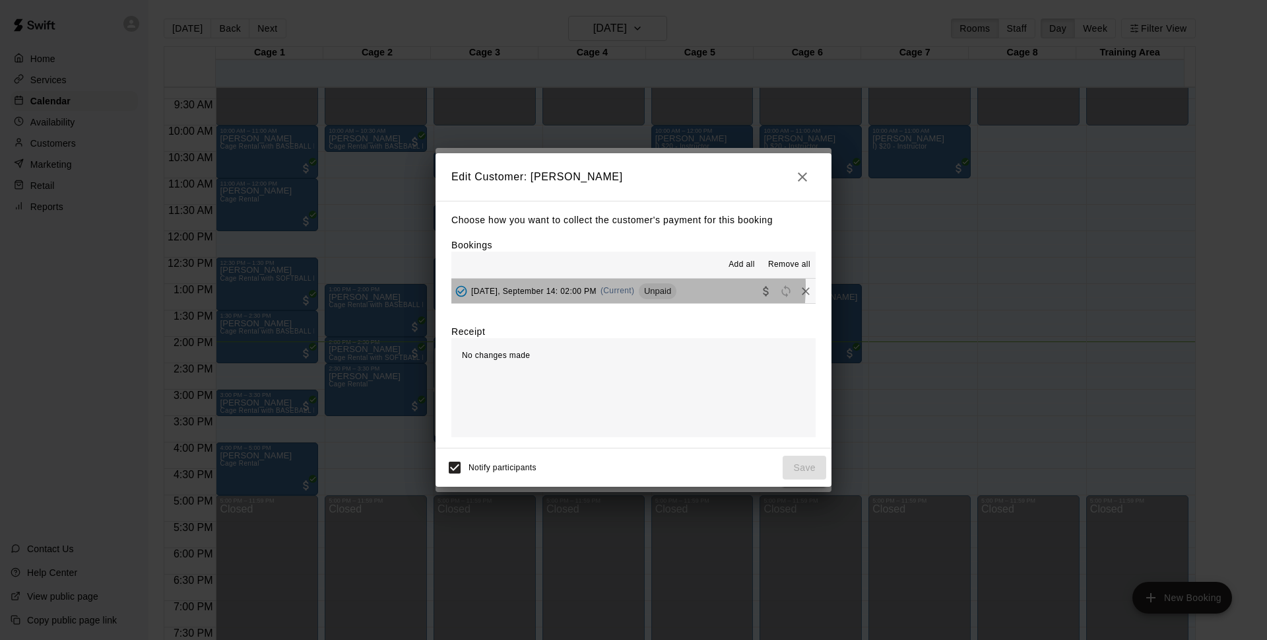
click at [590, 287] on span "[DATE], September 14: 02:00 PM" at bounding box center [533, 290] width 125 height 9
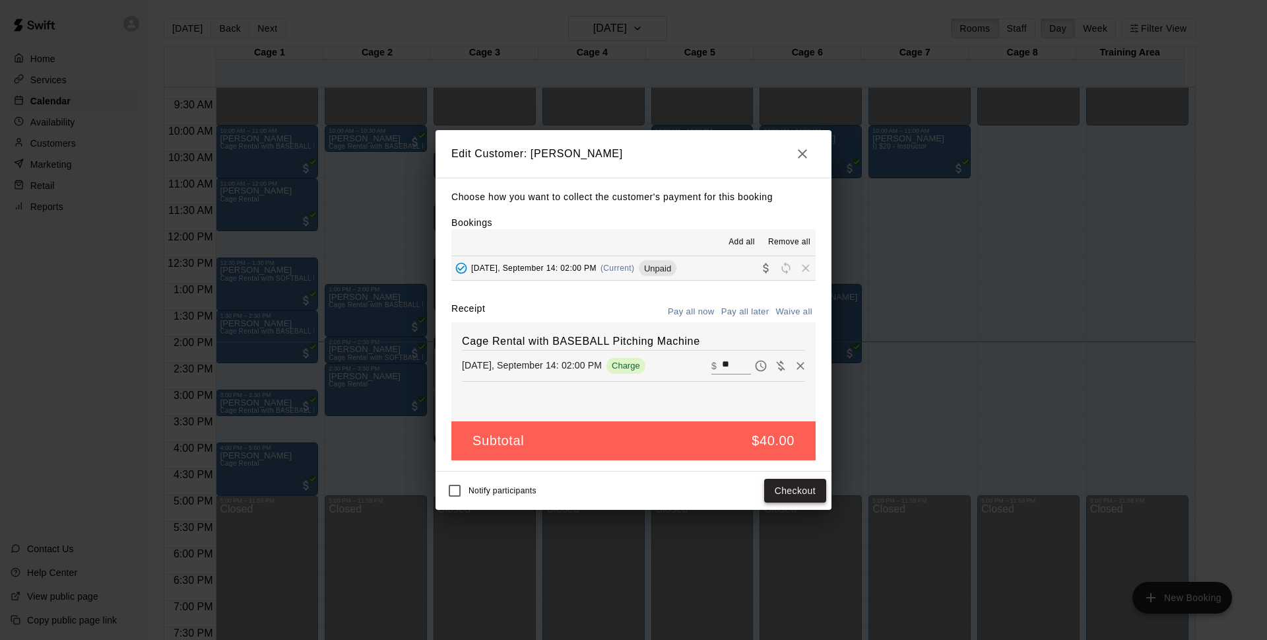
click at [795, 492] on button "Checkout" at bounding box center [795, 491] width 62 height 24
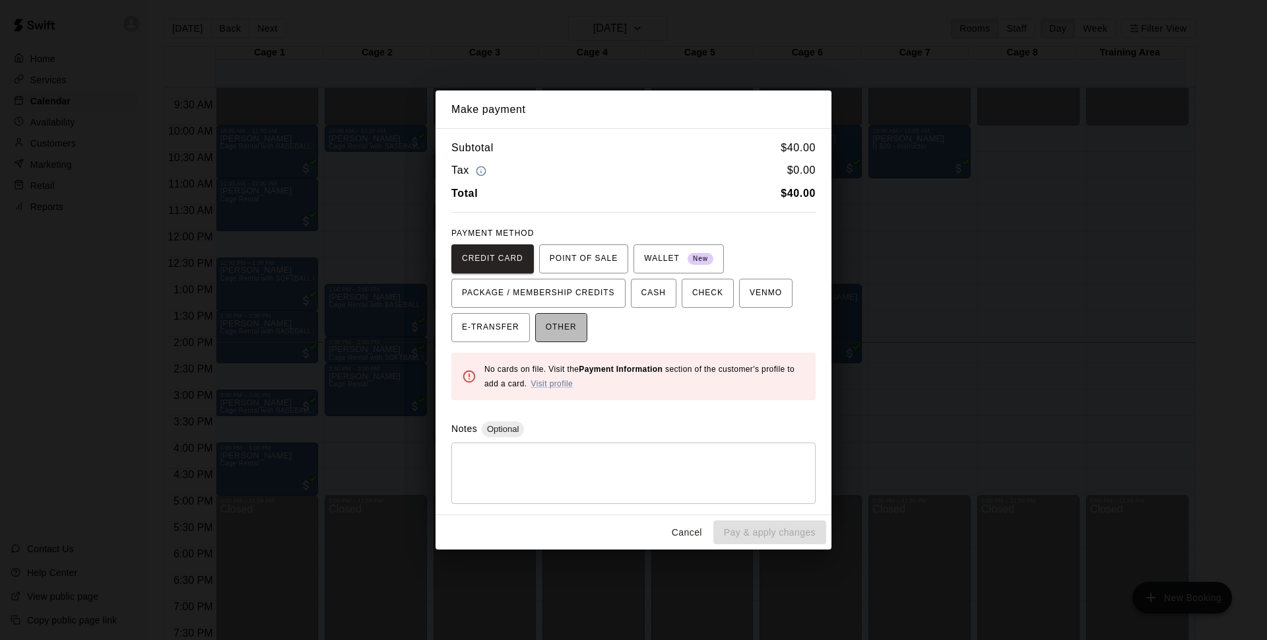
click at [572, 323] on span "OTHER" at bounding box center [561, 327] width 31 height 21
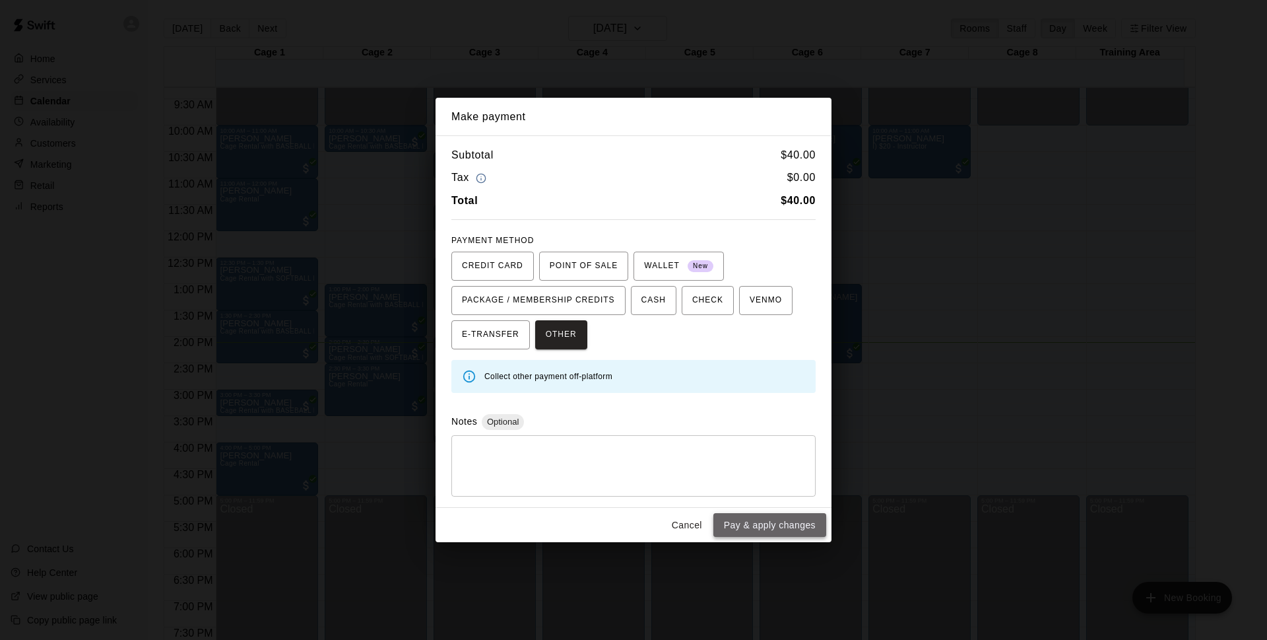
click at [743, 527] on button "Pay & apply changes" at bounding box center [770, 525] width 113 height 24
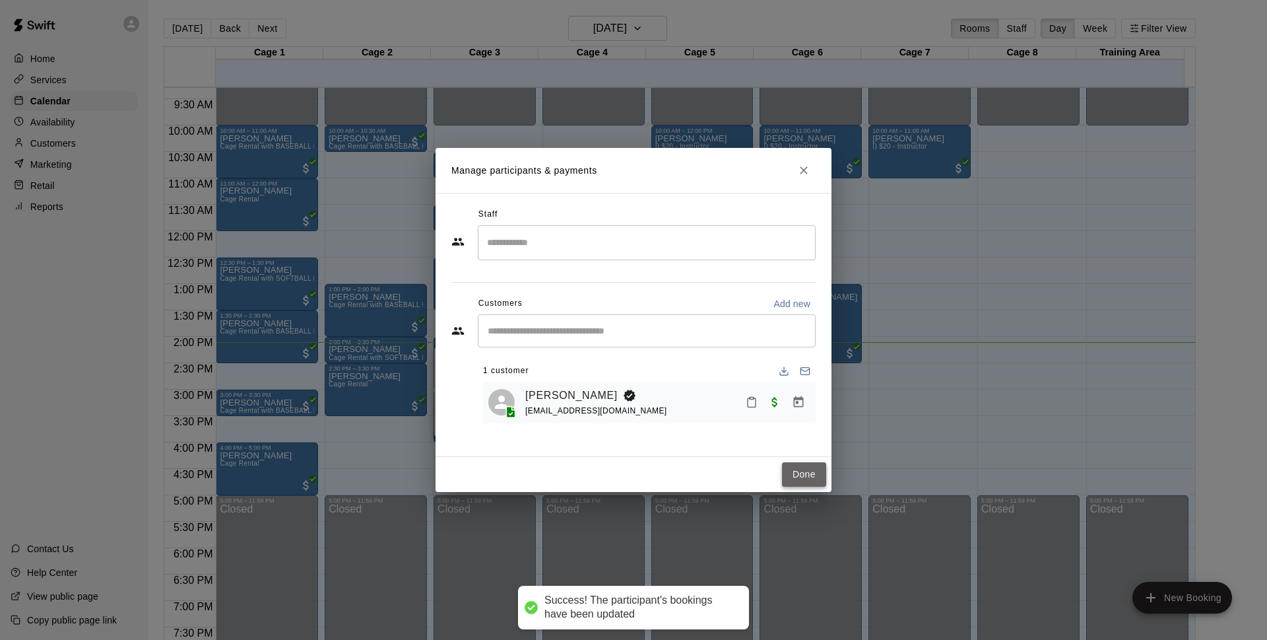
click at [805, 479] on button "Done" at bounding box center [804, 474] width 44 height 24
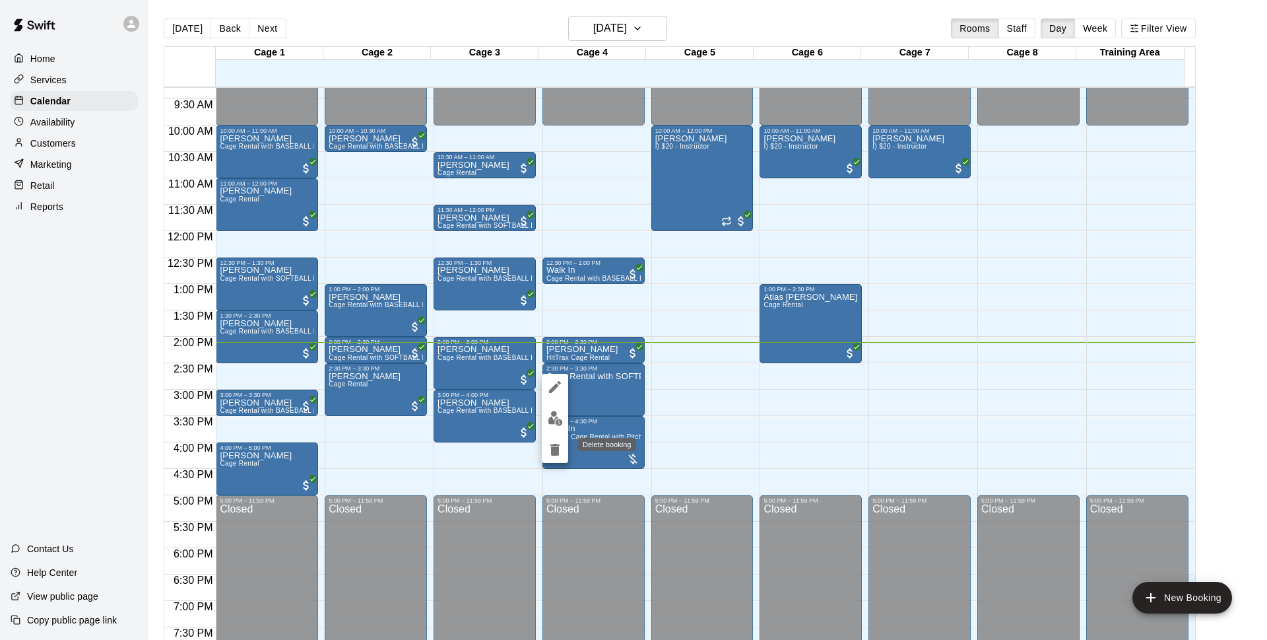
click at [549, 443] on icon "delete" at bounding box center [555, 450] width 16 height 16
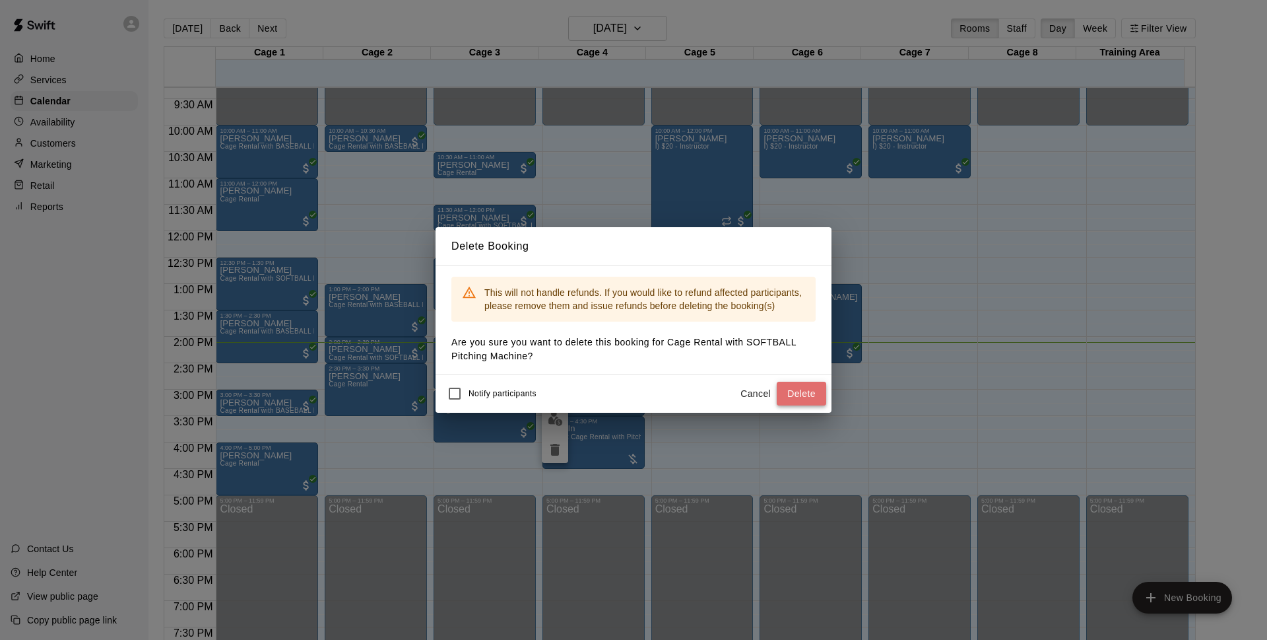
click at [793, 391] on button "Delete" at bounding box center [802, 394] width 50 height 24
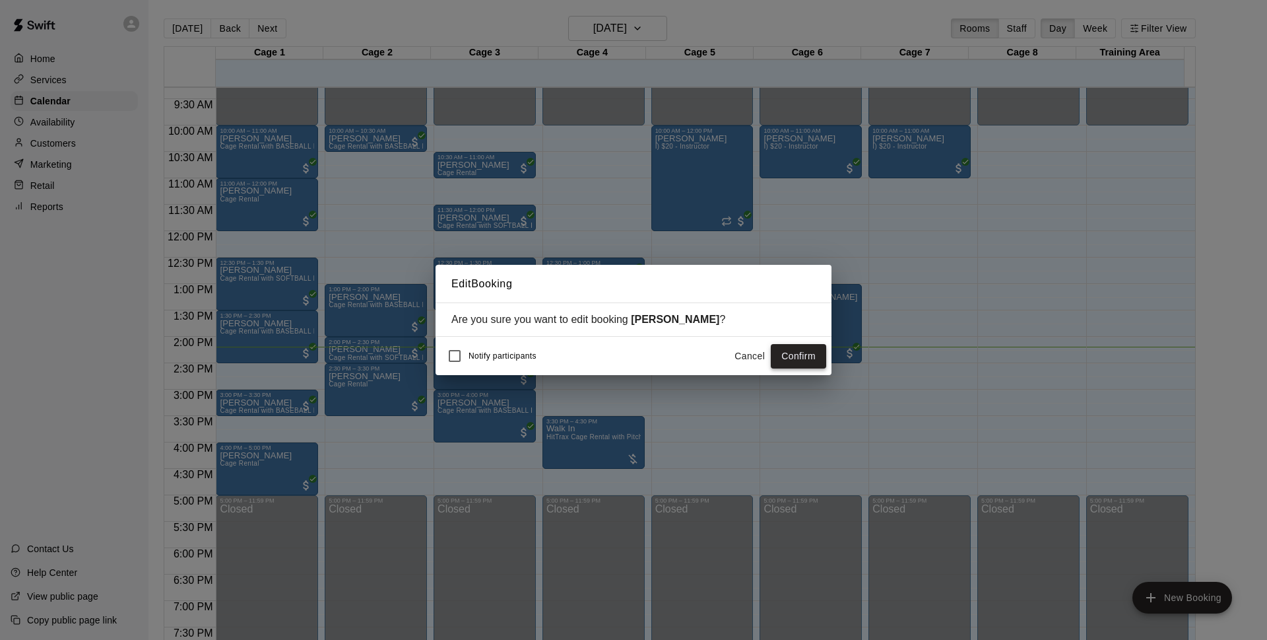
click at [809, 361] on button "Confirm" at bounding box center [798, 356] width 55 height 24
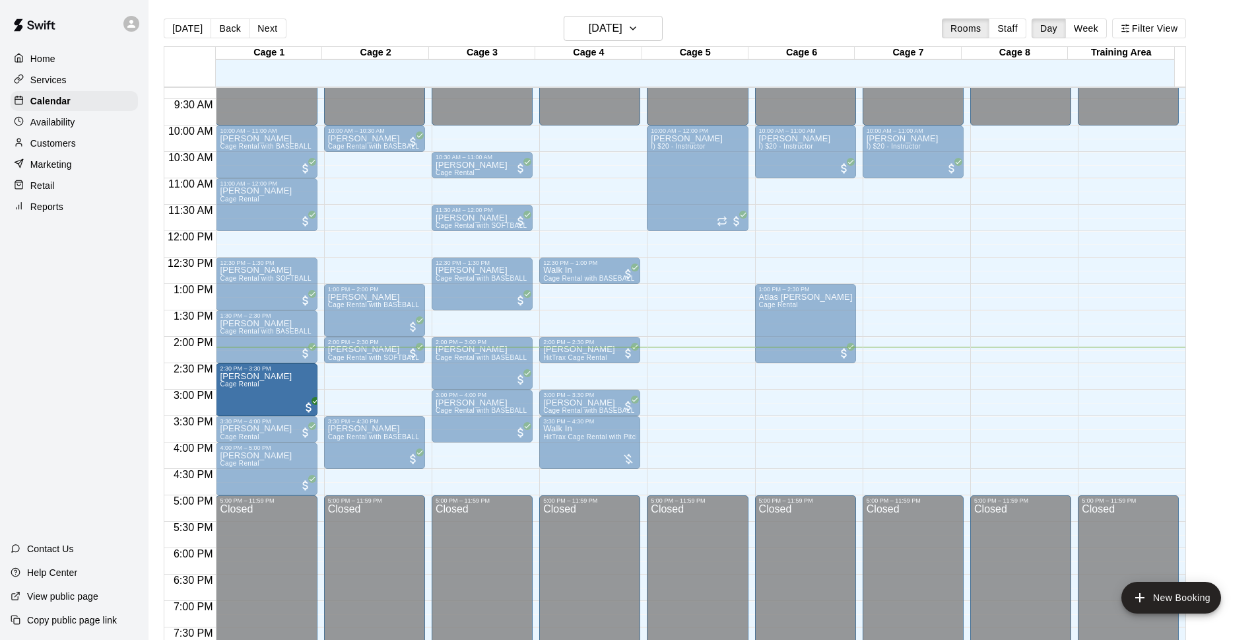
drag, startPoint x: 271, startPoint y: 404, endPoint x: 262, endPoint y: 404, distance: 9.2
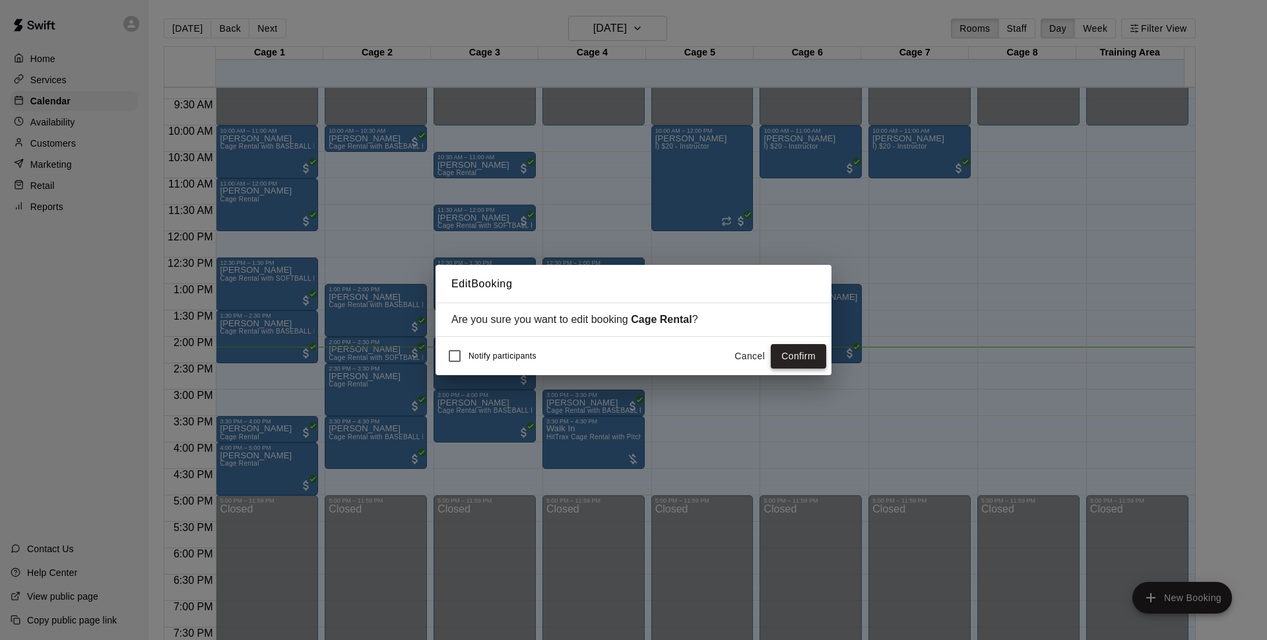
click at [795, 353] on button "Confirm" at bounding box center [798, 356] width 55 height 24
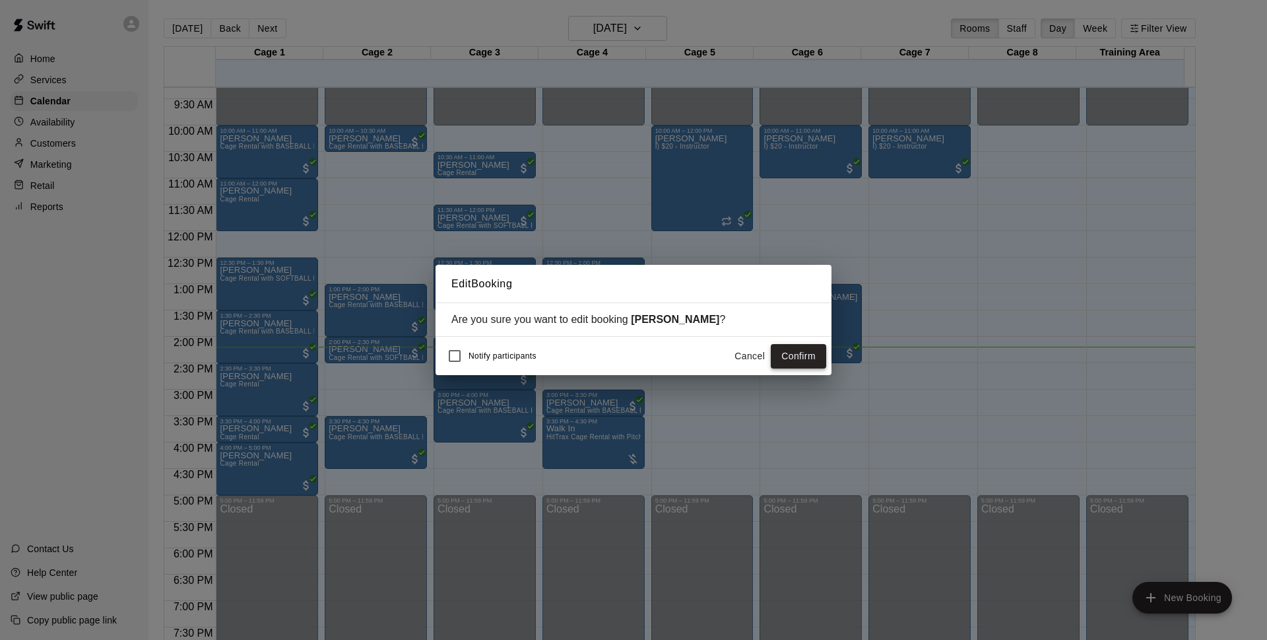
click at [784, 356] on button "Confirm" at bounding box center [798, 356] width 55 height 24
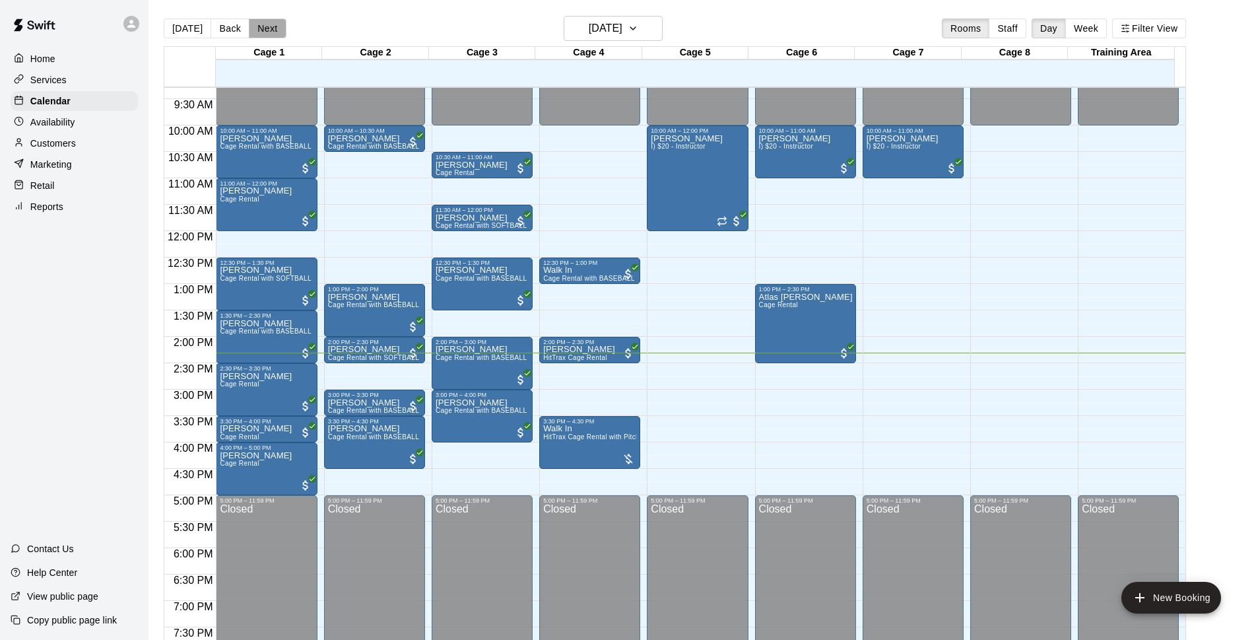
click at [274, 30] on button "Next" at bounding box center [267, 28] width 37 height 20
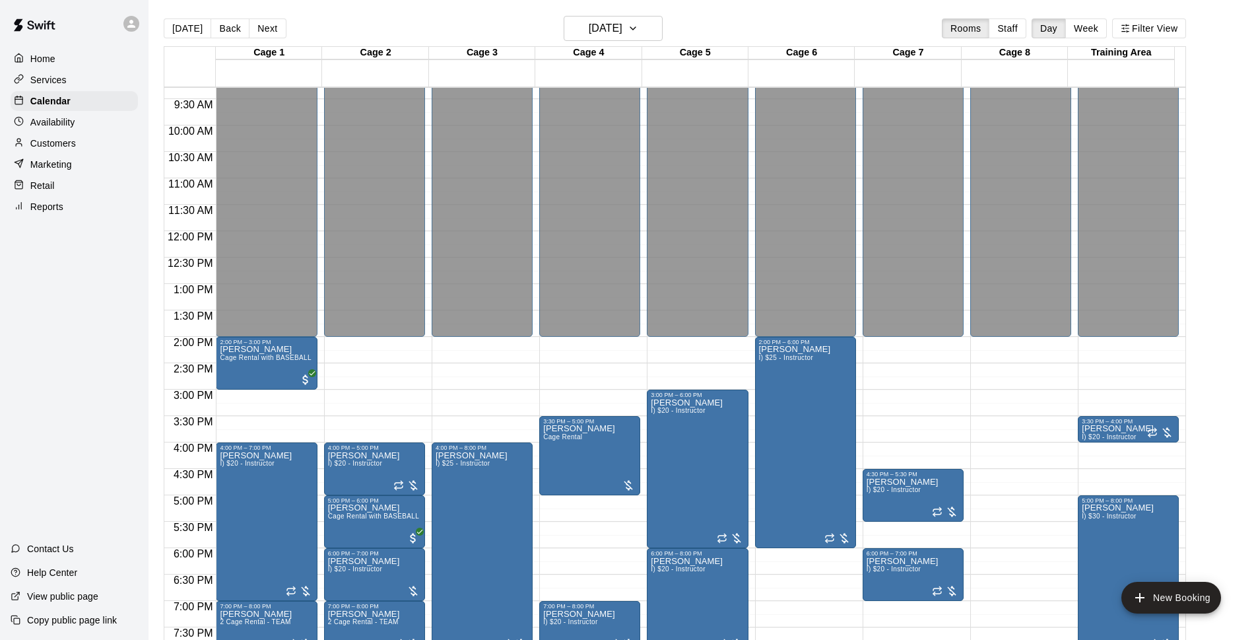
scroll to position [576, 0]
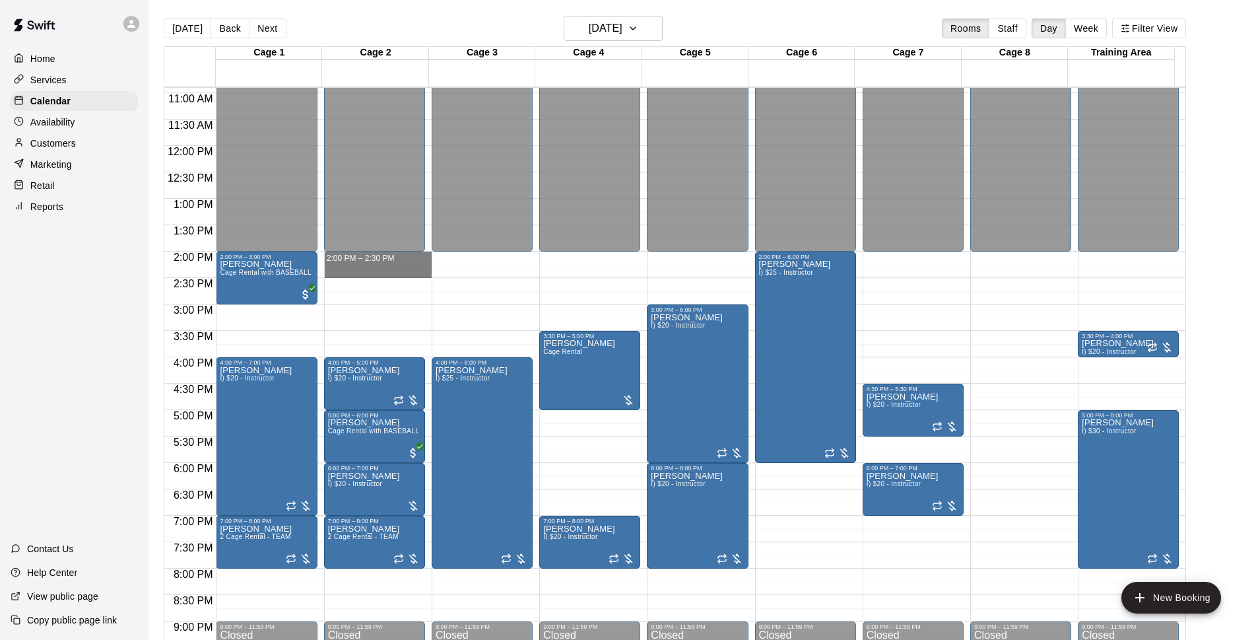
drag, startPoint x: 382, startPoint y: 258, endPoint x: 387, endPoint y: 271, distance: 13.4
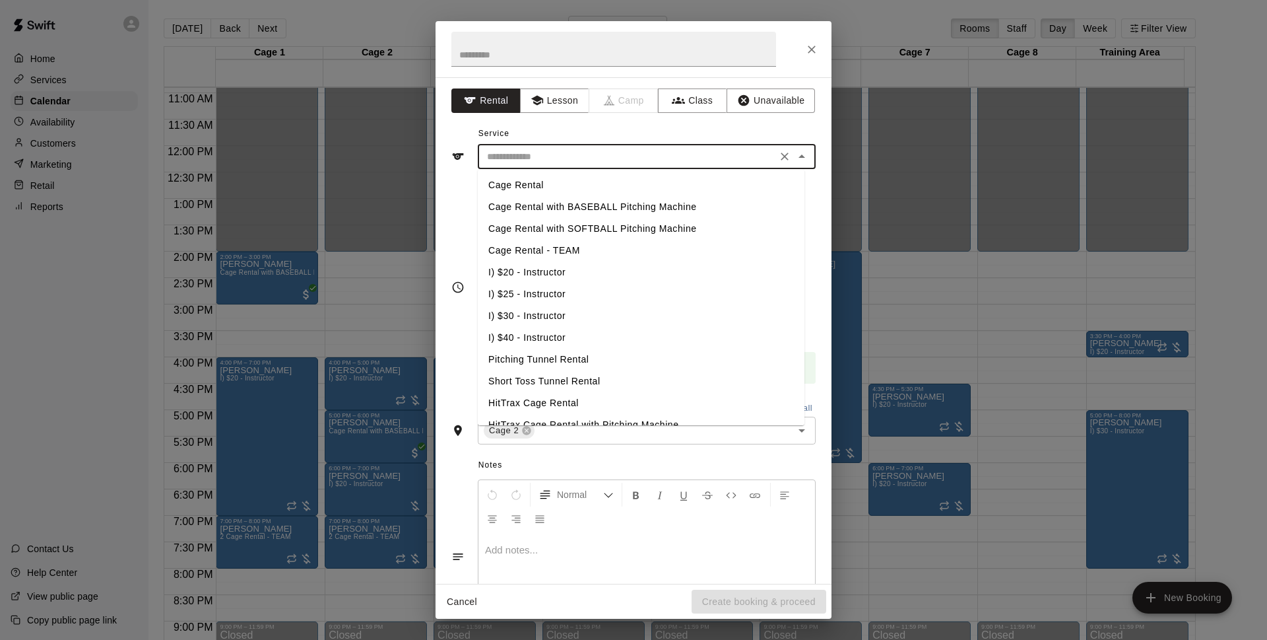
click at [687, 164] on input "text" at bounding box center [627, 157] width 291 height 17
click at [551, 271] on li "I) $20 - Instructor" at bounding box center [641, 272] width 327 height 22
type input "**********"
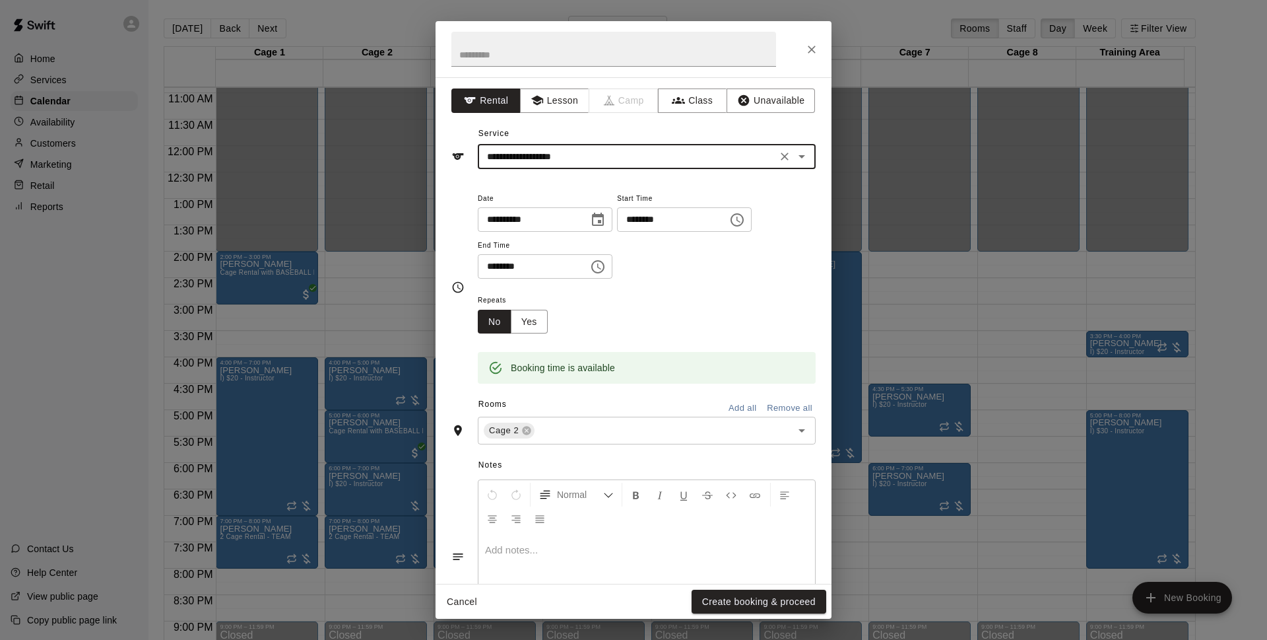
click at [746, 593] on button "Create booking & proceed" at bounding box center [759, 602] width 135 height 24
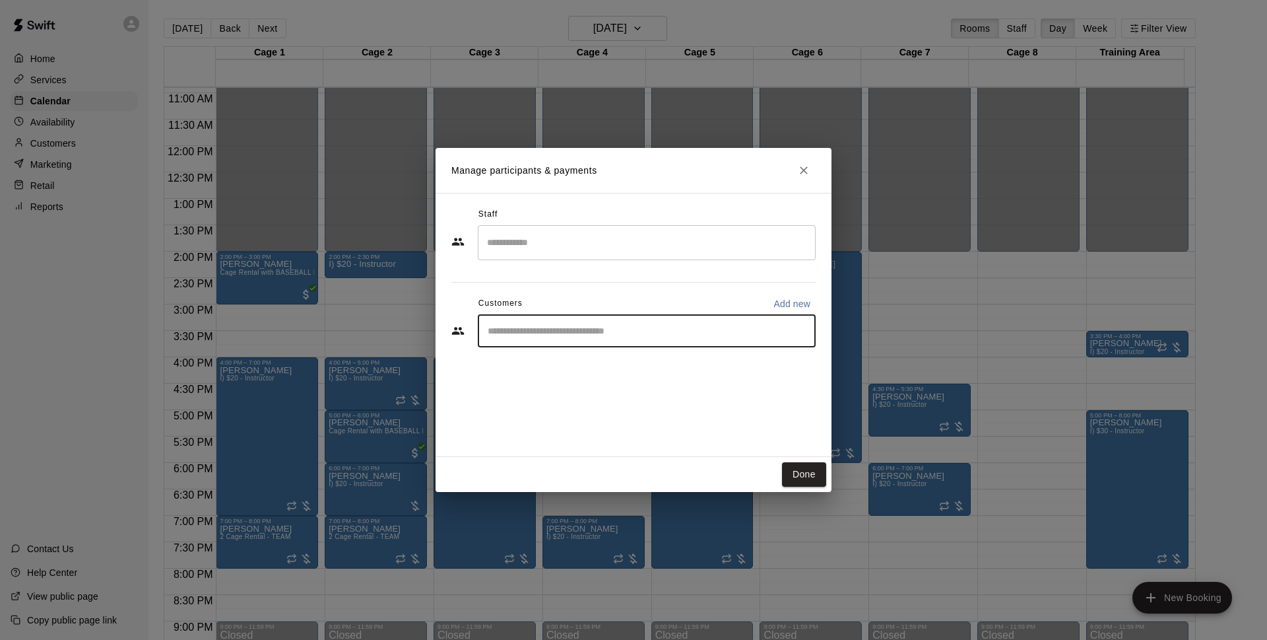
click at [607, 337] on input "Start typing to search customers..." at bounding box center [647, 330] width 326 height 13
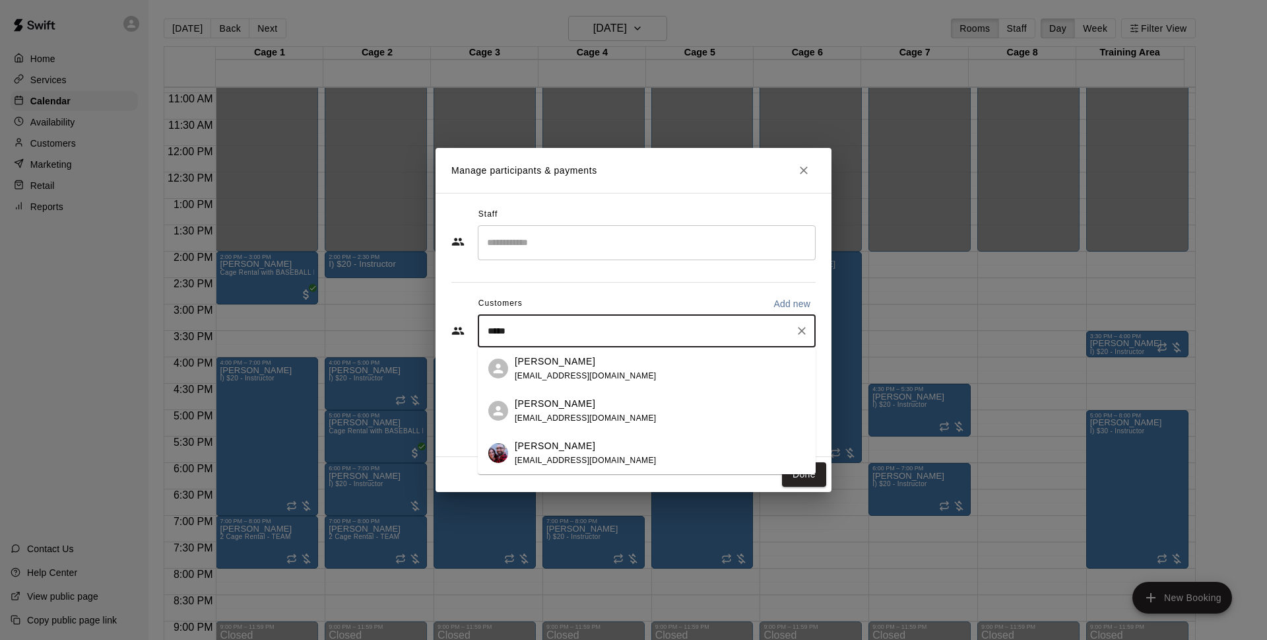
type input "******"
click at [597, 457] on div "[PERSON_NAME] [EMAIL_ADDRESS][DOMAIN_NAME]" at bounding box center [660, 453] width 290 height 28
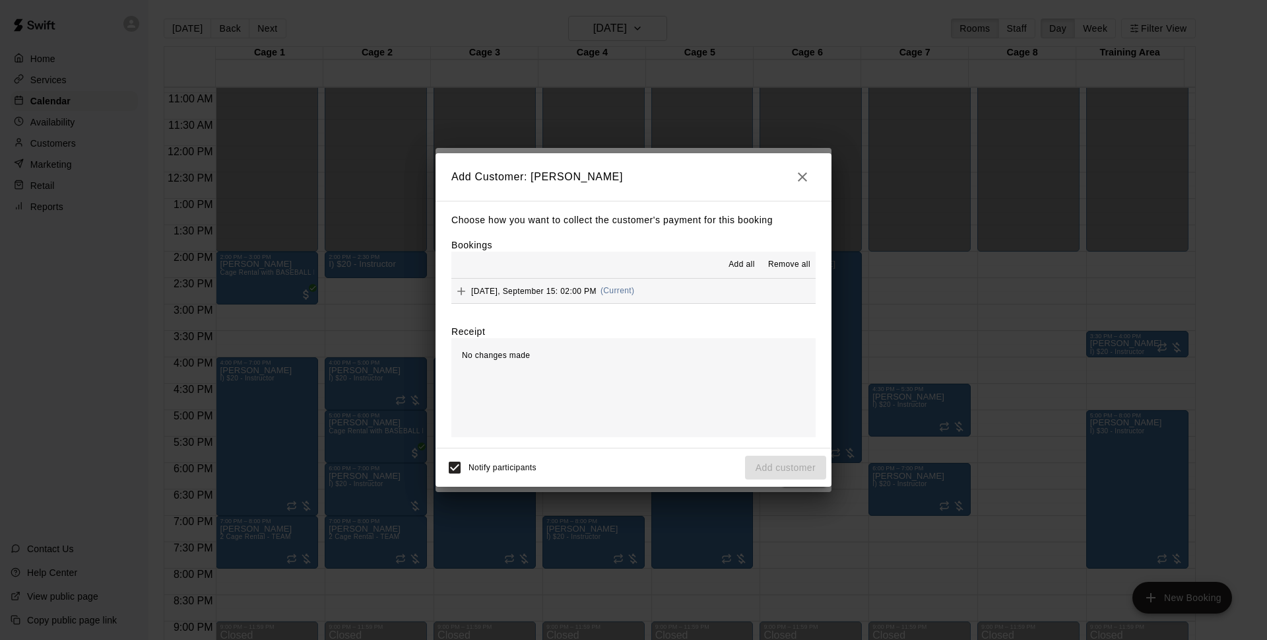
click at [683, 291] on button "[DATE], September 15: 02:00 PM (Current)" at bounding box center [634, 291] width 364 height 24
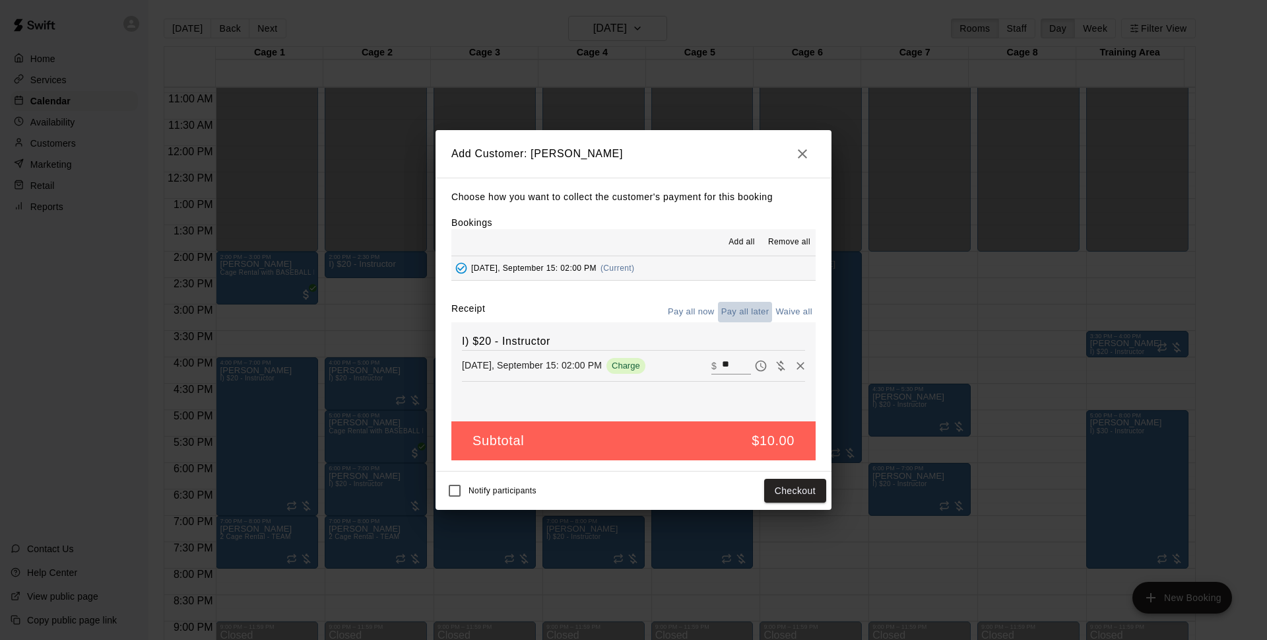
click at [745, 319] on button "Pay all later" at bounding box center [745, 312] width 55 height 20
click at [795, 488] on button "Add customer" at bounding box center [785, 491] width 81 height 24
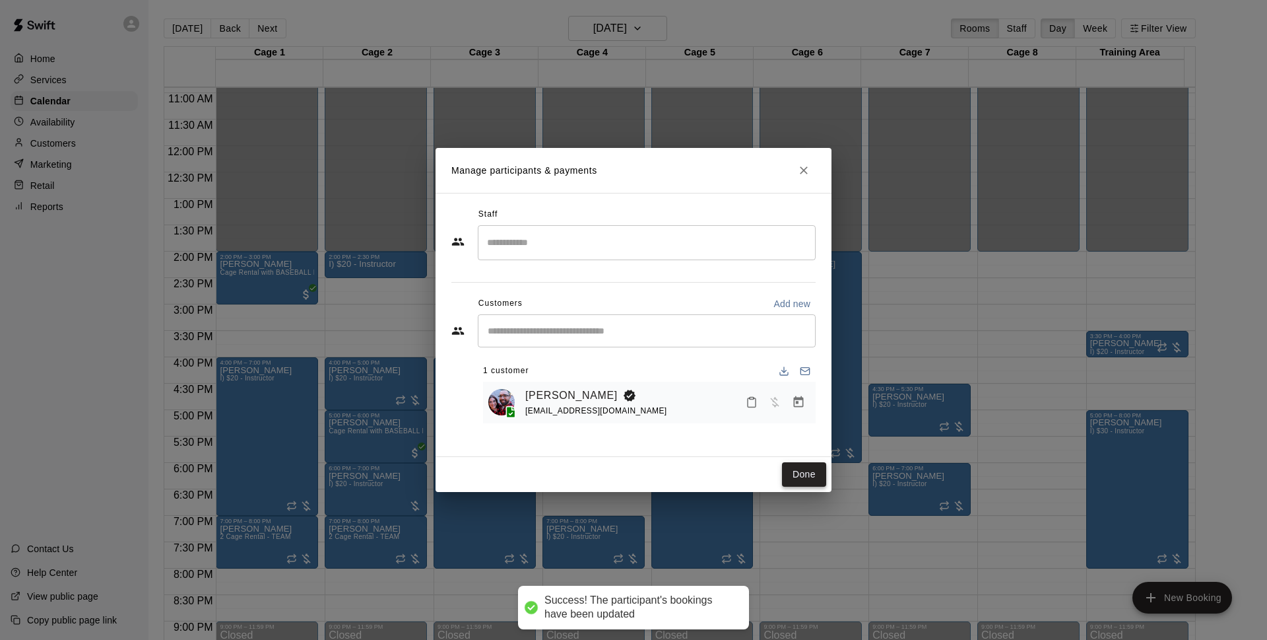
click at [799, 473] on button "Done" at bounding box center [804, 474] width 44 height 24
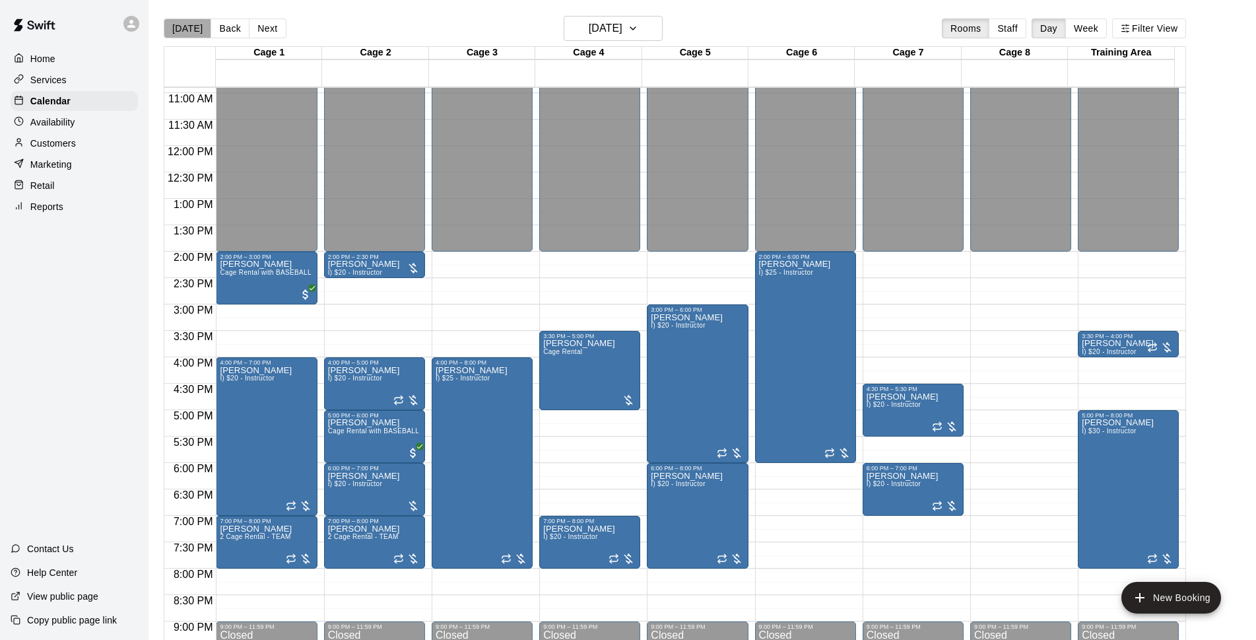
click at [193, 28] on button "[DATE]" at bounding box center [188, 28] width 48 height 20
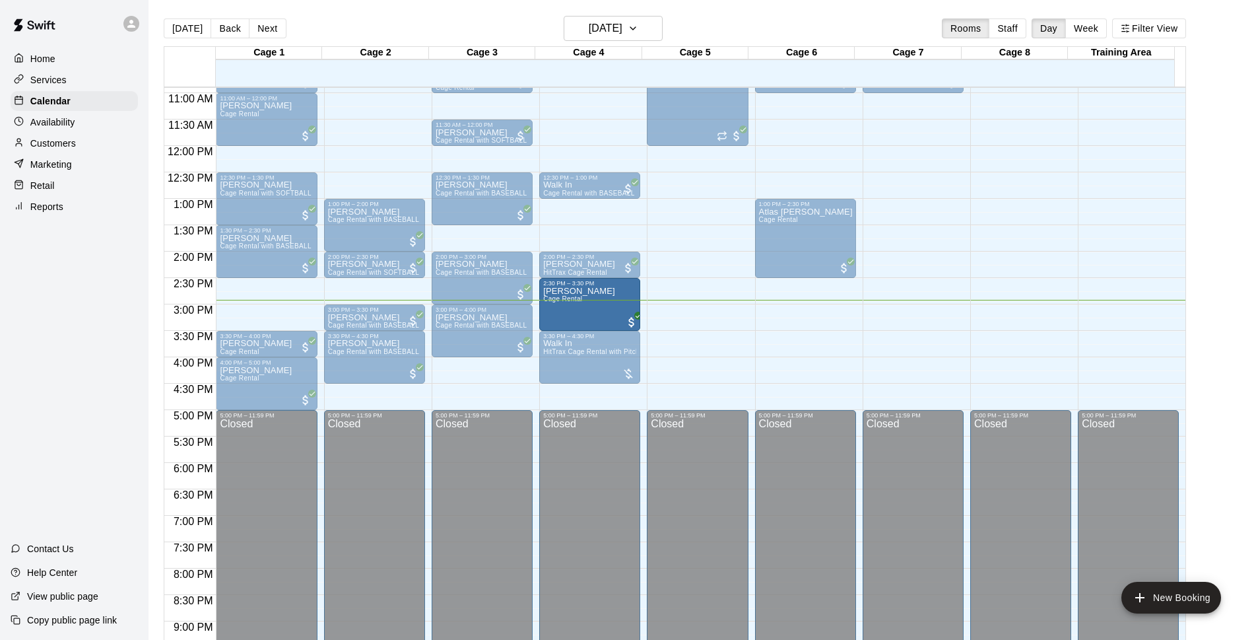
drag, startPoint x: 381, startPoint y: 296, endPoint x: 581, endPoint y: 312, distance: 200.7
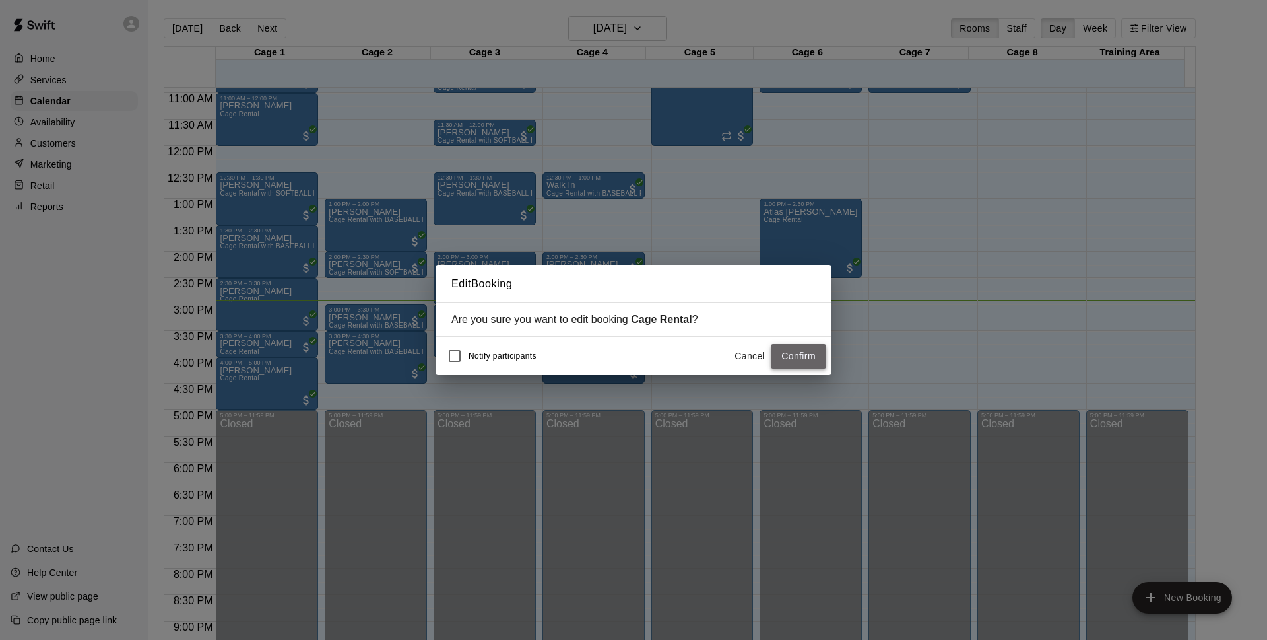
click at [804, 358] on button "Confirm" at bounding box center [798, 356] width 55 height 24
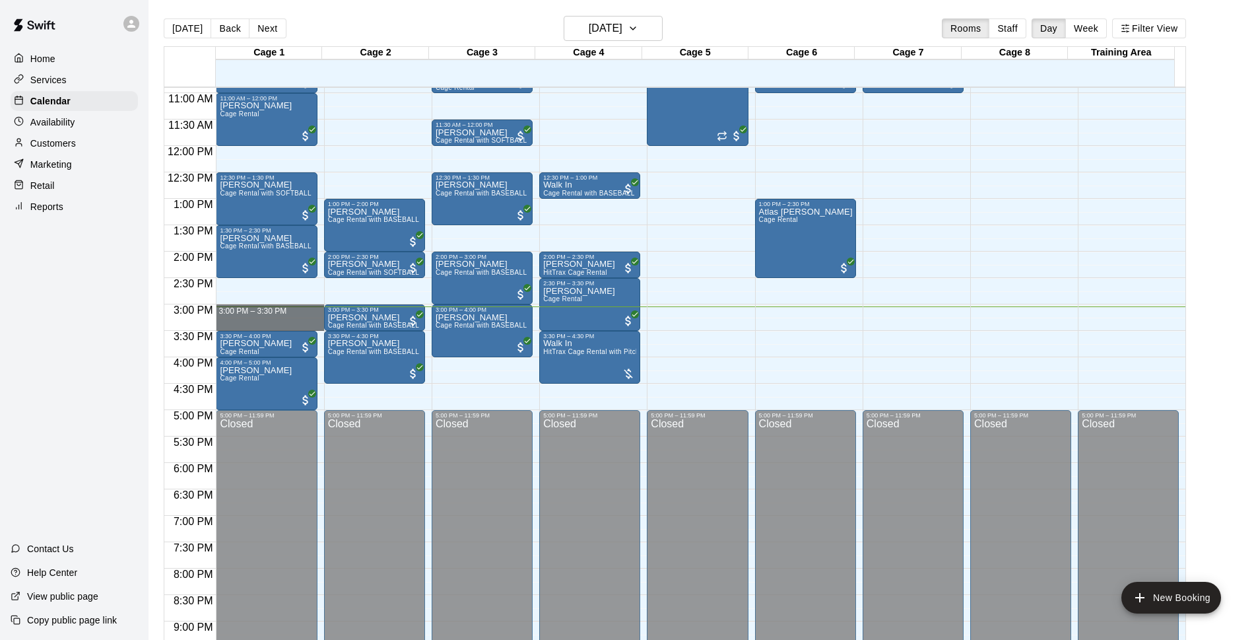
drag, startPoint x: 242, startPoint y: 306, endPoint x: 242, endPoint y: 325, distance: 18.5
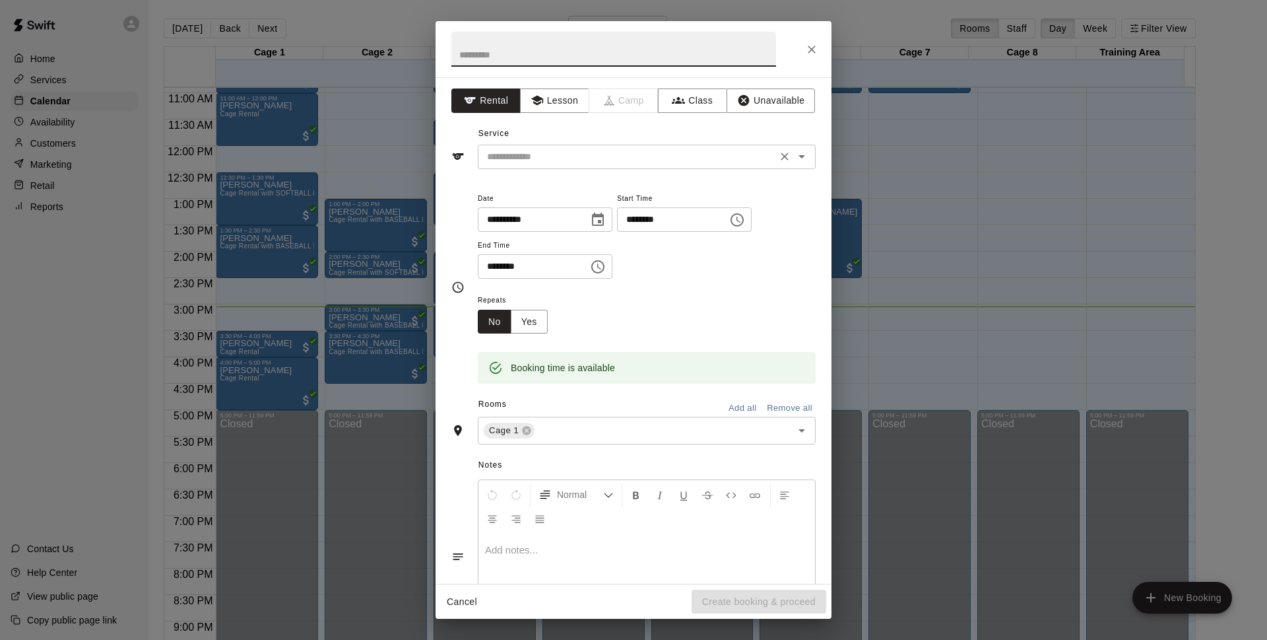
click at [586, 162] on input "text" at bounding box center [627, 157] width 291 height 17
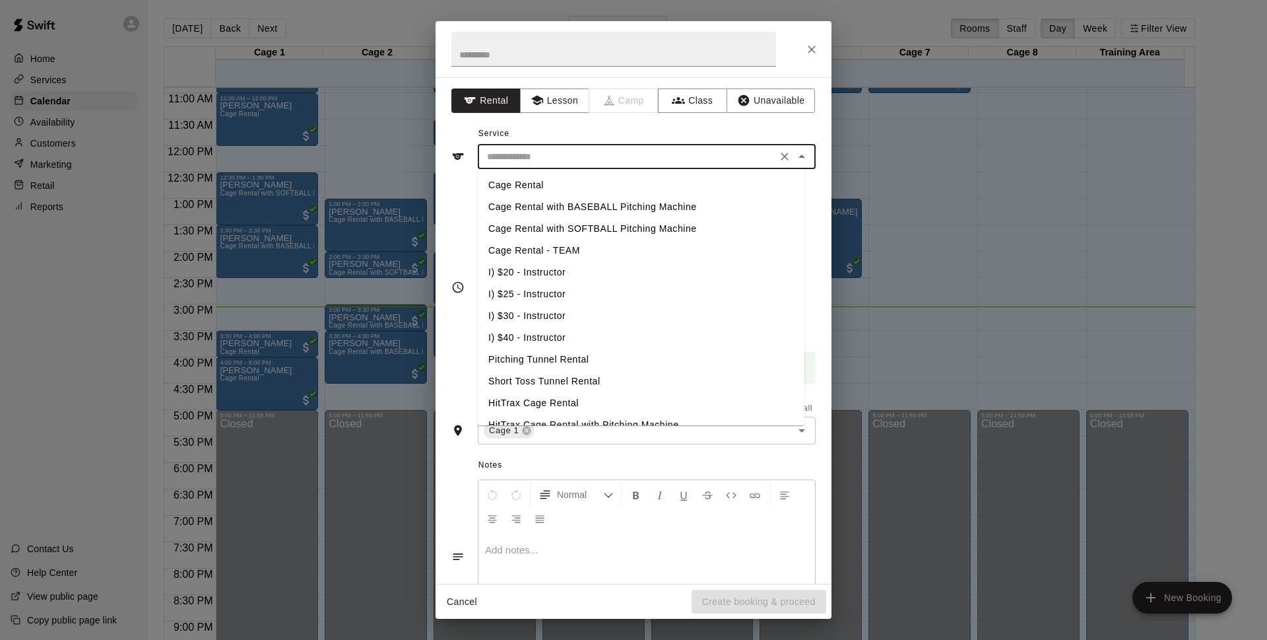
click at [578, 209] on li "Cage Rental with BASEBALL Pitching Machine" at bounding box center [641, 207] width 327 height 22
type input "**********"
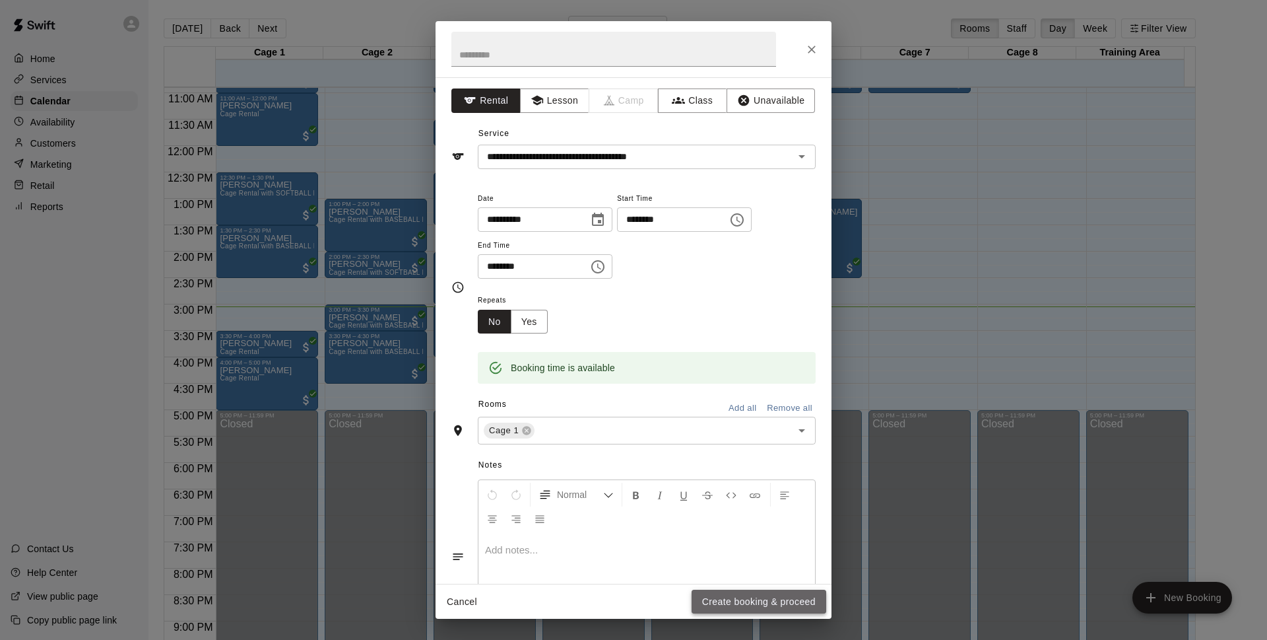
click at [825, 599] on button "Create booking & proceed" at bounding box center [759, 602] width 135 height 24
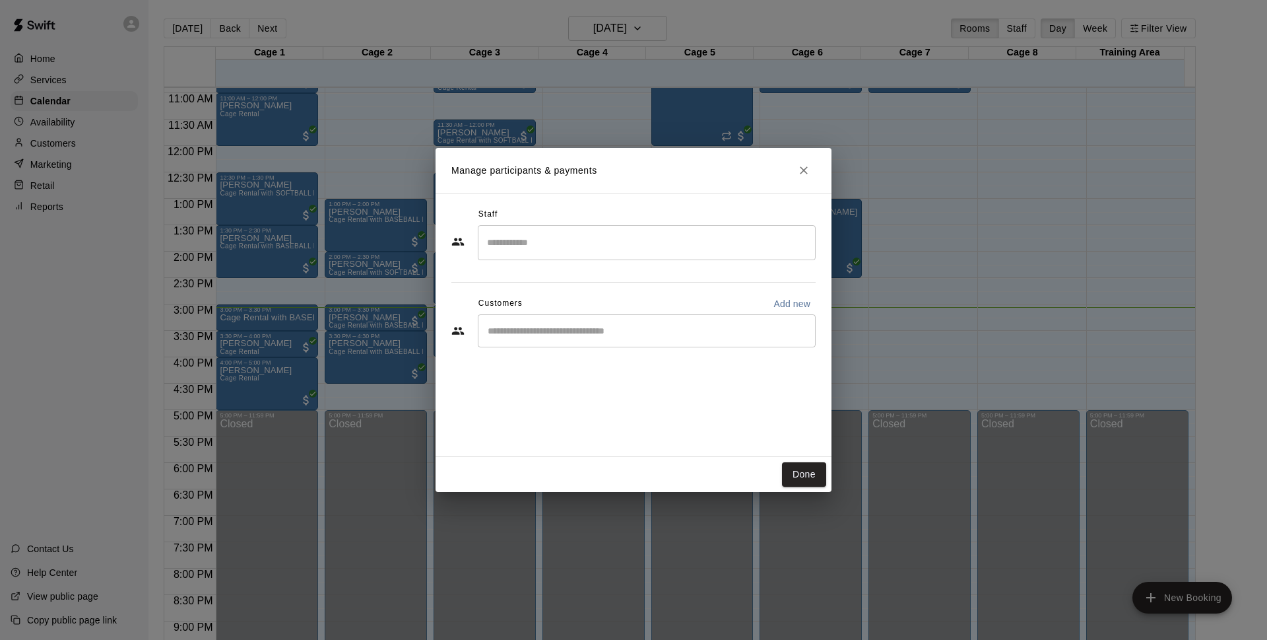
click at [827, 168] on h2 "Manage participants & payments" at bounding box center [634, 170] width 396 height 45
click at [797, 164] on icon "Close" at bounding box center [803, 170] width 13 height 13
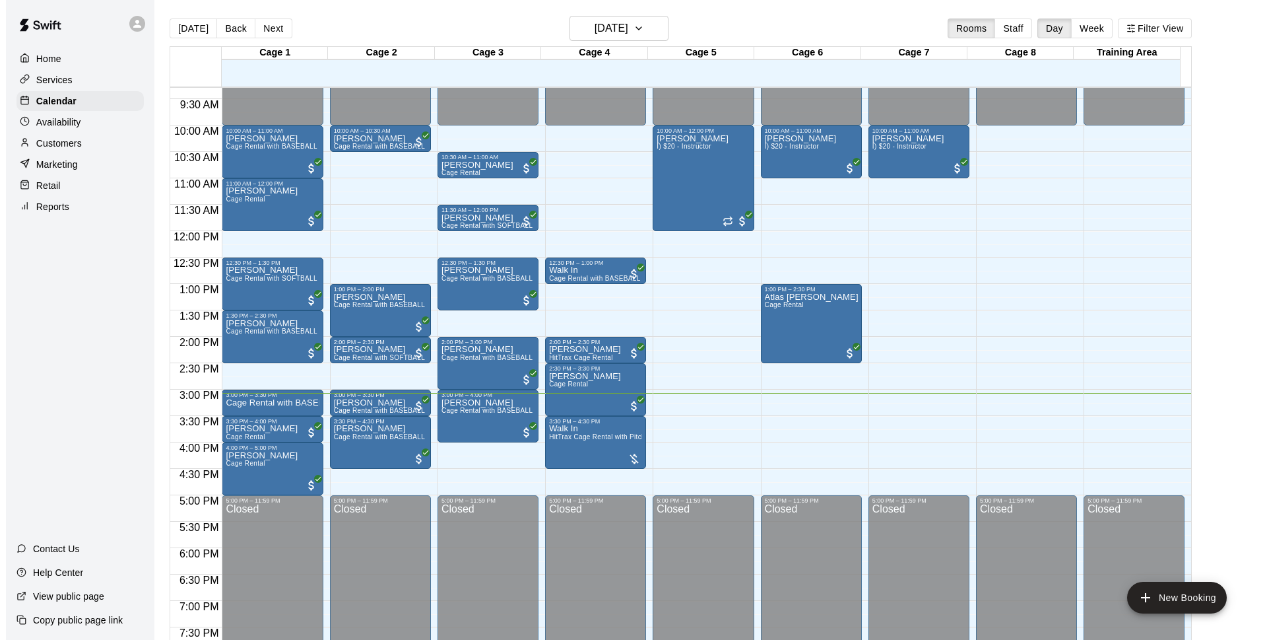
scroll to position [406, 0]
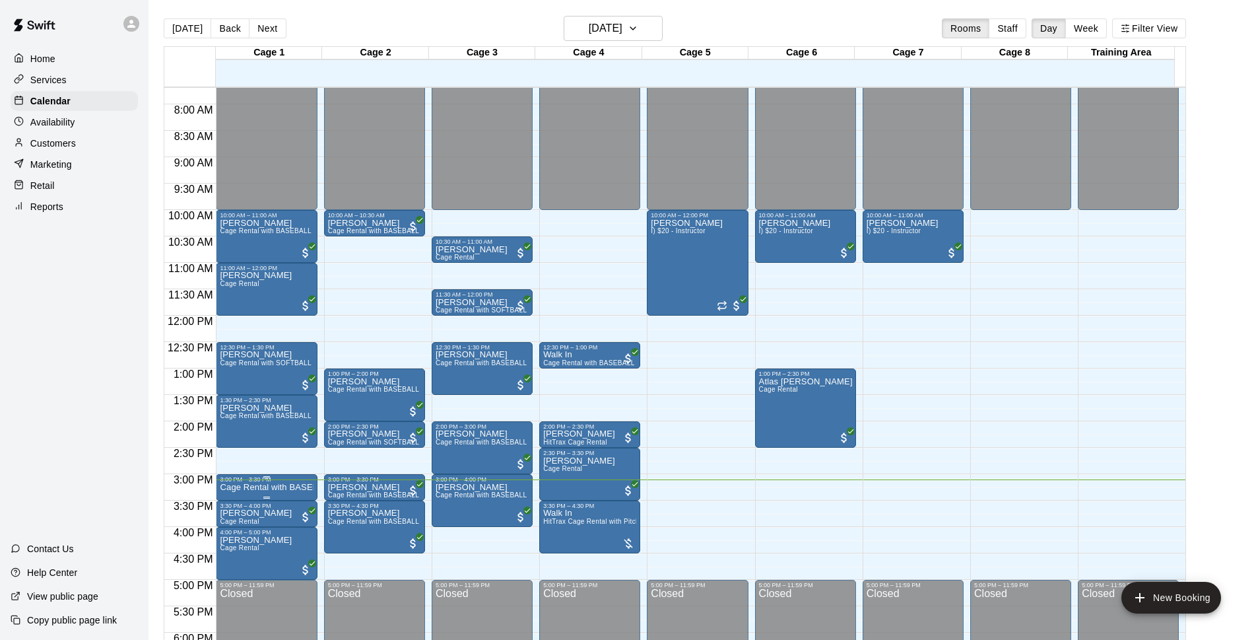
click at [282, 487] on p "Cage Rental with BASEBALL Pitching Machine" at bounding box center [266, 487] width 93 height 0
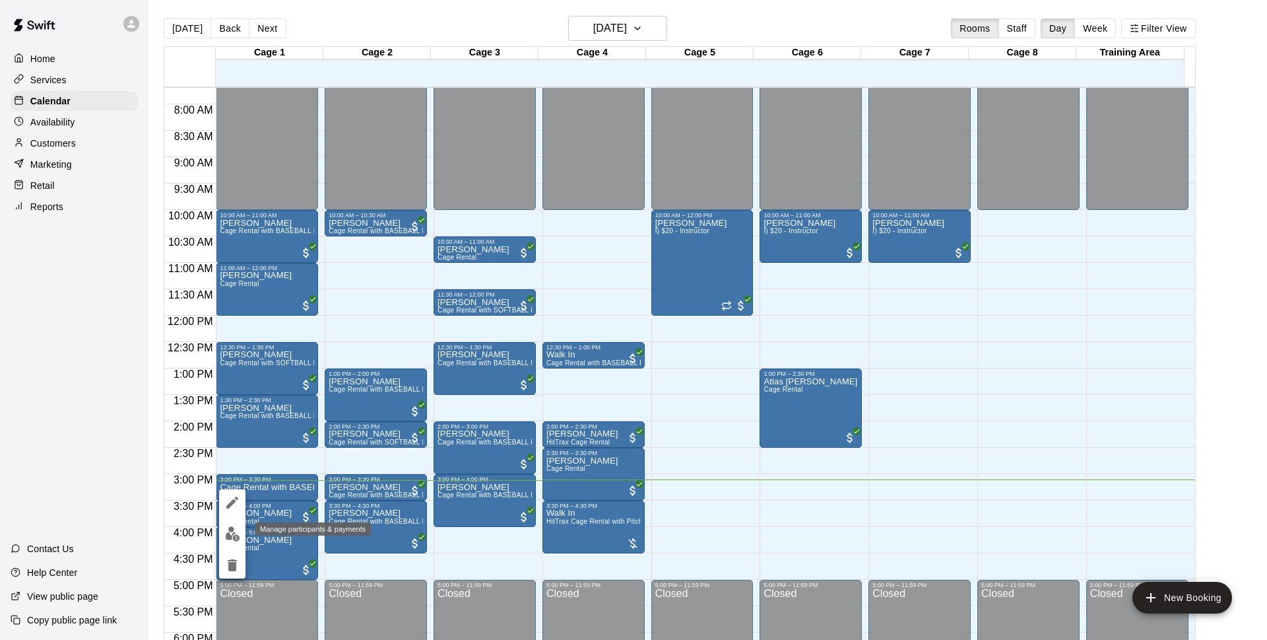
click at [238, 535] on img "edit" at bounding box center [232, 533] width 15 height 15
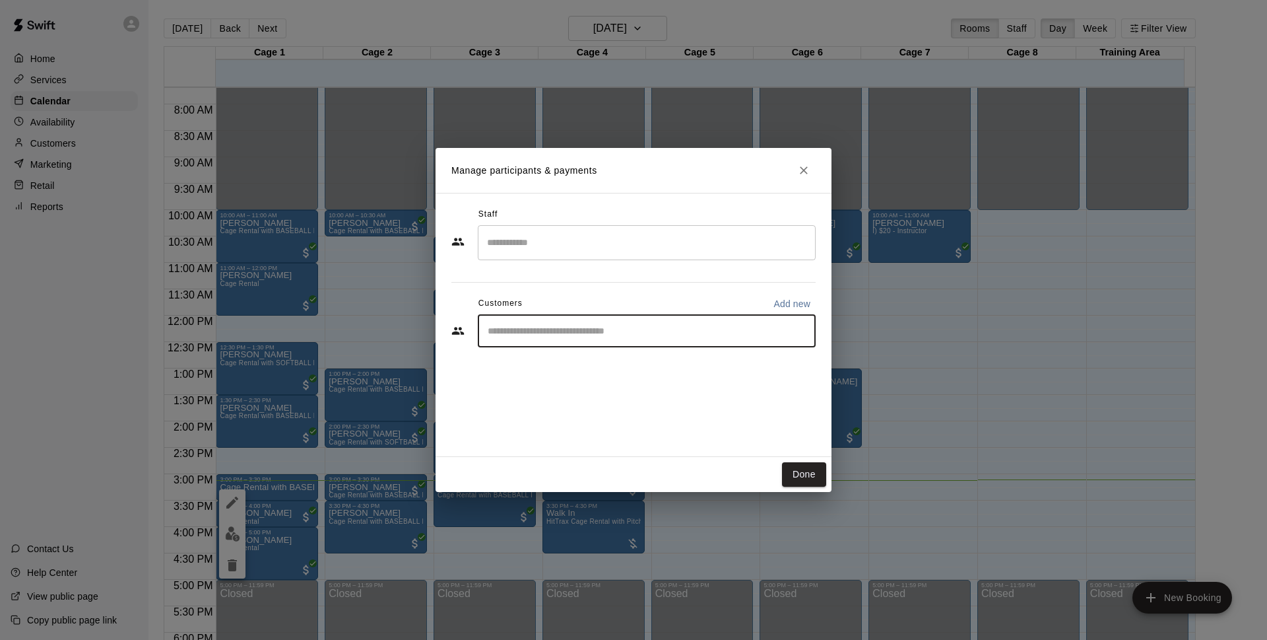
click at [599, 333] on input "Start typing to search customers..." at bounding box center [647, 330] width 326 height 13
type input "*******"
click at [673, 363] on div "Walk In [EMAIL_ADDRESS][DOMAIN_NAME]" at bounding box center [660, 369] width 290 height 28
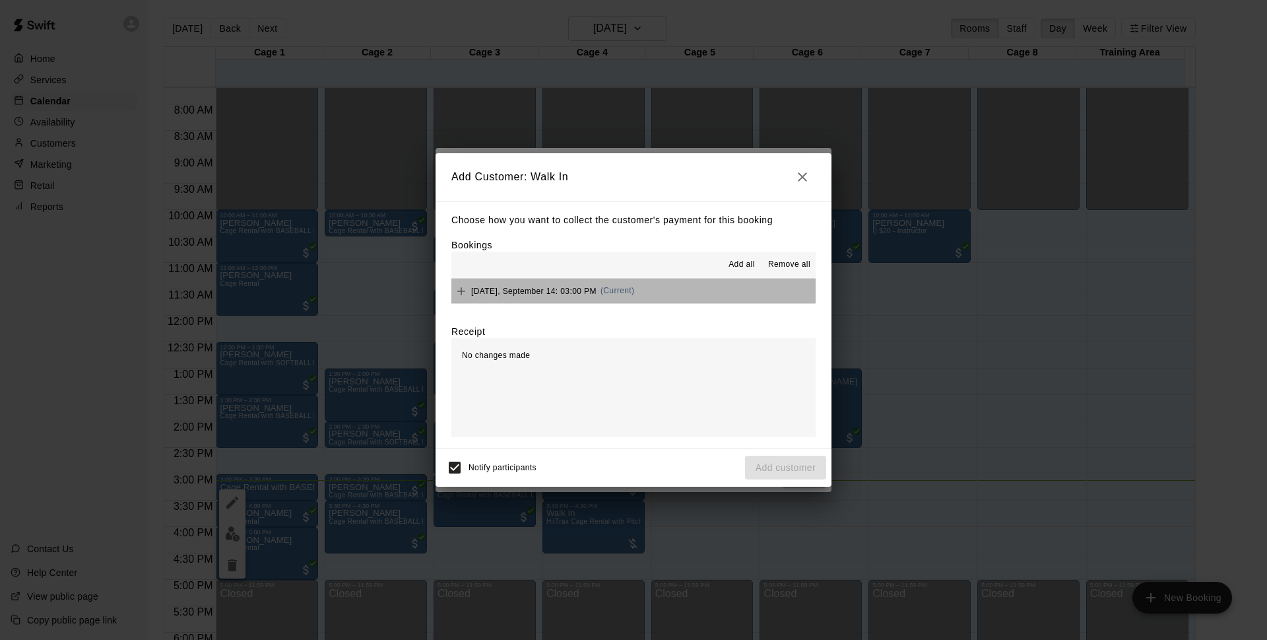
click at [663, 296] on button "[DATE], September 14: 03:00 PM (Current)" at bounding box center [634, 291] width 364 height 24
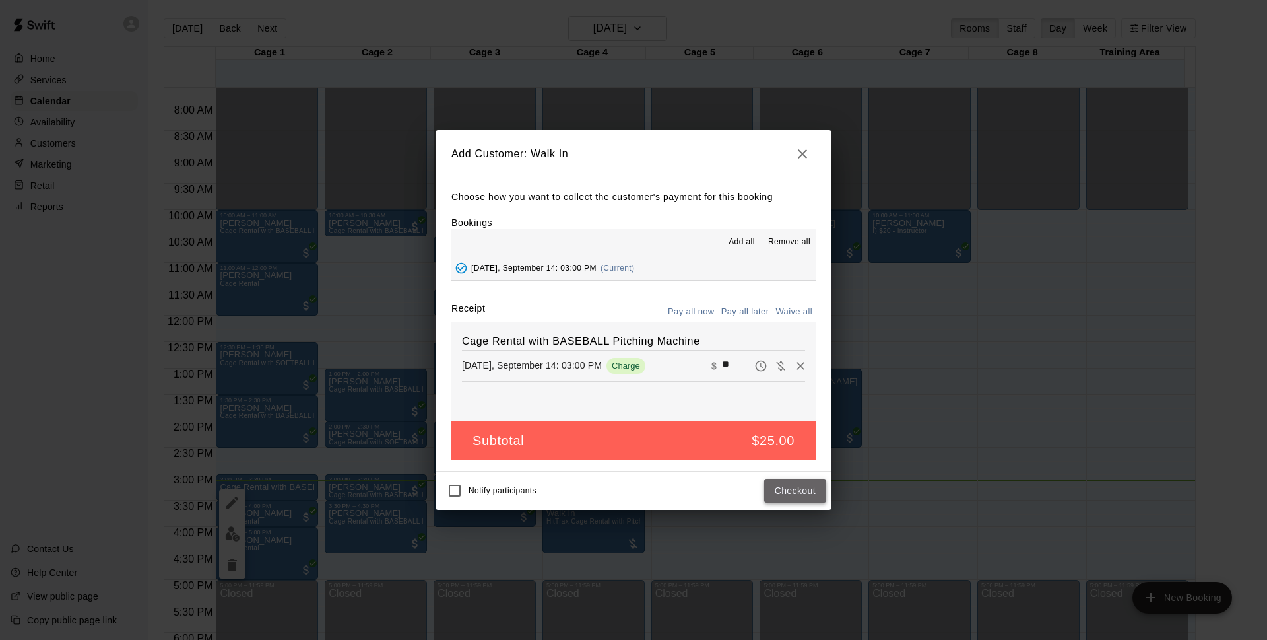
click at [790, 485] on button "Checkout" at bounding box center [795, 491] width 62 height 24
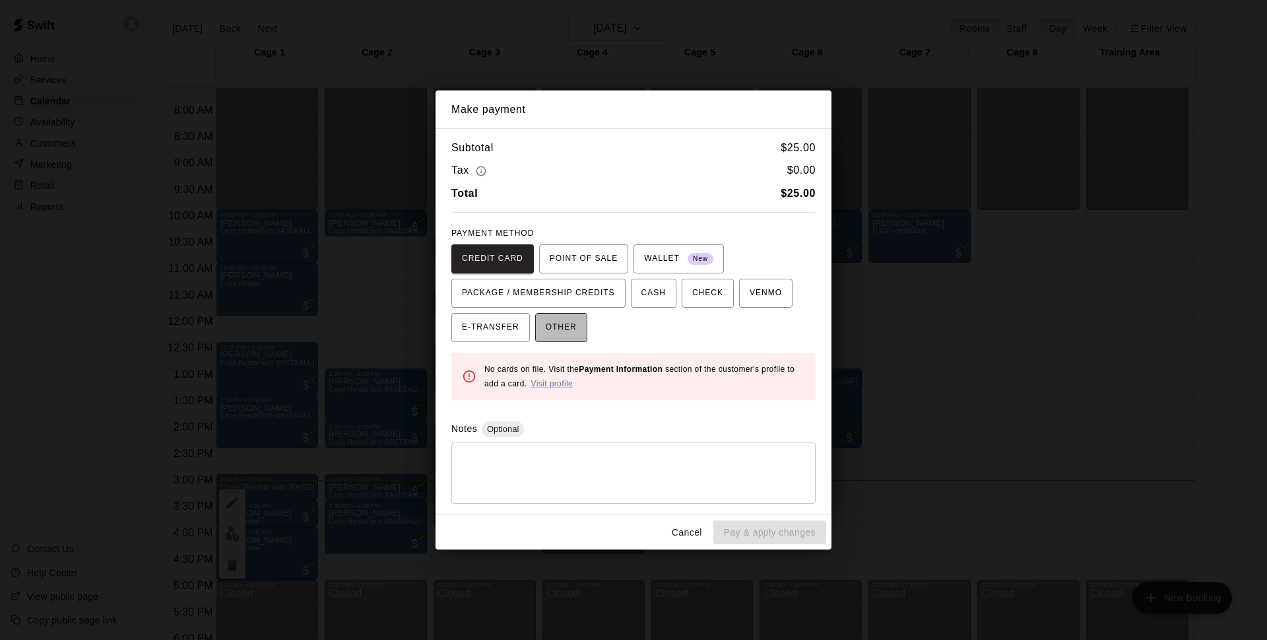
click at [564, 322] on span "OTHER" at bounding box center [561, 327] width 31 height 21
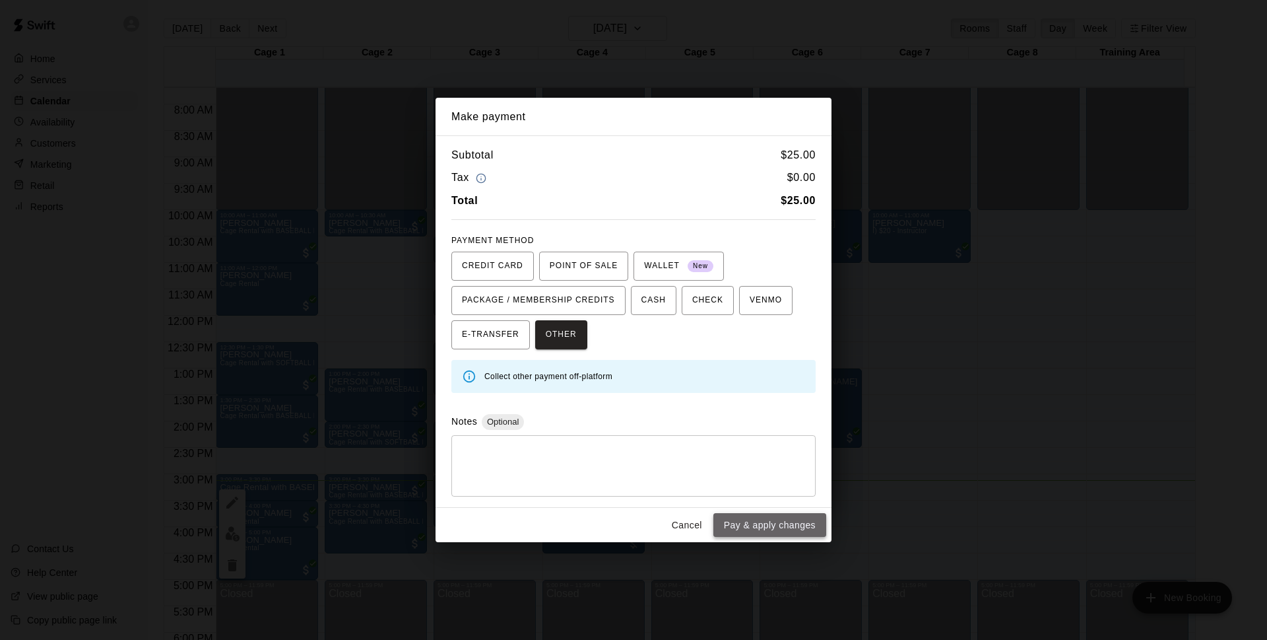
click at [801, 521] on button "Pay & apply changes" at bounding box center [770, 525] width 113 height 24
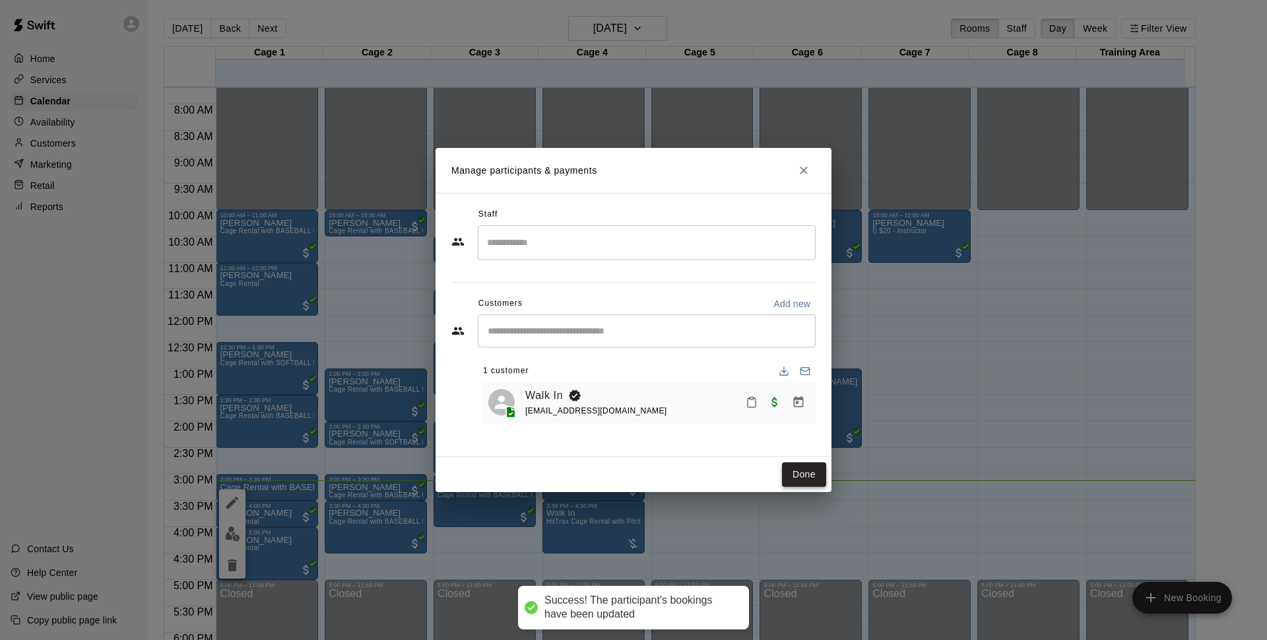
click at [797, 473] on button "Done" at bounding box center [804, 474] width 44 height 24
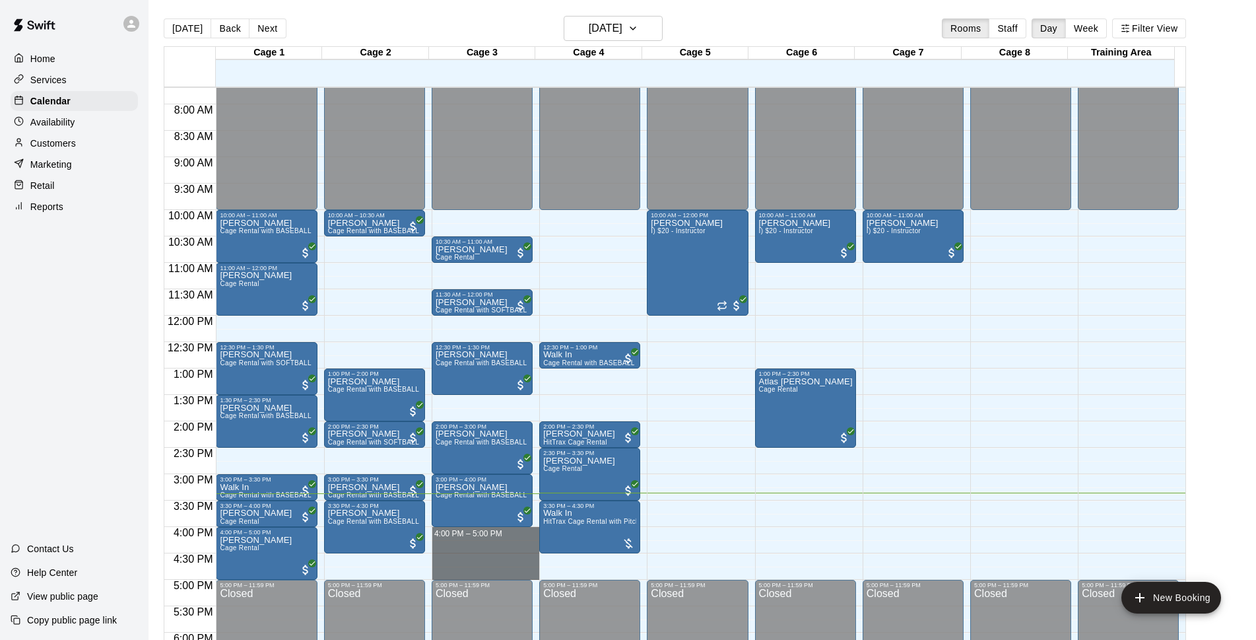
drag, startPoint x: 469, startPoint y: 529, endPoint x: 480, endPoint y: 576, distance: 48.2
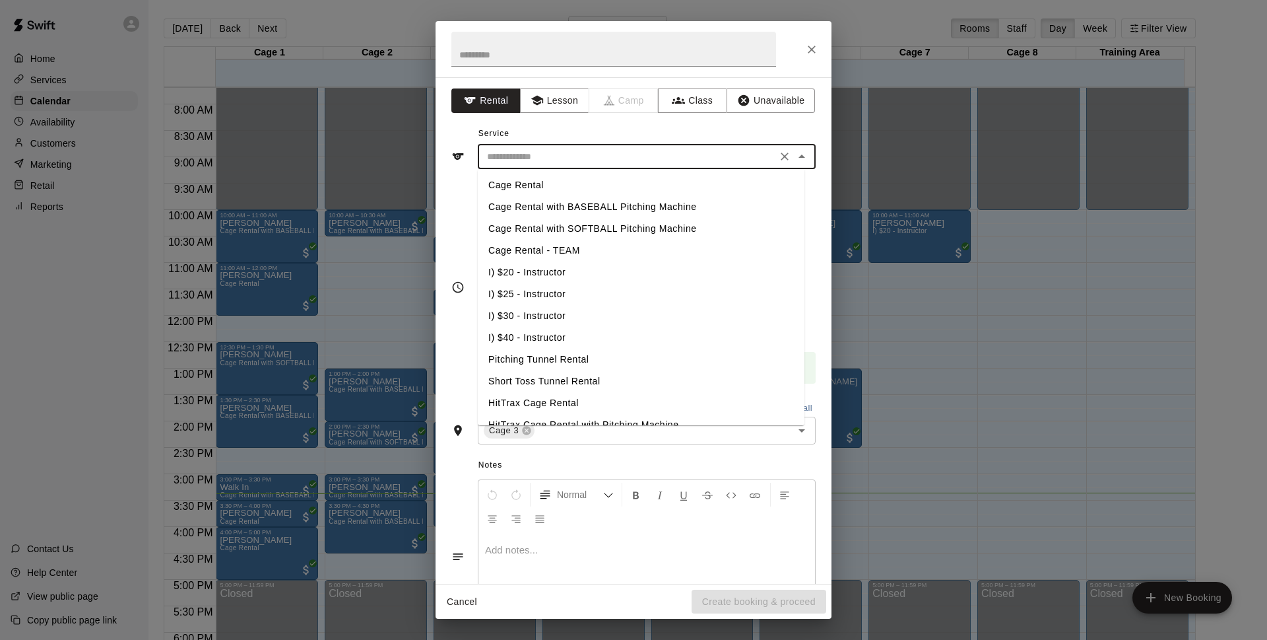
click at [591, 160] on input "text" at bounding box center [627, 157] width 291 height 17
click at [586, 229] on li "Cage Rental with SOFTBALL Pitching Machine" at bounding box center [641, 229] width 327 height 22
type input "**********"
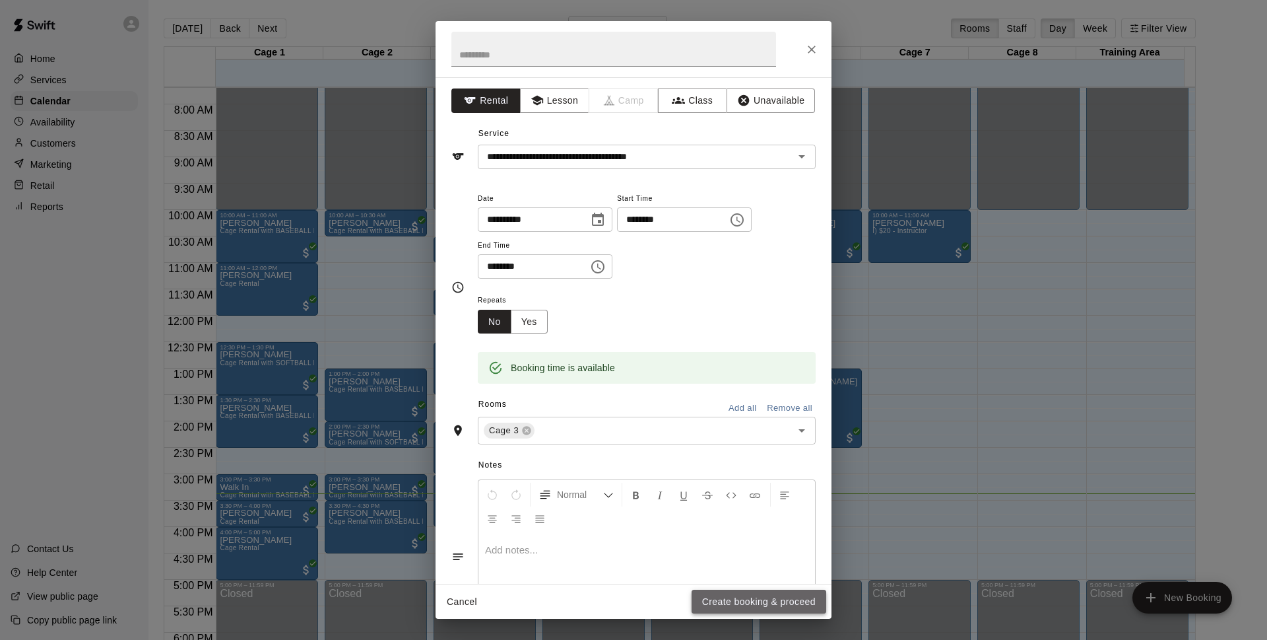
click at [755, 602] on button "Create booking & proceed" at bounding box center [759, 602] width 135 height 24
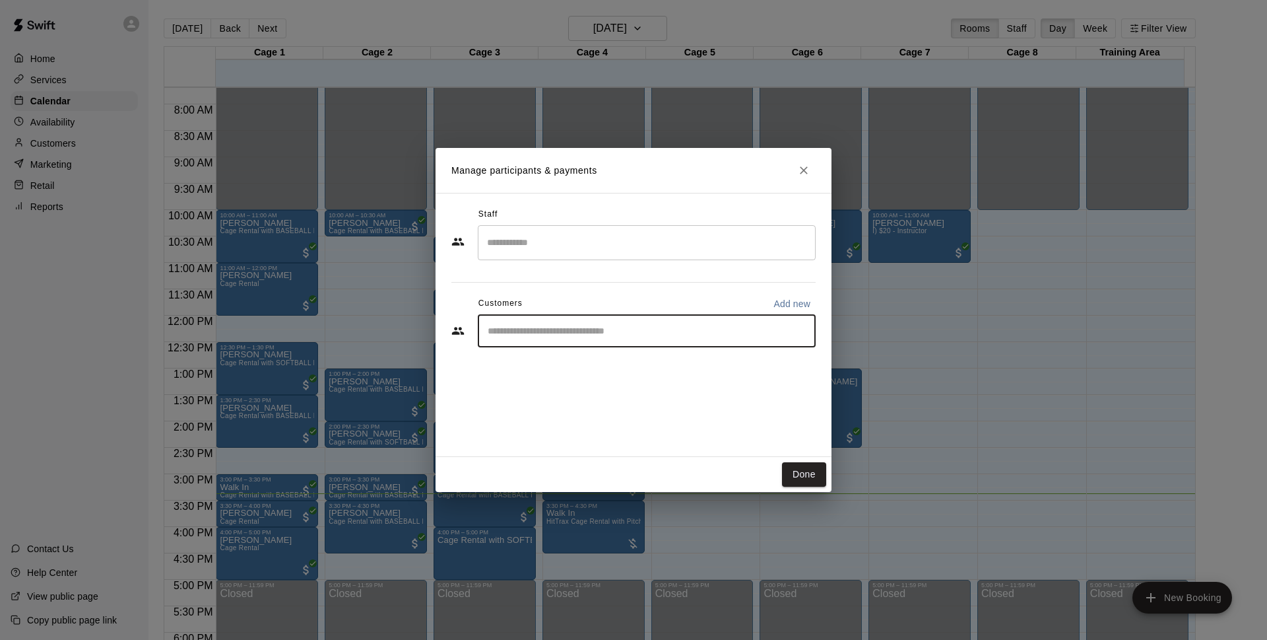
click at [571, 329] on input "Start typing to search customers..." at bounding box center [647, 330] width 326 height 13
type input "***"
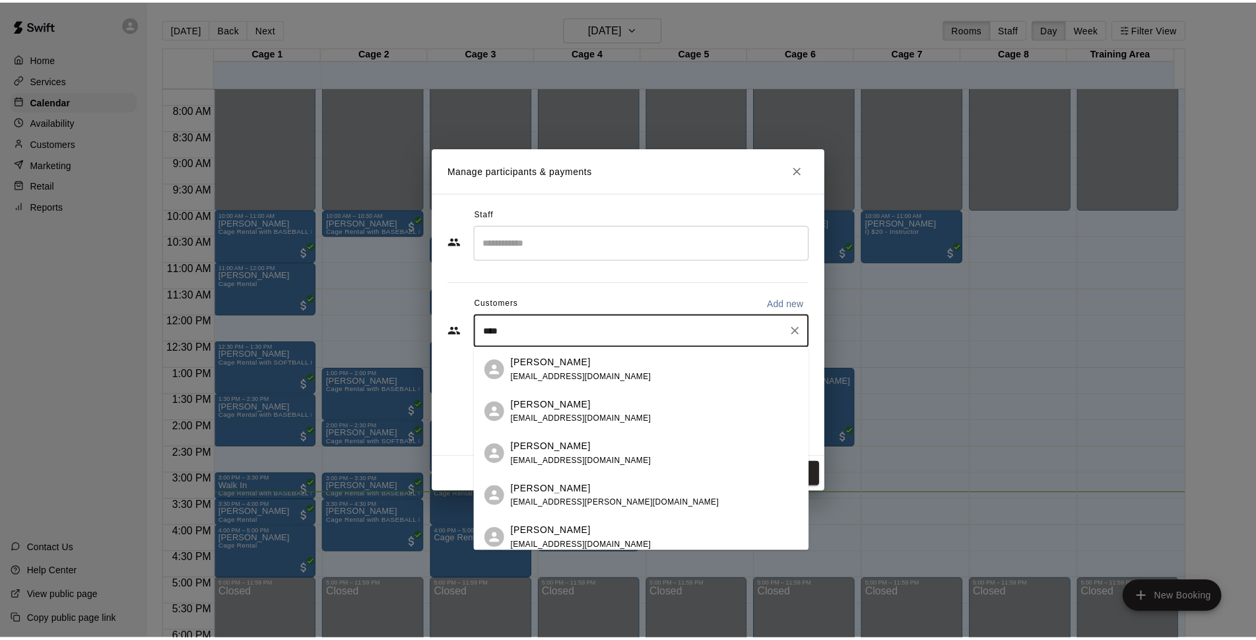
scroll to position [30, 0]
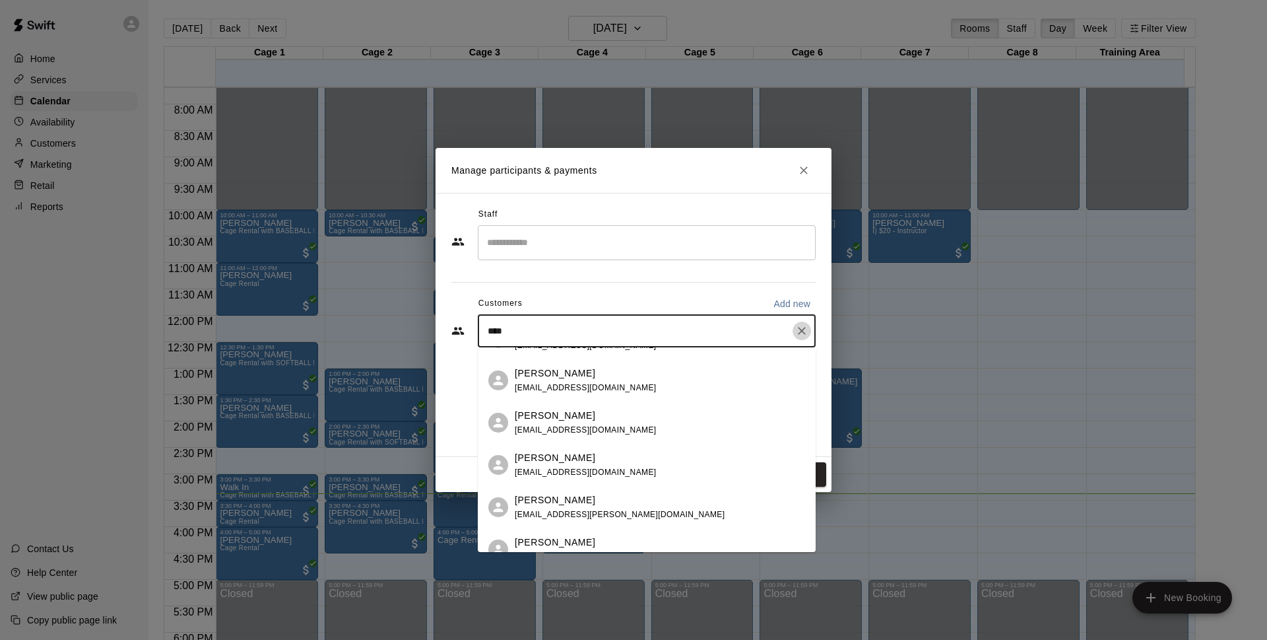
click at [803, 327] on icon "Clear" at bounding box center [801, 330] width 13 height 13
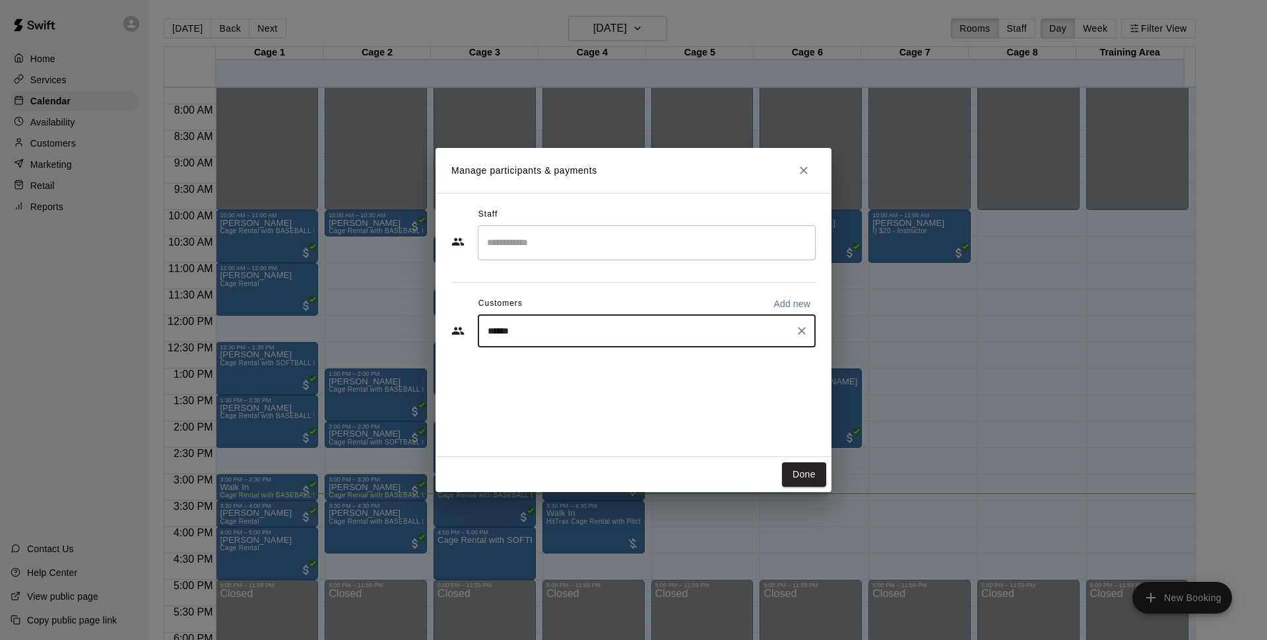
type input "*******"
click at [624, 385] on div "Walk In [EMAIL_ADDRESS][DOMAIN_NAME]" at bounding box center [647, 368] width 338 height 42
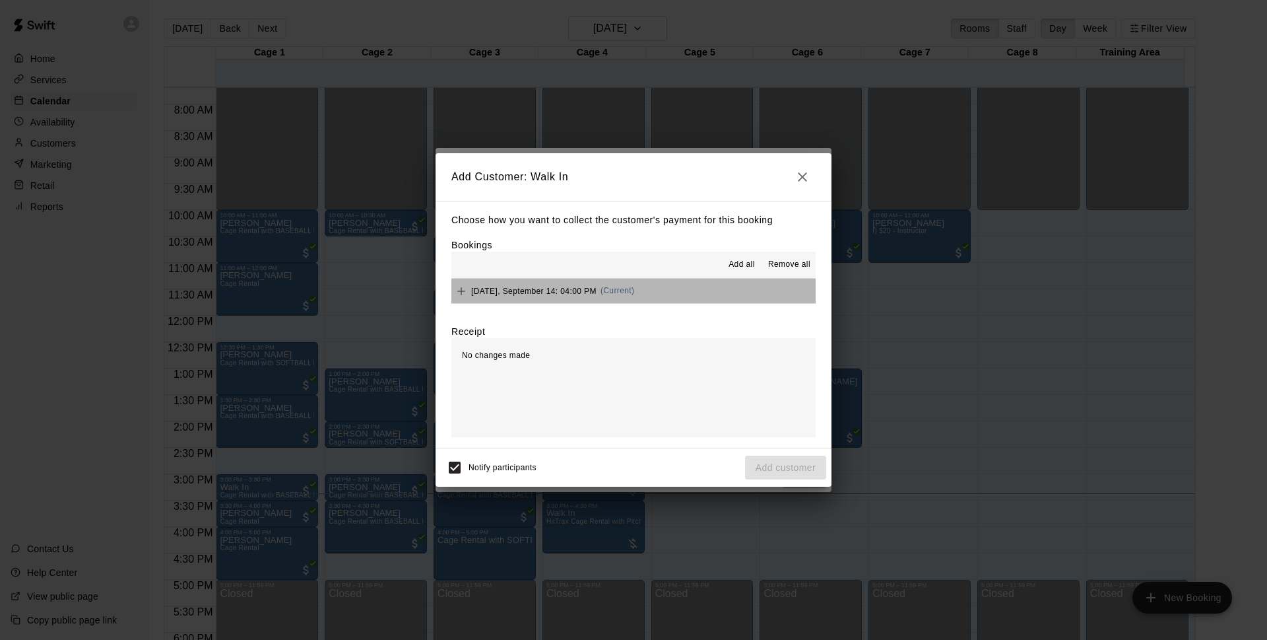
click at [666, 287] on button "[DATE], September 14: 04:00 PM (Current)" at bounding box center [634, 291] width 364 height 24
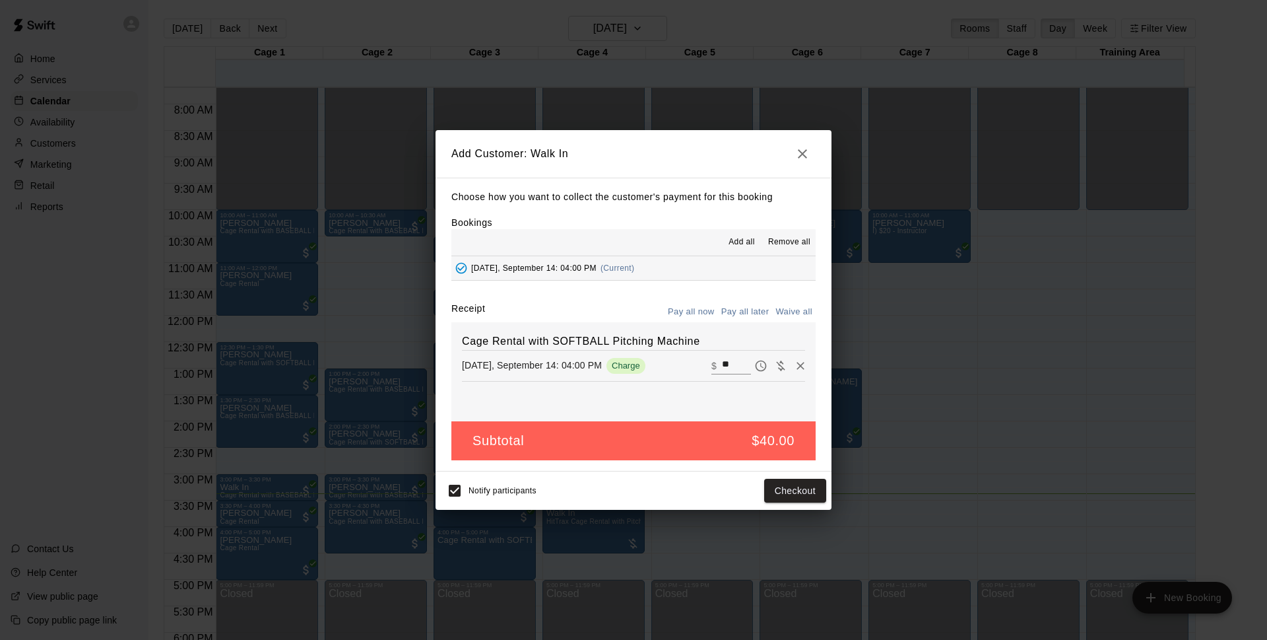
click at [745, 315] on button "Pay all later" at bounding box center [745, 312] width 55 height 20
click at [776, 500] on button "Add customer" at bounding box center [785, 491] width 81 height 24
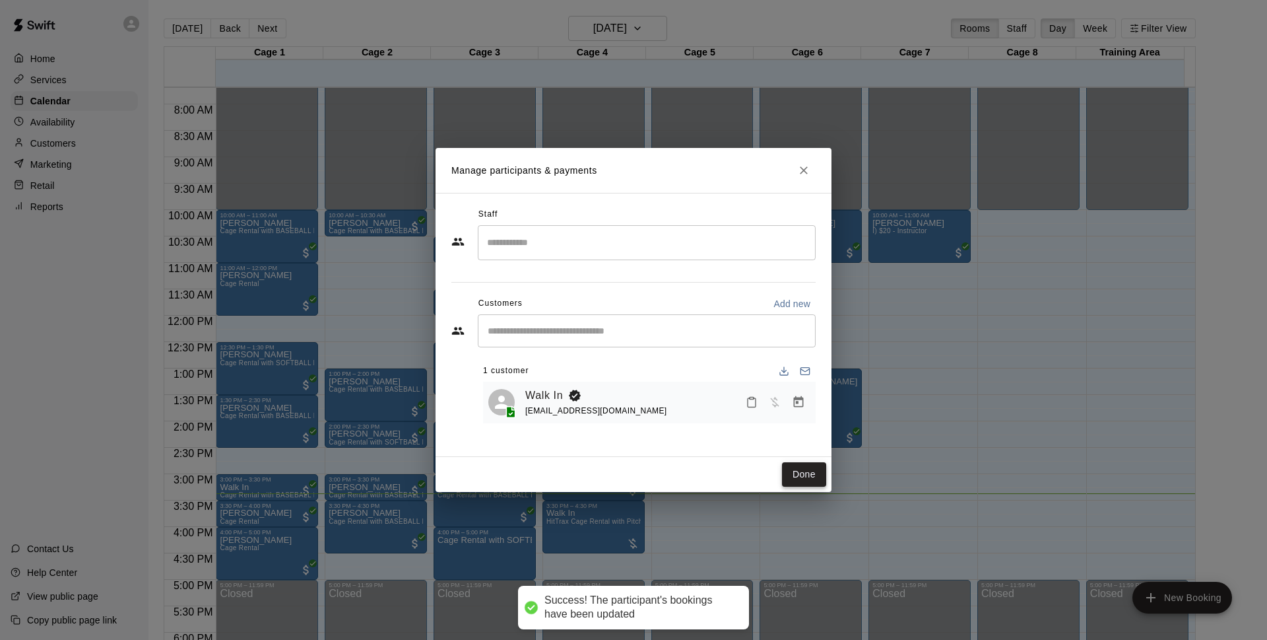
click at [800, 481] on button "Done" at bounding box center [804, 474] width 44 height 24
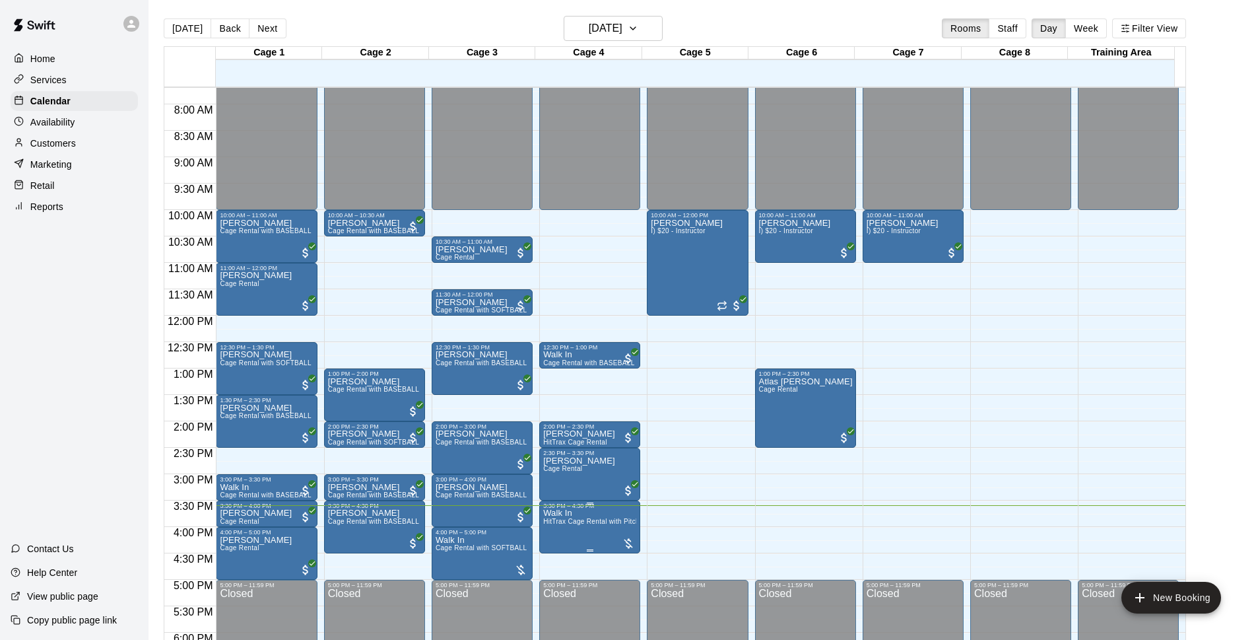
click at [577, 524] on span "HitTrax Cage Rental with Pitching Machine" at bounding box center [610, 521] width 134 height 7
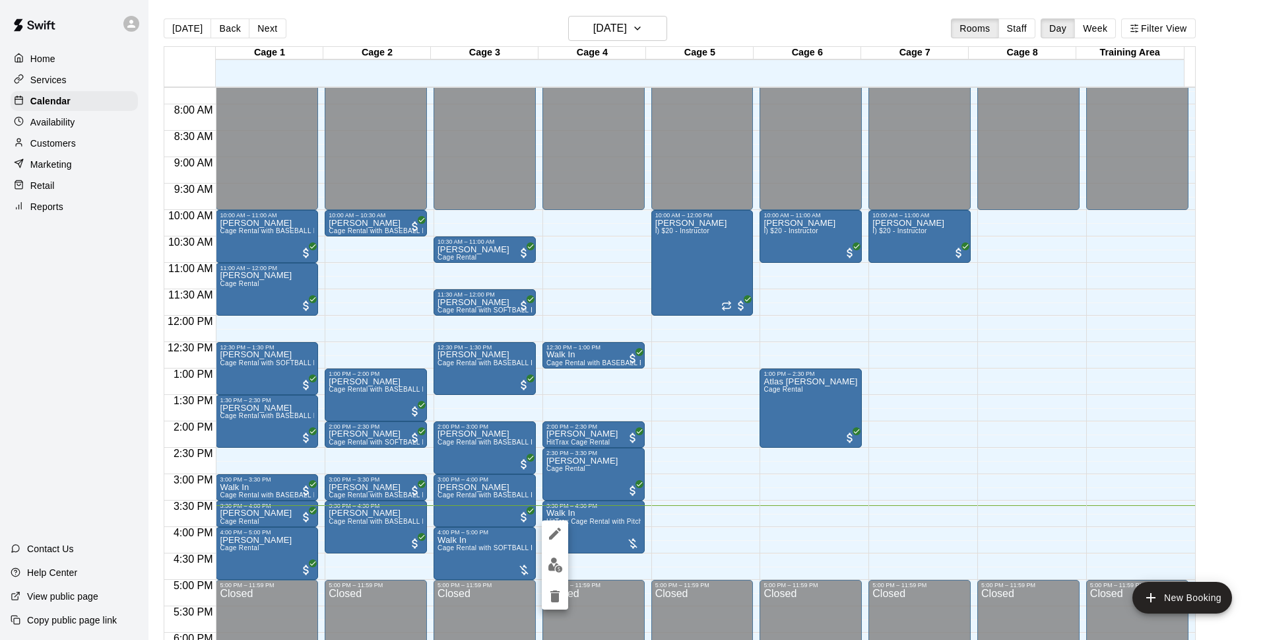
click at [553, 564] on img "edit" at bounding box center [555, 564] width 15 height 15
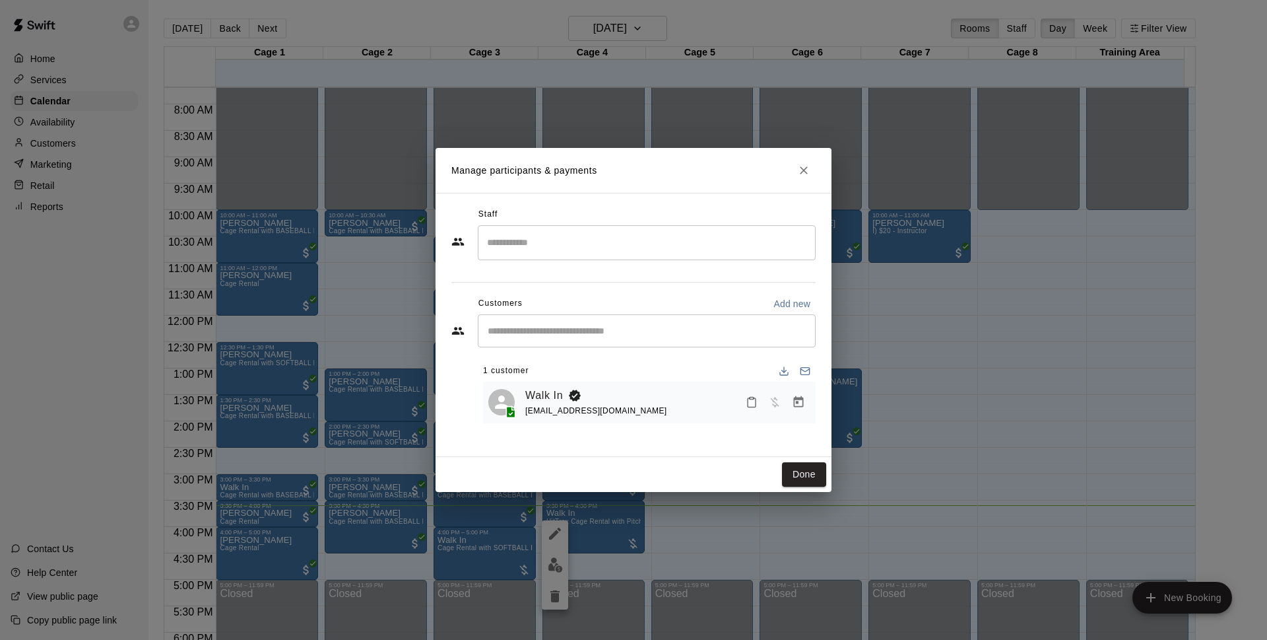
click at [793, 299] on p "Add new" at bounding box center [792, 303] width 37 height 13
select select "**"
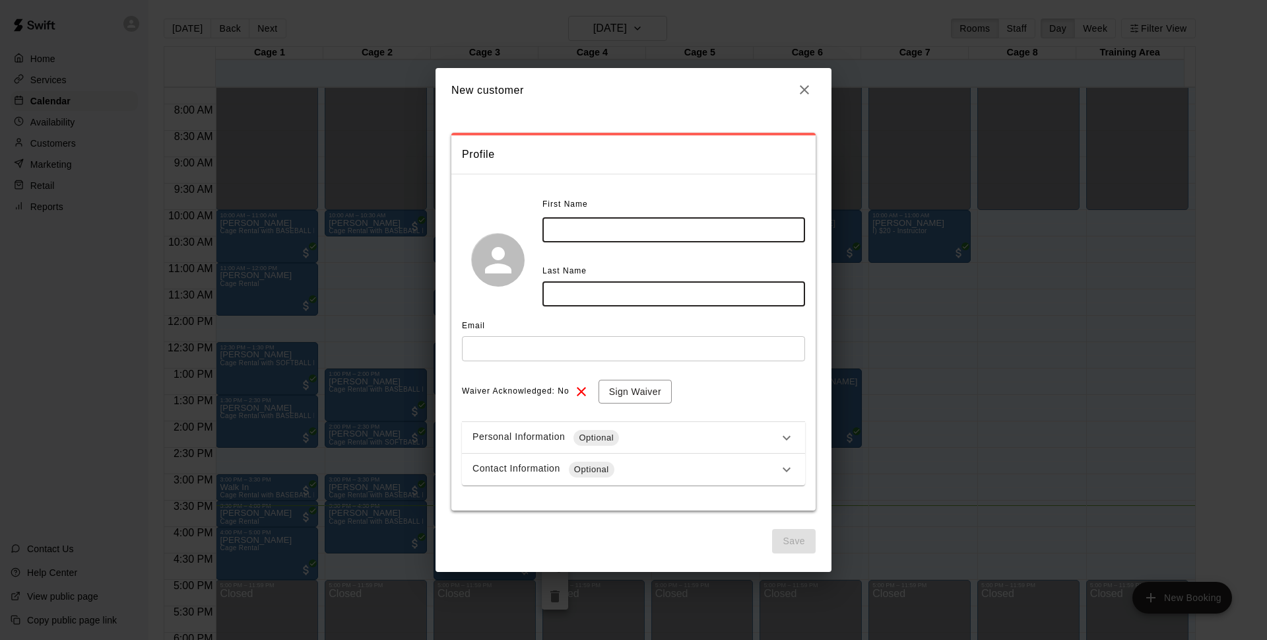
click at [675, 234] on input "text" at bounding box center [674, 229] width 263 height 24
type input "****"
click at [591, 289] on input "text" at bounding box center [674, 293] width 263 height 24
type input "****"
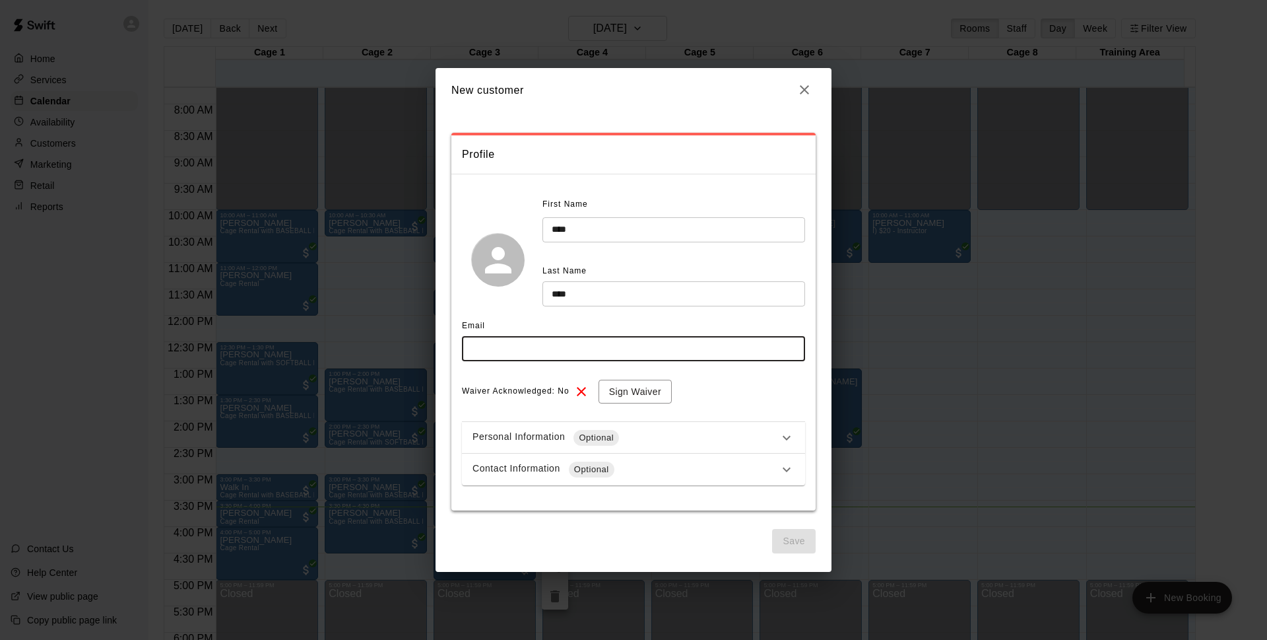
click at [504, 349] on input "text" at bounding box center [633, 348] width 343 height 24
type input "**********"
click at [655, 398] on button "Sign Waiver" at bounding box center [635, 392] width 73 height 24
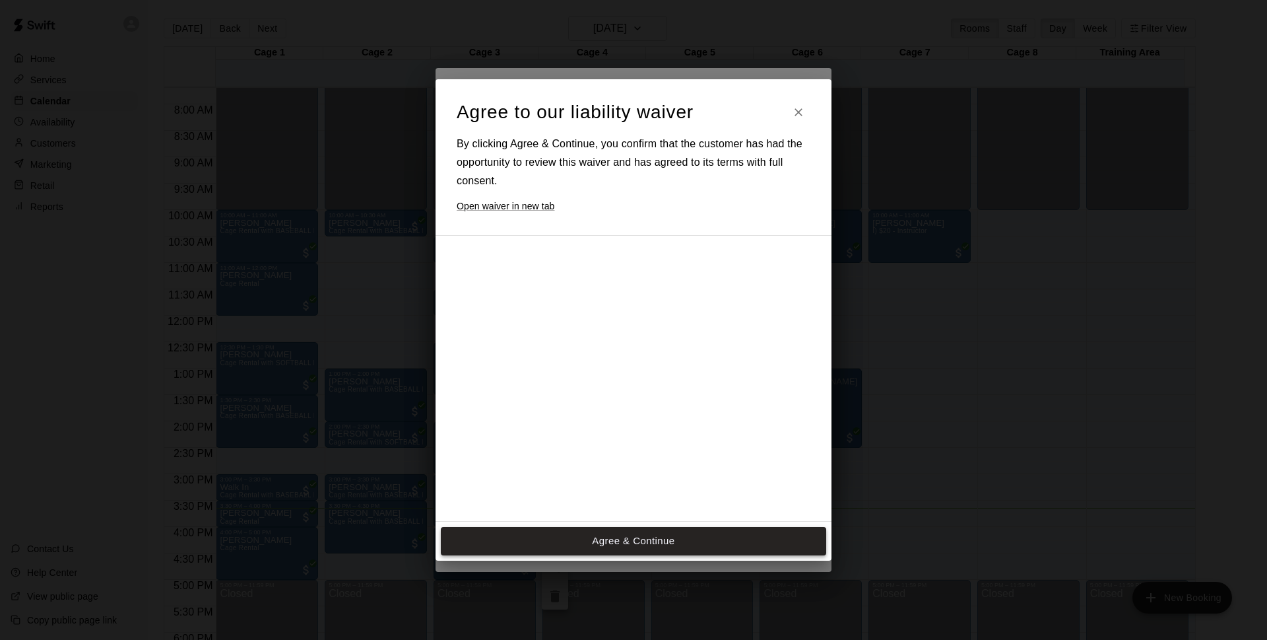
click at [581, 538] on button "Agree & Continue" at bounding box center [634, 541] width 386 height 28
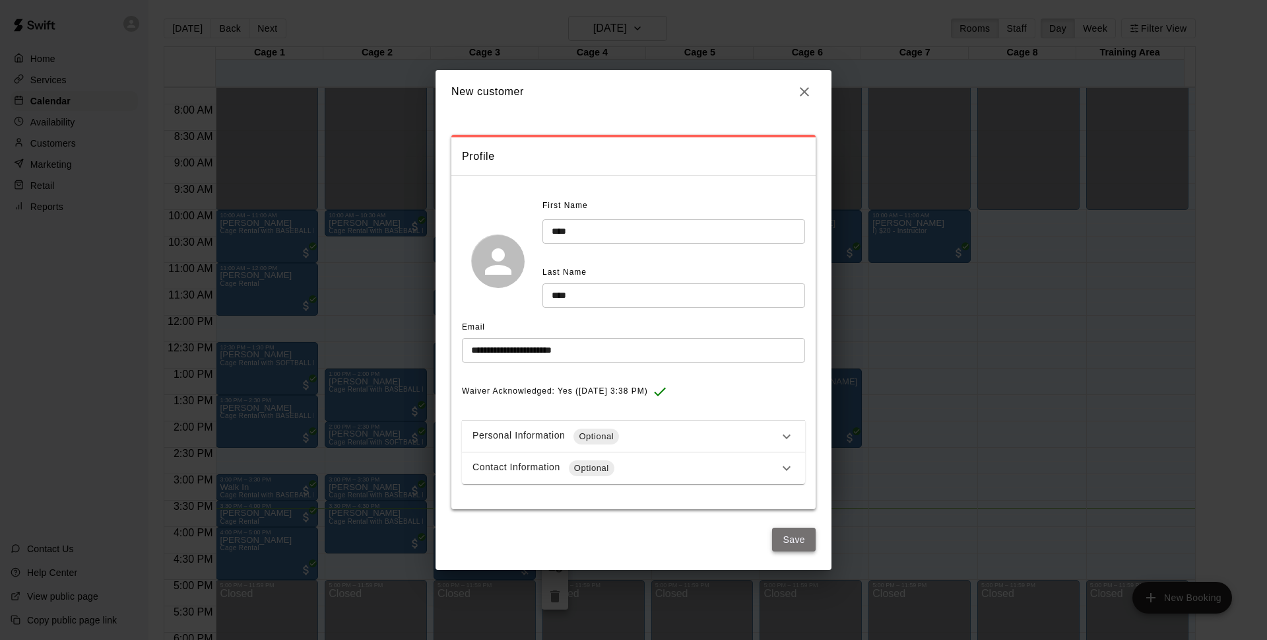
click at [797, 535] on button "Save" at bounding box center [794, 539] width 44 height 24
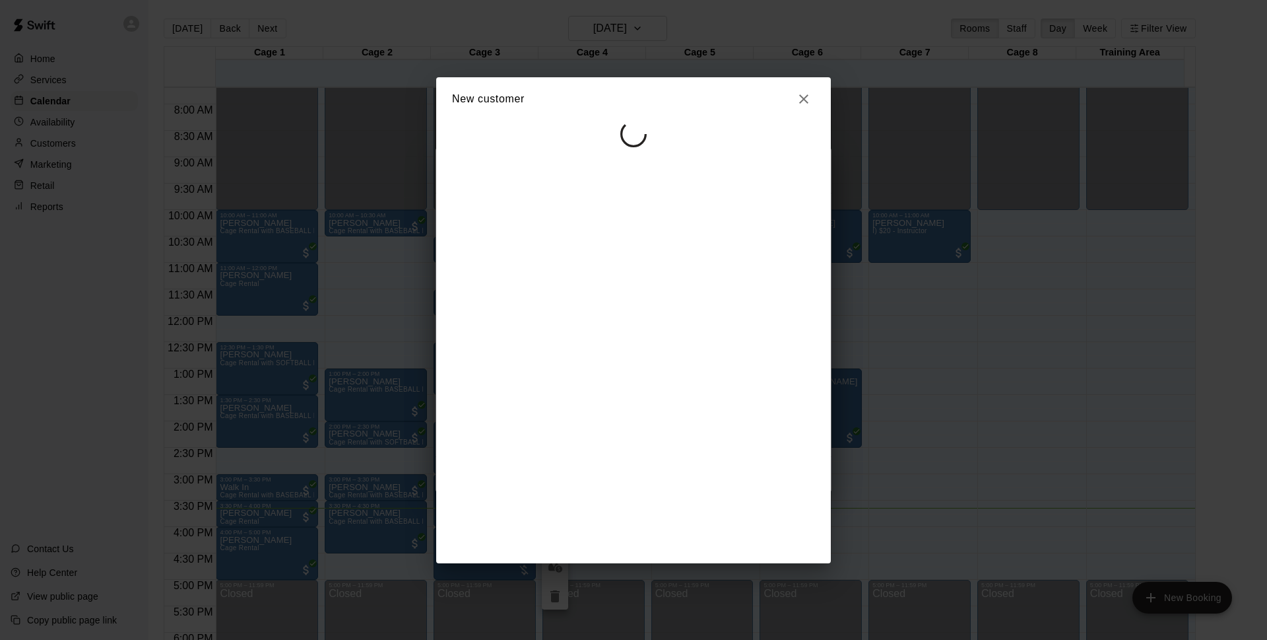
select select "**"
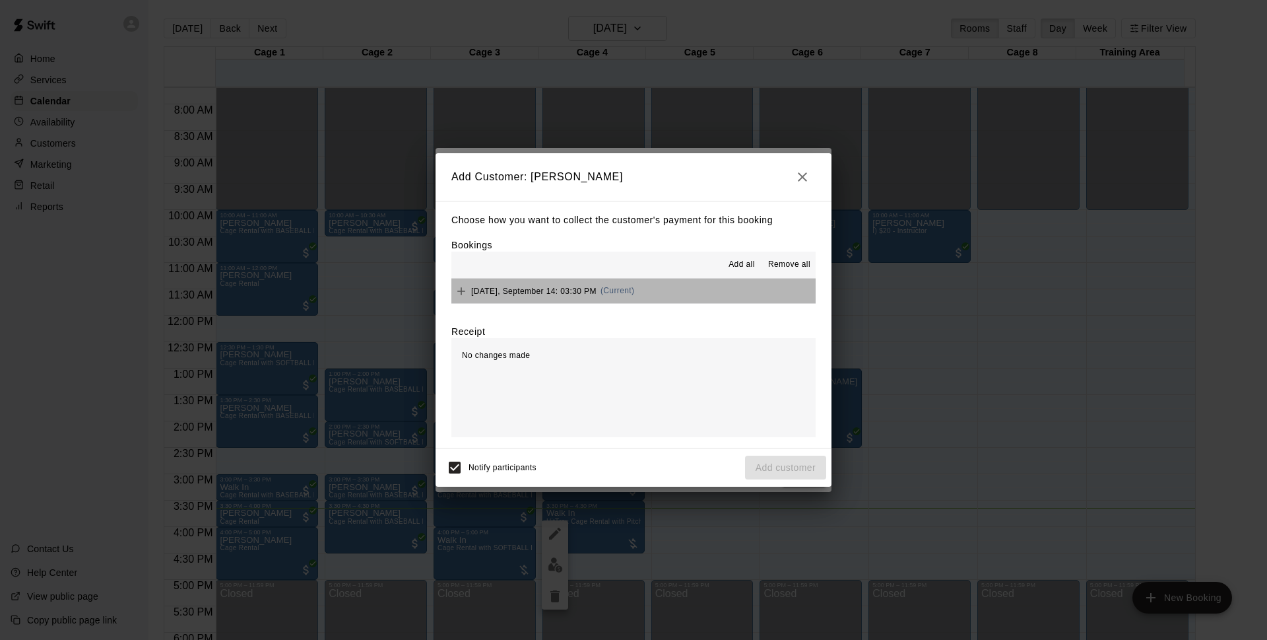
click at [666, 293] on button "[DATE], September 14: 03:30 PM (Current)" at bounding box center [634, 291] width 364 height 24
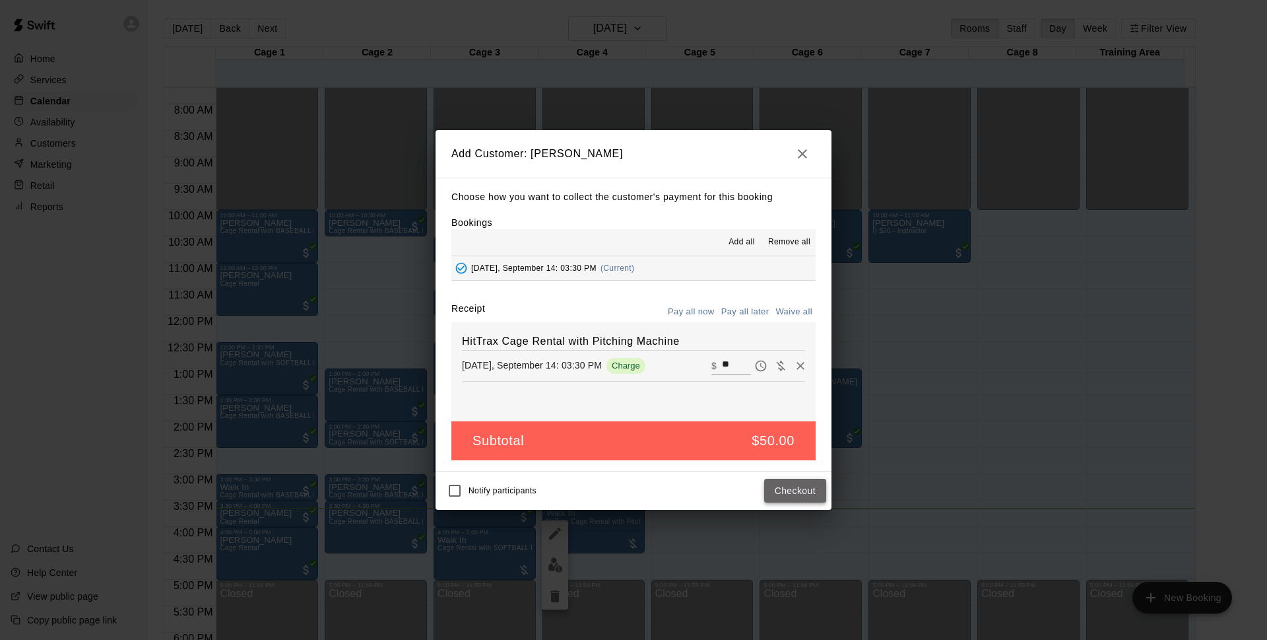
click at [801, 494] on button "Checkout" at bounding box center [795, 491] width 62 height 24
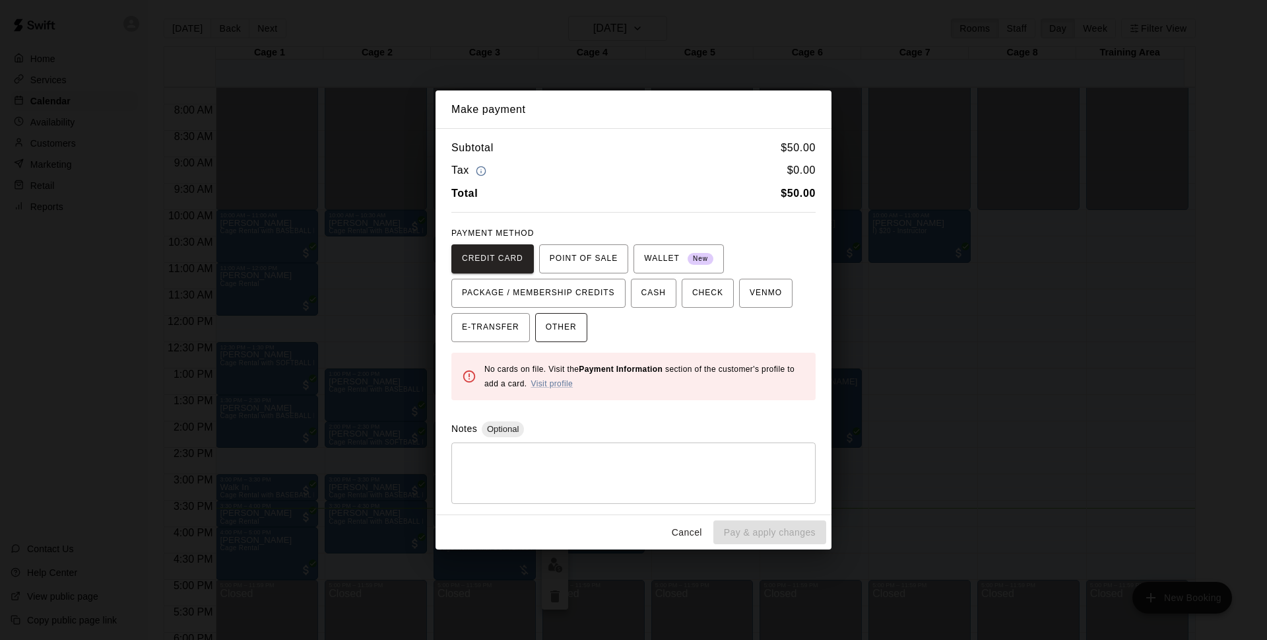
click at [572, 330] on span "OTHER" at bounding box center [561, 327] width 31 height 21
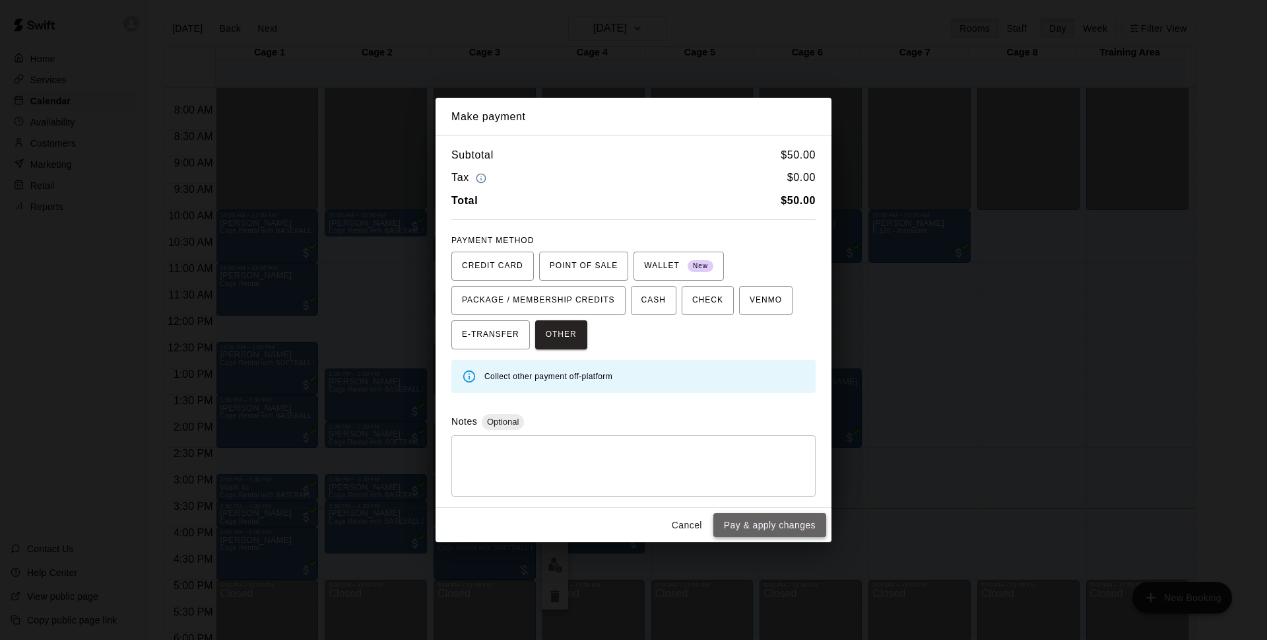
click at [787, 531] on button "Pay & apply changes" at bounding box center [770, 525] width 113 height 24
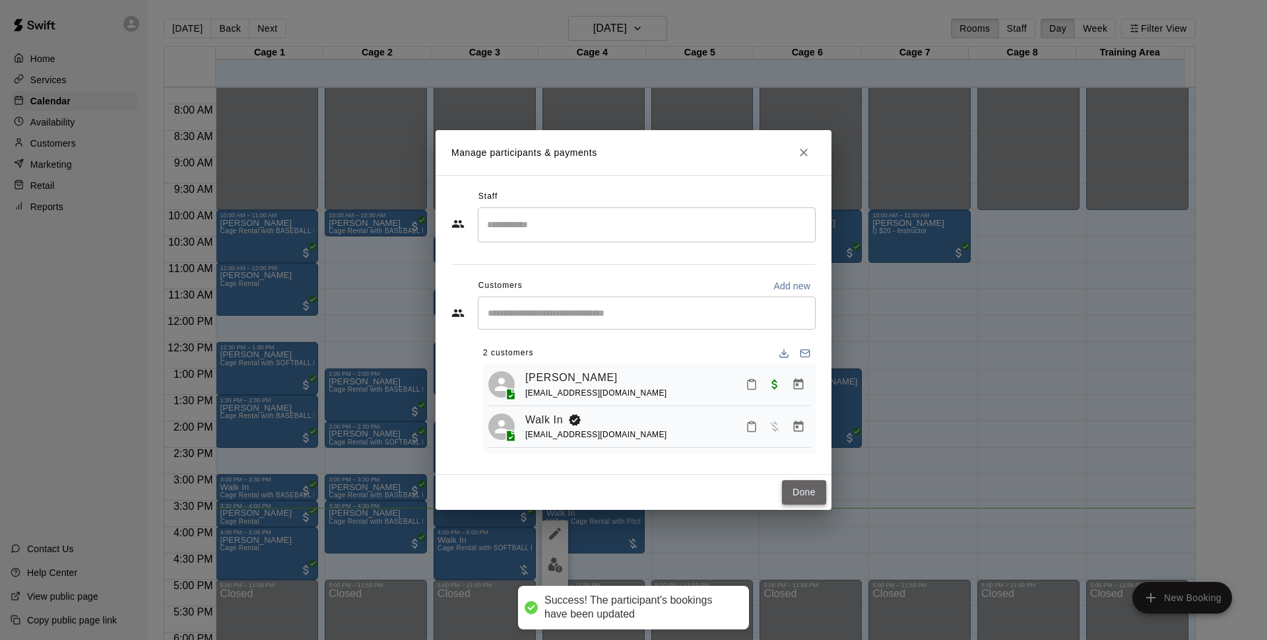
click at [795, 488] on button "Done" at bounding box center [804, 492] width 44 height 24
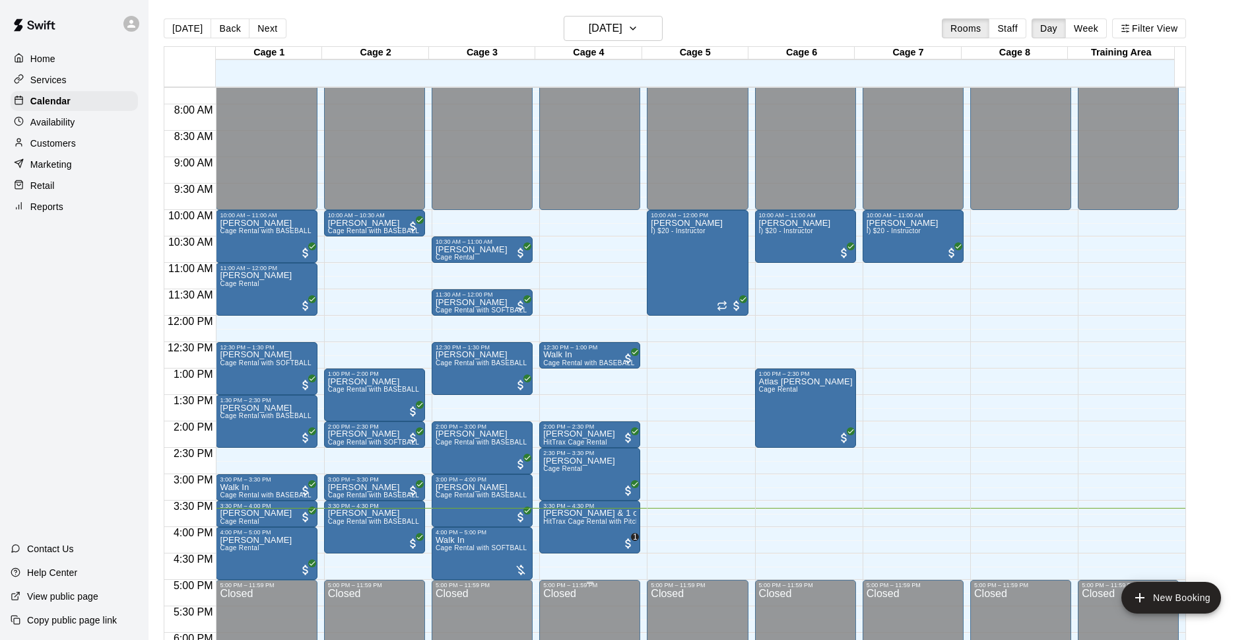
scroll to position [576, 0]
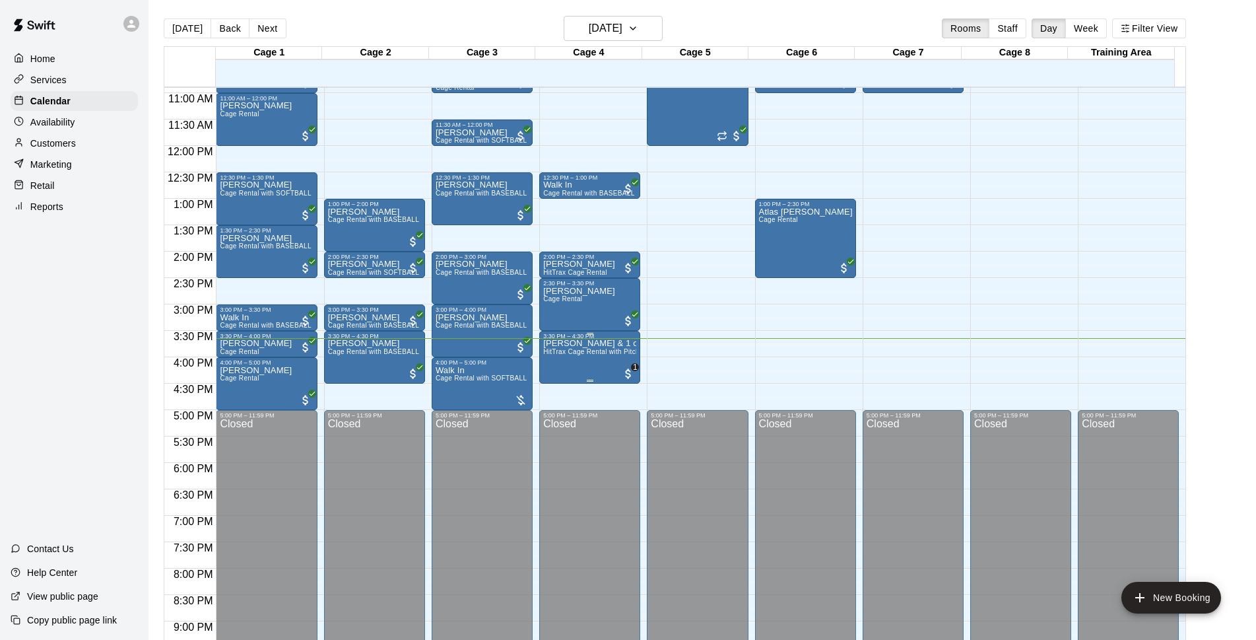
click at [601, 355] on span "HitTrax Cage Rental with Pitching Machine" at bounding box center [610, 351] width 134 height 7
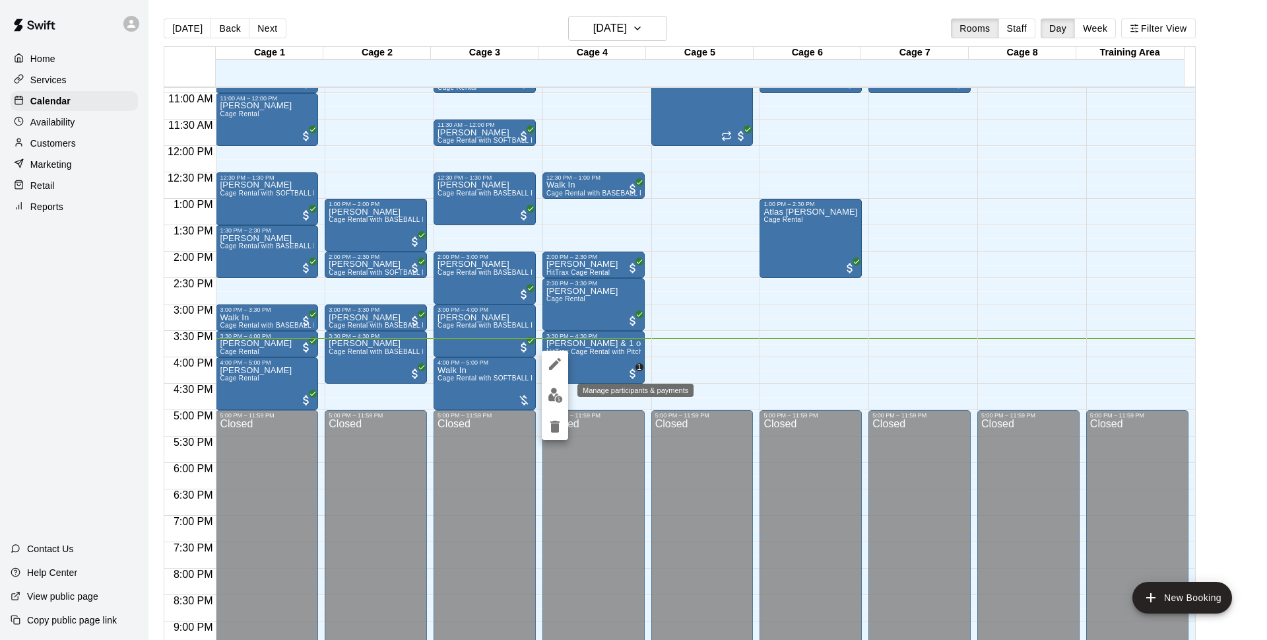
click at [555, 394] on img "edit" at bounding box center [555, 395] width 15 height 15
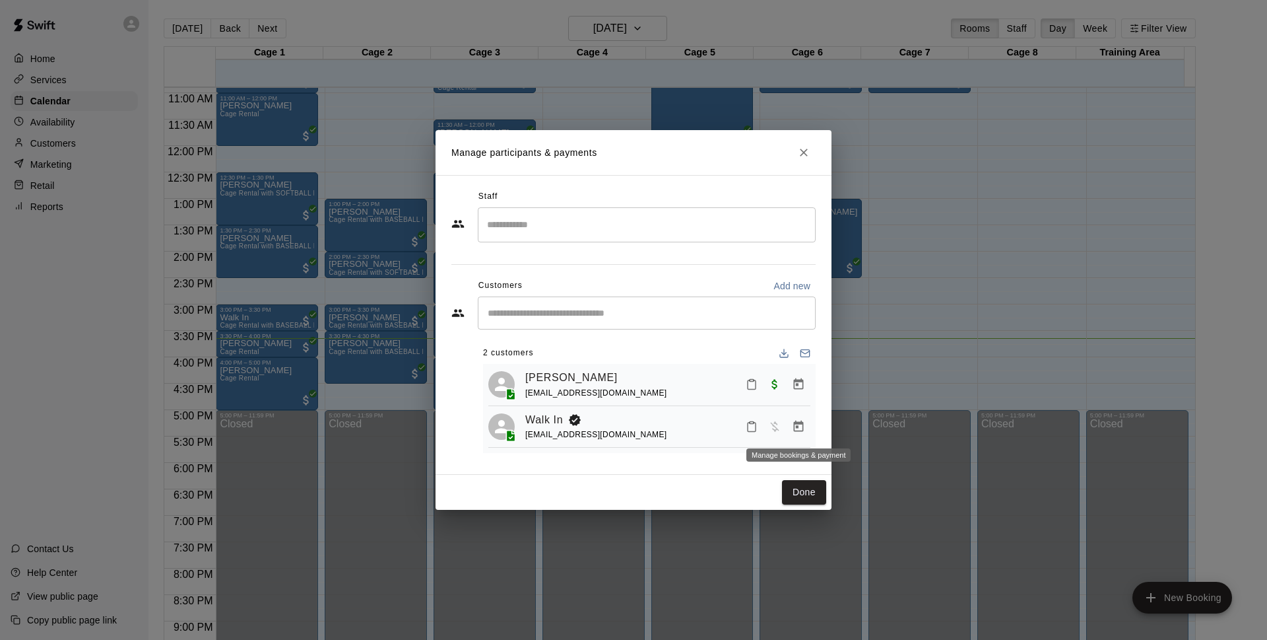
click at [802, 426] on icon "Manage bookings & payment" at bounding box center [798, 426] width 13 height 13
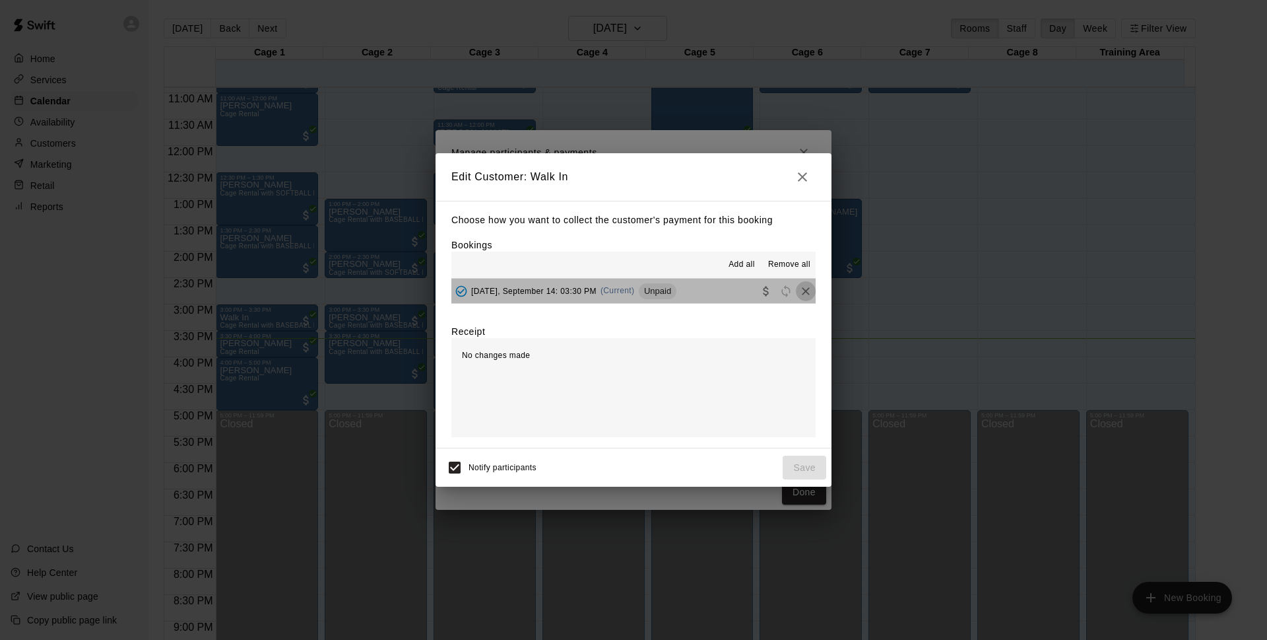
click at [797, 298] on body "Home Services Calendar Availability Customers Marketing Retail Reports Contact …" at bounding box center [633, 330] width 1267 height 661
click at [799, 289] on icon "Remove" at bounding box center [805, 291] width 13 height 13
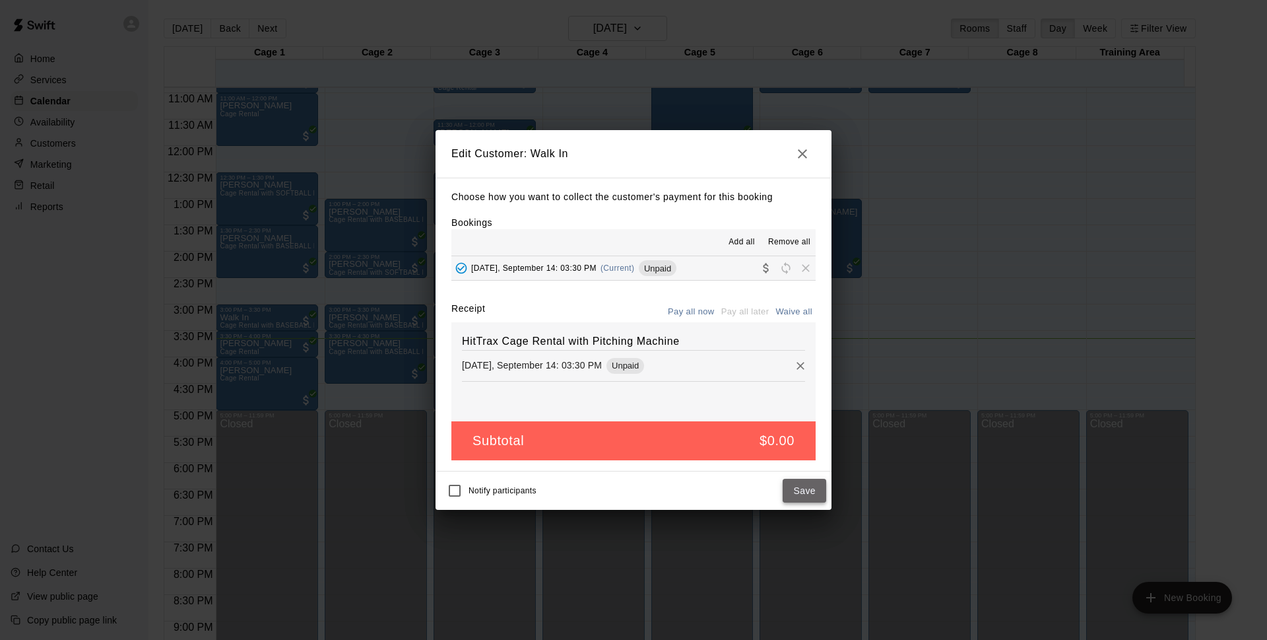
click at [815, 490] on button "Save" at bounding box center [805, 491] width 44 height 24
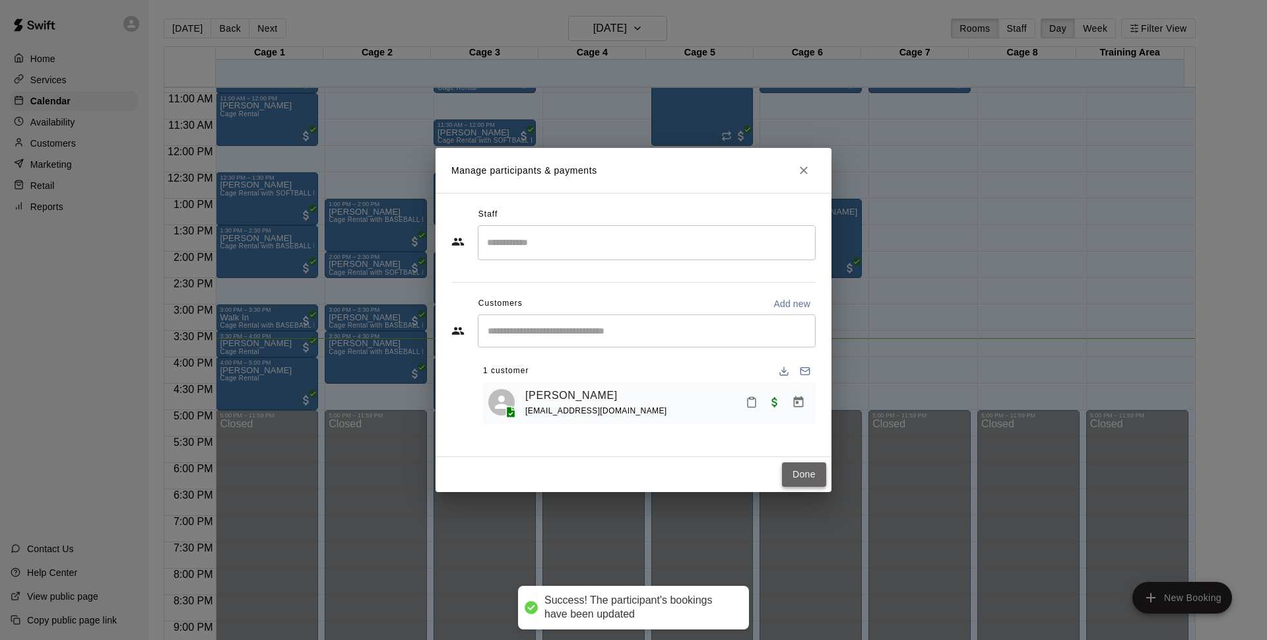
click at [801, 477] on button "Done" at bounding box center [804, 474] width 44 height 24
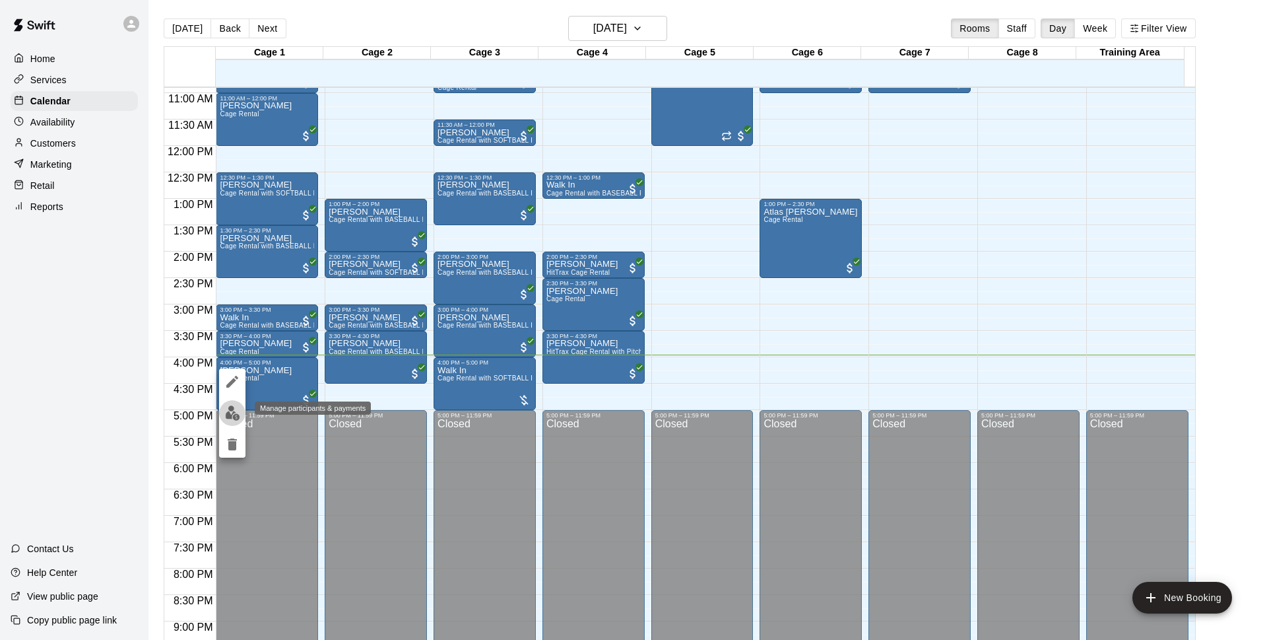
click at [231, 402] on button "edit" at bounding box center [232, 413] width 26 height 26
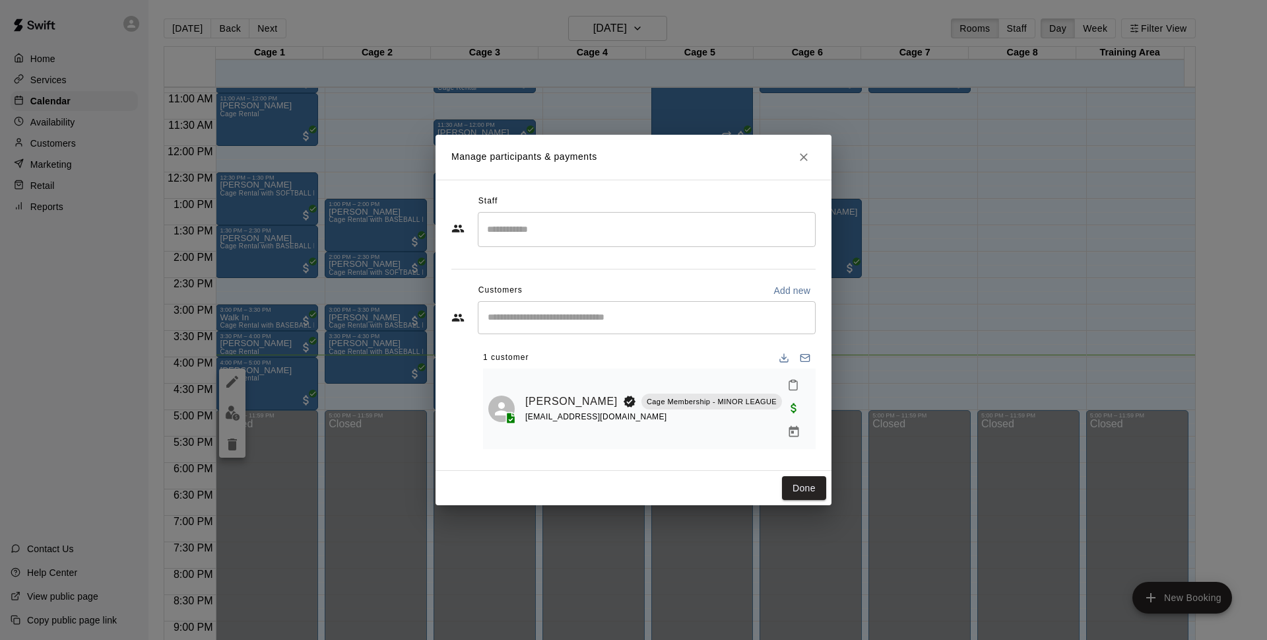
click at [805, 164] on icon "Close" at bounding box center [803, 157] width 13 height 13
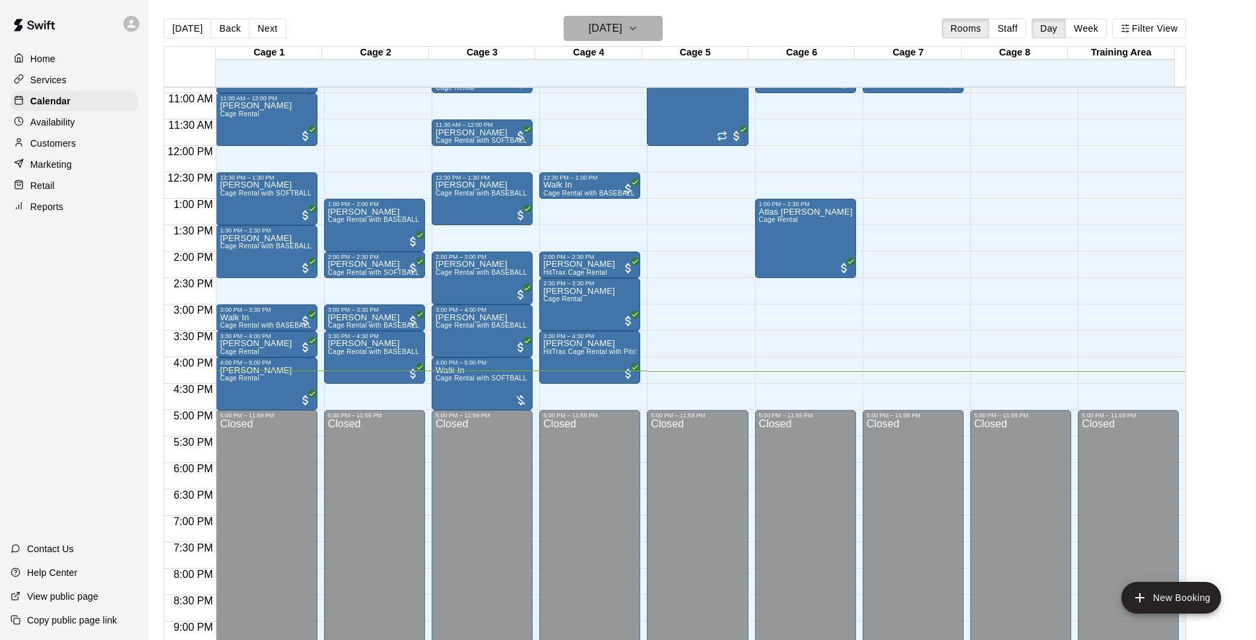
drag, startPoint x: 665, startPoint y: 28, endPoint x: 669, endPoint y: 20, distance: 8.3
click at [669, 22] on div "[DATE] Back [DATE][DATE] Rooms Staff Day Week Filter View" at bounding box center [675, 31] width 1023 height 30
click at [646, 31] on button "[DATE]" at bounding box center [613, 28] width 99 height 25
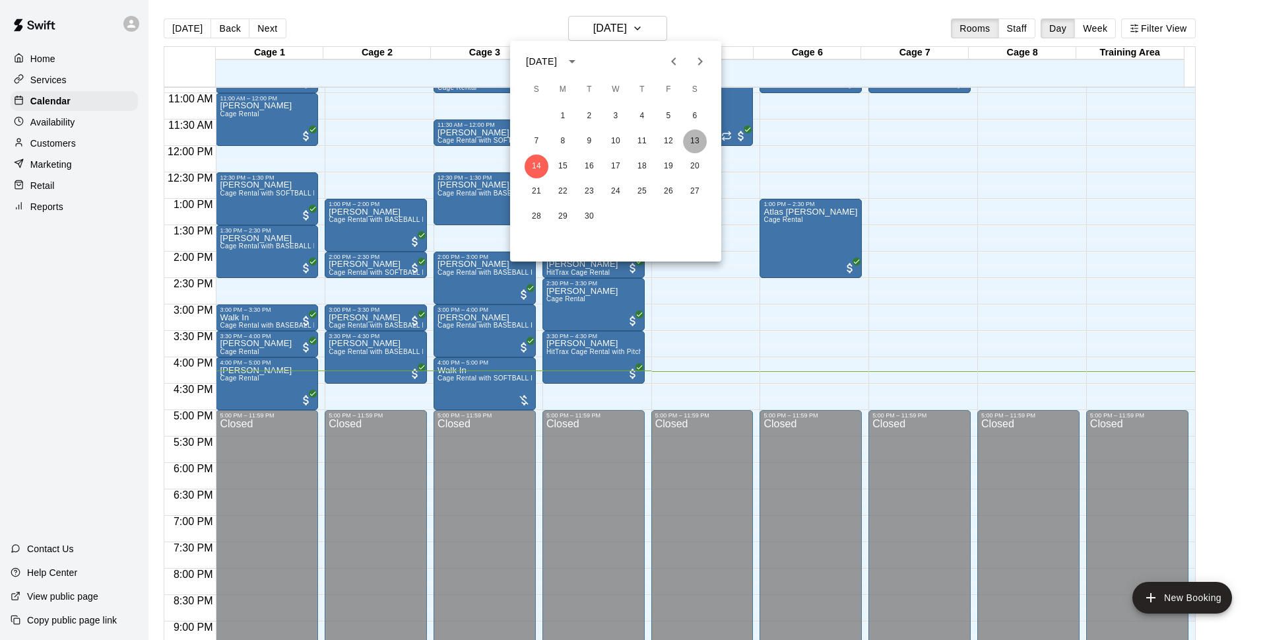
click at [693, 144] on button "13" at bounding box center [695, 141] width 24 height 24
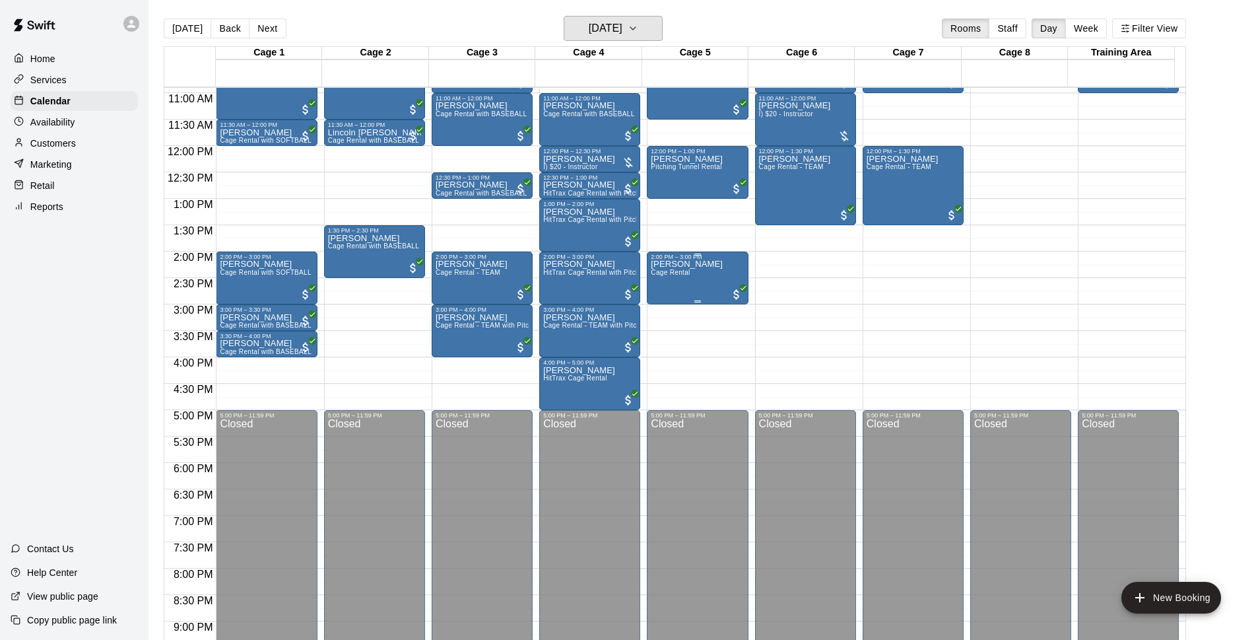
scroll to position [490, 0]
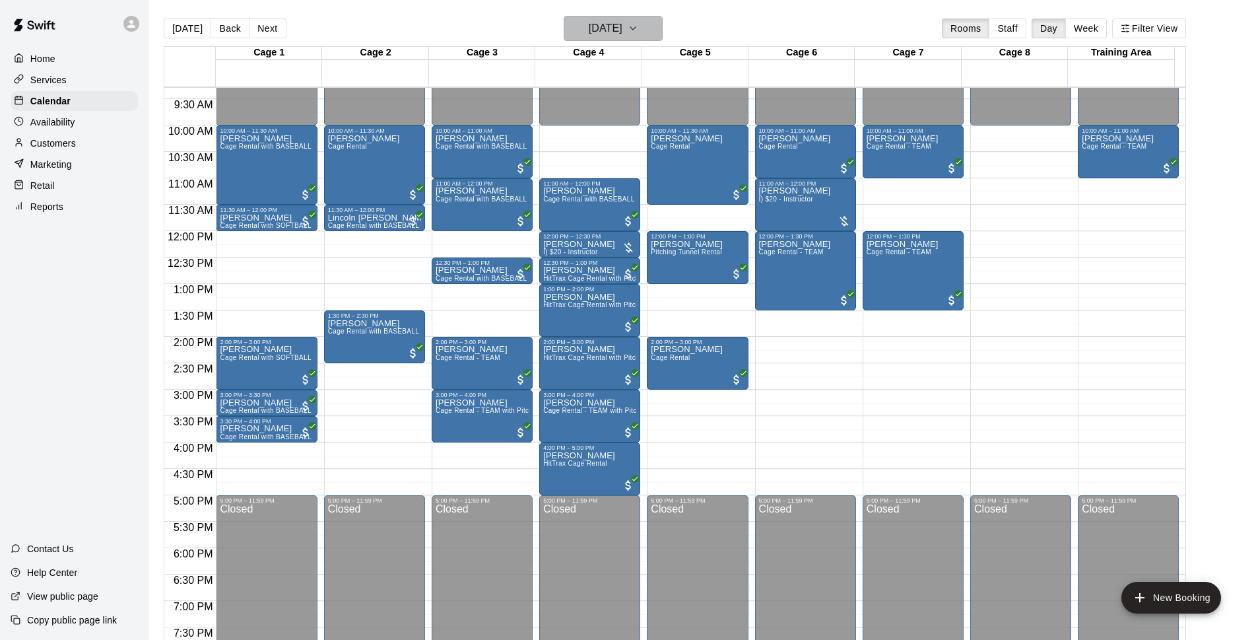
click at [623, 28] on h6 "[DATE]" at bounding box center [606, 28] width 34 height 18
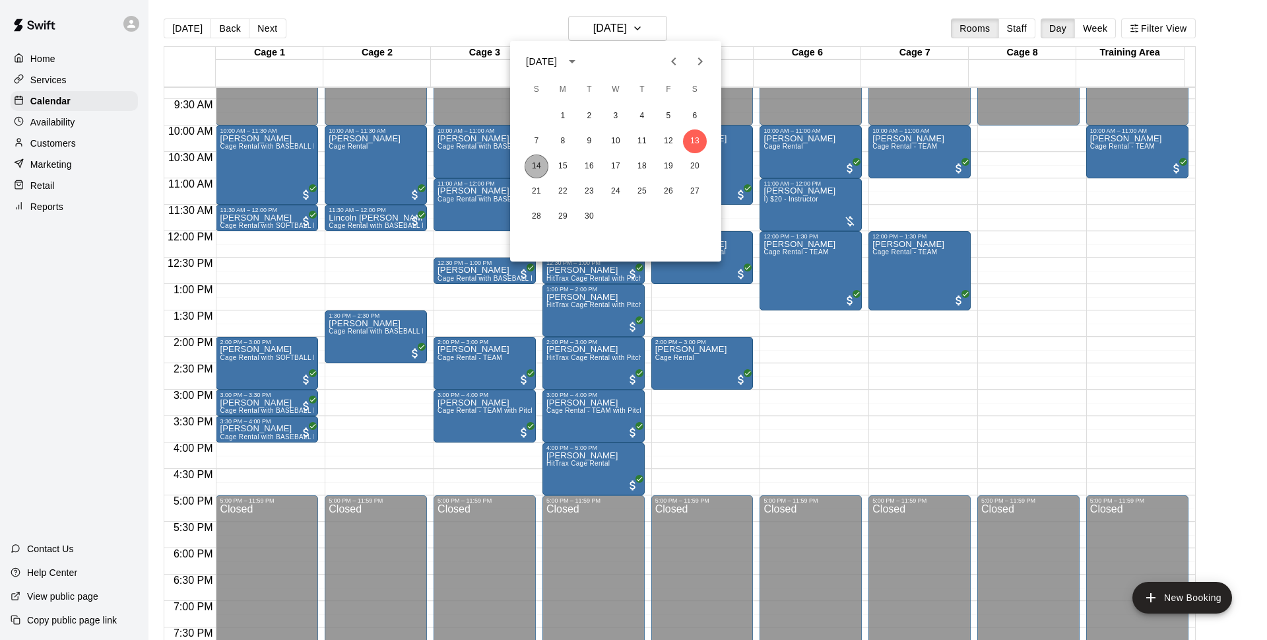
click at [528, 164] on button "14" at bounding box center [537, 166] width 24 height 24
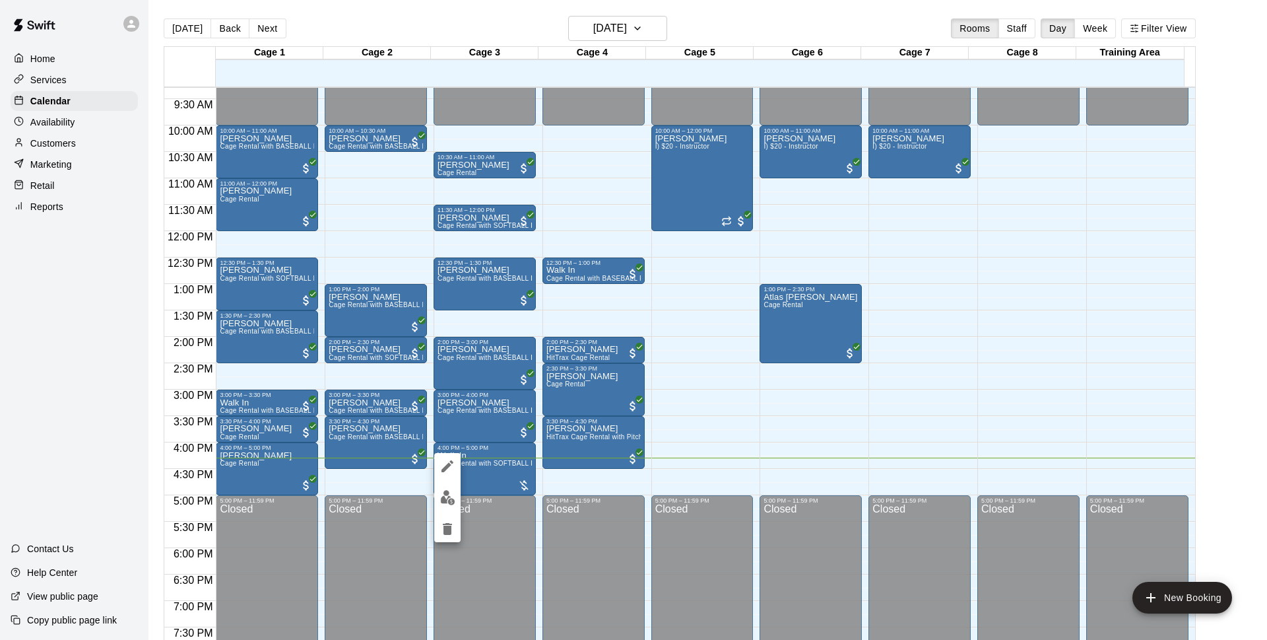
click at [701, 437] on div at bounding box center [633, 320] width 1267 height 640
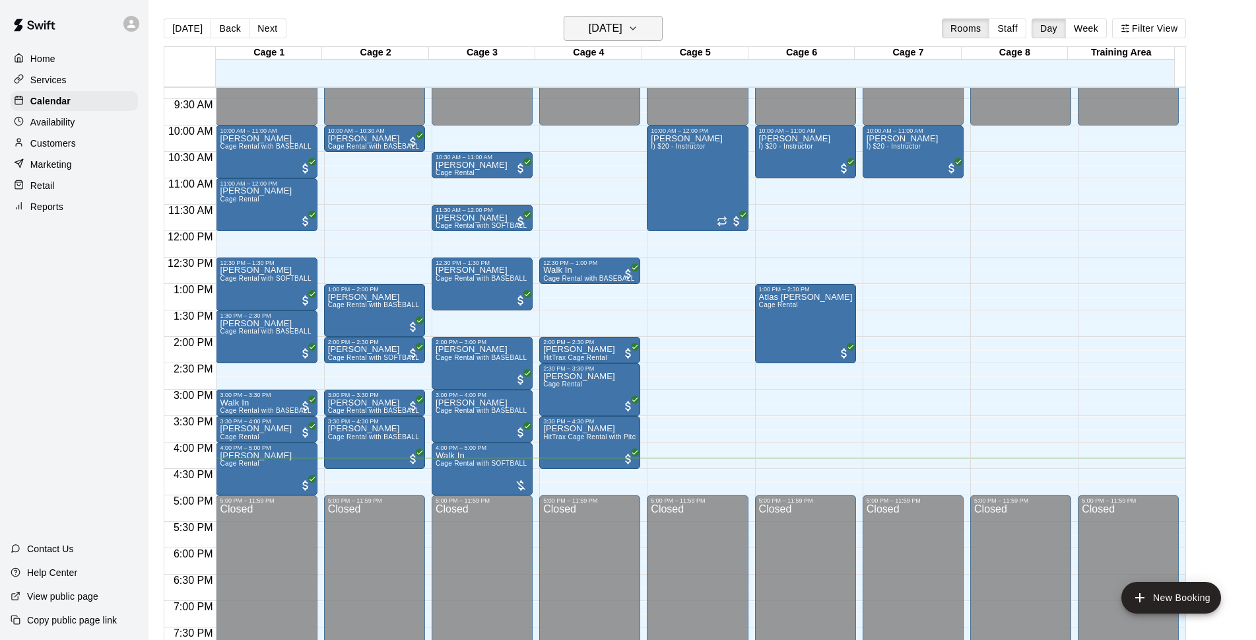
click at [617, 34] on h6 "[DATE]" at bounding box center [606, 28] width 34 height 18
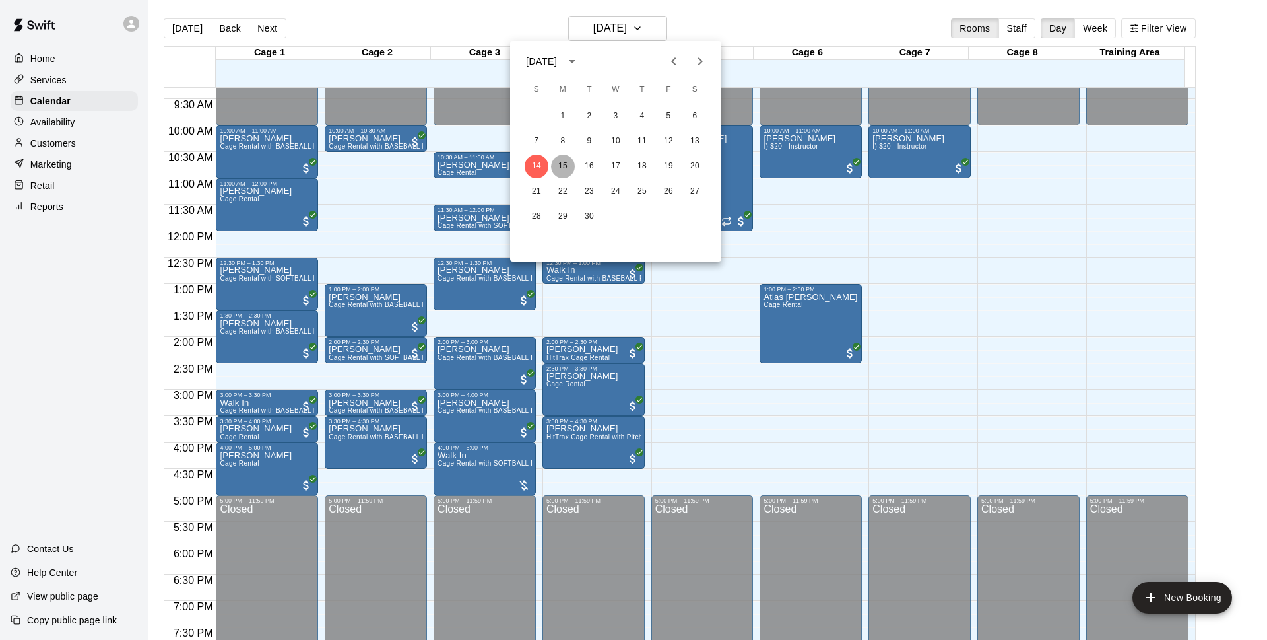
click at [567, 160] on button "15" at bounding box center [563, 166] width 24 height 24
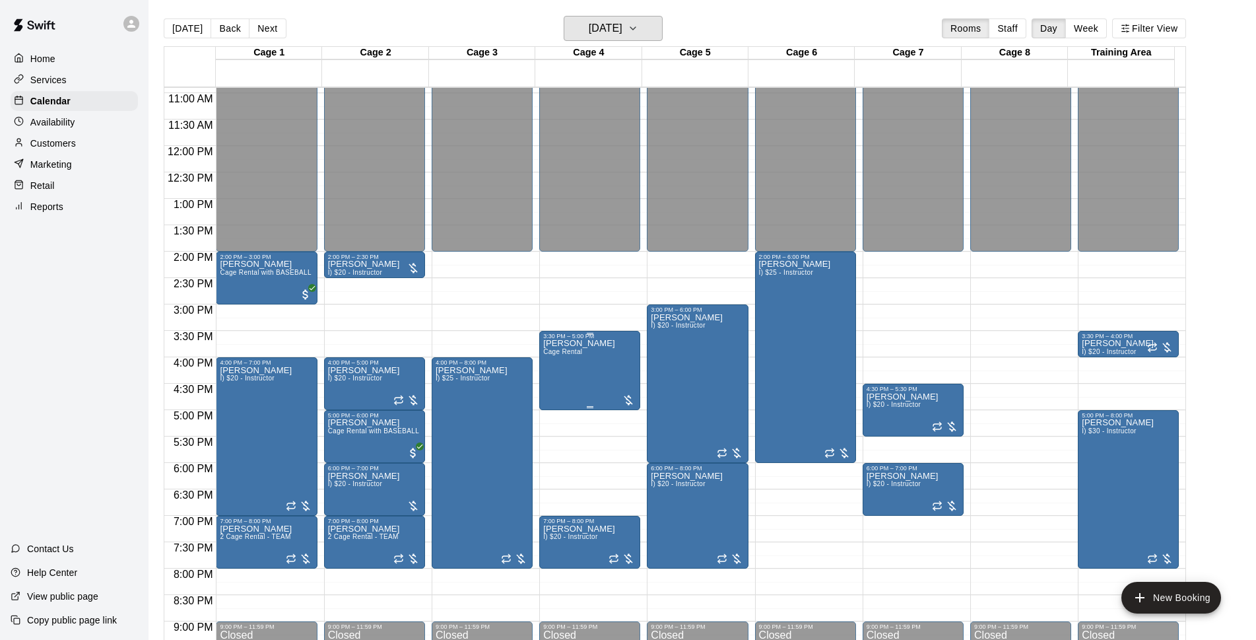
scroll to position [661, 0]
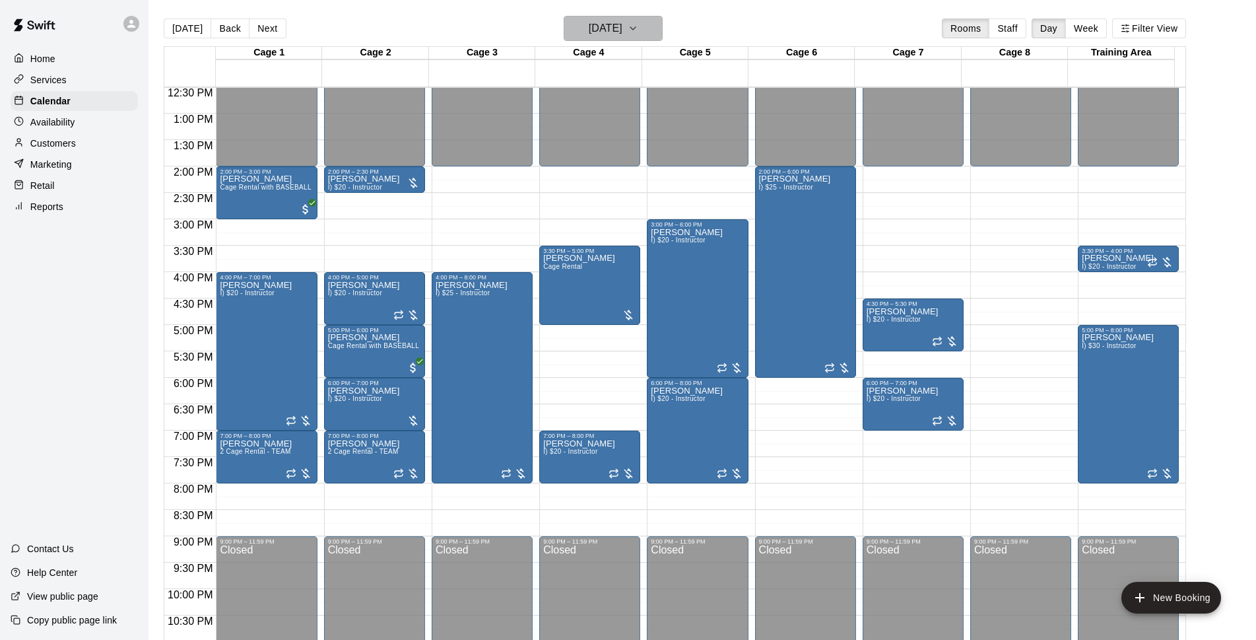
click at [617, 33] on h6 "[DATE]" at bounding box center [606, 28] width 34 height 18
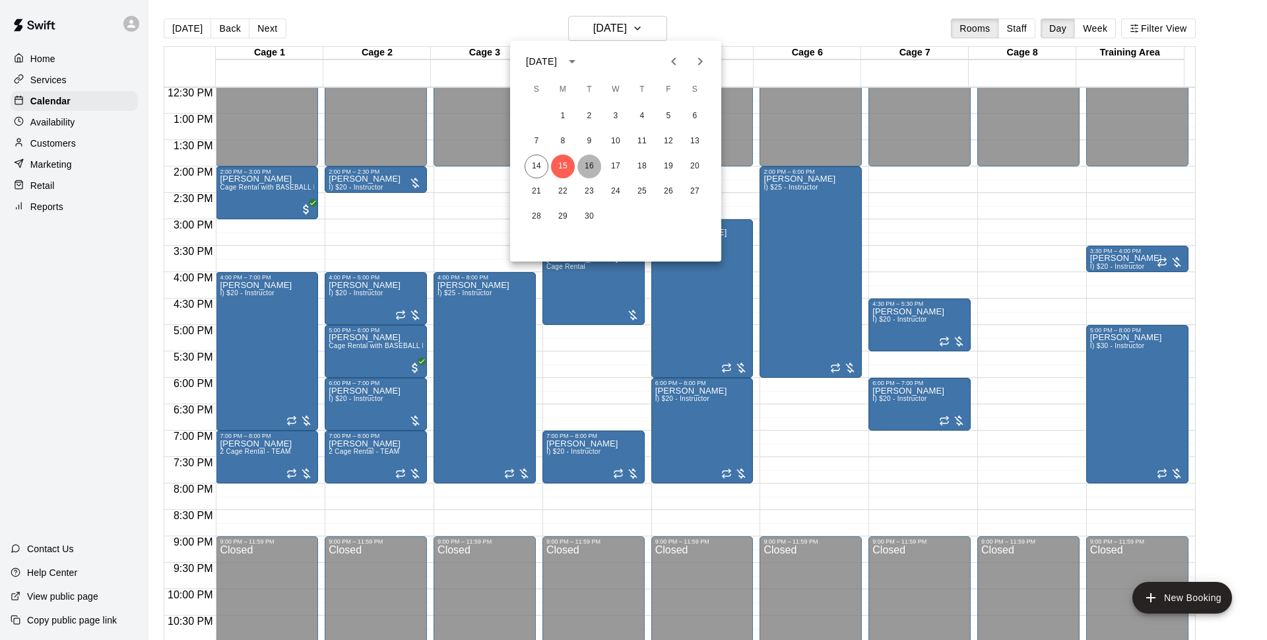
click at [595, 166] on button "16" at bounding box center [590, 166] width 24 height 24
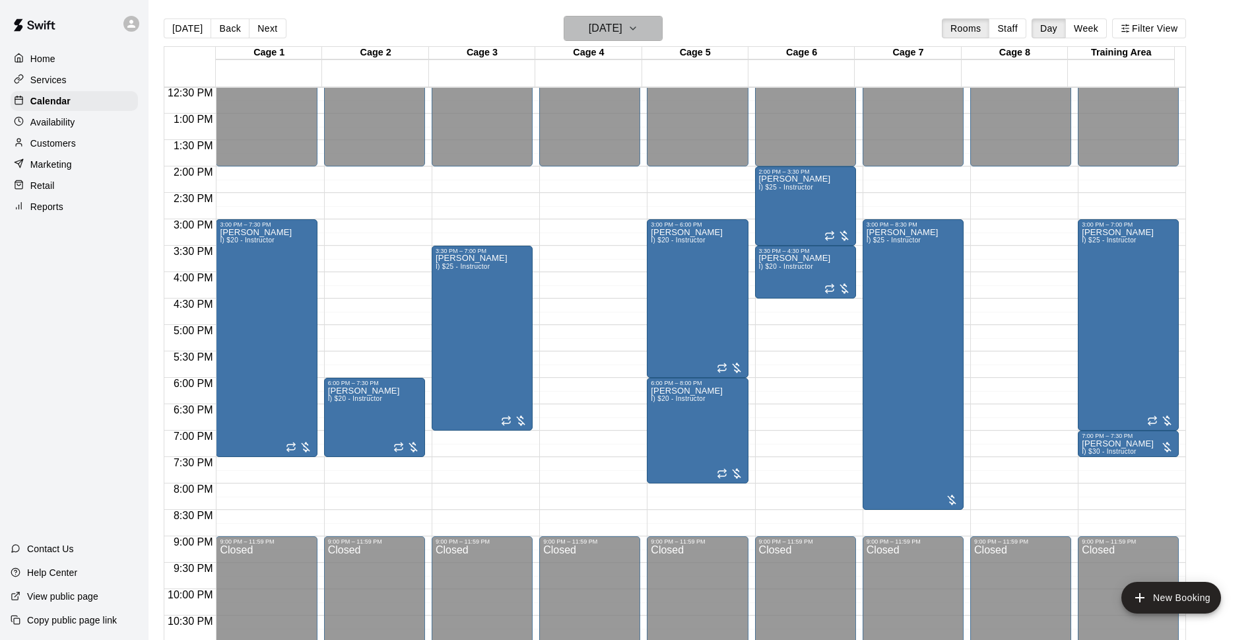
click at [617, 37] on h6 "[DATE]" at bounding box center [606, 28] width 34 height 18
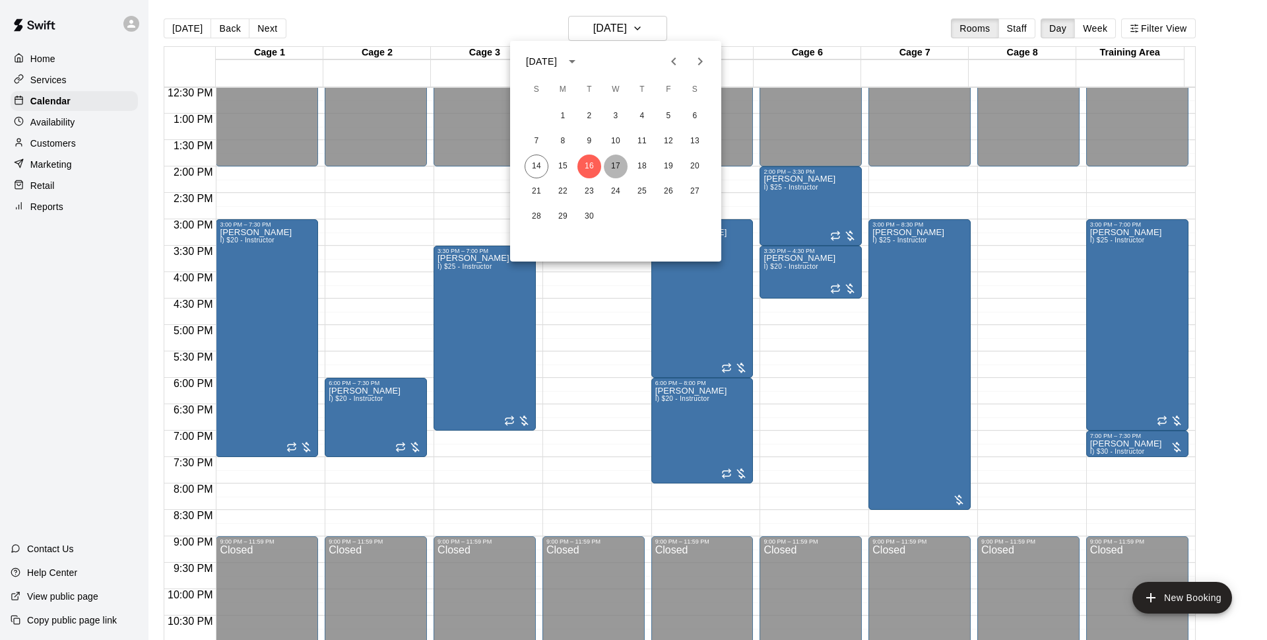
click at [619, 166] on button "17" at bounding box center [616, 166] width 24 height 24
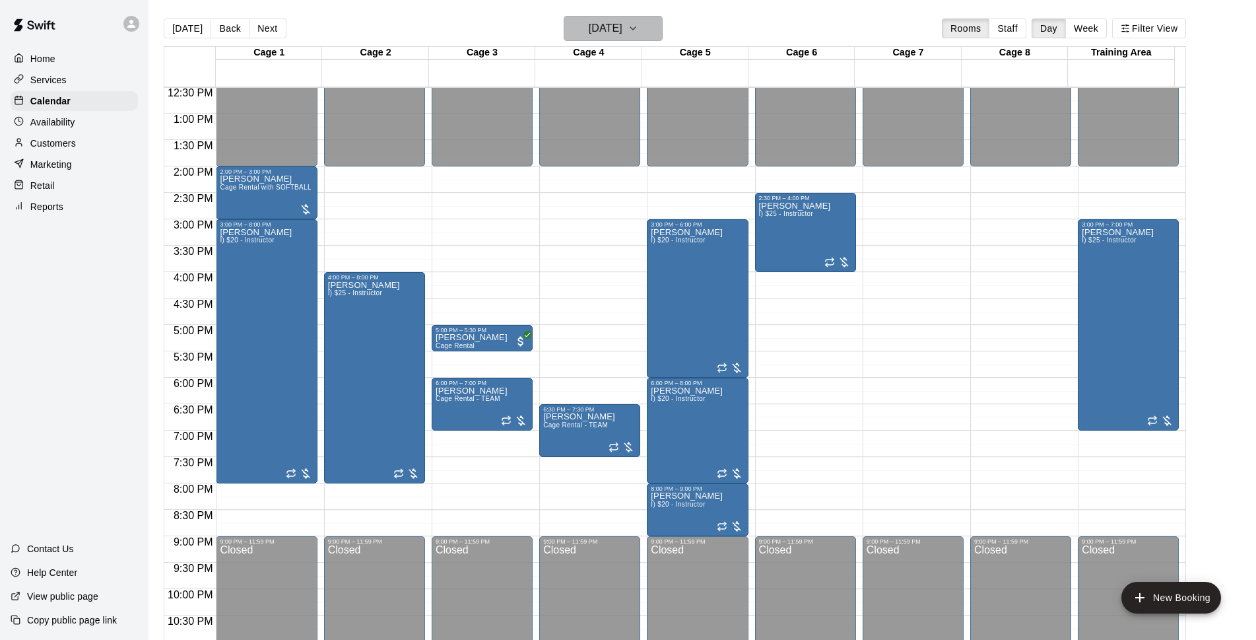
click at [623, 34] on h6 "[DATE]" at bounding box center [606, 28] width 34 height 18
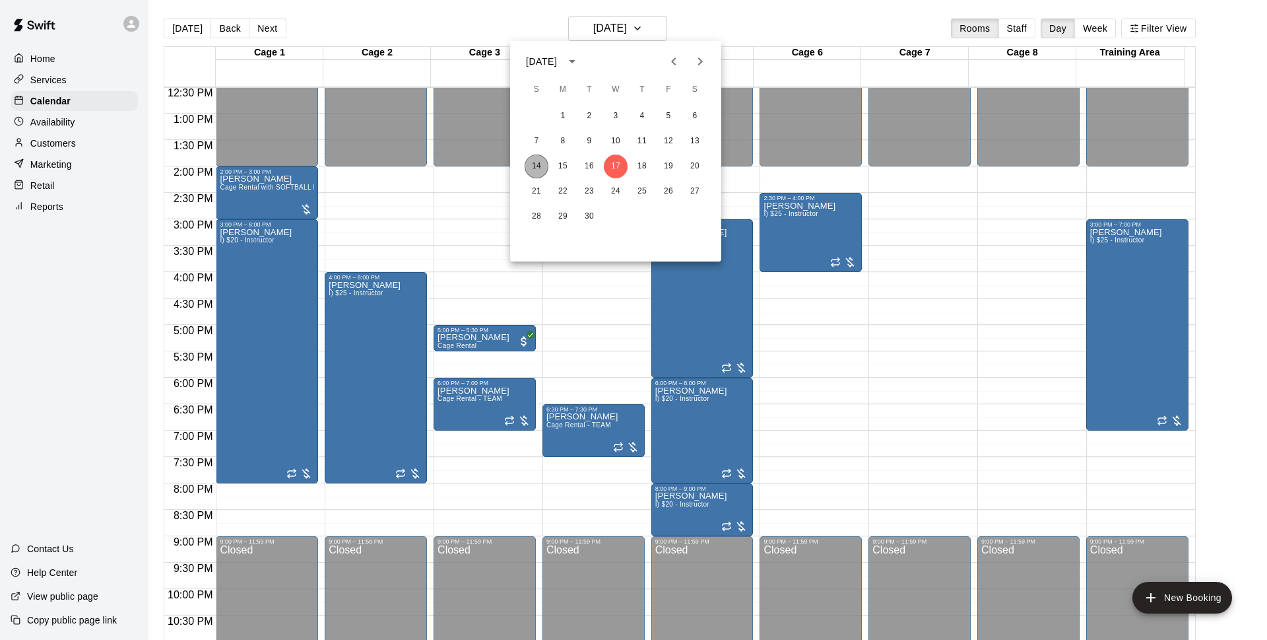
click at [527, 167] on button "14" at bounding box center [537, 166] width 24 height 24
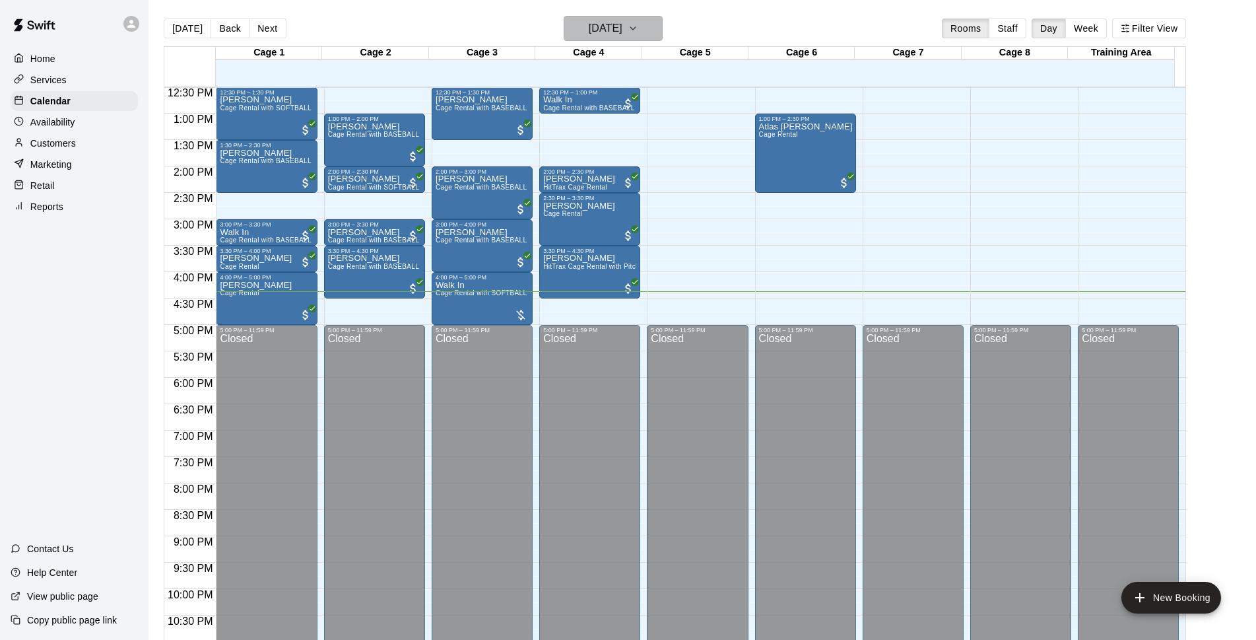
click at [623, 24] on h6 "[DATE]" at bounding box center [606, 28] width 34 height 18
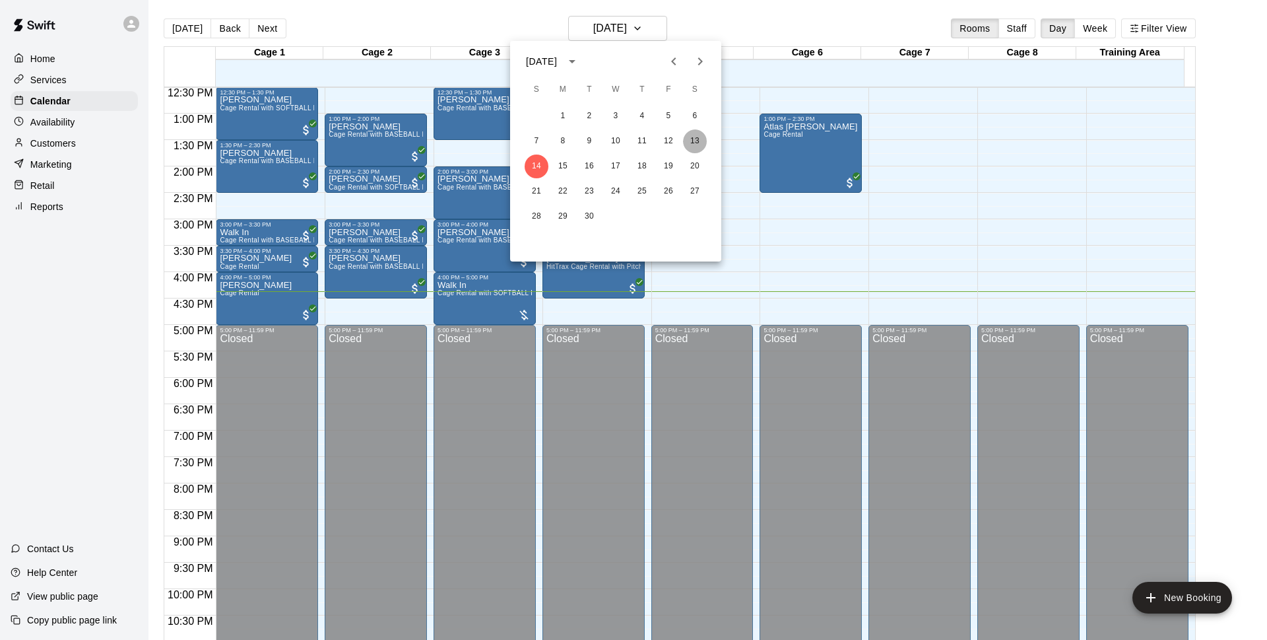
click at [687, 143] on button "13" at bounding box center [695, 141] width 24 height 24
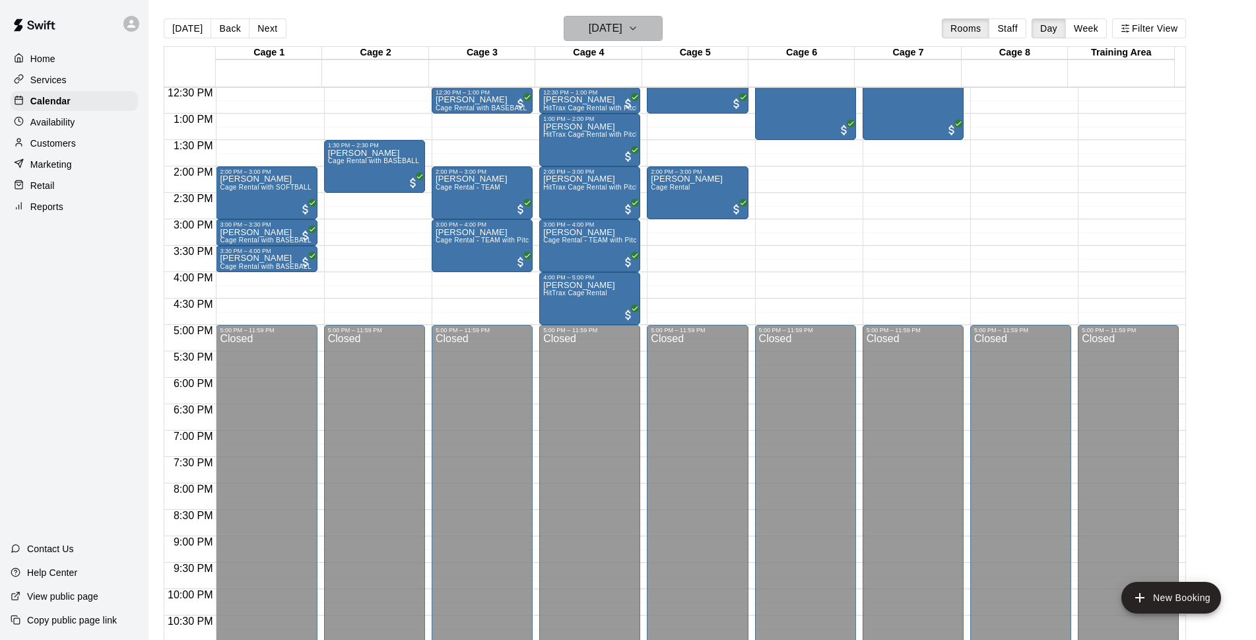
click at [623, 28] on h6 "[DATE]" at bounding box center [606, 28] width 34 height 18
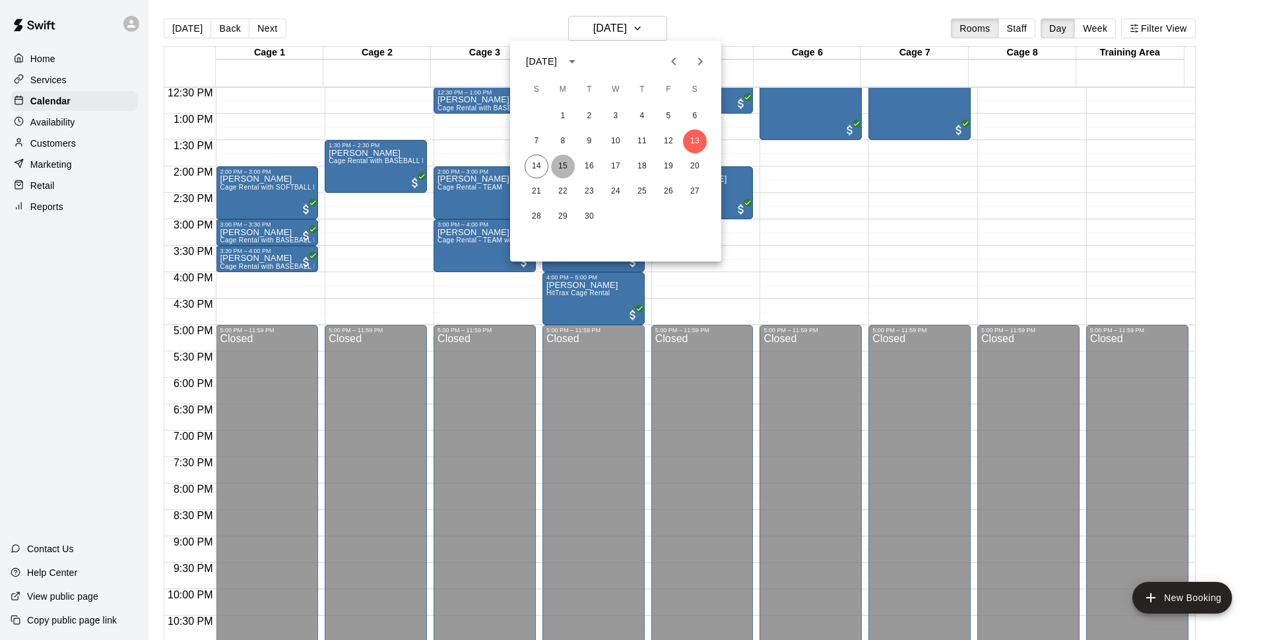
click at [569, 162] on button "15" at bounding box center [563, 166] width 24 height 24
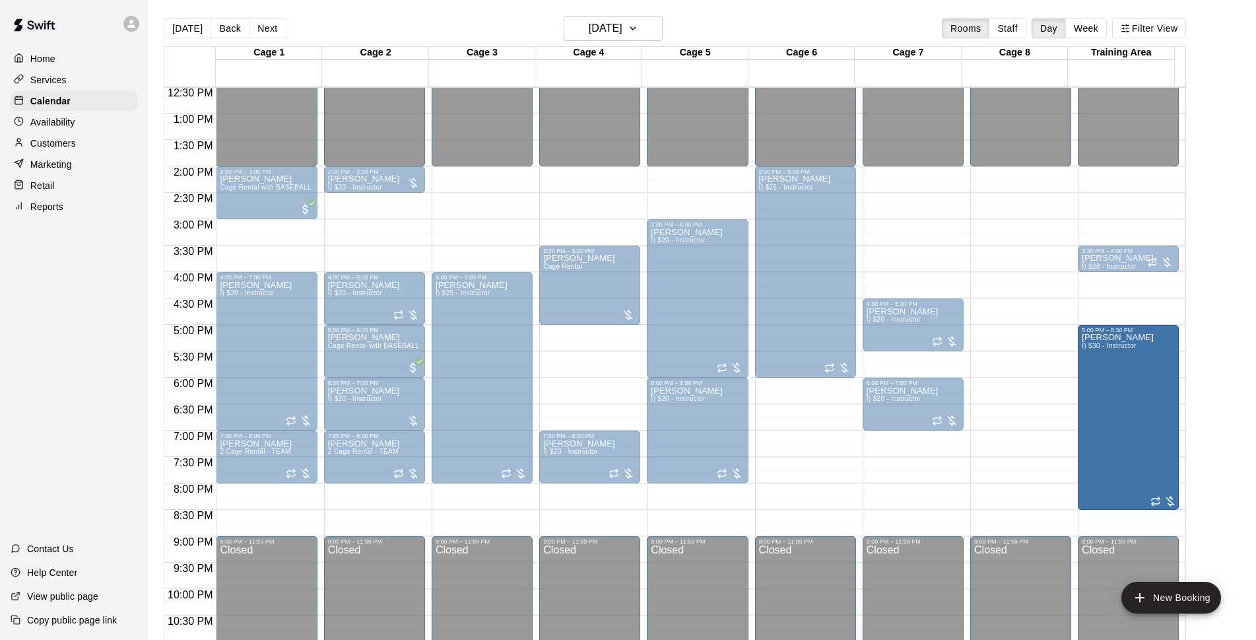
drag, startPoint x: 1128, startPoint y: 481, endPoint x: 1128, endPoint y: 517, distance: 36.3
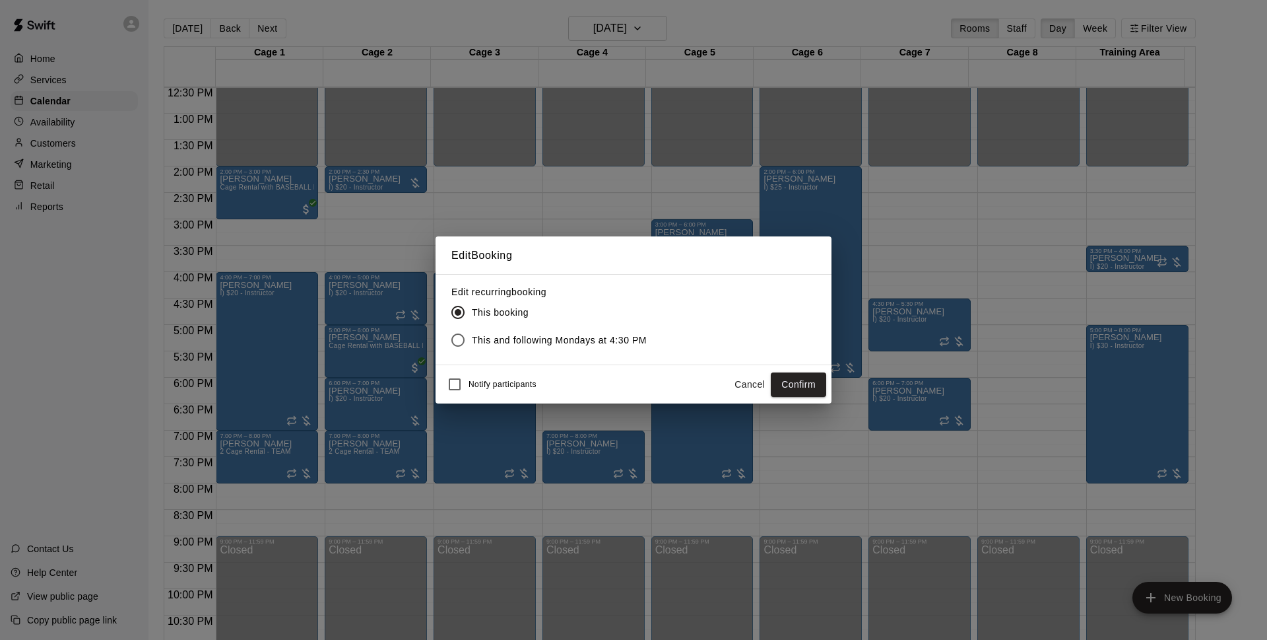
click at [795, 380] on button "Confirm" at bounding box center [798, 384] width 55 height 24
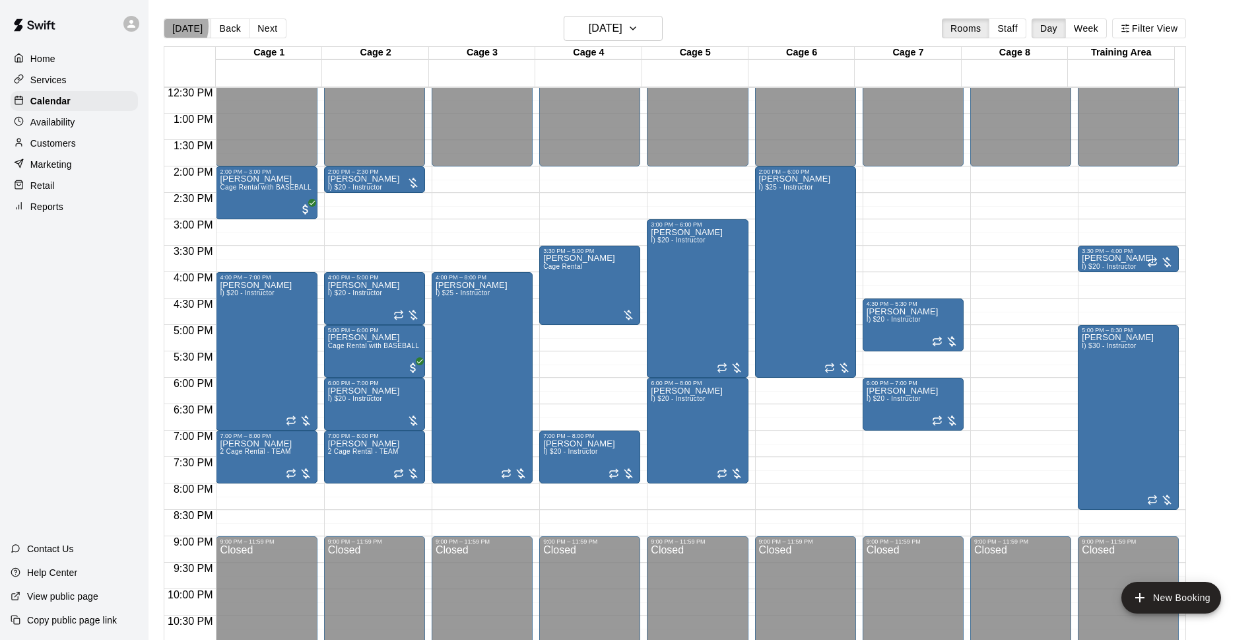
click at [167, 26] on button "[DATE]" at bounding box center [188, 28] width 48 height 20
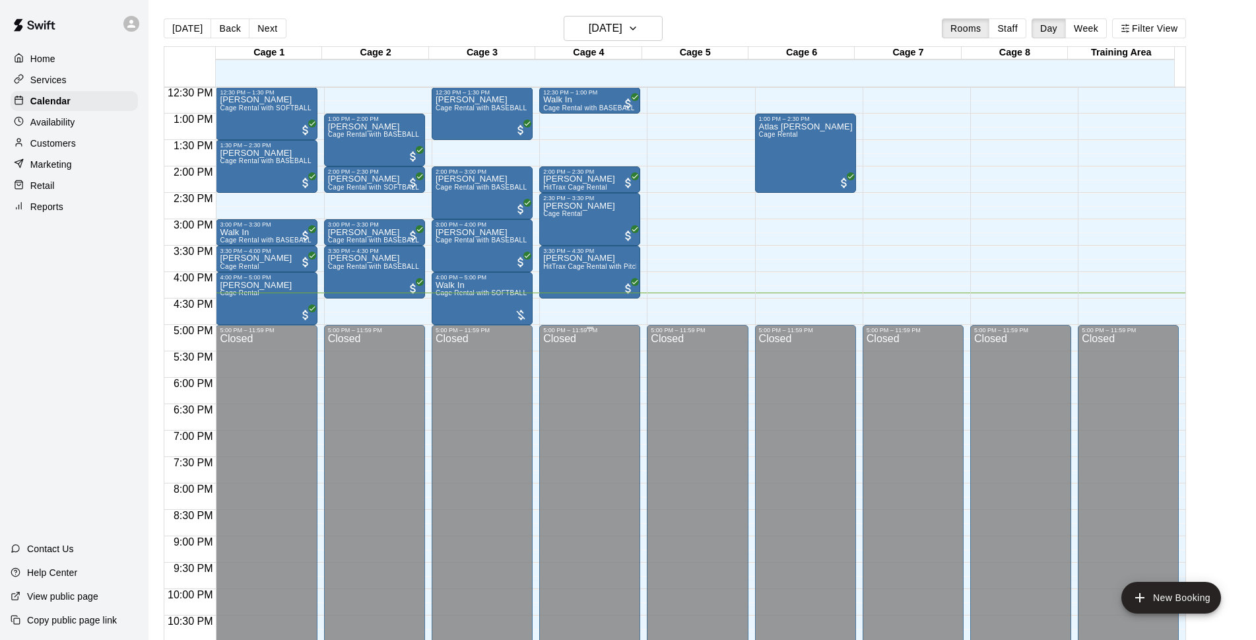
scroll to position [576, 0]
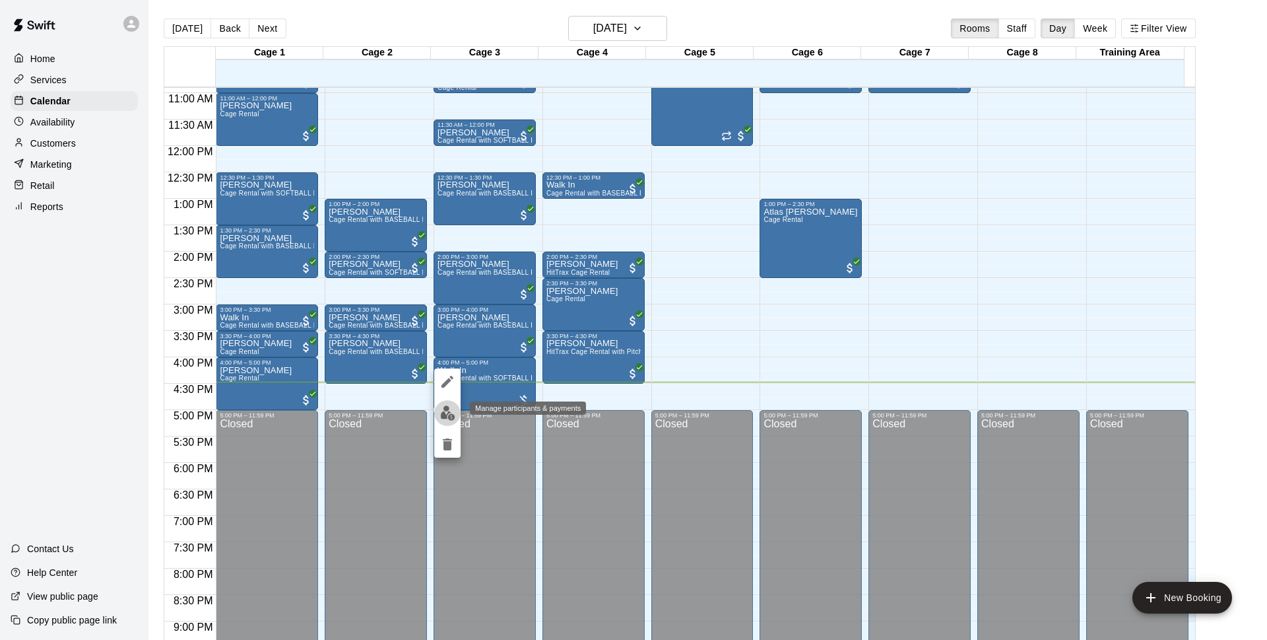
click at [436, 416] on button "edit" at bounding box center [447, 413] width 26 height 26
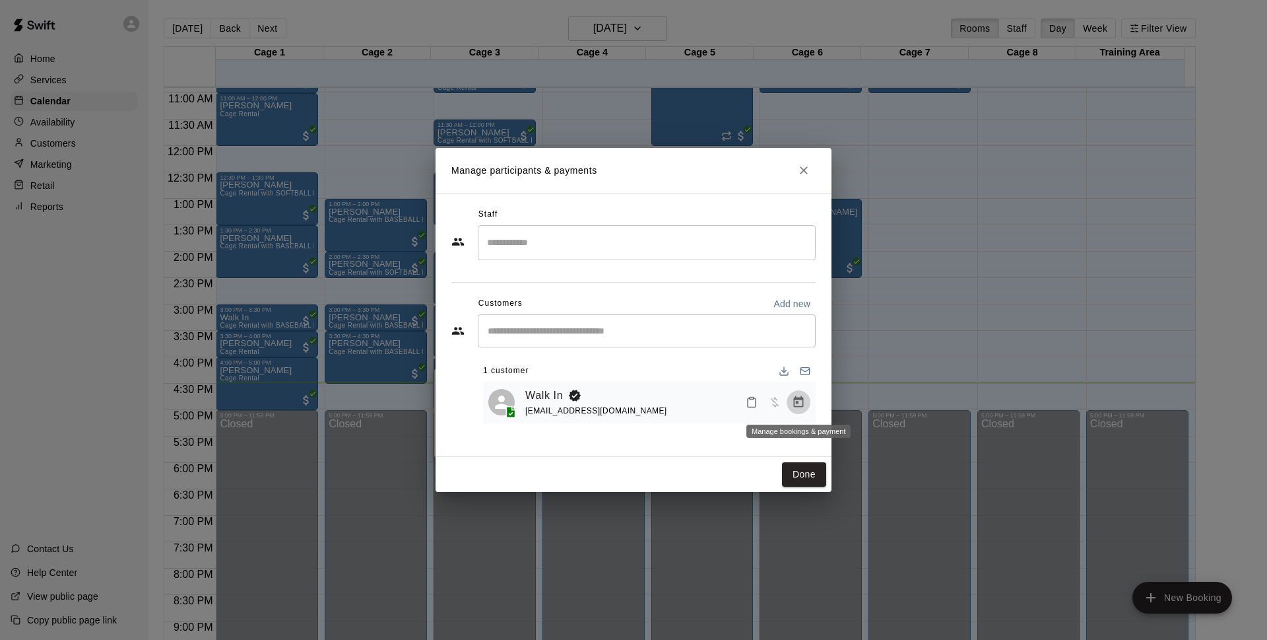
click at [801, 409] on icon "Manage bookings & payment" at bounding box center [798, 401] width 13 height 13
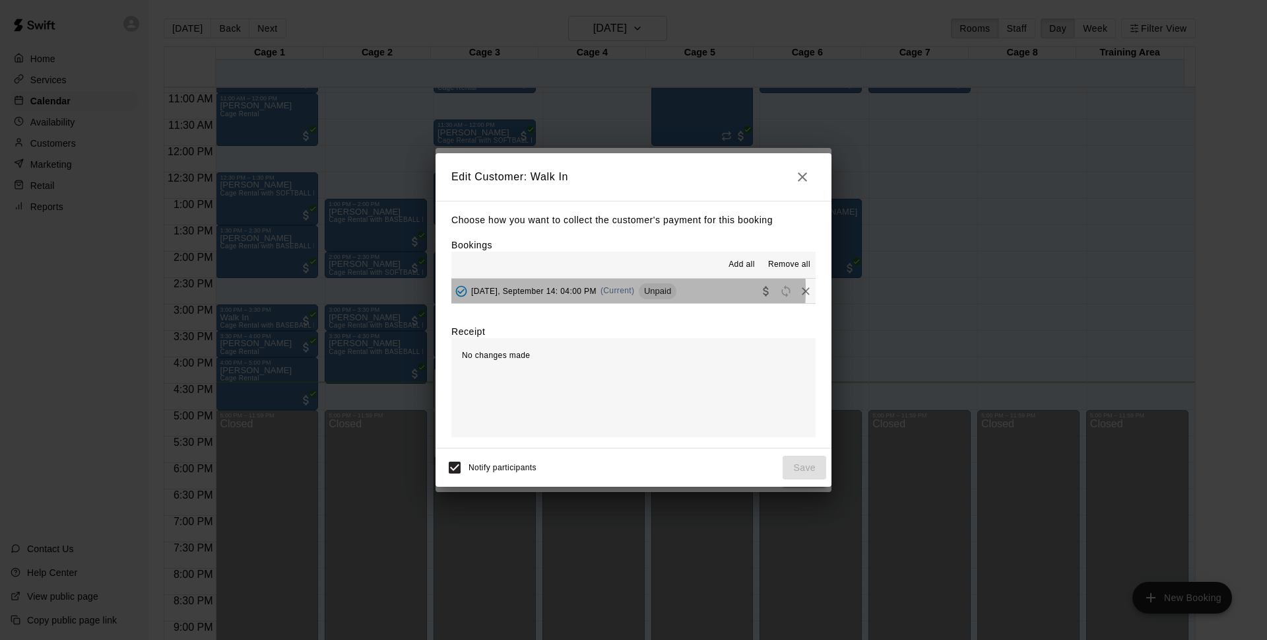
click at [568, 290] on span "[DATE], September 14: 04:00 PM" at bounding box center [533, 290] width 125 height 9
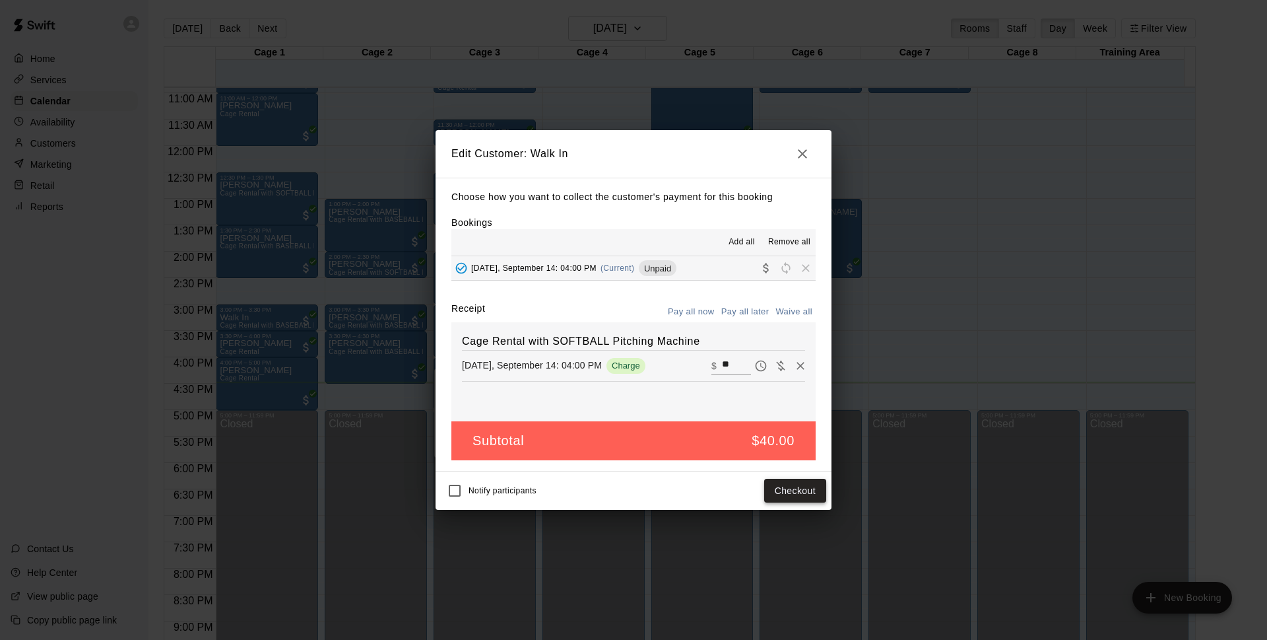
click at [808, 489] on button "Checkout" at bounding box center [795, 491] width 62 height 24
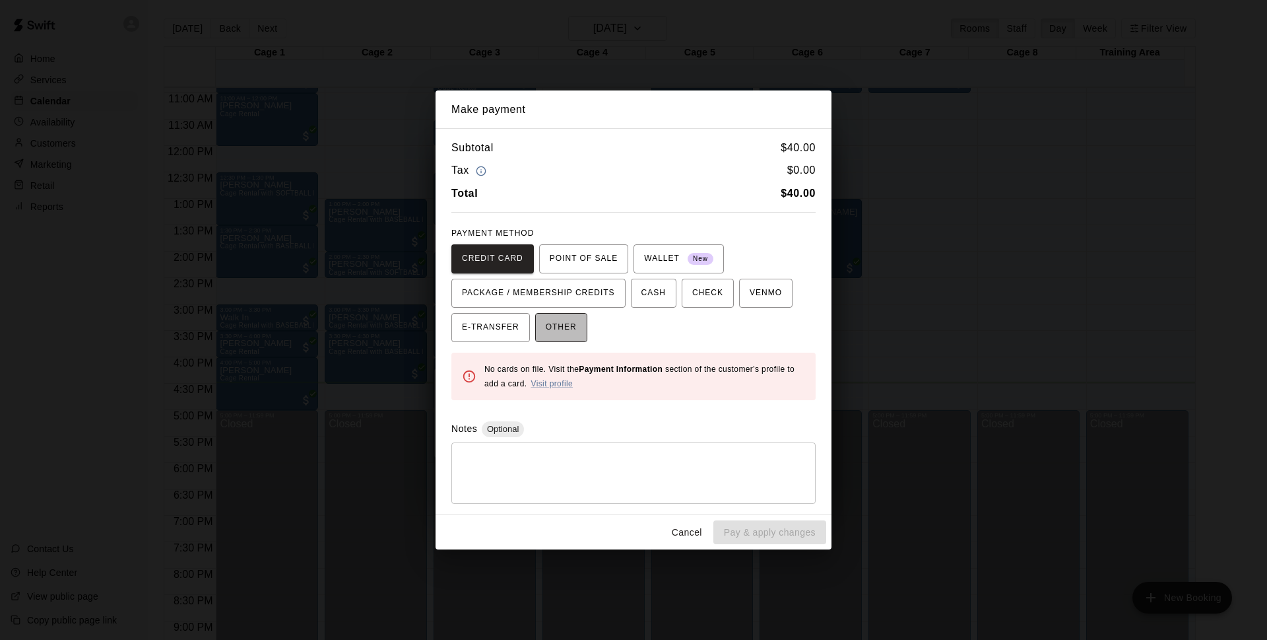
click at [569, 325] on span "OTHER" at bounding box center [561, 327] width 31 height 21
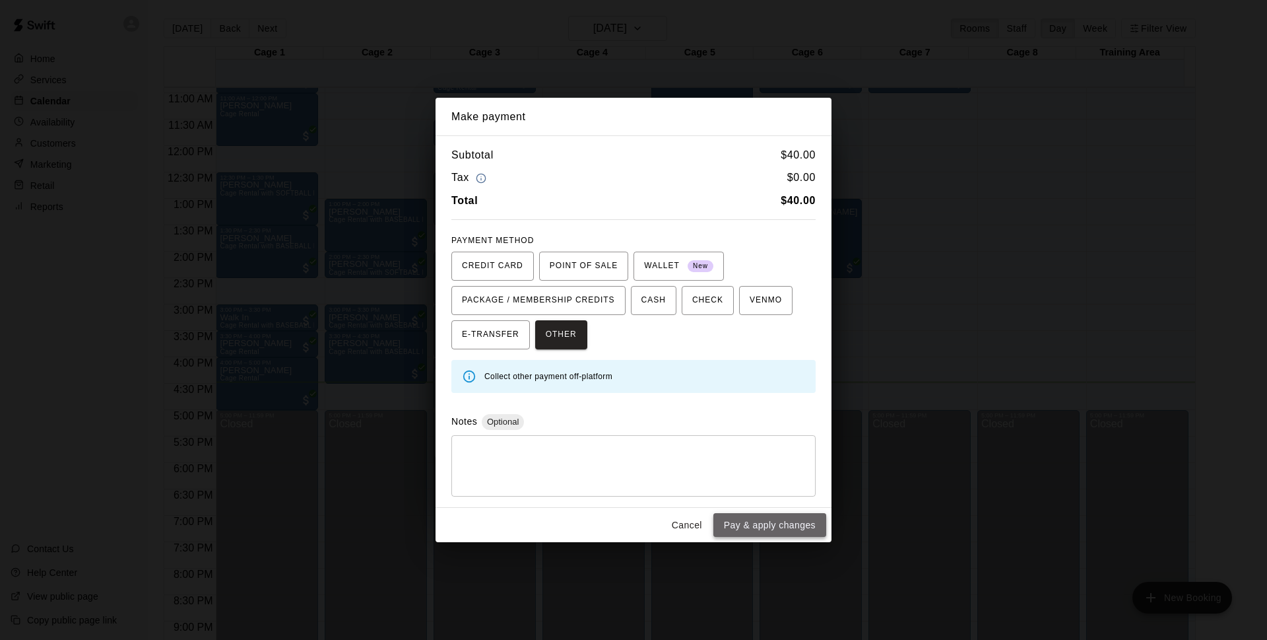
click at [737, 527] on button "Pay & apply changes" at bounding box center [770, 525] width 113 height 24
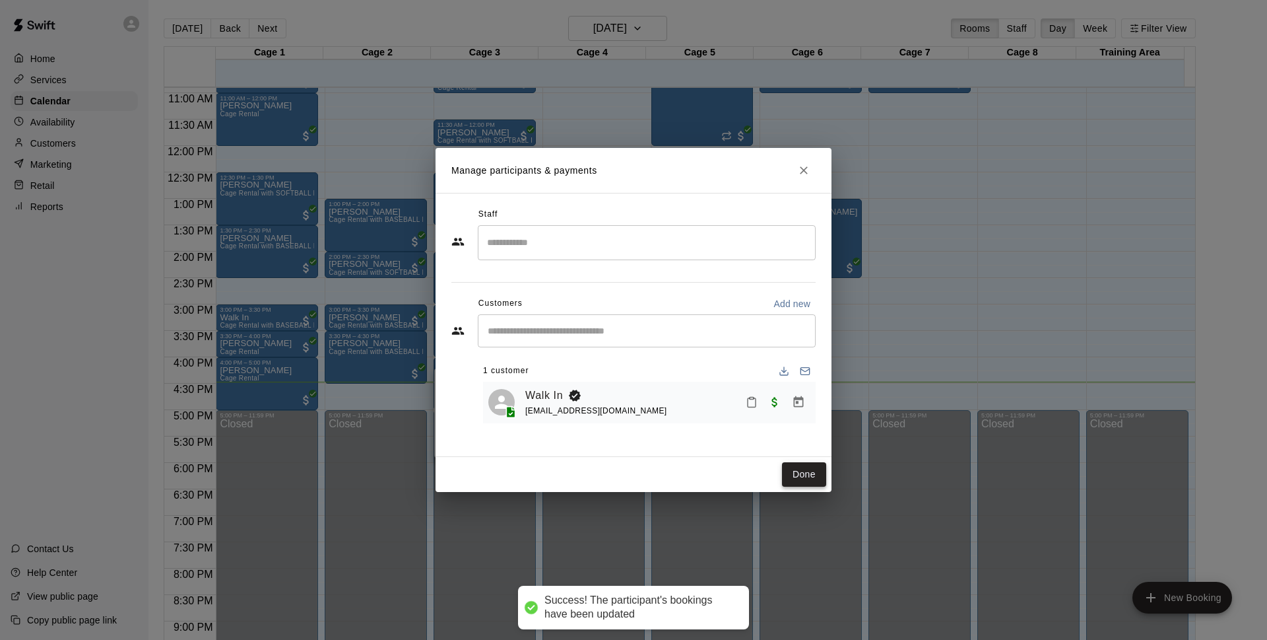
click at [801, 478] on button "Done" at bounding box center [804, 474] width 44 height 24
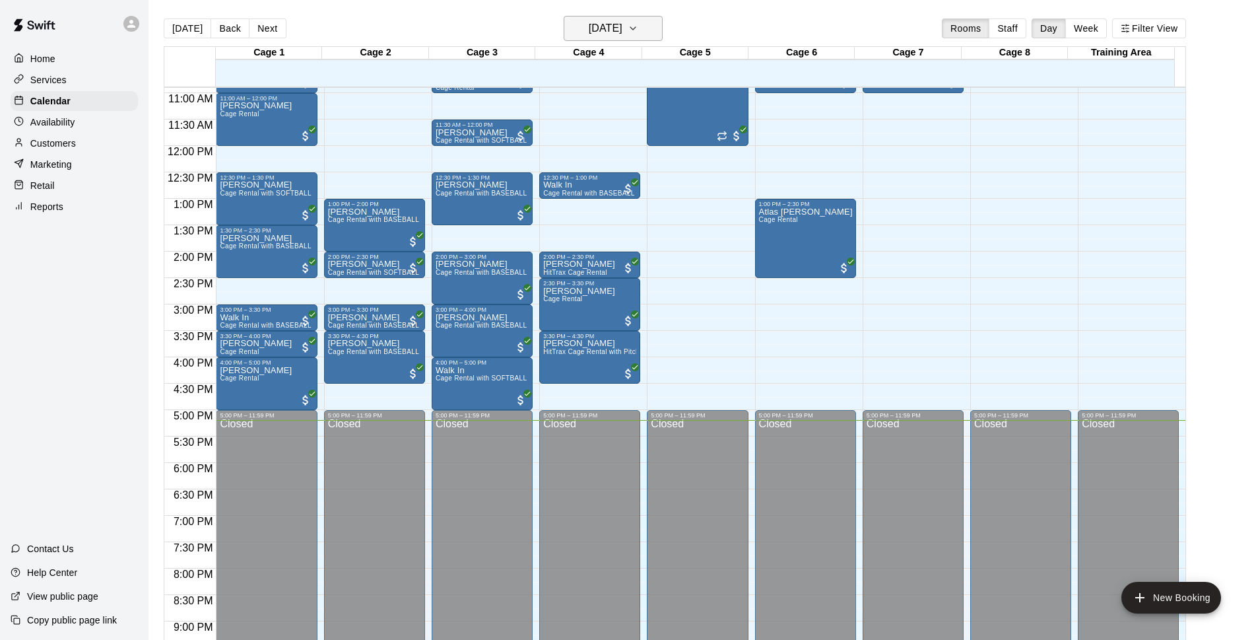
click at [623, 32] on h6 "[DATE]" at bounding box center [606, 28] width 34 height 18
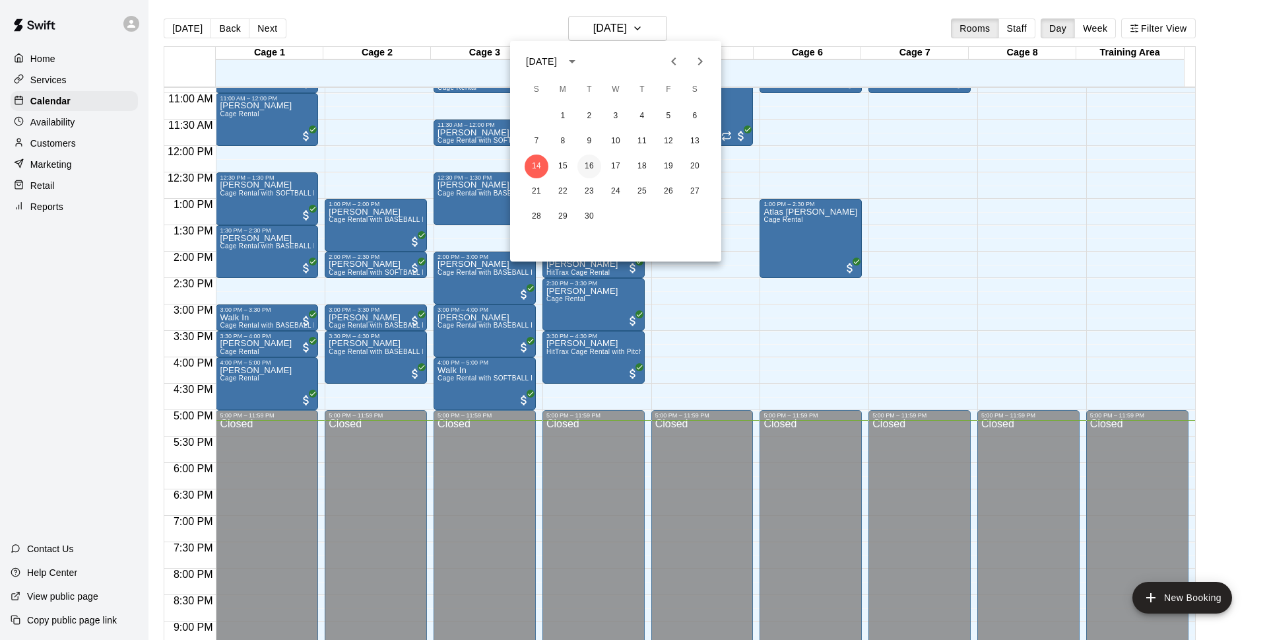
click at [591, 166] on button "16" at bounding box center [590, 166] width 24 height 24
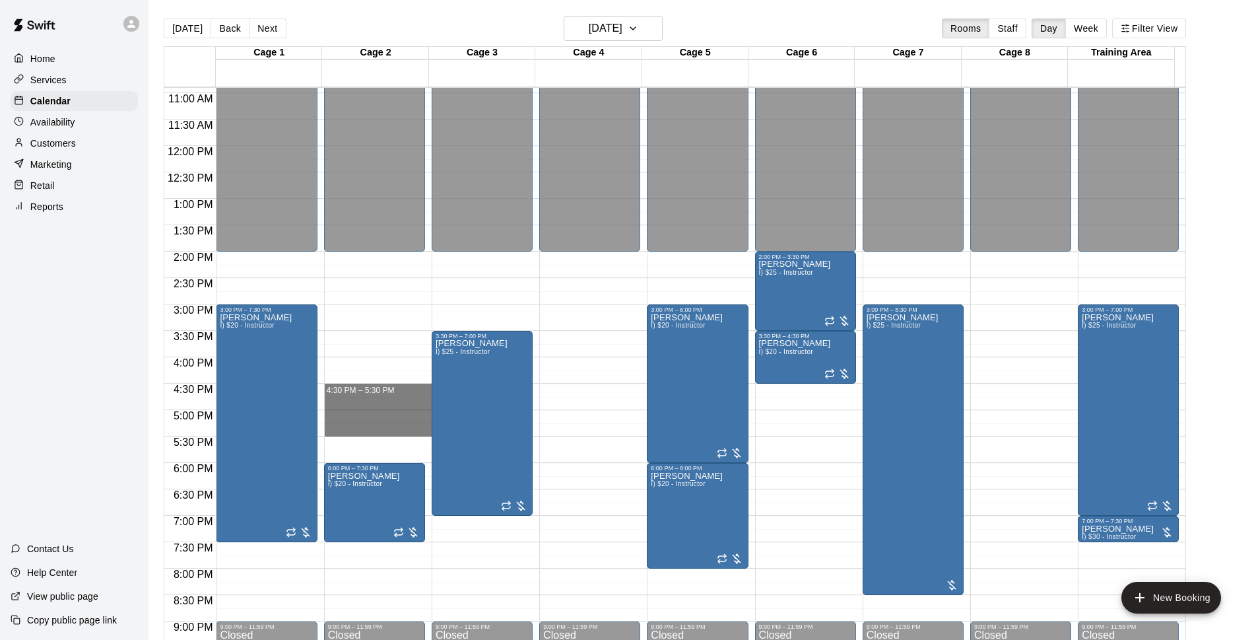
drag, startPoint x: 342, startPoint y: 386, endPoint x: 341, endPoint y: 430, distance: 44.2
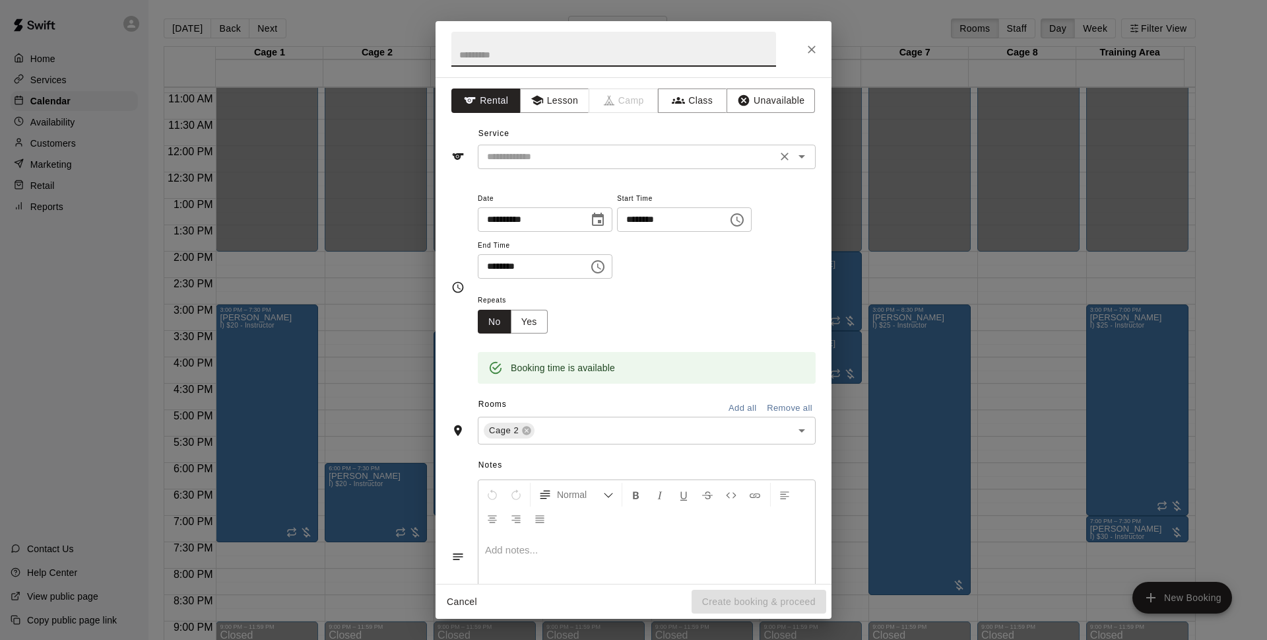
click at [632, 160] on input "text" at bounding box center [627, 157] width 291 height 17
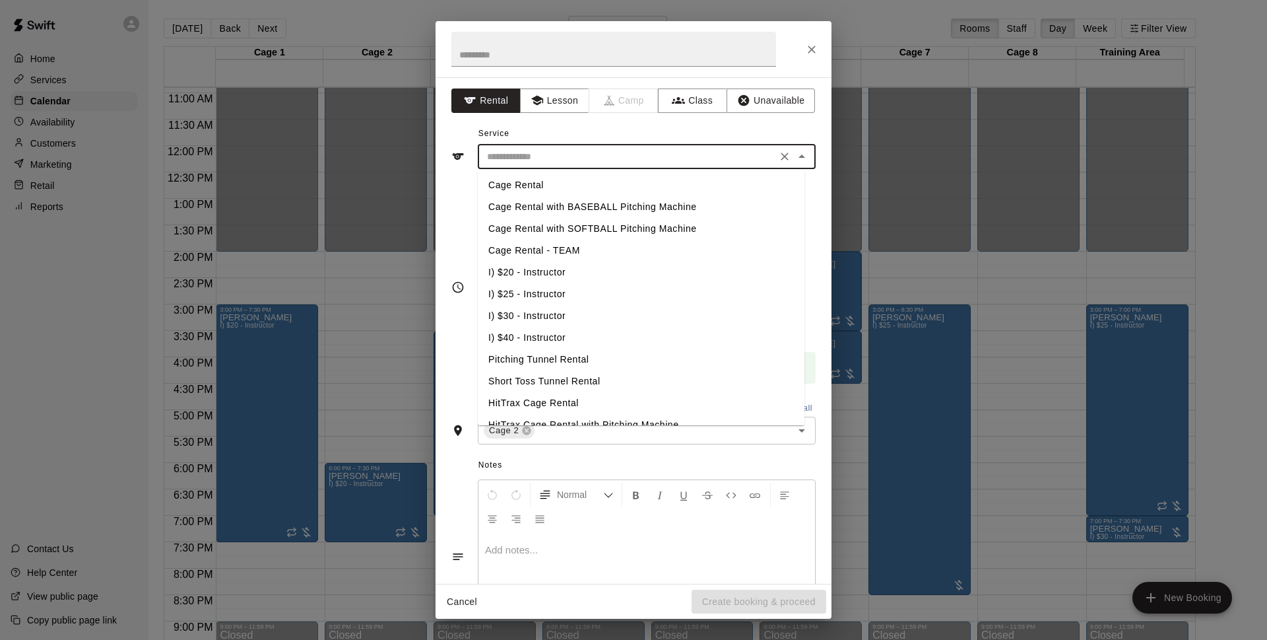
click at [559, 270] on li "I) $20 - Instructor" at bounding box center [641, 272] width 327 height 22
type input "**********"
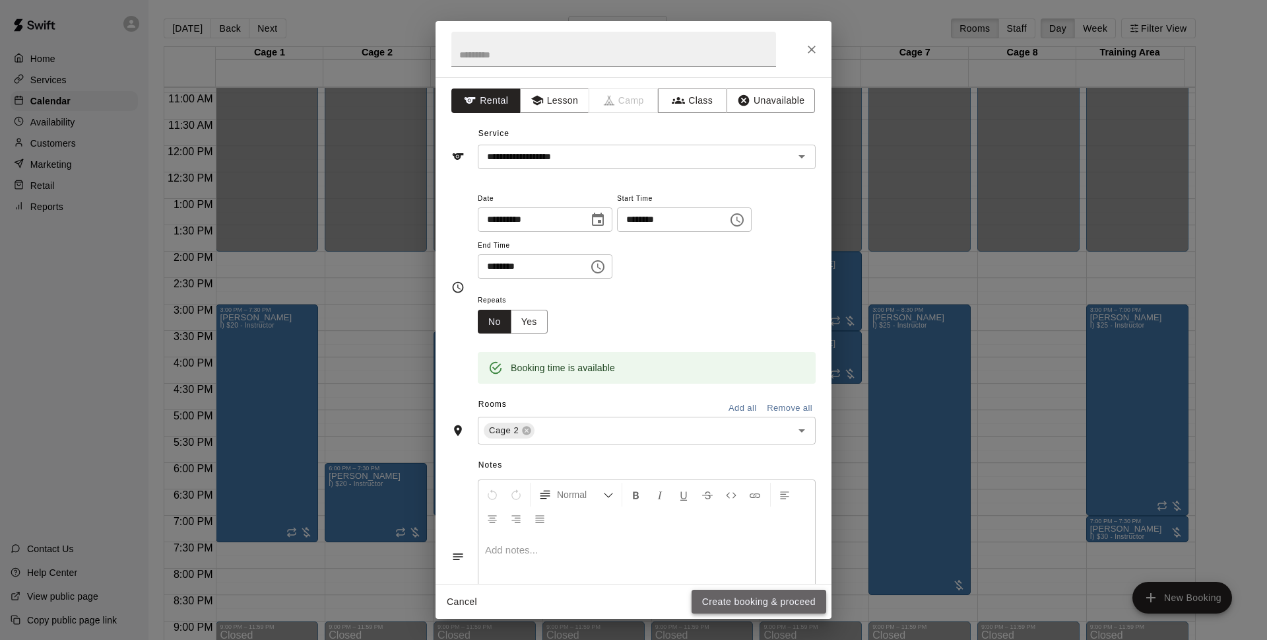
click at [725, 598] on button "Create booking & proceed" at bounding box center [759, 602] width 135 height 24
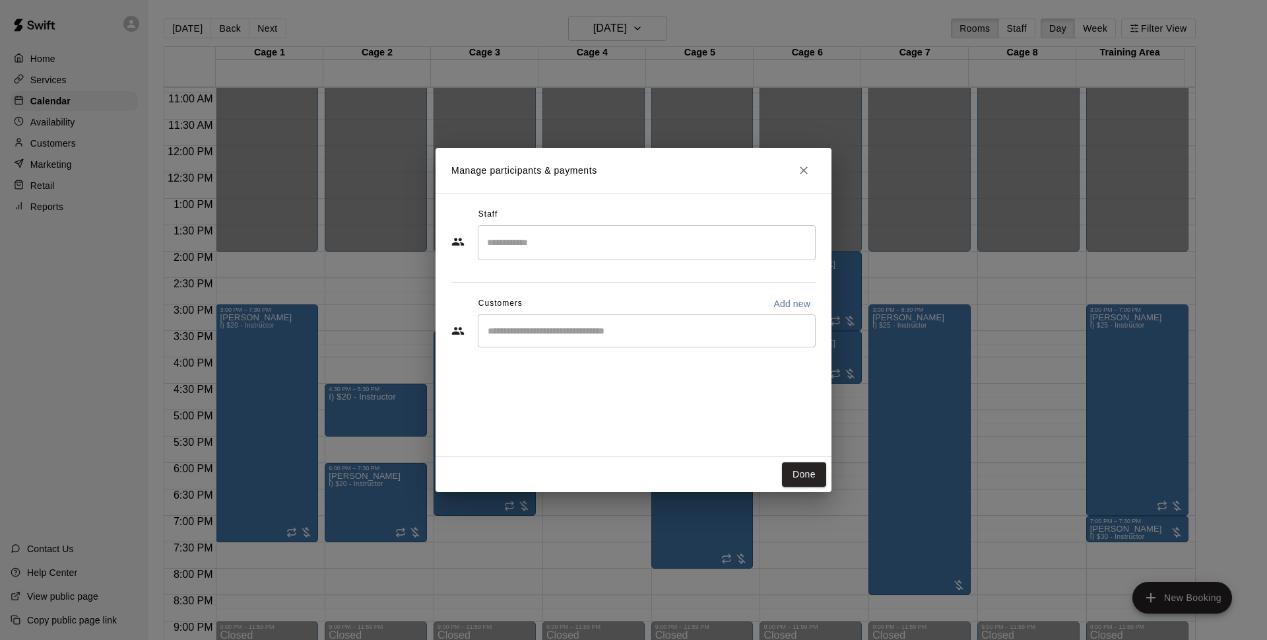
click at [612, 340] on div "​" at bounding box center [647, 330] width 338 height 33
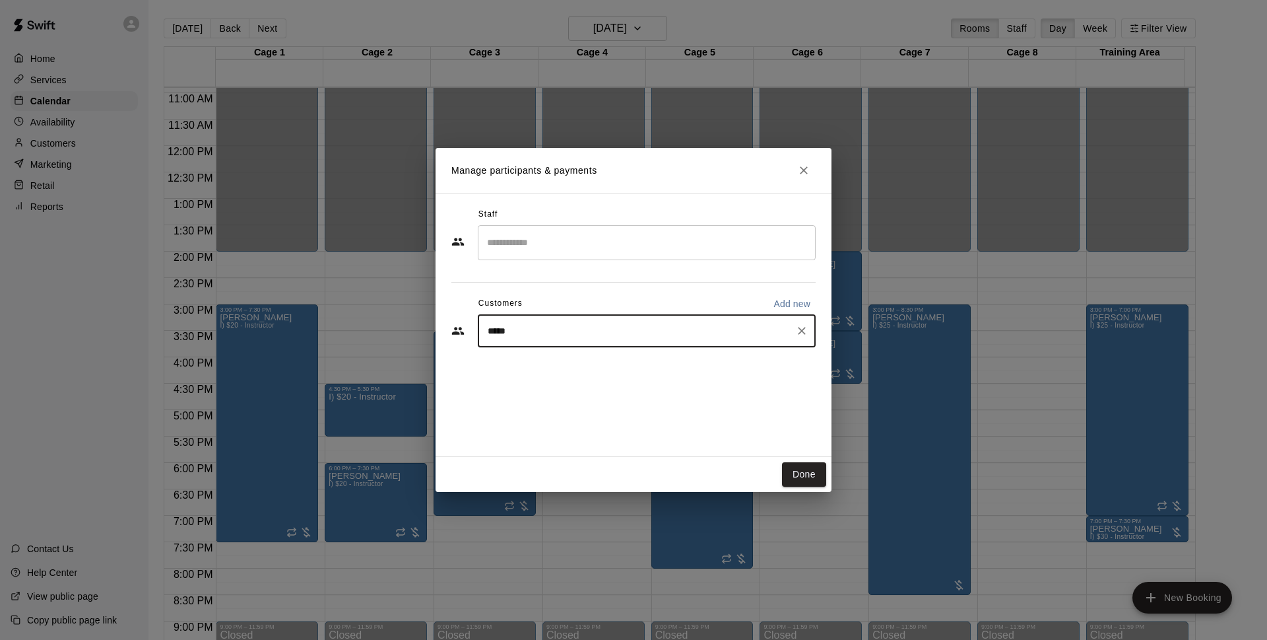
type input "******"
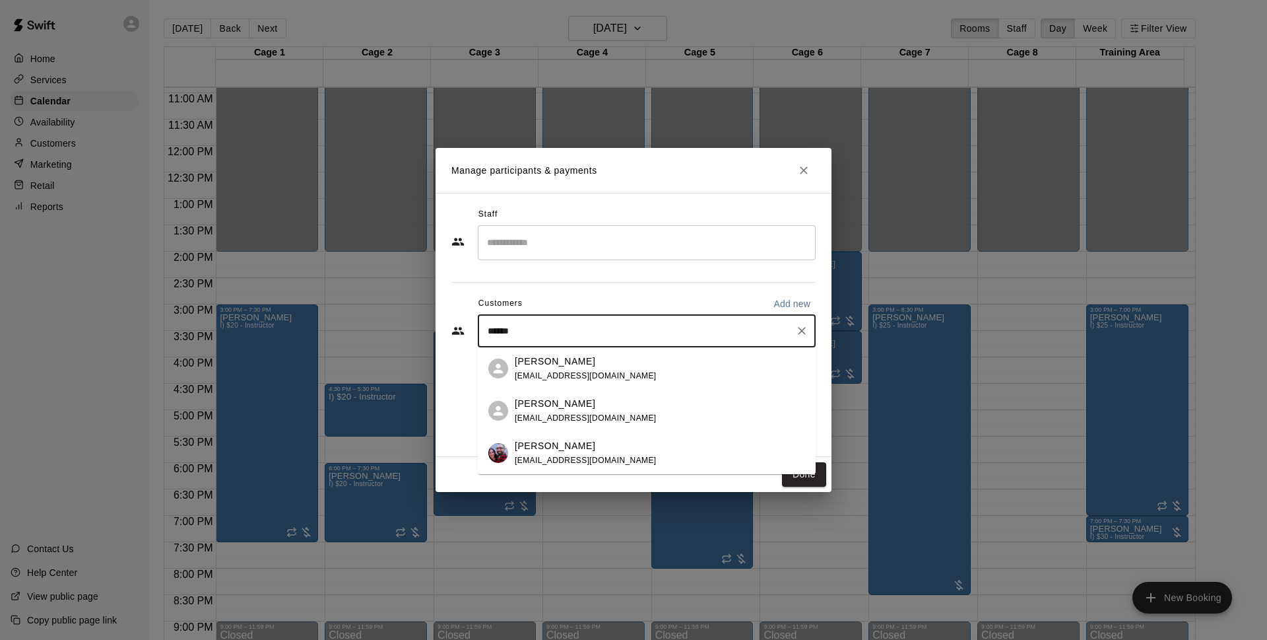
click at [592, 437] on div "[PERSON_NAME] [EMAIL_ADDRESS][DOMAIN_NAME]" at bounding box center [647, 453] width 338 height 42
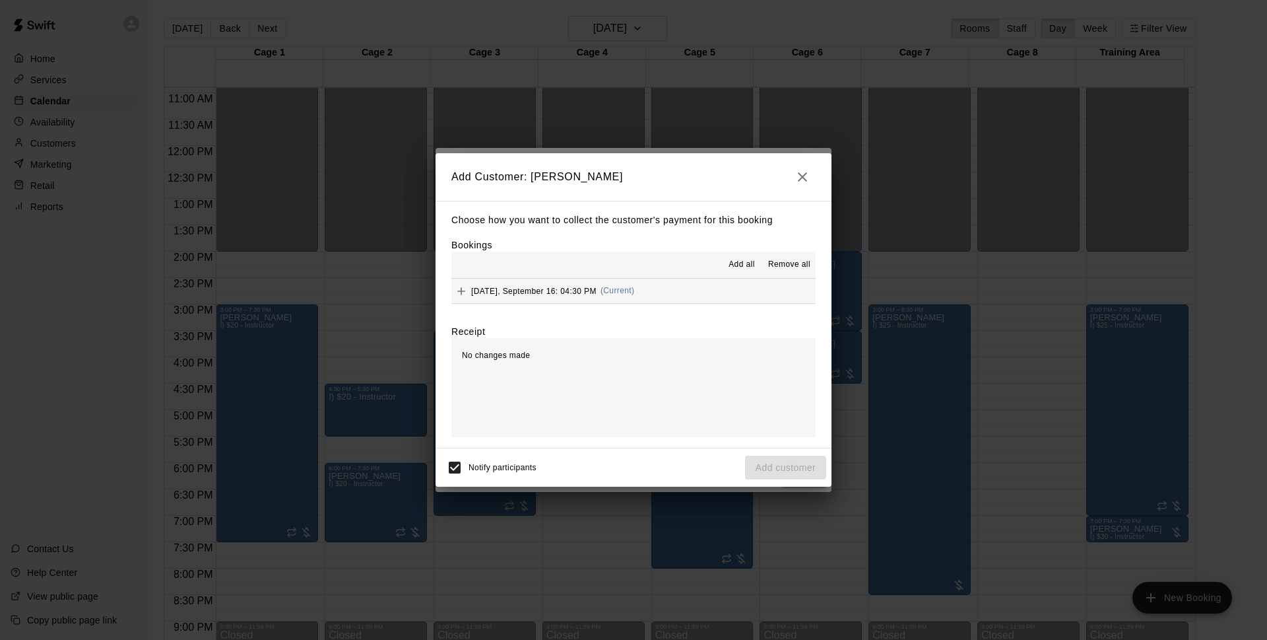
click at [640, 290] on button "[DATE], September 16: 04:30 PM (Current)" at bounding box center [634, 291] width 364 height 24
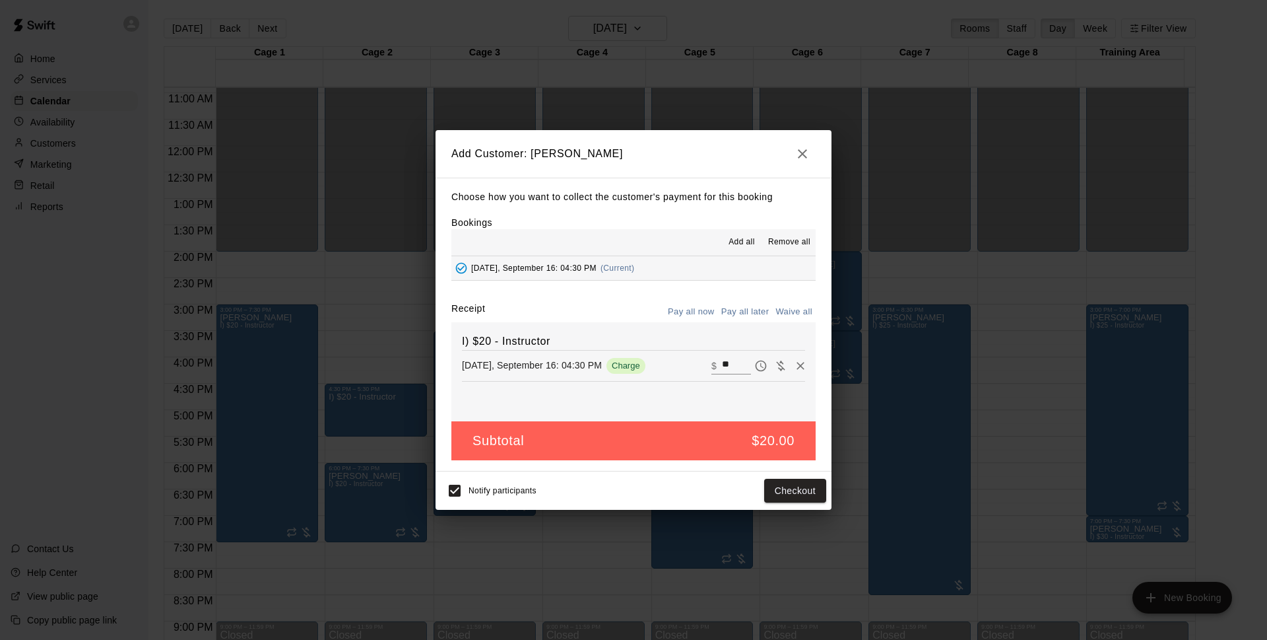
click at [745, 319] on button "Pay all later" at bounding box center [745, 312] width 55 height 20
click at [794, 495] on button "Add customer" at bounding box center [785, 491] width 81 height 24
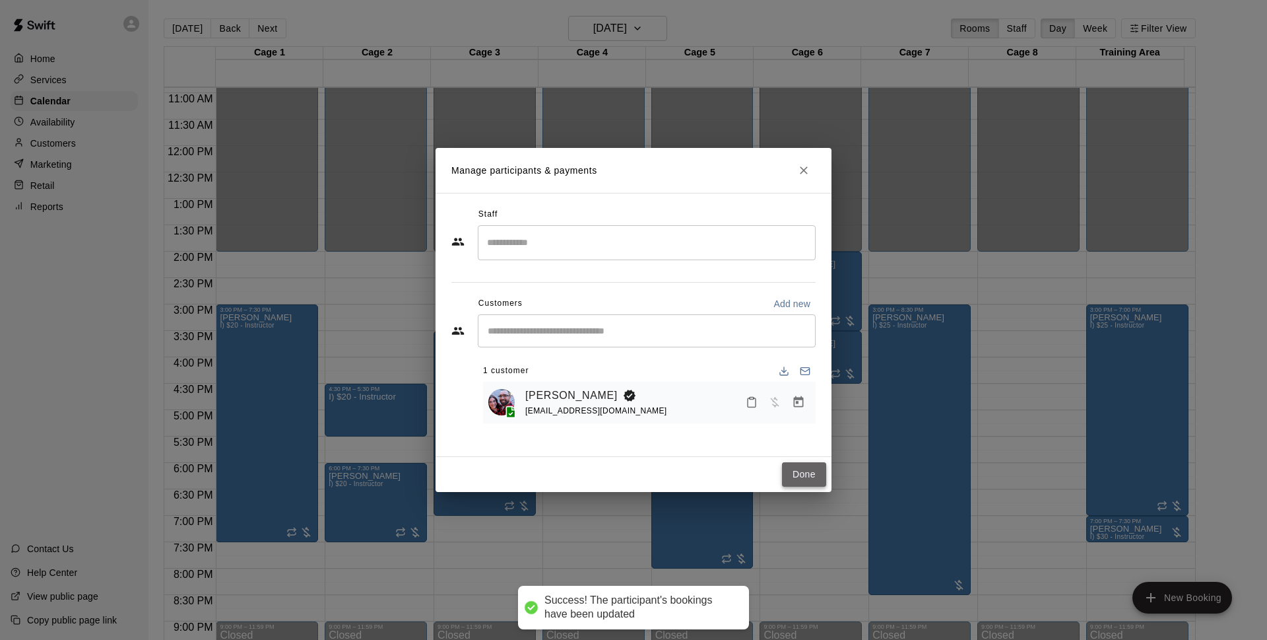
click at [801, 479] on button "Done" at bounding box center [804, 474] width 44 height 24
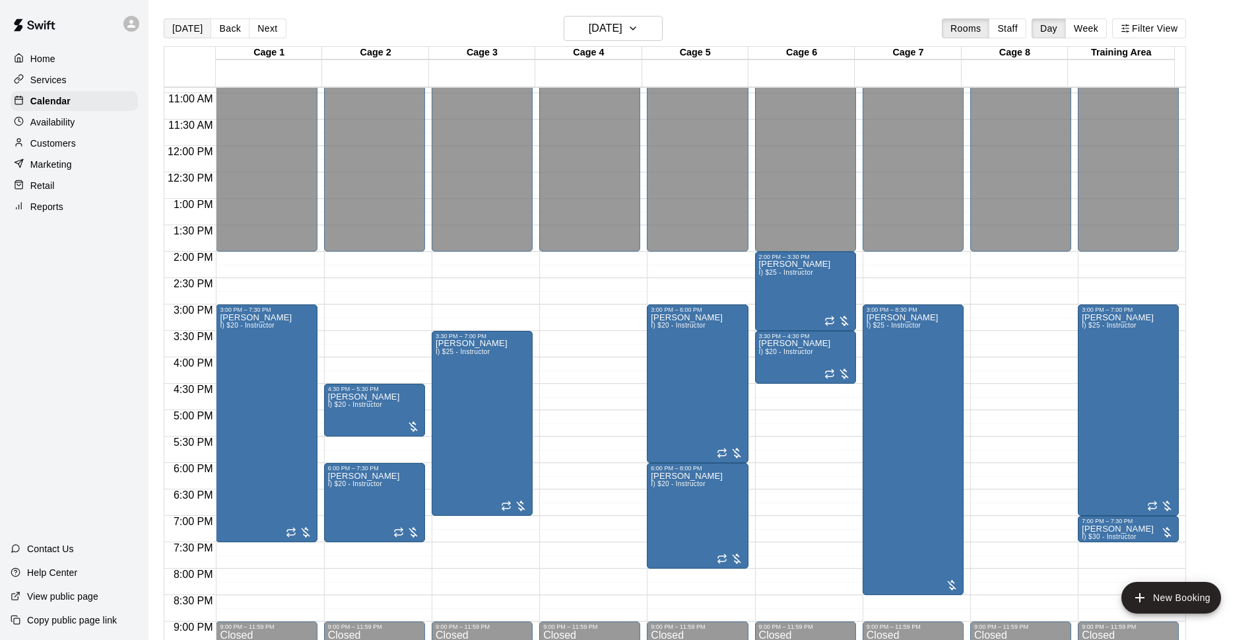
click at [196, 29] on button "[DATE]" at bounding box center [188, 28] width 48 height 20
